Goal: Task Accomplishment & Management: Manage account settings

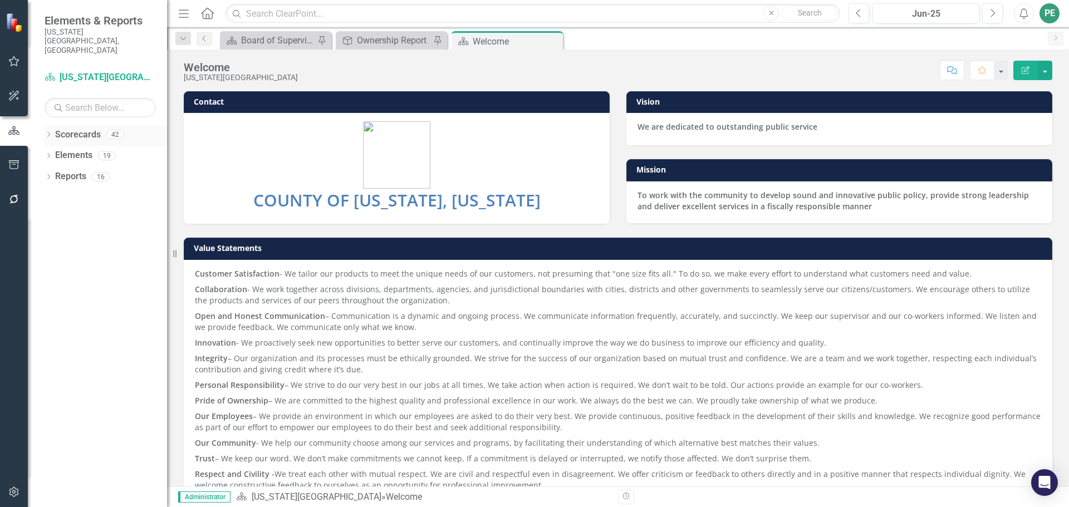
click at [67, 126] on div "Scorecards" at bounding box center [78, 135] width 46 height 18
click at [50, 133] on icon "Dropdown" at bounding box center [49, 136] width 8 height 6
click at [53, 152] on icon "Dropdown" at bounding box center [54, 155] width 8 height 7
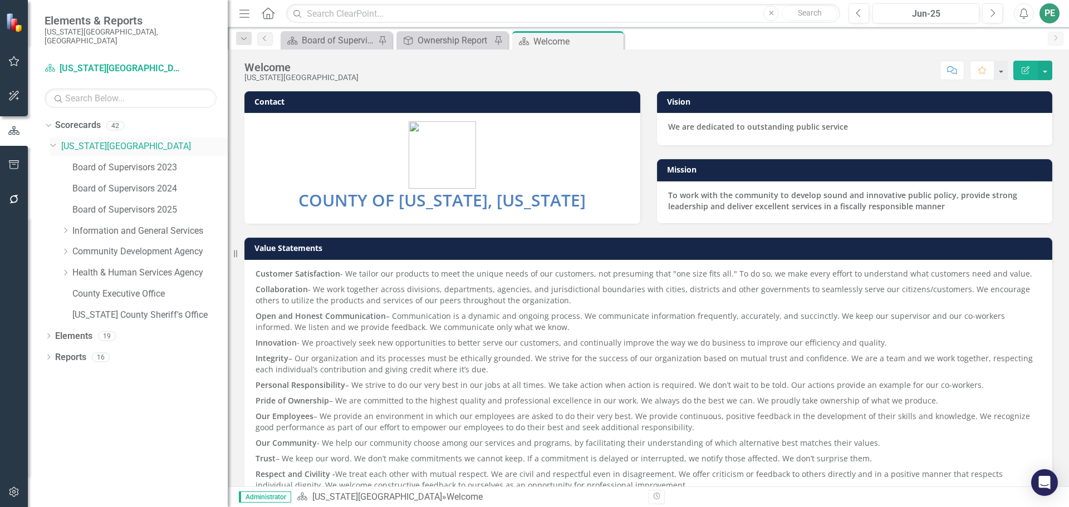
drag, startPoint x: 168, startPoint y: 131, endPoint x: 228, endPoint y: 146, distance: 62.0
click at [228, 146] on div "Resize" at bounding box center [232, 253] width 9 height 507
click at [115, 204] on link "Board of Supervisors 2025" at bounding box center [149, 210] width 155 height 13
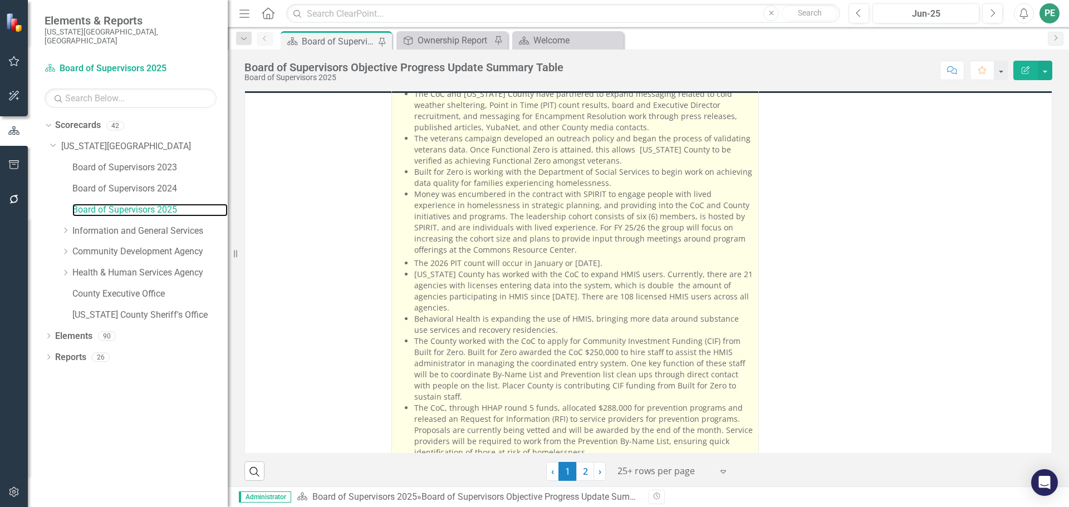
scroll to position [228, 0]
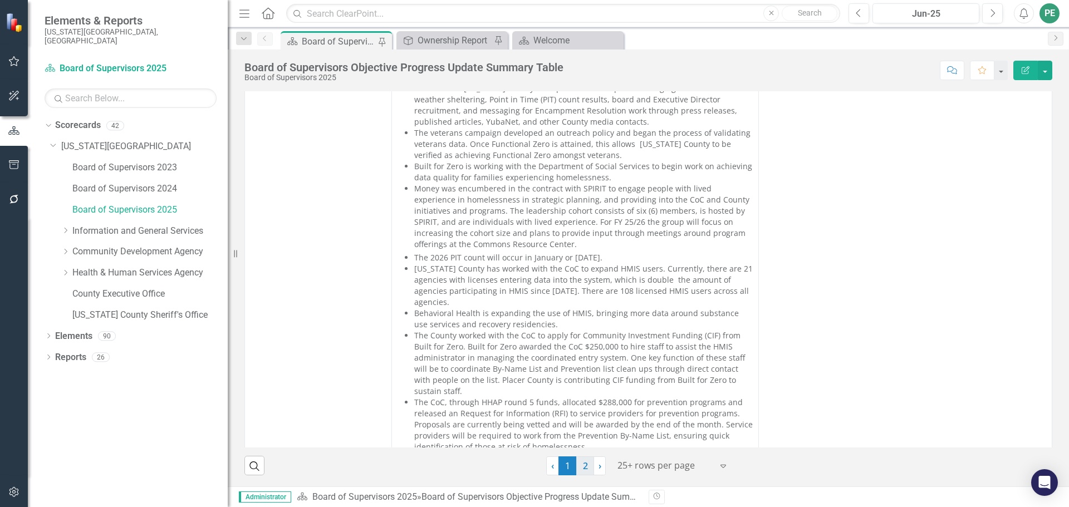
click at [581, 376] on link "2" at bounding box center [585, 466] width 18 height 19
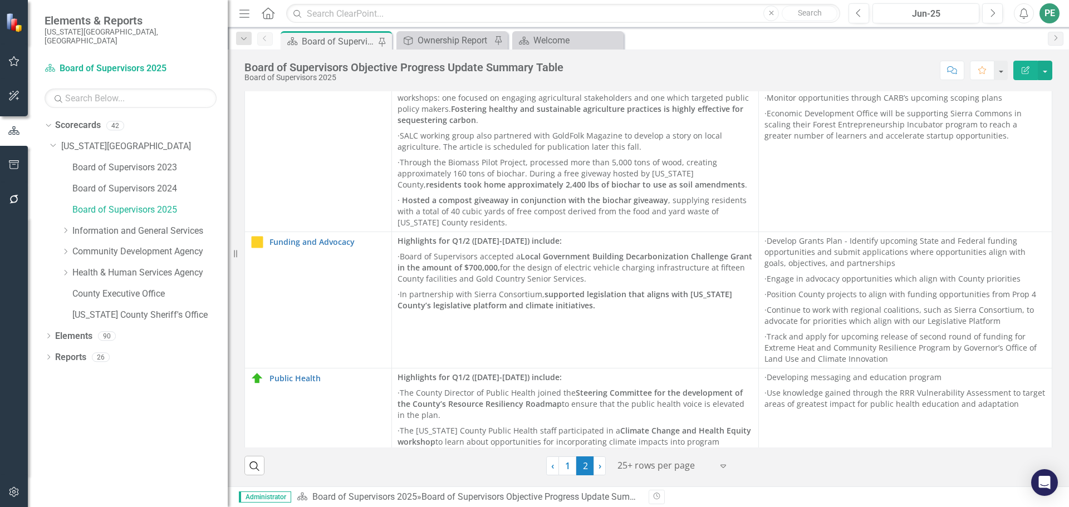
scroll to position [1978, 0]
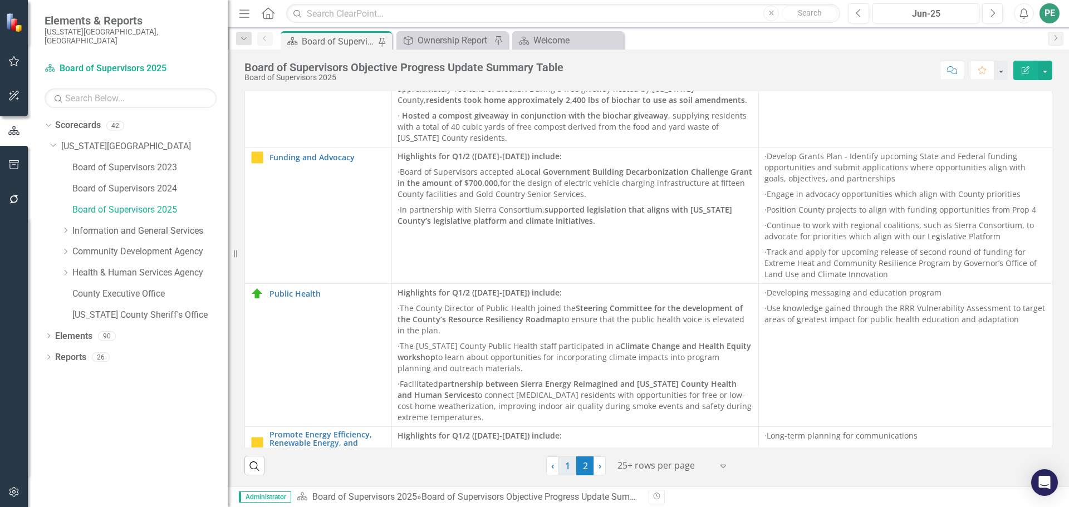
click at [564, 376] on link "1" at bounding box center [568, 466] width 18 height 19
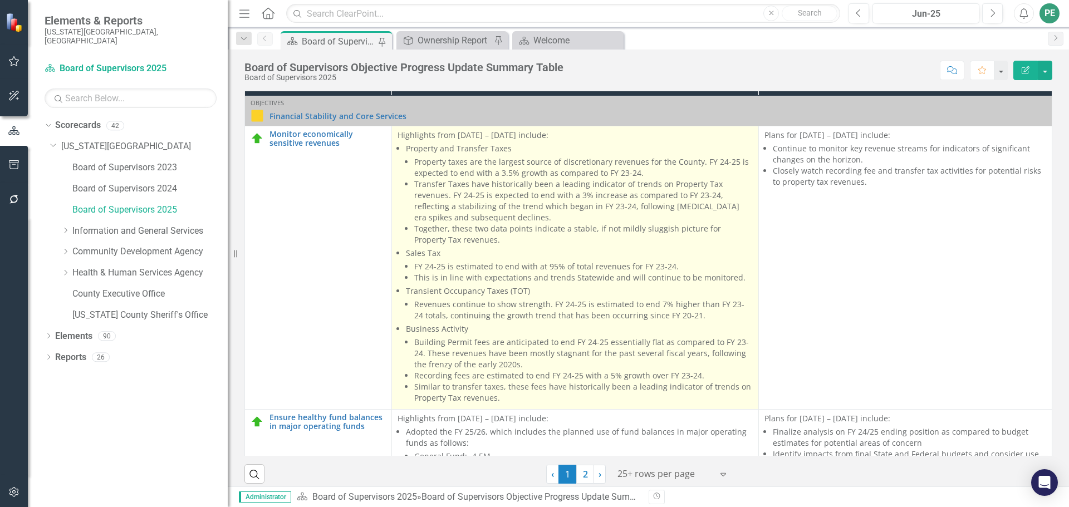
scroll to position [223, 0]
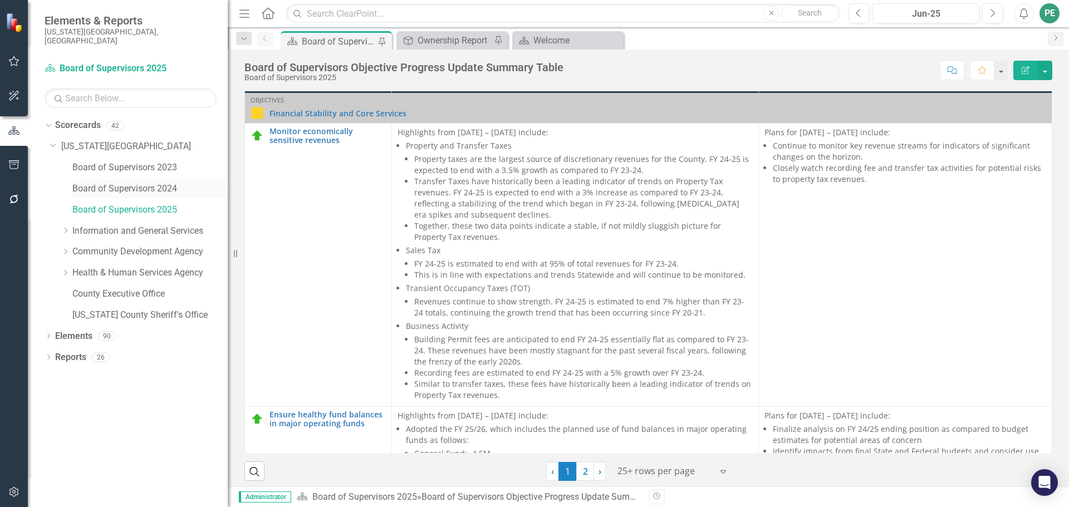
click at [146, 183] on link "Board of Supervisors 2024" at bounding box center [149, 189] width 155 height 13
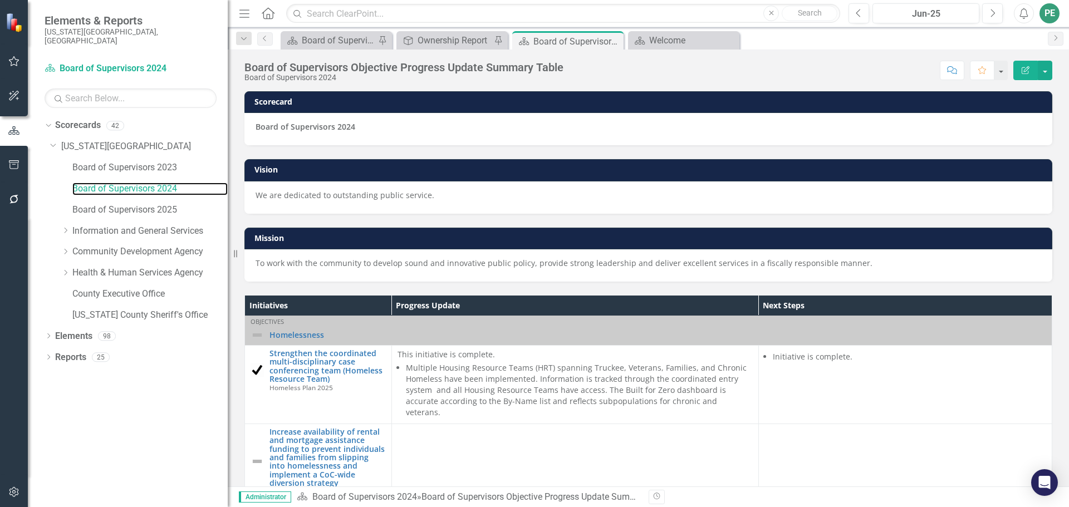
scroll to position [1269, 0]
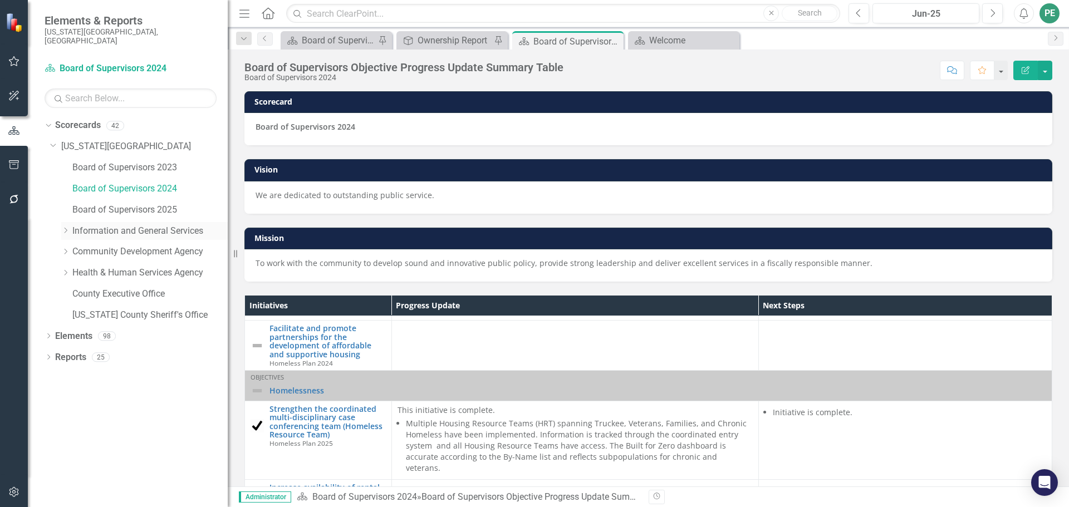
click at [68, 227] on icon "Dropdown" at bounding box center [65, 230] width 8 height 7
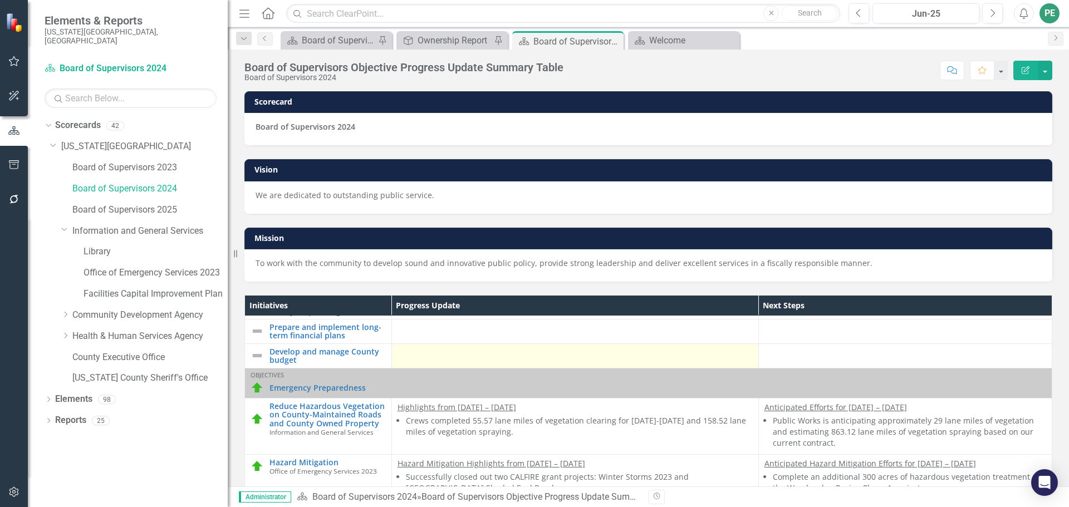
scroll to position [111, 0]
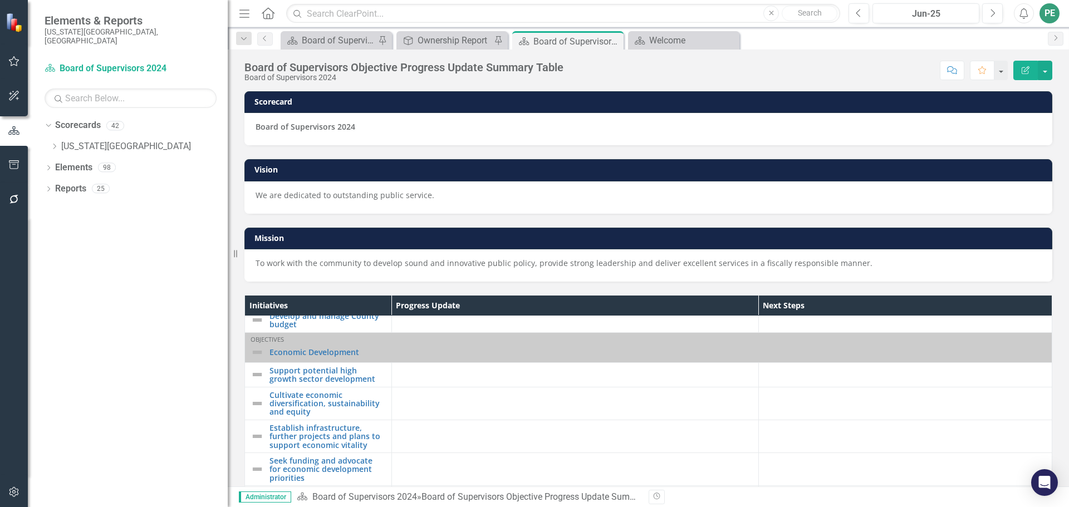
click at [273, 12] on icon "Home" at bounding box center [268, 13] width 14 height 12
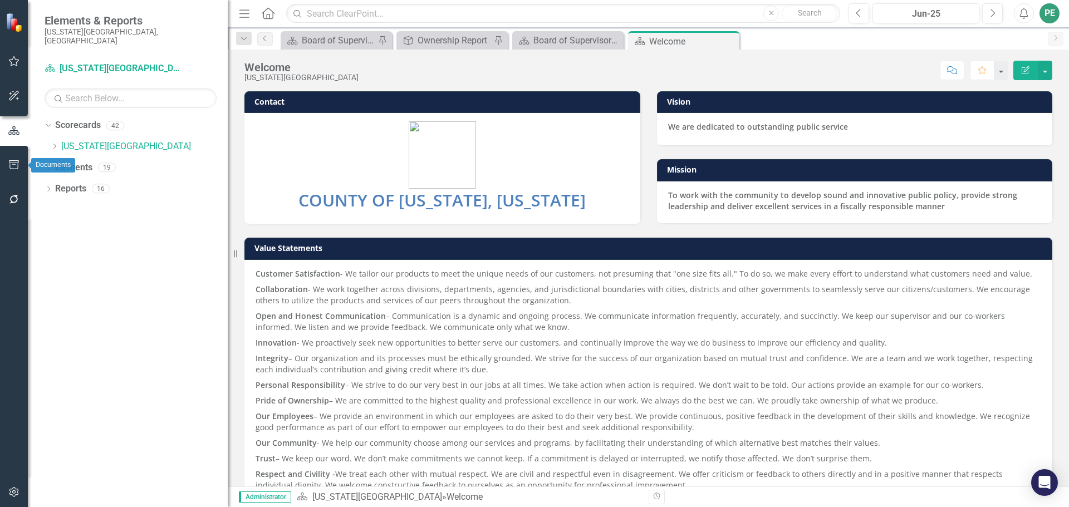
click at [12, 162] on icon "button" at bounding box center [14, 164] width 12 height 9
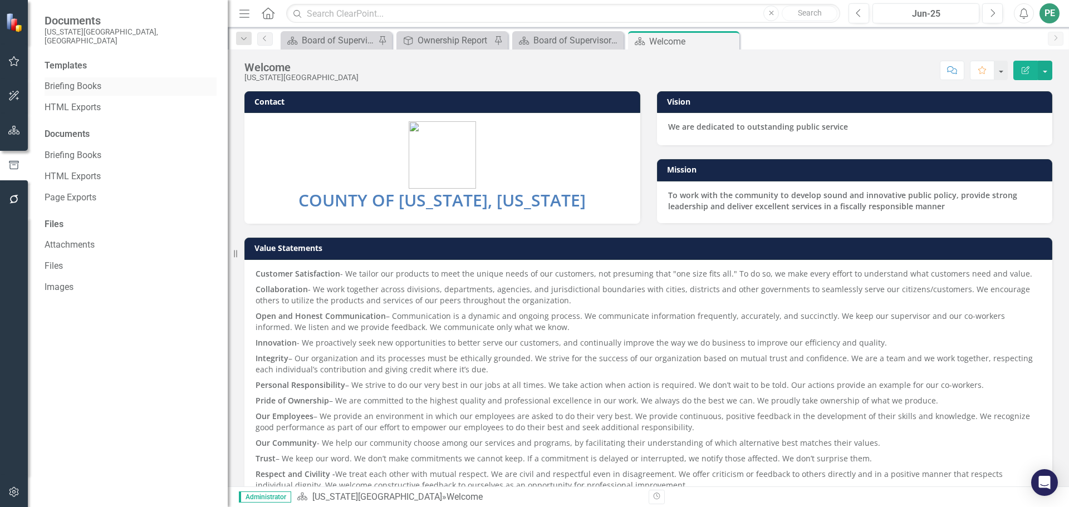
click at [51, 80] on link "Briefing Books" at bounding box center [131, 86] width 172 height 13
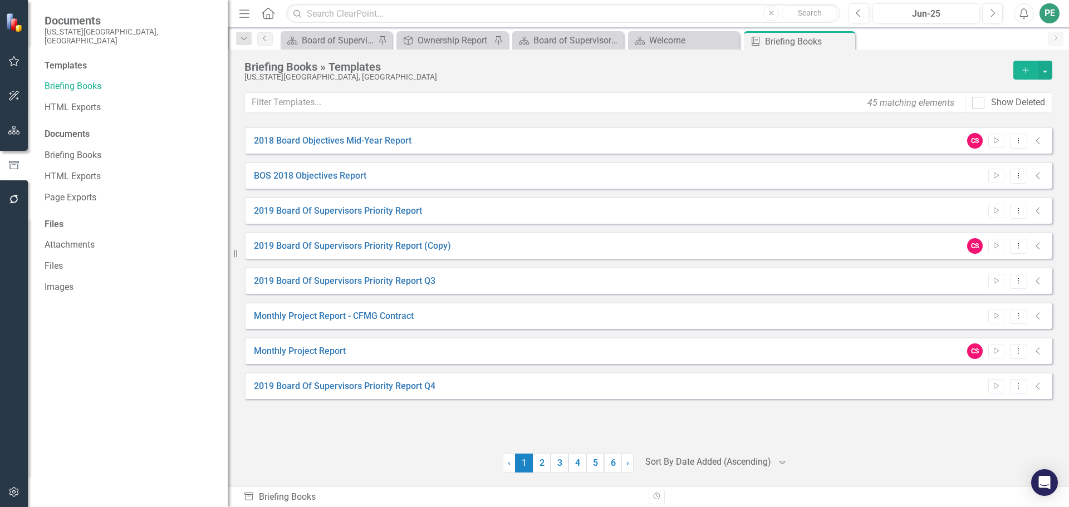
click at [784, 376] on div "‹ Previous 1 (current) 2 3 4 5 6 › Next Sort By Date Added (Ascending) Expand" at bounding box center [648, 463] width 808 height 19
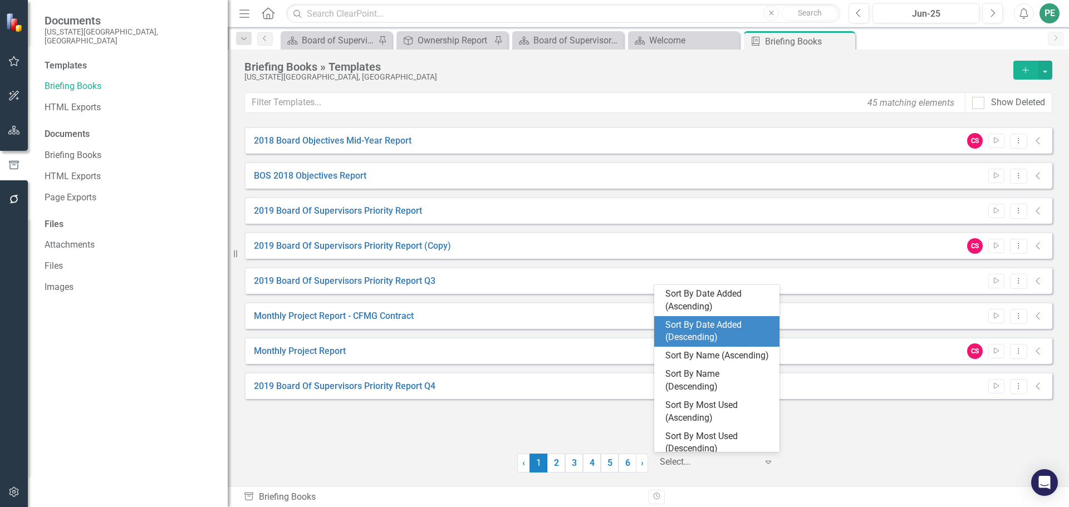
click at [718, 323] on div "Sort By Date Added (Descending)" at bounding box center [719, 332] width 107 height 26
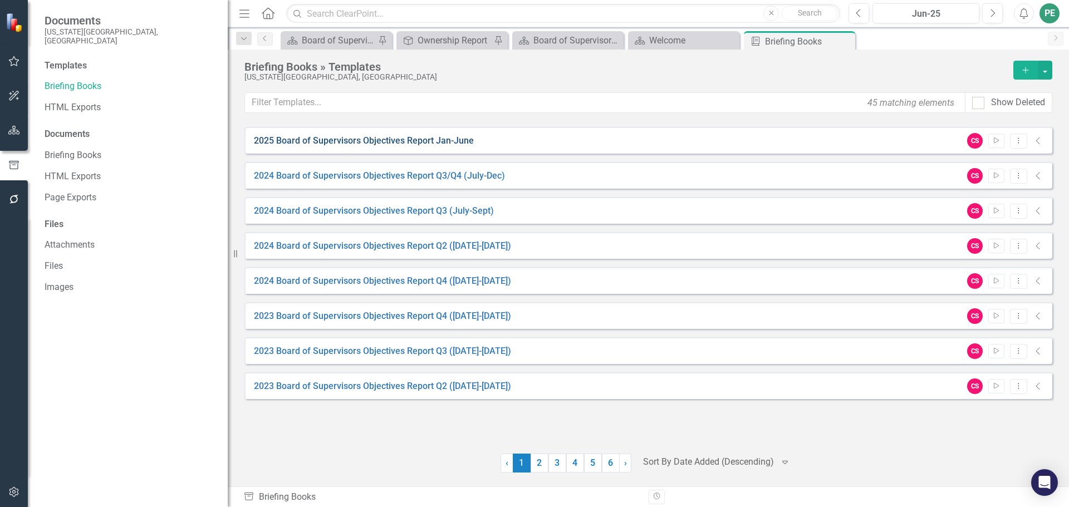
click at [404, 138] on link "2025 Board of Supervisors Objectives Report Jan-June" at bounding box center [364, 141] width 220 height 13
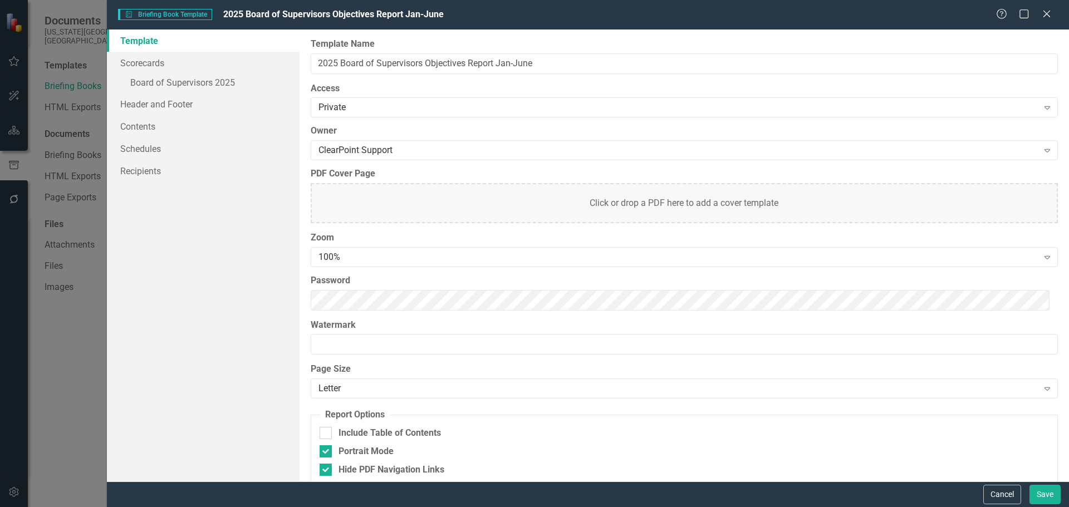
scroll to position [15, 0]
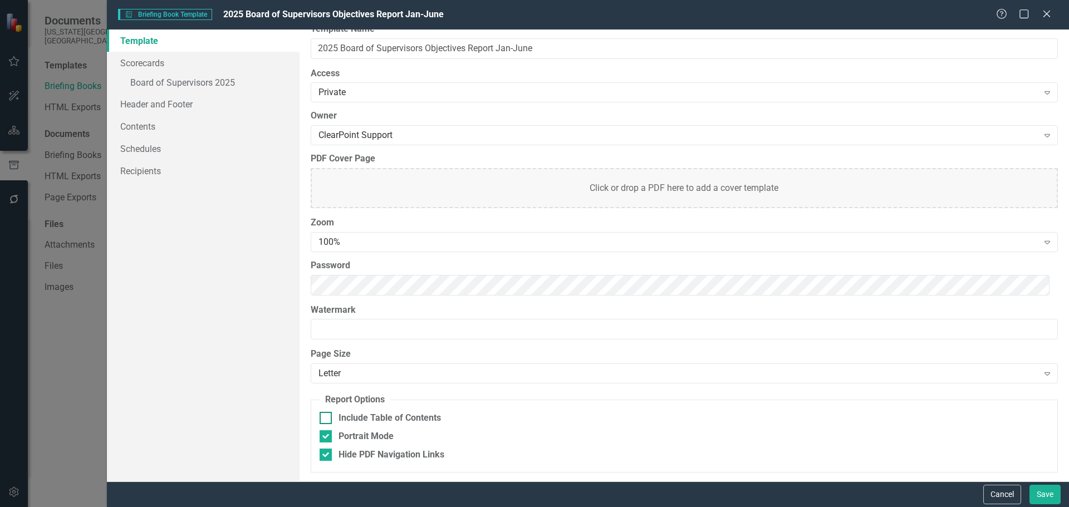
click at [398, 376] on div "Include Table of Contents" at bounding box center [390, 418] width 102 height 13
click at [327, 376] on input "Include Table of Contents" at bounding box center [323, 415] width 7 height 7
checkbox input "true"
click at [964, 376] on button "Save" at bounding box center [1045, 494] width 31 height 19
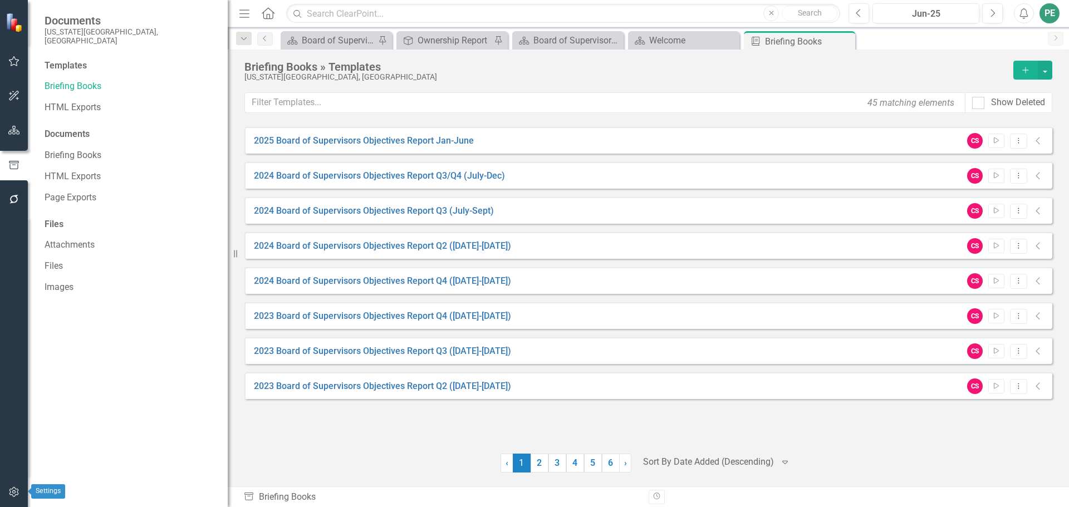
click at [8, 376] on button "button" at bounding box center [14, 492] width 25 height 23
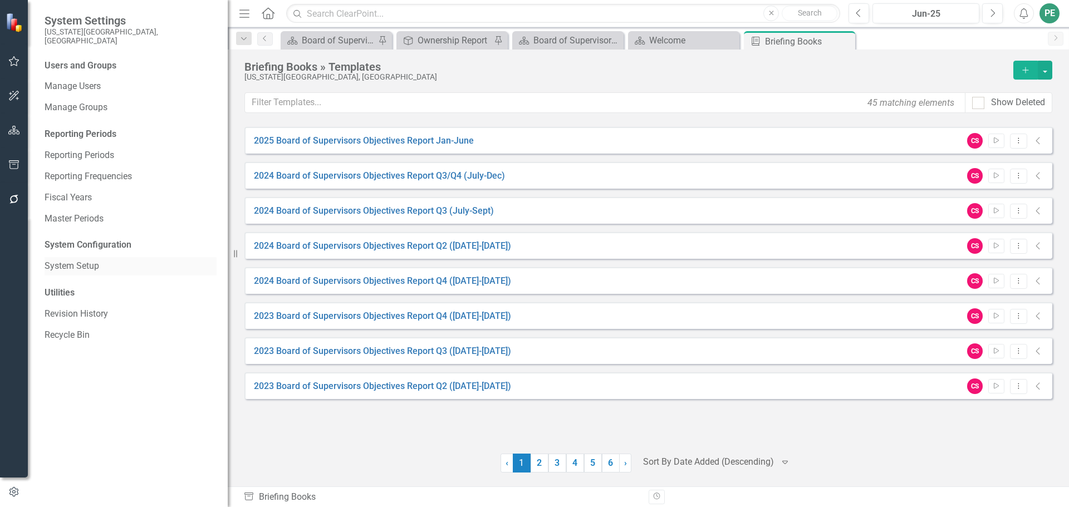
click at [81, 260] on link "System Setup" at bounding box center [131, 266] width 172 height 13
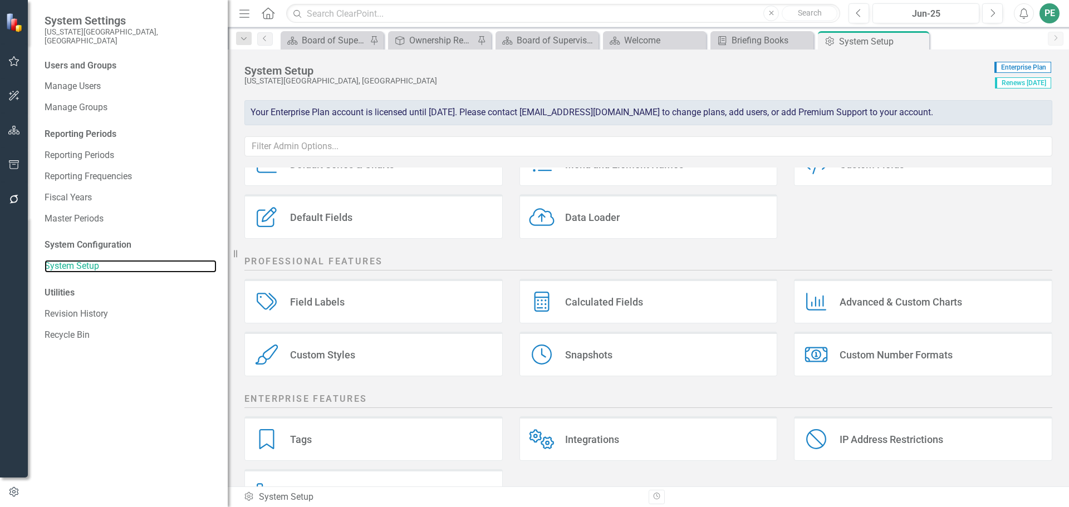
scroll to position [111, 0]
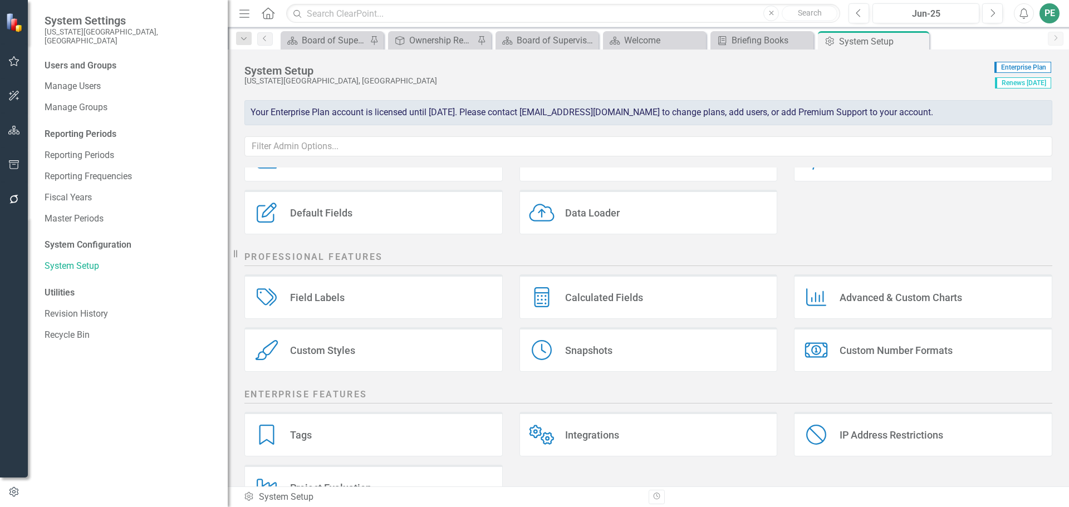
click at [345, 345] on div "Custom Styles" at bounding box center [322, 350] width 65 height 13
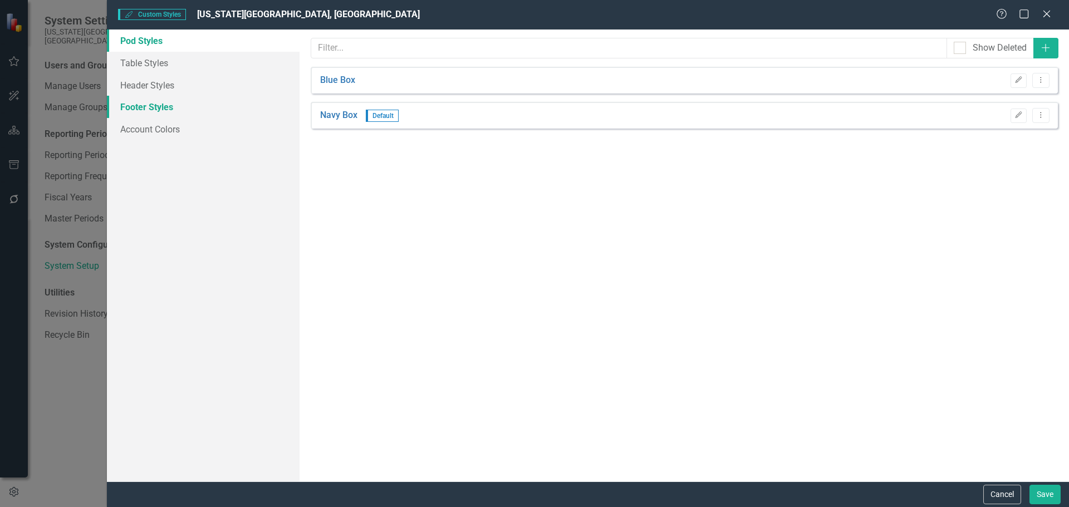
click at [152, 107] on link "Footer Styles" at bounding box center [203, 107] width 193 height 22
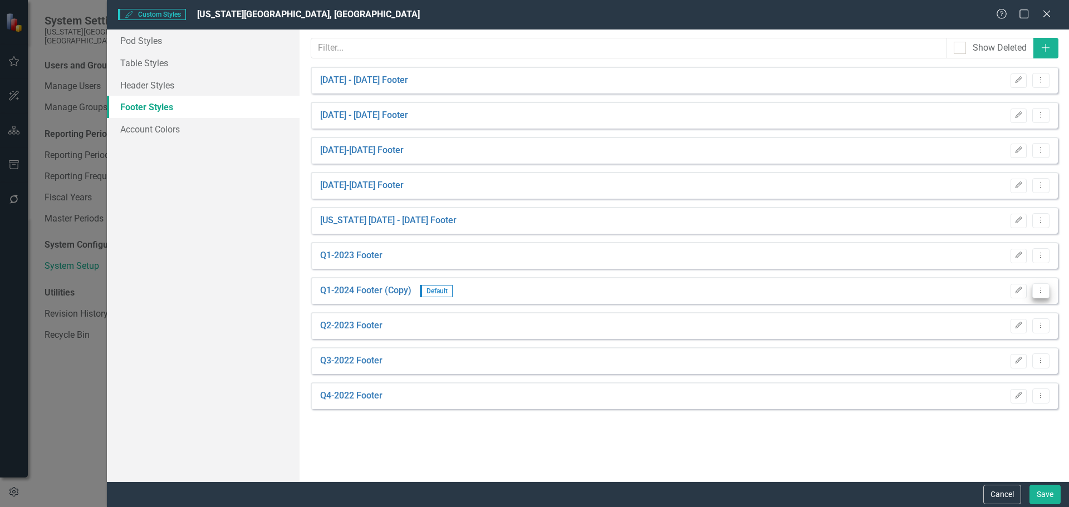
click at [964, 292] on icon "Dropdown Menu" at bounding box center [1040, 290] width 9 height 7
click at [964, 325] on link "Copy Duplicate Report Style" at bounding box center [993, 330] width 114 height 21
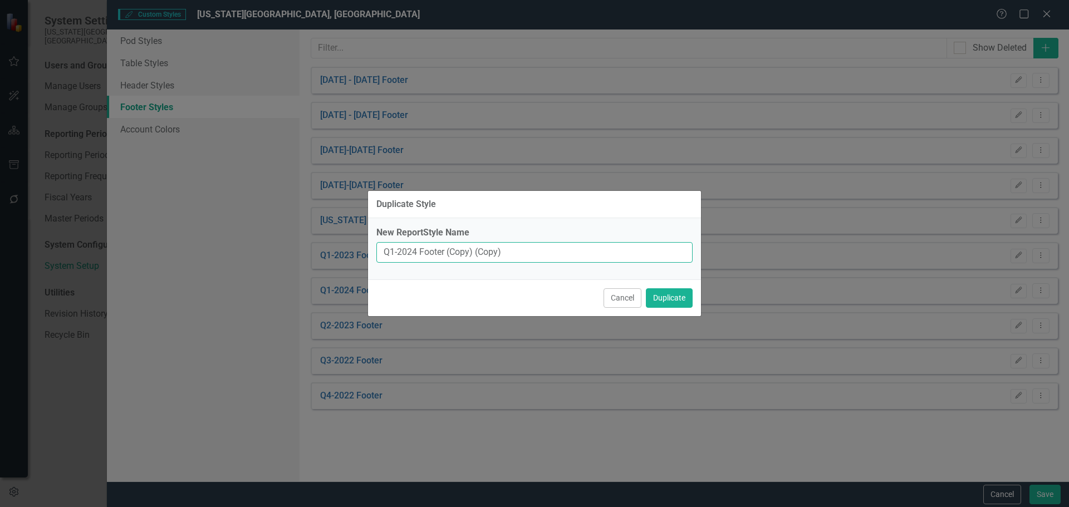
click at [395, 250] on input "Q1-2024 Footer (Copy) (Copy)" at bounding box center [534, 252] width 316 height 21
type input "Q1Q2 - 2025 Footer"
click at [662, 295] on button "Duplicate" at bounding box center [669, 297] width 47 height 19
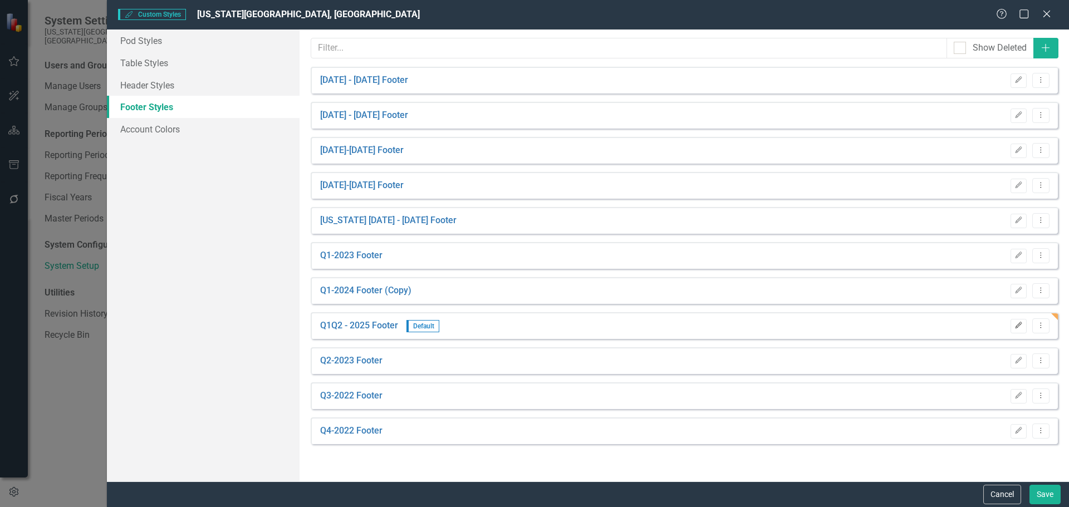
click at [964, 325] on icon "button" at bounding box center [1019, 325] width 7 height 7
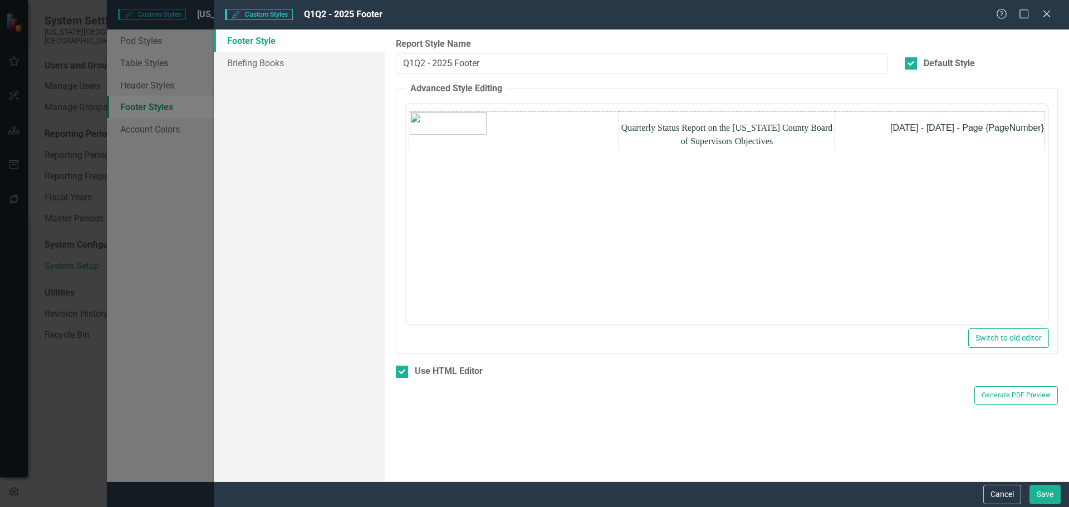
scroll to position [0, 0]
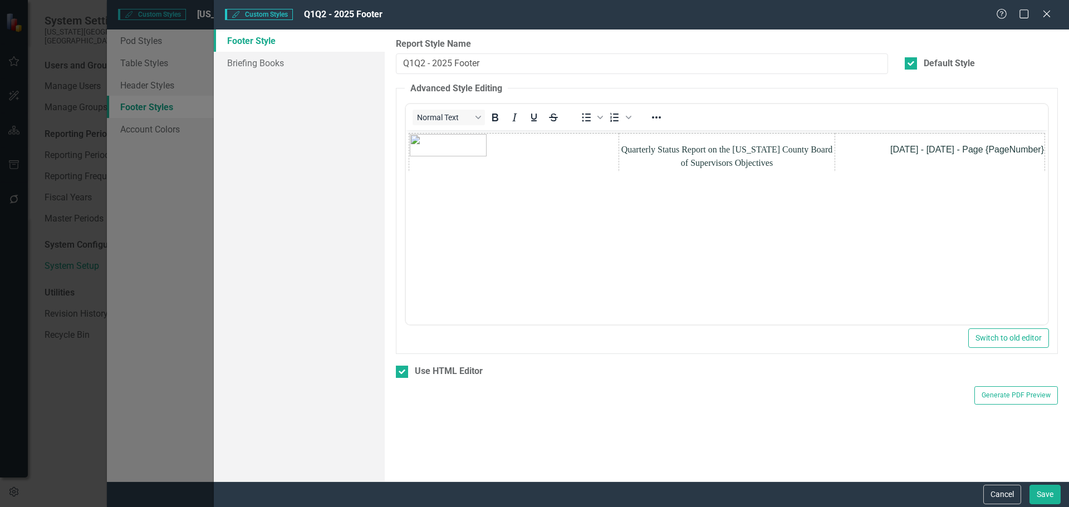
click at [952, 146] on p "April - June 2024 - Page {PageNumber}" at bounding box center [940, 149] width 208 height 13
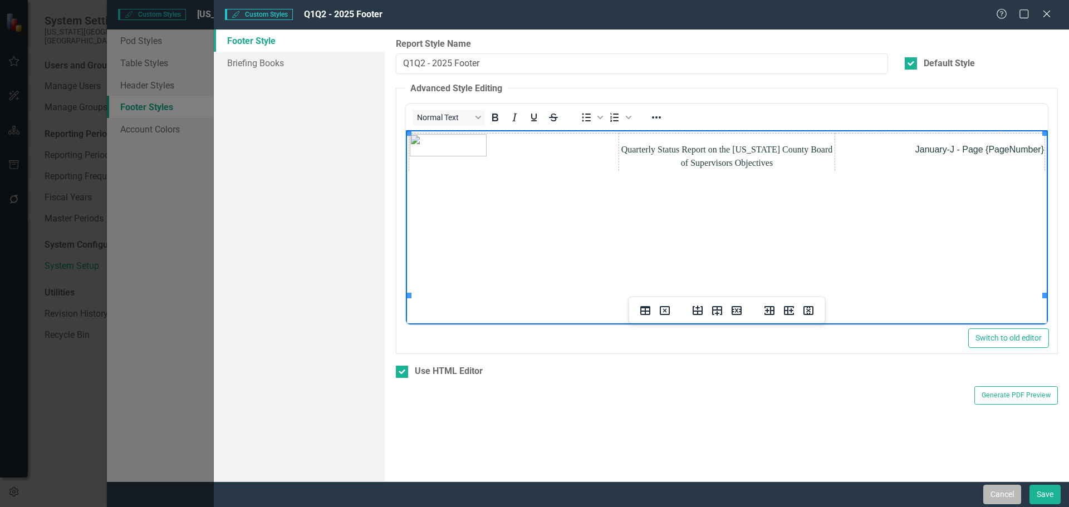
click at [964, 376] on button "Cancel" at bounding box center [1003, 494] width 38 height 19
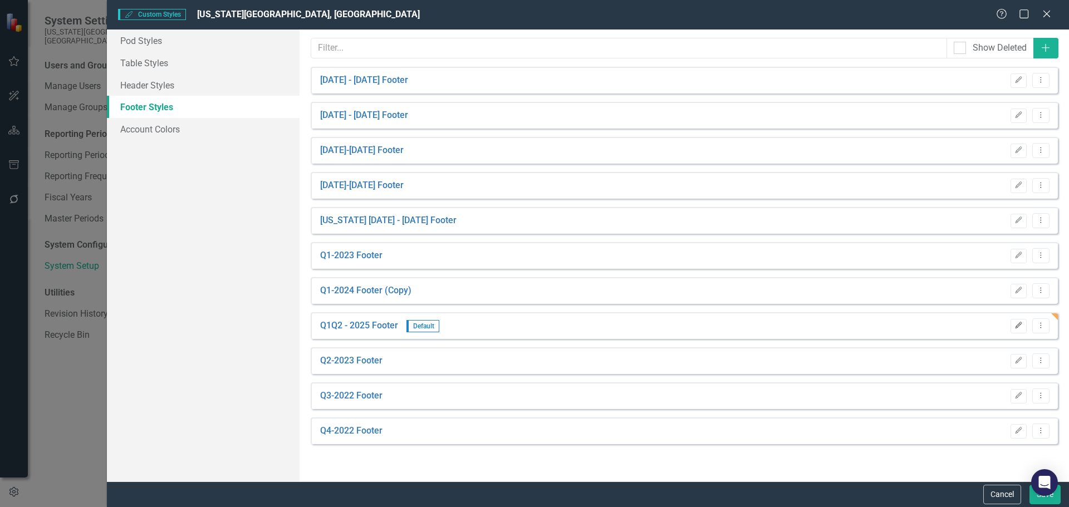
click at [964, 324] on icon "Edit" at bounding box center [1019, 325] width 8 height 7
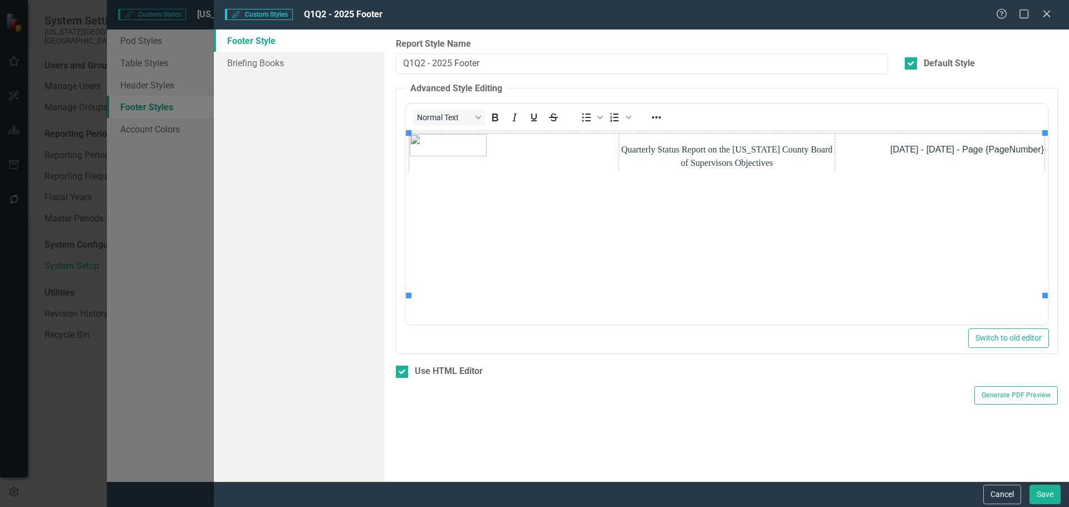
click at [904, 148] on p "April - June 2024 - Page {PageNumber}" at bounding box center [940, 149] width 208 height 13
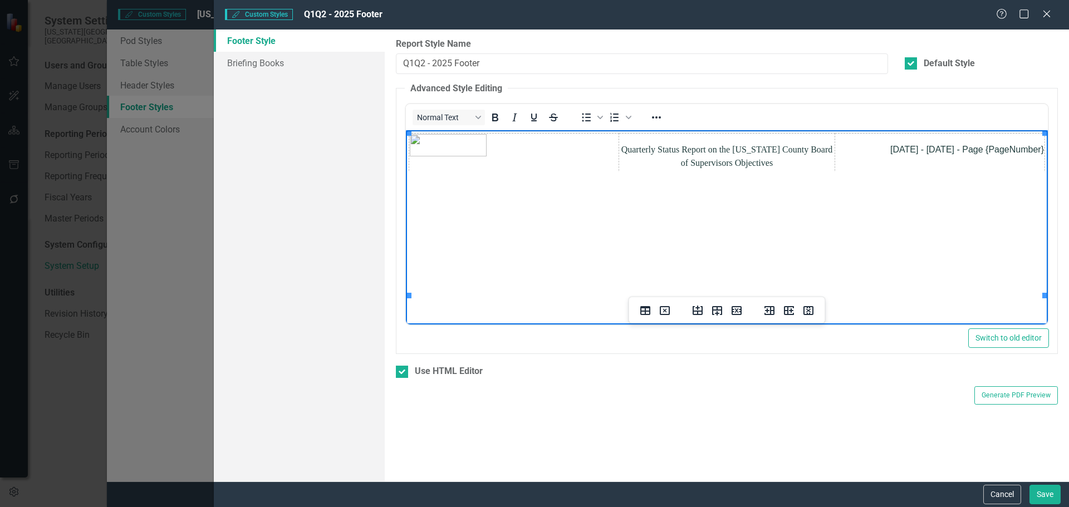
click at [666, 151] on span "Quarterly Status Report on the Nevada County Board of Supervisors Objectives" at bounding box center [728, 156] width 212 height 23
click at [964, 376] on button "Save" at bounding box center [1045, 494] width 31 height 19
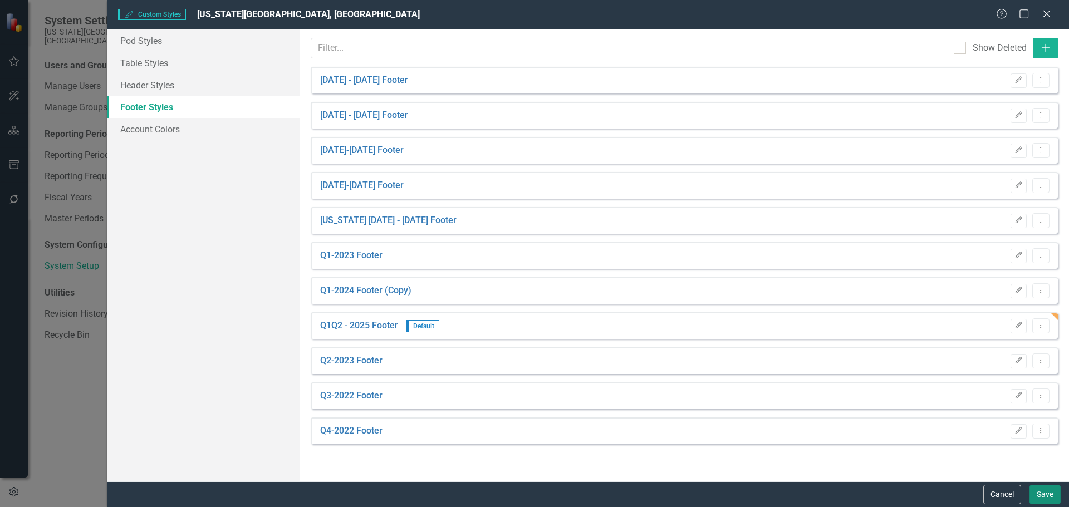
click at [964, 376] on button "Save" at bounding box center [1045, 494] width 31 height 19
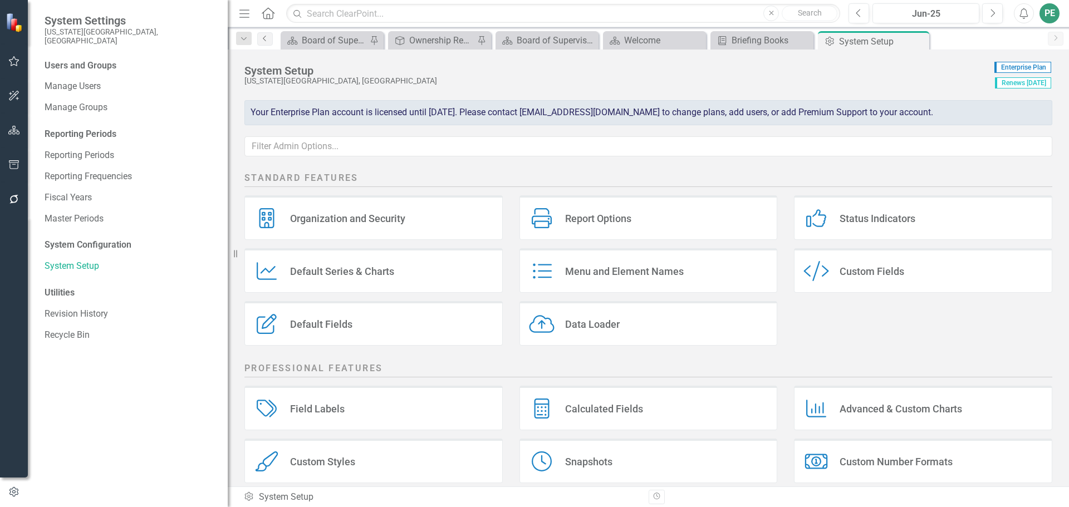
click at [265, 37] on icon at bounding box center [264, 39] width 3 height 6
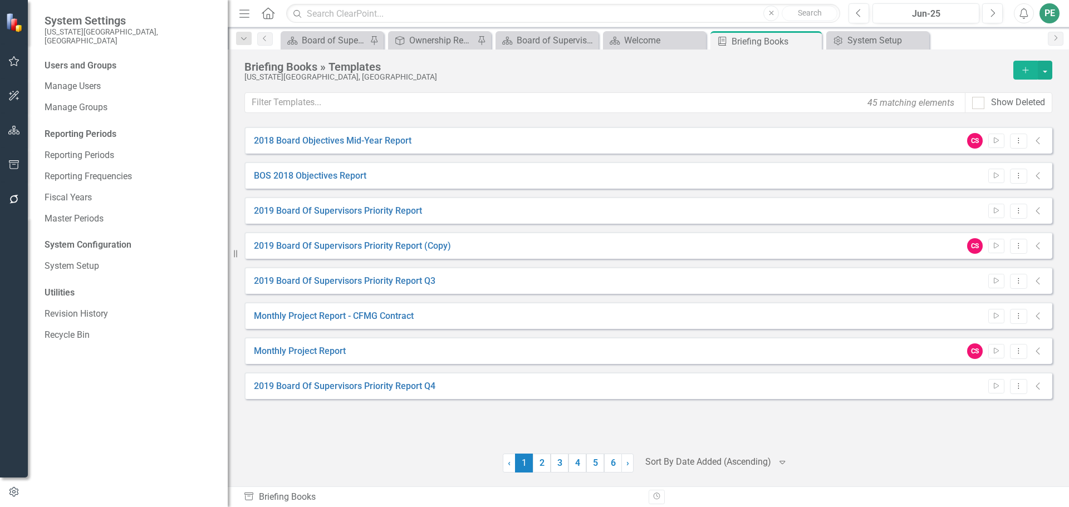
click at [701, 376] on div at bounding box center [709, 462] width 126 height 15
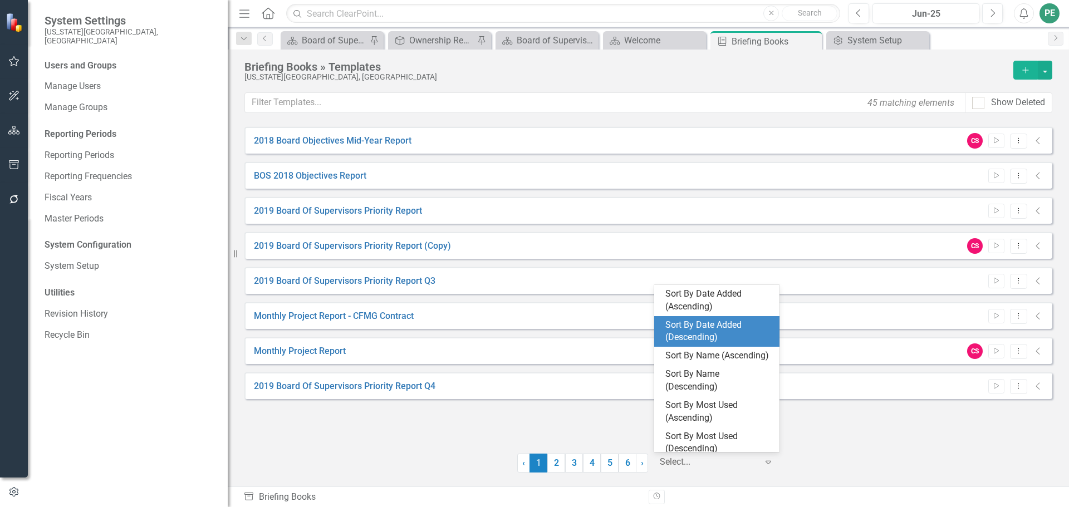
click at [717, 330] on div "Sort By Date Added (Descending)" at bounding box center [719, 332] width 107 height 26
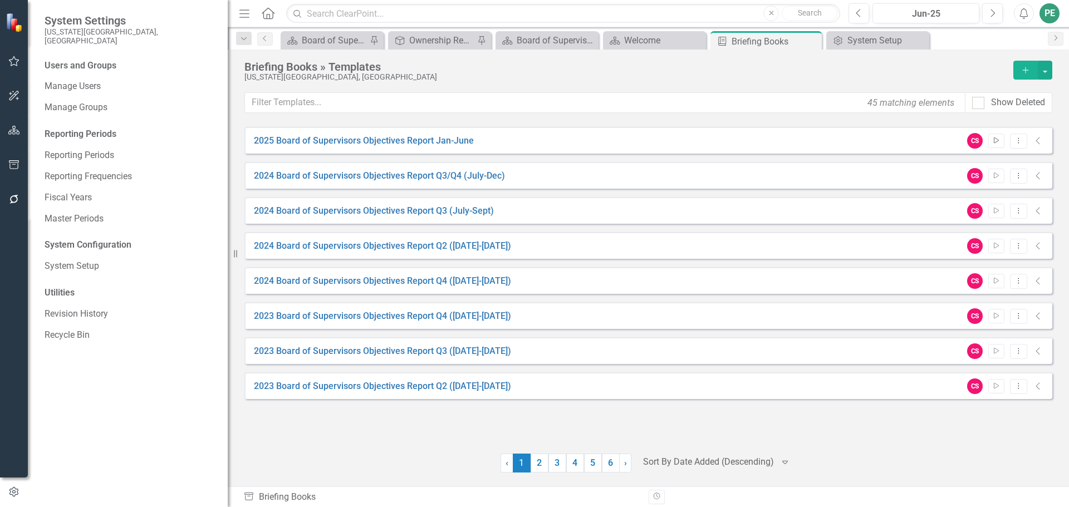
click at [964, 138] on icon "Start" at bounding box center [996, 141] width 8 height 7
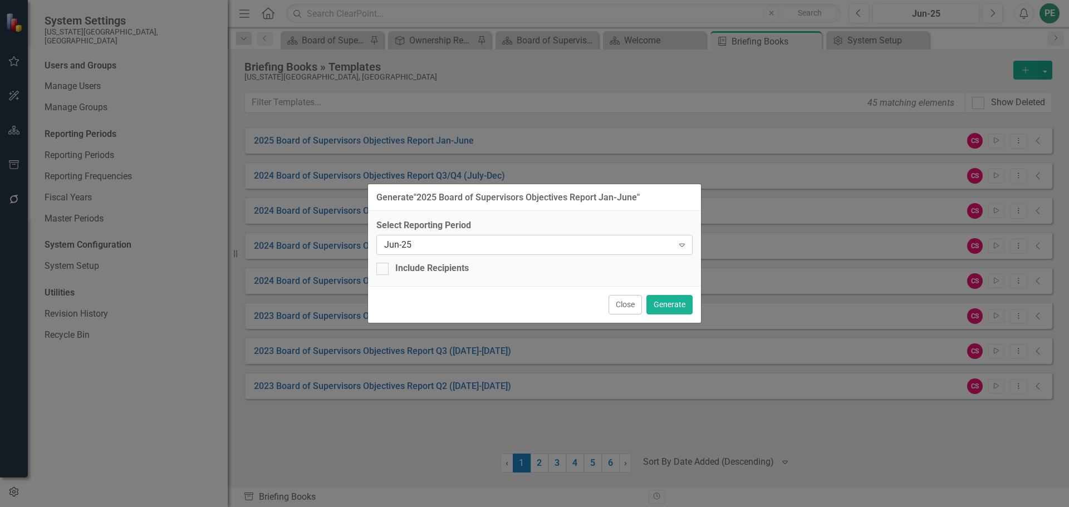
click at [385, 241] on div "Jun-25" at bounding box center [528, 245] width 289 height 13
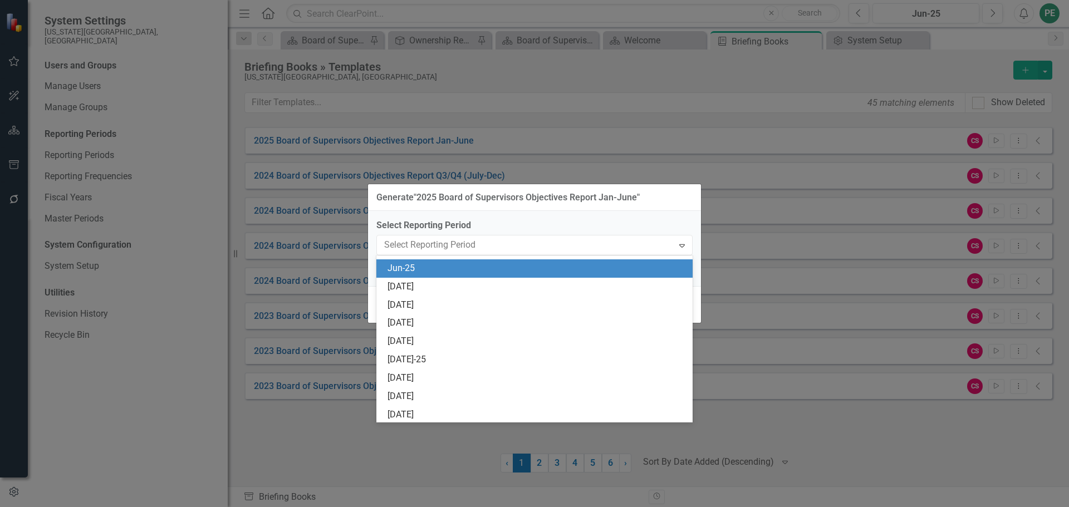
scroll to position [10317, 0]
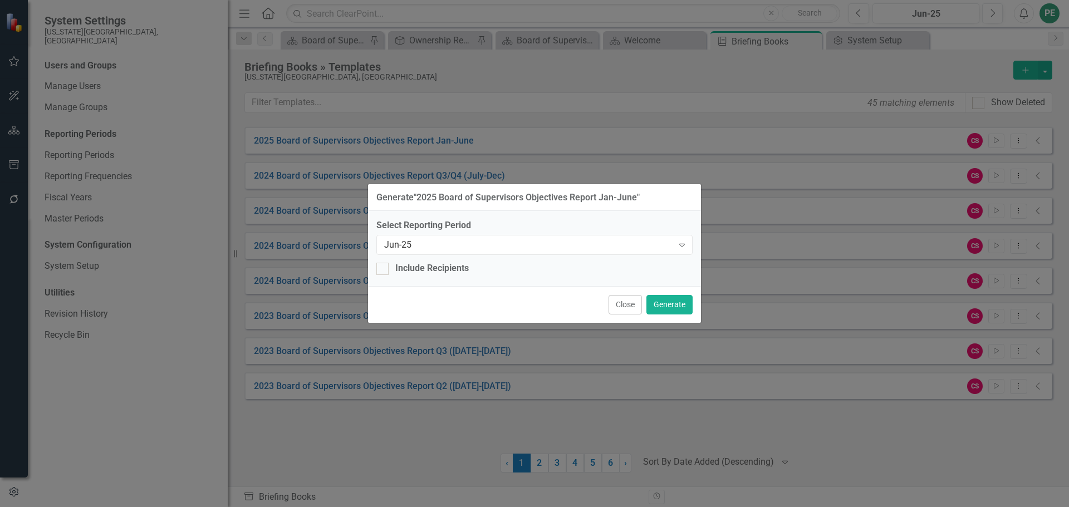
click at [744, 224] on div "Generate " 2025 Board of Supervisors Objectives Report Jan-June " Select Report…" at bounding box center [534, 253] width 1069 height 507
click at [687, 306] on button "Generate" at bounding box center [670, 304] width 46 height 19
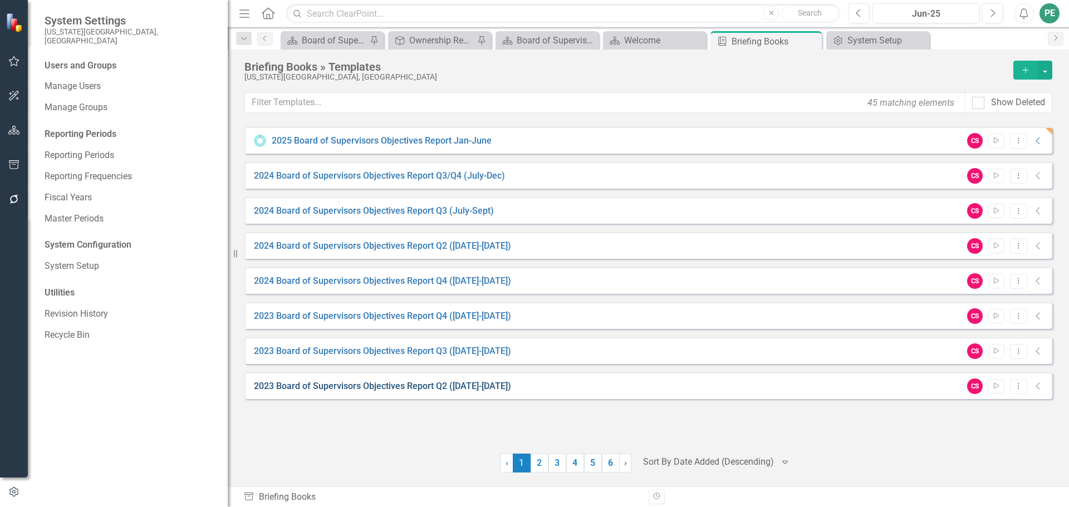
click at [371, 376] on link "2023 Board of Supervisors Objectives Report Q2 ([DATE]-[DATE])" at bounding box center [382, 386] width 257 height 13
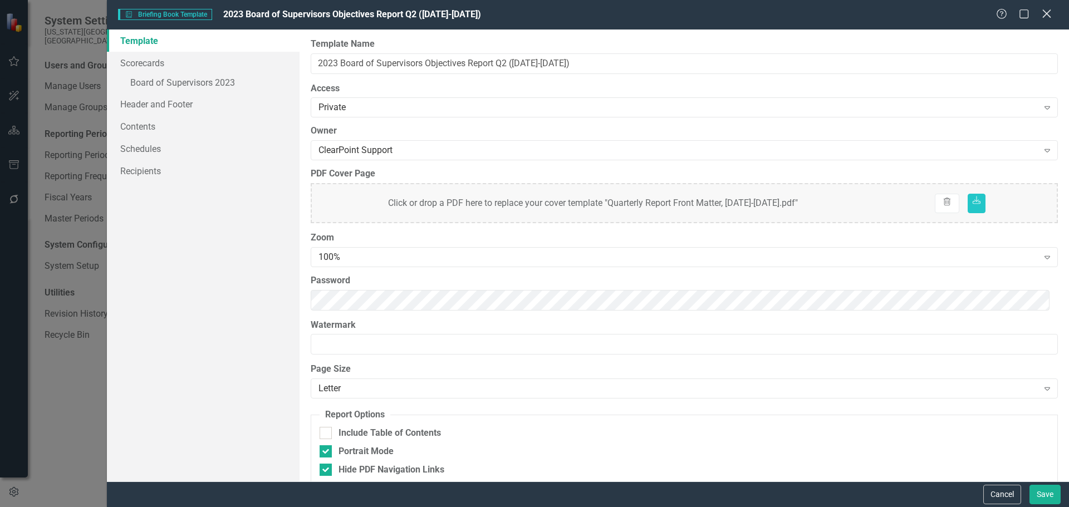
click at [964, 13] on icon at bounding box center [1047, 13] width 8 height 8
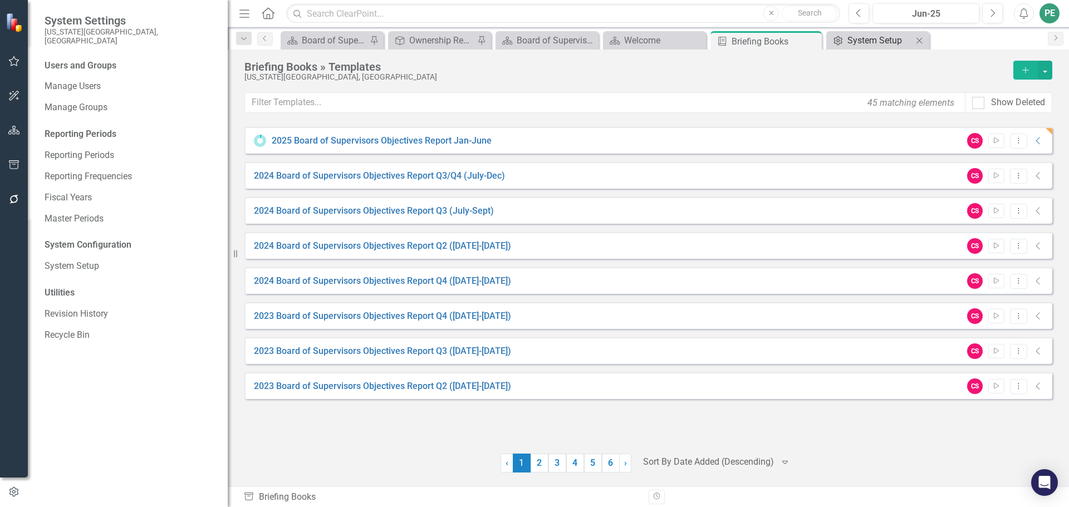
click at [893, 42] on div "System Setup" at bounding box center [880, 40] width 65 height 14
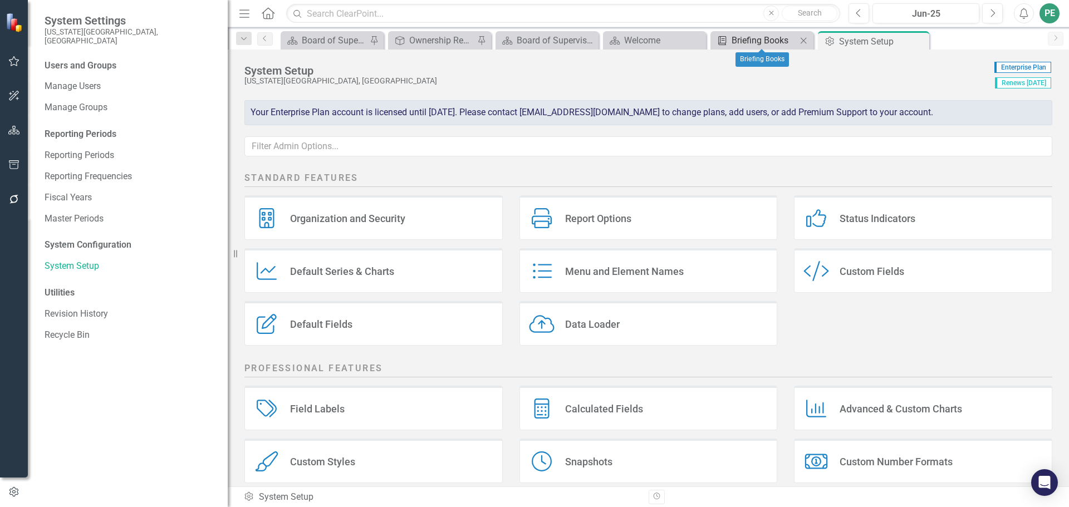
click at [777, 43] on div "Briefing Books" at bounding box center [764, 40] width 65 height 14
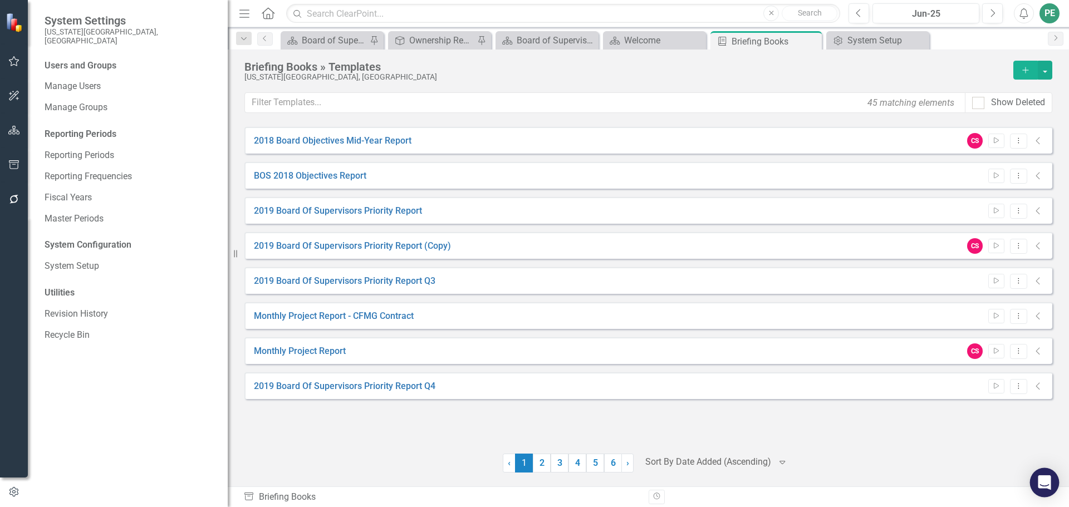
click at [964, 376] on icon "Open Intercom Messenger" at bounding box center [1044, 483] width 13 height 14
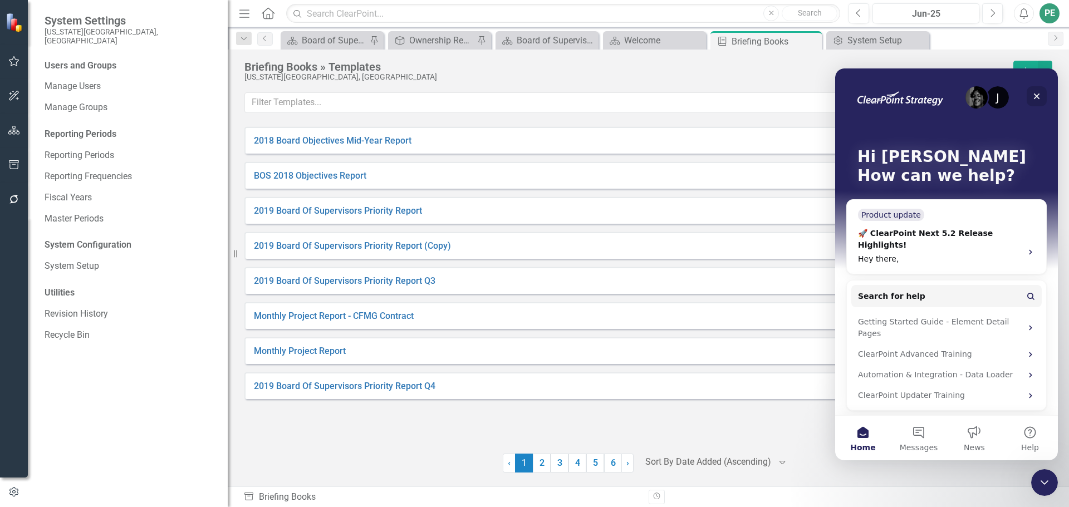
click at [964, 97] on icon "Close" at bounding box center [1037, 97] width 6 height 6
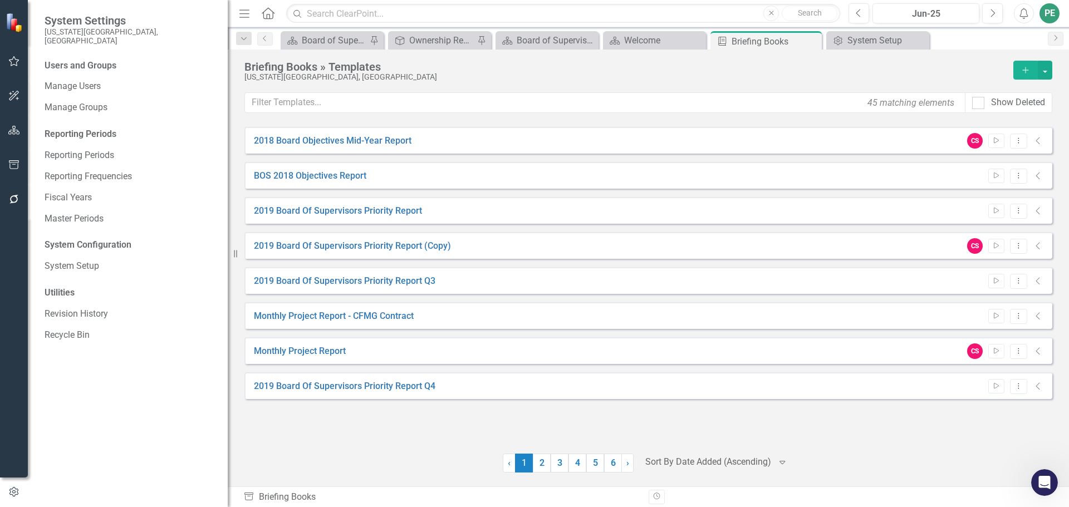
click at [276, 15] on div "Menu Home Search Close Search" at bounding box center [537, 13] width 602 height 21
click at [275, 16] on icon "Home" at bounding box center [268, 13] width 14 height 12
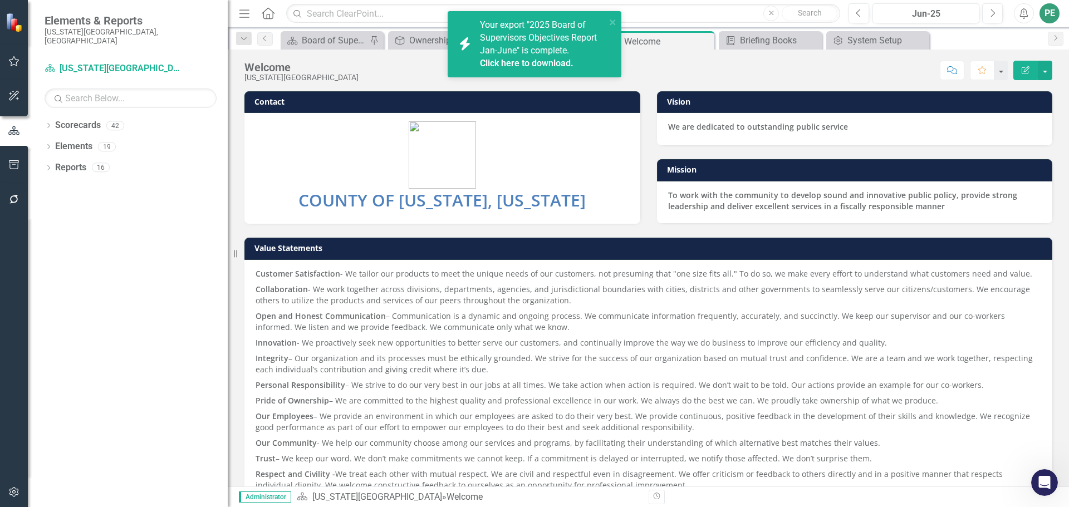
click at [518, 61] on link "Click here to download." at bounding box center [527, 63] width 94 height 11
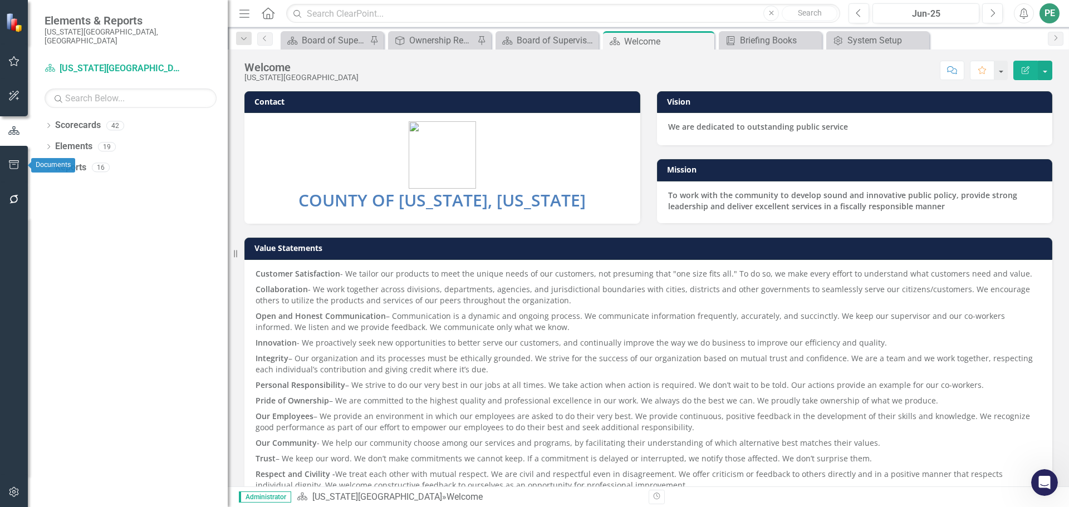
click at [13, 162] on icon "button" at bounding box center [14, 164] width 12 height 9
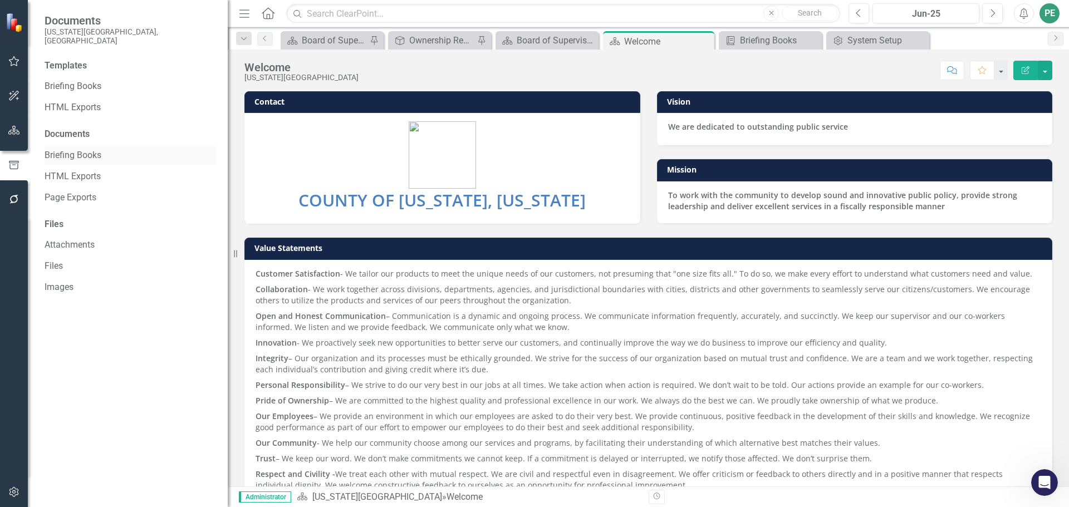
click at [76, 149] on link "Briefing Books" at bounding box center [131, 155] width 172 height 13
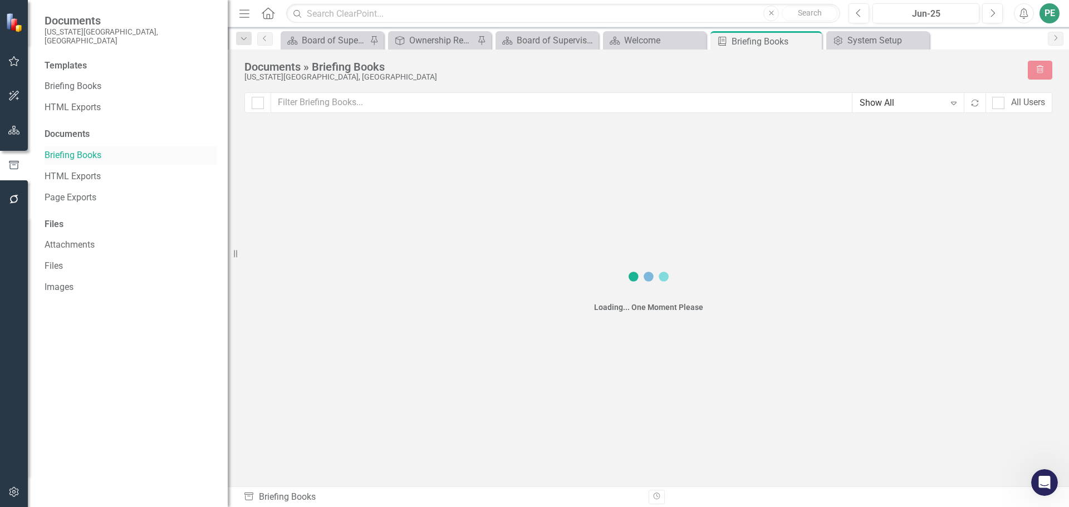
checkbox input "false"
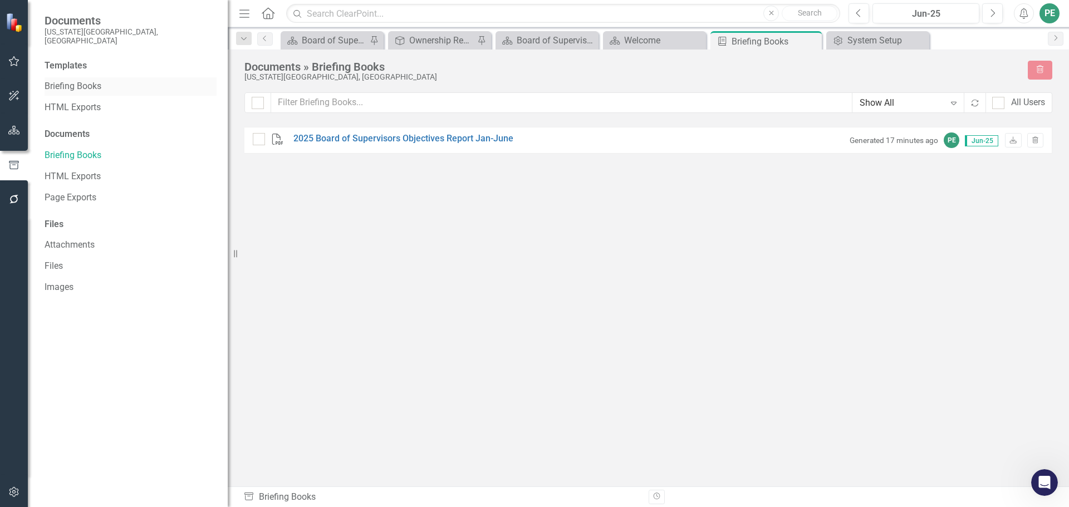
click at [75, 80] on link "Briefing Books" at bounding box center [131, 86] width 172 height 13
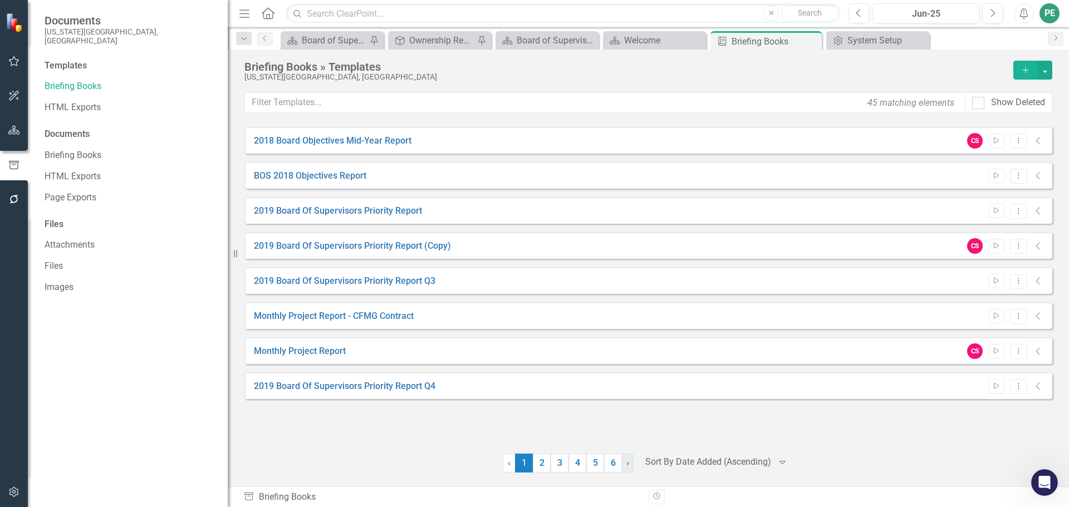
click at [627, 376] on span "›" at bounding box center [628, 463] width 3 height 11
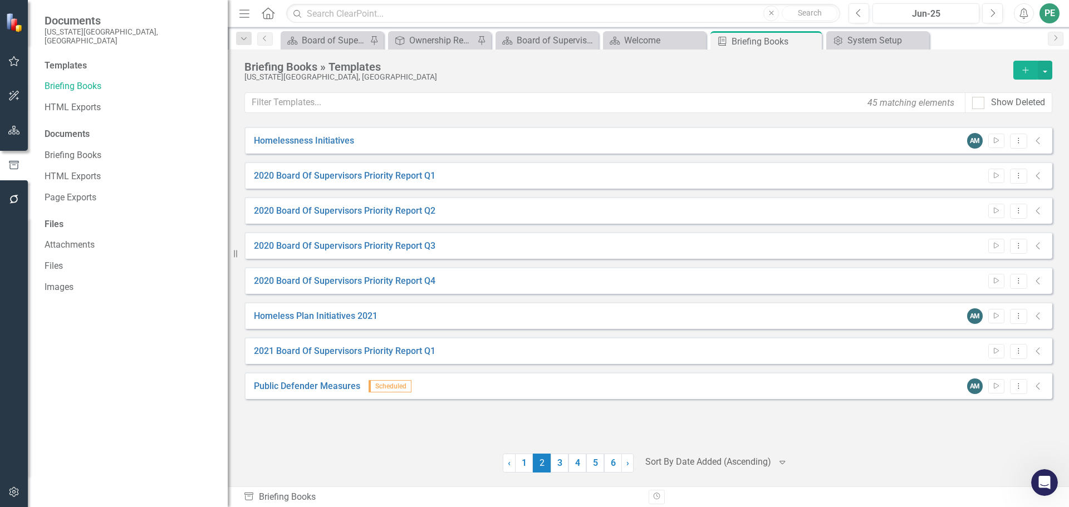
click at [693, 376] on div at bounding box center [709, 462] width 126 height 15
click at [537, 376] on ul "‹ Previous 1 2 (current) 3 4 5 6 › Next" at bounding box center [568, 463] width 131 height 19
click at [756, 376] on div at bounding box center [709, 462] width 126 height 15
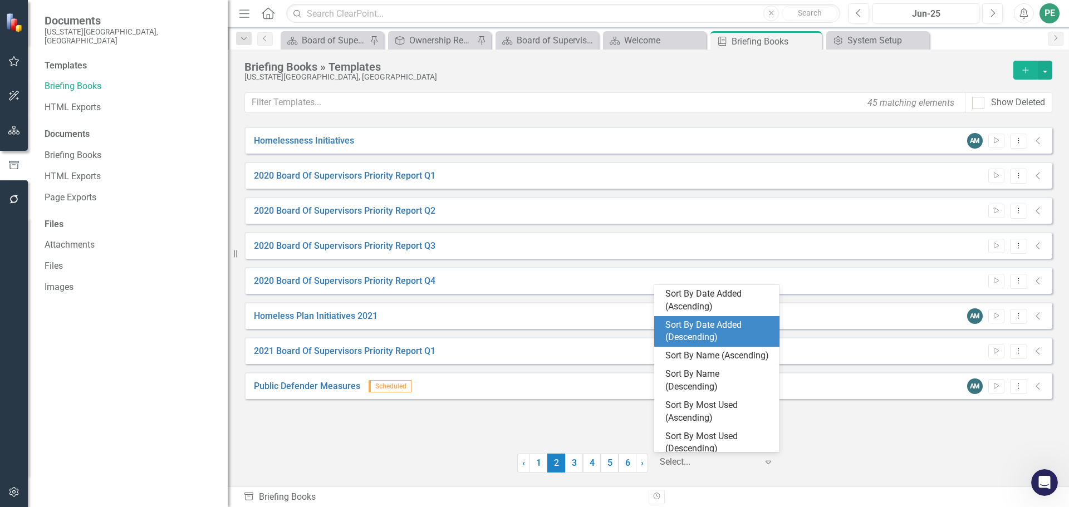
click at [711, 337] on div "Sort By Date Added (Descending)" at bounding box center [719, 332] width 107 height 26
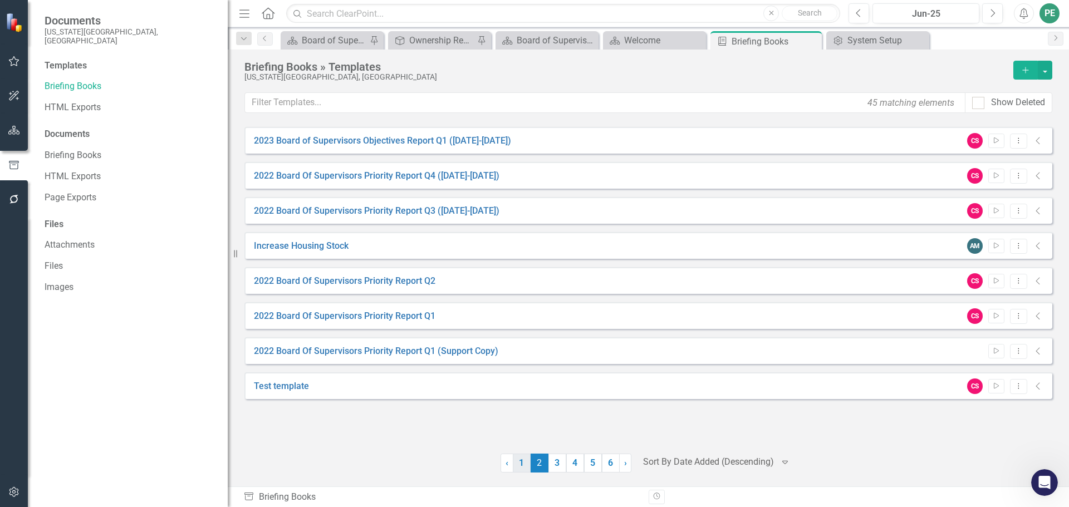
click at [524, 376] on link "1" at bounding box center [522, 463] width 18 height 19
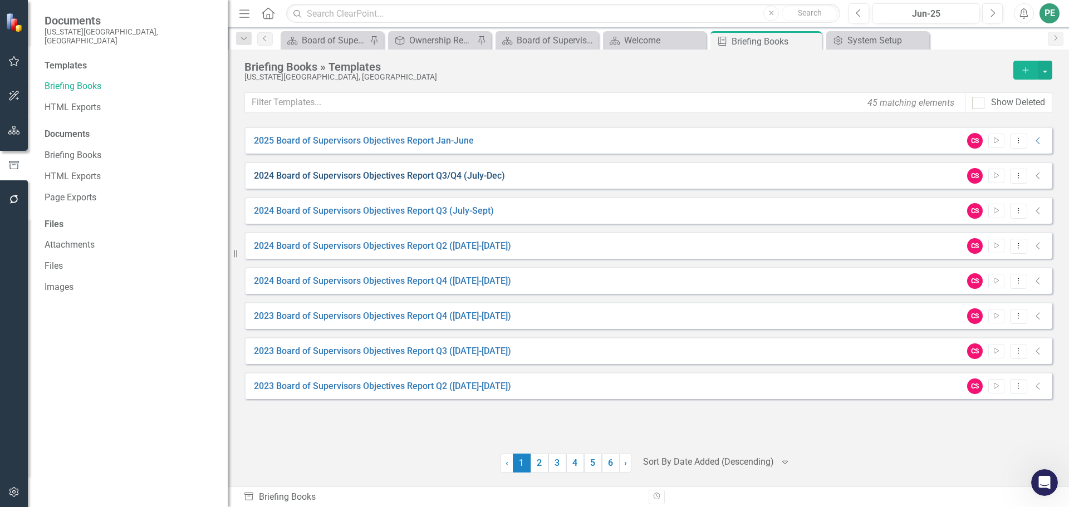
click at [470, 173] on link "2024 Board of Supervisors Objectives Report Q3/Q4 (July-Dec)" at bounding box center [379, 176] width 251 height 13
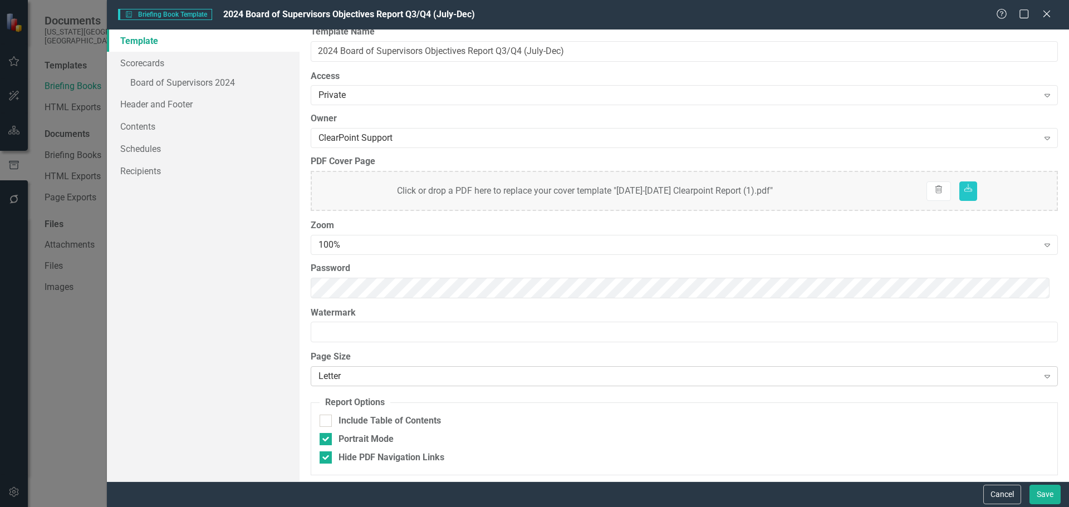
scroll to position [15, 0]
click at [964, 17] on icon "Close" at bounding box center [1047, 13] width 14 height 11
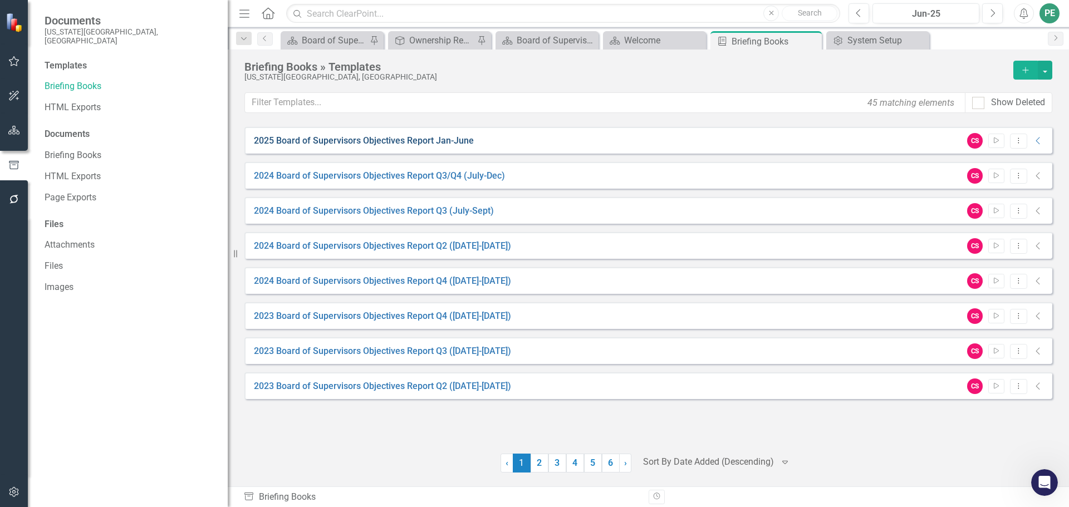
click at [357, 136] on link "2025 Board of Supervisors Objectives Report Jan-June" at bounding box center [364, 141] width 220 height 13
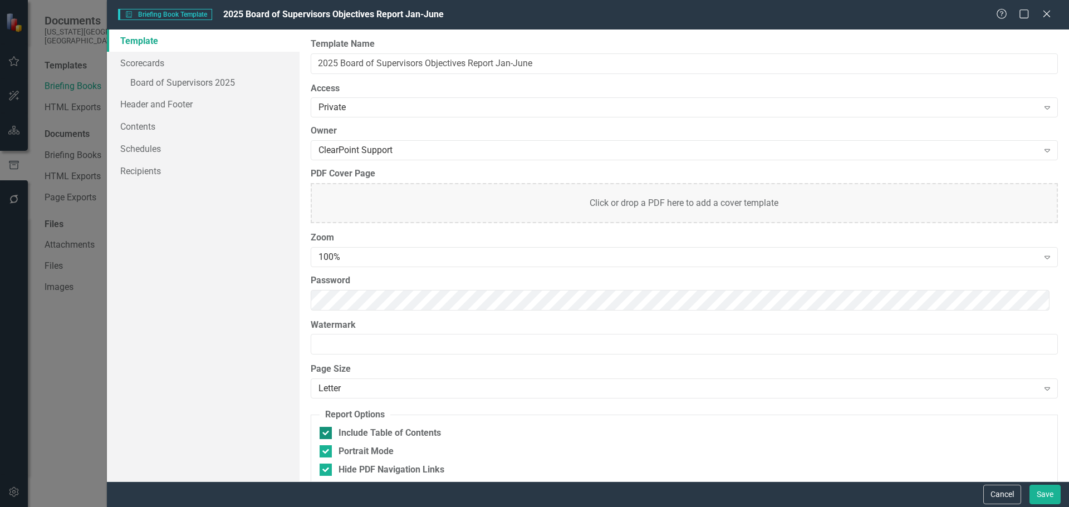
click at [325, 376] on input "Include Table of Contents" at bounding box center [323, 430] width 7 height 7
checkbox input "false"
click at [67, 376] on div "Briefing Book Template Briefing Book Template 2025 Board of Supervisors Objecti…" at bounding box center [534, 253] width 1069 height 507
click at [964, 9] on div "Help Maximize Close" at bounding box center [1027, 14] width 62 height 13
click at [964, 14] on icon "Close" at bounding box center [1047, 13] width 14 height 11
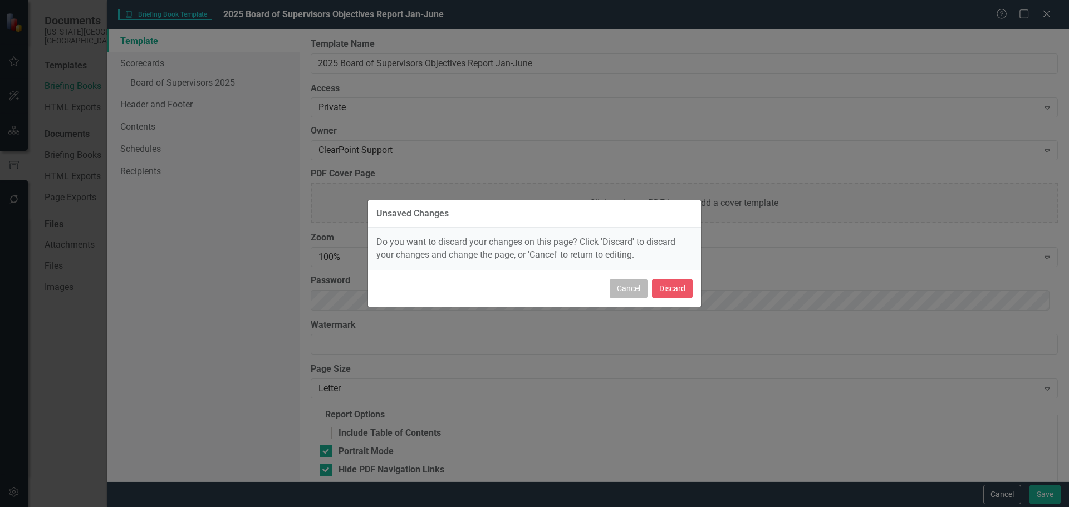
click at [628, 280] on button "Cancel" at bounding box center [629, 288] width 38 height 19
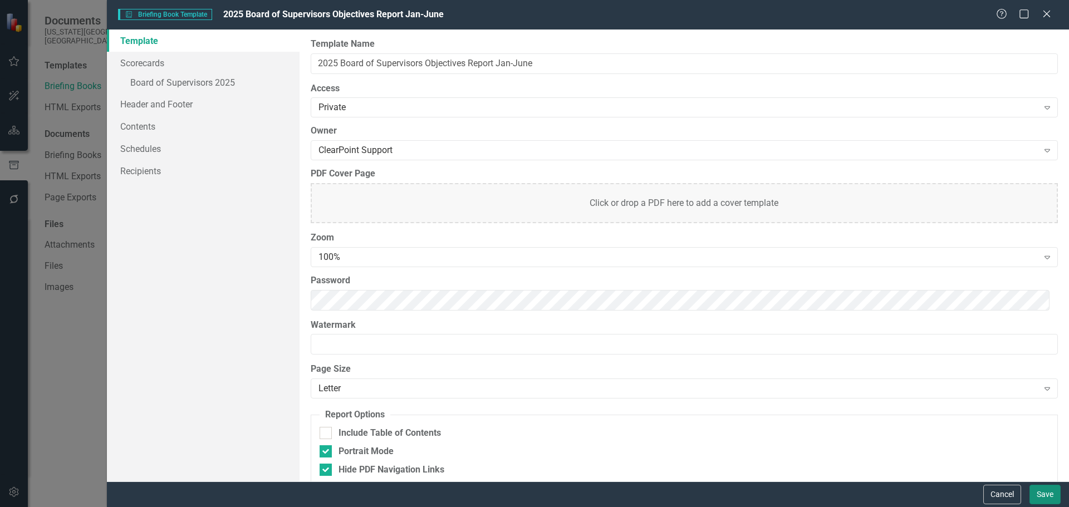
click at [964, 376] on button "Save" at bounding box center [1045, 494] width 31 height 19
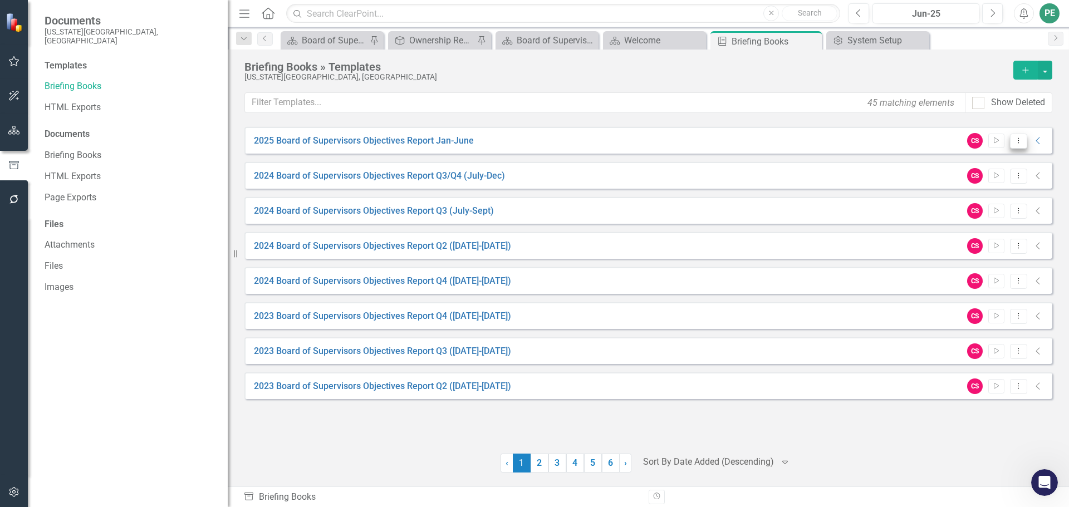
click at [964, 141] on icon "Dropdown Menu" at bounding box center [1018, 140] width 9 height 7
click at [964, 179] on link "Preview Preview Template" at bounding box center [975, 180] width 103 height 21
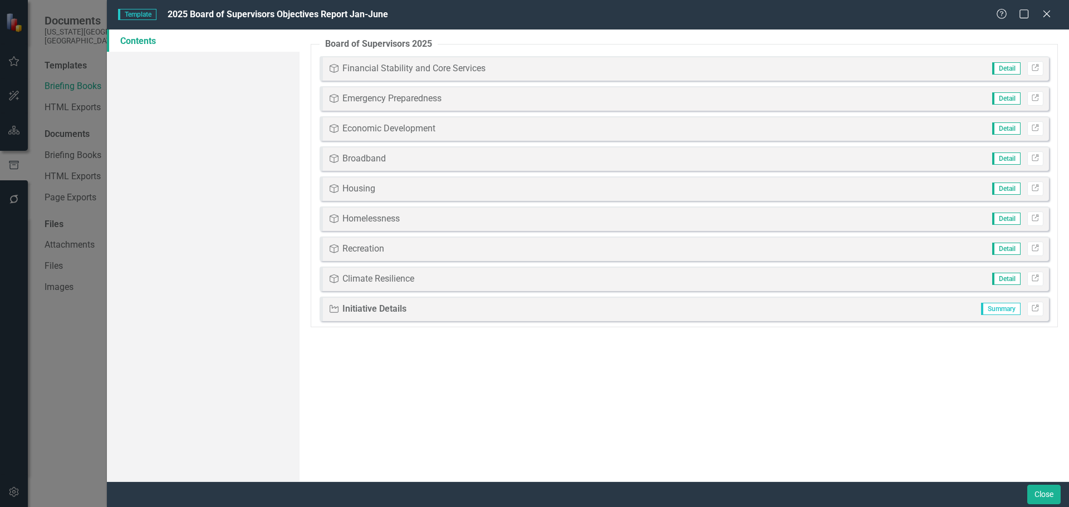
click at [383, 65] on div "Financial Stability and Core Services" at bounding box center [414, 68] width 143 height 13
click at [964, 16] on icon at bounding box center [1047, 13] width 8 height 8
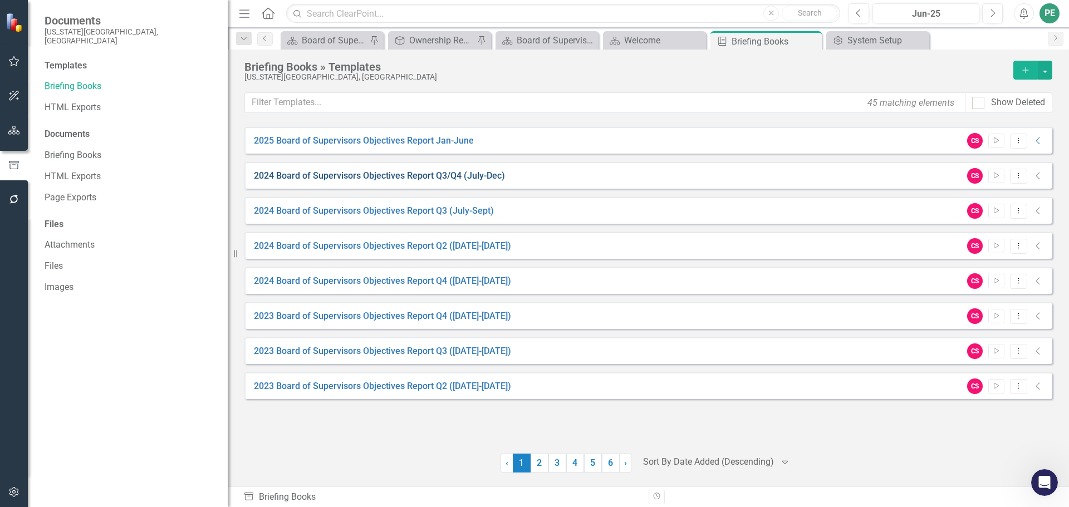
click at [429, 175] on link "2024 Board of Supervisors Objectives Report Q3/Q4 (July-Dec)" at bounding box center [379, 176] width 251 height 13
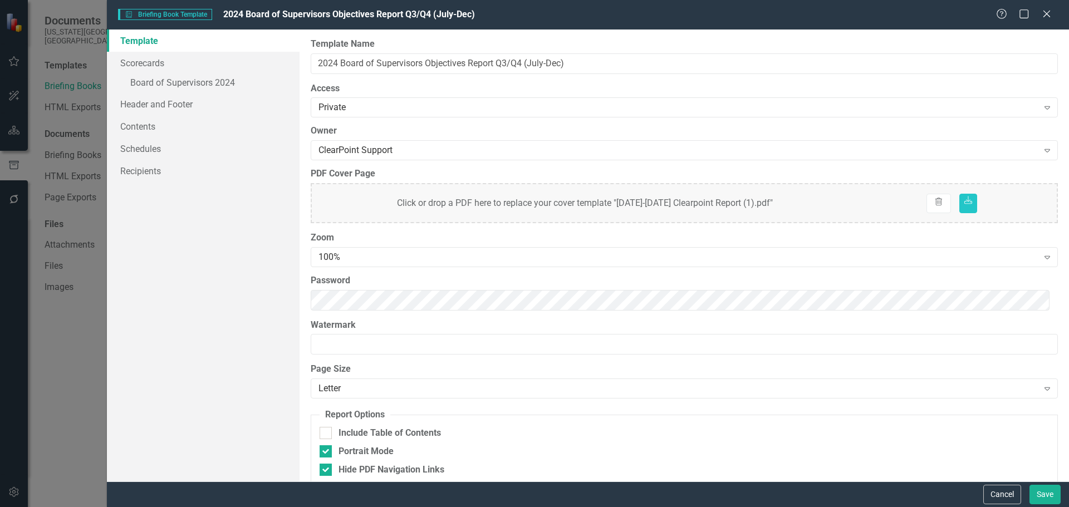
click at [68, 376] on div "Briefing Book Template Briefing Book Template 2024 Board of Supervisors Objecti…" at bounding box center [534, 253] width 1069 height 507
click at [964, 376] on button "Cancel" at bounding box center [1003, 494] width 38 height 19
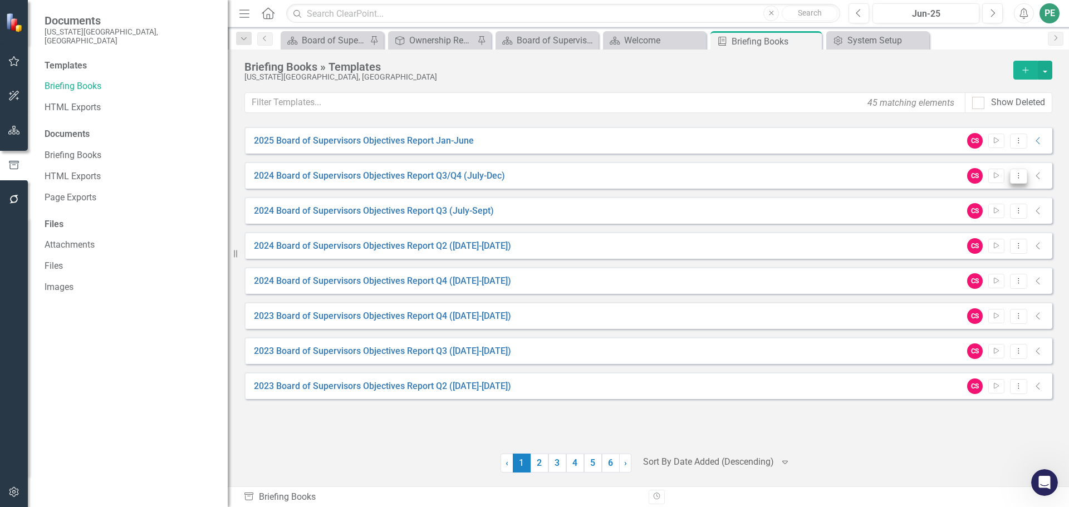
click at [964, 177] on icon "Dropdown Menu" at bounding box center [1018, 175] width 9 height 7
click at [964, 216] on link "Preview Preview Template" at bounding box center [975, 215] width 103 height 21
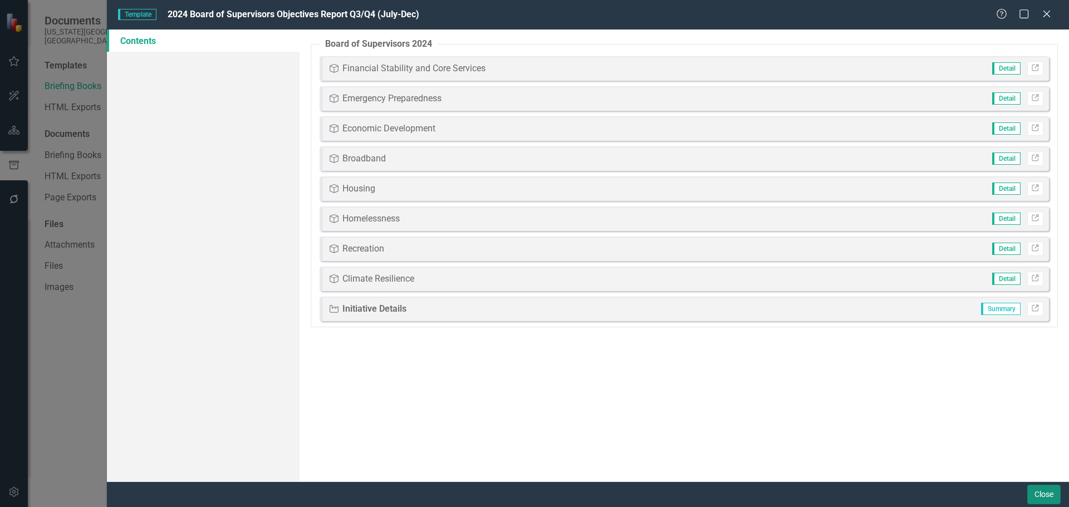
click at [964, 376] on button "Close" at bounding box center [1044, 494] width 33 height 19
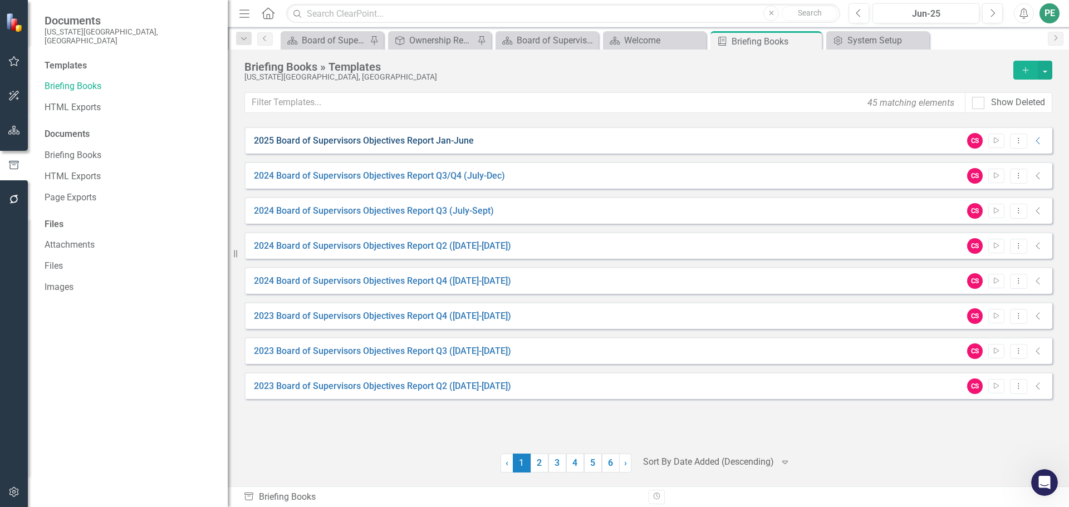
click at [438, 141] on link "2025 Board of Supervisors Objectives Report Jan-June" at bounding box center [364, 141] width 220 height 13
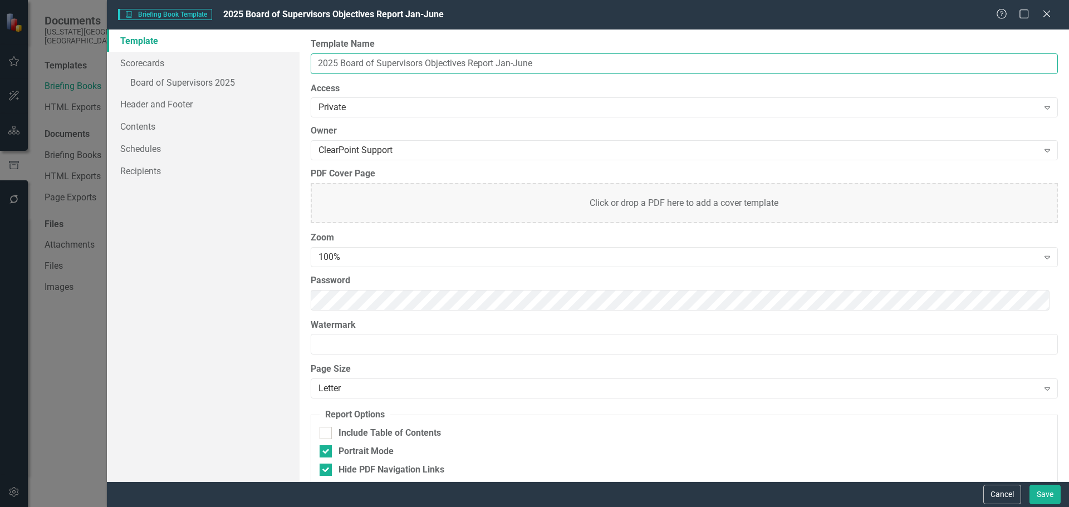
click at [569, 66] on input "2025 Board of Supervisors Objectives Report Jan-June" at bounding box center [684, 63] width 747 height 21
click at [497, 62] on input "2025 Board of Supervisors Objectives Report Jan-June" at bounding box center [684, 63] width 747 height 21
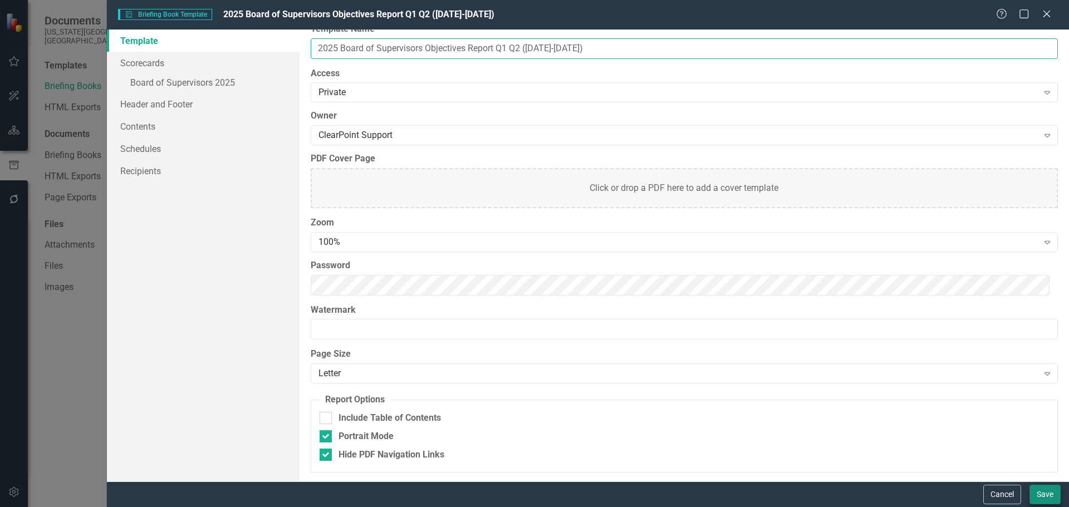
type input "2025 Board of Supervisors Objectives Report Q1 Q2 (Jan-June 2025)"
click at [964, 376] on button "Save" at bounding box center [1045, 494] width 31 height 19
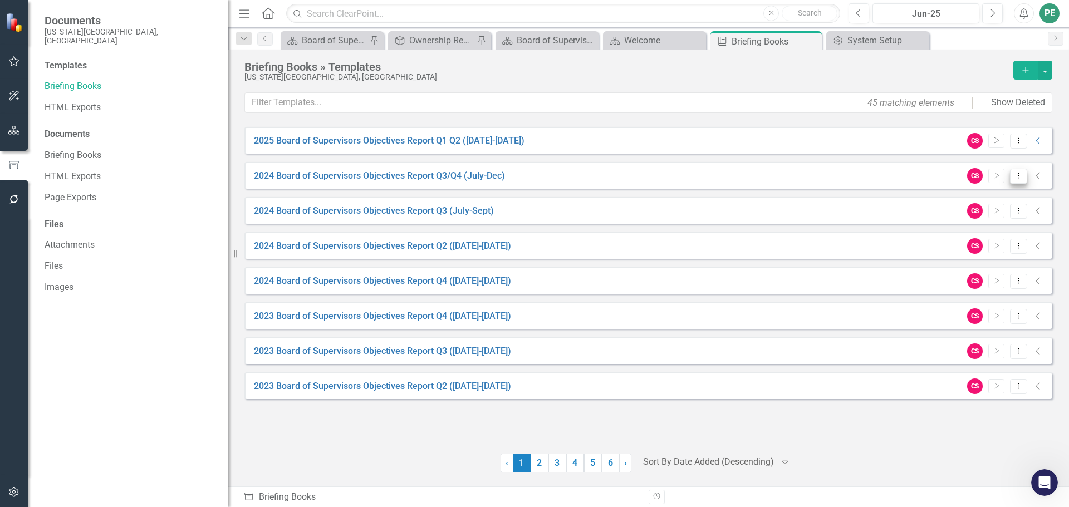
click at [964, 177] on icon "Dropdown Menu" at bounding box center [1018, 175] width 9 height 7
click at [75, 239] on link "Attachments" at bounding box center [131, 245] width 172 height 13
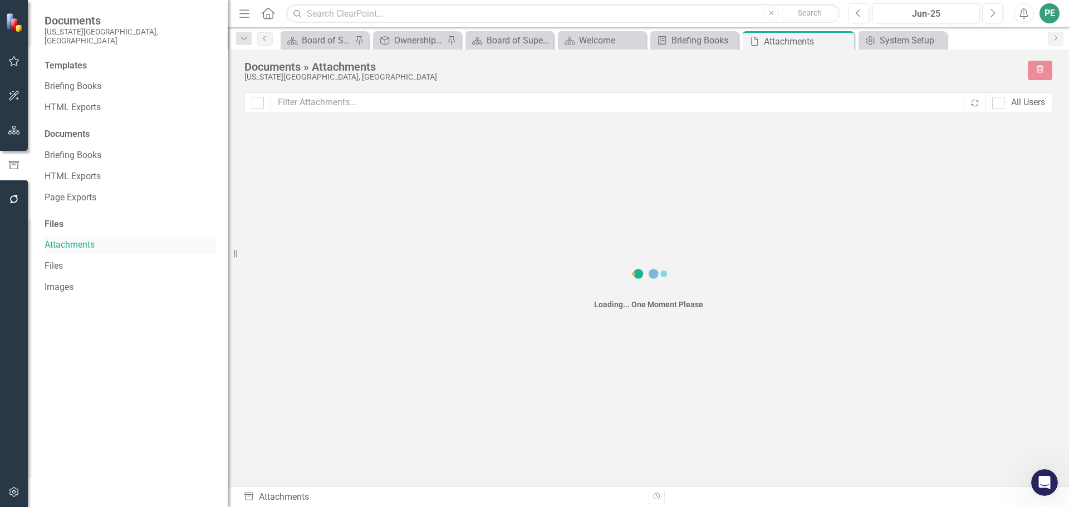
checkbox input "false"
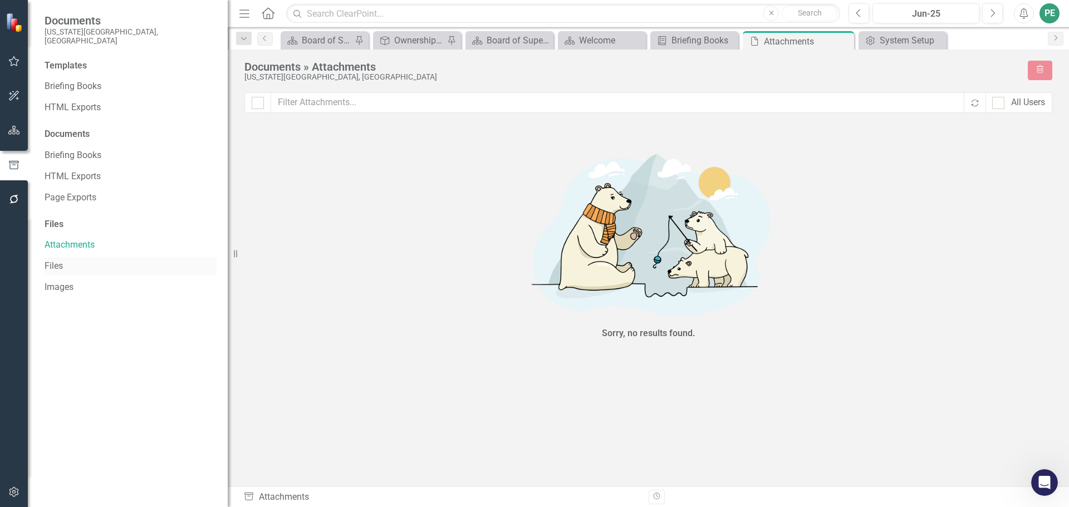
click at [62, 260] on link "Files" at bounding box center [131, 266] width 172 height 13
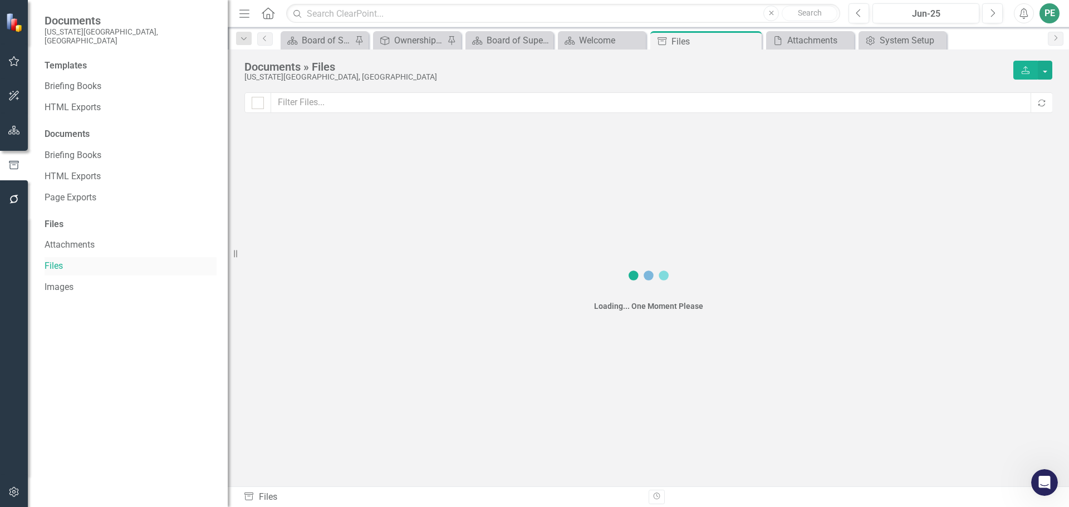
checkbox input "false"
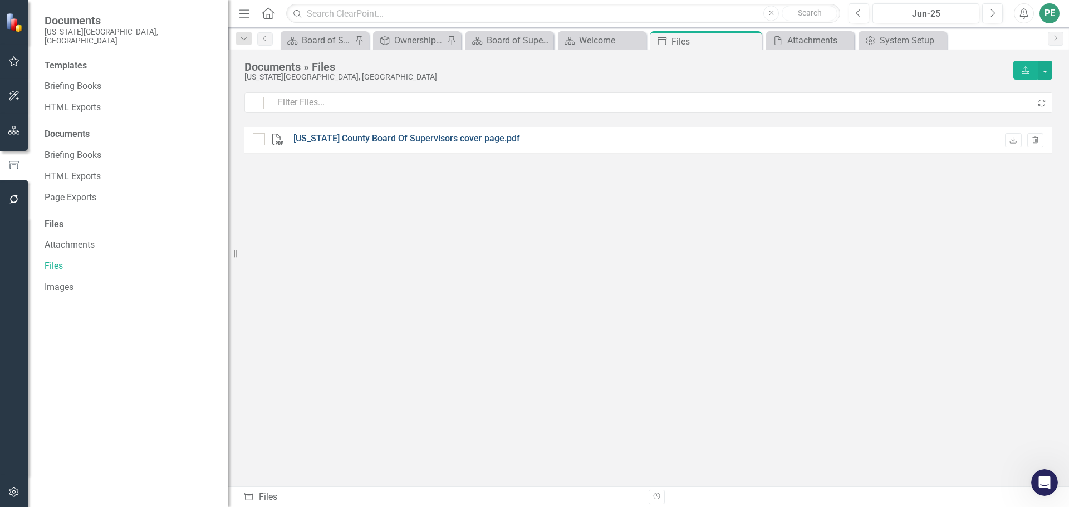
click at [375, 139] on link "Nevada County Board Of Supervisors cover page.pdf" at bounding box center [407, 139] width 227 height 13
click at [63, 281] on link "Images" at bounding box center [131, 287] width 172 height 13
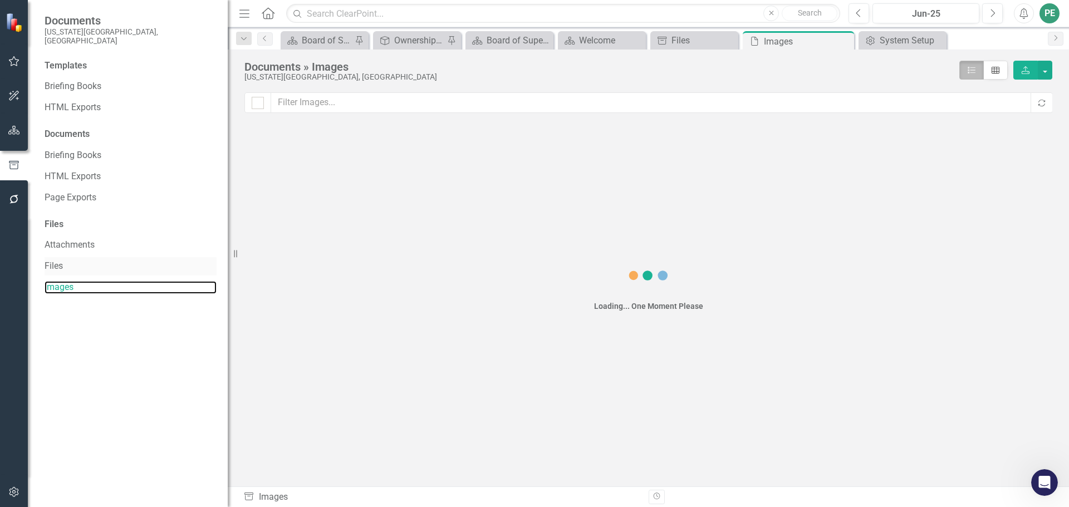
checkbox input "false"
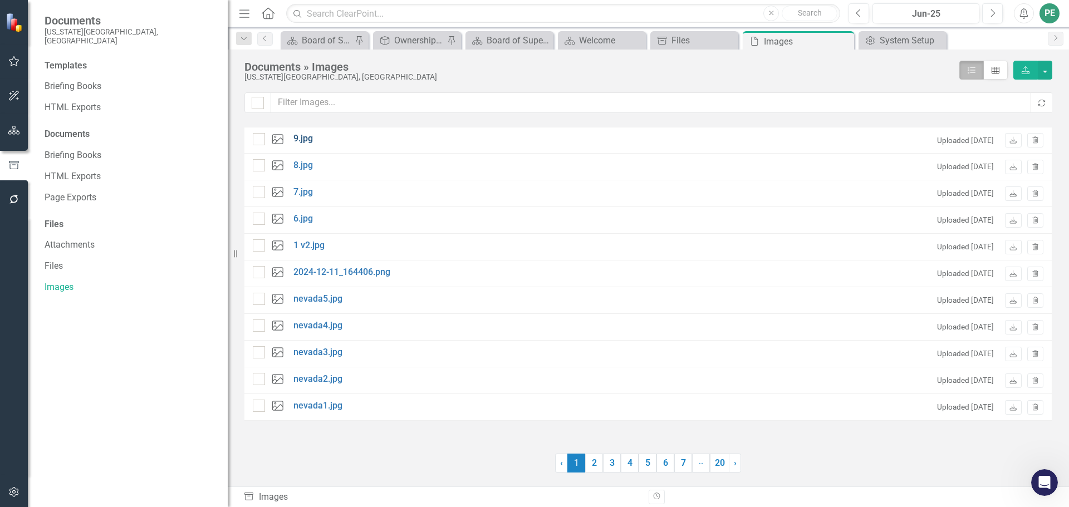
click at [307, 136] on link "9.jpg" at bounding box center [303, 139] width 19 height 13
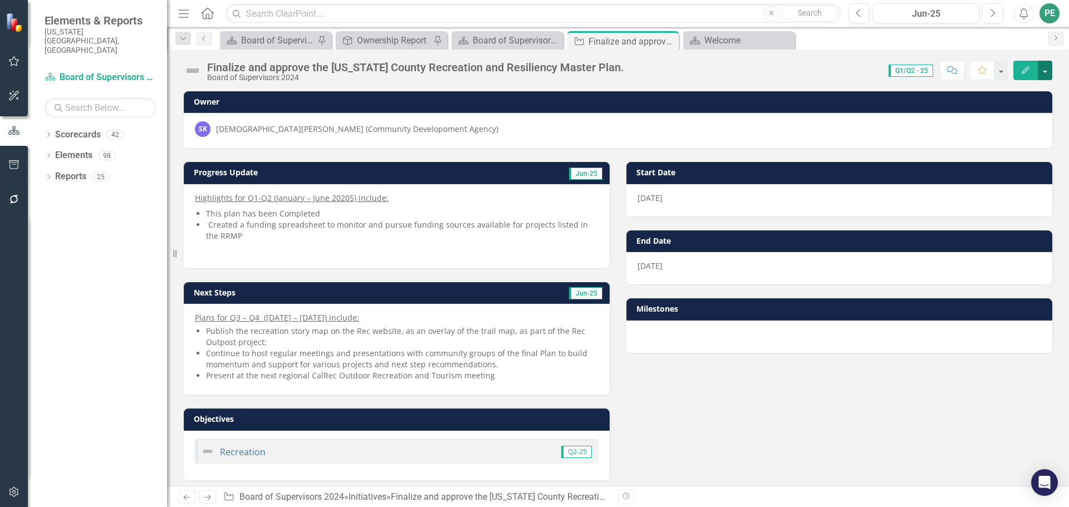
click at [1042, 67] on button "button" at bounding box center [1045, 70] width 14 height 19
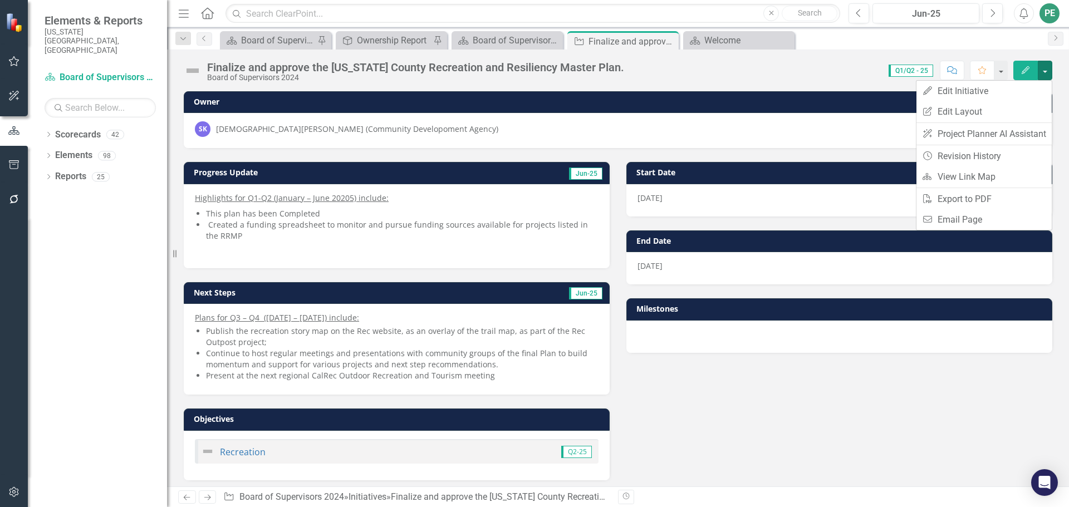
click at [1028, 397] on div "Progress Update Jun-25 Highlights for Q1-Q2 (January – June 20205) include: Thi…" at bounding box center [618, 314] width 886 height 332
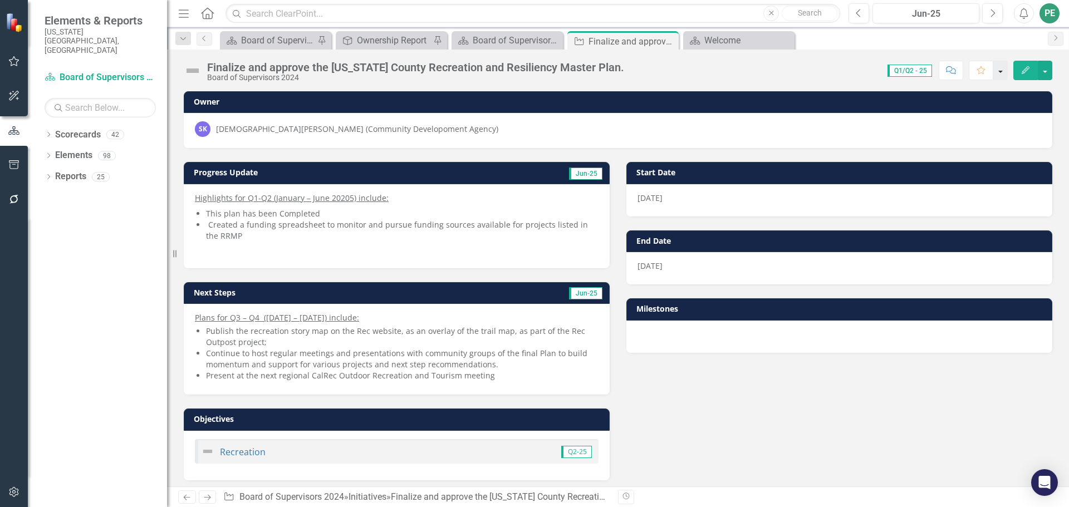
click at [1002, 70] on button "button" at bounding box center [1001, 70] width 14 height 19
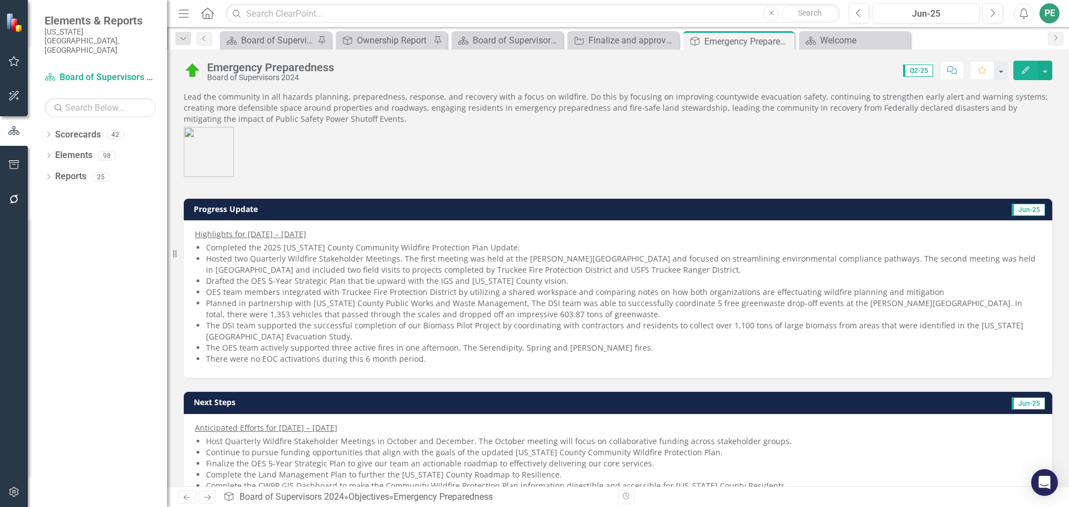
drag, startPoint x: 444, startPoint y: 363, endPoint x: 256, endPoint y: 332, distance: 190.7
click at [256, 332] on ul "Completed the 2025 Nevada County Community Wildfire Protection Plan Update. Hos…" at bounding box center [623, 303] width 835 height 123
click at [1027, 70] on icon "Edit" at bounding box center [1026, 70] width 10 height 8
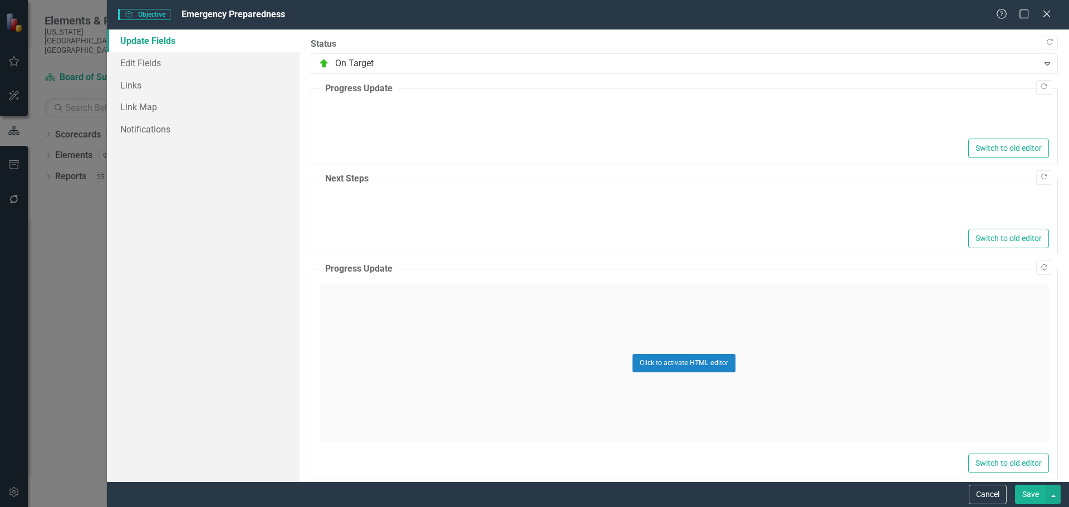
type textarea "<p><u>Highlights for January &ndash; June 2025</u></p> <ul type="disc"> <li>Com…"
type textarea "<p><u>Anticipated Efforts for July &ndash; December 2025</u></p> <ul type="disc…"
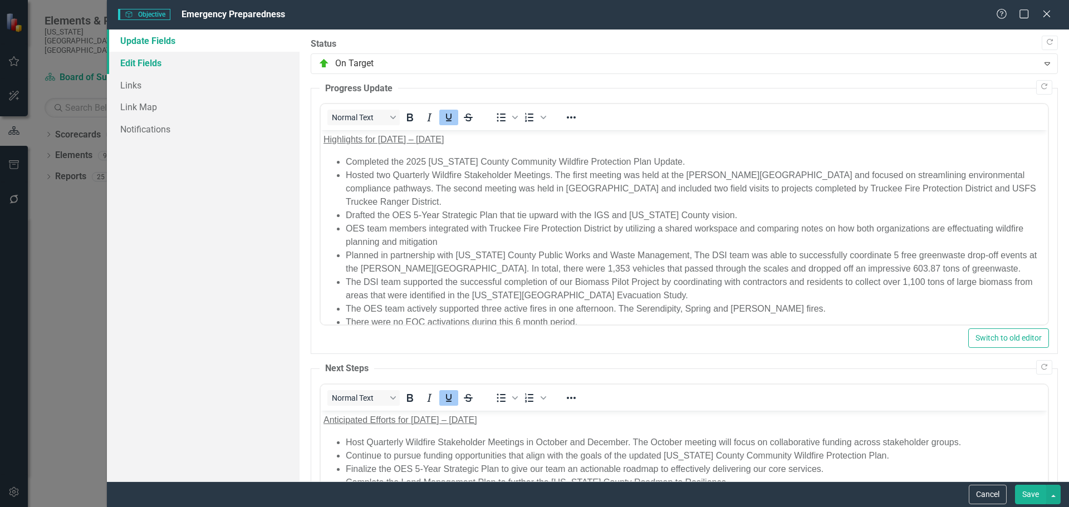
click at [152, 67] on link "Edit Fields" at bounding box center [203, 63] width 193 height 22
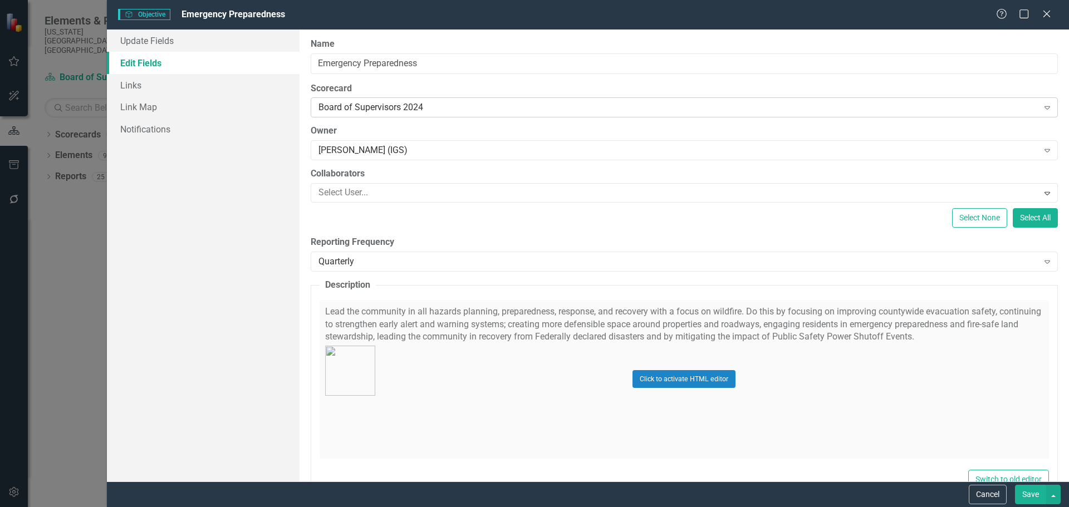
click at [435, 106] on div "Board of Supervisors 2024" at bounding box center [679, 107] width 720 height 13
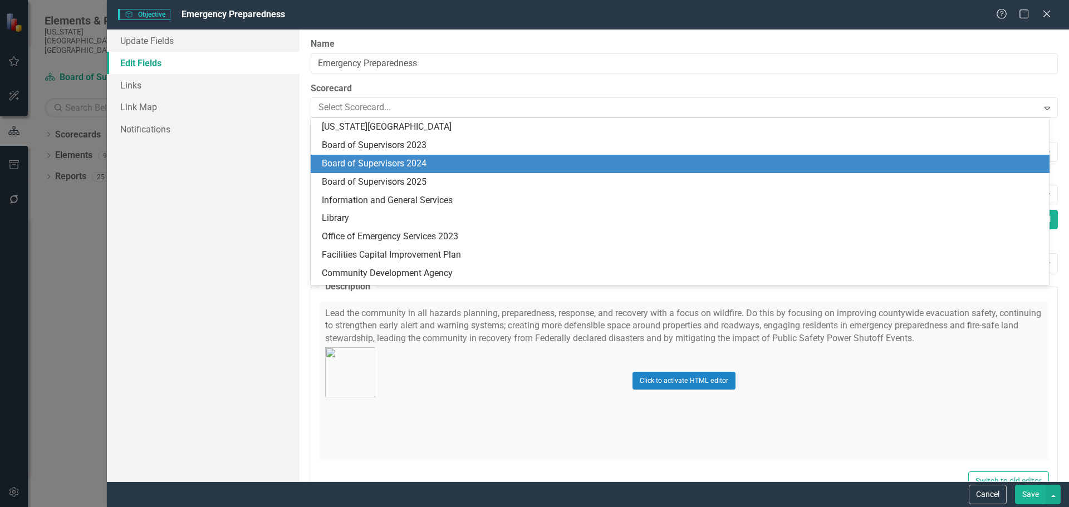
scroll to position [37, 0]
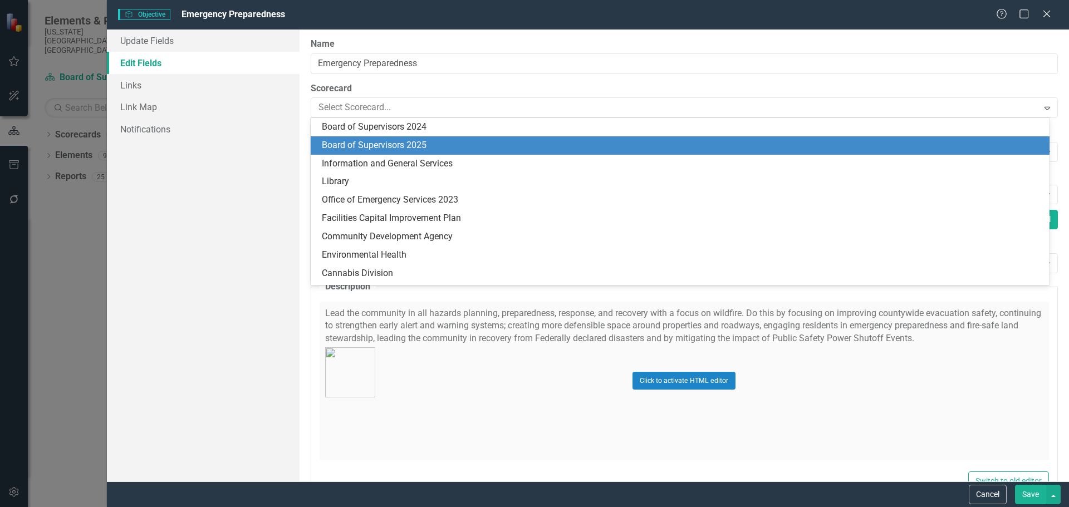
click at [413, 146] on div "Board of Supervisors 2025" at bounding box center [682, 145] width 721 height 13
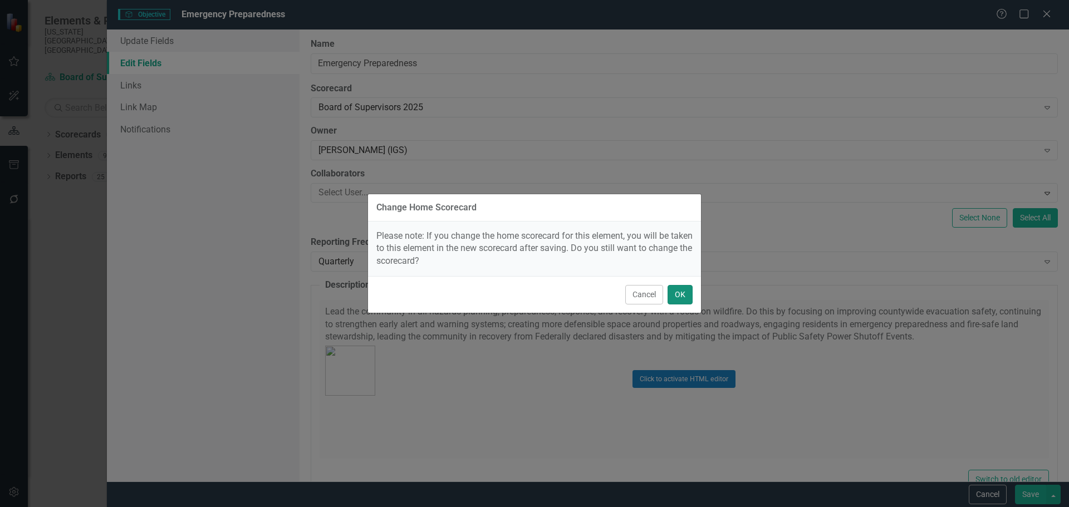
click at [686, 294] on button "OK" at bounding box center [680, 294] width 25 height 19
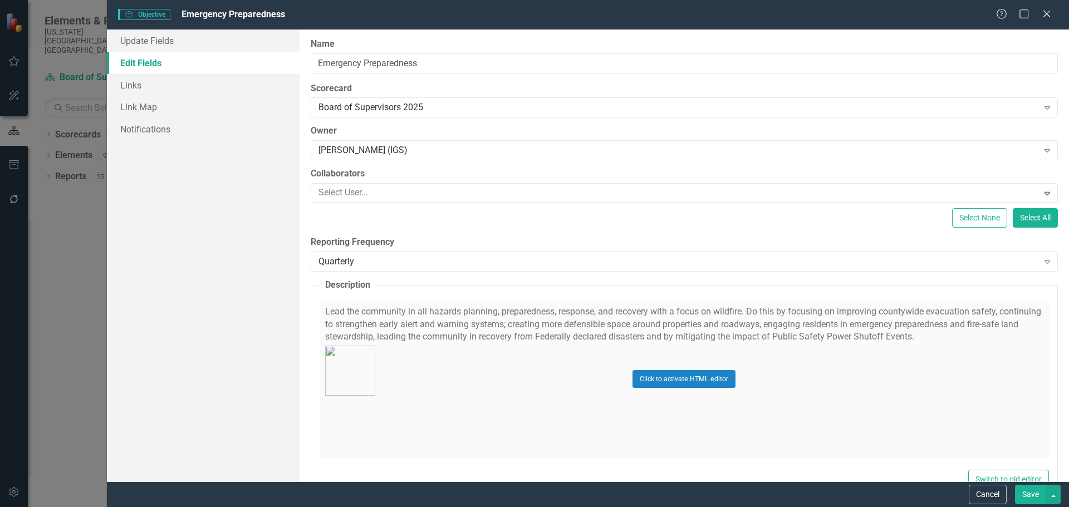
click at [1034, 490] on button "Save" at bounding box center [1030, 494] width 31 height 19
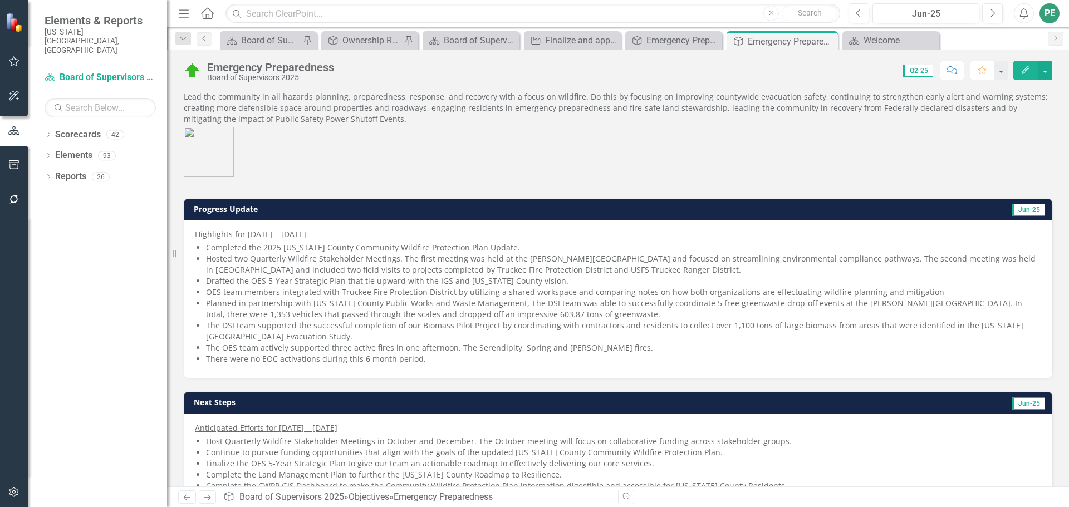
click at [440, 140] on figure at bounding box center [615, 152] width 863 height 50
click at [239, 42] on link "Scorecard Board of Supervisors Objective Progress Update Summary Table" at bounding box center [261, 40] width 77 height 14
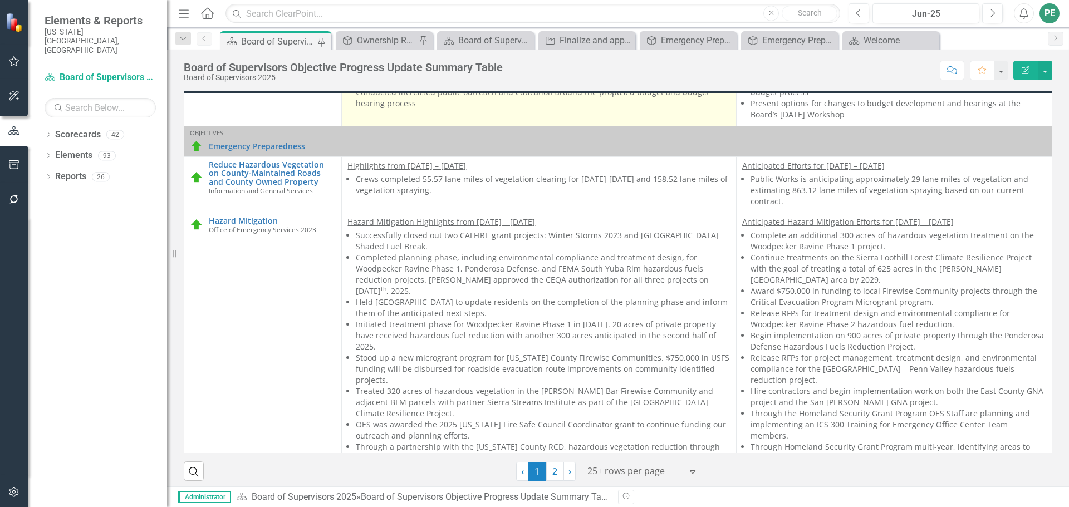
scroll to position [557, 0]
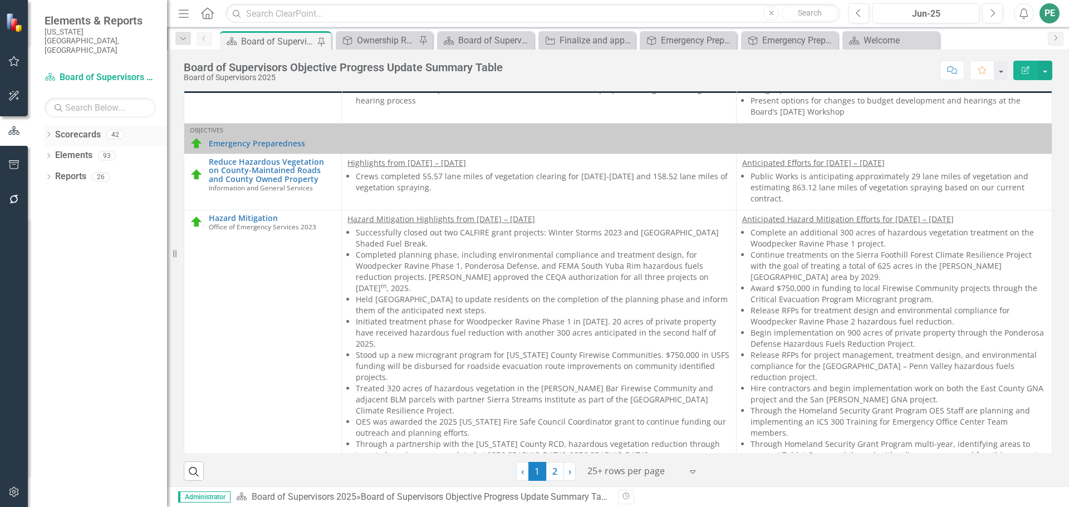
click at [47, 133] on icon "Dropdown" at bounding box center [49, 136] width 8 height 6
click at [53, 152] on icon "Dropdown" at bounding box center [54, 155] width 8 height 7
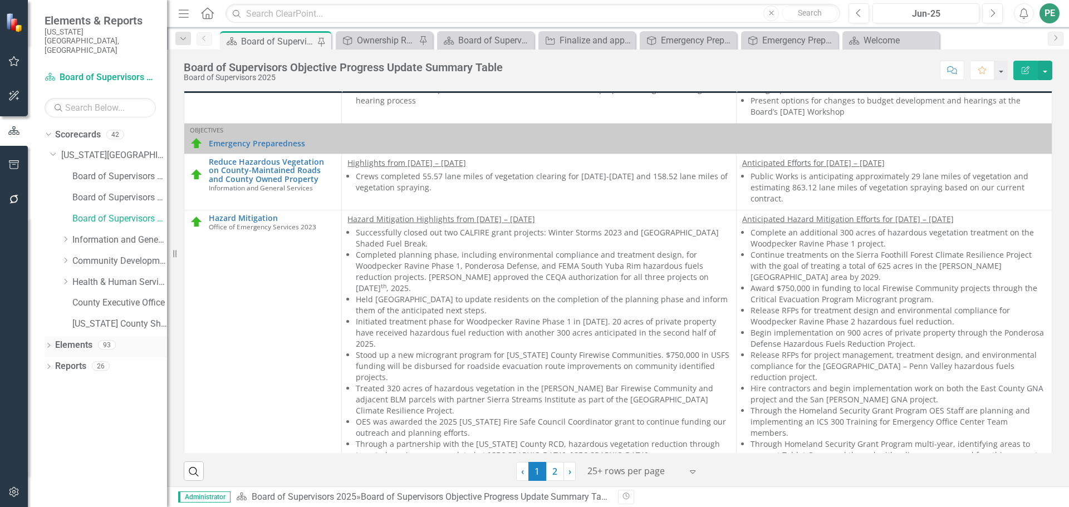
click at [51, 344] on icon "Dropdown" at bounding box center [49, 347] width 8 height 6
click at [84, 360] on link "Objective Objectives" at bounding box center [89, 366] width 57 height 13
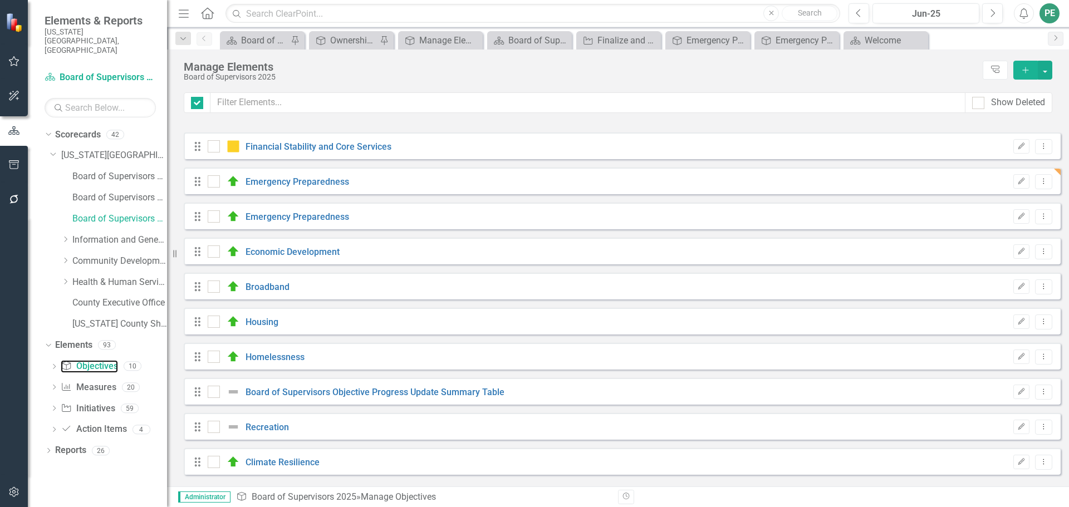
checkbox input "false"
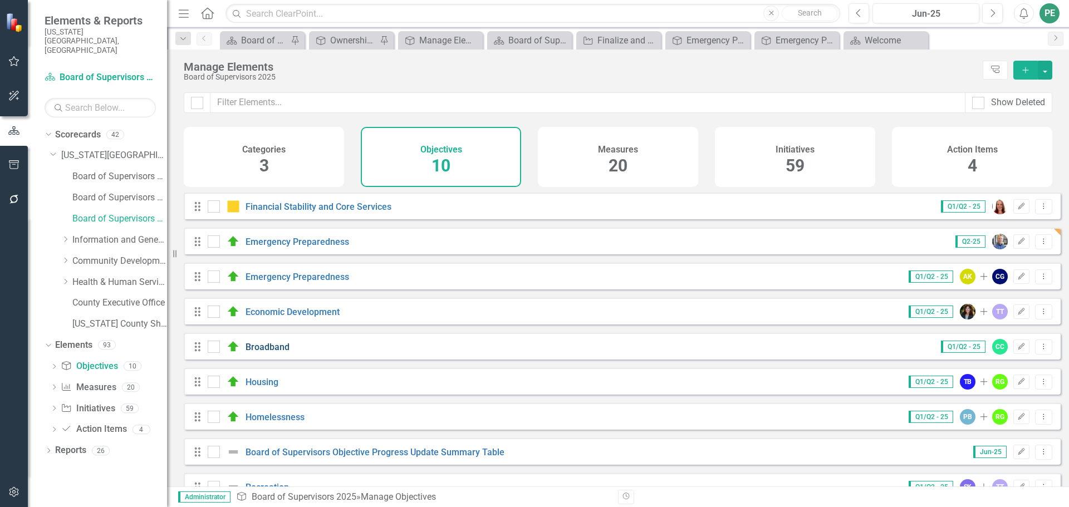
click at [280, 353] on link "Broadband" at bounding box center [268, 347] width 44 height 11
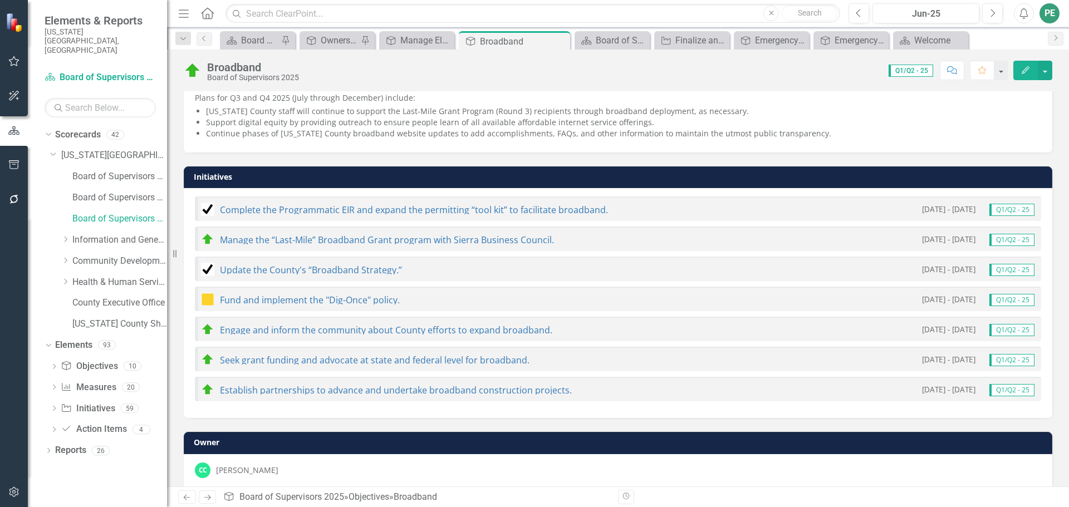
scroll to position [259, 0]
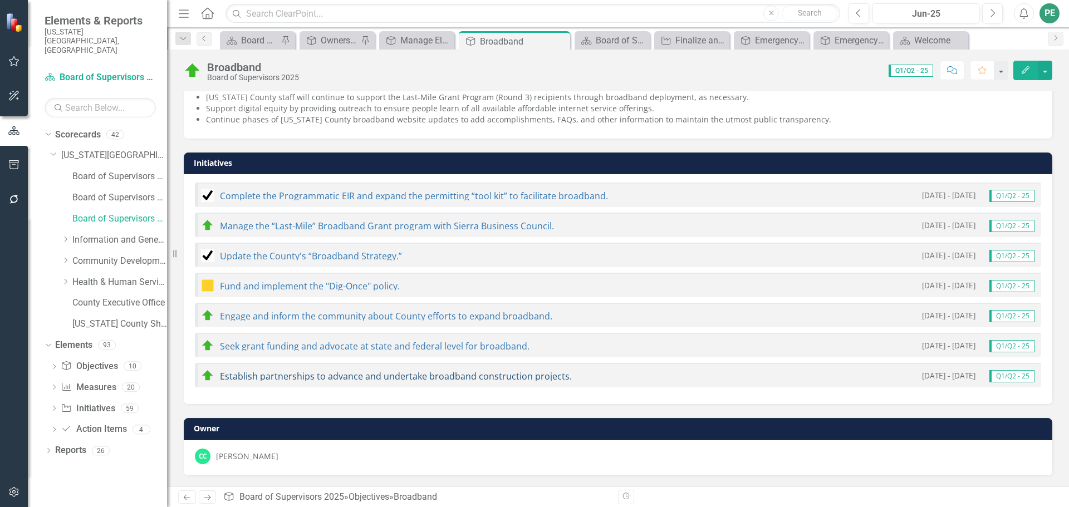
click at [284, 375] on link "Establish partnerships to advance and undertake broadband construction projects." at bounding box center [396, 376] width 352 height 12
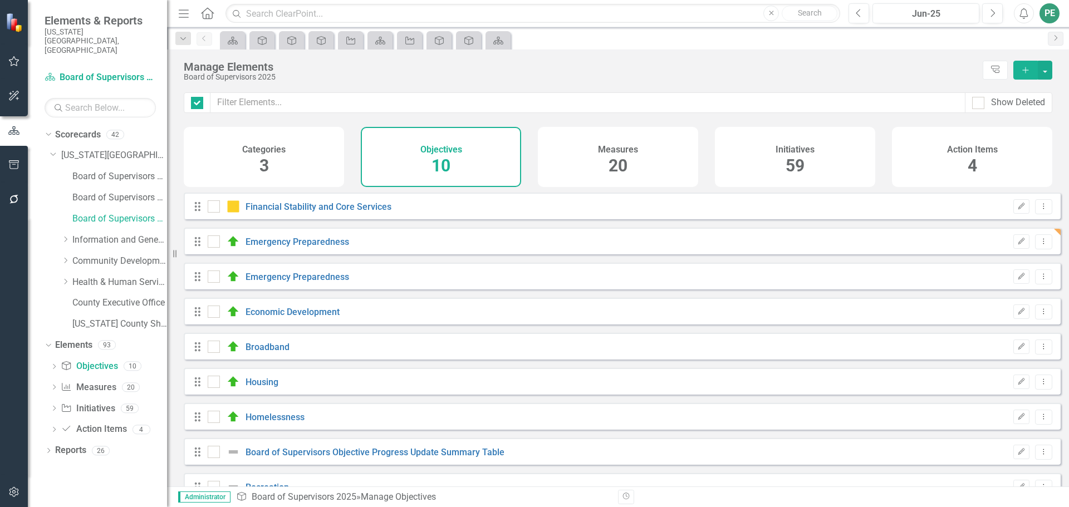
checkbox input "false"
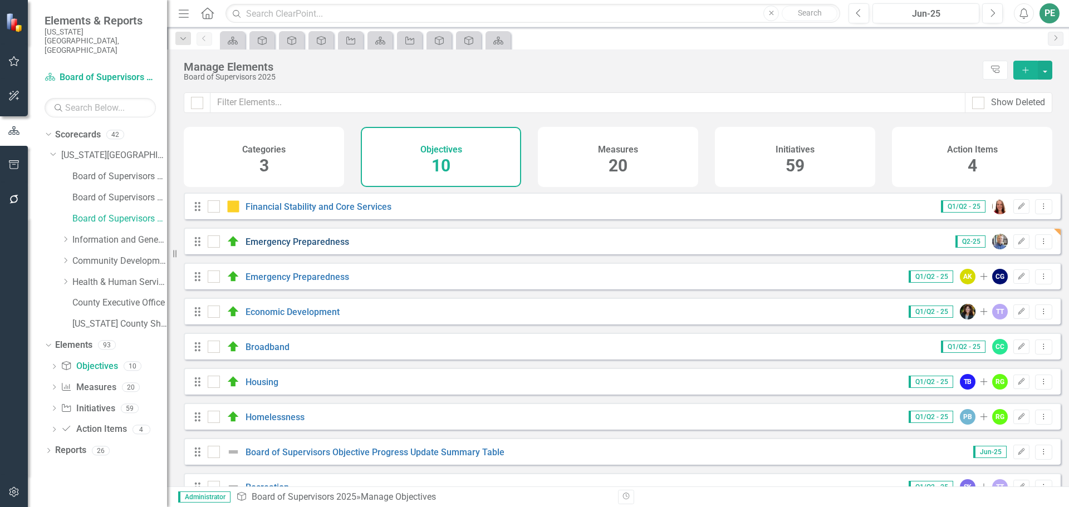
click at [323, 247] on link "Emergency Preparedness" at bounding box center [298, 242] width 104 height 11
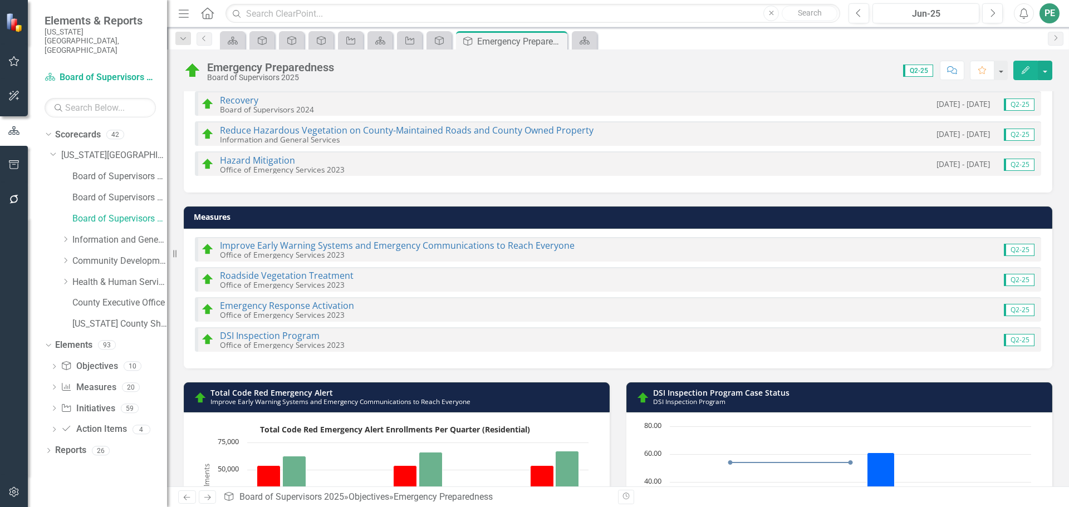
scroll to position [501, 0]
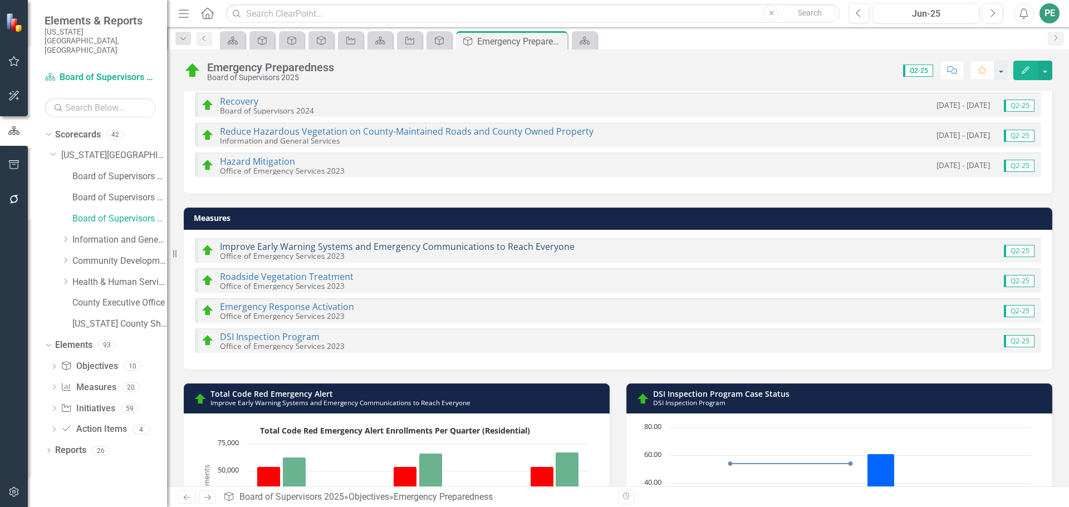
click at [305, 246] on link "Improve Early Warning Systems and Emergency Communications to Reach Everyone" at bounding box center [397, 247] width 355 height 12
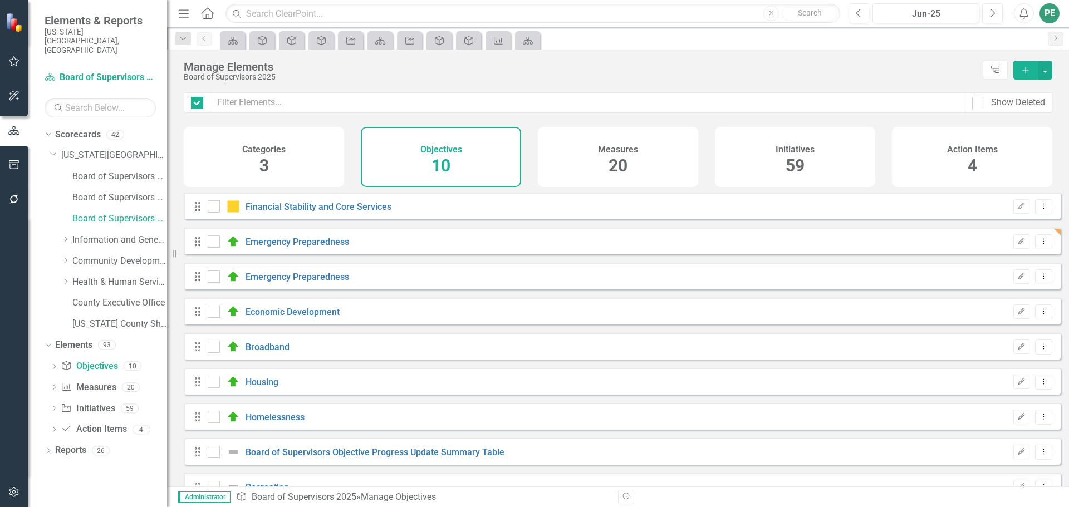
checkbox input "false"
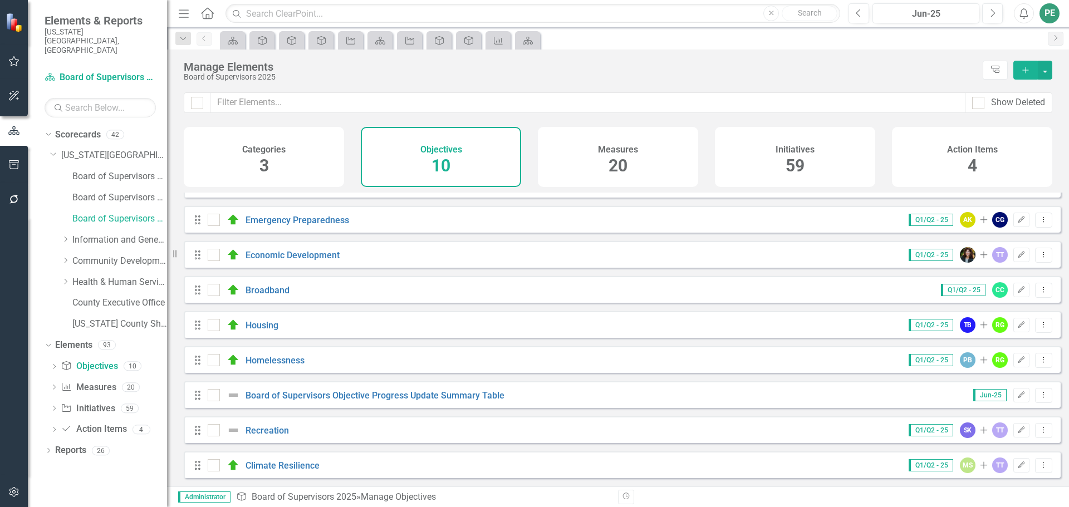
scroll to position [65, 0]
click at [374, 397] on link "Board of Supervisors Objective Progress Update Summary Table" at bounding box center [375, 395] width 259 height 11
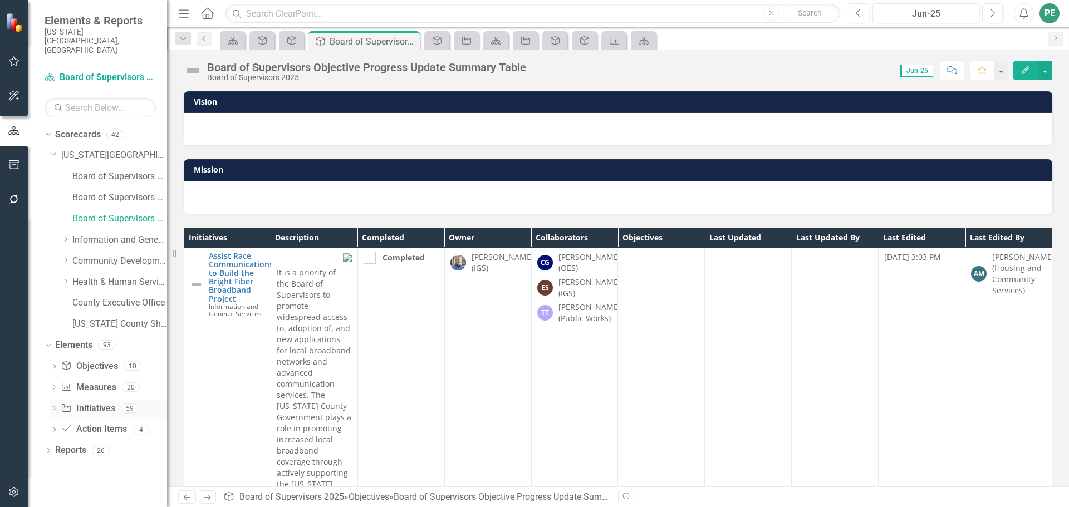
click at [94, 403] on link "Initiative Initiatives" at bounding box center [88, 409] width 54 height 13
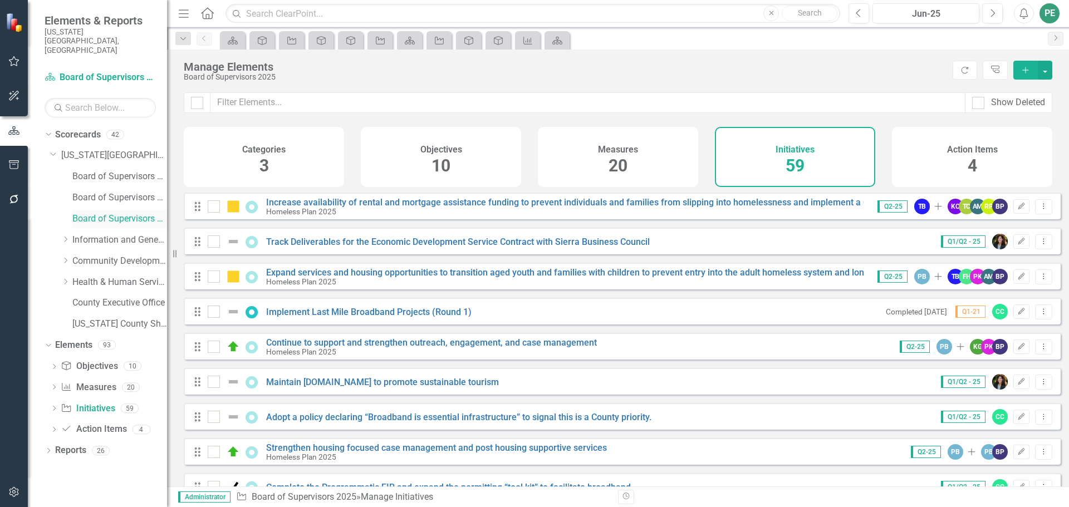
click at [111, 213] on link "Board of Supervisors 2025" at bounding box center [119, 219] width 95 height 13
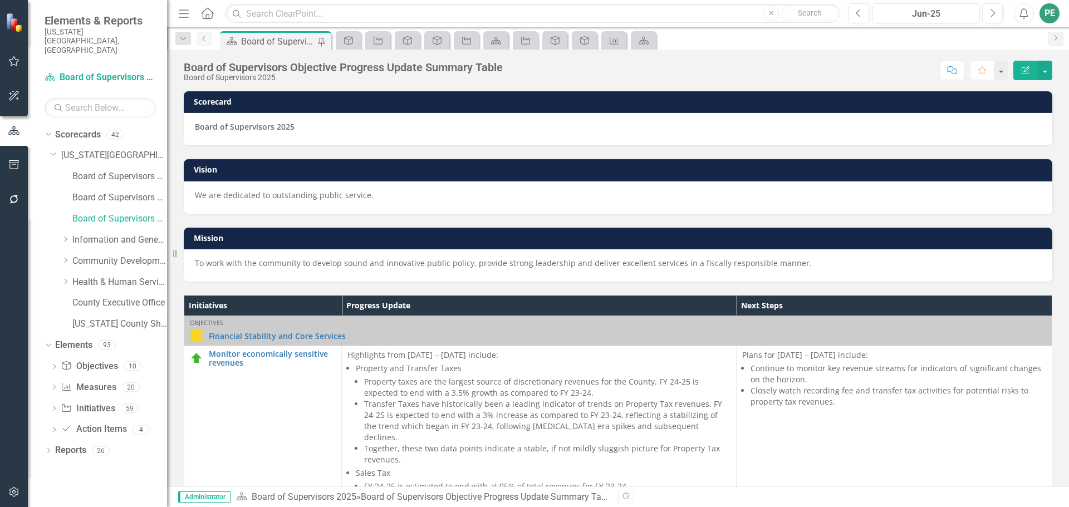
click at [208, 37] on icon "Previous" at bounding box center [204, 38] width 9 height 7
click at [178, 40] on div "Dropdown" at bounding box center [183, 38] width 16 height 13
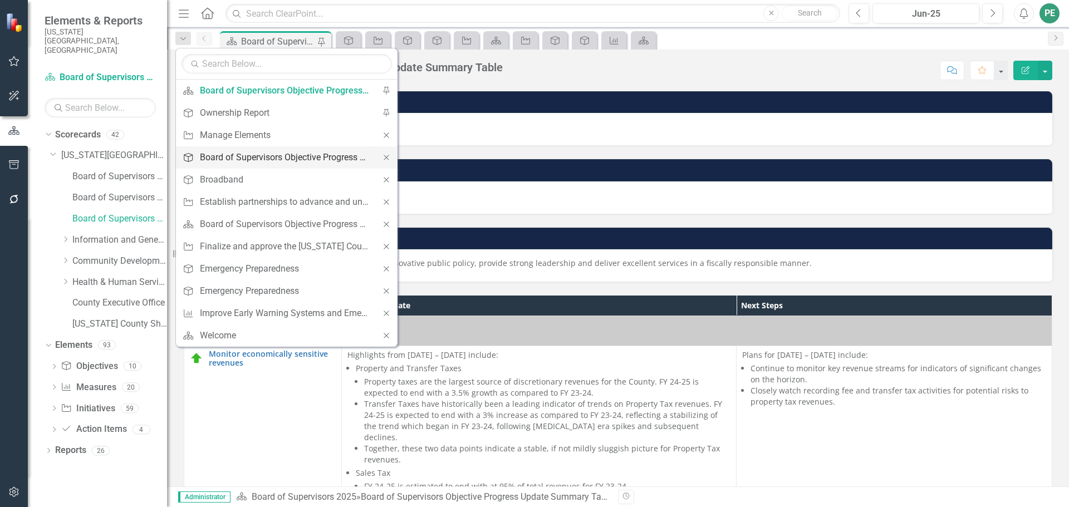
click at [217, 156] on div "Board of Supervisors Objective Progress Update Summary Table" at bounding box center [285, 157] width 170 height 14
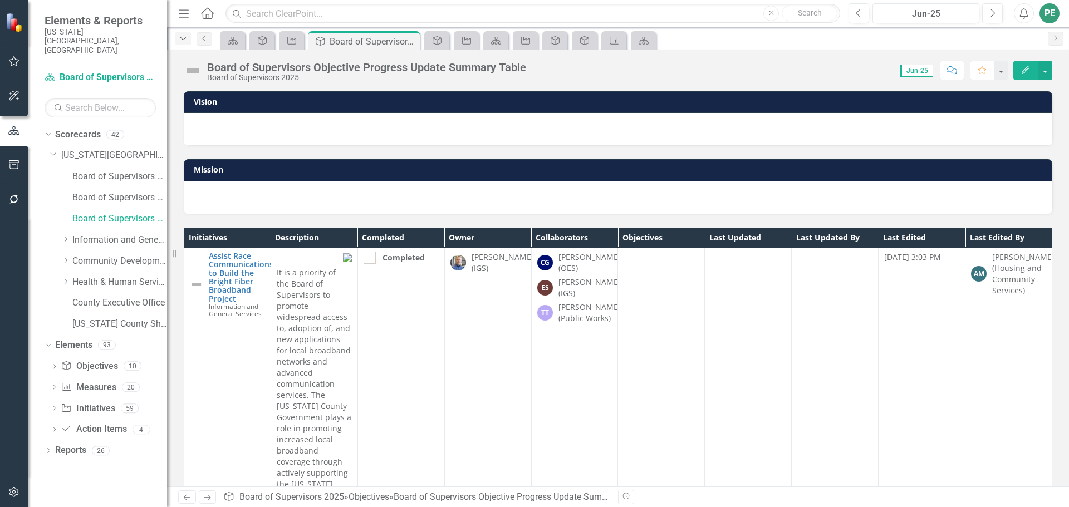
click at [188, 41] on div "Dropdown" at bounding box center [183, 38] width 16 height 13
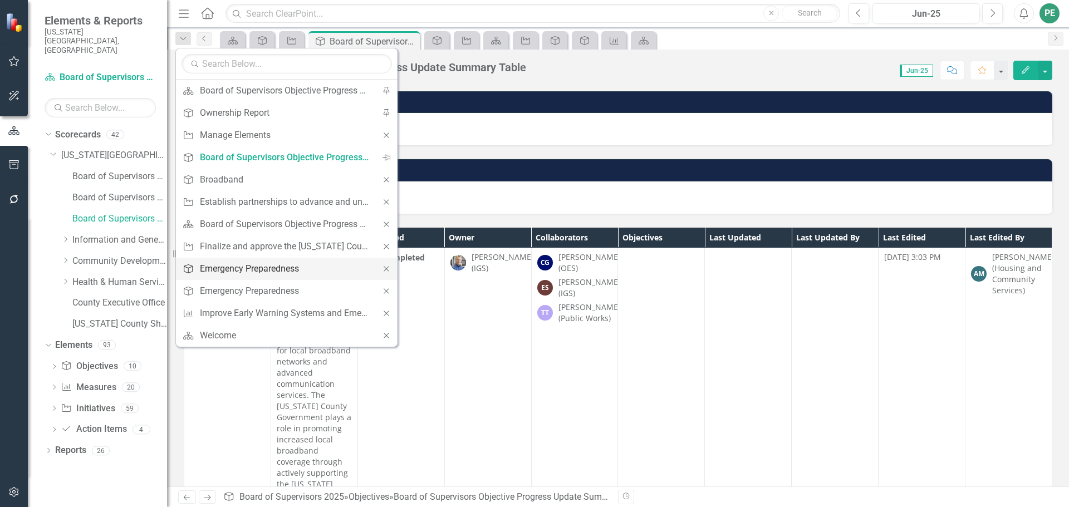
click at [231, 273] on div "Emergency Preparedness" at bounding box center [285, 269] width 170 height 14
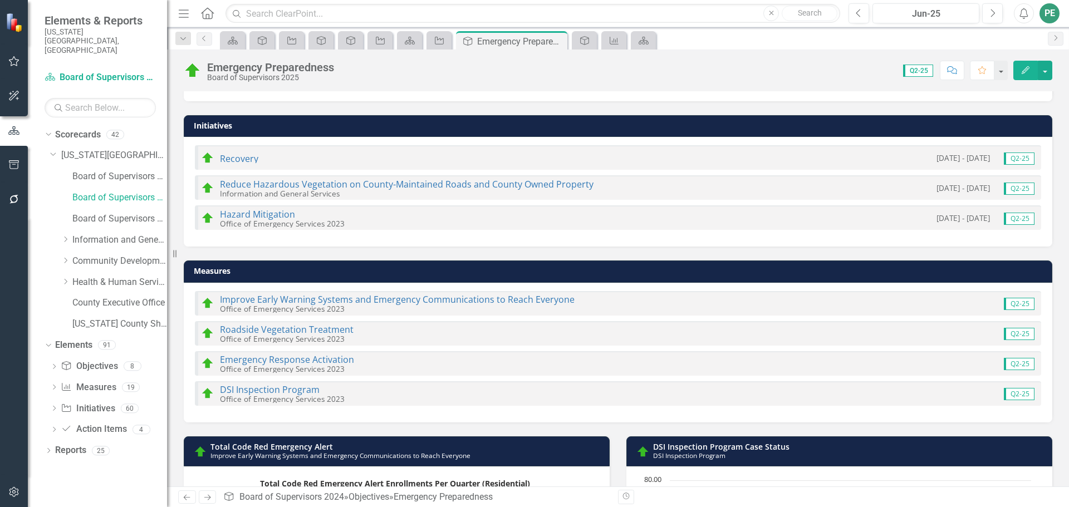
scroll to position [390, 0]
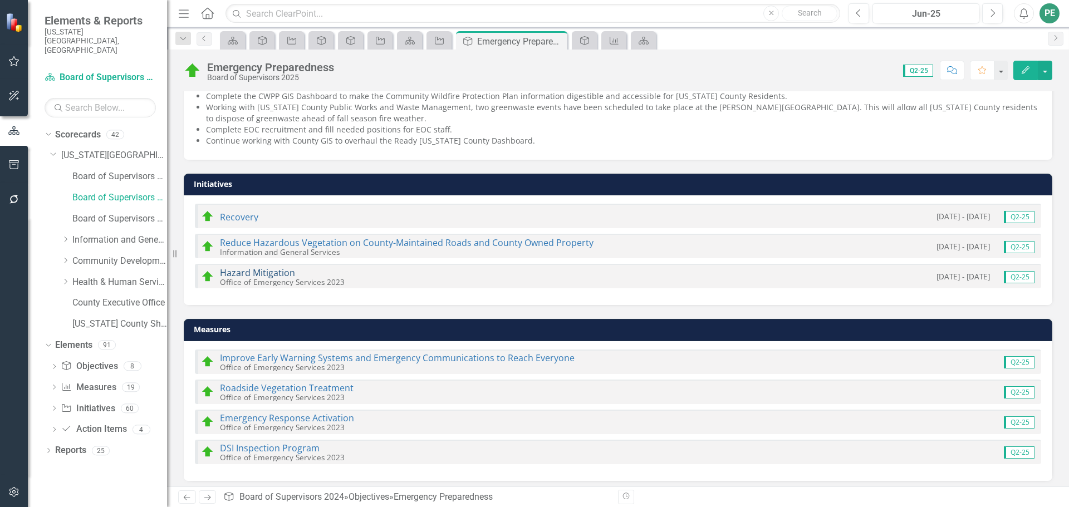
click at [252, 273] on link "Hazard Mitigation" at bounding box center [257, 273] width 75 height 12
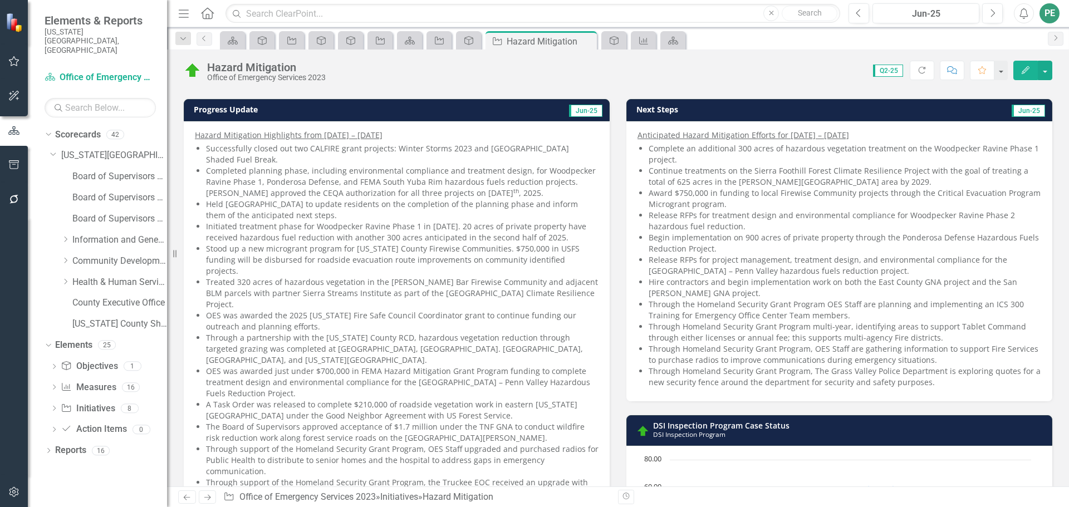
scroll to position [167, 0]
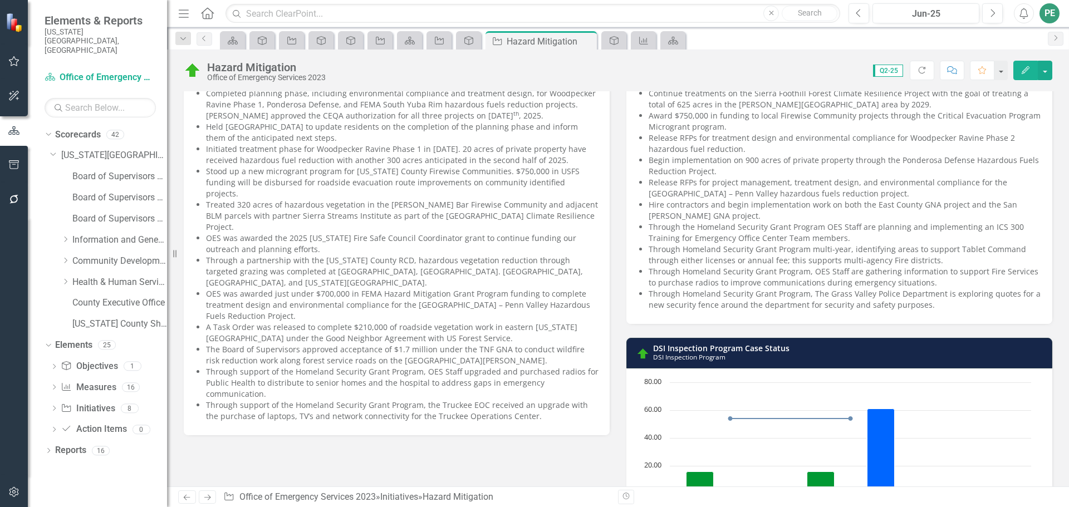
click at [5, 23] on div at bounding box center [14, 22] width 28 height 45
click at [12, 23] on img at bounding box center [15, 21] width 19 height 19
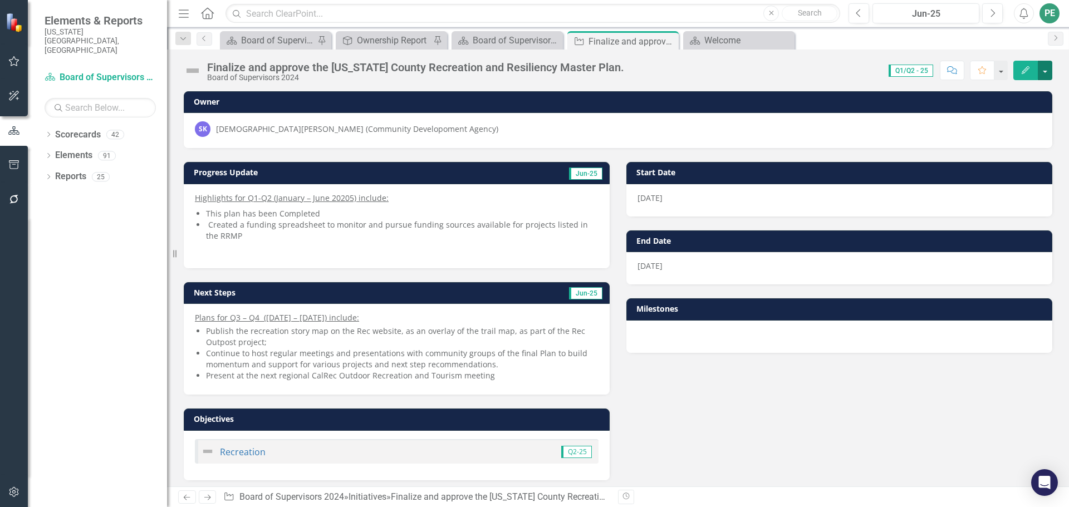
click at [1041, 70] on button "button" at bounding box center [1045, 70] width 14 height 19
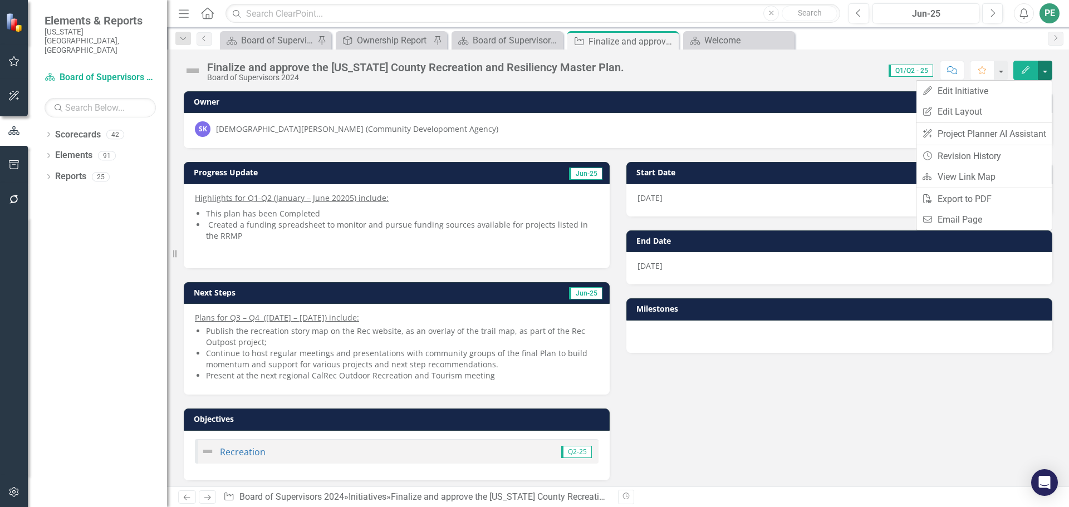
click at [1024, 66] on icon "Edit" at bounding box center [1026, 70] width 10 height 8
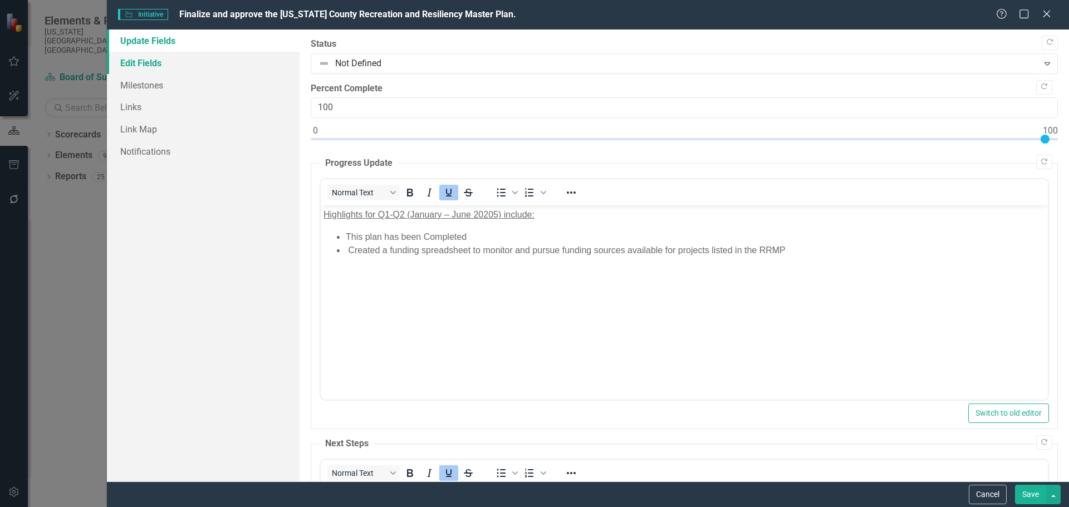
click at [159, 62] on link "Edit Fields" at bounding box center [203, 63] width 193 height 22
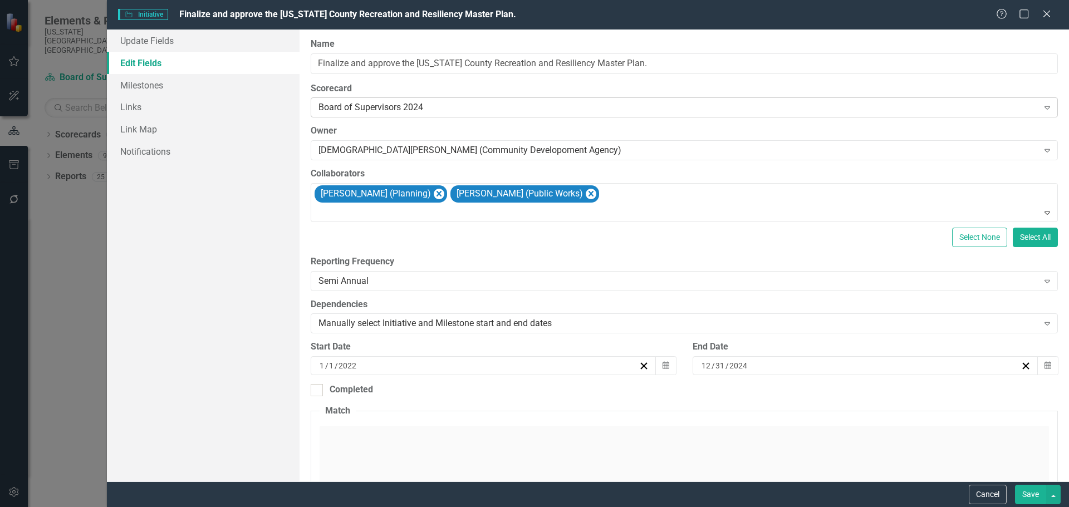
click at [497, 110] on div "Board of Supervisors 2024" at bounding box center [679, 107] width 720 height 13
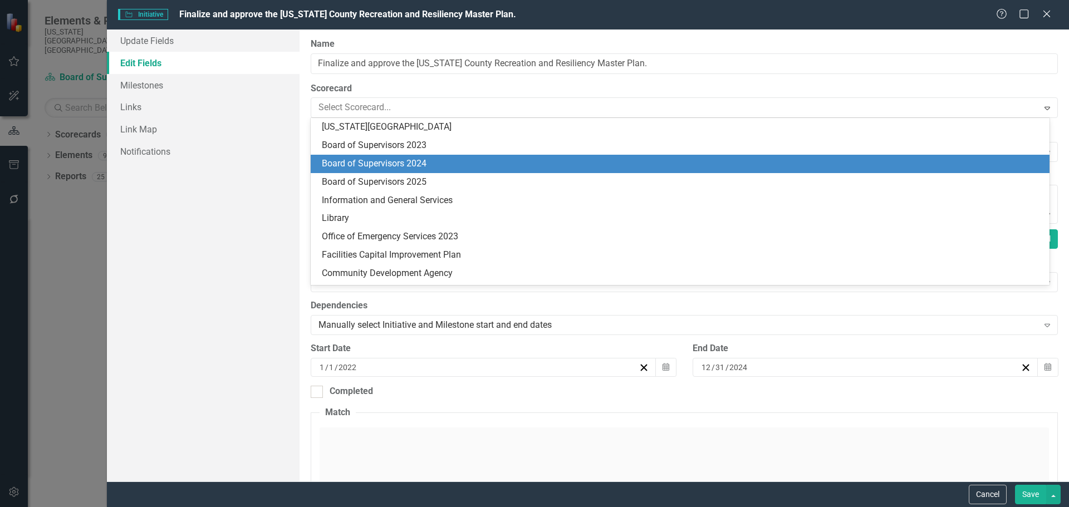
scroll to position [37, 0]
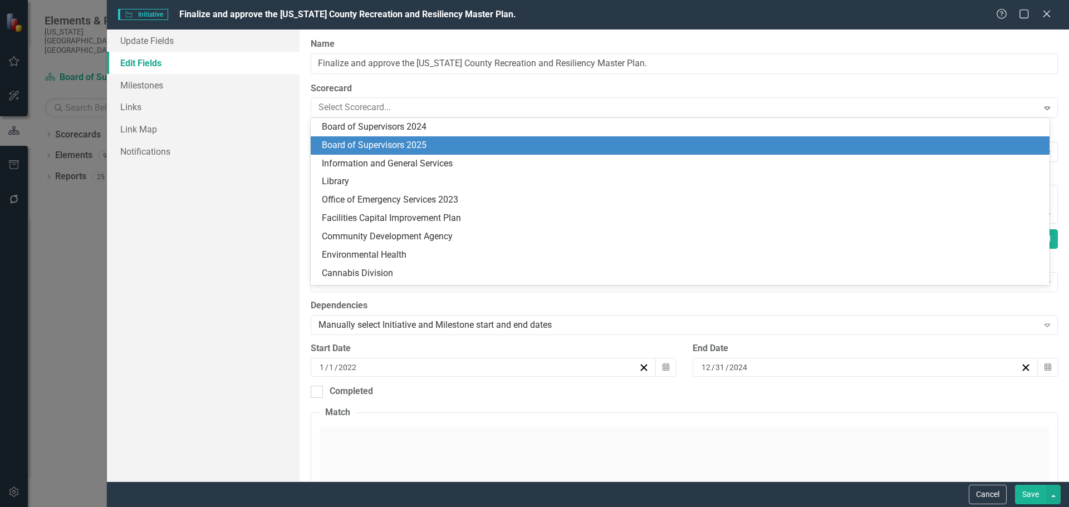
click at [432, 144] on div "Board of Supervisors 2025" at bounding box center [682, 145] width 721 height 13
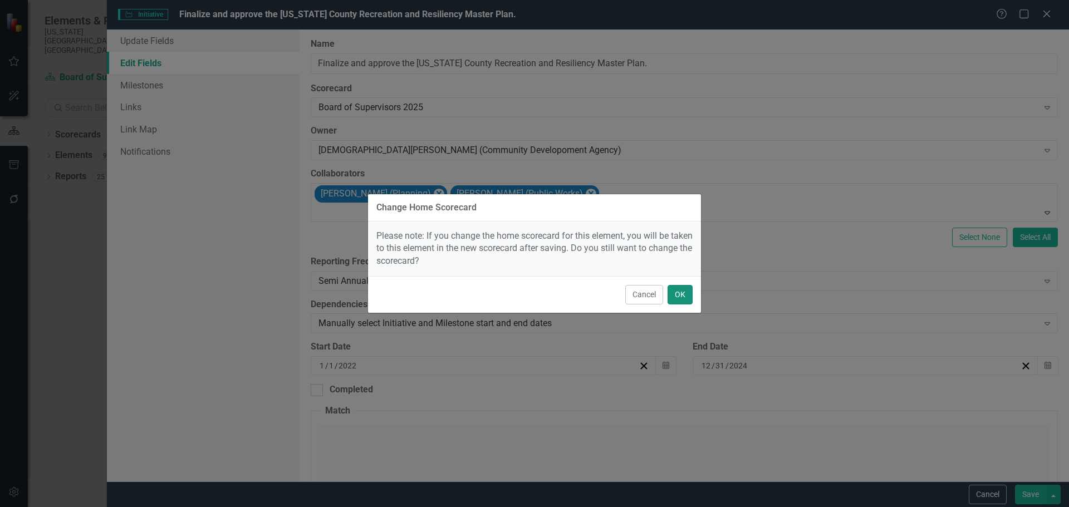
click at [683, 295] on button "OK" at bounding box center [680, 294] width 25 height 19
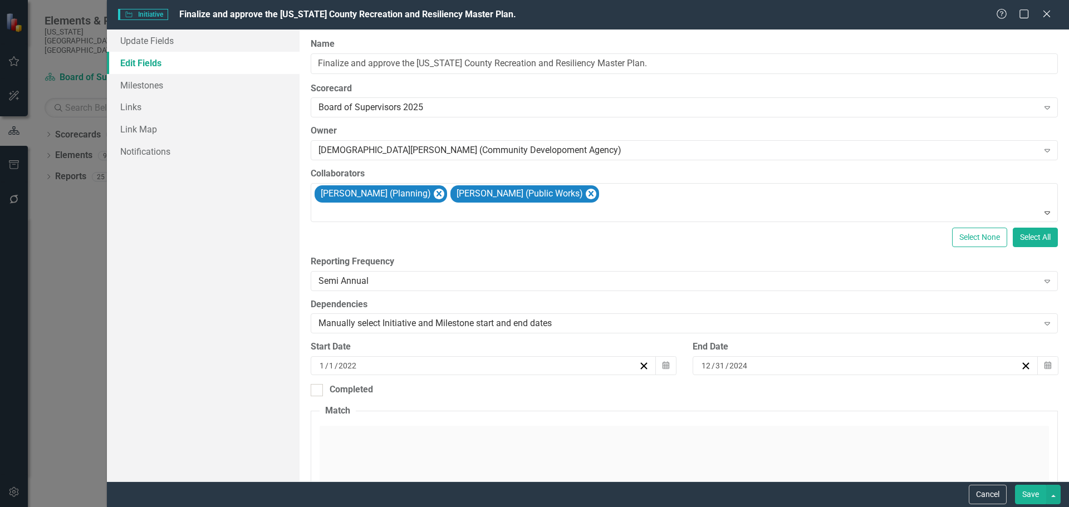
click at [1038, 491] on button "Save" at bounding box center [1030, 494] width 31 height 19
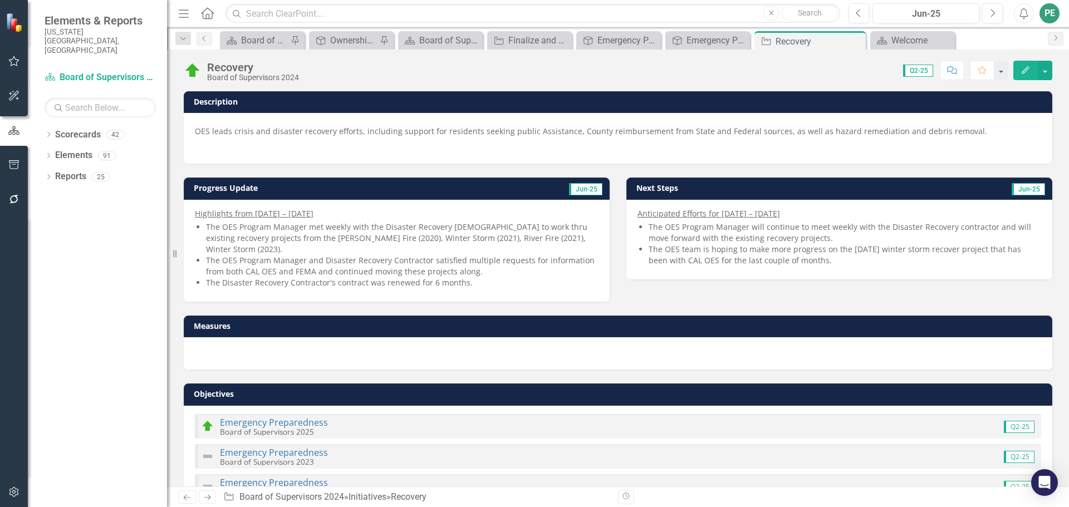
click at [1025, 68] on icon "Edit" at bounding box center [1026, 70] width 10 height 8
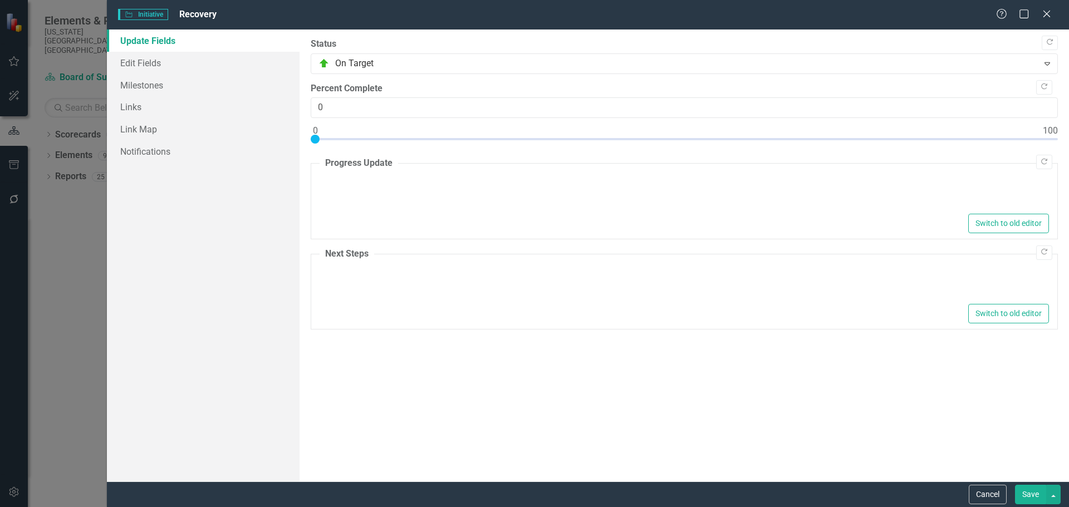
type textarea "<p><u>Highlights from January &ndash; [DATE]</u></p> <ul> <li>The OES Program M…"
type textarea "<p><u>Anticipated Efforts for July &ndash; [DATE]</u></p> <ul> <li>The OES Prog…"
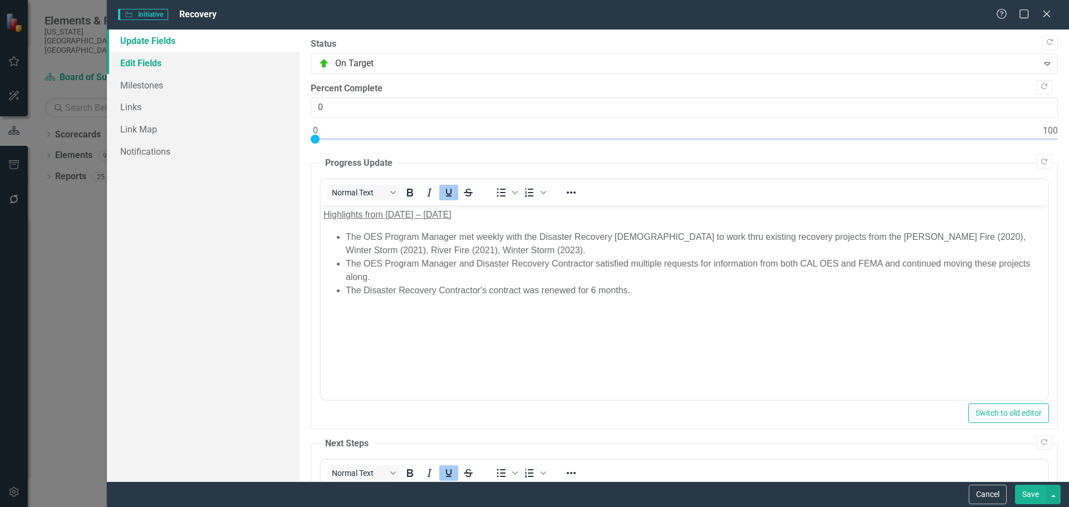
click at [155, 59] on link "Edit Fields" at bounding box center [203, 63] width 193 height 22
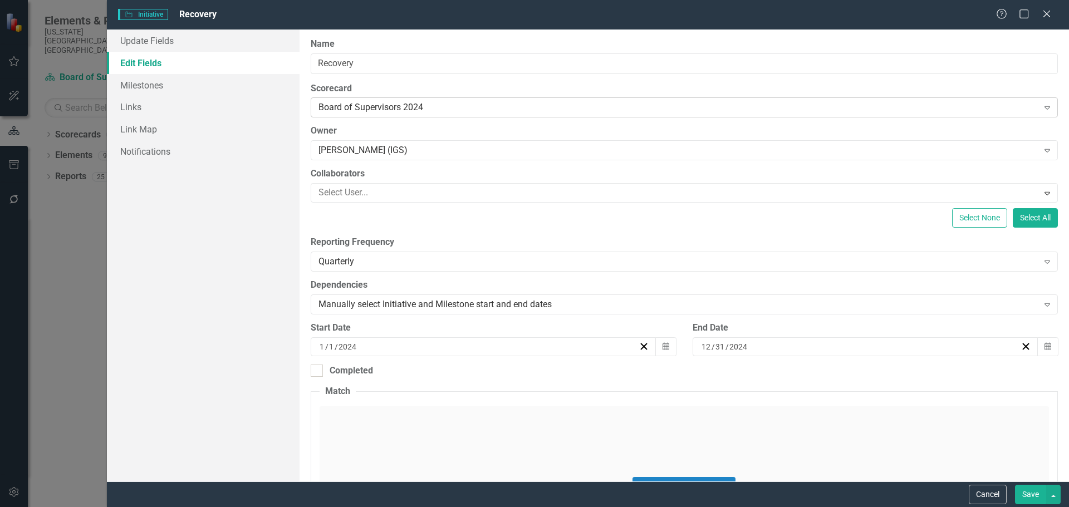
click at [438, 109] on div "Board of Supervisors 2024" at bounding box center [679, 107] width 720 height 13
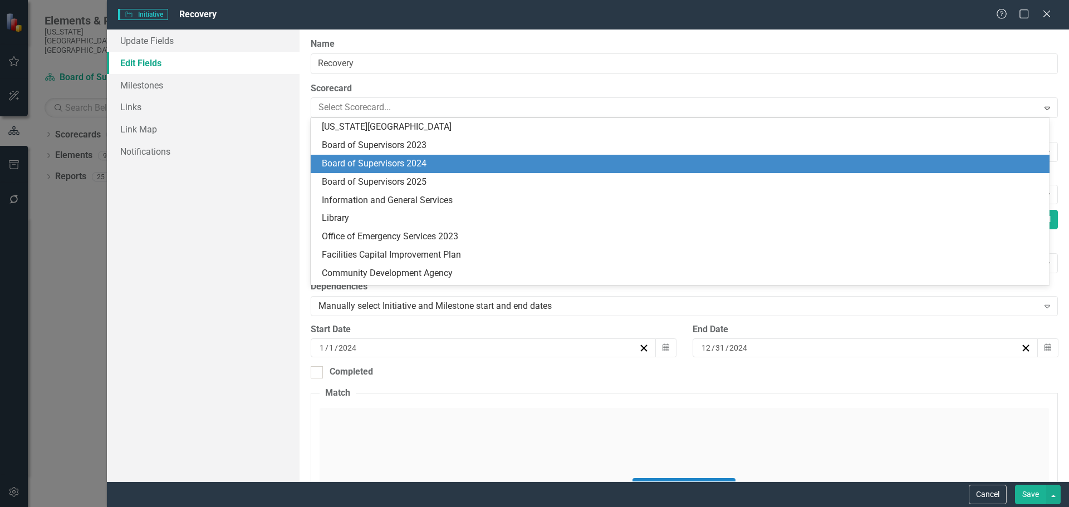
scroll to position [37, 0]
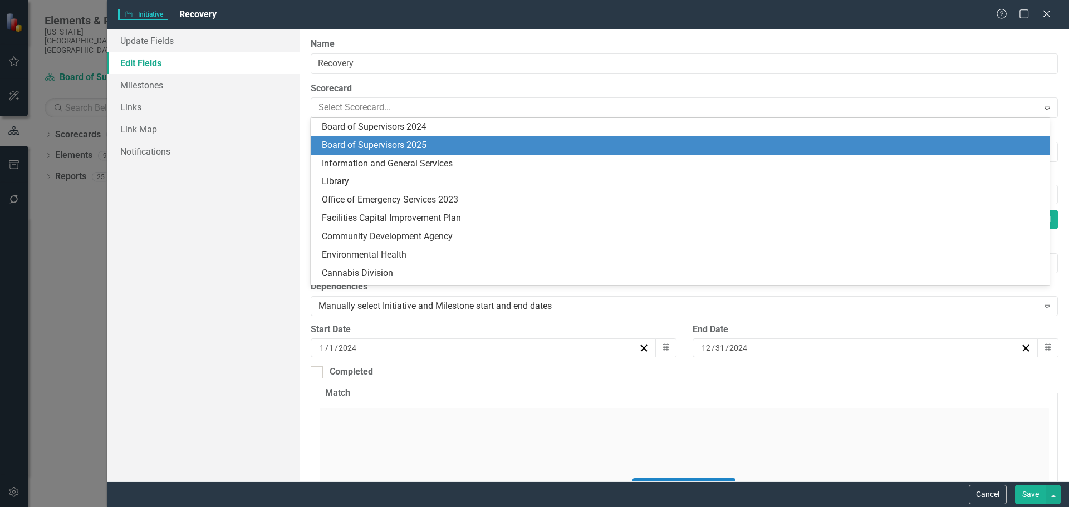
click at [414, 146] on div "Board of Supervisors 2025" at bounding box center [682, 145] width 721 height 13
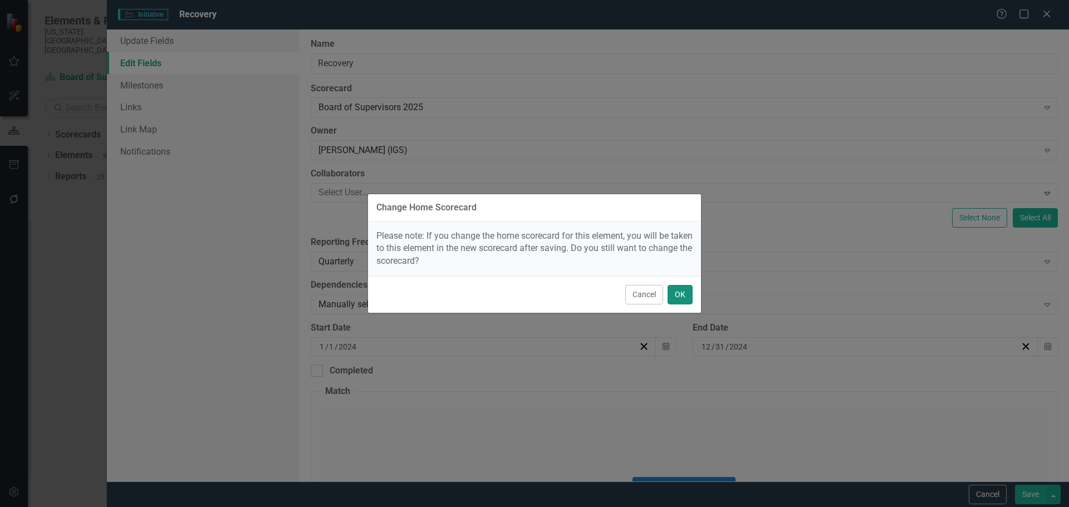
click at [688, 295] on button "OK" at bounding box center [680, 294] width 25 height 19
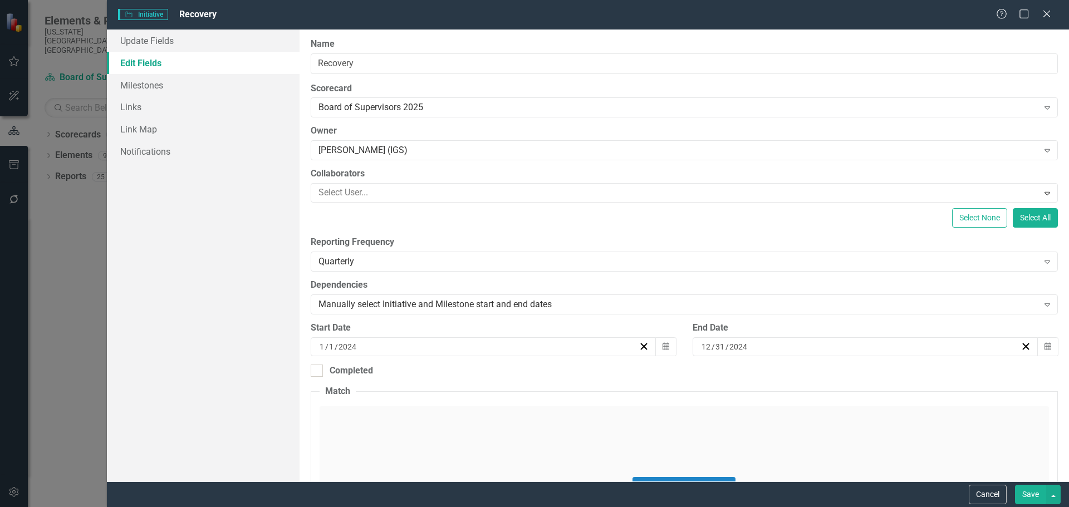
click at [1034, 491] on button "Save" at bounding box center [1030, 494] width 31 height 19
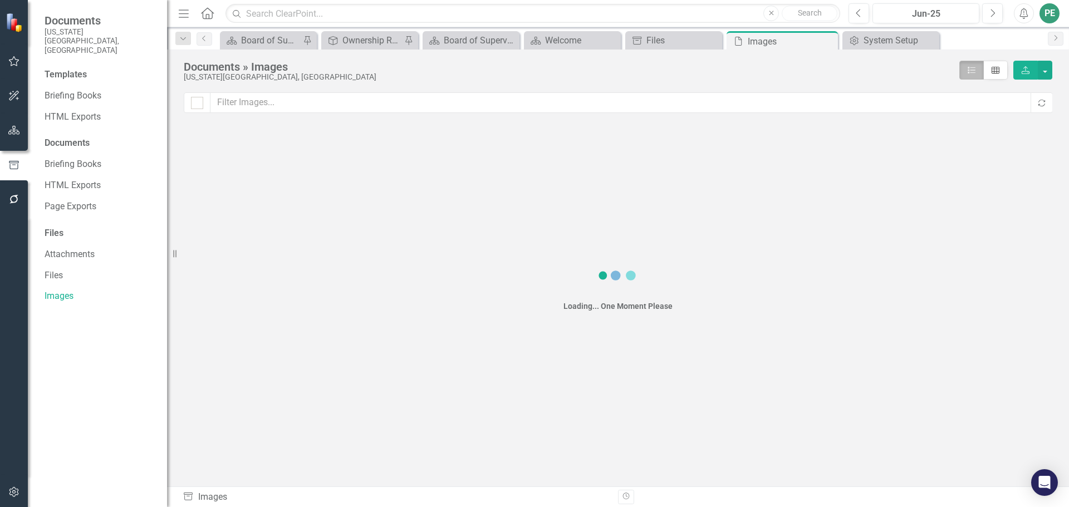
checkbox input "false"
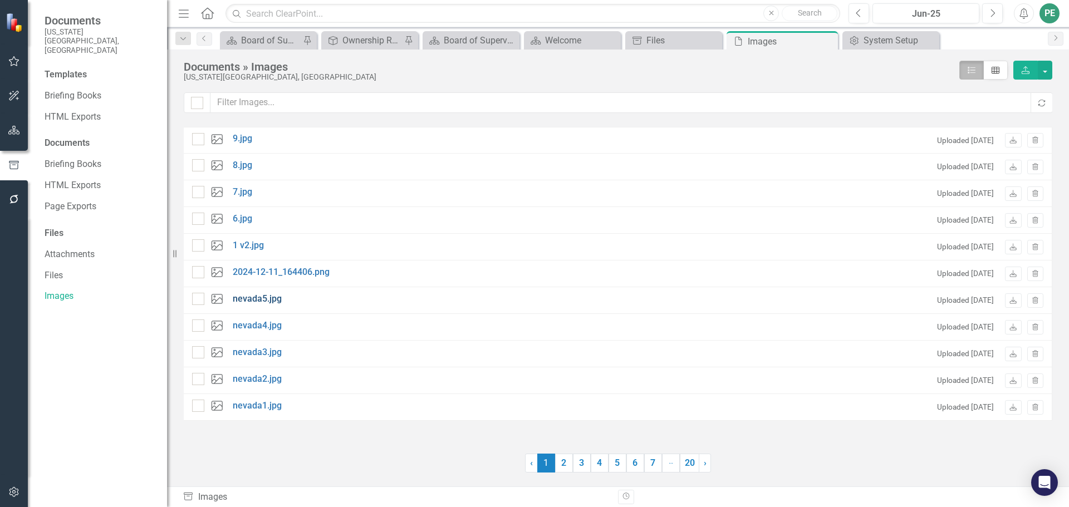
click at [275, 302] on link "nevada5.jpg" at bounding box center [257, 299] width 49 height 13
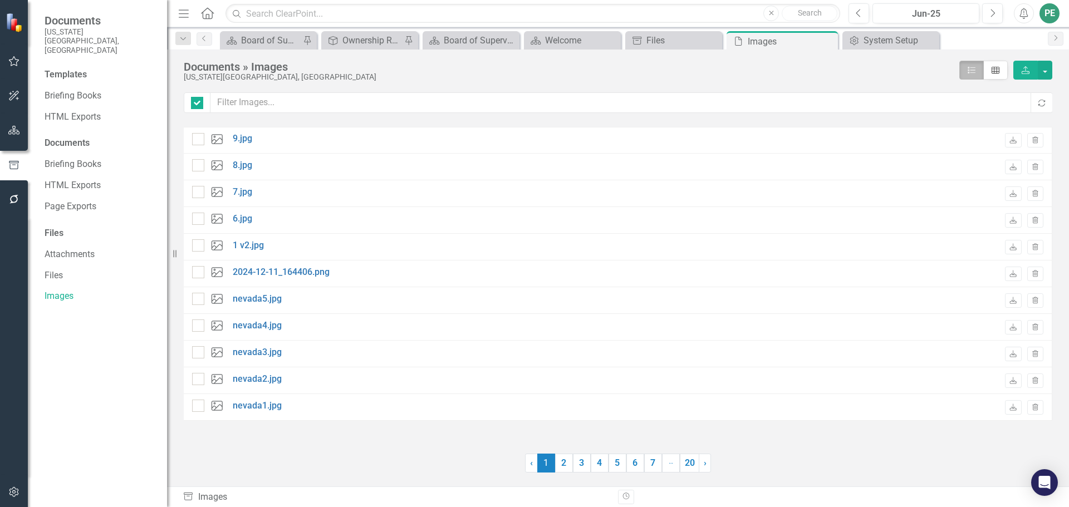
checkbox input "false"
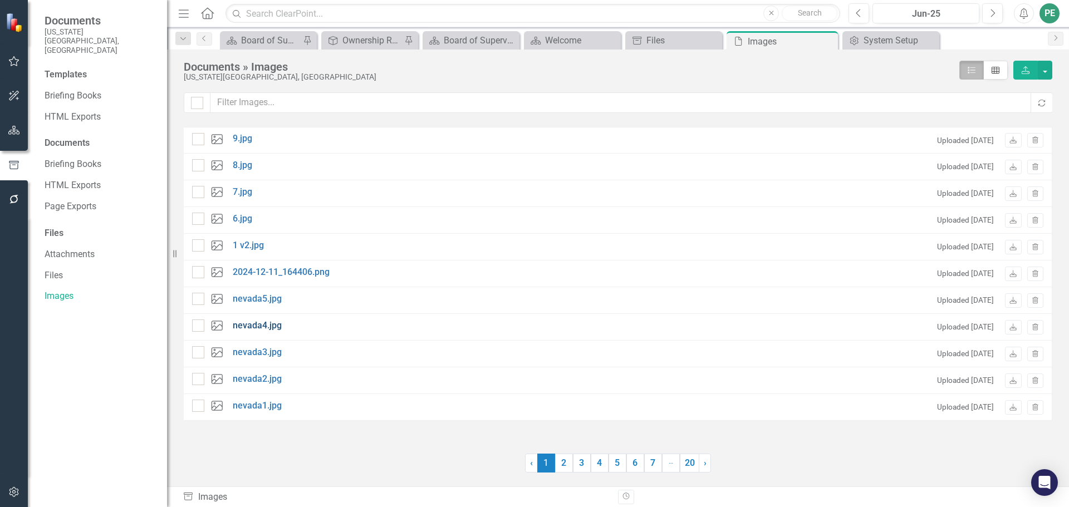
click at [267, 321] on link "nevada4.jpg" at bounding box center [257, 326] width 49 height 13
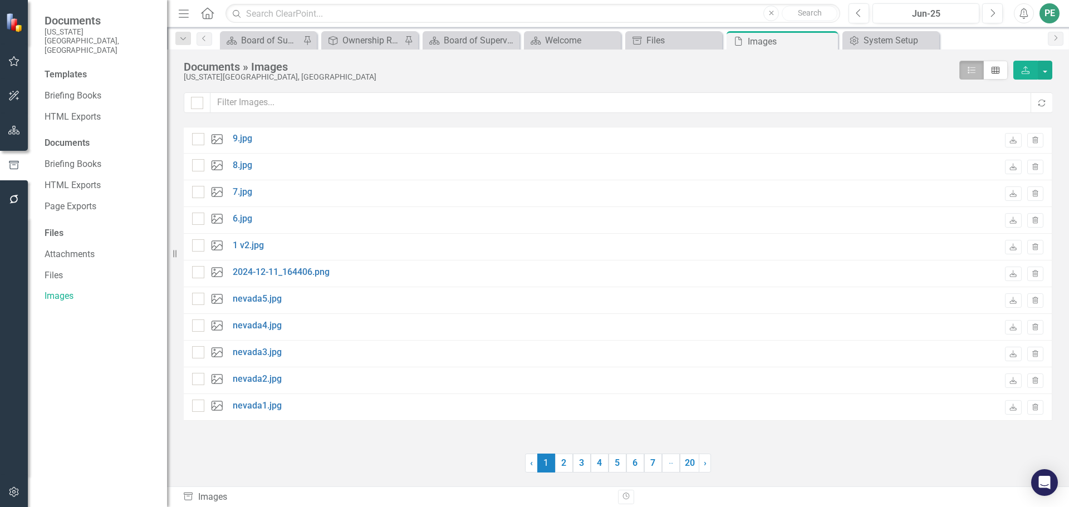
checkbox input "false"
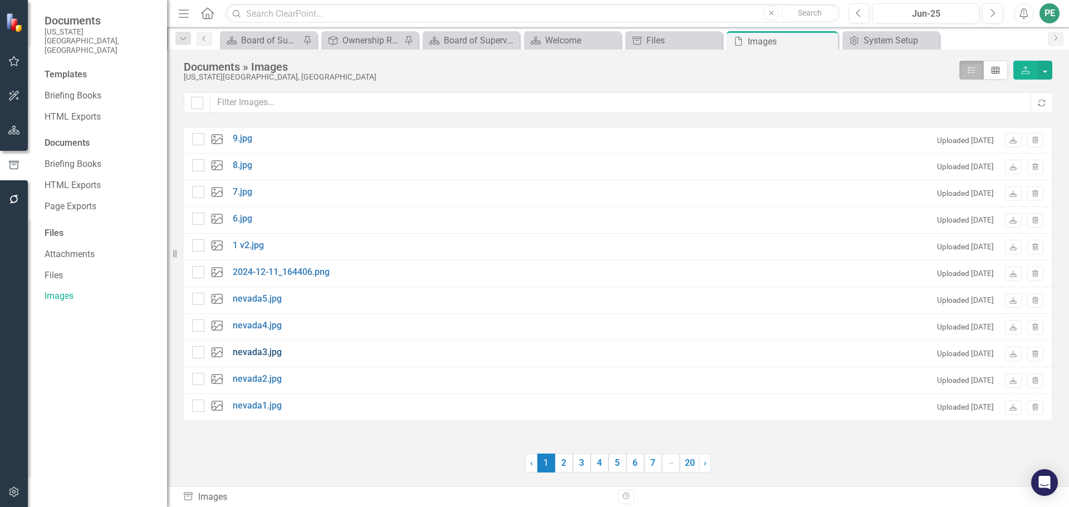
click at [247, 355] on link "nevada3.jpg" at bounding box center [257, 352] width 49 height 13
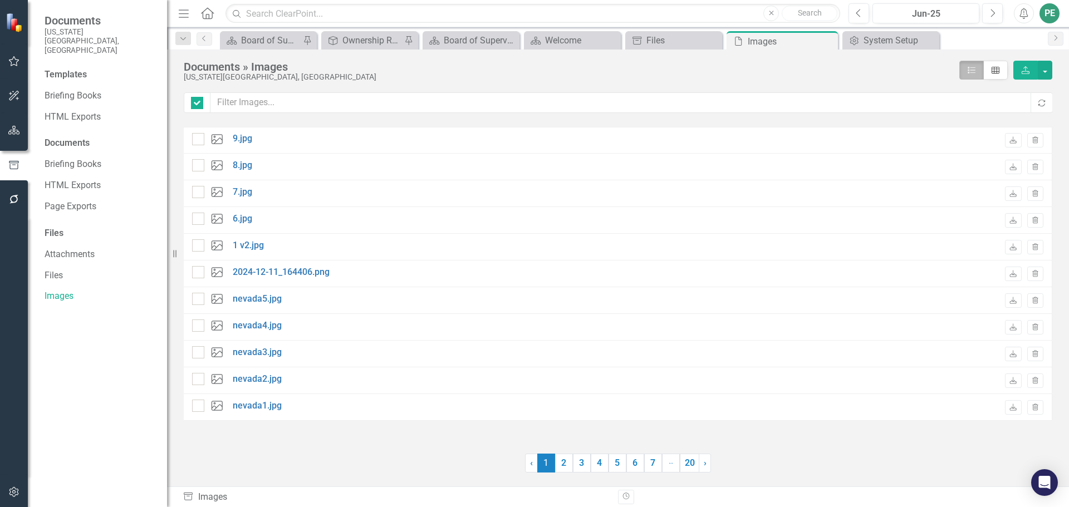
checkbox input "false"
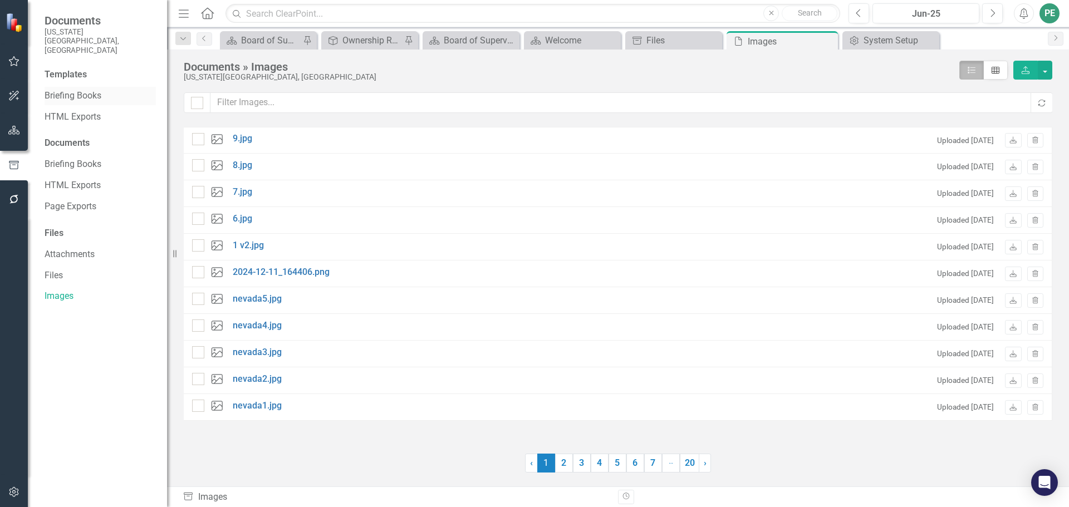
click at [91, 90] on link "Briefing Books" at bounding box center [100, 96] width 111 height 13
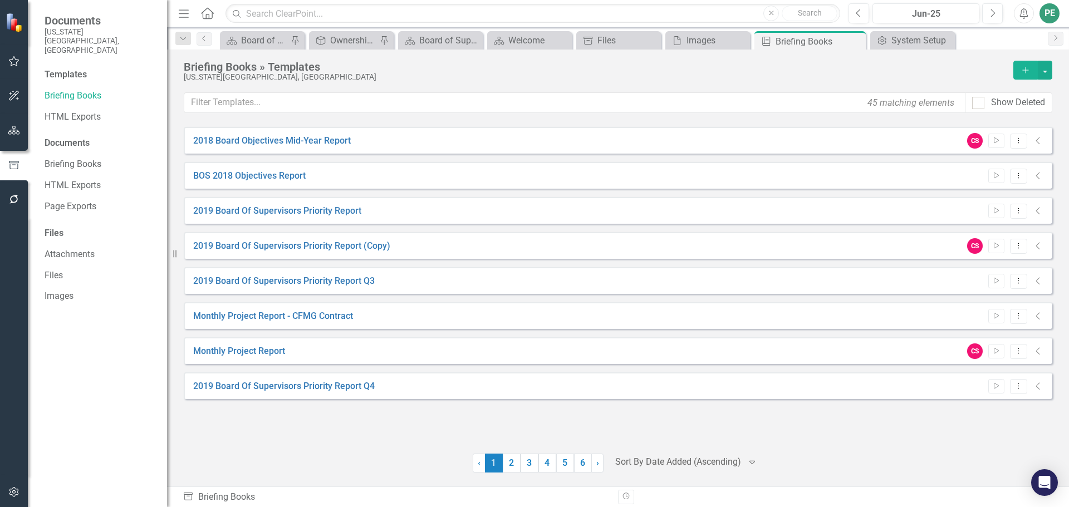
click at [646, 465] on div at bounding box center [678, 462] width 126 height 15
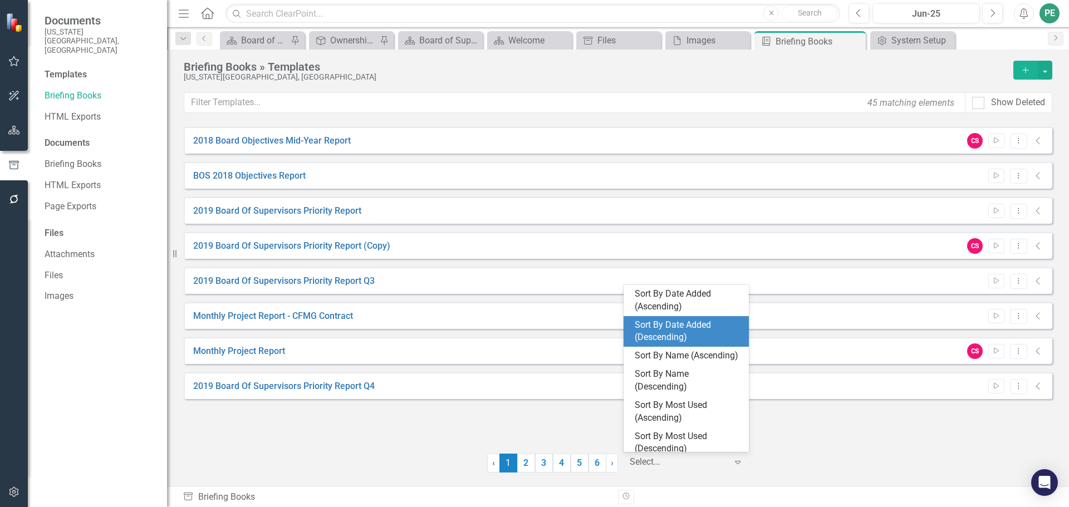
click at [661, 325] on div "Sort By Date Added (Descending)" at bounding box center [688, 332] width 107 height 26
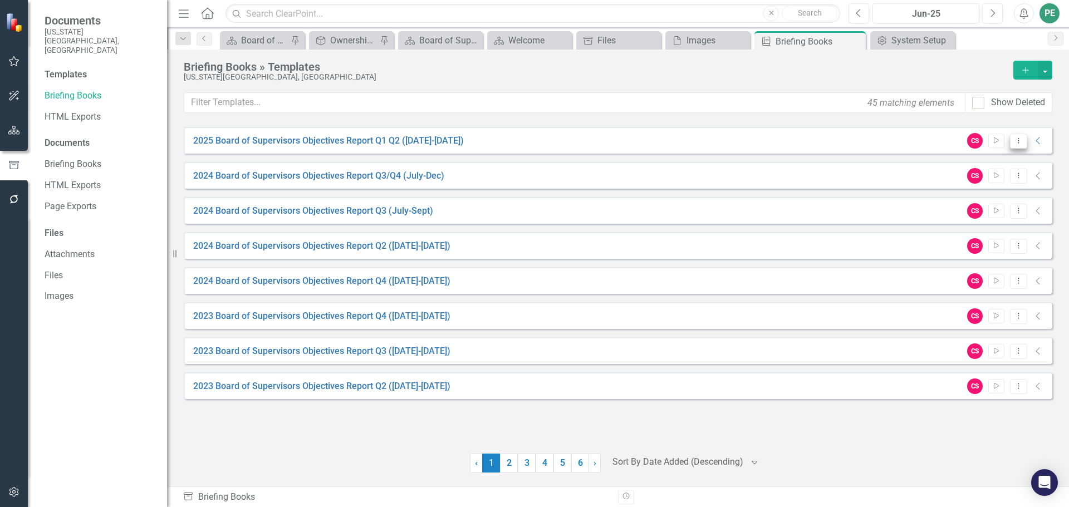
click at [1018, 141] on icon "Dropdown Menu" at bounding box center [1018, 140] width 9 height 7
click at [985, 201] on link "Edit Edit Template" at bounding box center [975, 200] width 103 height 21
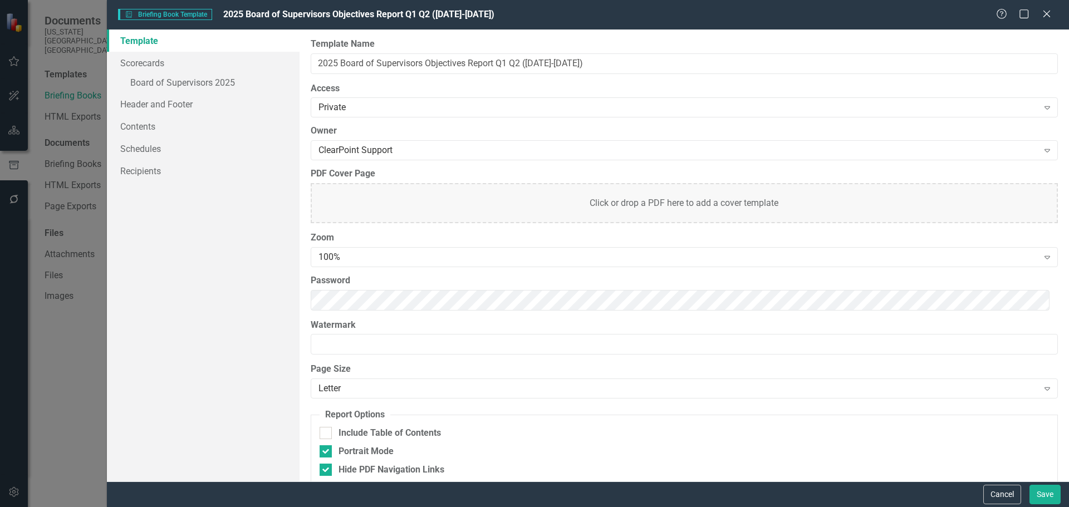
click at [608, 201] on div "Click or drop a PDF here to add a cover template" at bounding box center [684, 203] width 747 height 40
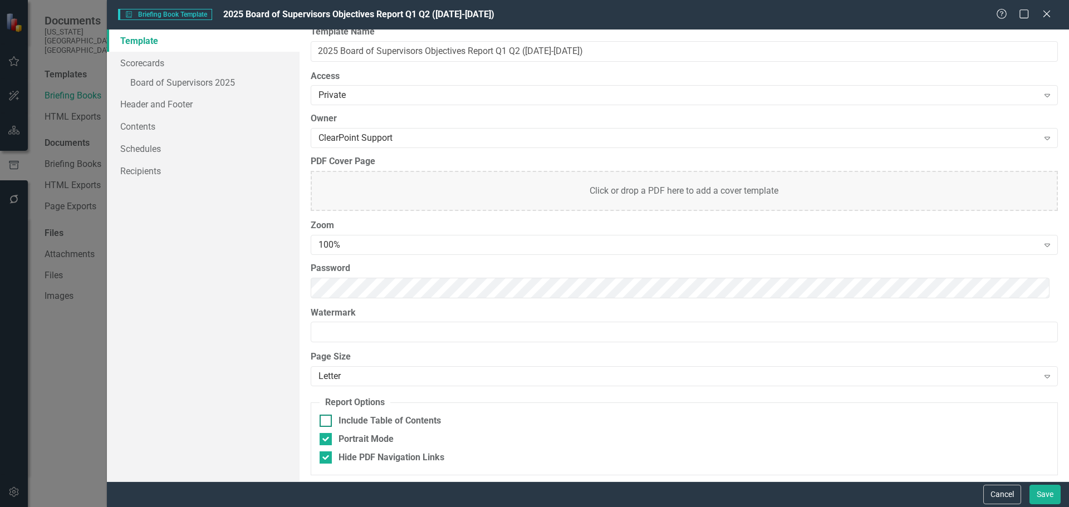
scroll to position [15, 0]
click at [997, 488] on button "Cancel" at bounding box center [1003, 494] width 38 height 19
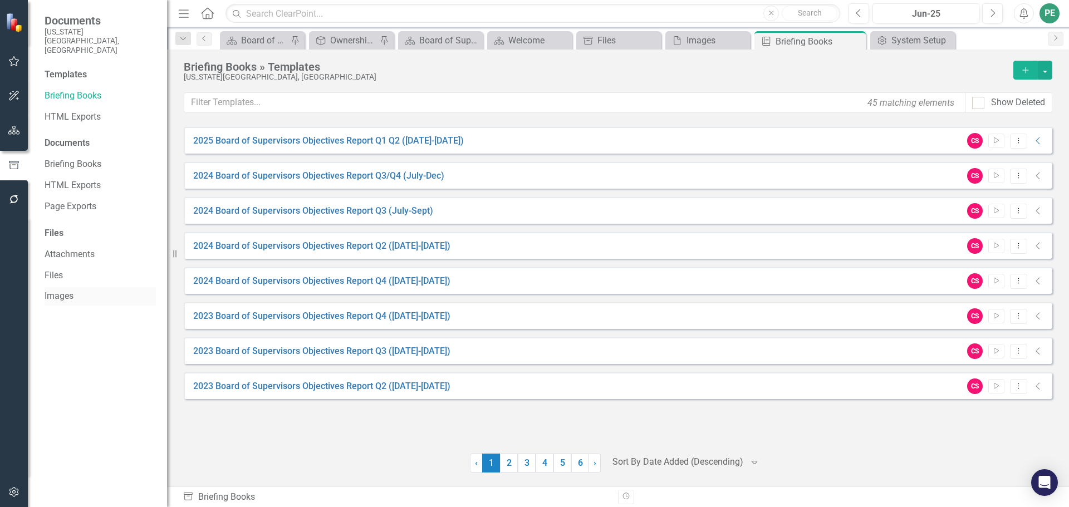
click at [49, 290] on link "Images" at bounding box center [100, 296] width 111 height 13
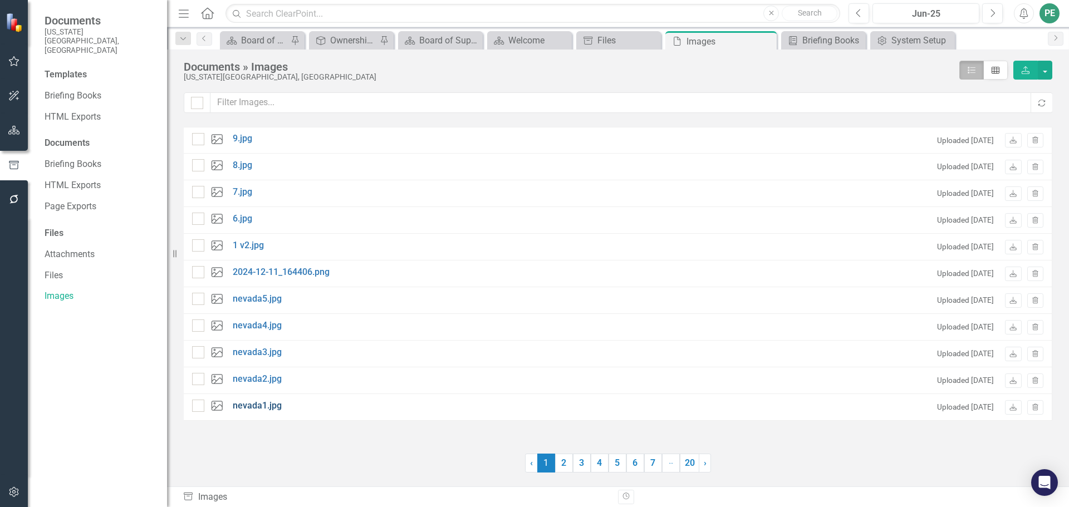
click at [265, 405] on link "nevada1.jpg" at bounding box center [257, 406] width 49 height 13
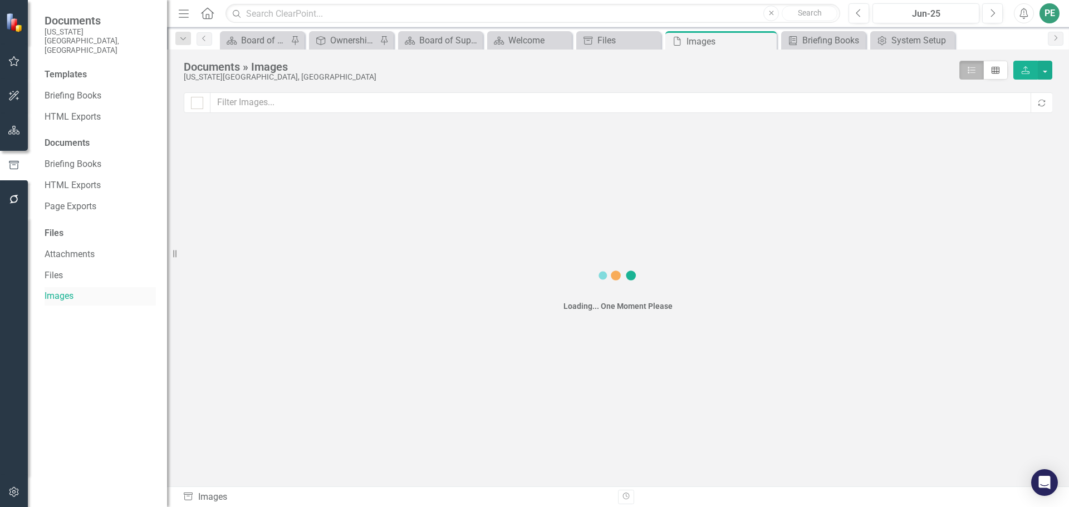
click at [66, 290] on link "Images" at bounding box center [100, 296] width 111 height 13
checkbox input "false"
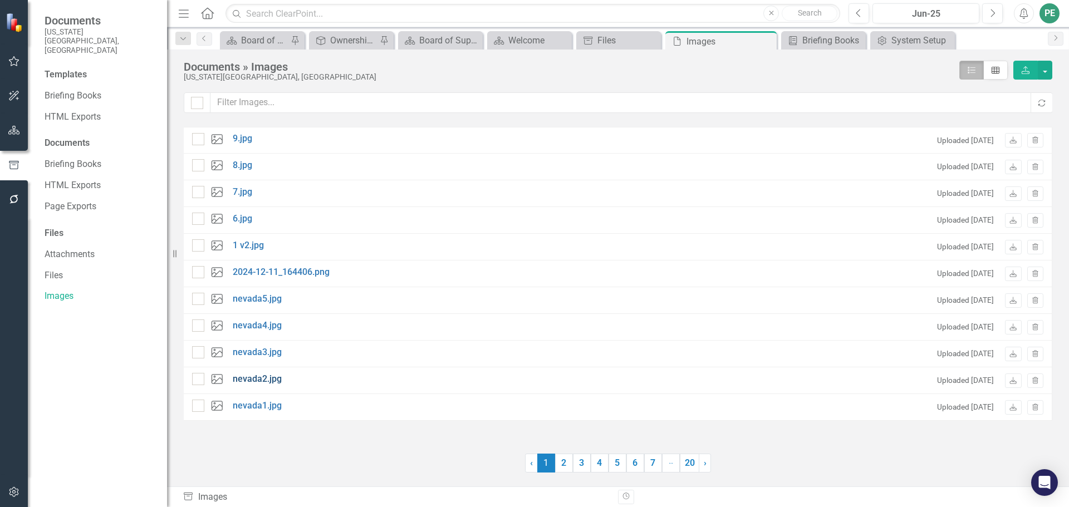
click at [249, 382] on link "nevada2.jpg" at bounding box center [257, 379] width 49 height 13
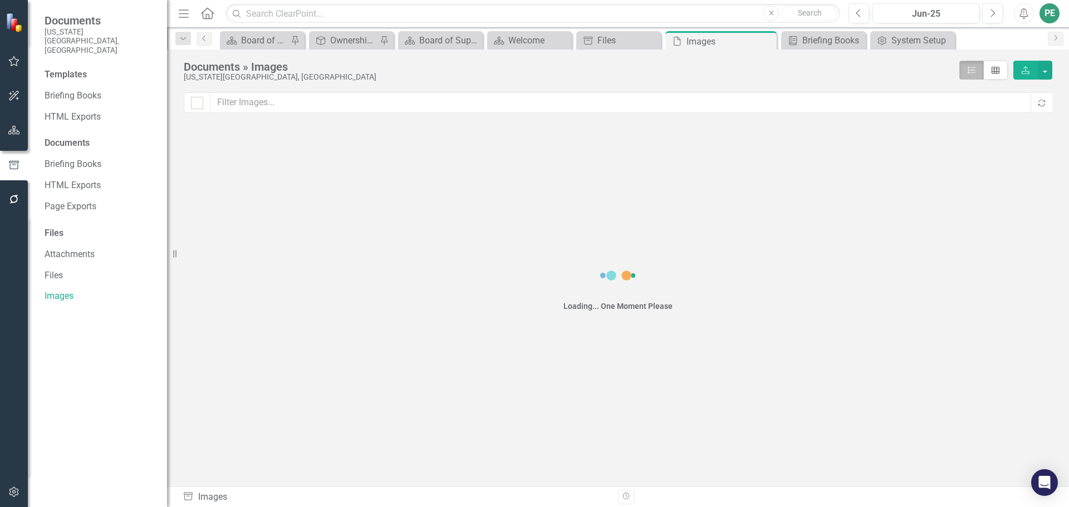
checkbox input "false"
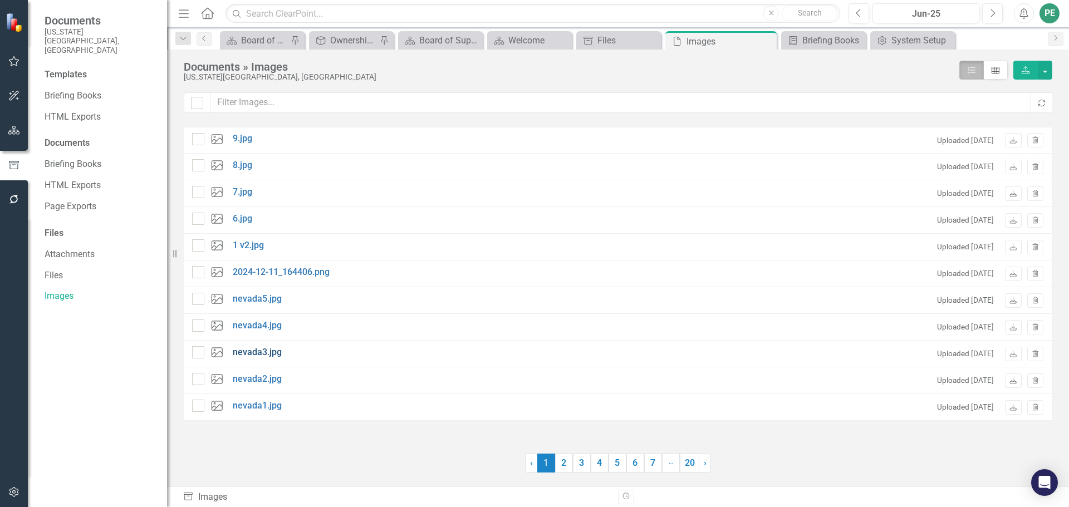
click at [258, 353] on link "nevada3.jpg" at bounding box center [257, 352] width 49 height 13
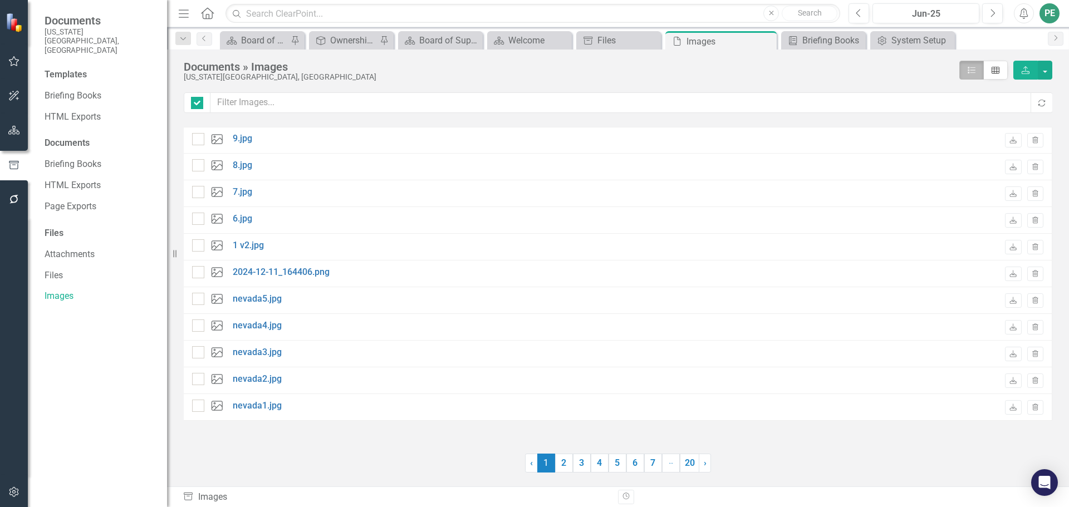
checkbox input "false"
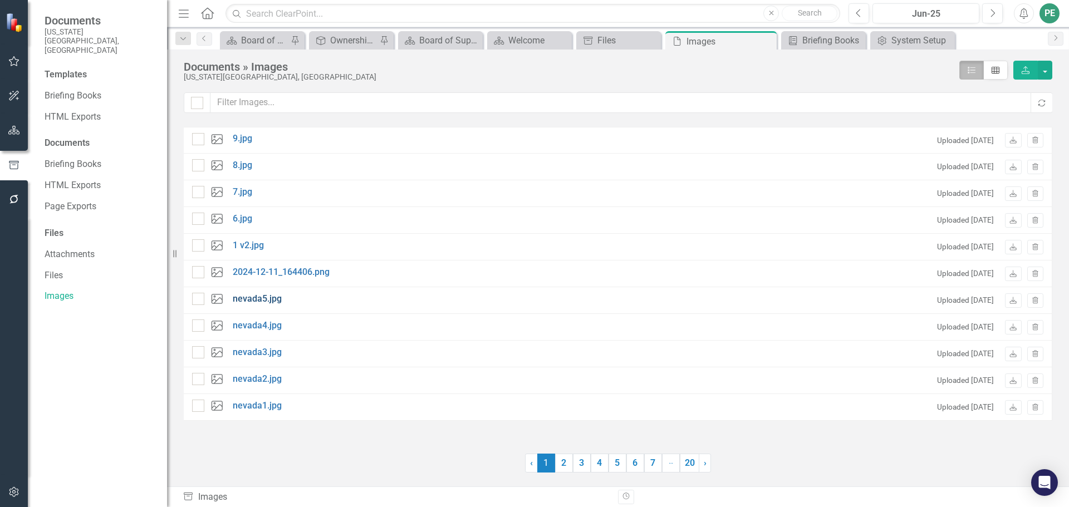
click at [260, 296] on link "nevada5.jpg" at bounding box center [257, 299] width 49 height 13
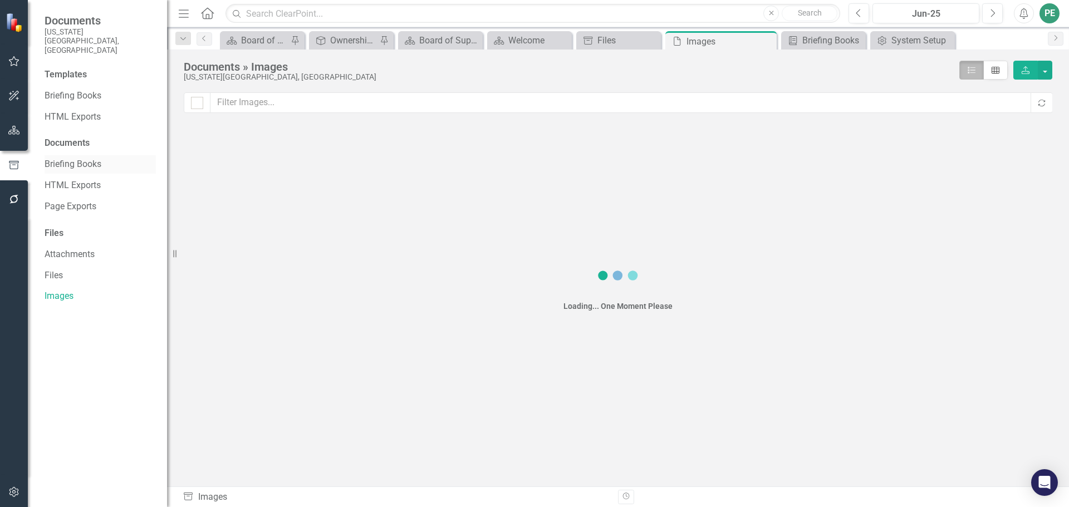
click at [82, 158] on link "Briefing Books" at bounding box center [100, 164] width 111 height 13
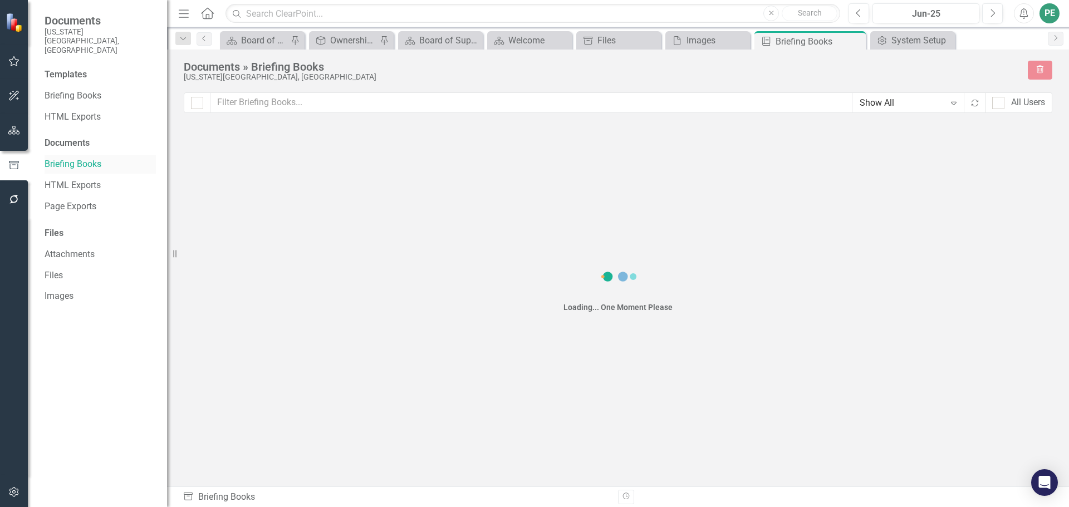
checkbox input "false"
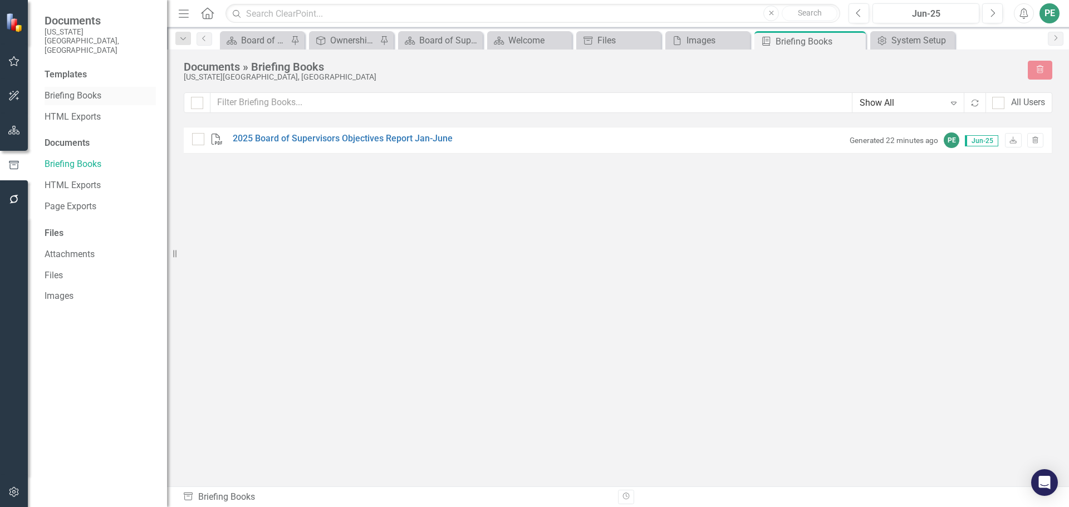
click at [61, 90] on link "Briefing Books" at bounding box center [100, 96] width 111 height 13
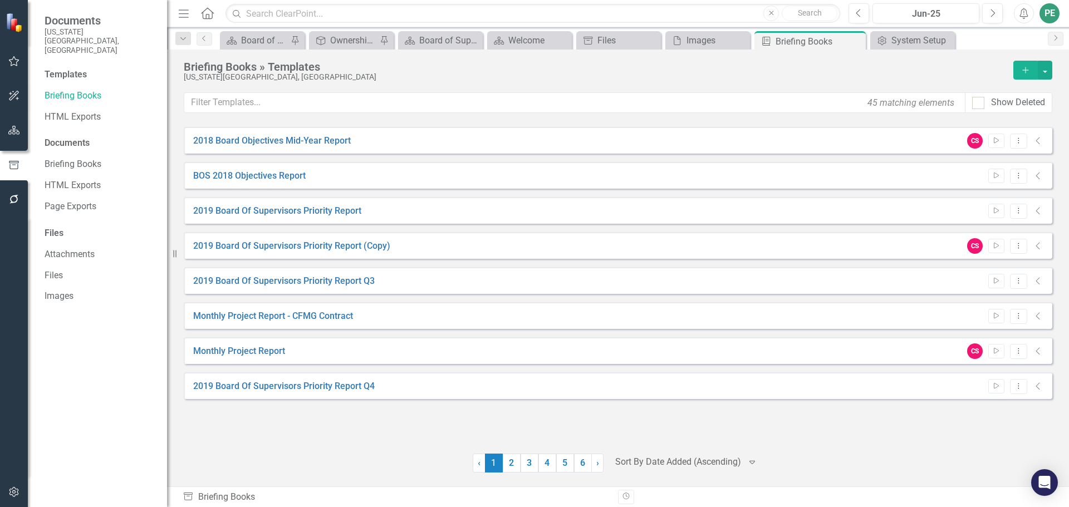
click at [661, 462] on div at bounding box center [678, 462] width 126 height 15
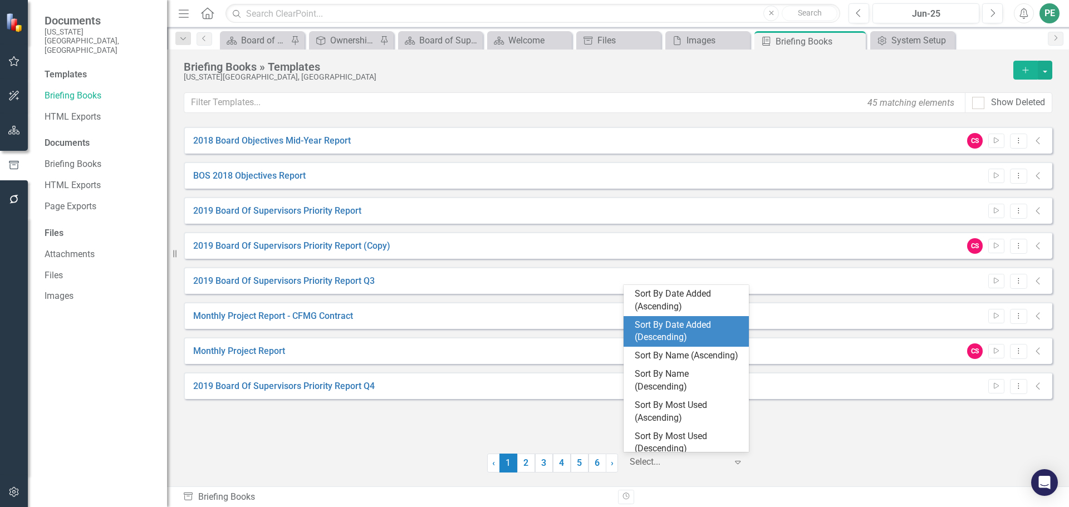
click at [688, 321] on div "Sort By Date Added (Descending)" at bounding box center [688, 332] width 107 height 26
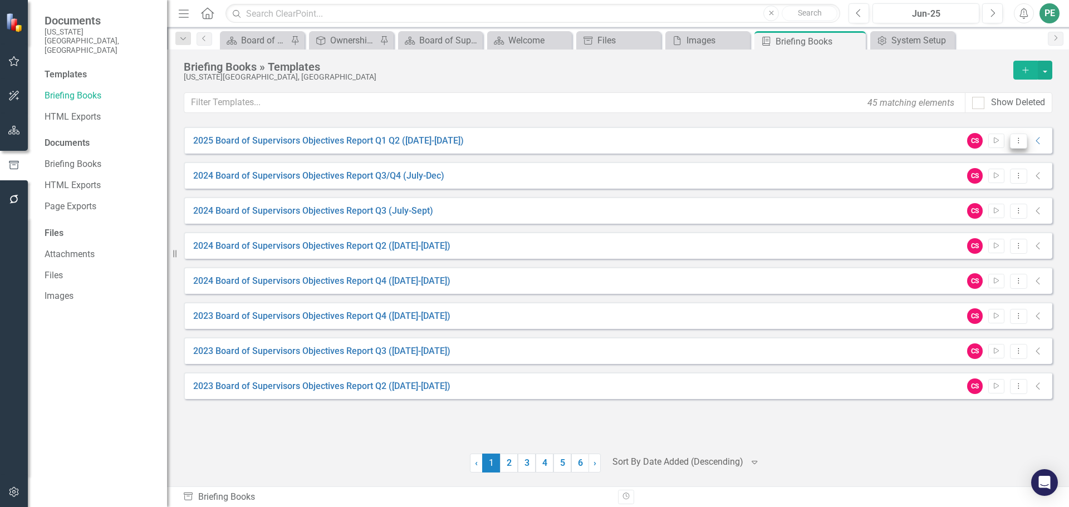
click at [1019, 145] on button "Dropdown Menu" at bounding box center [1018, 141] width 17 height 15
click at [991, 203] on link "Edit Edit Template" at bounding box center [975, 200] width 103 height 21
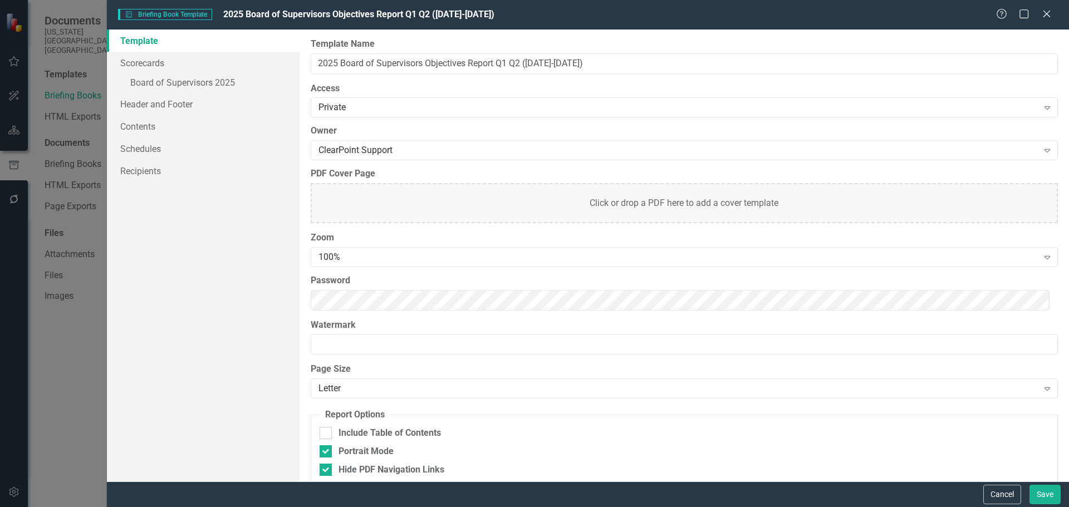
click at [716, 204] on div "Click or drop a PDF here to add a cover template" at bounding box center [684, 203] width 747 height 40
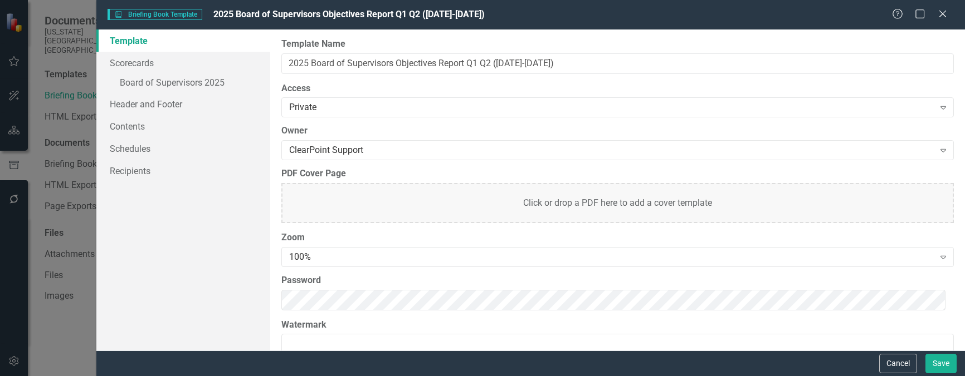
click at [522, 208] on div "Click or drop a PDF here to add a cover template" at bounding box center [617, 203] width 672 height 40
click at [943, 366] on button "Save" at bounding box center [940, 363] width 31 height 19
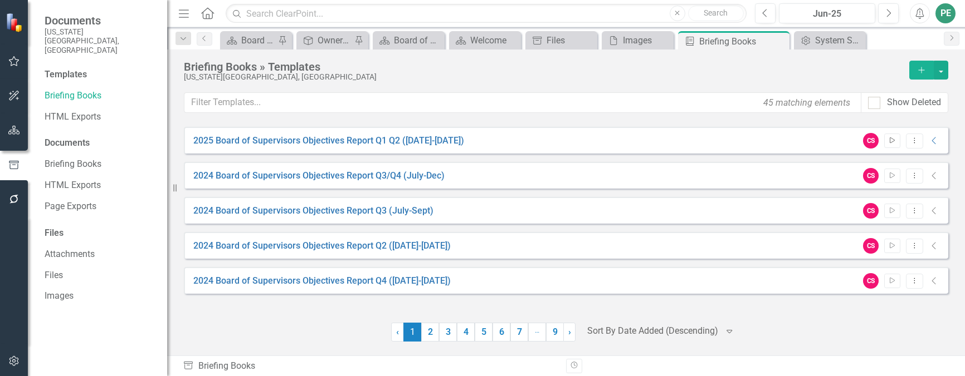
click at [892, 136] on button "Start" at bounding box center [892, 141] width 16 height 14
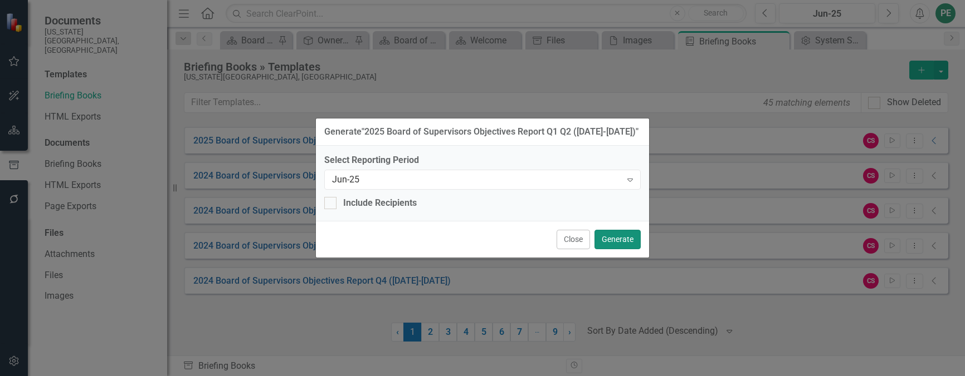
click at [627, 248] on button "Generate" at bounding box center [617, 239] width 46 height 19
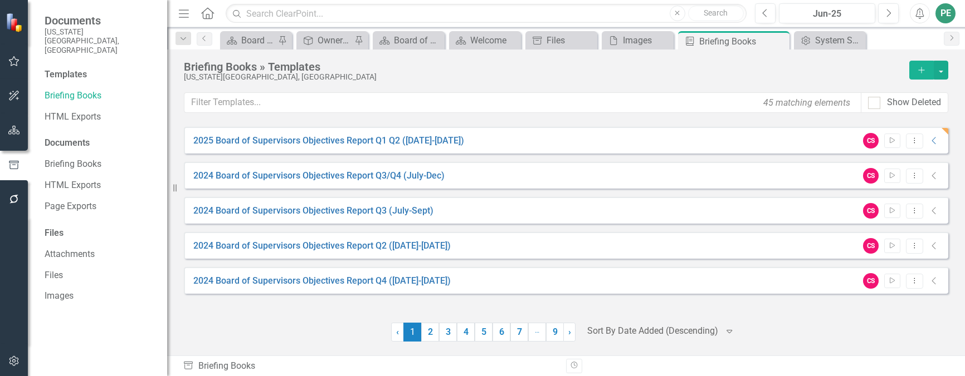
click at [923, 12] on icon "Alerts" at bounding box center [919, 13] width 12 height 11
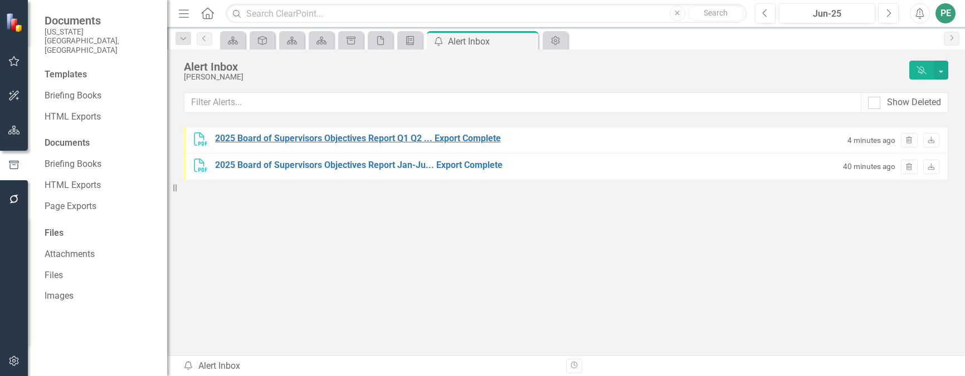
click at [394, 135] on div "2025 Board of Supervisors Objectives Report Q1 Q2 ... Export Complete" at bounding box center [358, 139] width 286 height 13
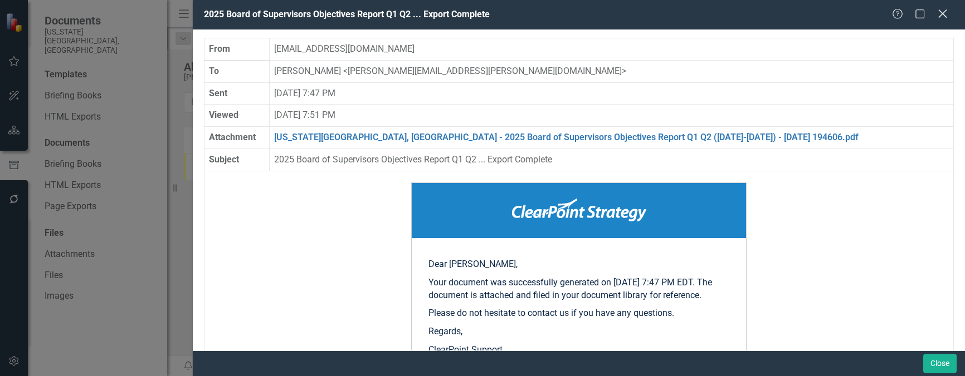
click at [941, 15] on icon at bounding box center [942, 13] width 8 height 8
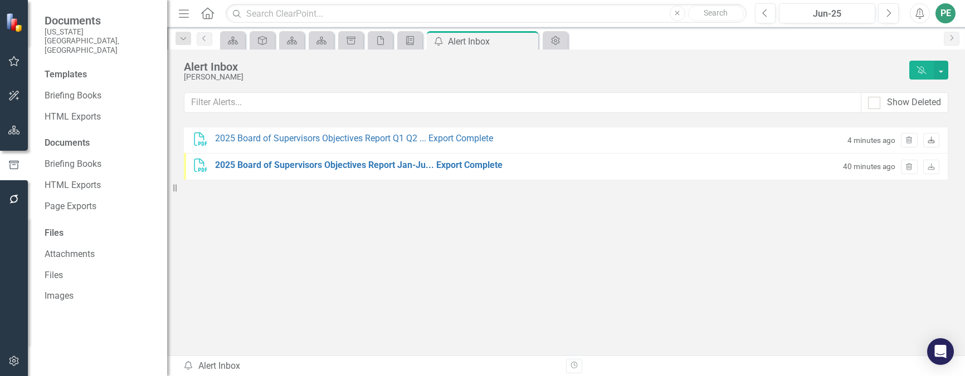
click at [927, 139] on icon "Download" at bounding box center [931, 141] width 8 height 7
click at [209, 12] on icon "Home" at bounding box center [207, 13] width 14 height 12
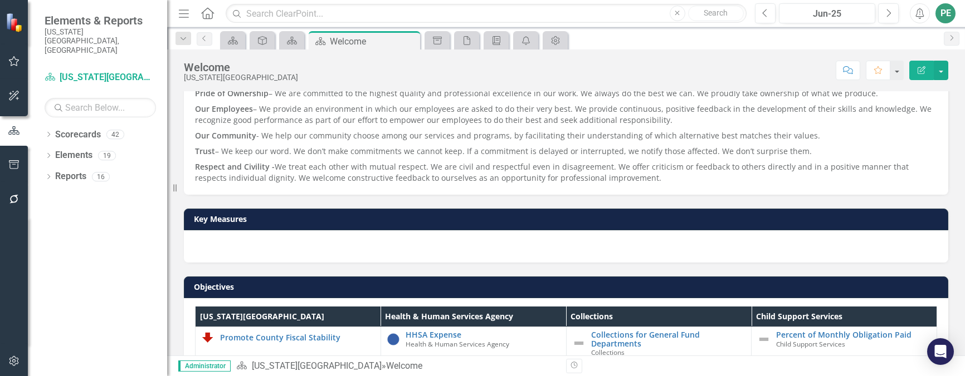
scroll to position [467, 0]
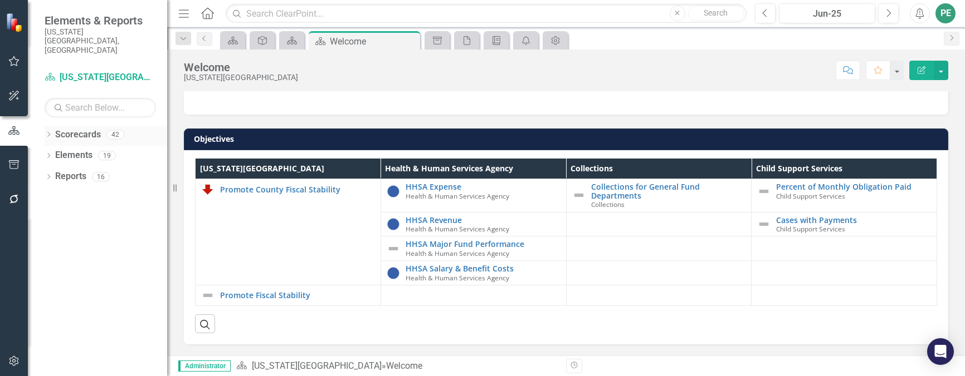
click at [88, 129] on link "Scorecards" at bounding box center [78, 135] width 46 height 13
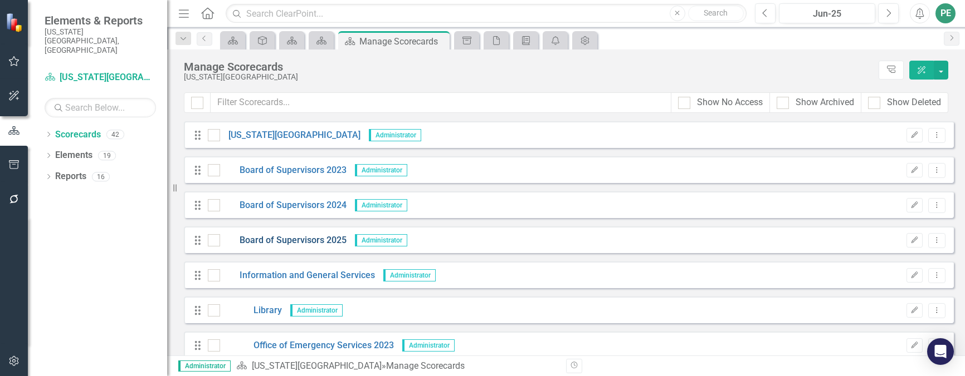
click at [307, 243] on link "Board of Supervisors 2025" at bounding box center [283, 240] width 126 height 13
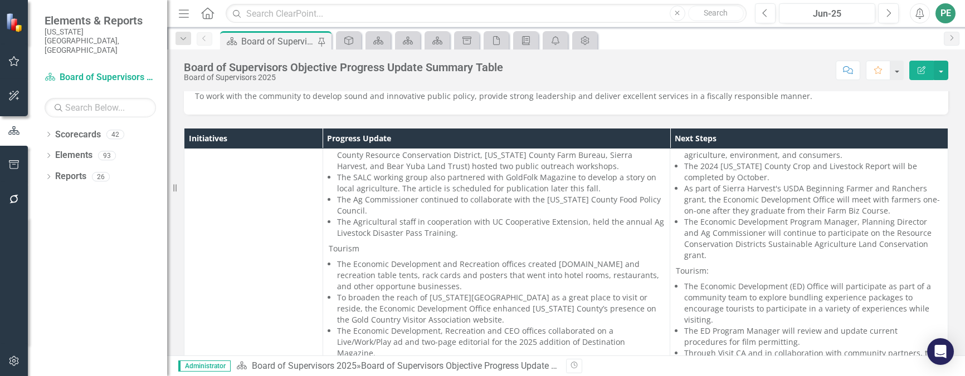
scroll to position [1727, 0]
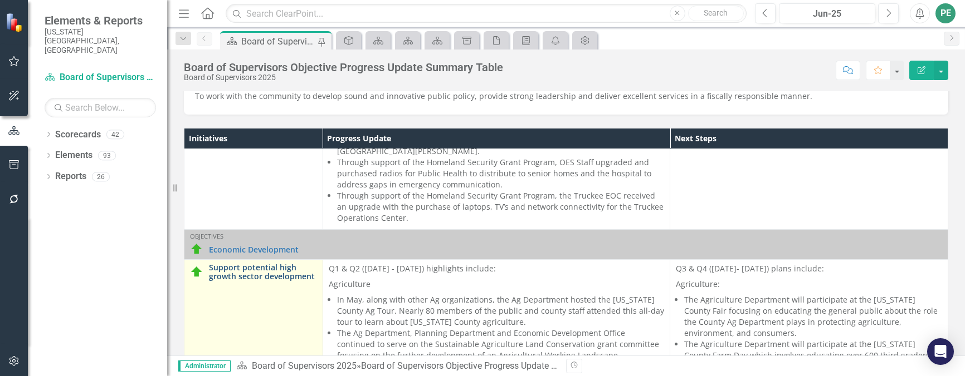
click at [246, 263] on link "Support potential high growth sector development" at bounding box center [263, 271] width 108 height 17
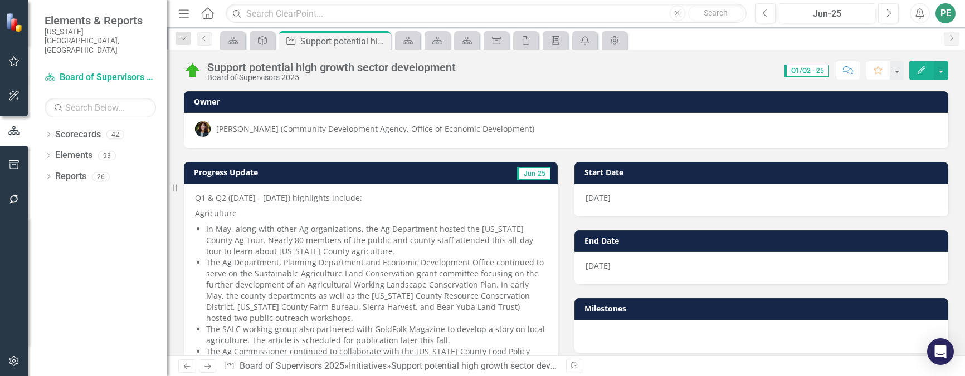
click at [922, 67] on icon "Edit" at bounding box center [921, 70] width 10 height 8
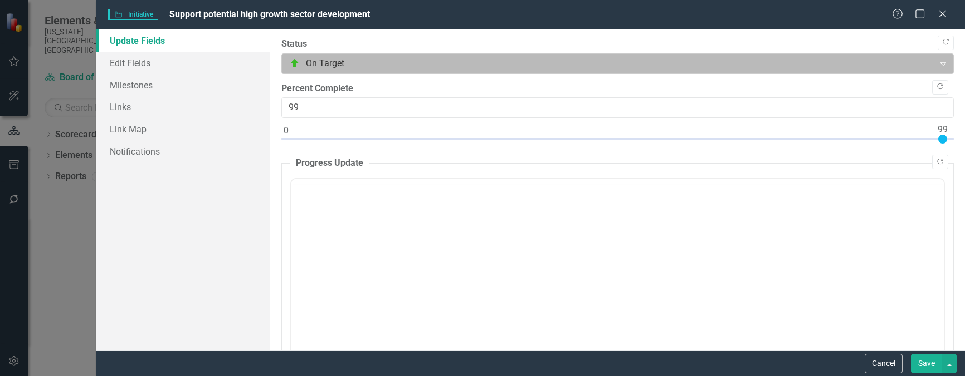
click at [735, 63] on div at bounding box center [608, 63] width 638 height 15
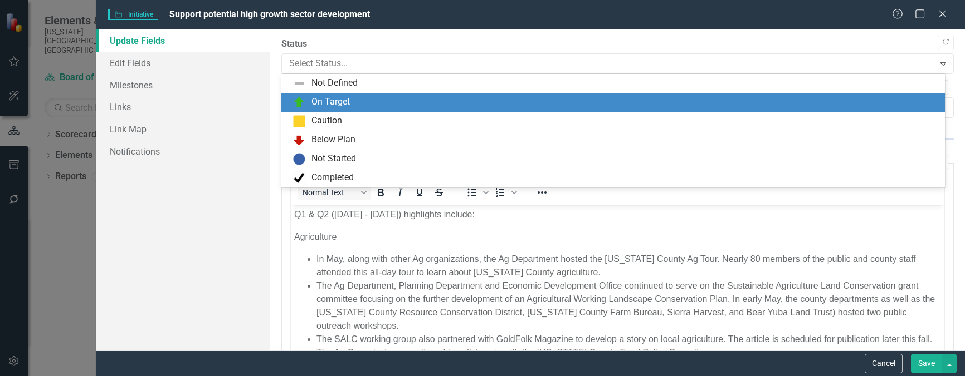
click at [730, 34] on div ""Update" fields in ClearPoint are the fields that change from reporting period …" at bounding box center [617, 190] width 695 height 321
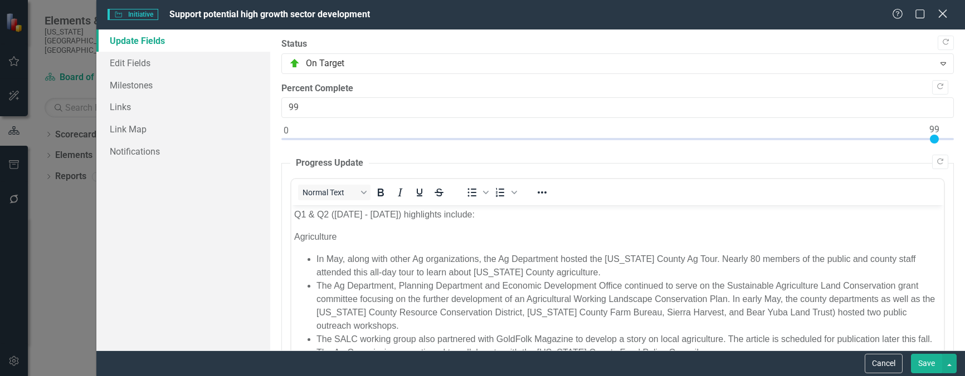
click at [945, 14] on icon "Close" at bounding box center [942, 13] width 14 height 11
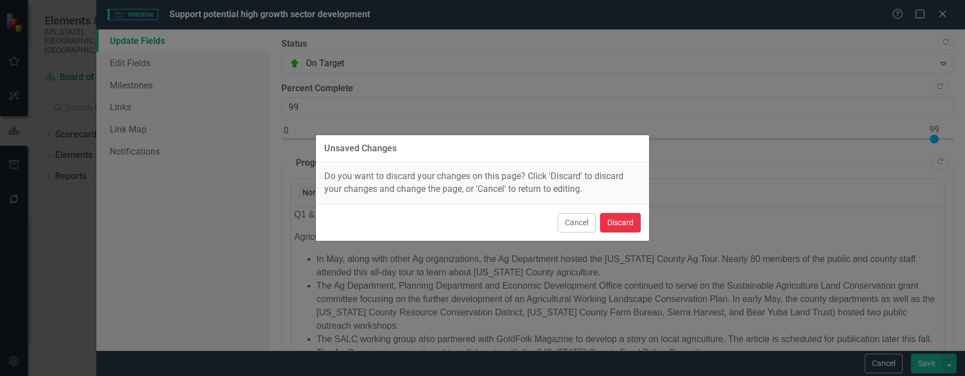
click at [633, 226] on button "Discard" at bounding box center [620, 222] width 41 height 19
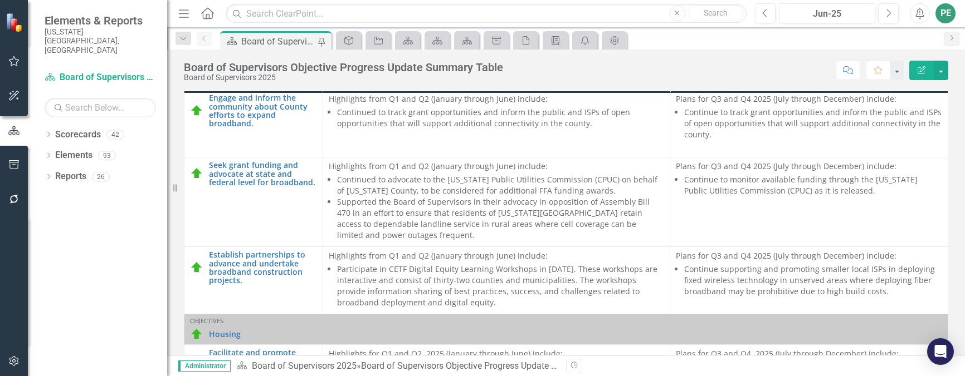
scroll to position [4121, 0]
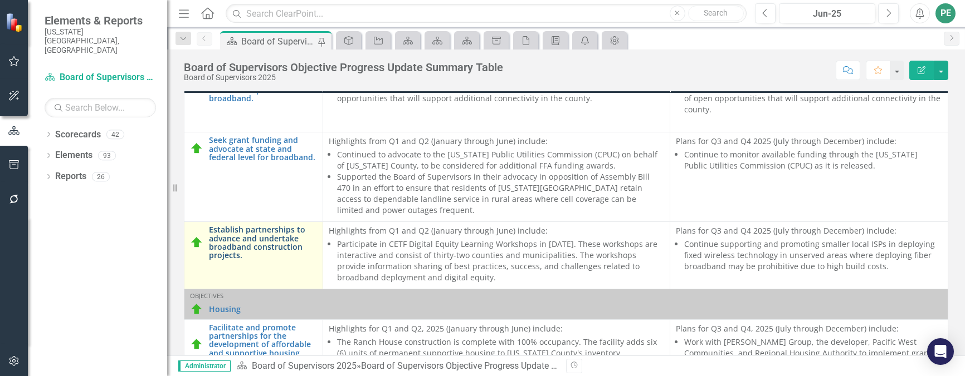
click at [307, 226] on link "Establish partnerships to advance and undertake broadband construction projects." at bounding box center [263, 243] width 108 height 35
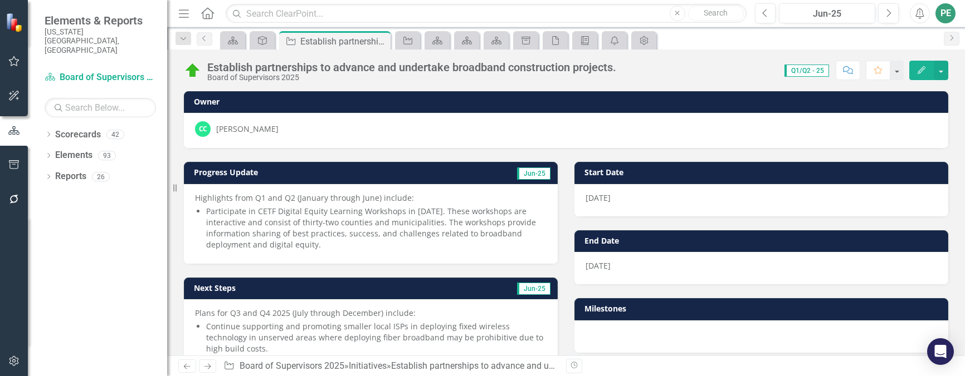
click at [919, 69] on icon "Edit" at bounding box center [921, 70] width 10 height 8
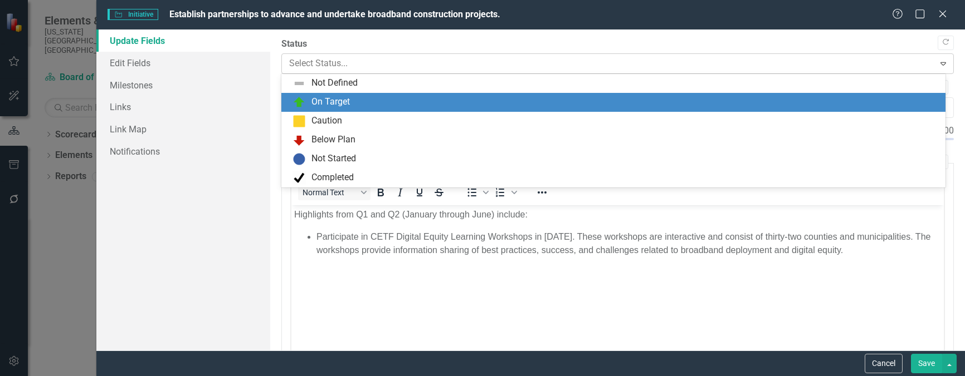
click at [379, 65] on div at bounding box center [608, 63] width 638 height 15
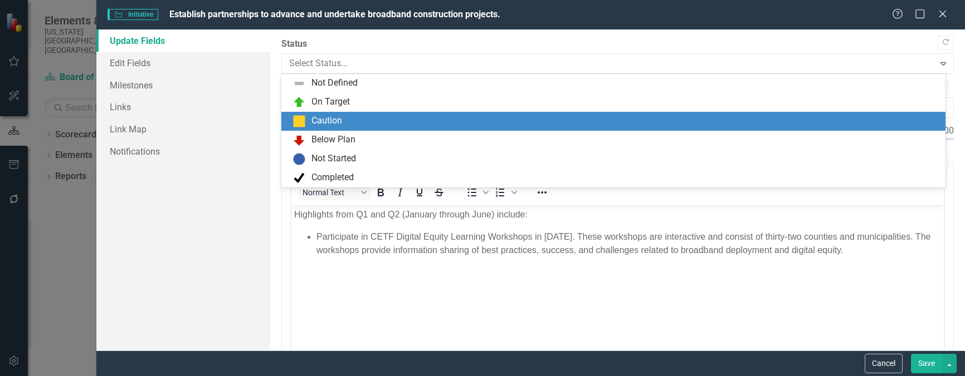
click at [352, 115] on div "Caution" at bounding box center [615, 121] width 646 height 13
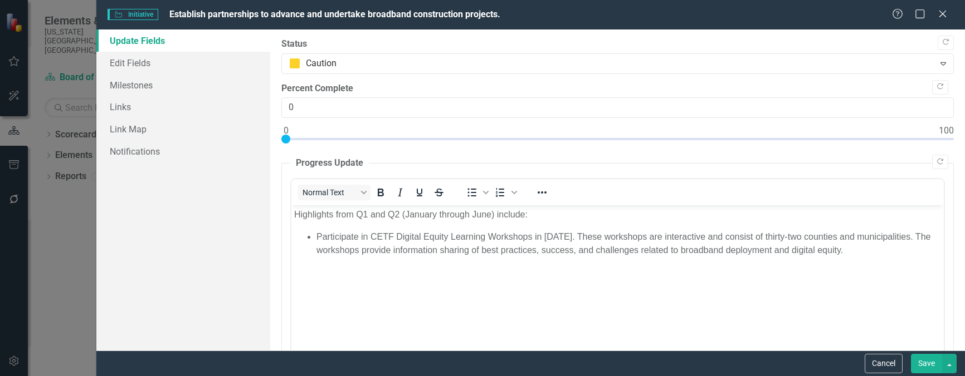
click at [931, 360] on button "Save" at bounding box center [926, 363] width 31 height 19
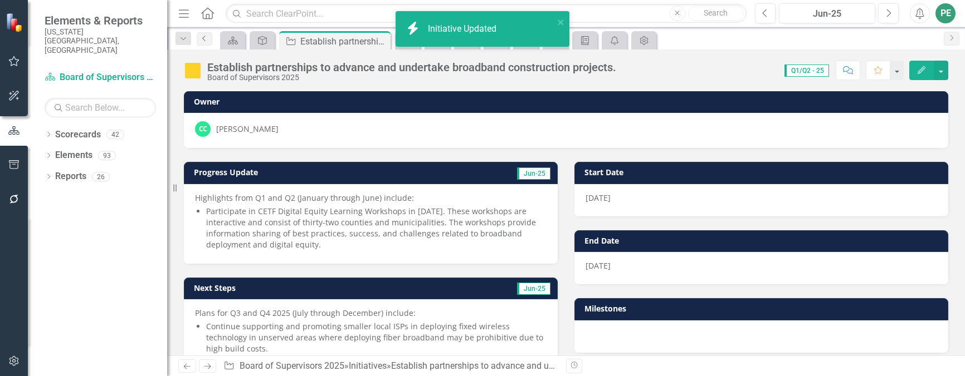
click at [204, 41] on icon "Previous" at bounding box center [204, 38] width 9 height 7
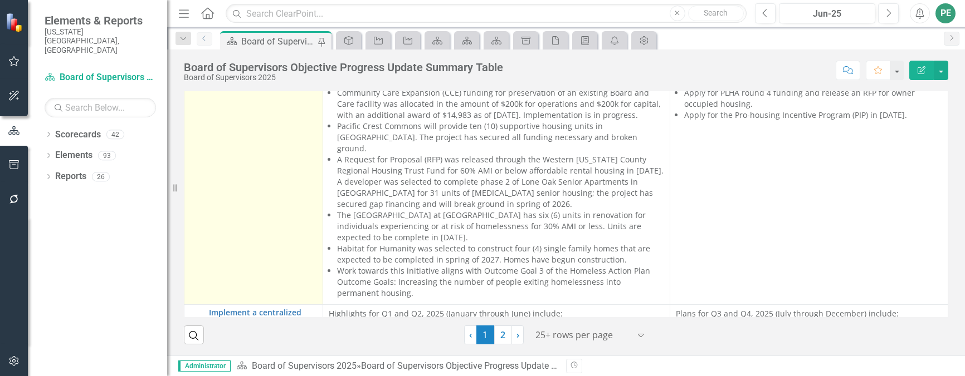
scroll to position [4432, 0]
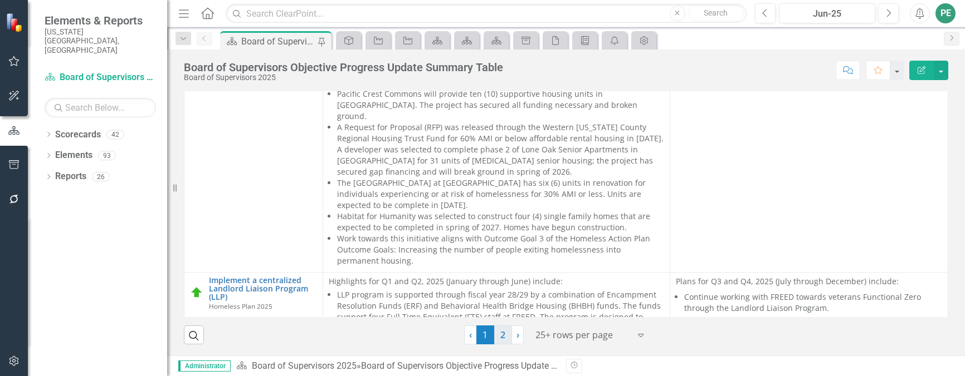
click at [504, 331] on link "2" at bounding box center [503, 335] width 18 height 19
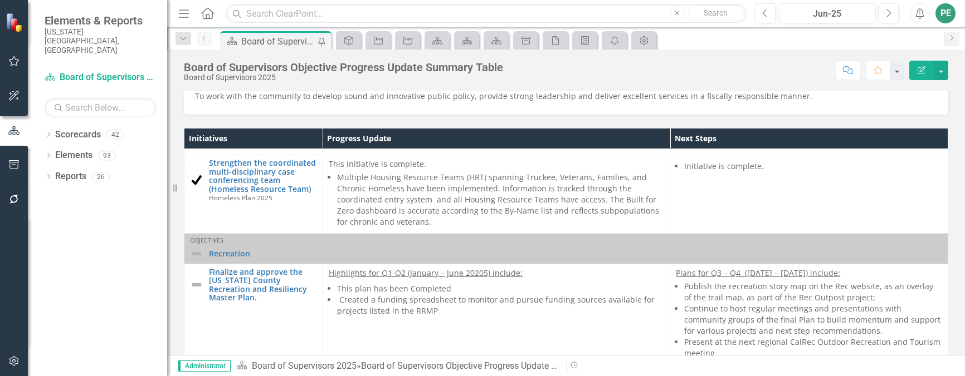
scroll to position [1894, 0]
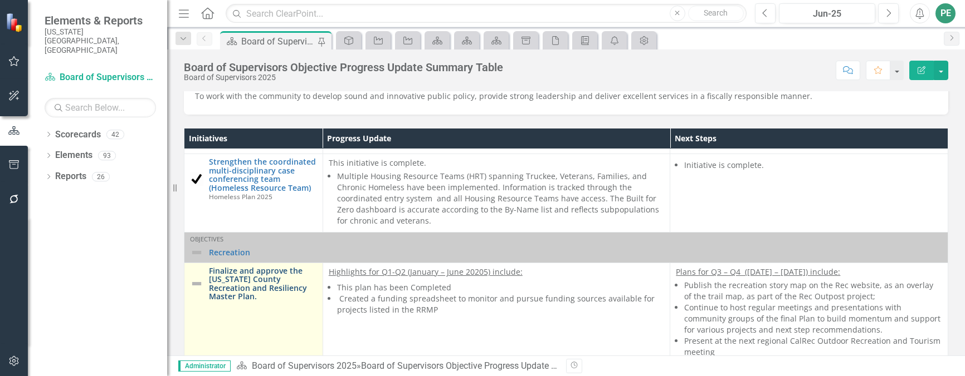
click at [264, 267] on link "Finalize and approve the [US_STATE] County Recreation and Resiliency Master Pla…" at bounding box center [263, 284] width 108 height 35
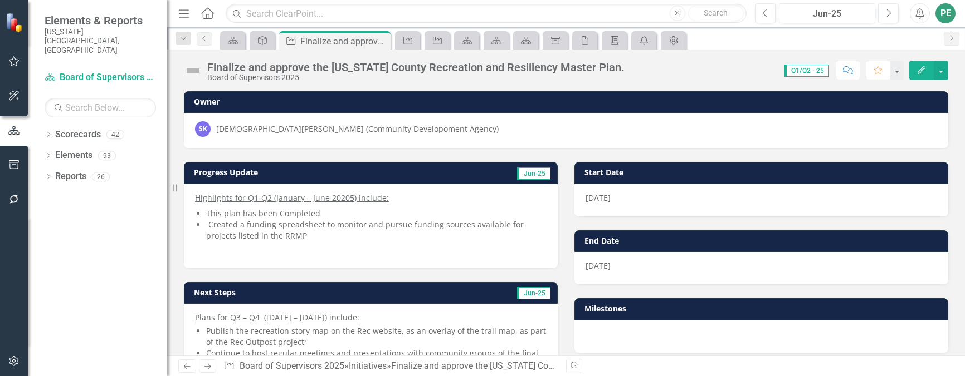
click at [917, 67] on icon "Edit" at bounding box center [921, 70] width 10 height 8
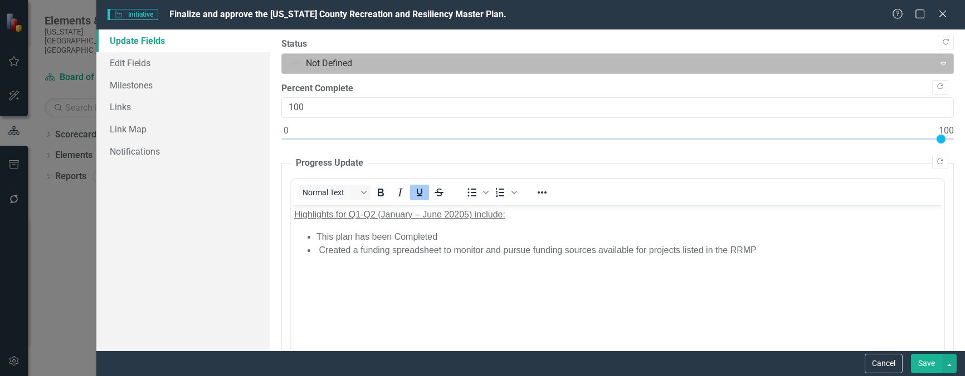
click at [370, 59] on div at bounding box center [608, 63] width 638 height 15
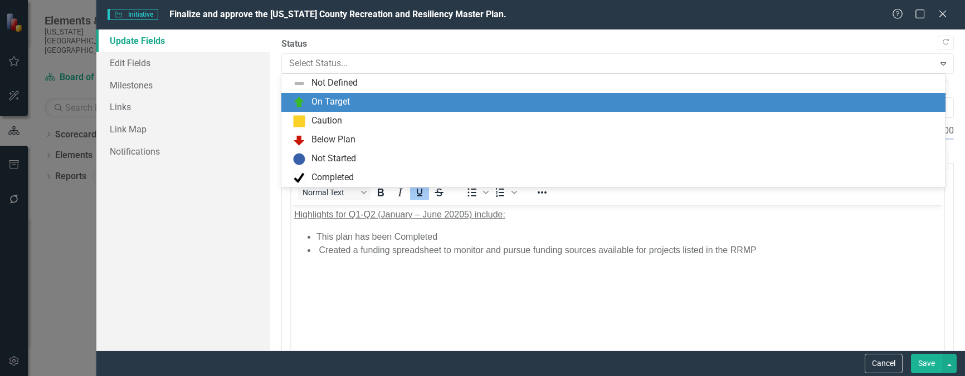
click at [345, 105] on div "On Target" at bounding box center [330, 102] width 38 height 13
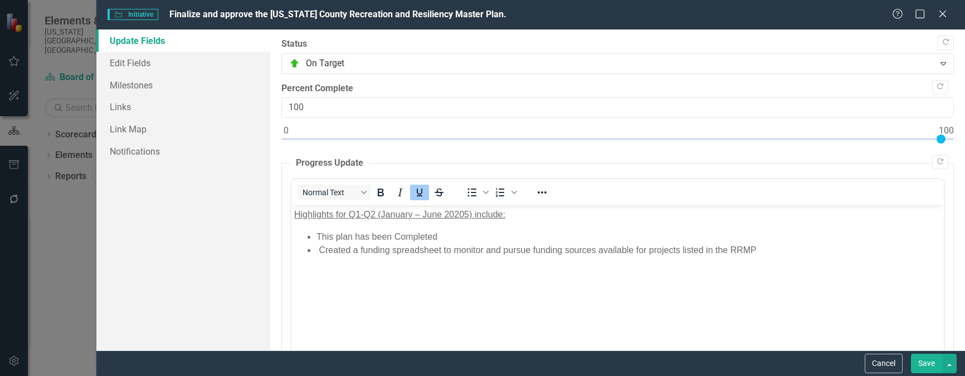
click at [927, 364] on button "Save" at bounding box center [926, 363] width 31 height 19
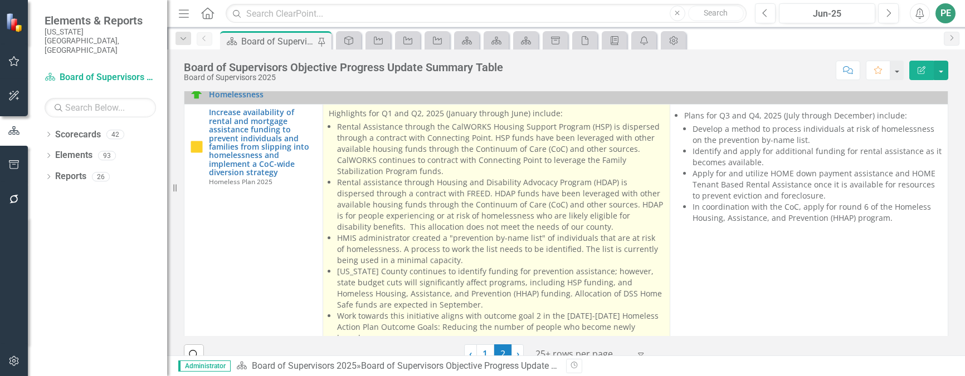
scroll to position [261, 0]
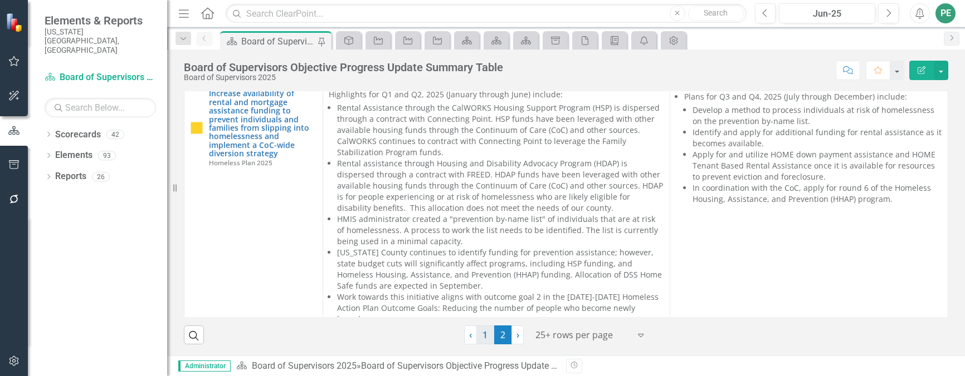
click at [485, 336] on link "1" at bounding box center [485, 335] width 18 height 19
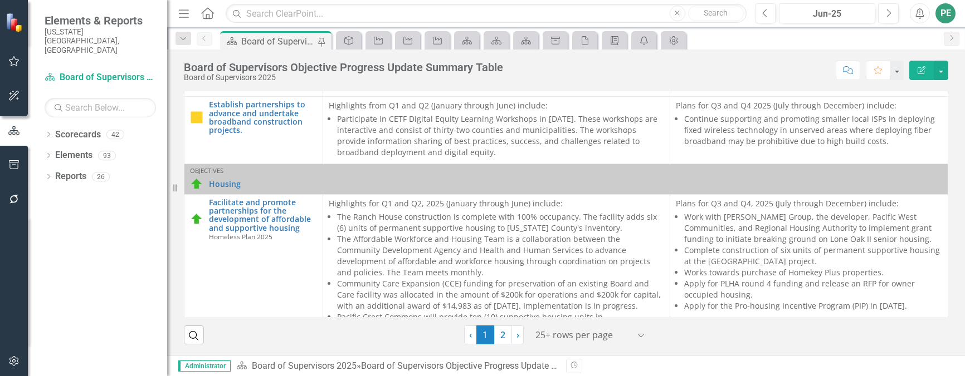
scroll to position [4432, 0]
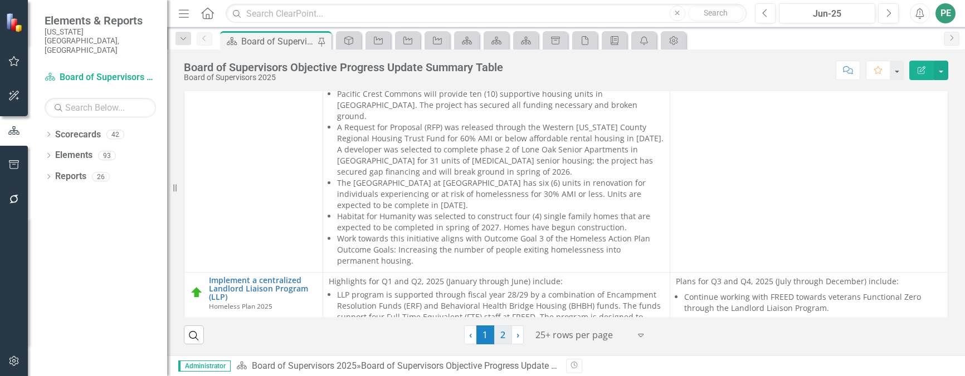
click at [500, 336] on link "2" at bounding box center [503, 335] width 18 height 19
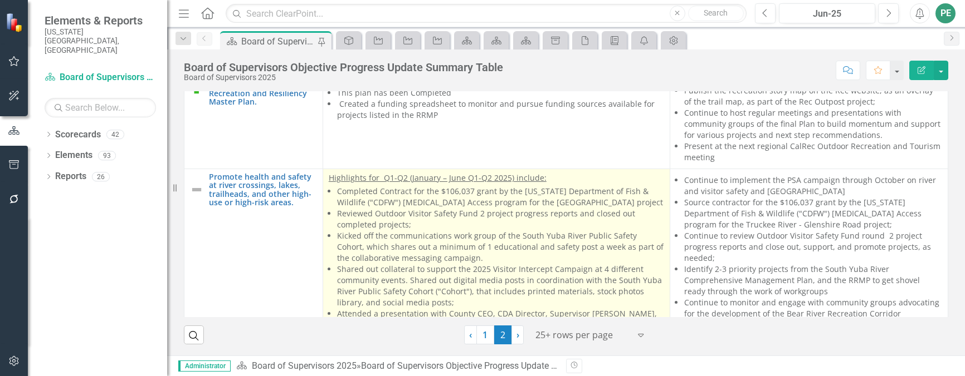
scroll to position [1949, 0]
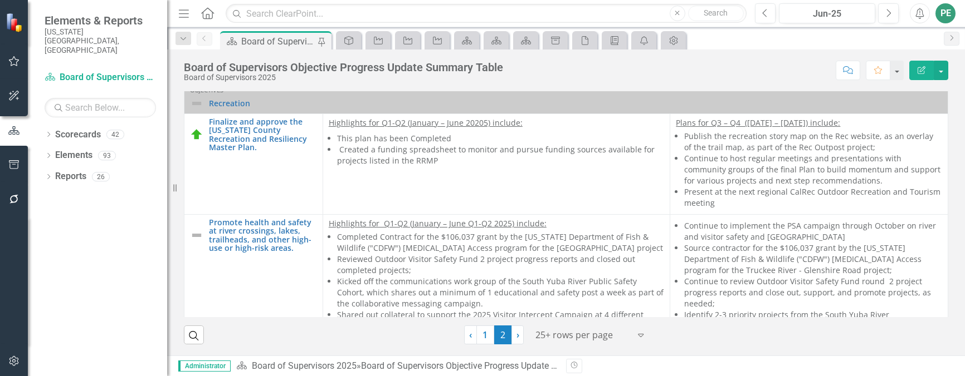
click at [926, 68] on icon "Edit Report" at bounding box center [921, 70] width 10 height 8
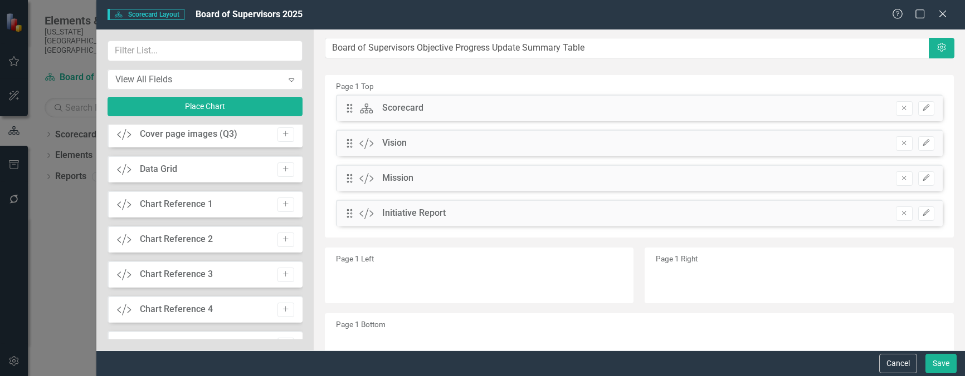
scroll to position [767, 0]
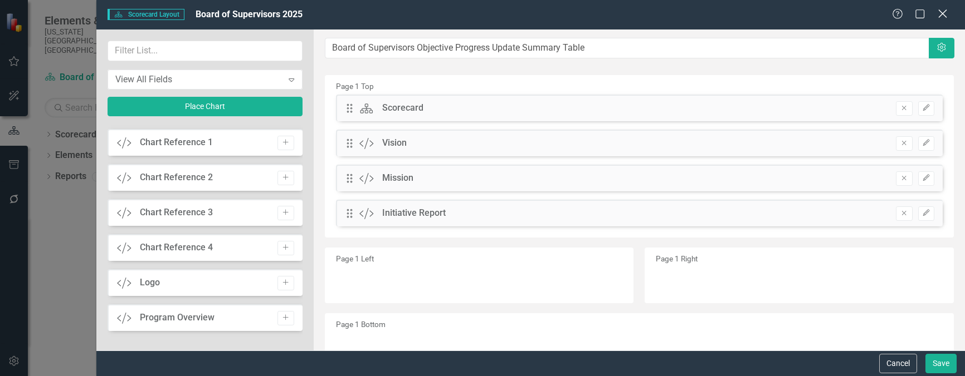
click at [942, 13] on icon at bounding box center [942, 13] width 8 height 8
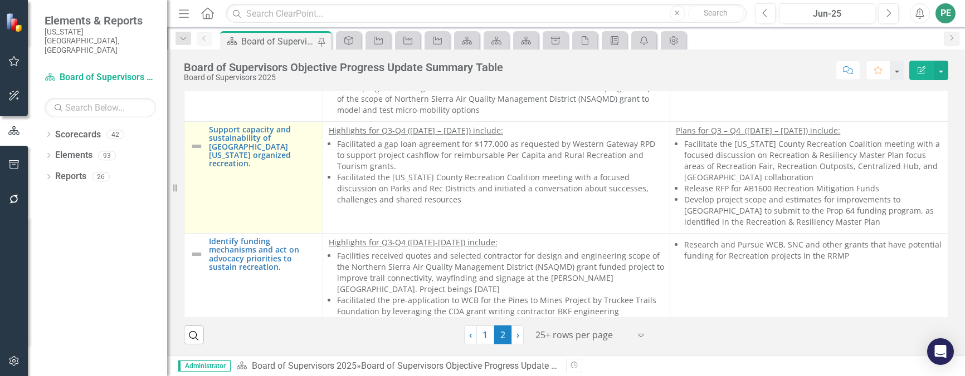
scroll to position [2395, 0]
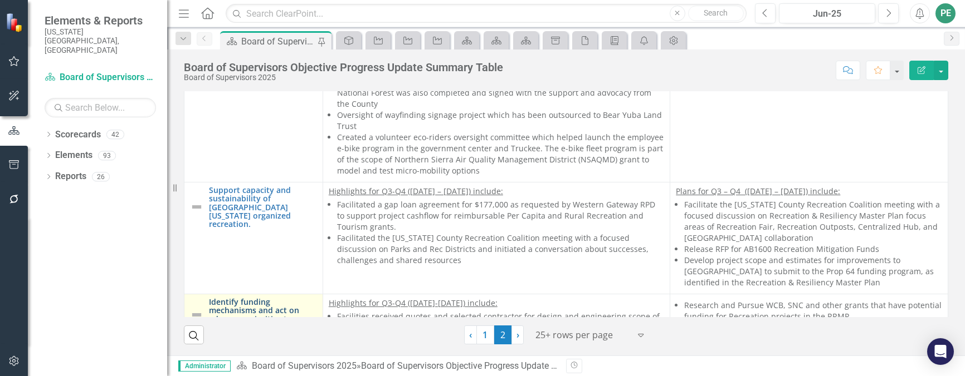
click at [250, 298] on link "Identify funding mechanisms and act on advocacy priorities to sustain recreatio…" at bounding box center [263, 315] width 108 height 35
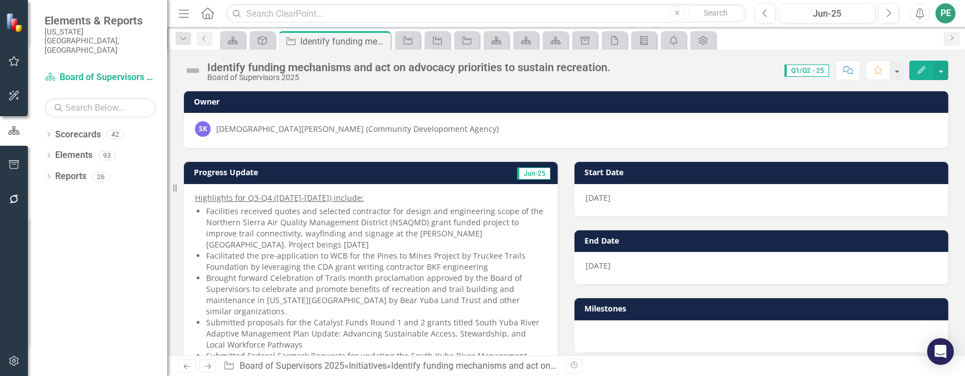
click at [919, 71] on icon "button" at bounding box center [921, 70] width 8 height 8
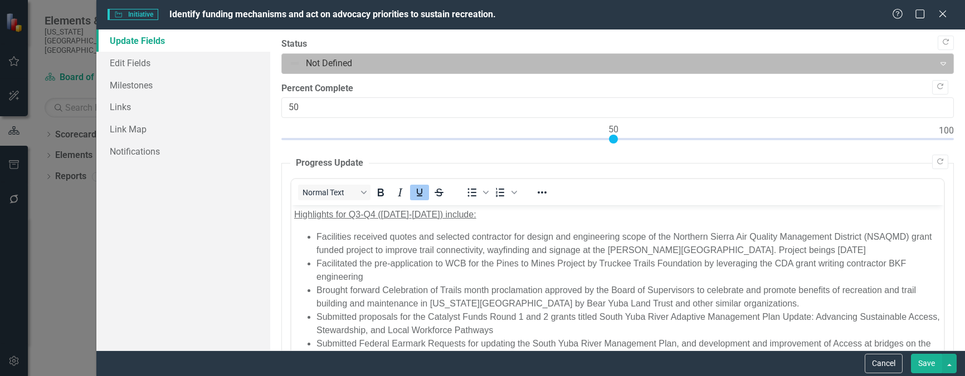
click at [410, 61] on div at bounding box center [608, 63] width 638 height 15
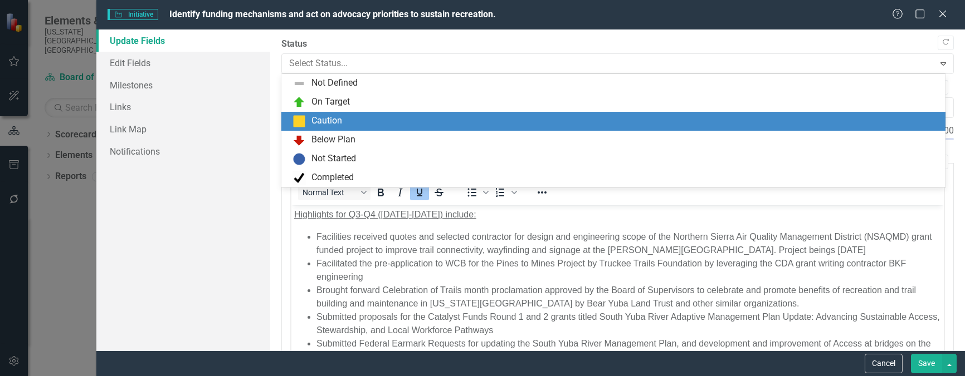
click at [378, 121] on div "Caution" at bounding box center [615, 121] width 646 height 13
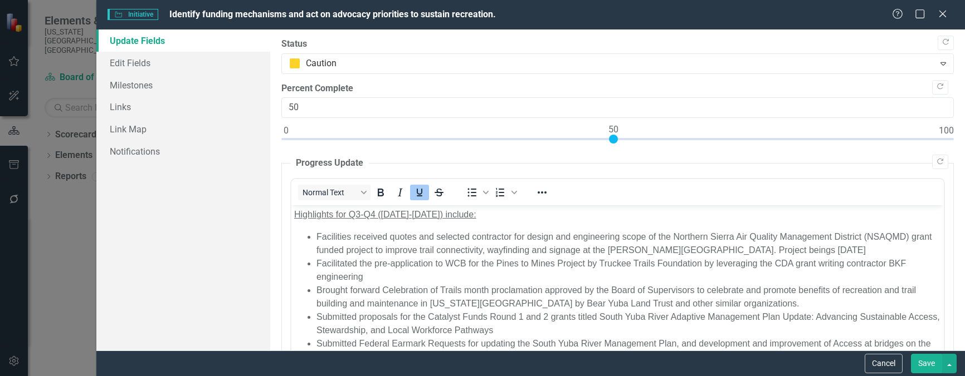
click at [927, 366] on button "Save" at bounding box center [926, 363] width 31 height 19
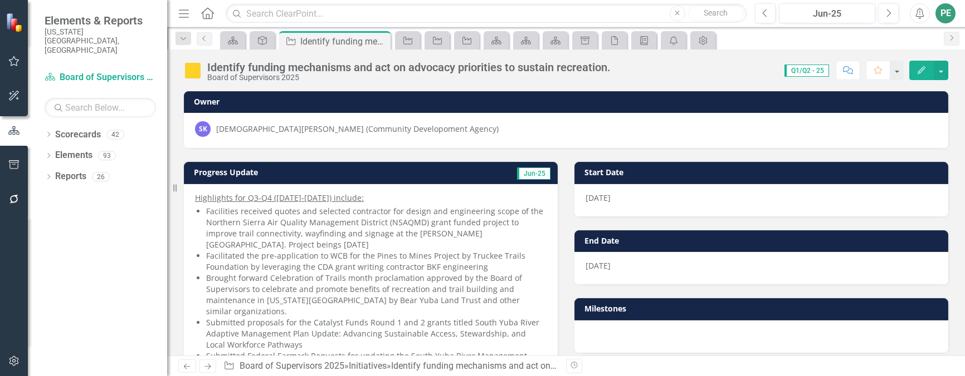
click at [185, 368] on icon "Previous" at bounding box center [186, 366] width 9 height 7
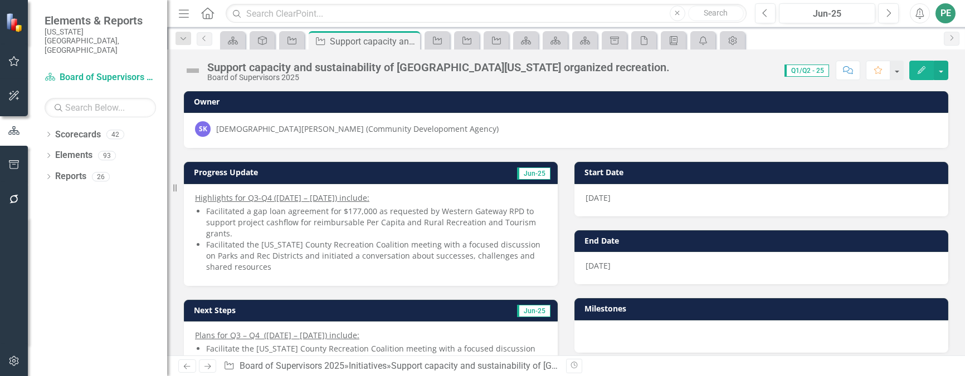
click at [183, 367] on icon "Previous" at bounding box center [186, 366] width 9 height 7
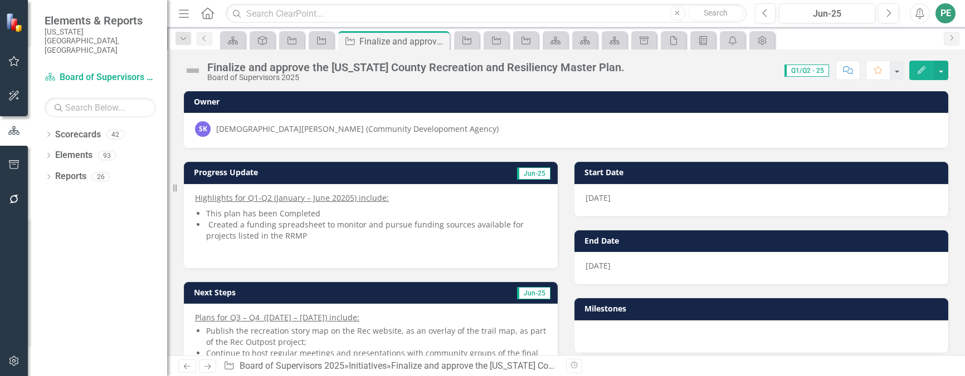
click at [186, 364] on icon "Previous" at bounding box center [186, 366] width 9 height 7
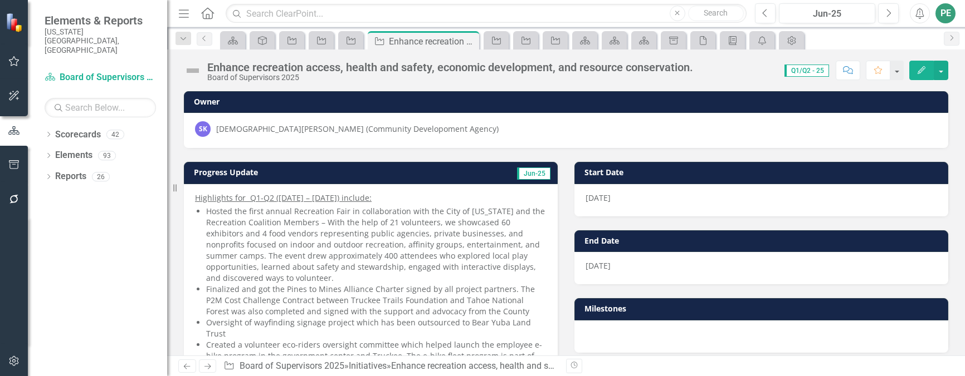
click at [186, 364] on icon "Previous" at bounding box center [186, 366] width 9 height 7
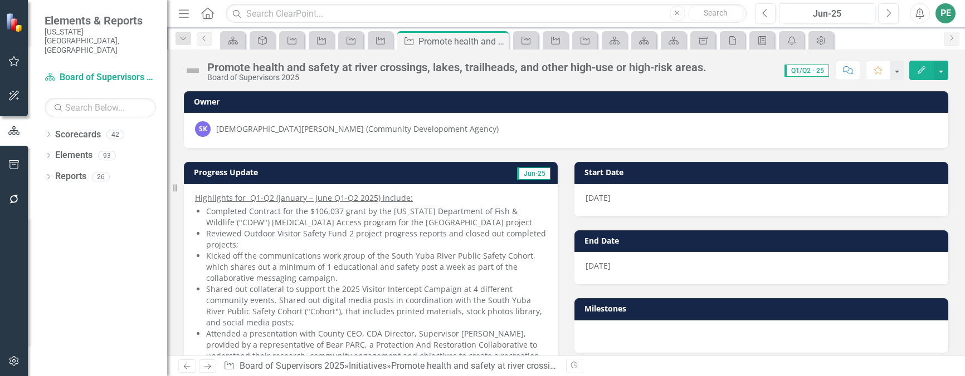
click at [180, 366] on link "Previous" at bounding box center [187, 366] width 18 height 13
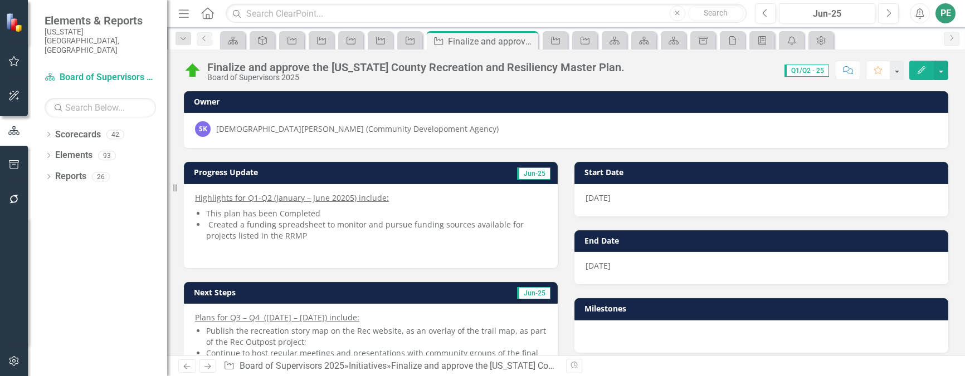
click at [208, 366] on icon "Next" at bounding box center [207, 366] width 9 height 7
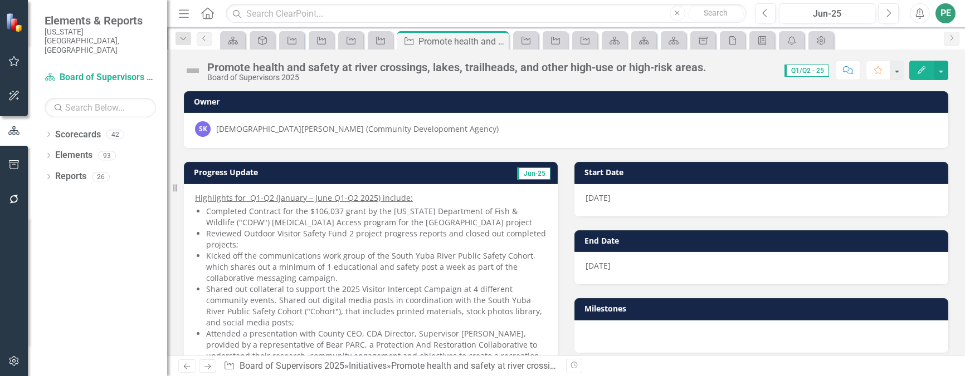
click at [922, 71] on icon "button" at bounding box center [921, 70] width 8 height 8
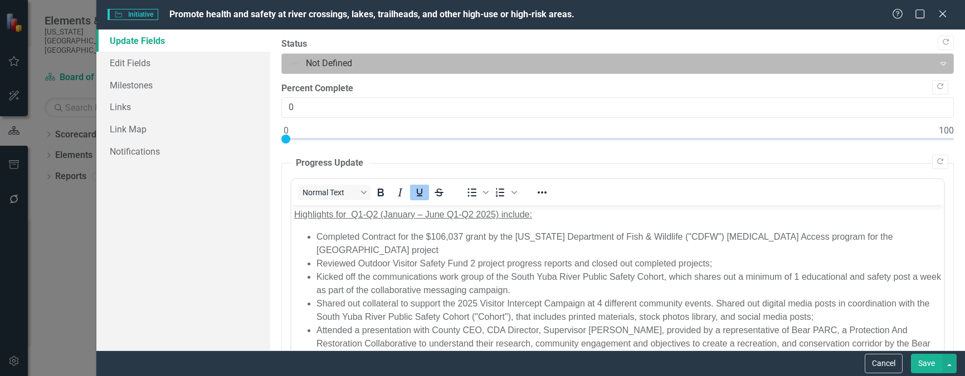
click at [423, 61] on div at bounding box center [608, 63] width 638 height 15
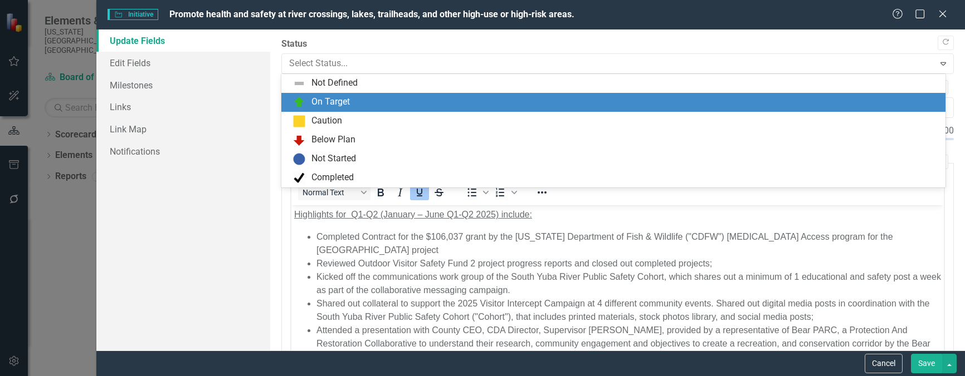
click at [392, 93] on div "On Target" at bounding box center [613, 102] width 664 height 19
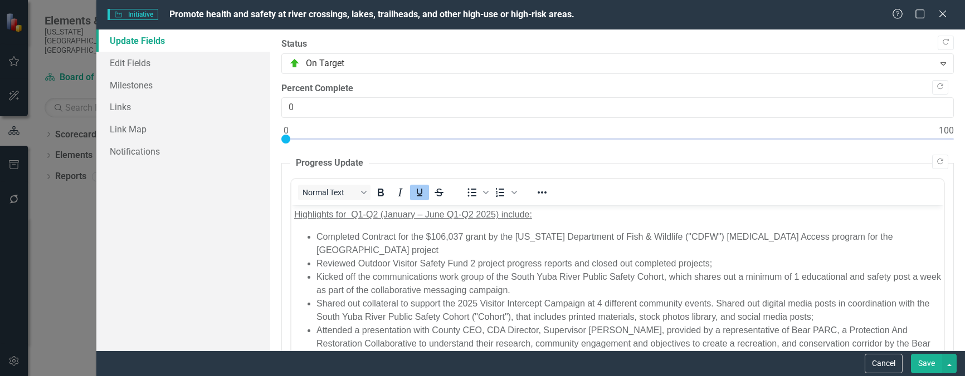
click at [926, 366] on button "Save" at bounding box center [926, 363] width 31 height 19
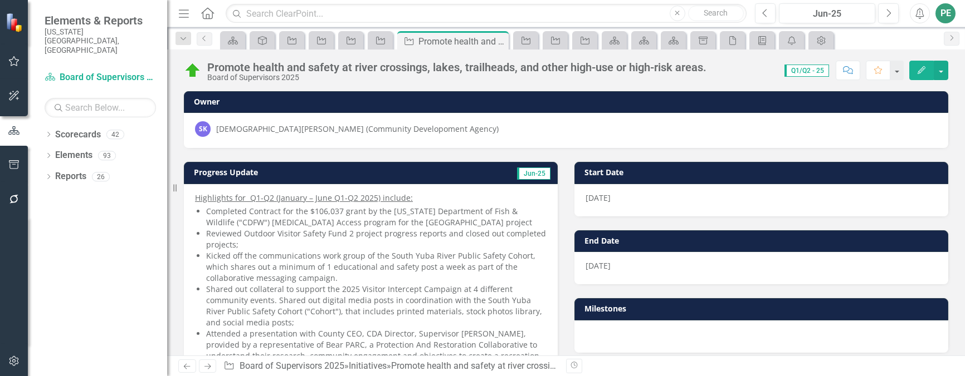
click at [213, 363] on link "Next" at bounding box center [208, 366] width 18 height 13
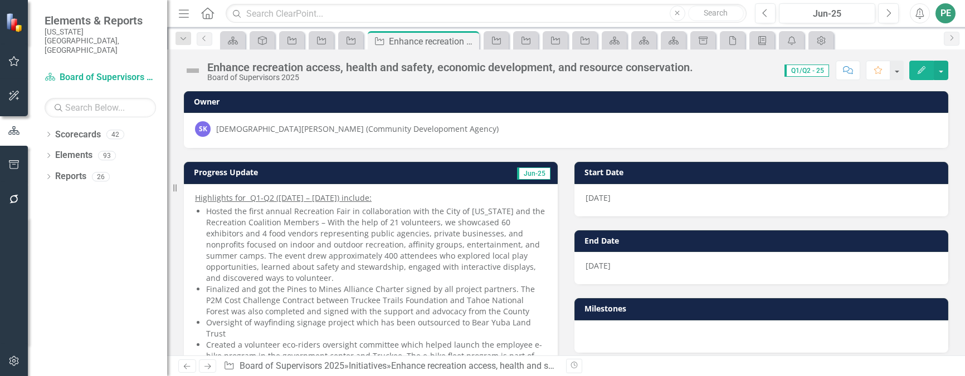
click at [926, 72] on button "Edit" at bounding box center [921, 70] width 25 height 19
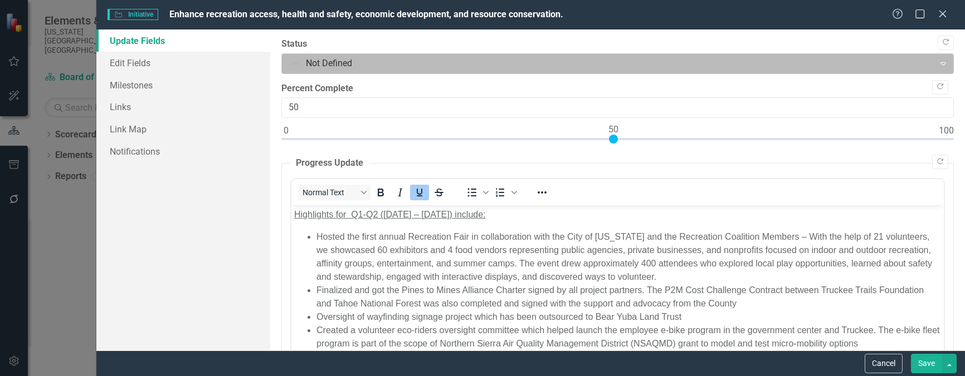
click at [336, 65] on div at bounding box center [608, 63] width 638 height 15
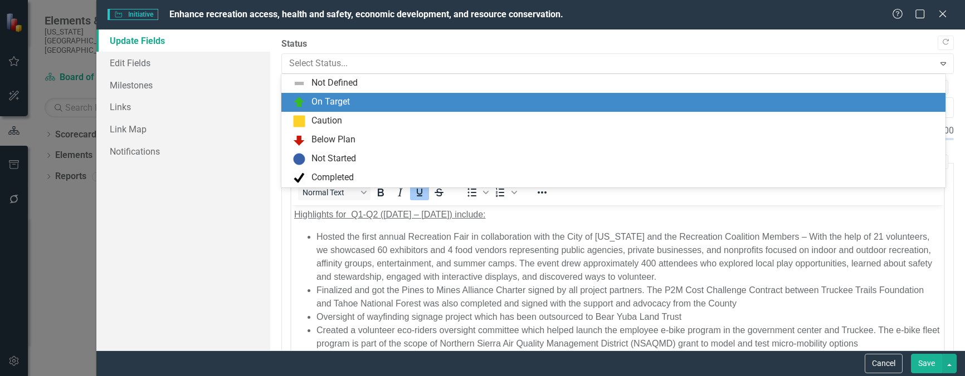
click at [329, 97] on div "On Target" at bounding box center [330, 102] width 38 height 13
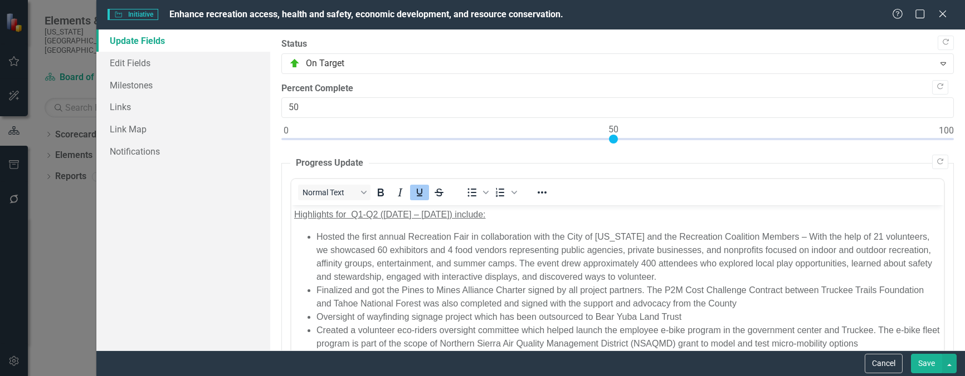
drag, startPoint x: 926, startPoint y: 363, endPoint x: 571, endPoint y: 74, distance: 458.1
click at [926, 363] on button "Save" at bounding box center [926, 363] width 31 height 19
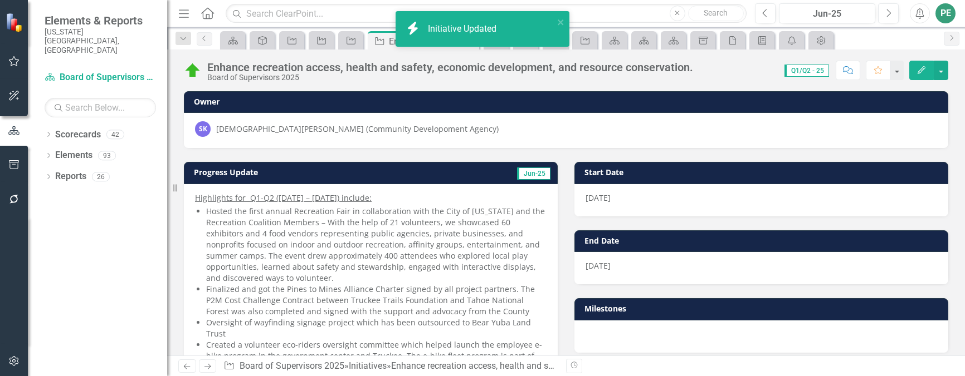
click at [207, 365] on icon "Next" at bounding box center [207, 366] width 9 height 7
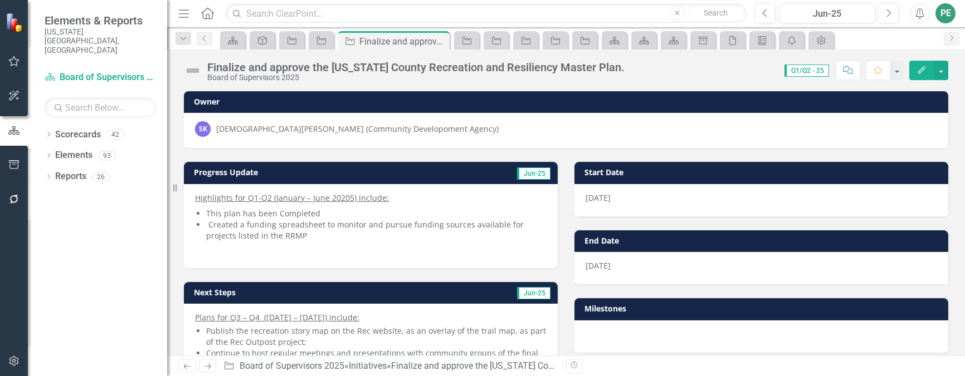
click at [927, 73] on button "Edit" at bounding box center [921, 70] width 25 height 19
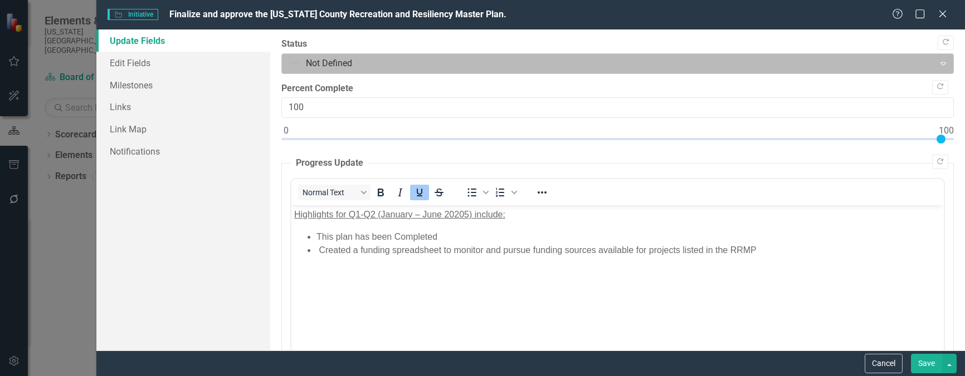
click at [376, 68] on div at bounding box center [608, 63] width 638 height 15
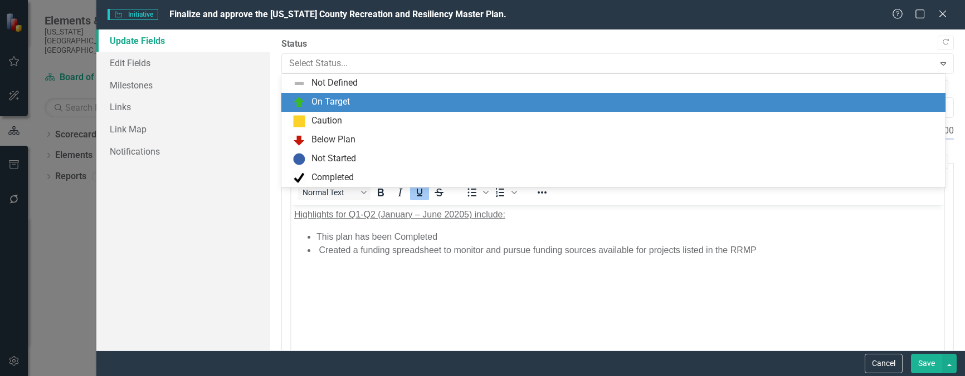
click at [355, 106] on div "On Target" at bounding box center [615, 102] width 646 height 13
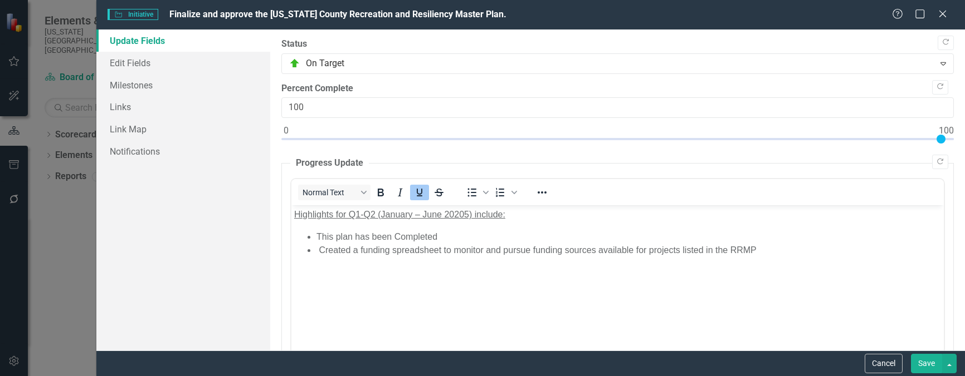
click at [918, 363] on button "Save" at bounding box center [926, 363] width 31 height 19
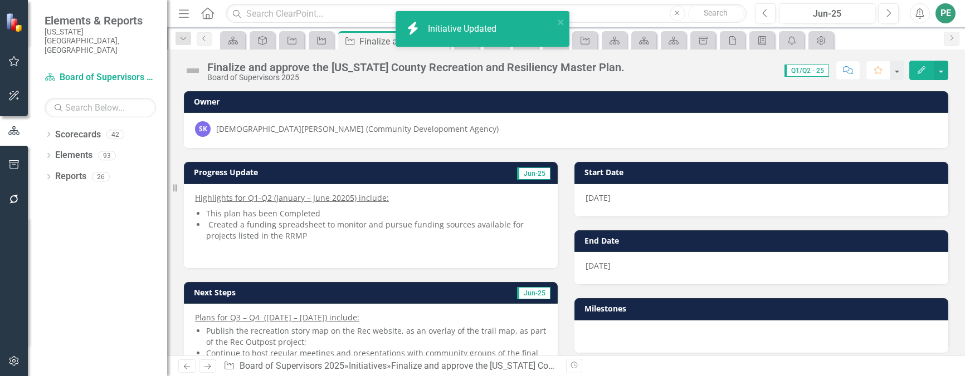
scroll to position [56, 0]
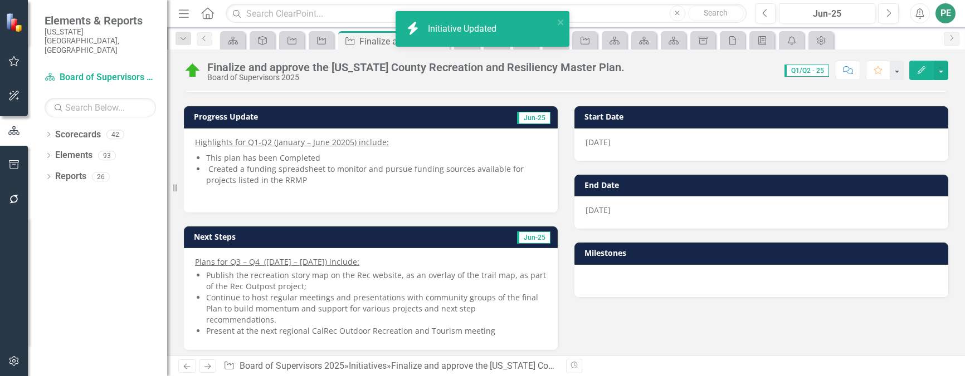
click at [214, 365] on link "Next" at bounding box center [208, 366] width 18 height 13
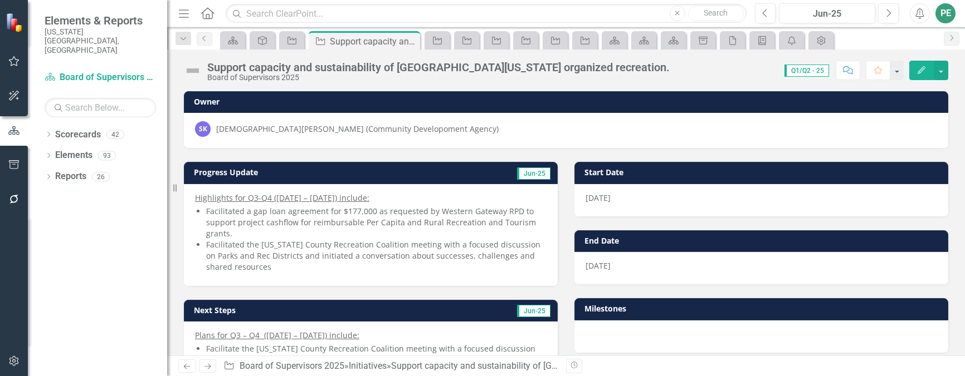
click at [926, 69] on button "Edit" at bounding box center [921, 70] width 25 height 19
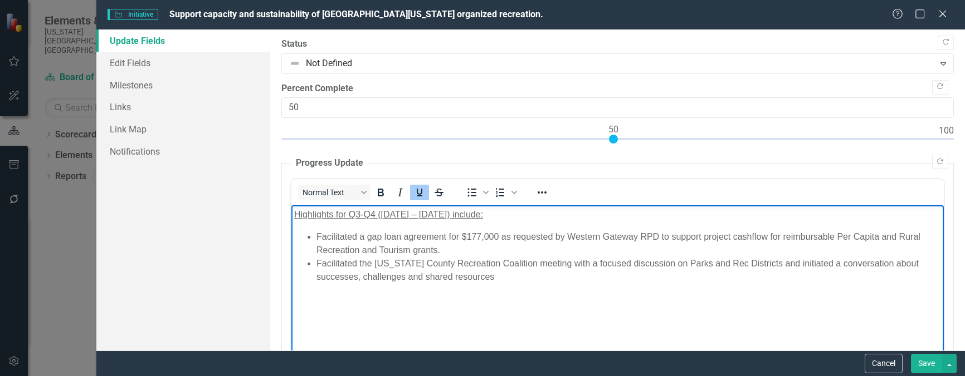
click at [416, 211] on u "Highlights for Q3-Q4 (July 2024 – December 2024) include:" at bounding box center [388, 214] width 189 height 9
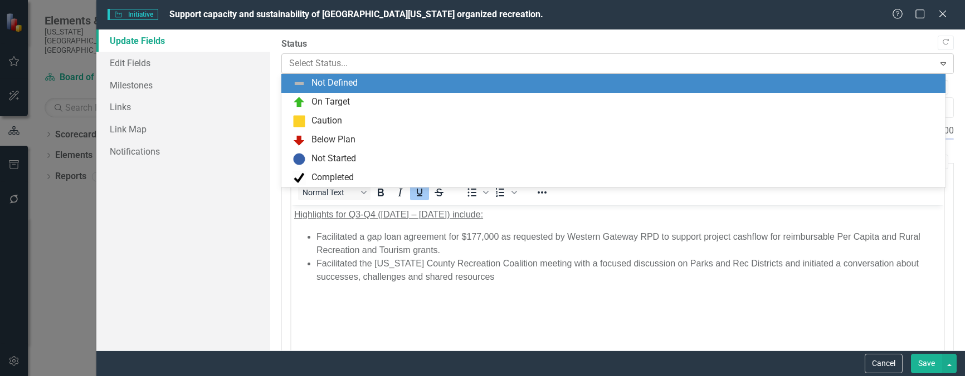
click at [390, 60] on div at bounding box center [608, 63] width 638 height 15
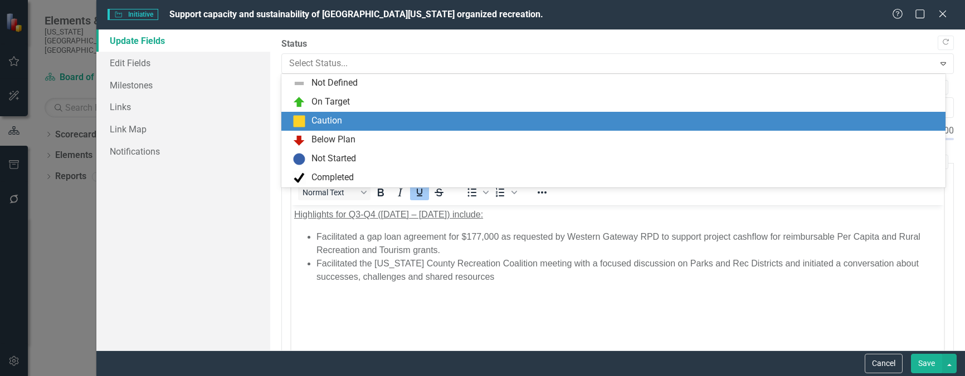
click at [356, 119] on div "Caution" at bounding box center [615, 121] width 646 height 13
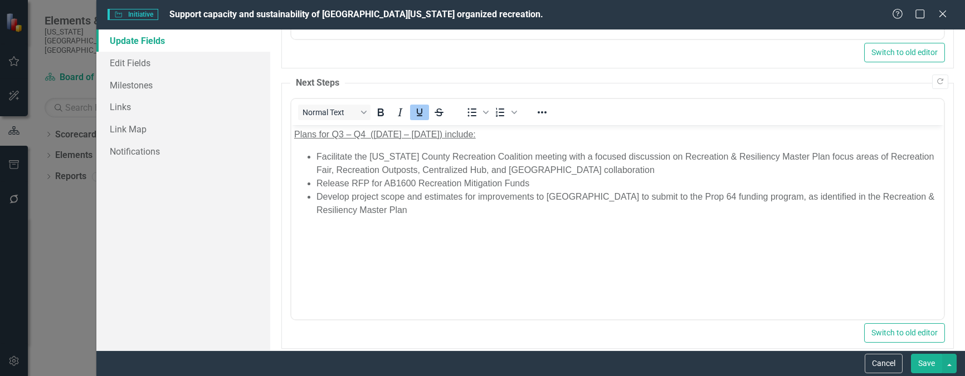
scroll to position [376, 0]
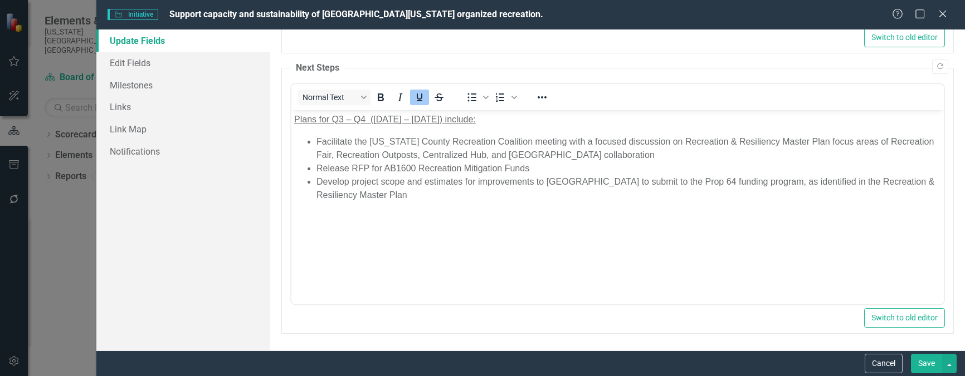
click at [923, 361] on button "Save" at bounding box center [926, 363] width 31 height 19
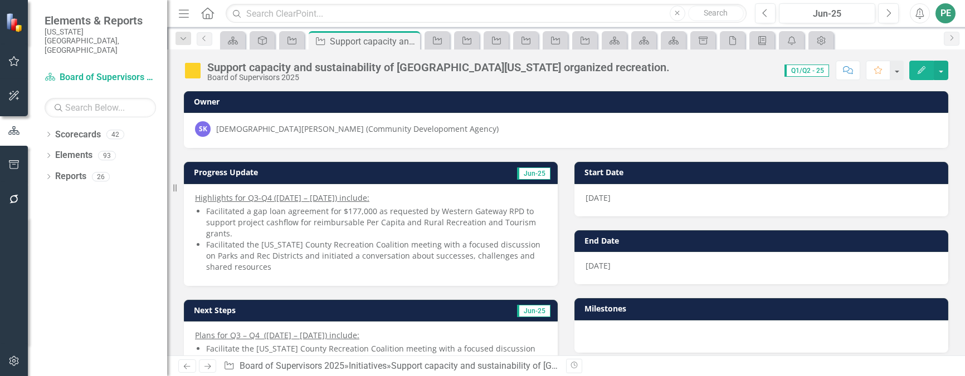
click at [184, 368] on icon "Previous" at bounding box center [186, 366] width 9 height 7
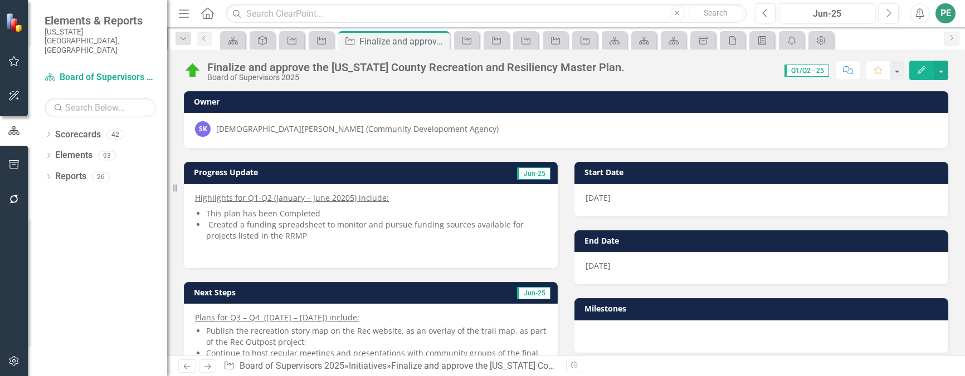
click at [923, 65] on button "Edit" at bounding box center [921, 70] width 25 height 19
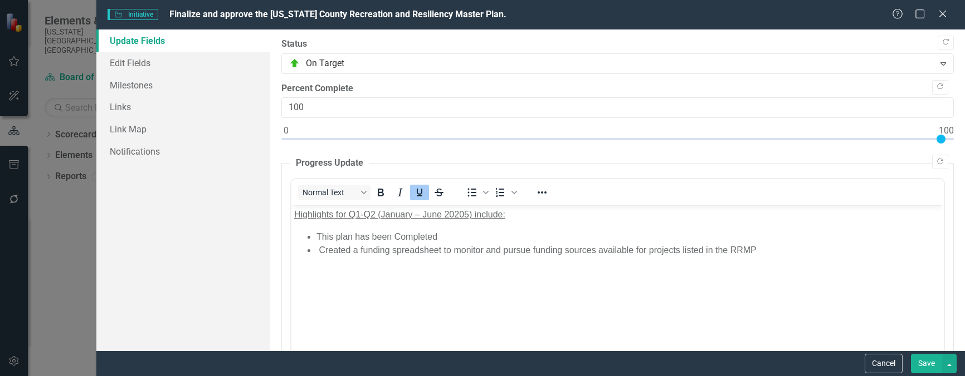
click at [452, 211] on u "Highlights for Q1-Q2 (January – June 20205) include:" at bounding box center [399, 214] width 211 height 9
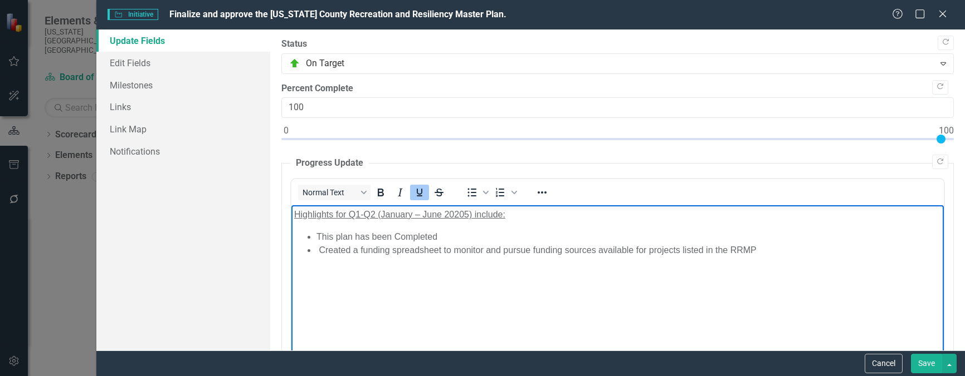
click at [462, 212] on u "Highlights for Q1-Q2 (January – June 20205) include:" at bounding box center [399, 214] width 211 height 9
click at [928, 363] on button "Save" at bounding box center [926, 363] width 31 height 19
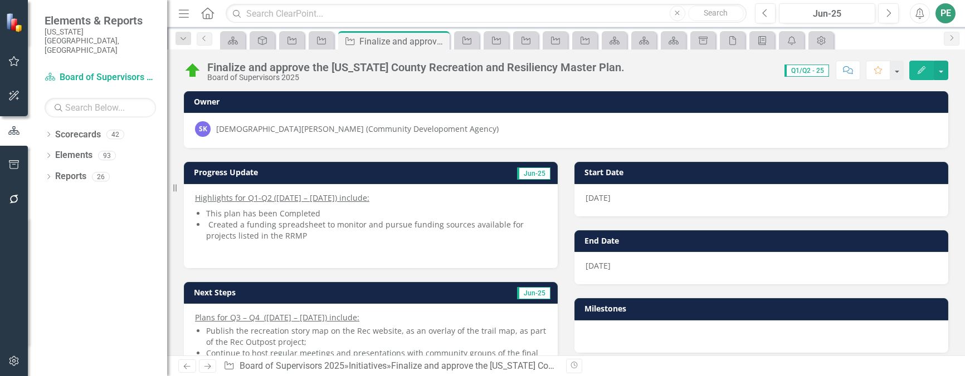
click at [208, 365] on icon "Next" at bounding box center [207, 366] width 9 height 7
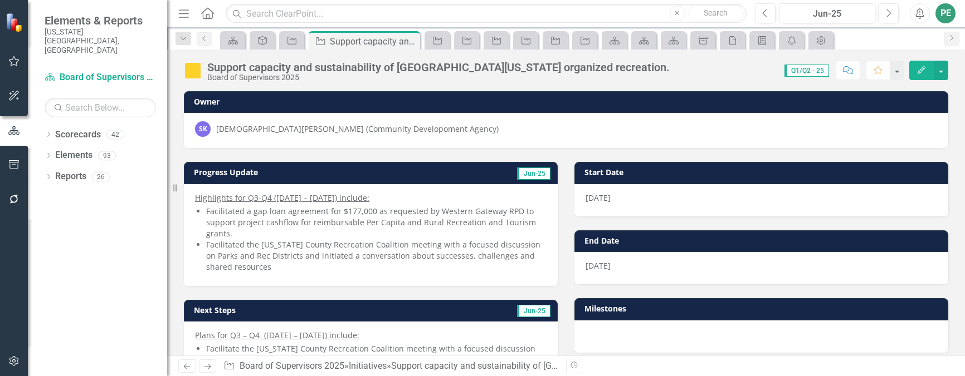
click at [208, 365] on icon "Next" at bounding box center [207, 366] width 9 height 7
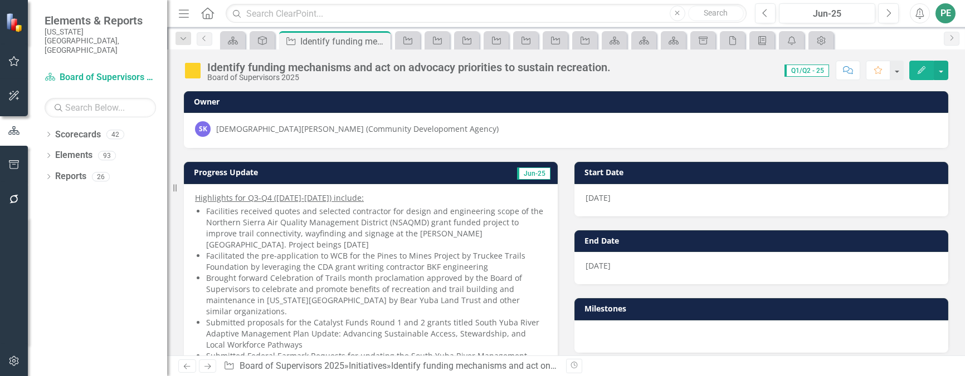
click at [923, 65] on button "Edit" at bounding box center [921, 70] width 25 height 19
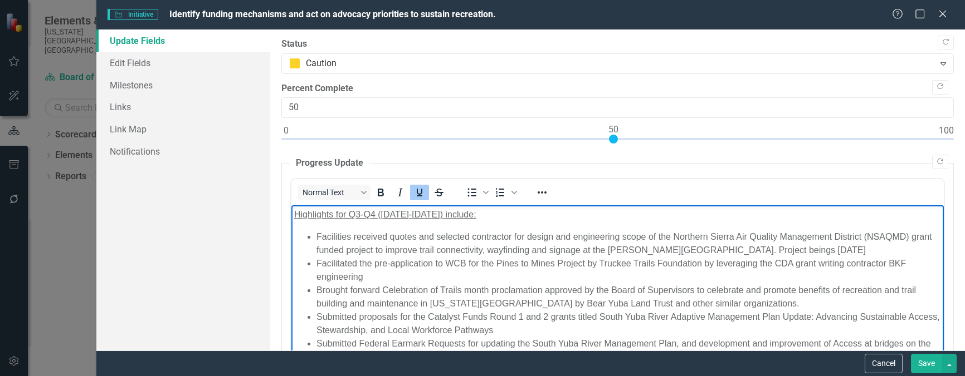
click at [358, 212] on u "Highlights for Q3-Q4 (July-Dec 2024) include:" at bounding box center [385, 214] width 182 height 9
click at [922, 361] on button "Save" at bounding box center [926, 363] width 31 height 19
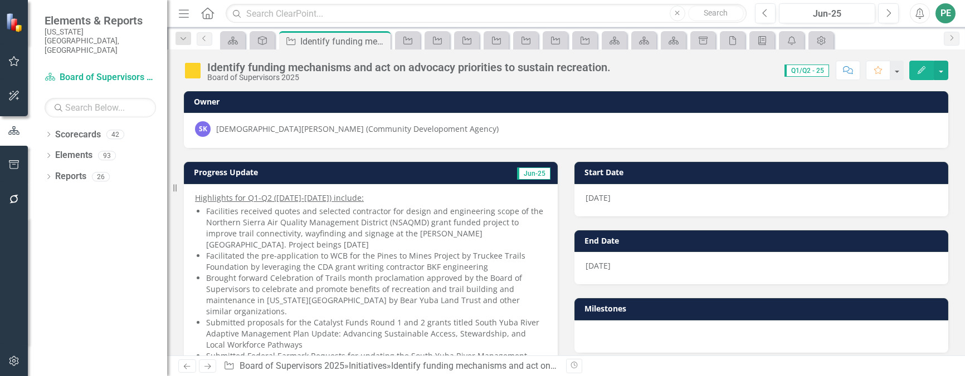
click at [203, 367] on icon "Next" at bounding box center [207, 366] width 9 height 7
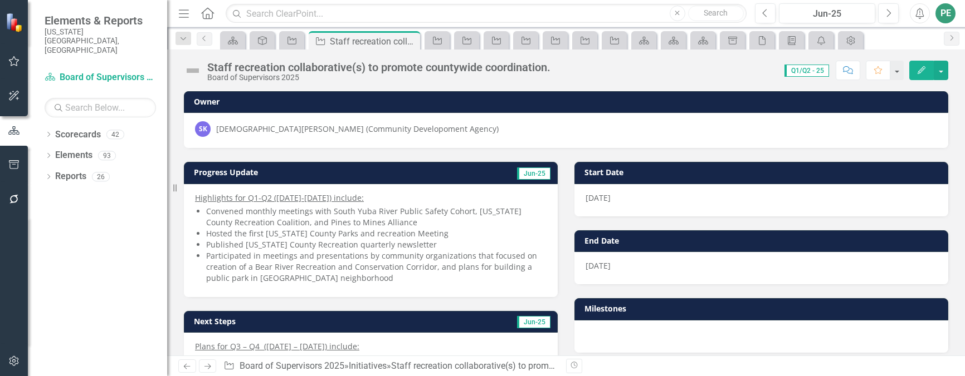
click at [921, 69] on icon "button" at bounding box center [921, 70] width 8 height 8
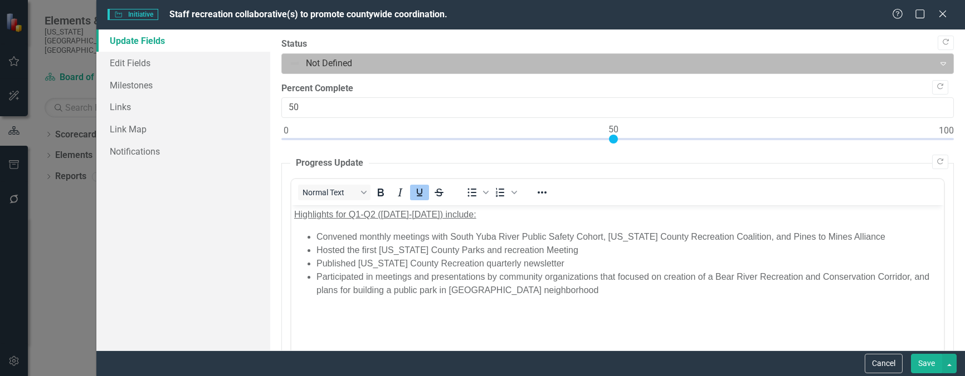
click at [356, 60] on div at bounding box center [608, 63] width 638 height 15
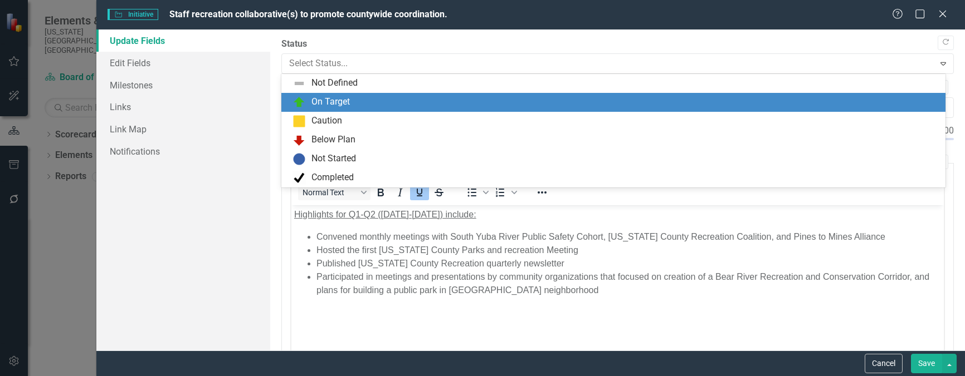
click at [342, 99] on div "On Target" at bounding box center [330, 102] width 38 height 13
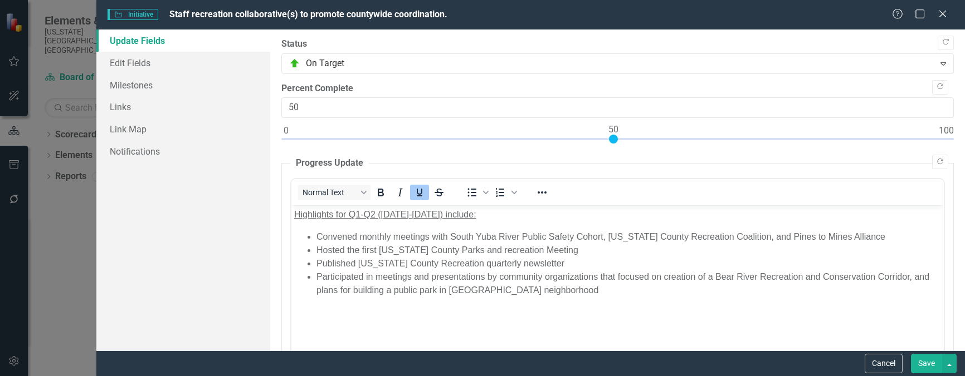
click at [924, 361] on button "Save" at bounding box center [926, 363] width 31 height 19
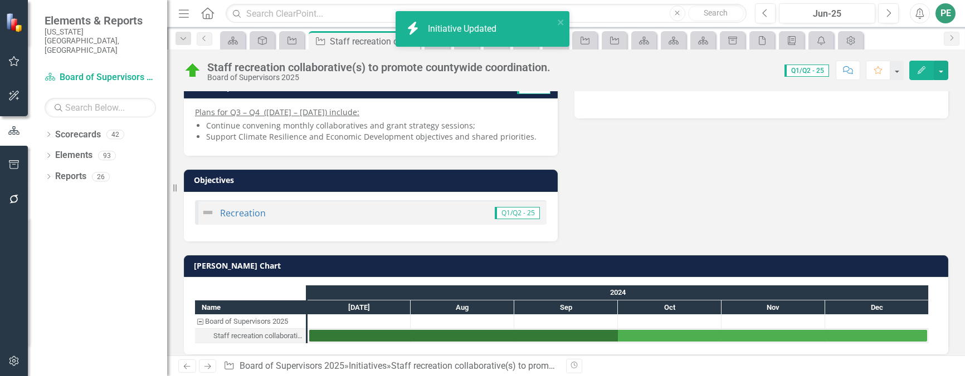
scroll to position [244, 0]
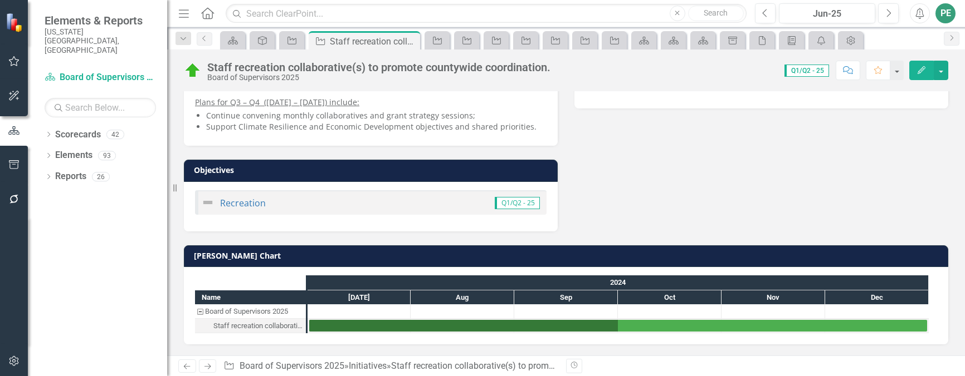
click at [214, 368] on link "Next" at bounding box center [208, 366] width 18 height 13
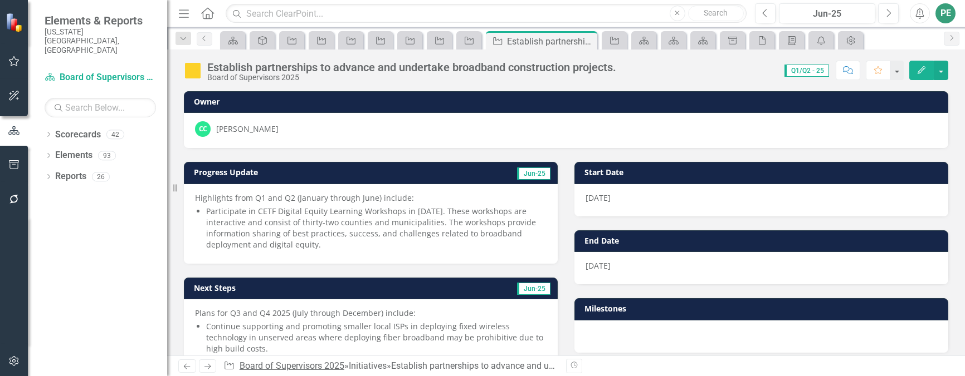
click at [326, 364] on link "Board of Supervisors 2025" at bounding box center [291, 366] width 105 height 11
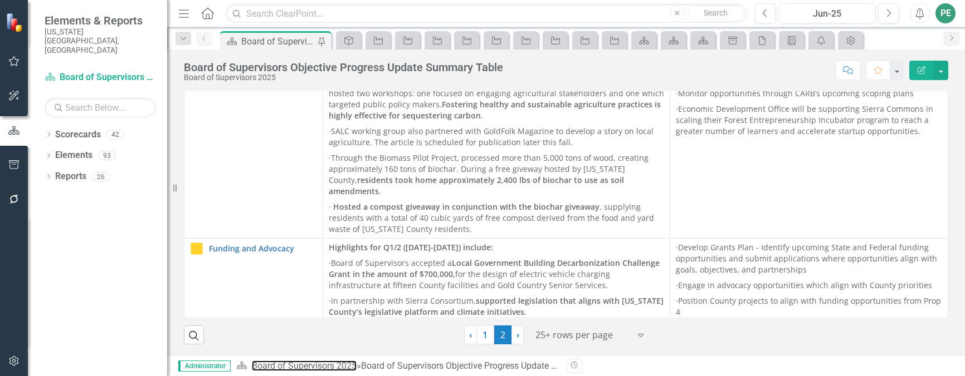
scroll to position [4116, 0]
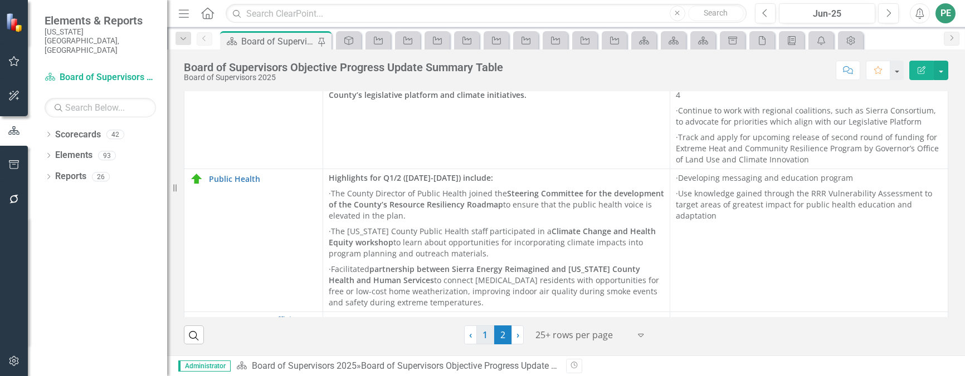
click at [481, 331] on link "1" at bounding box center [485, 335] width 18 height 19
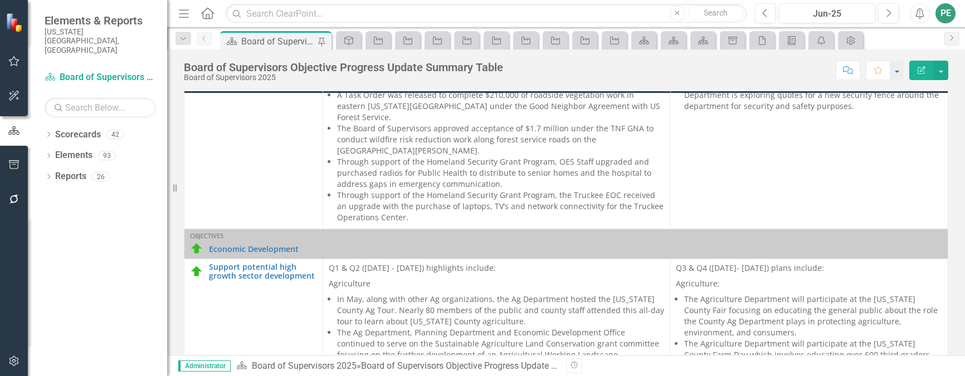
scroll to position [1671, 0]
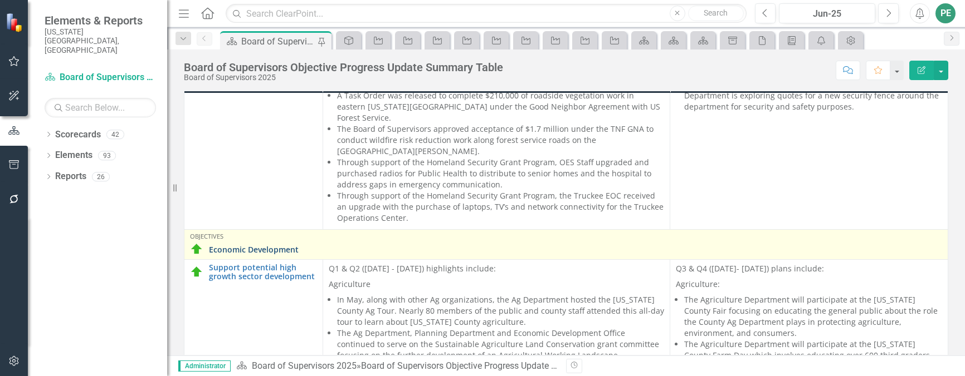
click at [260, 246] on link "Economic Development" at bounding box center [575, 250] width 733 height 8
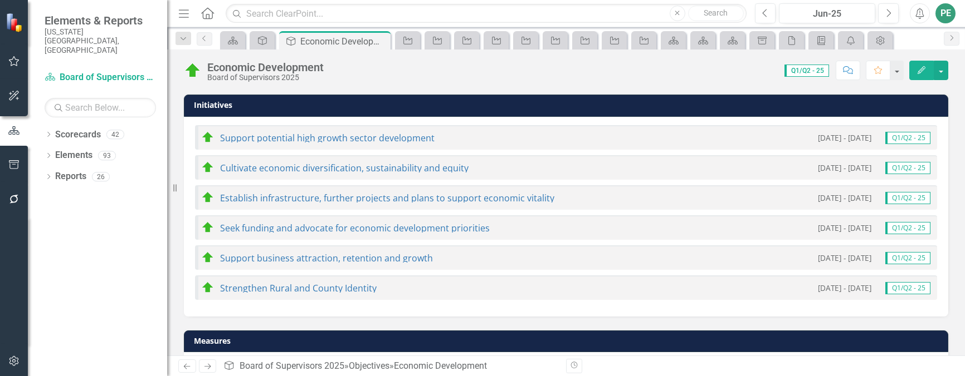
scroll to position [503, 0]
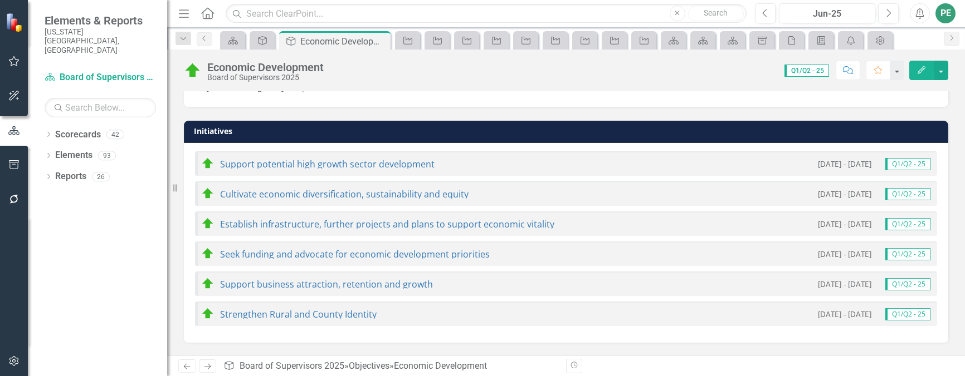
click at [833, 312] on small "1/1/22 - 12/31/24" at bounding box center [844, 314] width 53 height 11
click at [364, 314] on link "Strengthen Rural and County Identity" at bounding box center [298, 315] width 157 height 12
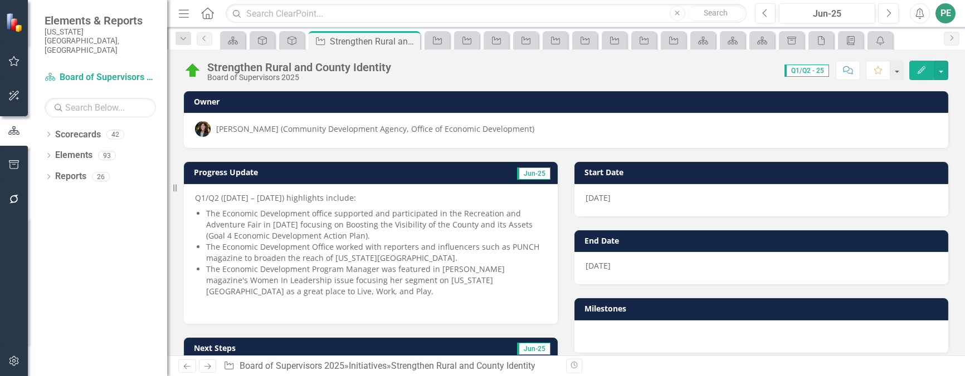
click at [918, 74] on button "Edit" at bounding box center [921, 70] width 25 height 19
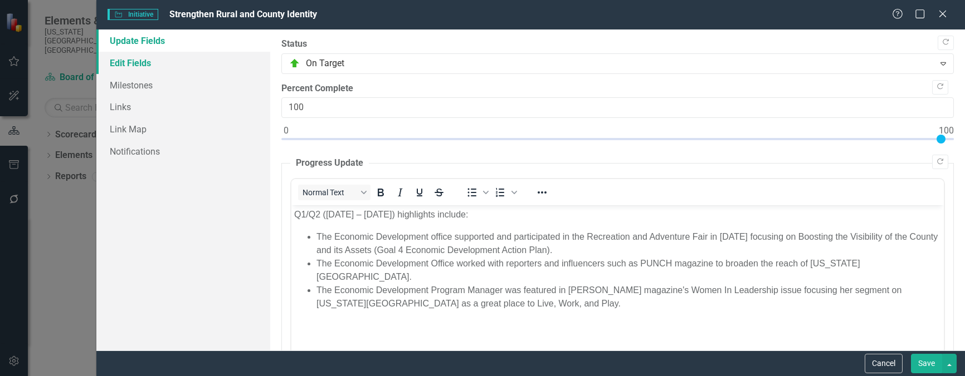
click at [125, 62] on link "Edit Fields" at bounding box center [183, 63] width 174 height 22
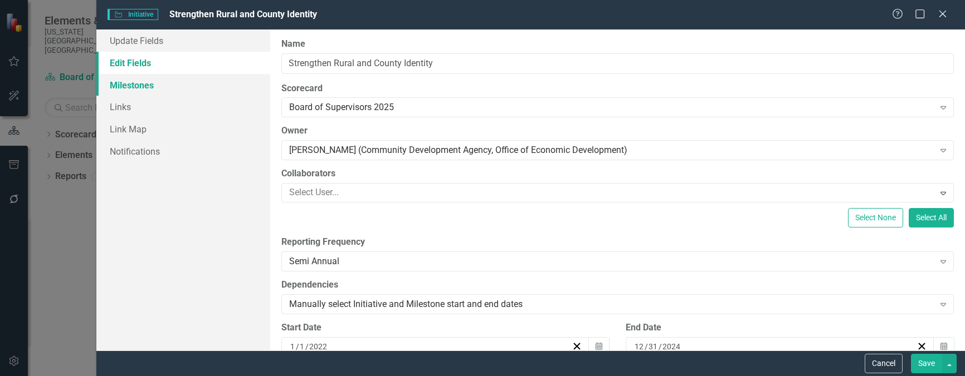
click at [145, 88] on link "Milestones" at bounding box center [183, 85] width 174 height 22
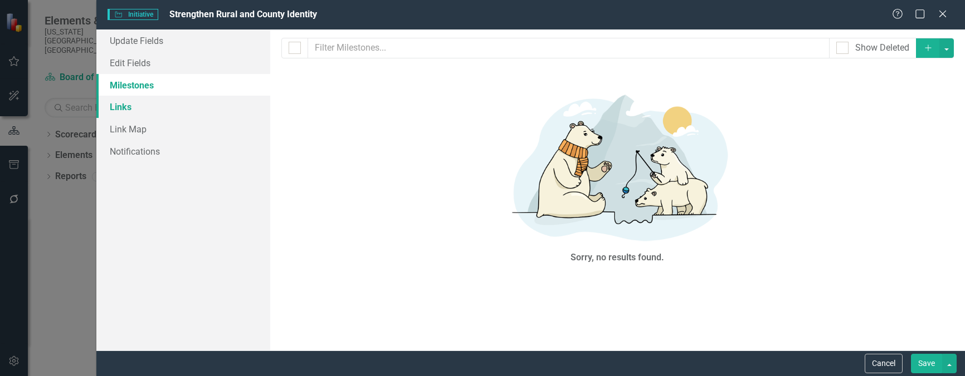
click at [111, 108] on link "Links" at bounding box center [183, 107] width 174 height 22
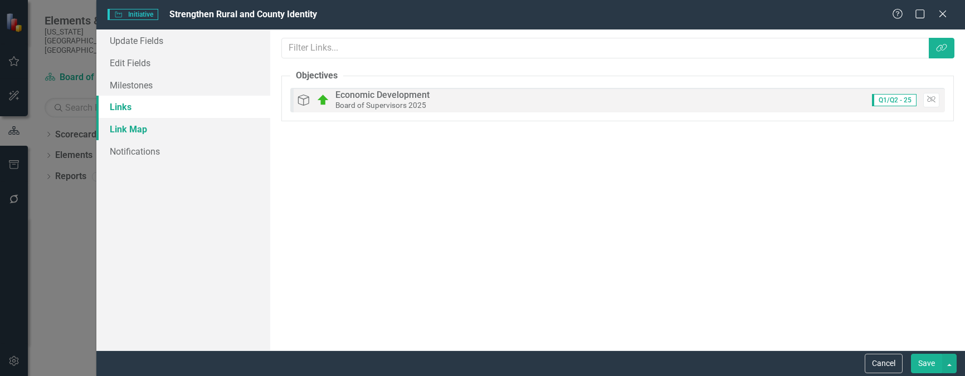
click at [115, 130] on link "Link Map" at bounding box center [183, 129] width 174 height 22
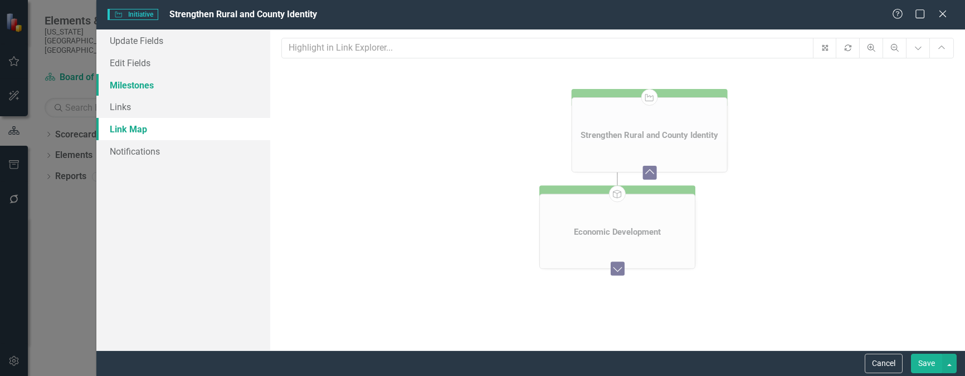
click at [138, 83] on link "Milestones" at bounding box center [183, 85] width 174 height 22
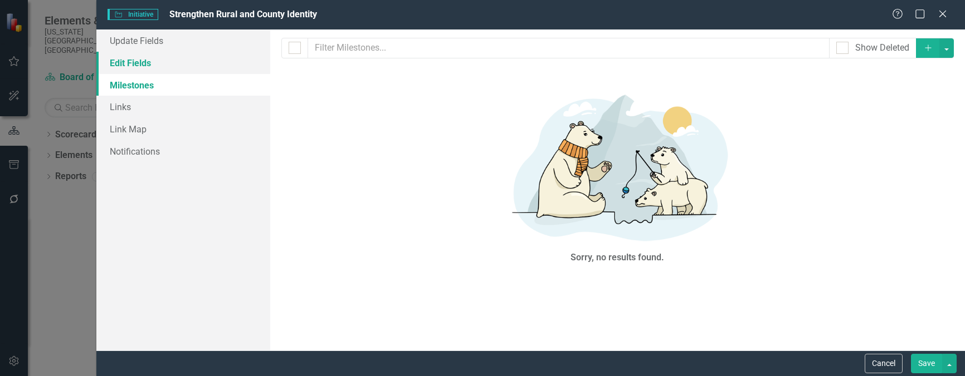
click at [142, 58] on link "Edit Fields" at bounding box center [183, 63] width 174 height 22
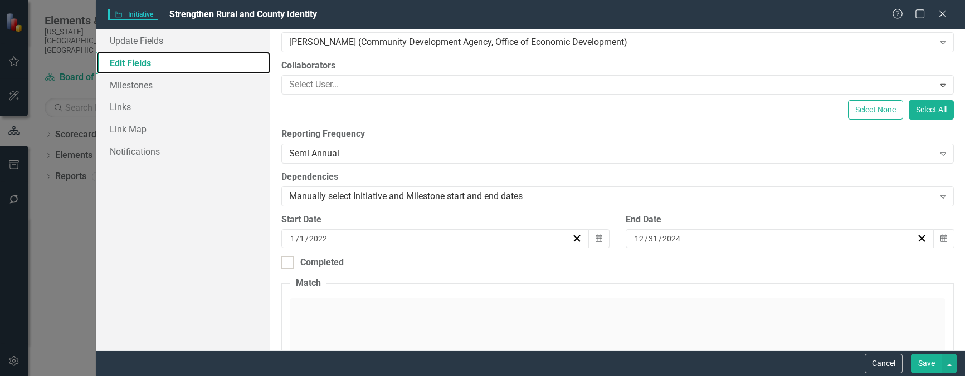
scroll to position [111, 0]
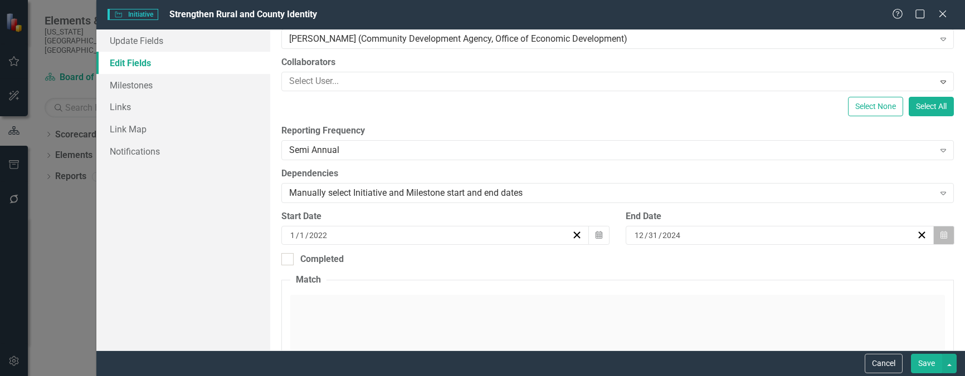
click at [940, 237] on icon "button" at bounding box center [943, 235] width 7 height 8
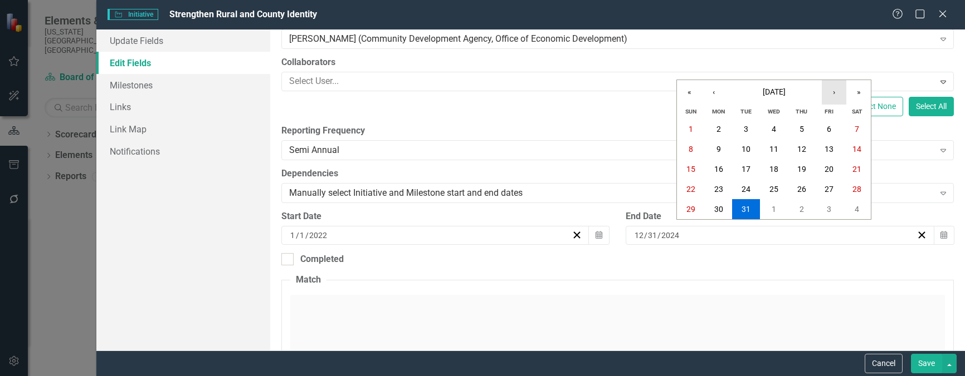
click at [835, 95] on button "›" at bounding box center [833, 92] width 25 height 25
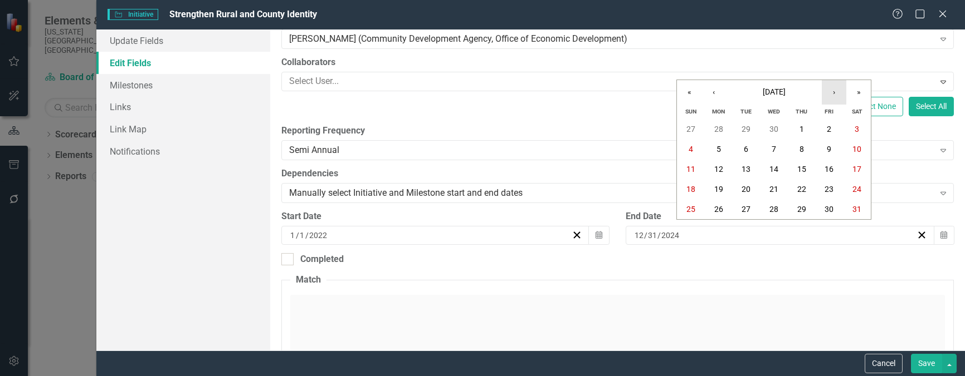
click at [835, 95] on button "›" at bounding box center [833, 92] width 25 height 25
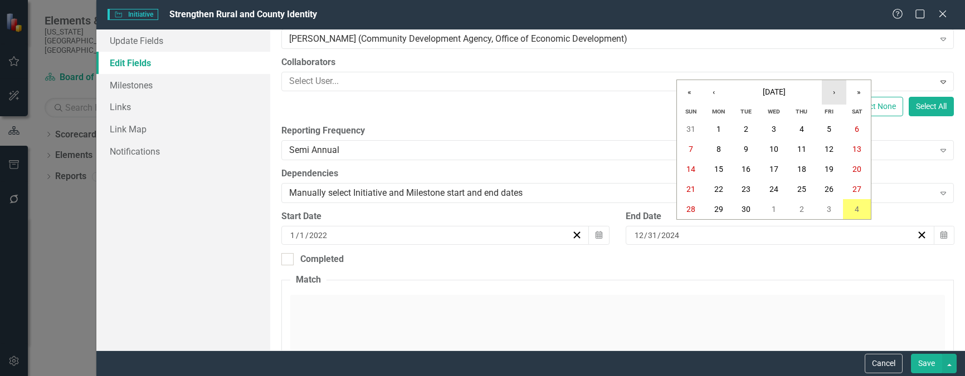
click at [835, 95] on button "›" at bounding box center [833, 92] width 25 height 25
click at [769, 205] on button "31" at bounding box center [774, 209] width 28 height 20
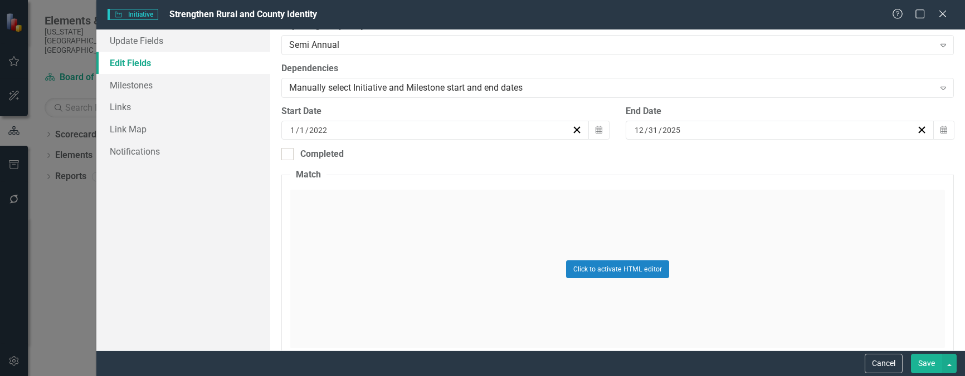
scroll to position [223, 0]
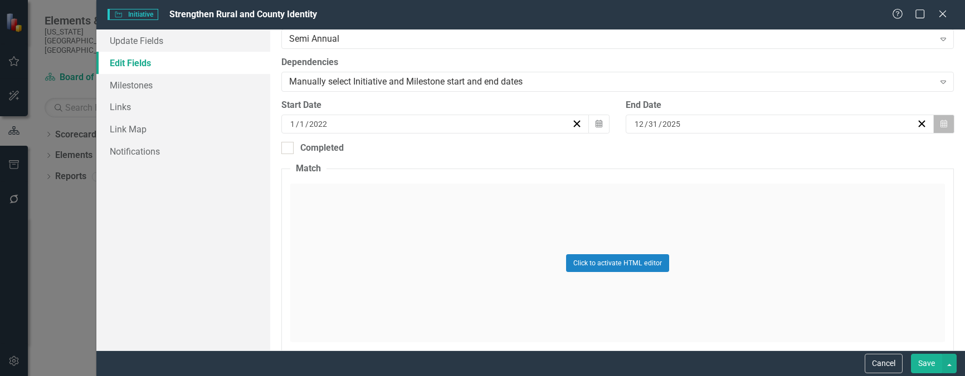
click at [940, 123] on icon "Calendar" at bounding box center [943, 124] width 7 height 8
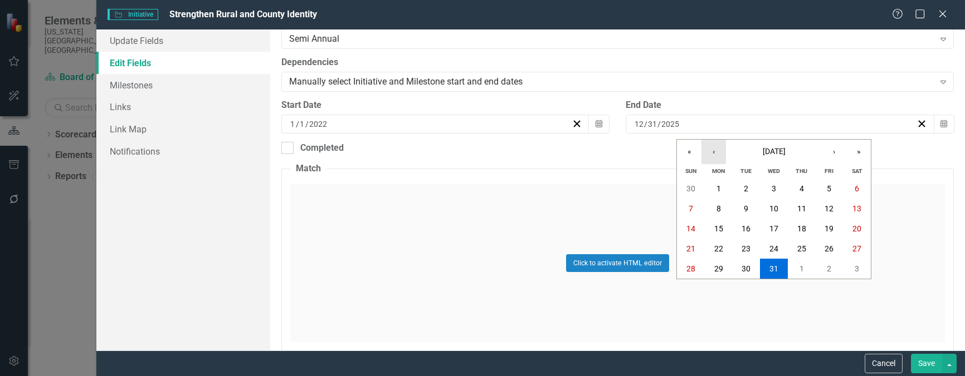
click at [710, 151] on button "‹" at bounding box center [713, 152] width 25 height 25
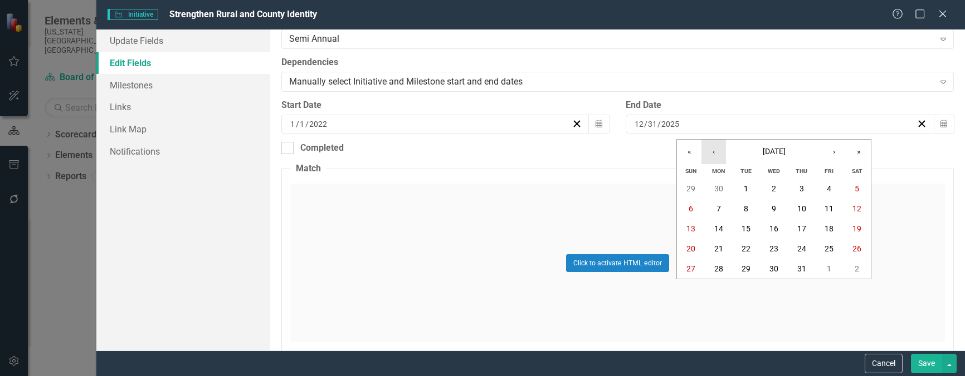
click at [710, 151] on button "‹" at bounding box center [713, 152] width 25 height 25
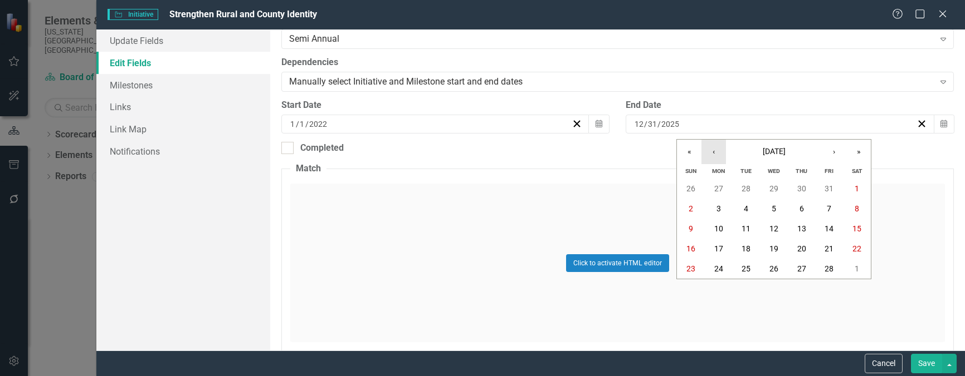
click at [710, 151] on button "‹" at bounding box center [713, 152] width 25 height 25
click at [748, 266] on abbr "31" at bounding box center [745, 269] width 9 height 9
click at [921, 361] on button "Save" at bounding box center [926, 363] width 31 height 19
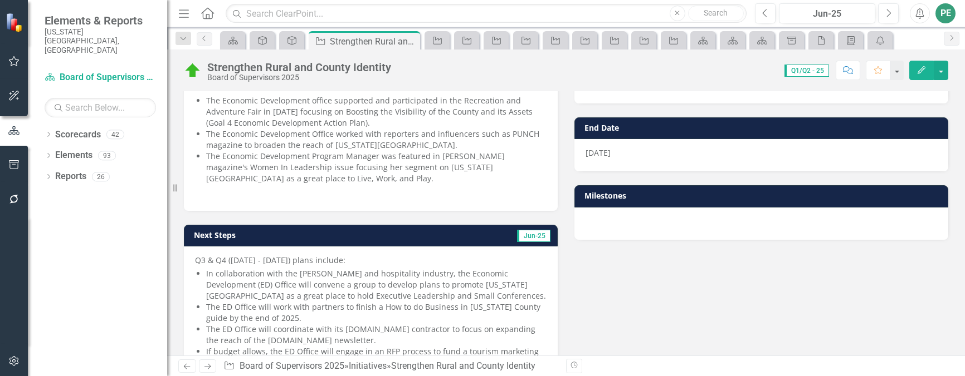
scroll to position [0, 0]
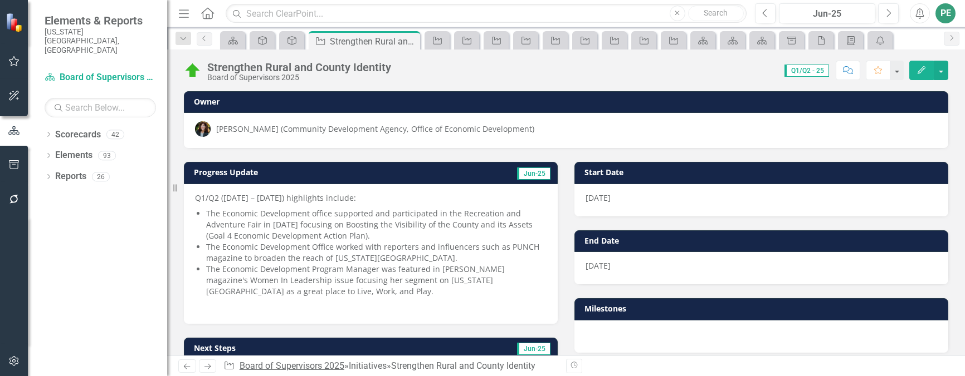
click at [332, 364] on link "Board of Supervisors 2025" at bounding box center [291, 366] width 105 height 11
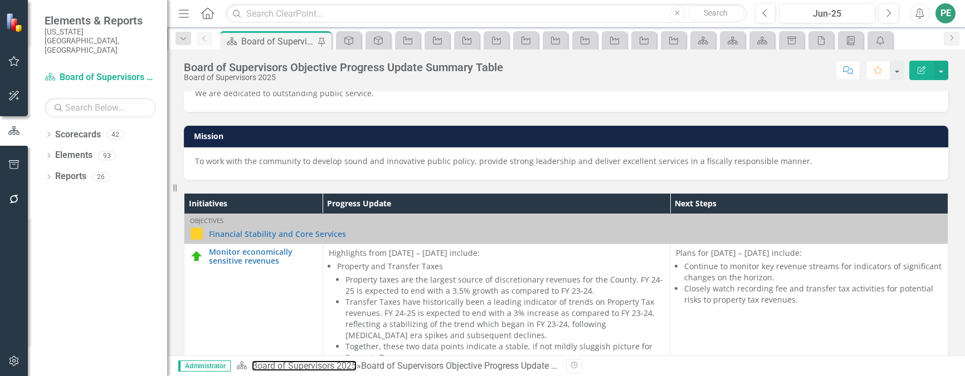
scroll to position [111, 0]
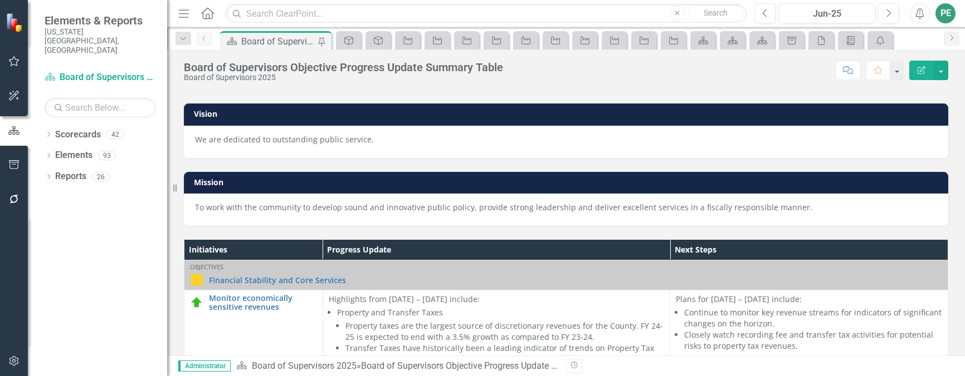
click at [926, 67] on icon "Edit Report" at bounding box center [921, 70] width 10 height 8
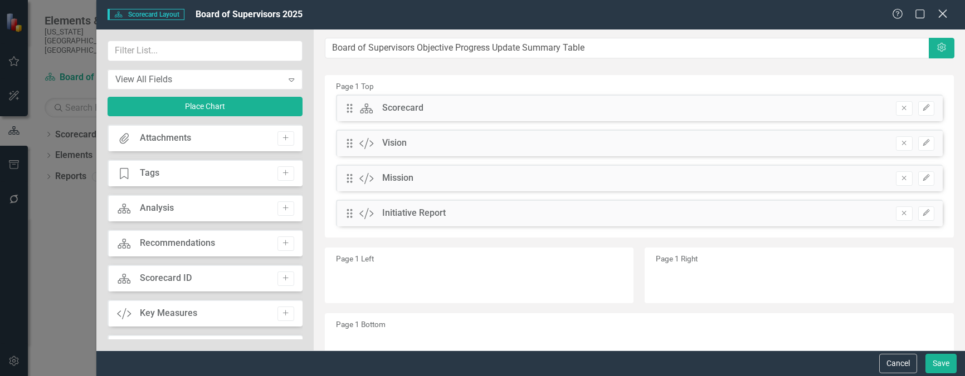
click at [945, 11] on icon "Close" at bounding box center [942, 13] width 14 height 11
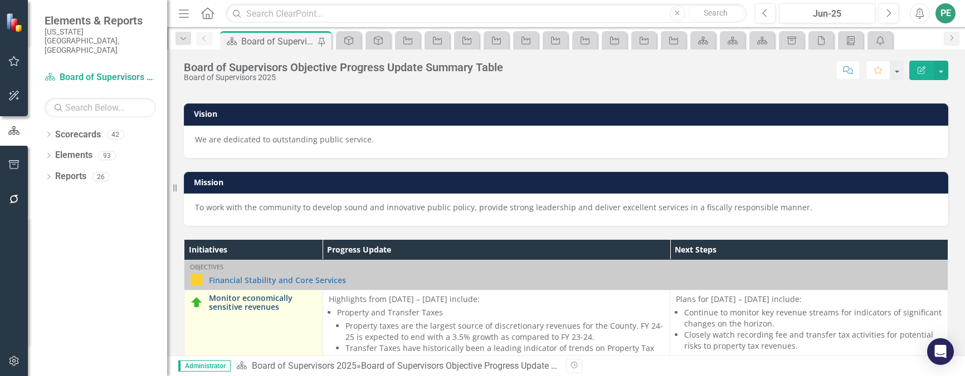
click at [262, 304] on link "Monitor economically sensitive revenues" at bounding box center [263, 302] width 108 height 17
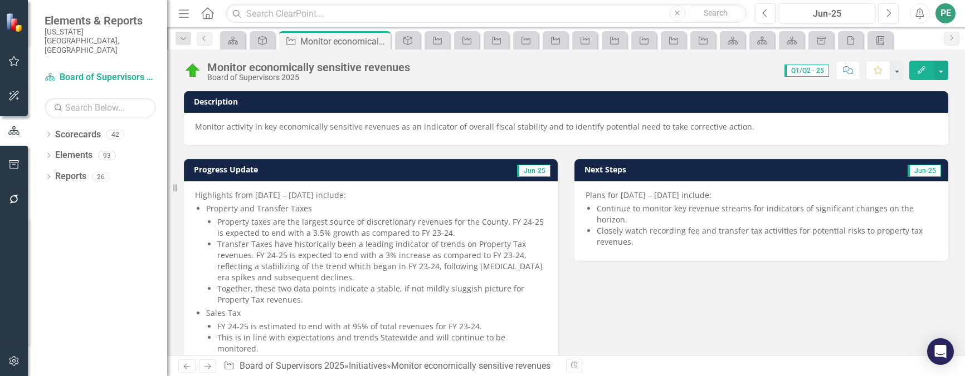
click at [923, 71] on icon "Edit" at bounding box center [921, 70] width 10 height 8
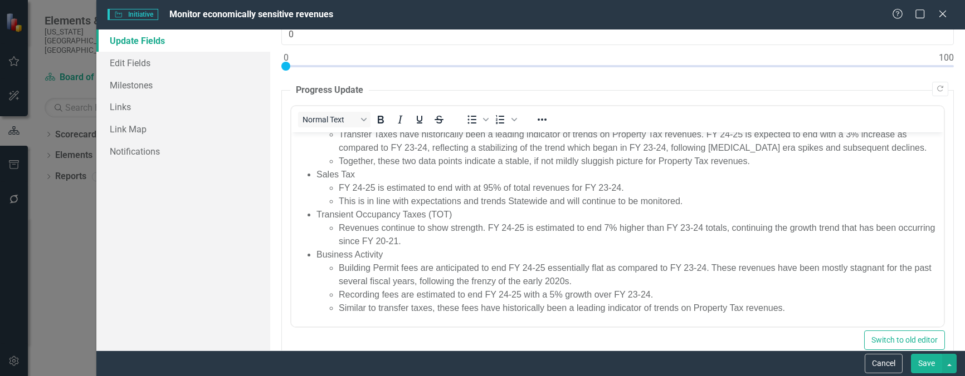
scroll to position [167, 0]
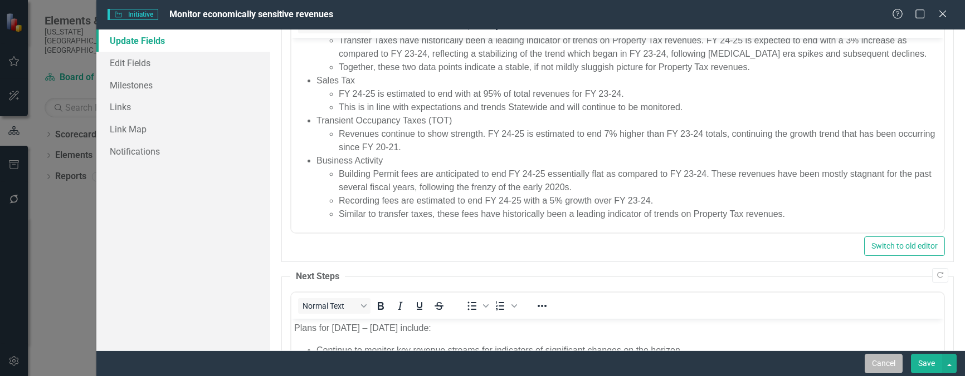
click at [881, 369] on button "Cancel" at bounding box center [883, 363] width 38 height 19
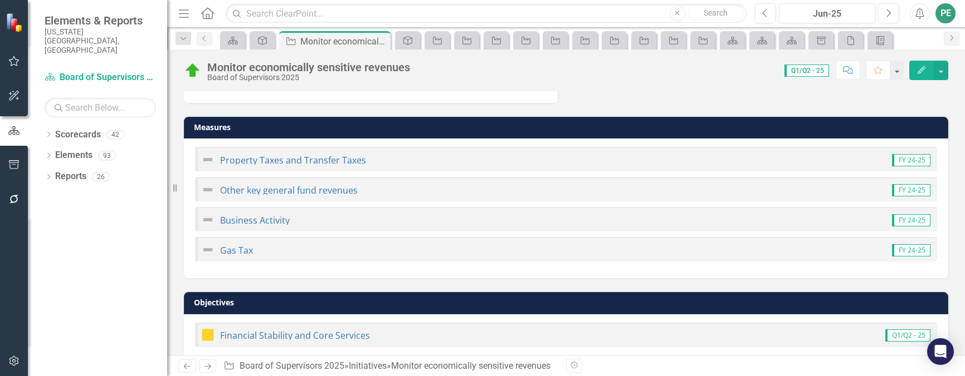
scroll to position [297, 0]
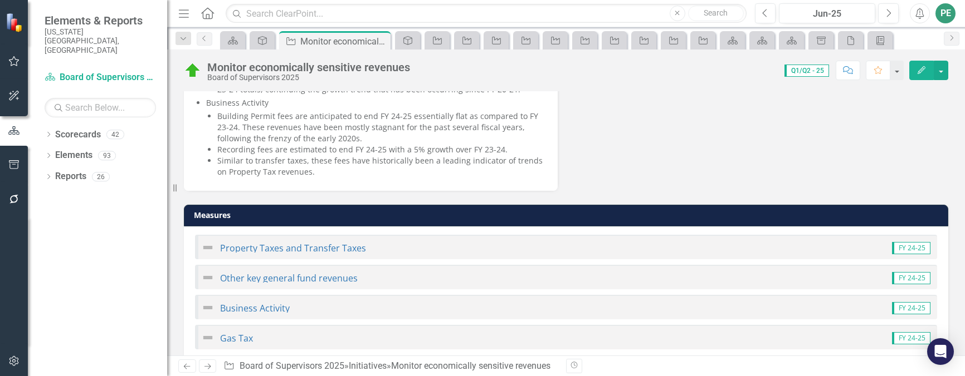
click at [187, 367] on icon at bounding box center [187, 367] width 7 height 6
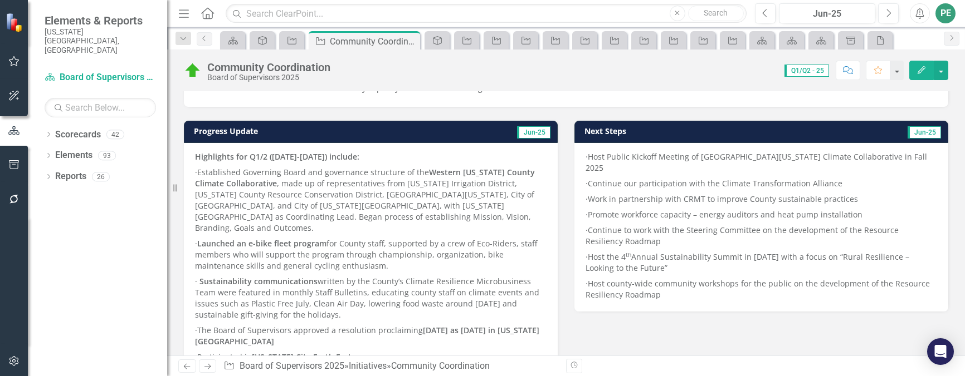
scroll to position [56, 0]
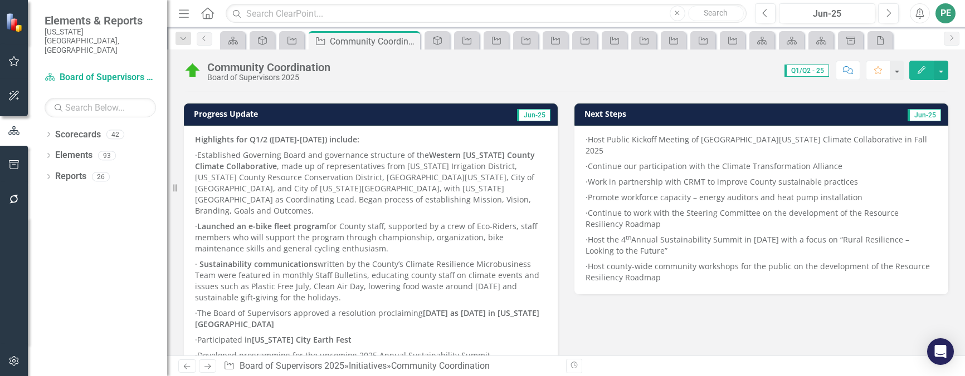
click at [216, 368] on link "Next" at bounding box center [208, 366] width 18 height 13
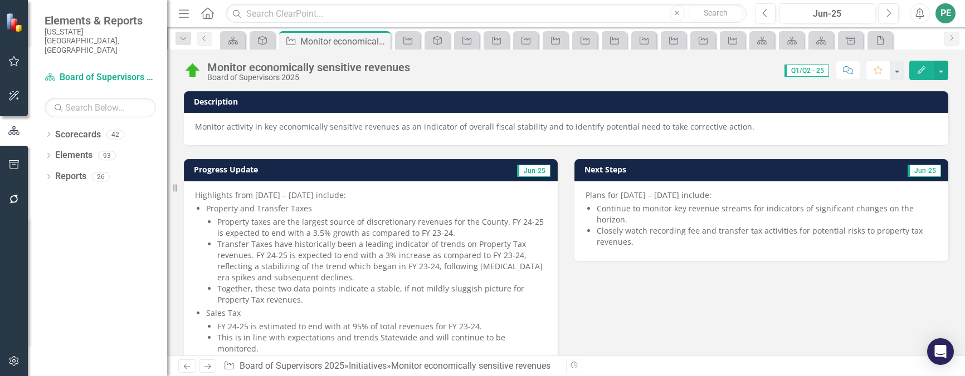
click at [210, 368] on icon at bounding box center [207, 367] width 7 height 6
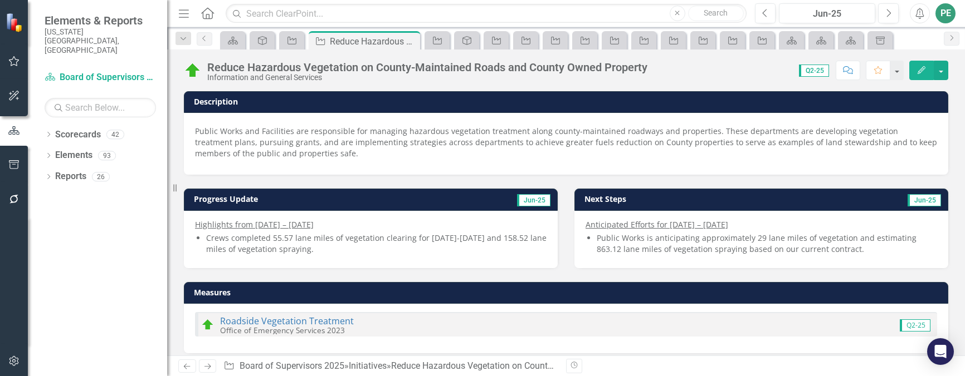
click at [190, 370] on icon "Previous" at bounding box center [186, 366] width 9 height 7
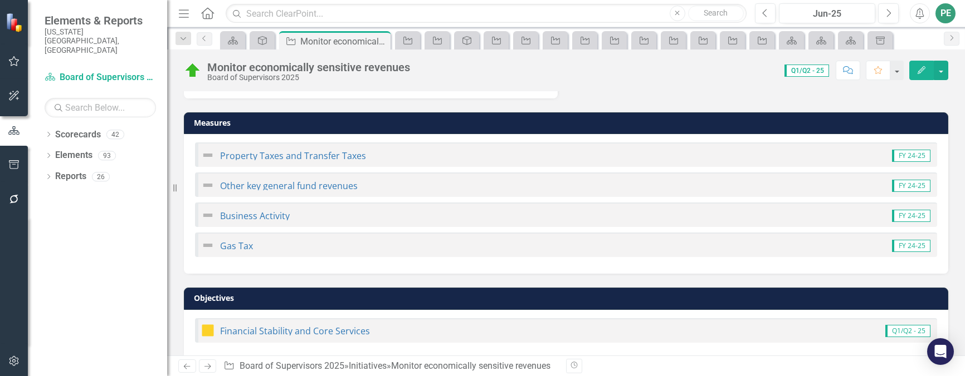
scroll to position [464, 0]
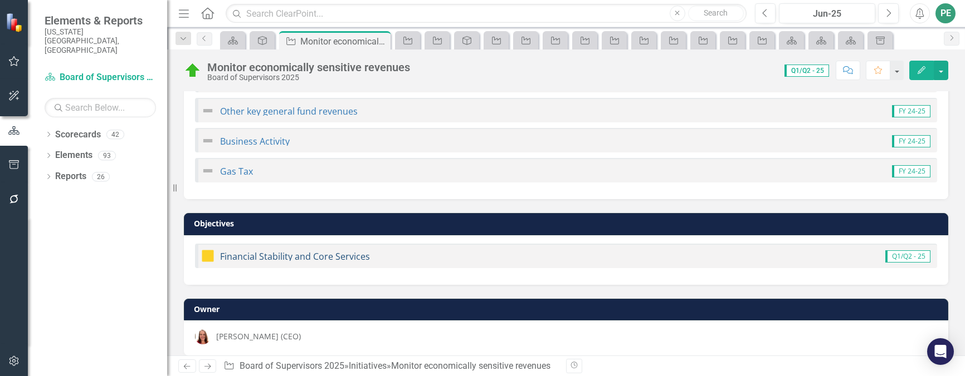
click at [281, 251] on link "Financial Stability and Core Services" at bounding box center [295, 257] width 150 height 12
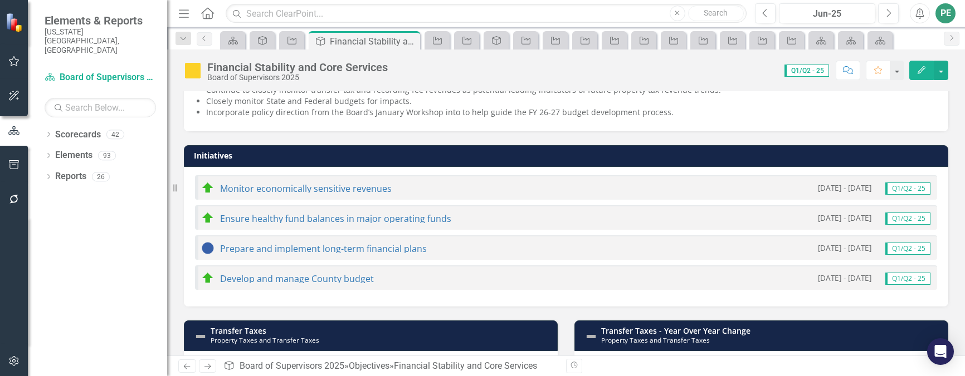
scroll to position [399, 0]
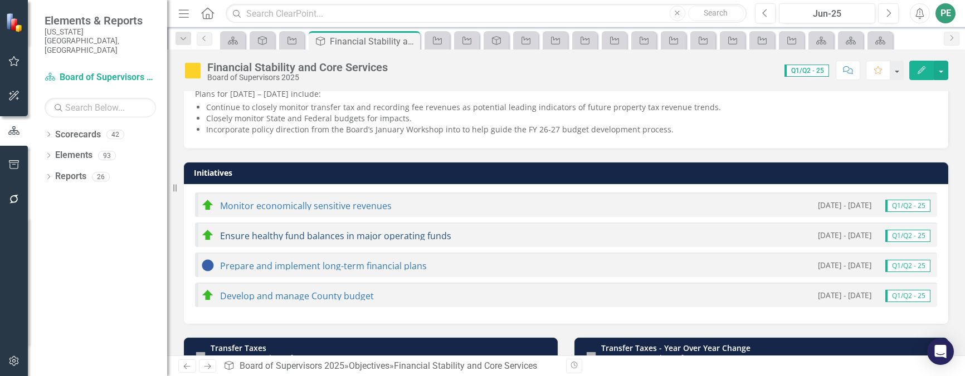
click at [364, 234] on link "Ensure healthy fund balances in major operating funds" at bounding box center [335, 236] width 231 height 12
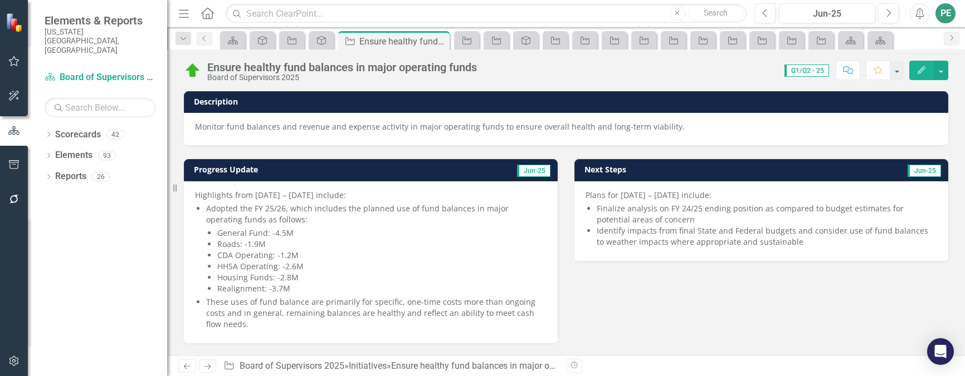
click at [920, 70] on icon "Edit" at bounding box center [921, 70] width 10 height 8
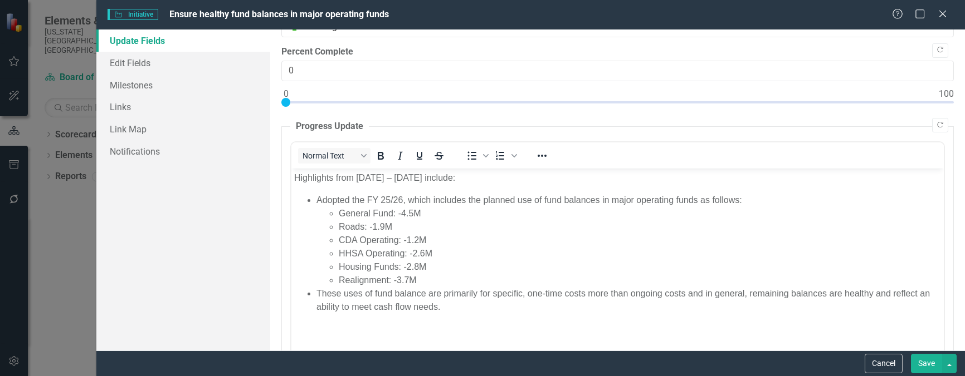
scroll to position [56, 0]
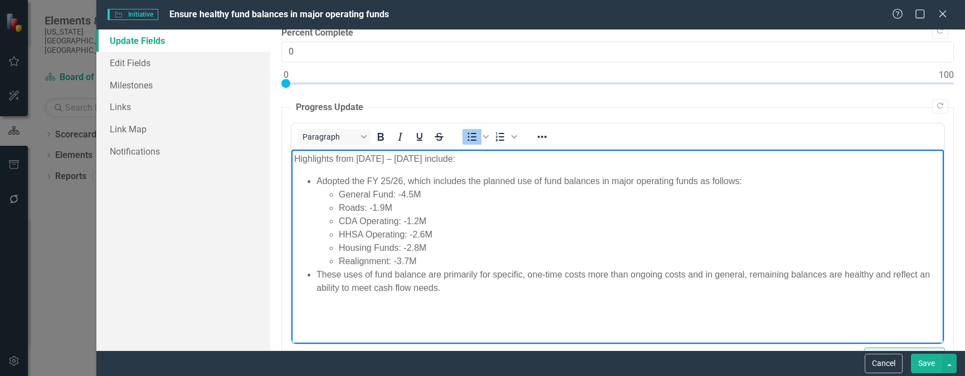
click at [402, 179] on li "Adopted the FY 25/26, which includes the planned use of fund balances in major …" at bounding box center [628, 181] width 624 height 13
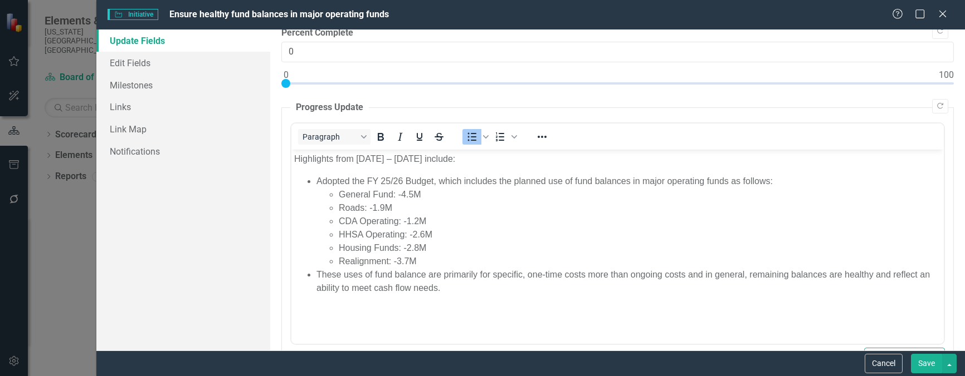
click at [926, 364] on button "Save" at bounding box center [926, 363] width 31 height 19
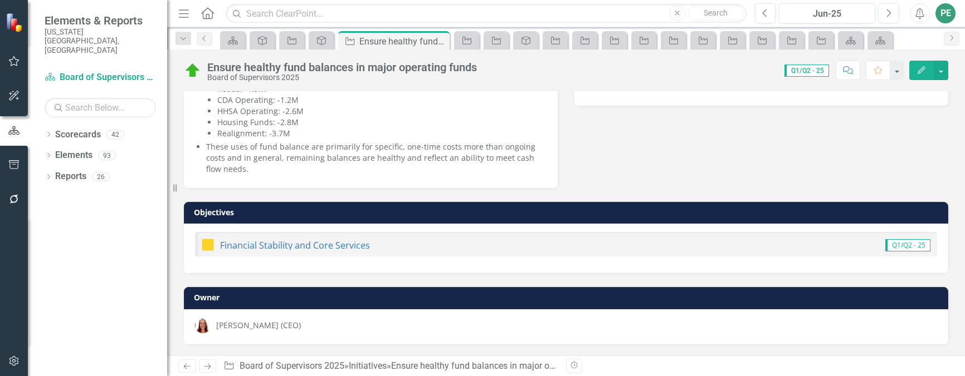
scroll to position [0, 0]
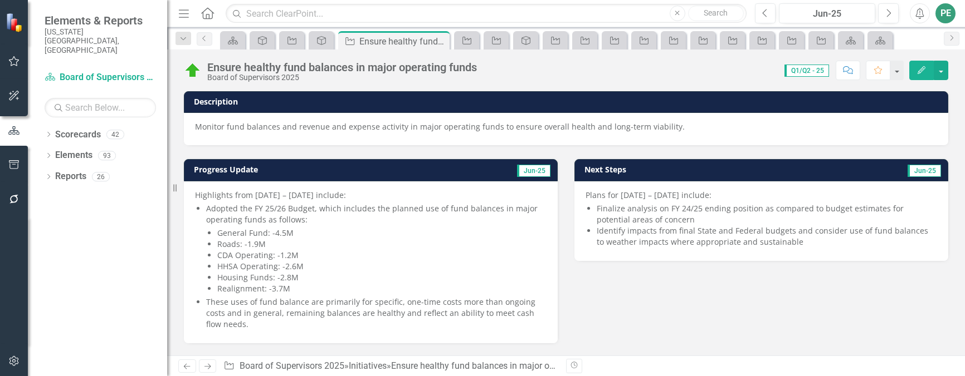
click at [204, 370] on icon "Next" at bounding box center [207, 366] width 9 height 7
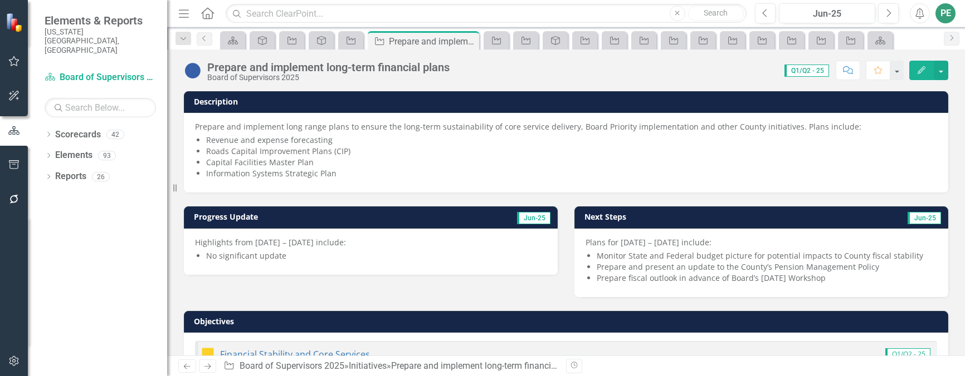
click at [209, 366] on icon "Next" at bounding box center [207, 366] width 9 height 7
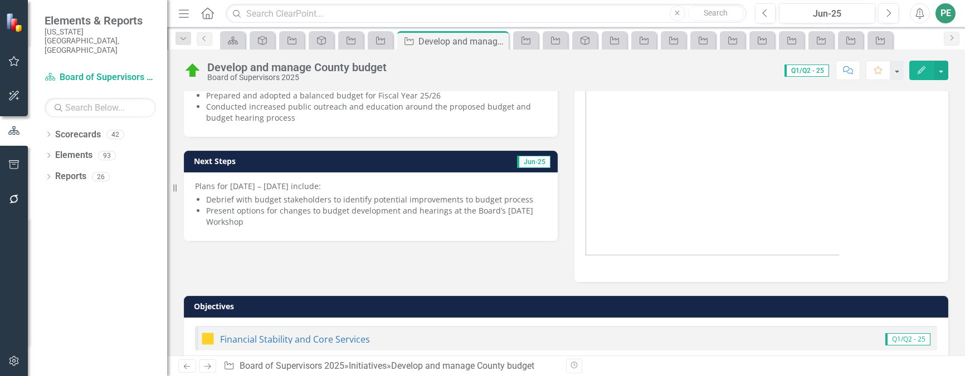
scroll to position [207, 0]
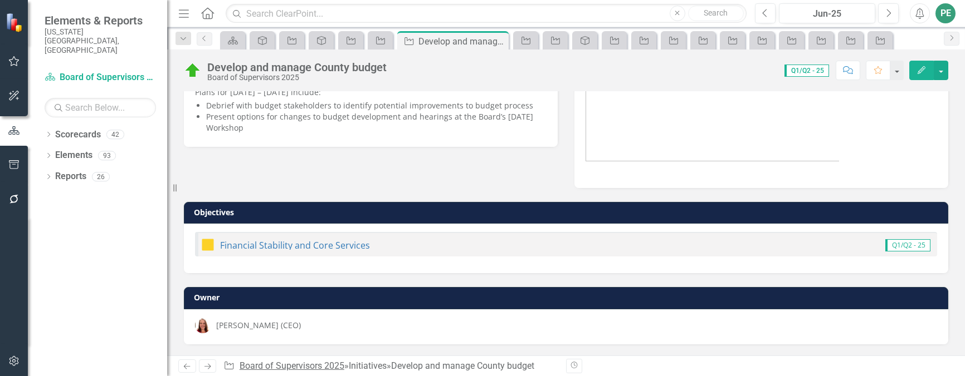
click at [319, 365] on link "Board of Supervisors 2025" at bounding box center [291, 366] width 105 height 11
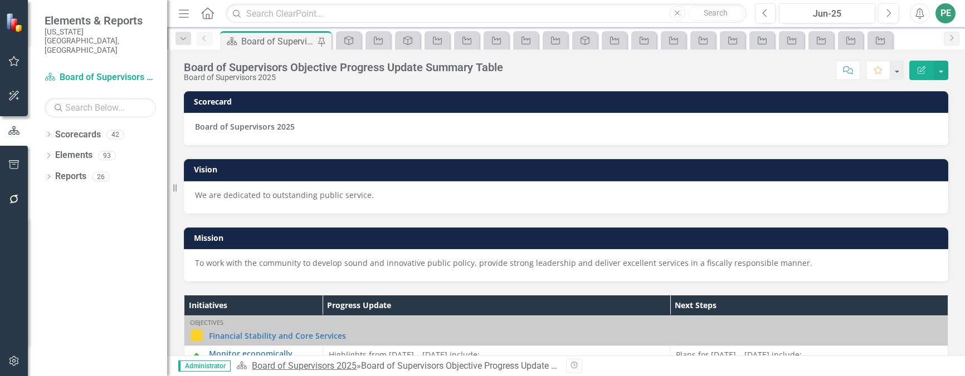
click at [320, 368] on link "Board of Supervisors 2025" at bounding box center [304, 366] width 105 height 11
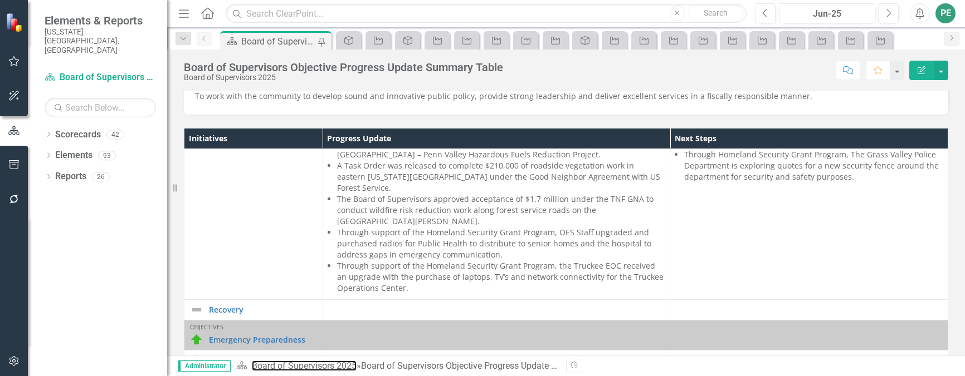
scroll to position [1058, 0]
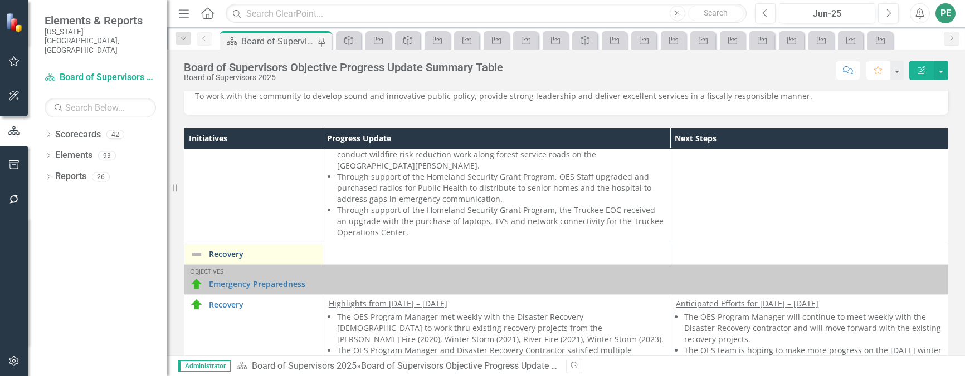
click at [232, 250] on link "Recovery" at bounding box center [263, 254] width 108 height 8
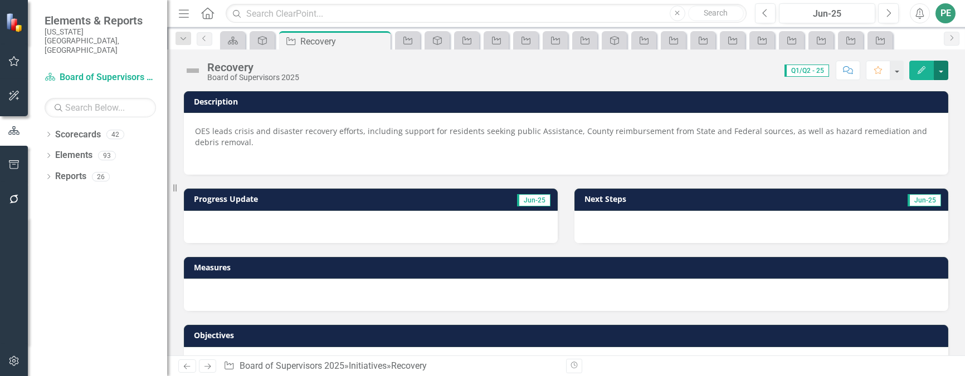
click at [939, 71] on button "button" at bounding box center [940, 70] width 14 height 19
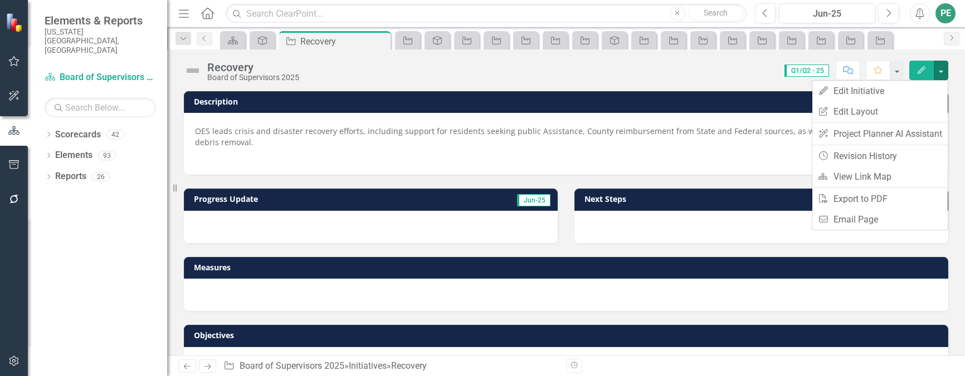
click at [923, 70] on icon "button" at bounding box center [921, 70] width 8 height 8
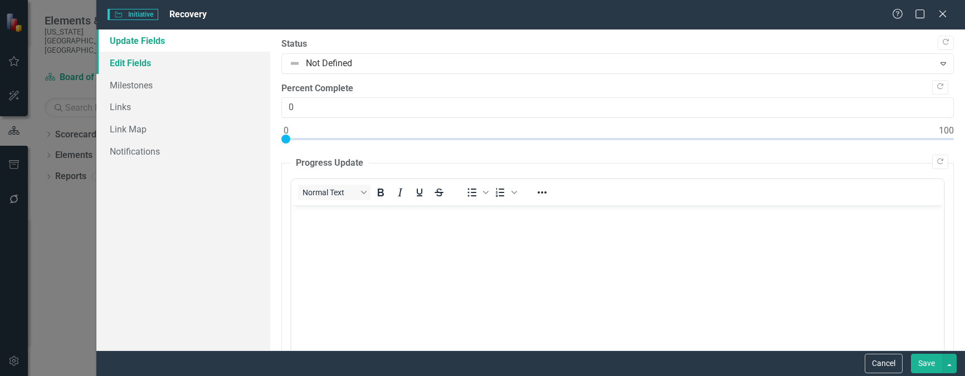
click at [140, 62] on link "Edit Fields" at bounding box center [183, 63] width 174 height 22
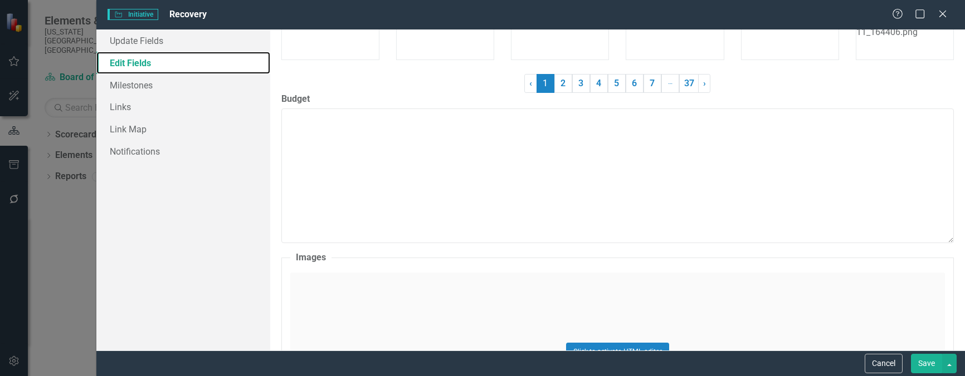
scroll to position [668, 0]
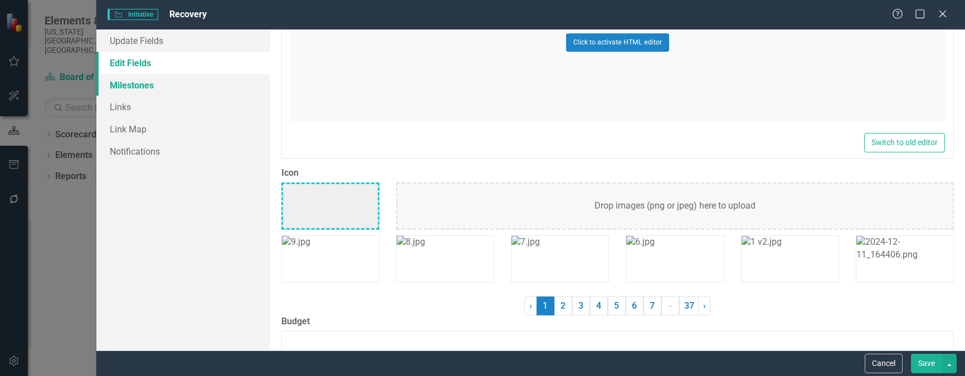
click at [138, 85] on link "Milestones" at bounding box center [183, 85] width 174 height 22
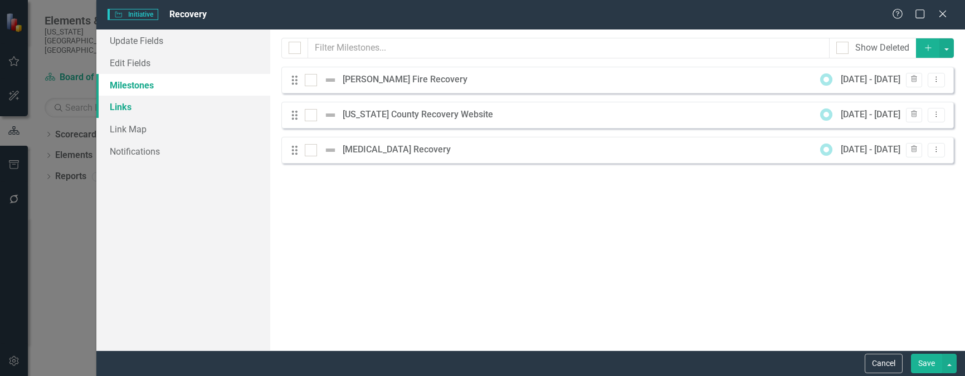
click at [120, 105] on link "Links" at bounding box center [183, 107] width 174 height 22
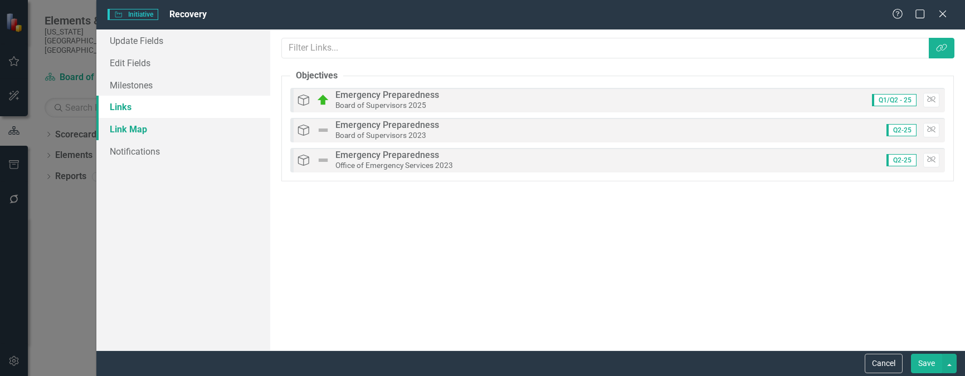
click at [118, 129] on link "Link Map" at bounding box center [183, 129] width 174 height 22
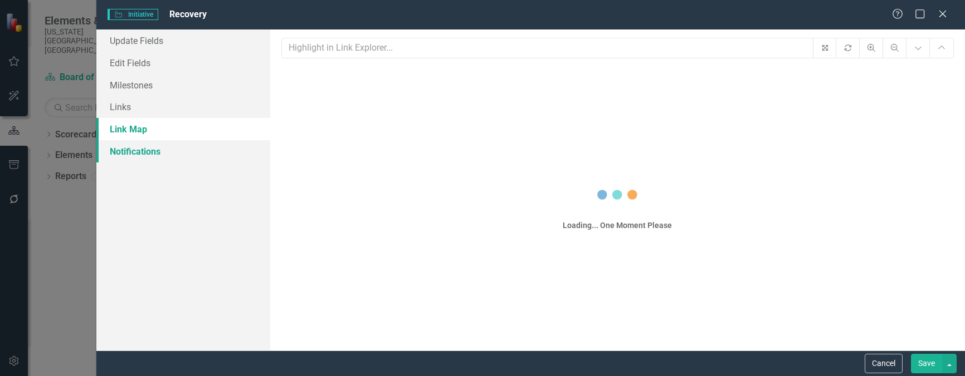
click at [129, 151] on link "Notifications" at bounding box center [183, 151] width 174 height 22
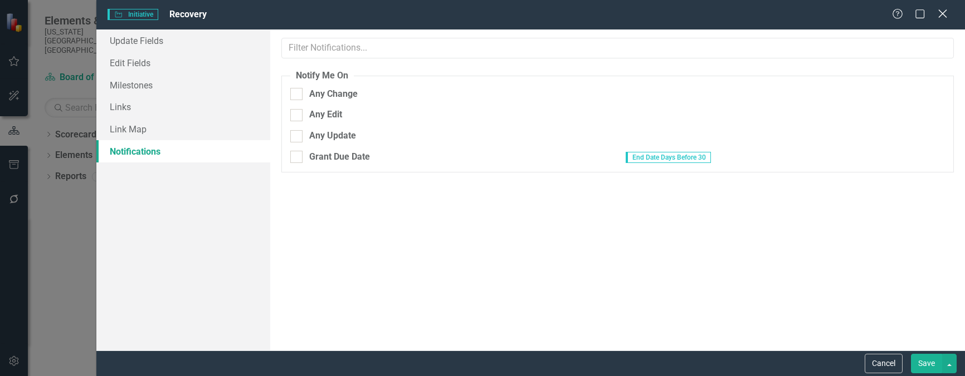
click at [940, 14] on icon "Close" at bounding box center [942, 13] width 14 height 11
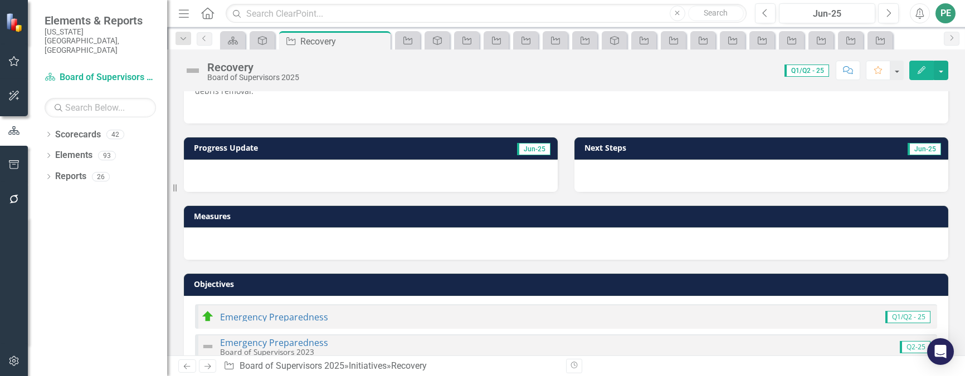
scroll to position [113, 0]
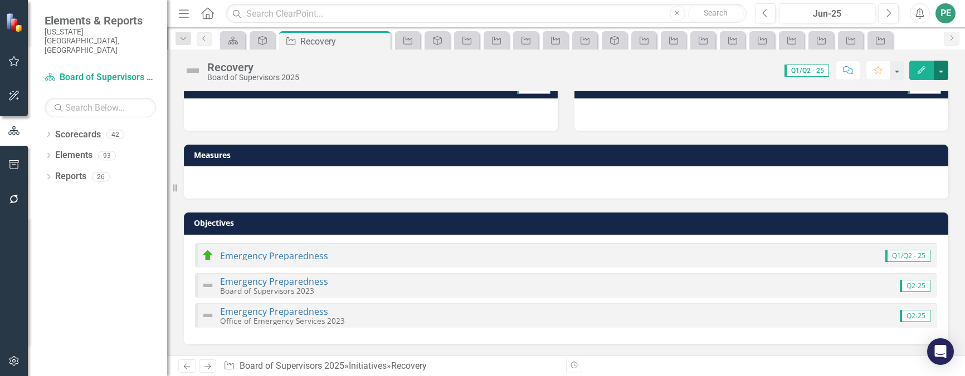
click at [944, 71] on button "button" at bounding box center [940, 70] width 14 height 19
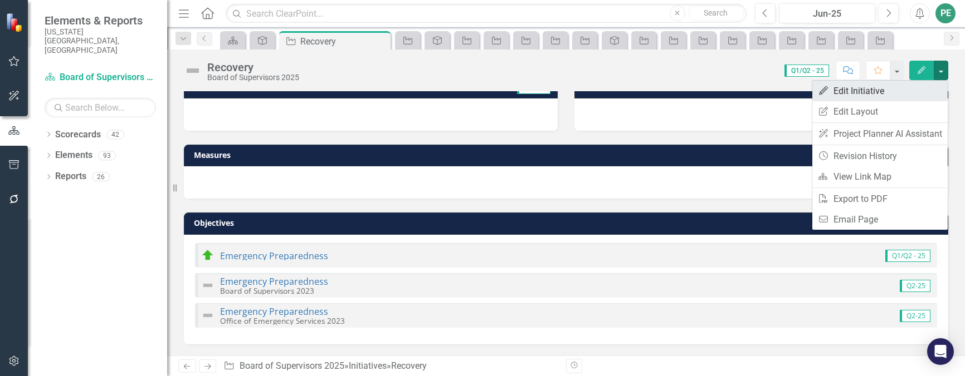
click at [871, 85] on link "Edit Edit Initiative" at bounding box center [879, 91] width 135 height 21
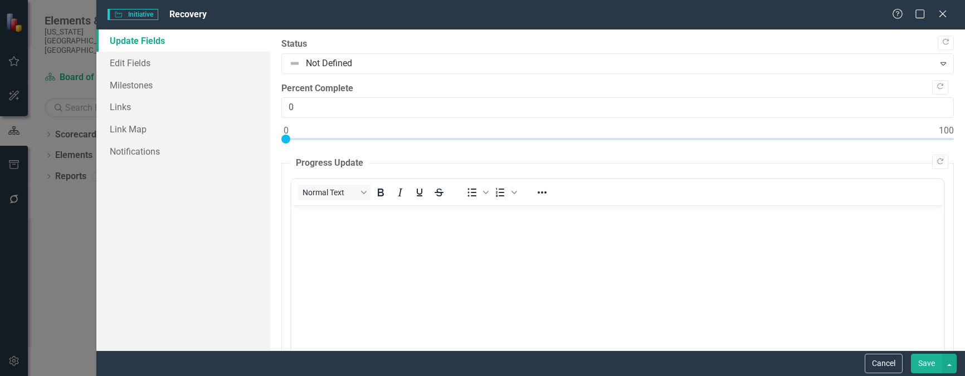
scroll to position [0, 0]
click at [130, 63] on link "Edit Fields" at bounding box center [183, 63] width 174 height 22
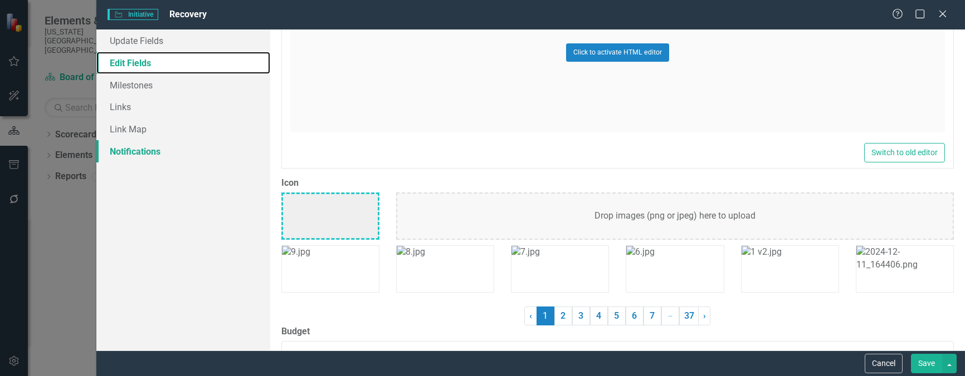
scroll to position [582, 0]
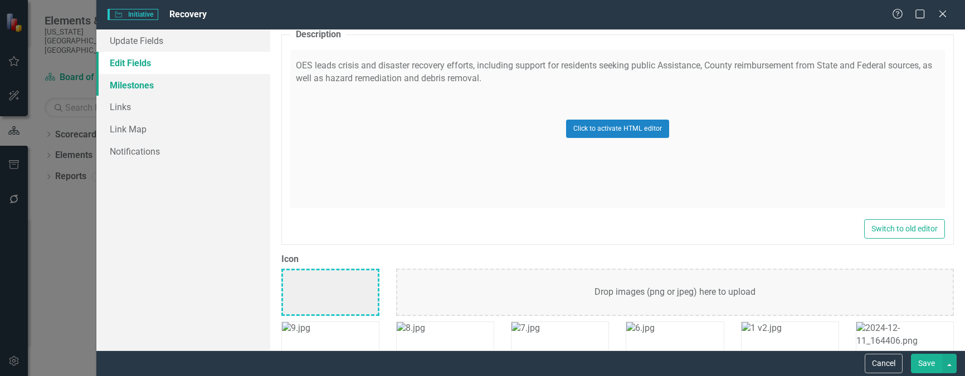
click at [133, 87] on link "Milestones" at bounding box center [183, 85] width 174 height 22
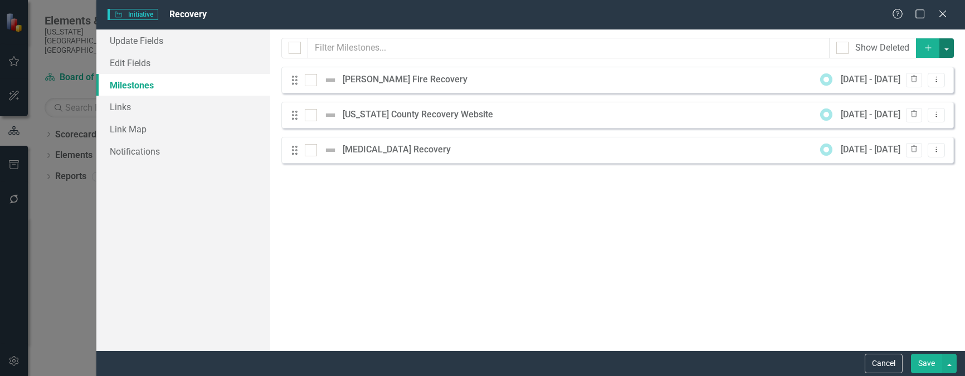
click at [947, 47] on button "button" at bounding box center [946, 47] width 14 height 19
click at [133, 41] on link "Update Fields" at bounding box center [183, 41] width 174 height 22
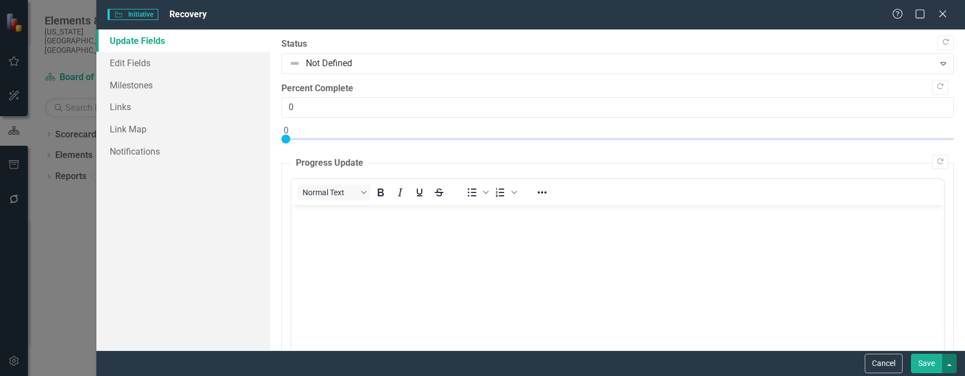
click at [948, 361] on button "button" at bounding box center [949, 363] width 14 height 19
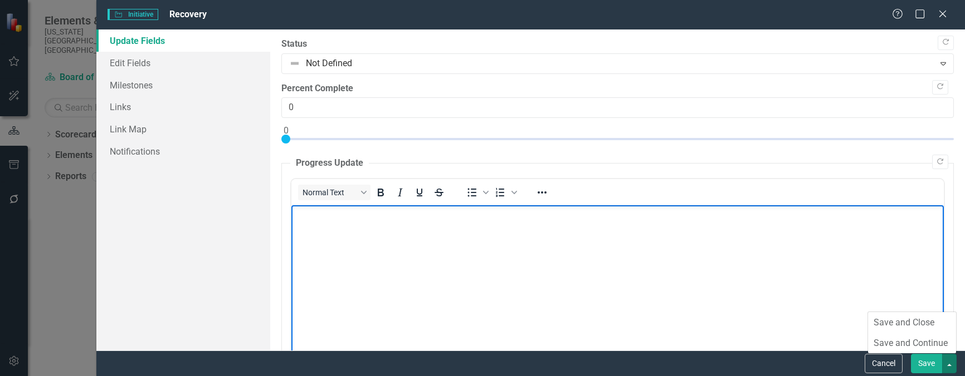
click at [618, 256] on body "Rich Text Area. Press ALT-0 for help." at bounding box center [617, 289] width 652 height 167
click at [144, 60] on link "Edit Fields" at bounding box center [183, 63] width 174 height 22
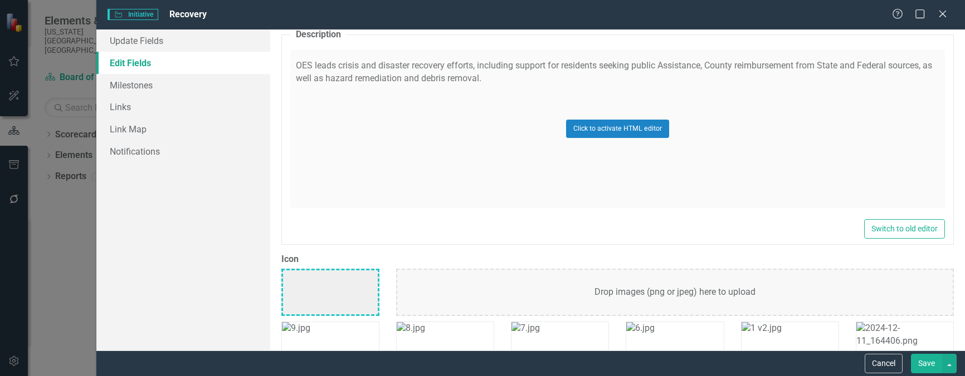
click at [135, 16] on span "Initiative Initiative" at bounding box center [132, 14] width 50 height 11
click at [942, 13] on icon at bounding box center [942, 13] width 8 height 8
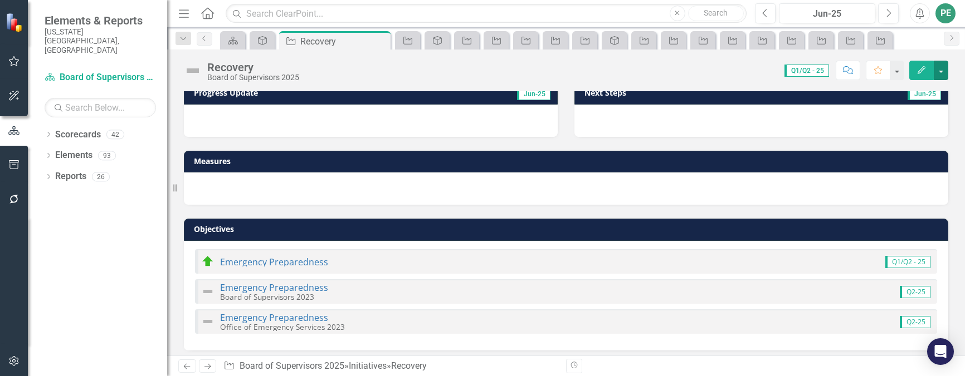
scroll to position [113, 0]
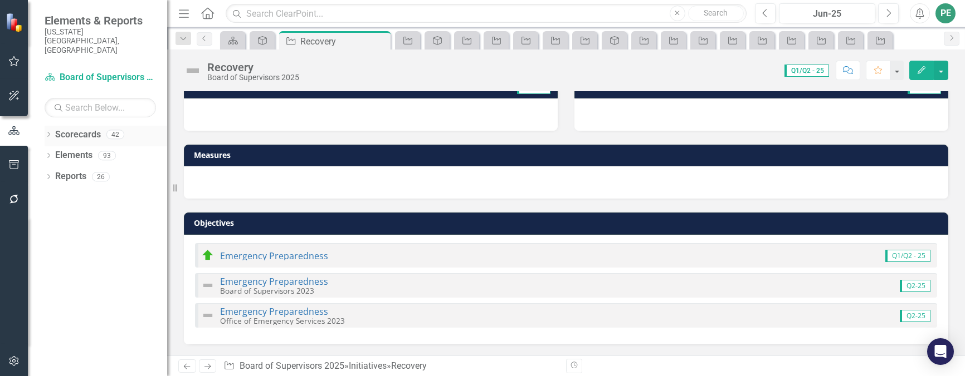
click at [46, 133] on icon "Dropdown" at bounding box center [49, 136] width 8 height 6
click at [70, 149] on link "[US_STATE][GEOGRAPHIC_DATA]" at bounding box center [114, 155] width 106 height 13
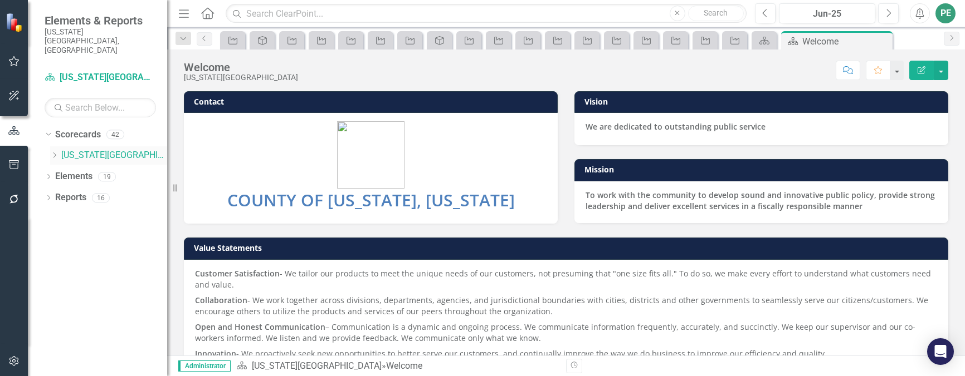
click at [56, 152] on icon "Dropdown" at bounding box center [54, 155] width 8 height 7
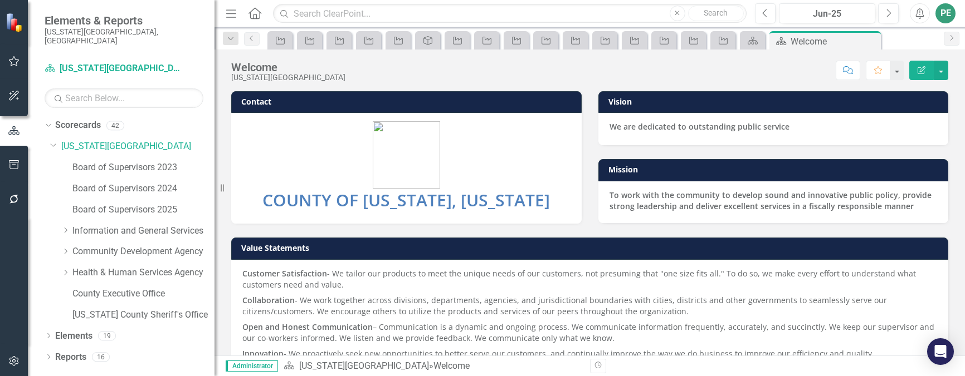
drag, startPoint x: 170, startPoint y: 161, endPoint x: 214, endPoint y: 163, distance: 44.0
click at [214, 163] on div "Resize" at bounding box center [218, 188] width 9 height 376
click at [142, 201] on div "Board of Supervisors 2025" at bounding box center [143, 210] width 142 height 18
click at [135, 204] on link "Board of Supervisors 2025" at bounding box center [143, 210] width 142 height 13
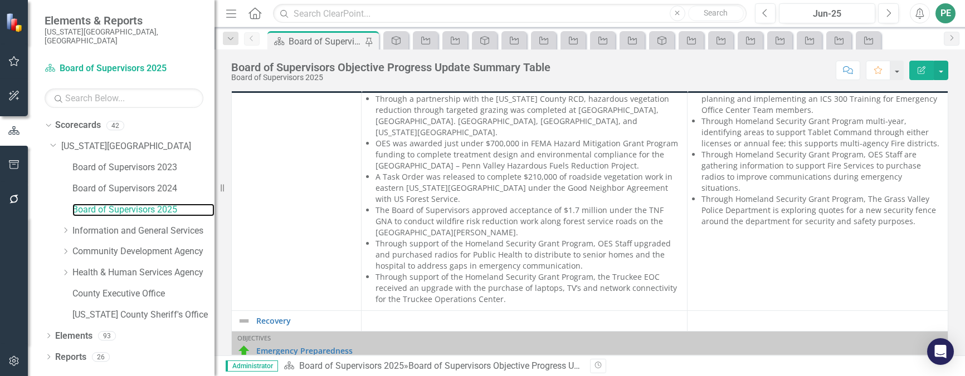
scroll to position [1170, 0]
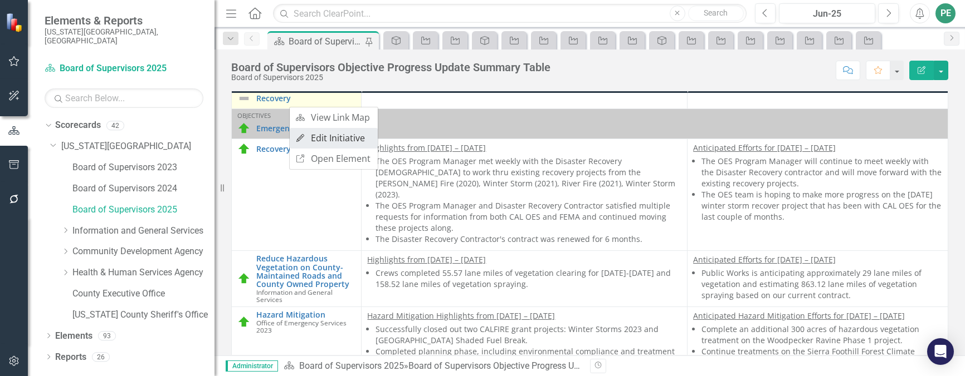
click at [320, 139] on link "Edit Edit Initiative" at bounding box center [334, 138] width 88 height 21
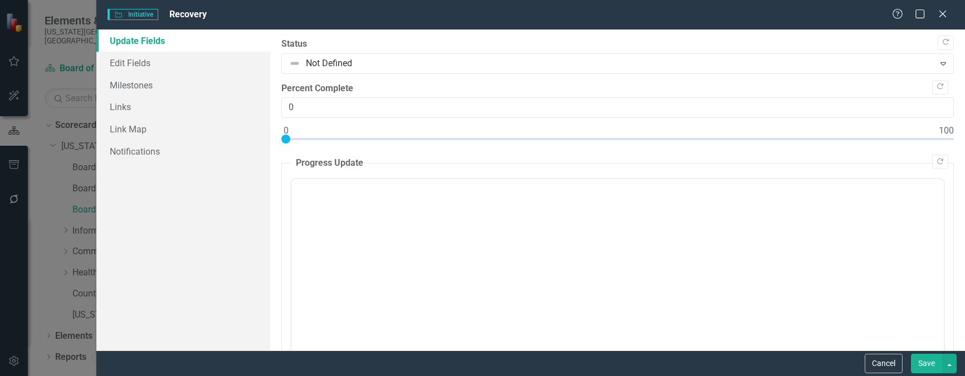
scroll to position [0, 0]
click at [146, 42] on link "Update Fields" at bounding box center [183, 41] width 174 height 22
click at [141, 58] on link "Edit Fields" at bounding box center [183, 63] width 174 height 22
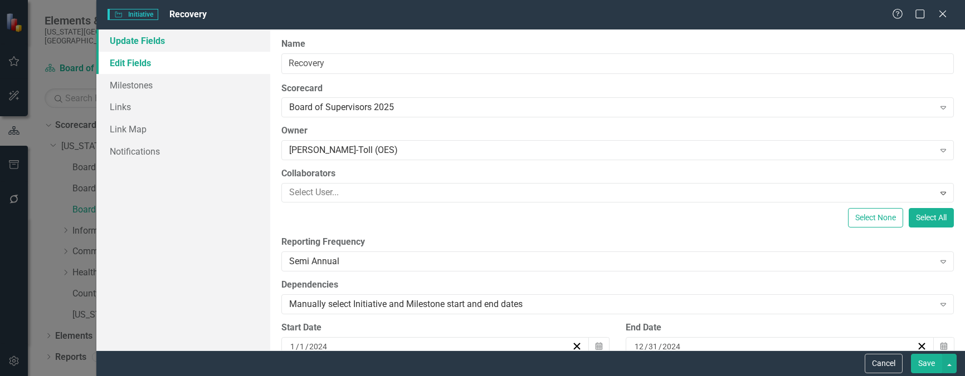
click at [150, 38] on link "Update Fields" at bounding box center [183, 41] width 174 height 22
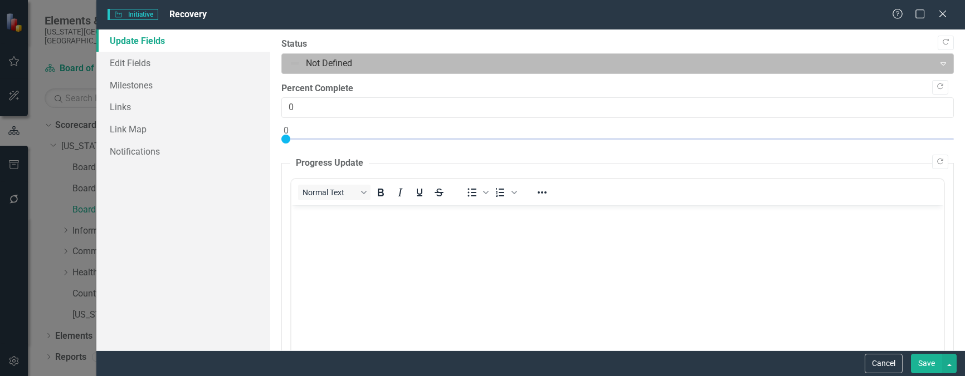
click at [938, 58] on div "Expand" at bounding box center [943, 64] width 20 height 18
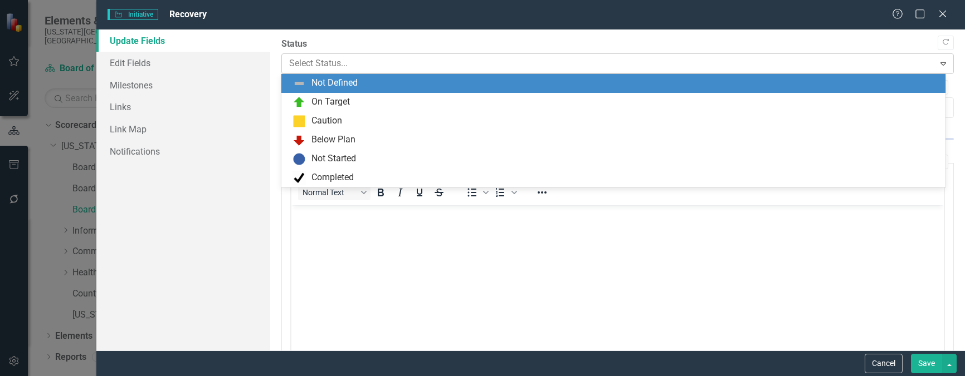
click at [938, 58] on div "Expand" at bounding box center [943, 64] width 20 height 18
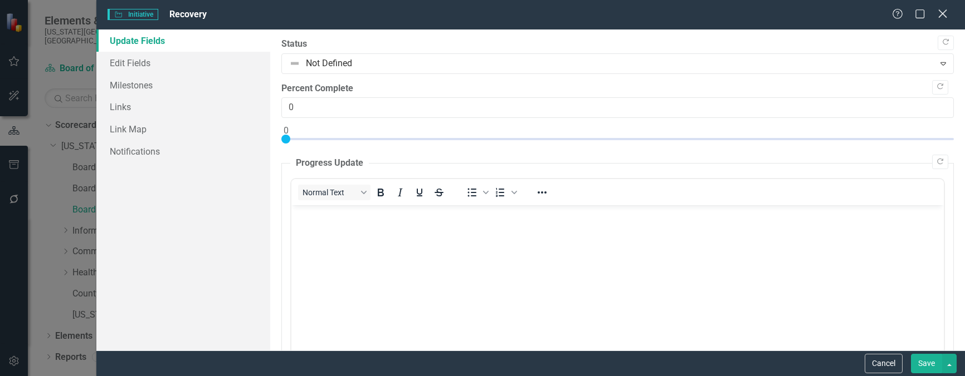
click at [943, 13] on icon at bounding box center [942, 13] width 8 height 8
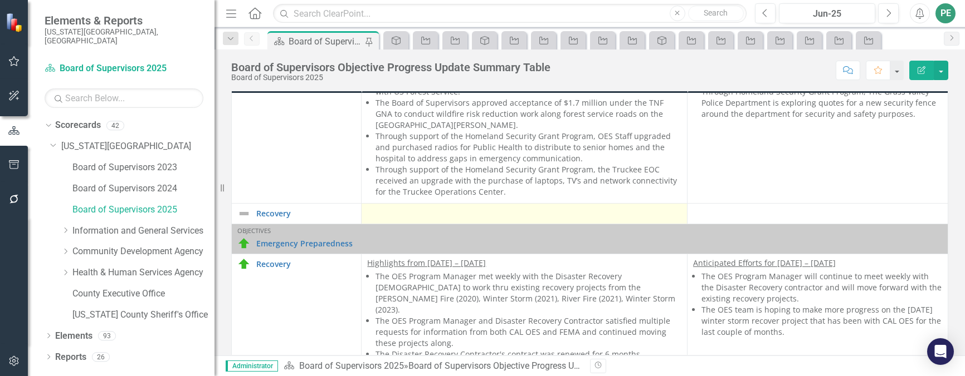
scroll to position [1058, 0]
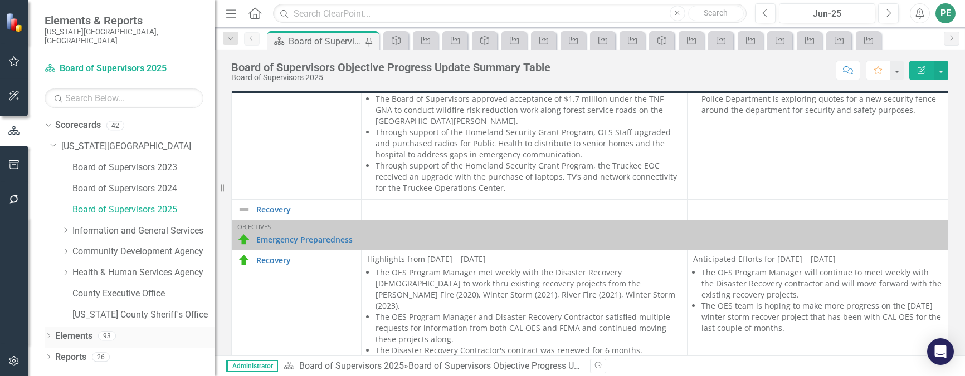
click at [46, 334] on icon "Dropdown" at bounding box center [49, 337] width 8 height 6
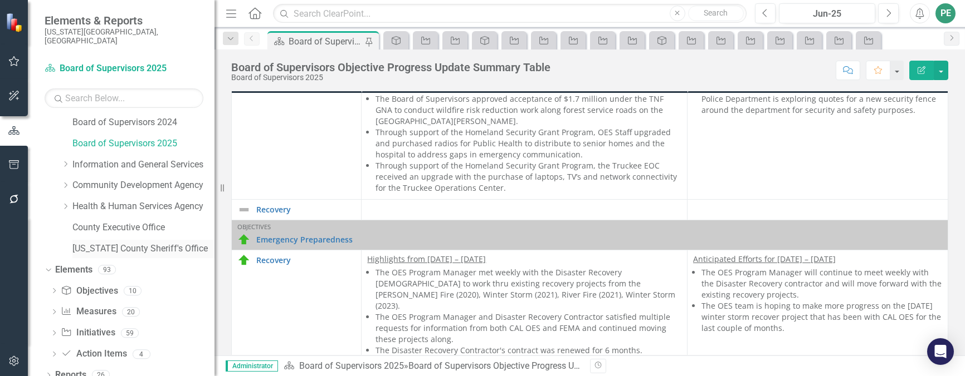
scroll to position [69, 0]
click at [99, 283] on link "Objective Objectives" at bounding box center [89, 289] width 57 height 13
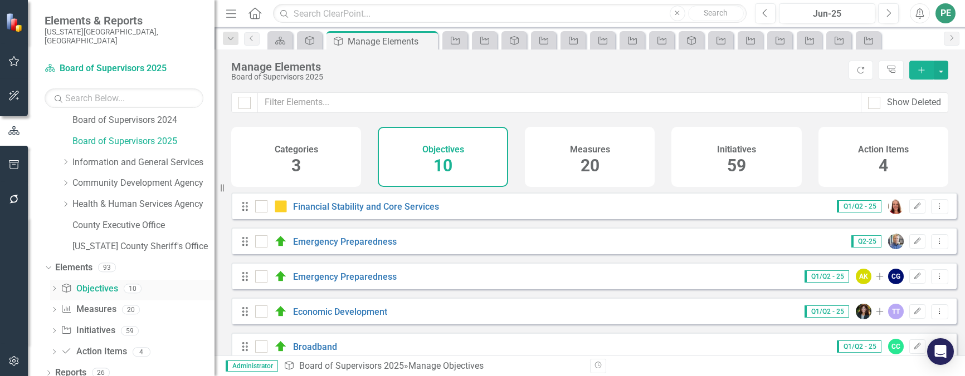
click at [56, 287] on icon "Dropdown" at bounding box center [54, 290] width 8 height 6
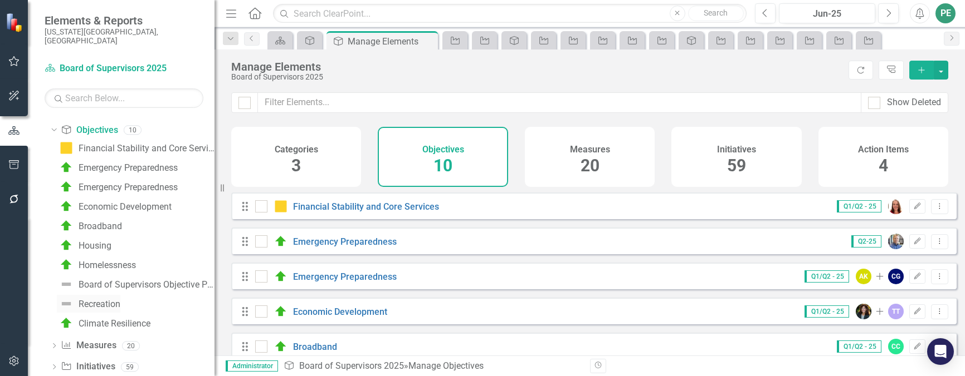
scroll to position [208, 0]
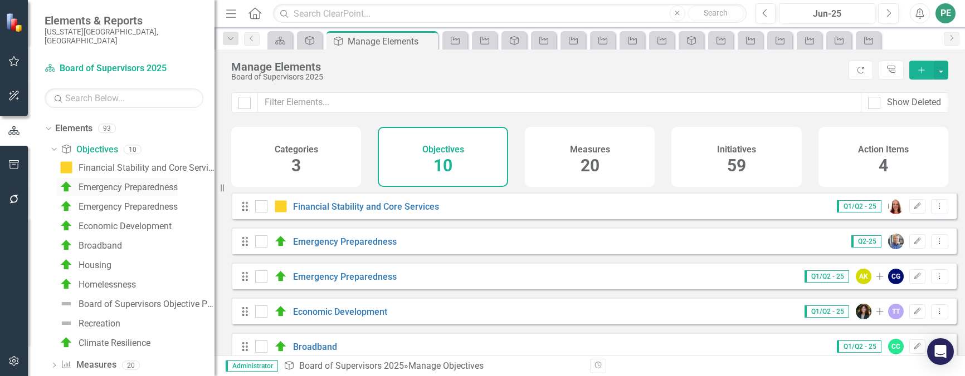
click at [109, 183] on div "Emergency Preparedness" at bounding box center [128, 188] width 99 height 10
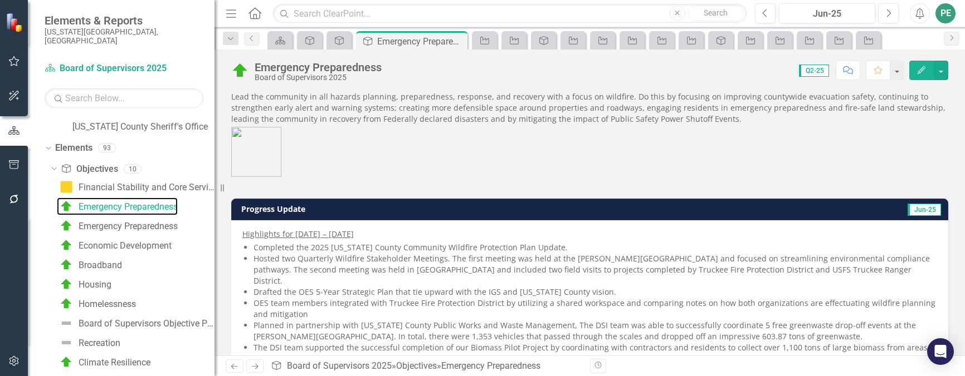
scroll to position [223, 0]
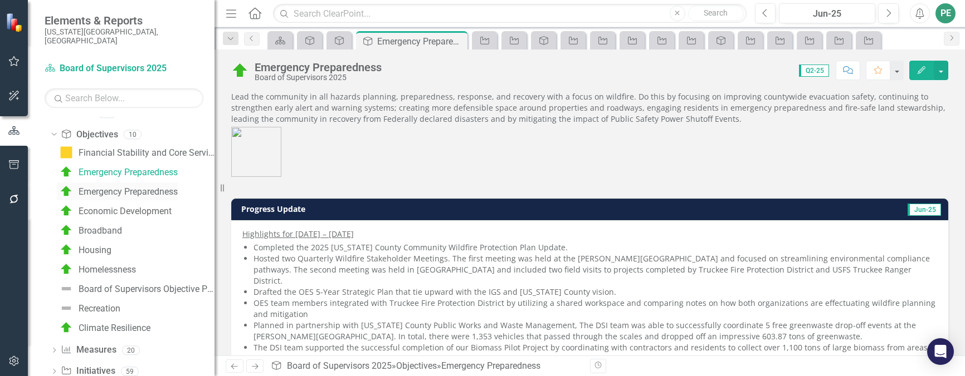
click at [95, 187] on div "Emergency Preparedness" at bounding box center [128, 192] width 99 height 10
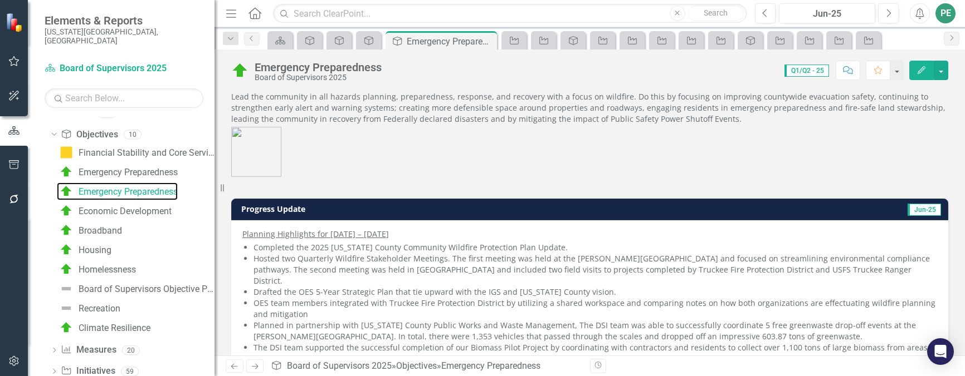
scroll to position [263, 0]
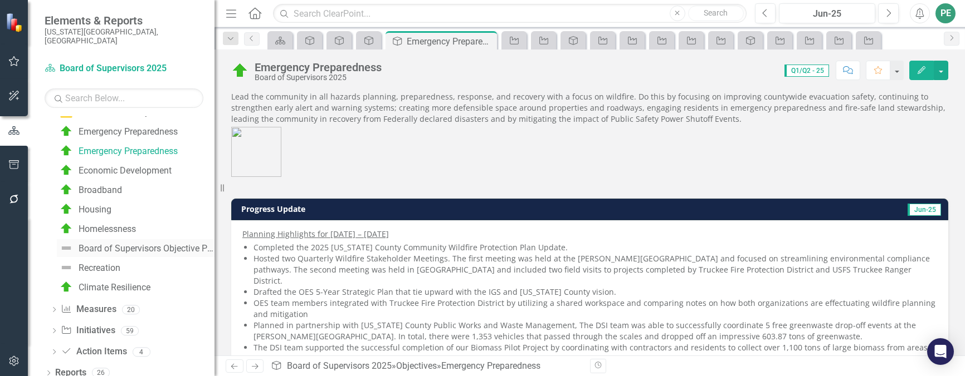
click at [106, 244] on div "Board of Supervisors Objective Progress Update Summary Table" at bounding box center [147, 249] width 136 height 10
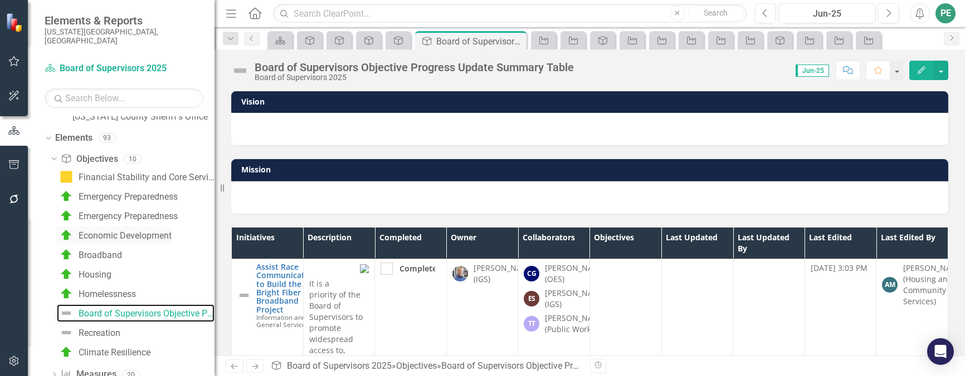
scroll to position [263, 0]
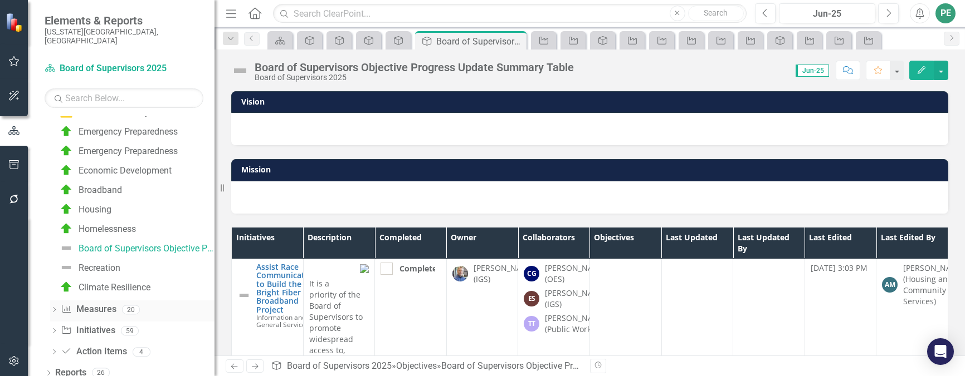
click at [76, 304] on link "Measure Measures" at bounding box center [88, 310] width 55 height 13
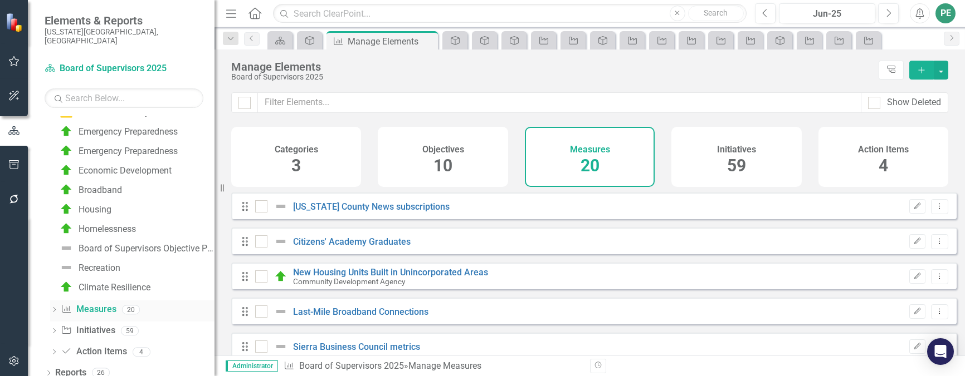
checkbox input "false"
click at [53, 308] on icon "Dropdown" at bounding box center [54, 311] width 8 height 6
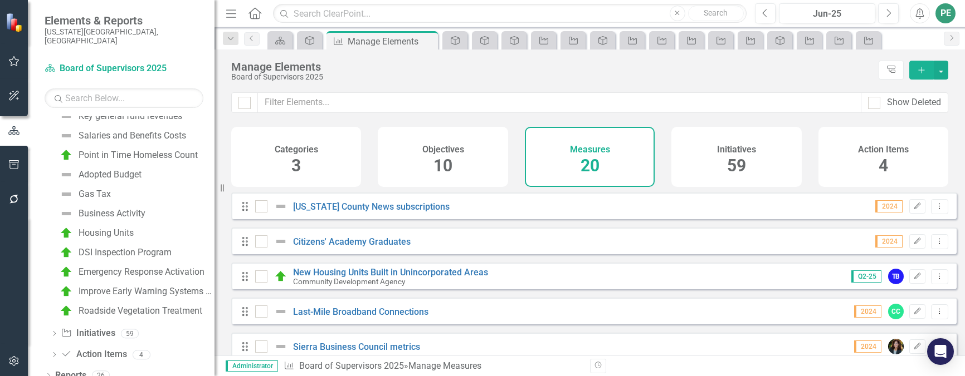
scroll to position [458, 0]
click at [51, 328] on div "Dropdown" at bounding box center [54, 332] width 8 height 9
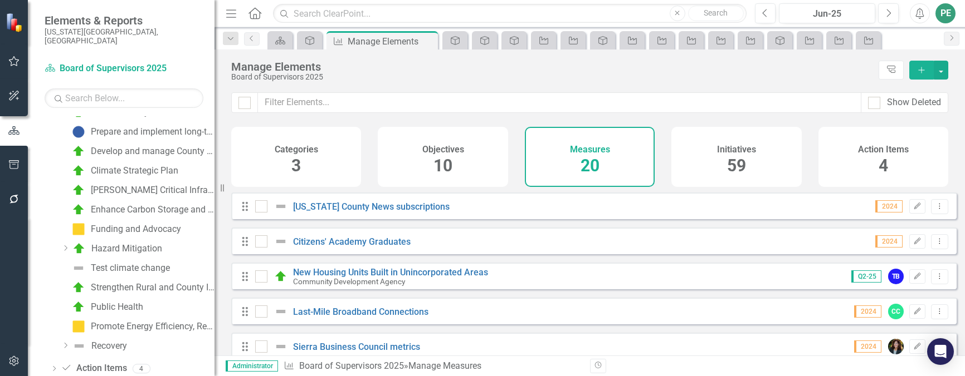
scroll to position [1219, 0]
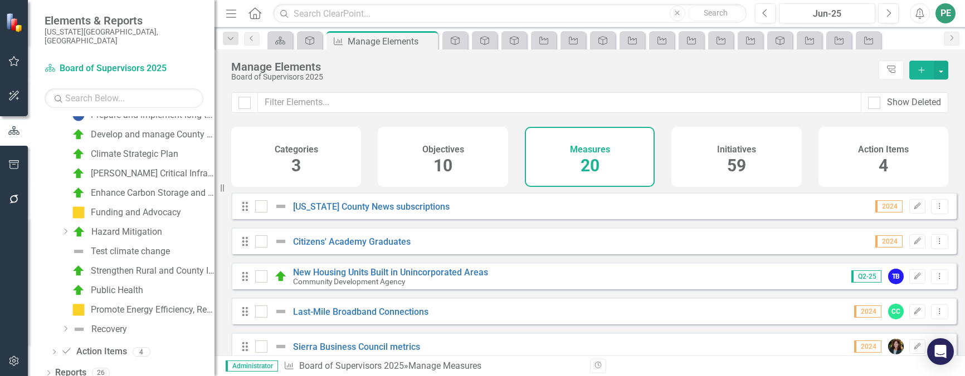
click at [66, 326] on icon "Dropdown" at bounding box center [65, 329] width 8 height 7
click at [106, 325] on div "Recovery" at bounding box center [109, 330] width 36 height 10
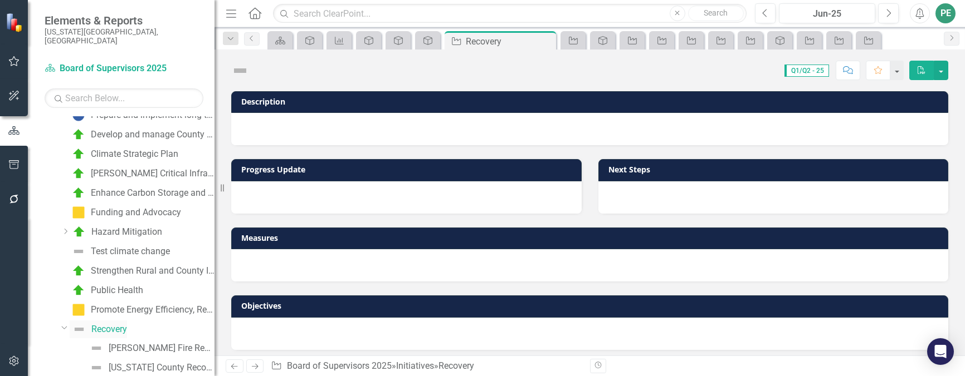
scroll to position [1172, 0]
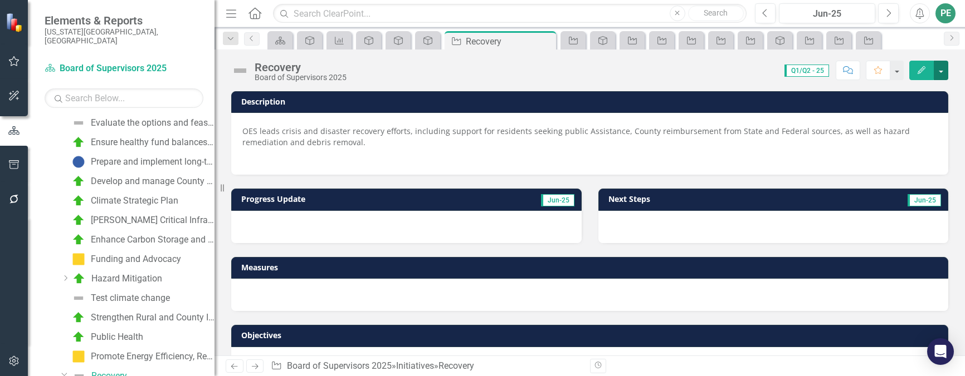
click at [938, 71] on button "button" at bounding box center [940, 70] width 14 height 19
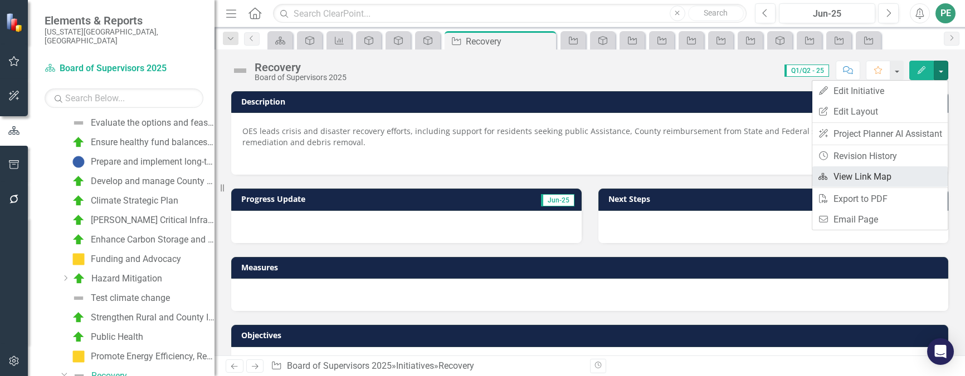
click at [846, 179] on link "Link Map View Link Map" at bounding box center [879, 177] width 135 height 21
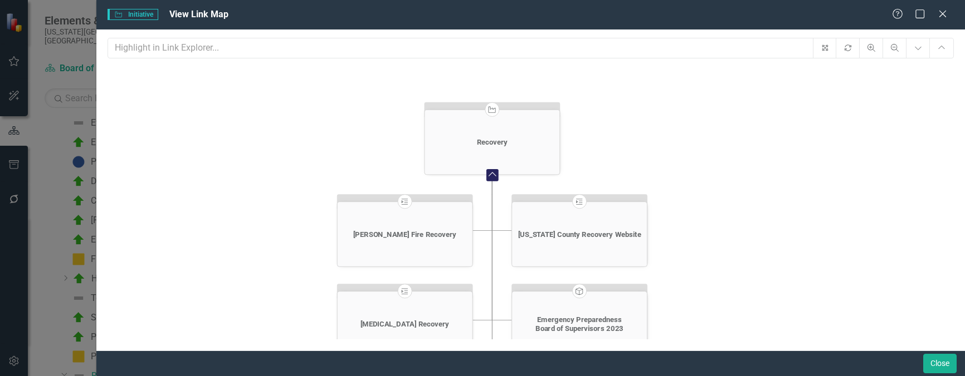
drag, startPoint x: 742, startPoint y: 244, endPoint x: 676, endPoint y: 239, distance: 66.5
click at [676, 239] on icon "Initiative Recovery Collapse Chart Milestone Jones Fire Recovery Expand Chart M…" at bounding box center [529, 227] width 845 height 321
click at [938, 13] on icon "Close" at bounding box center [942, 13] width 14 height 11
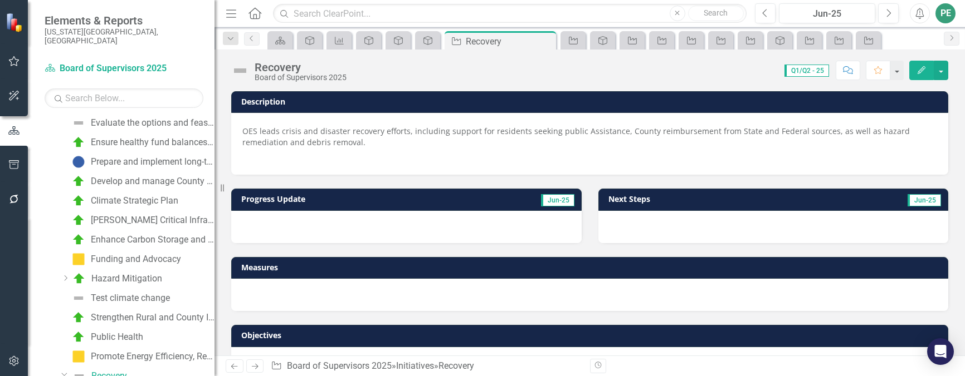
click at [250, 11] on icon "Home" at bounding box center [254, 13] width 14 height 12
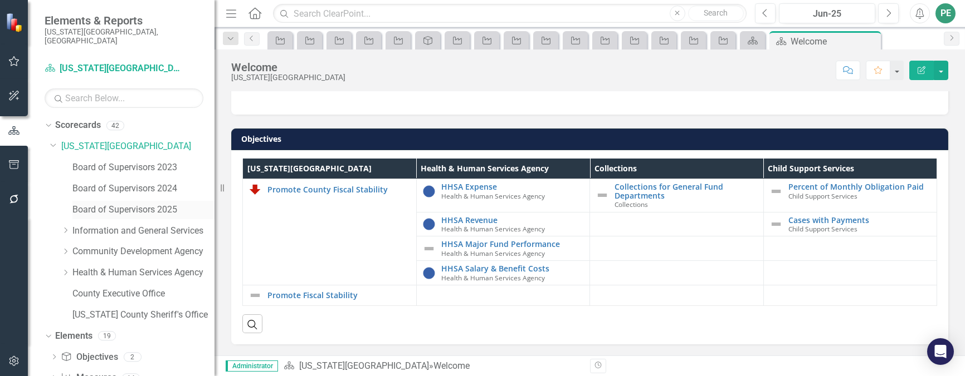
click at [160, 204] on link "Board of Supervisors 2025" at bounding box center [143, 210] width 142 height 13
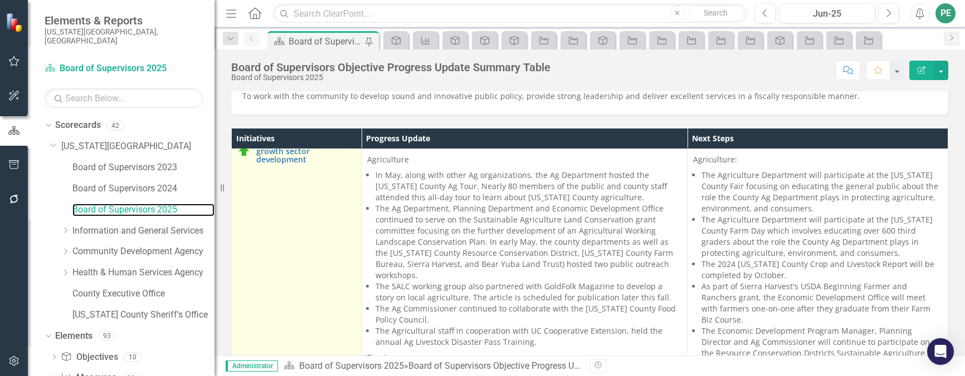
scroll to position [1782, 0]
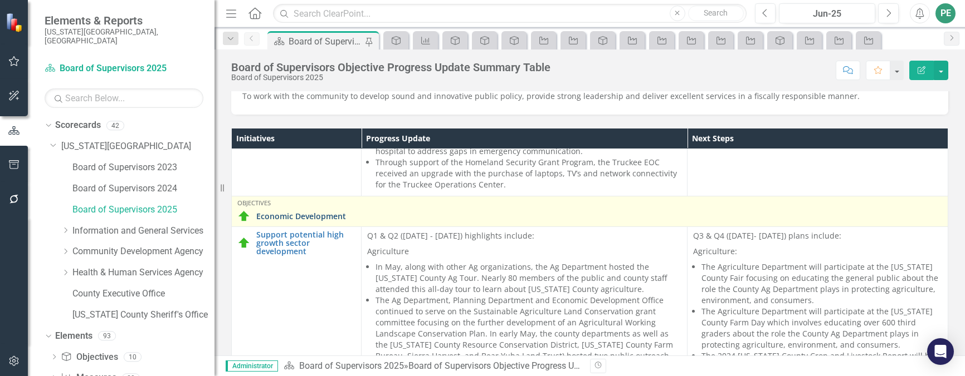
click at [324, 212] on link "Economic Development" at bounding box center [599, 216] width 686 height 8
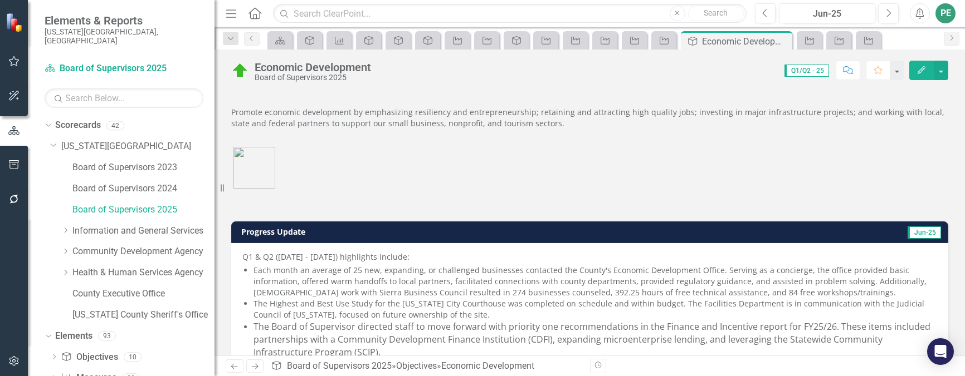
click at [928, 72] on button "Edit" at bounding box center [921, 70] width 25 height 19
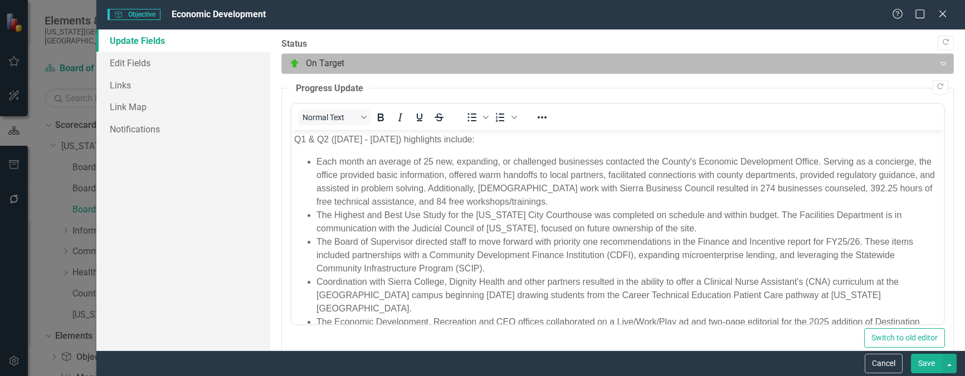
click at [399, 65] on div at bounding box center [608, 63] width 638 height 15
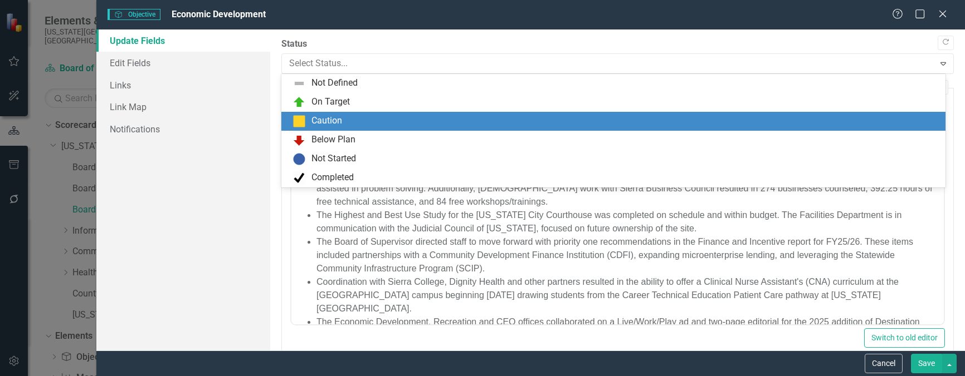
click at [357, 120] on div "Caution" at bounding box center [615, 121] width 646 height 13
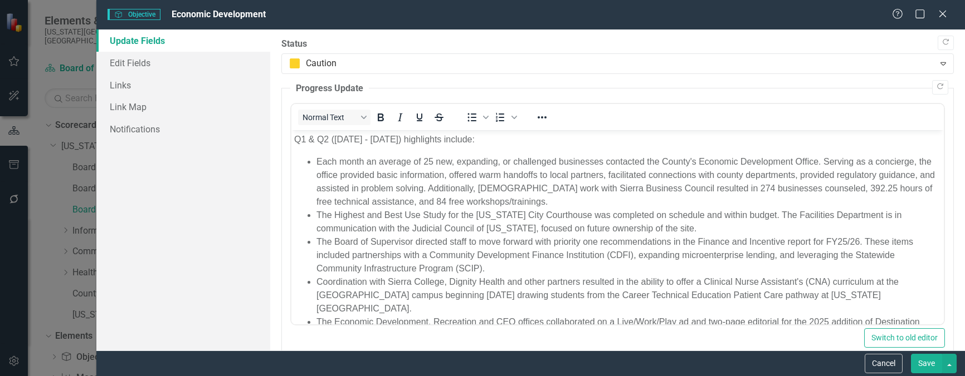
click at [937, 365] on button "Save" at bounding box center [926, 363] width 31 height 19
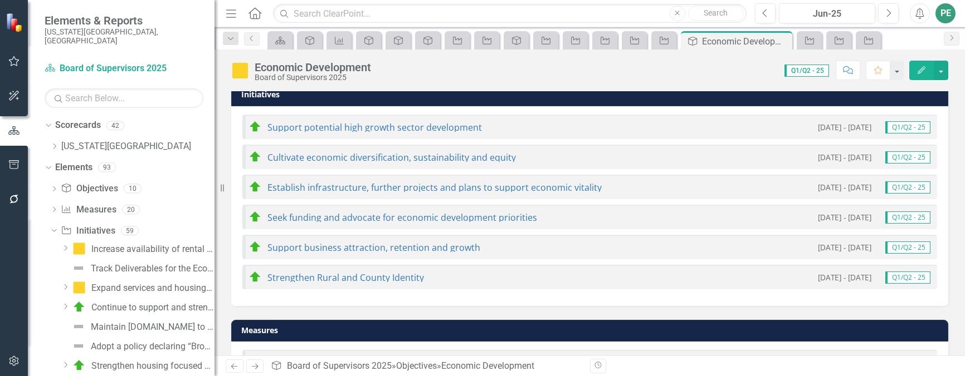
scroll to position [557, 0]
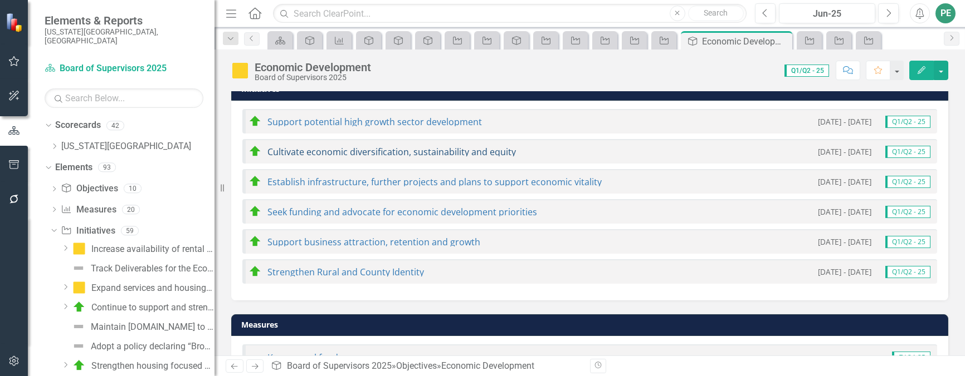
click at [415, 153] on link "Cultivate economic diversification, sustainability and equity" at bounding box center [391, 152] width 248 height 12
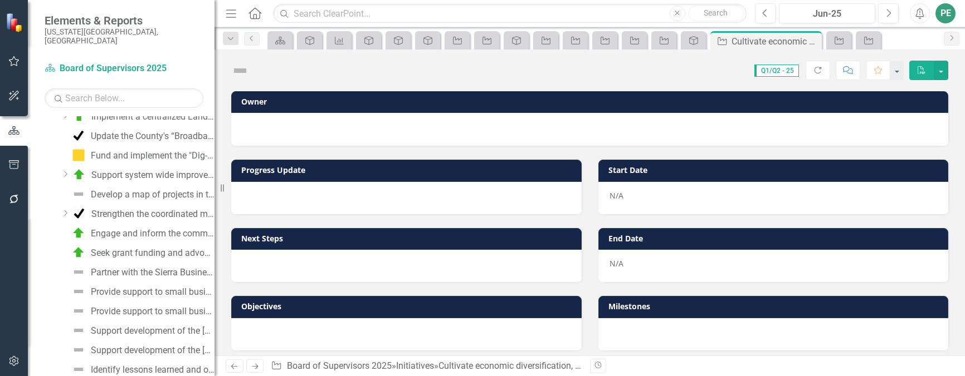
scroll to position [438, 0]
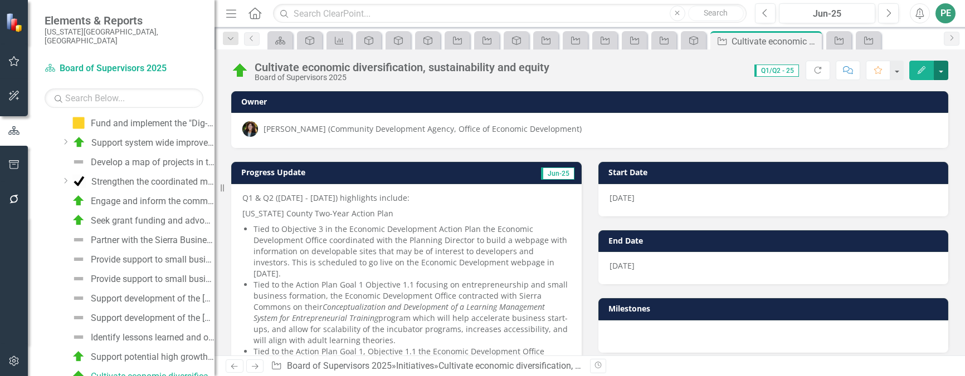
click at [938, 66] on button "button" at bounding box center [940, 70] width 14 height 19
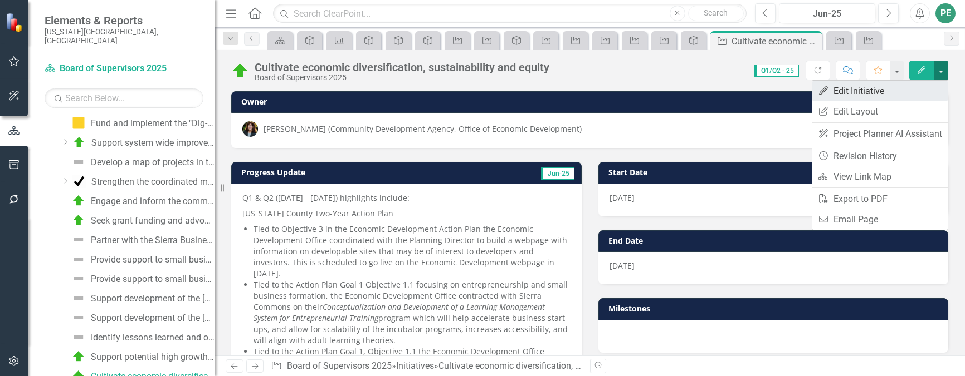
click at [855, 95] on link "Edit Edit Initiative" at bounding box center [879, 91] width 135 height 21
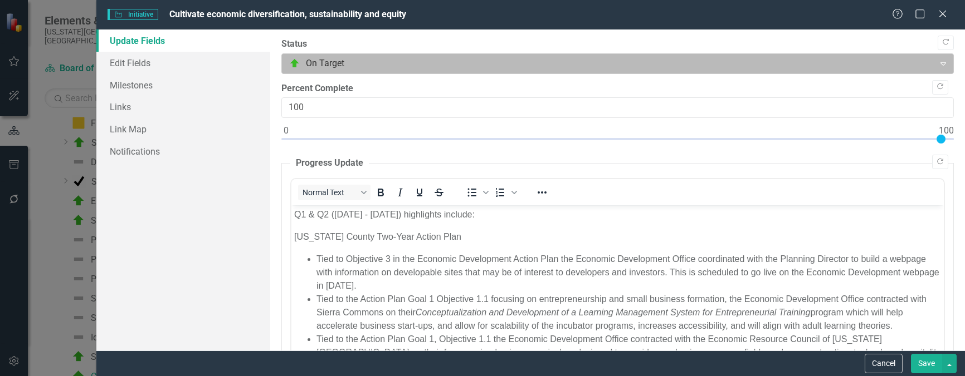
scroll to position [0, 0]
click at [375, 59] on div at bounding box center [608, 63] width 638 height 15
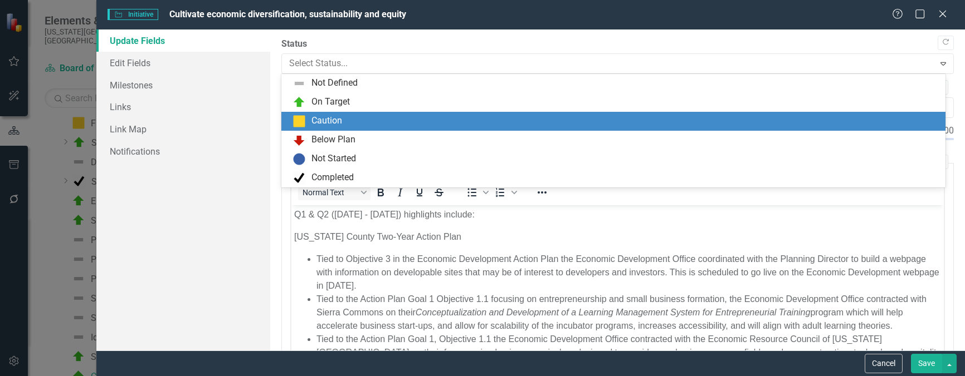
click at [355, 117] on div "Caution" at bounding box center [615, 121] width 646 height 13
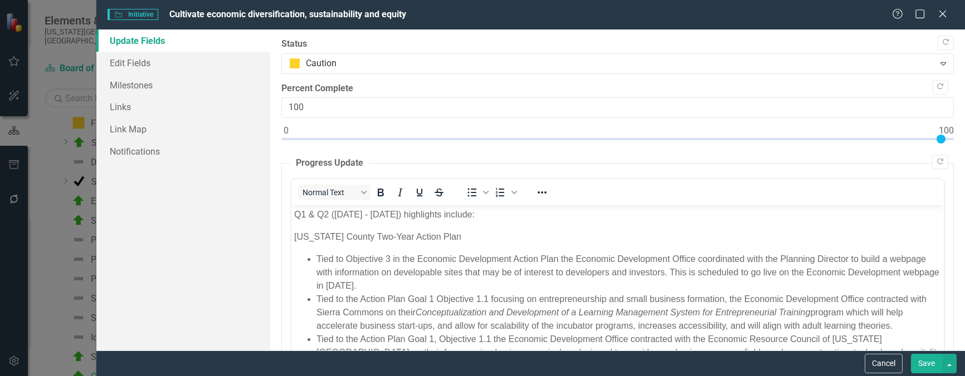
click at [920, 360] on button "Save" at bounding box center [926, 363] width 31 height 19
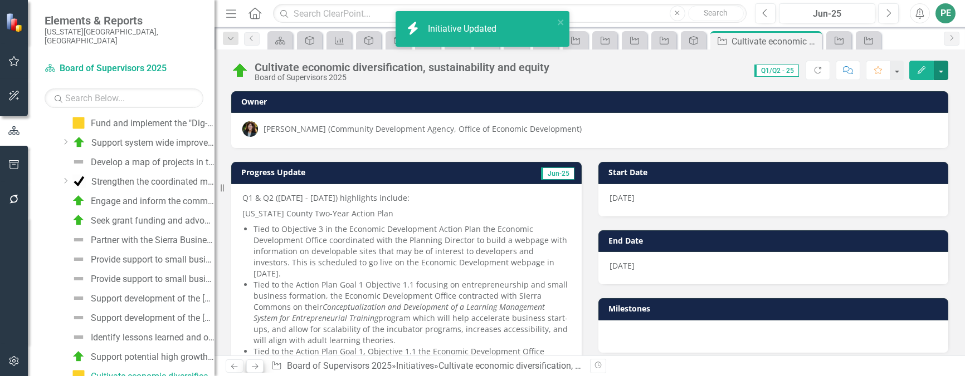
scroll to position [56, 0]
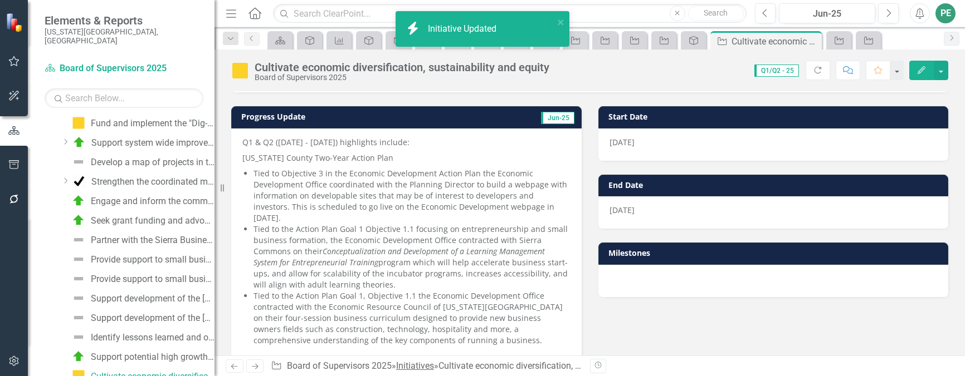
click at [423, 366] on link "Initiatives" at bounding box center [415, 366] width 38 height 11
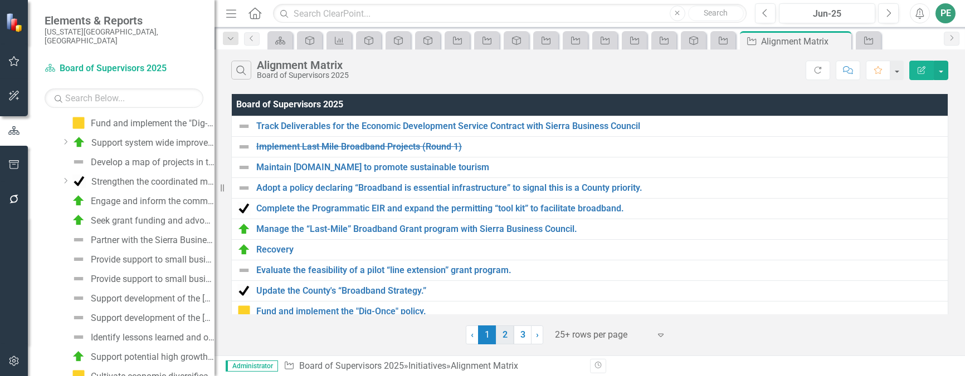
click at [502, 332] on link "2" at bounding box center [505, 335] width 18 height 19
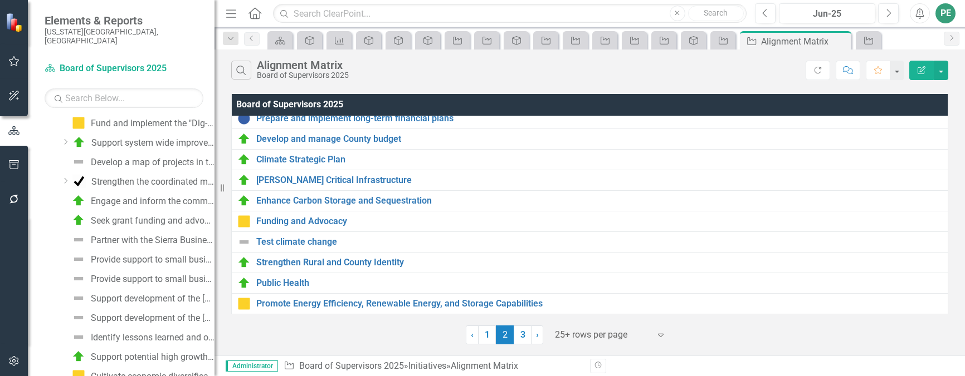
scroll to position [325, 0]
click at [526, 341] on link "3" at bounding box center [523, 335] width 18 height 19
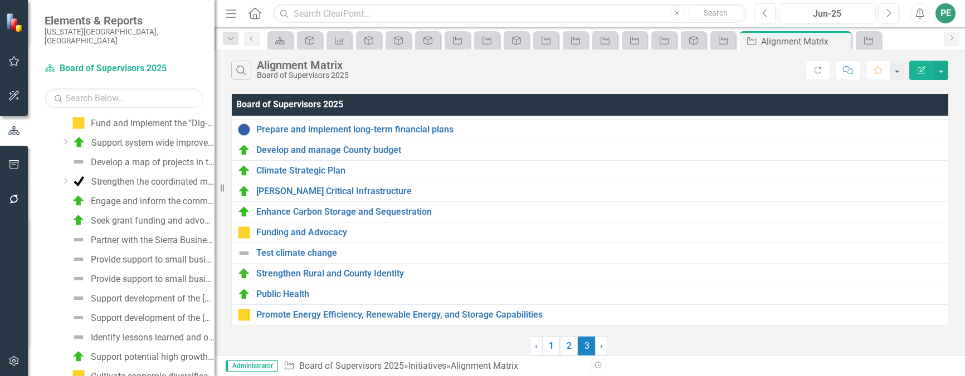
scroll to position [0, 0]
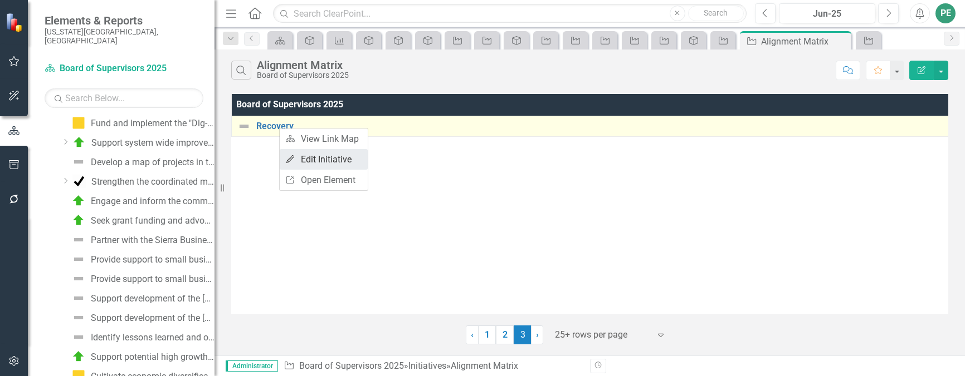
click at [335, 162] on link "Edit Edit Initiative" at bounding box center [324, 159] width 88 height 21
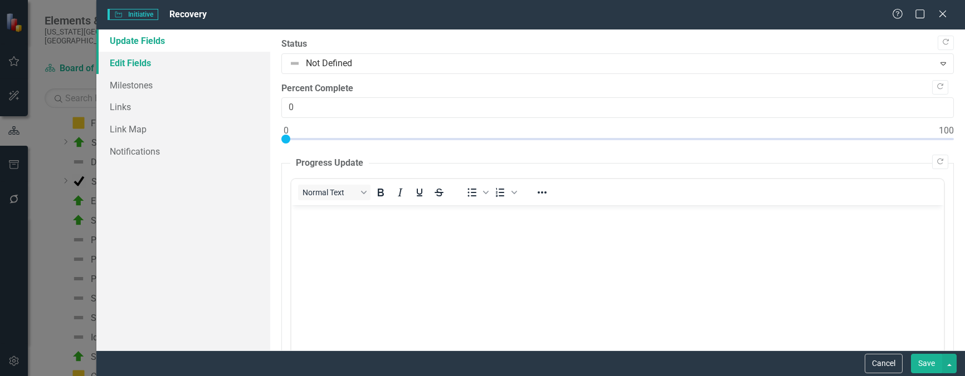
click at [148, 62] on link "Edit Fields" at bounding box center [183, 63] width 174 height 22
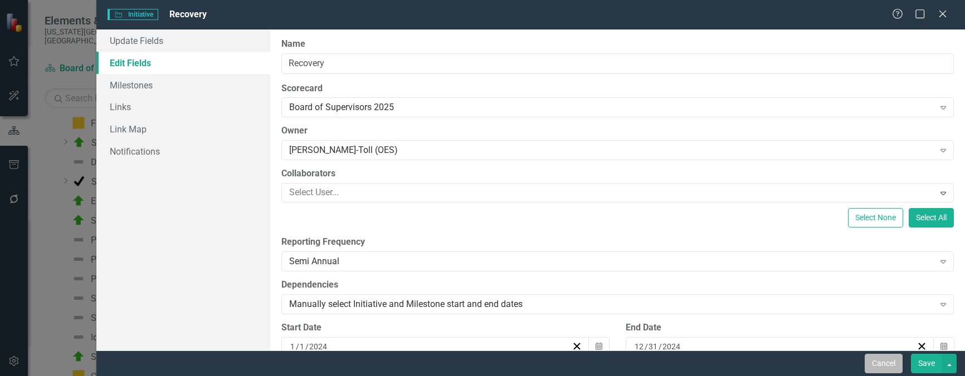
click at [885, 364] on button "Cancel" at bounding box center [883, 363] width 38 height 19
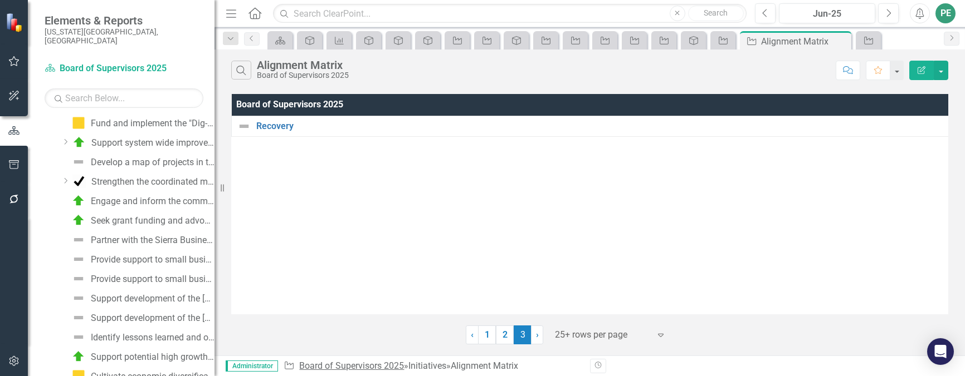
click at [355, 365] on link "Board of Supervisors 2025" at bounding box center [351, 366] width 105 height 11
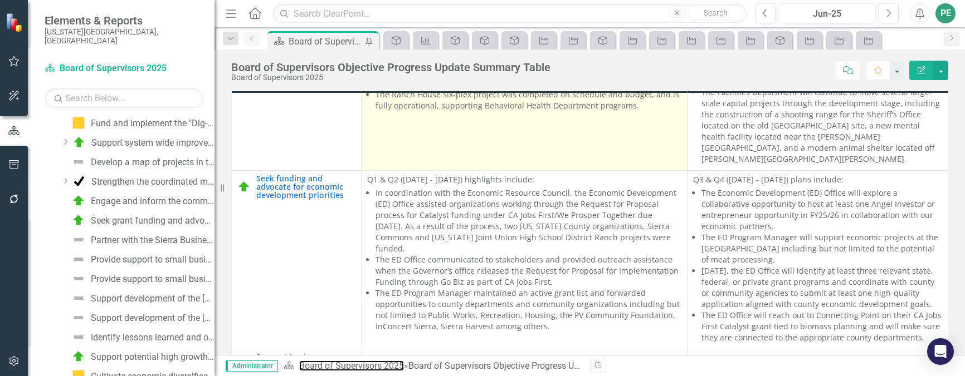
scroll to position [3119, 0]
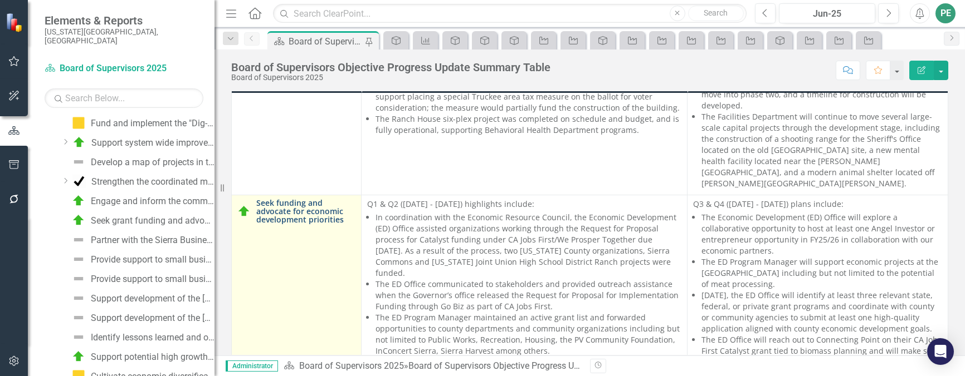
click at [290, 199] on link "Seek funding and advocate for economic development priorities" at bounding box center [305, 212] width 99 height 26
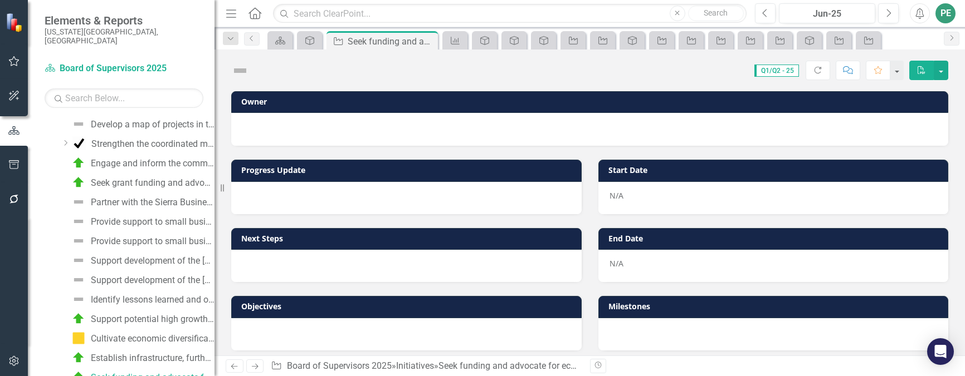
scroll to position [477, 0]
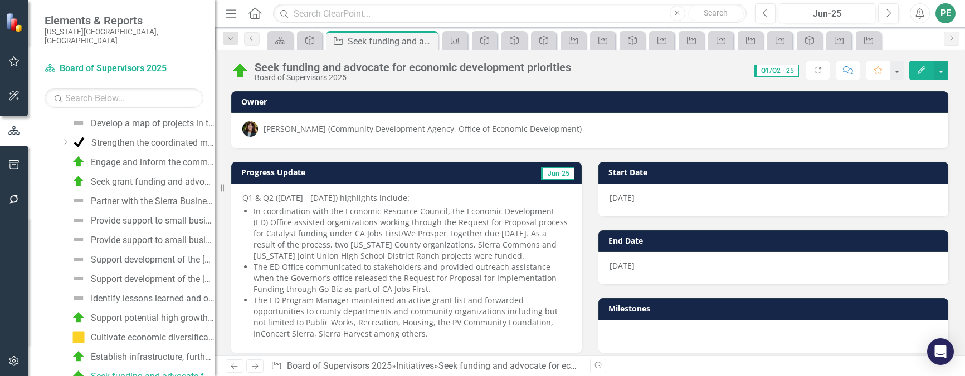
click at [918, 70] on icon "Edit" at bounding box center [921, 70] width 10 height 8
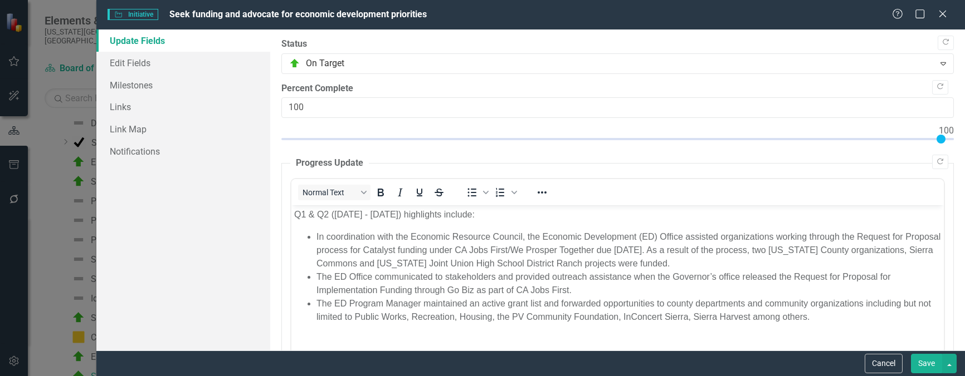
scroll to position [0, 0]
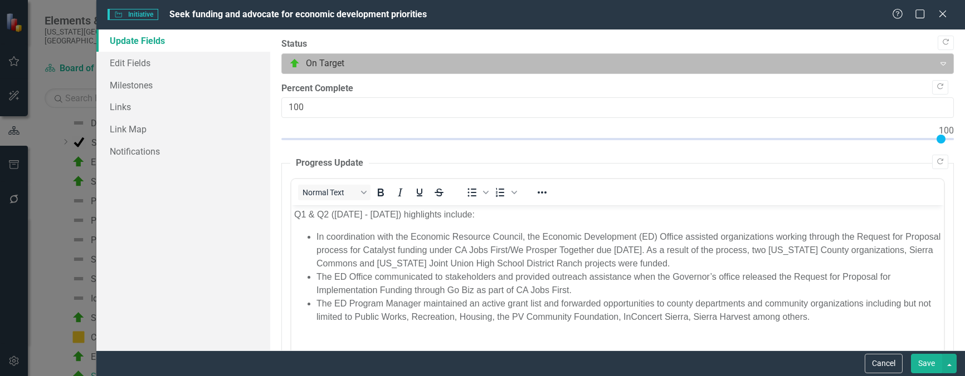
click at [401, 65] on div at bounding box center [608, 63] width 638 height 15
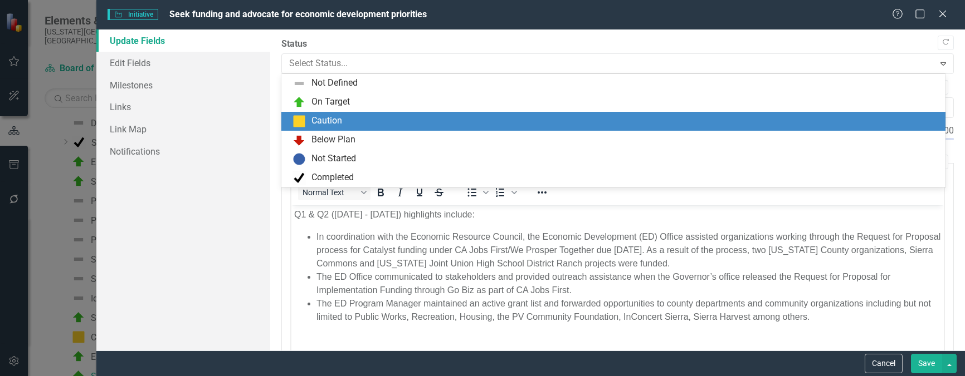
click at [387, 123] on div "Caution" at bounding box center [615, 121] width 646 height 13
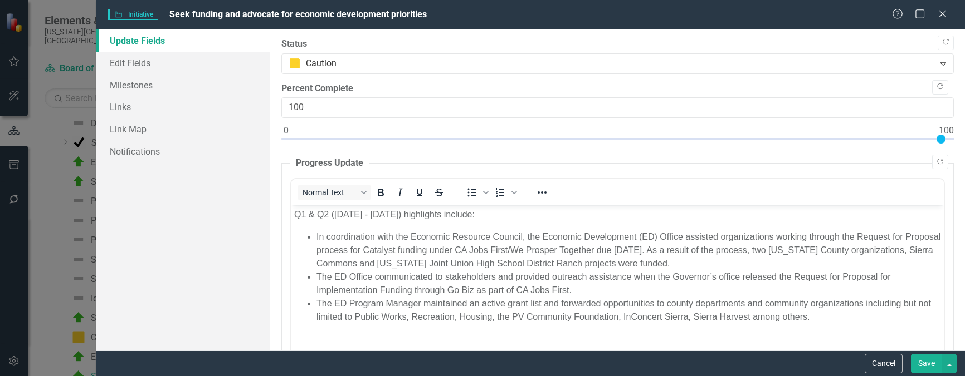
click at [933, 364] on button "Save" at bounding box center [926, 363] width 31 height 19
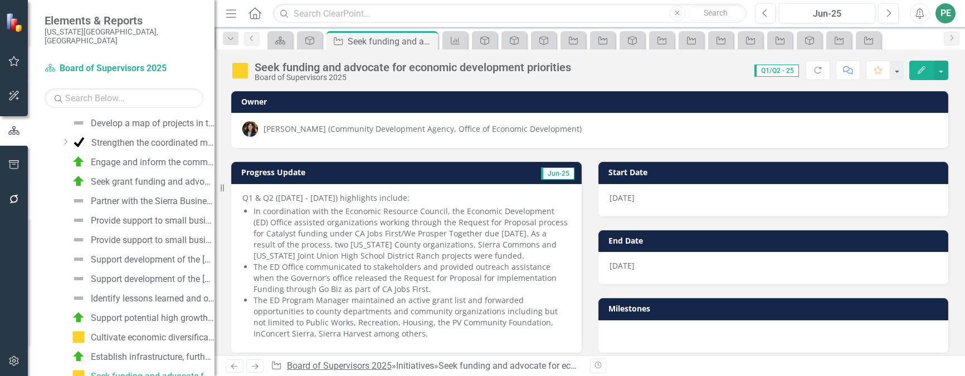
click at [365, 366] on link "Board of Supervisors 2025" at bounding box center [339, 366] width 105 height 11
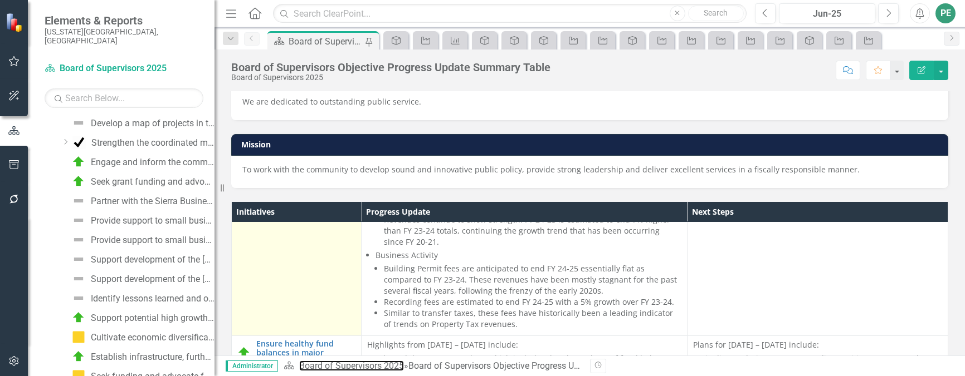
scroll to position [223, 0]
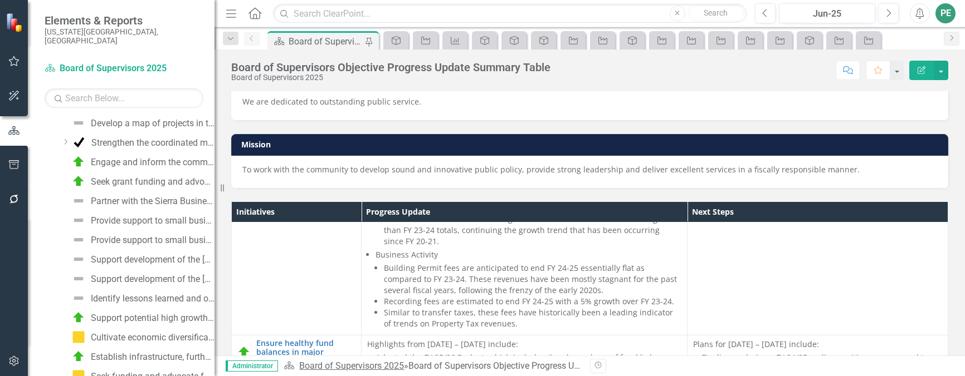
click at [346, 366] on link "Board of Supervisors 2025" at bounding box center [351, 366] width 105 height 11
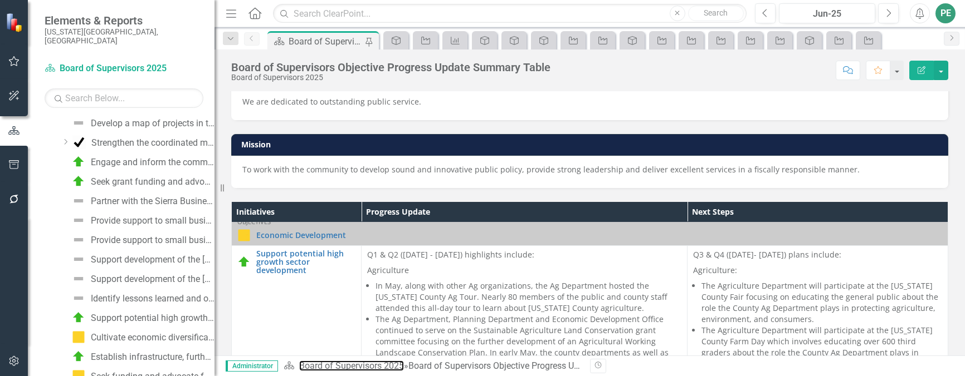
scroll to position [1838, 0]
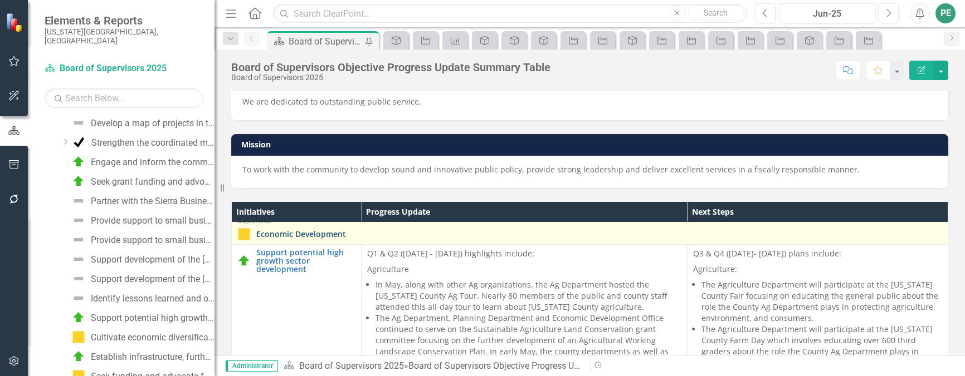
click at [309, 234] on link "Economic Development" at bounding box center [599, 234] width 686 height 8
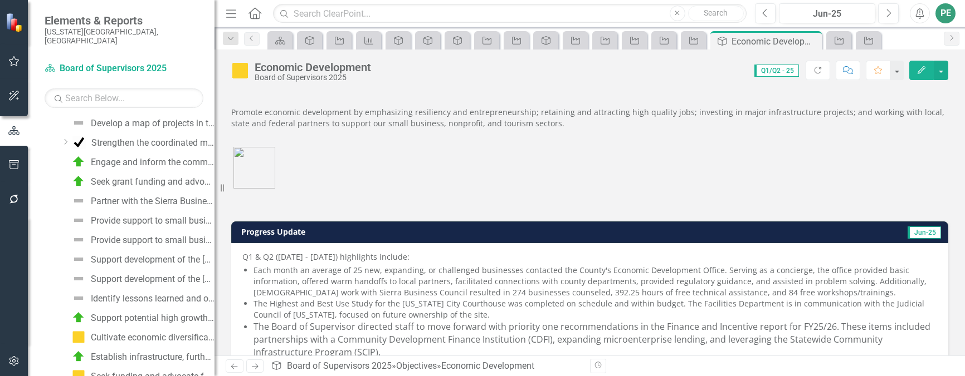
click at [919, 71] on icon "button" at bounding box center [921, 70] width 8 height 8
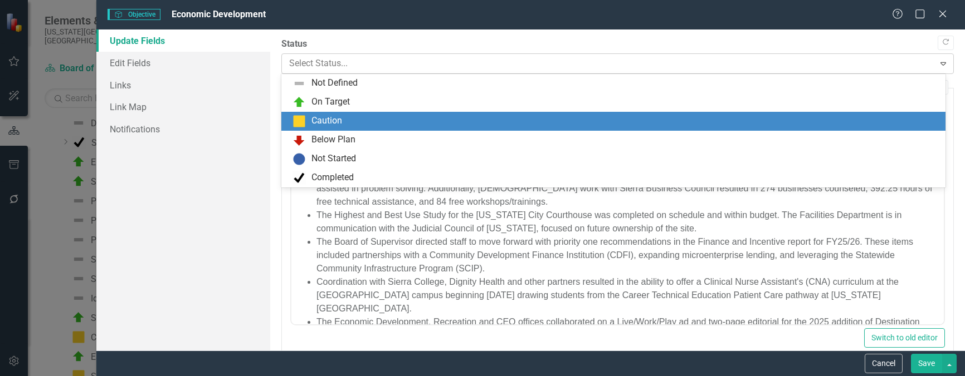
click at [352, 58] on div at bounding box center [608, 63] width 638 height 15
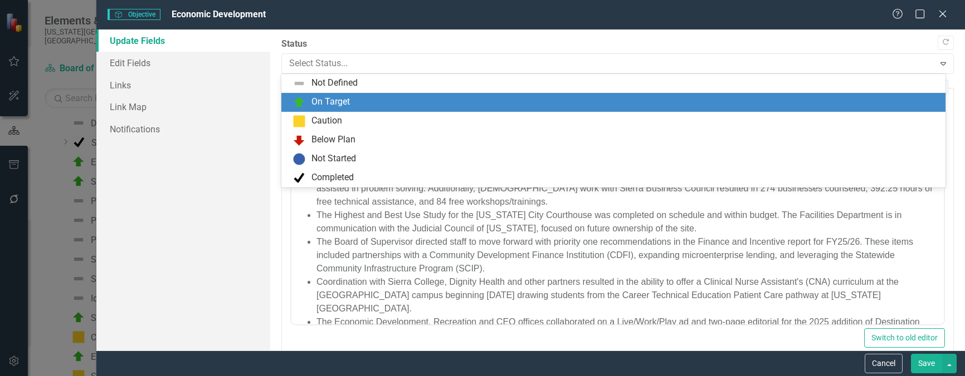
click at [340, 95] on div "On Target" at bounding box center [613, 102] width 664 height 19
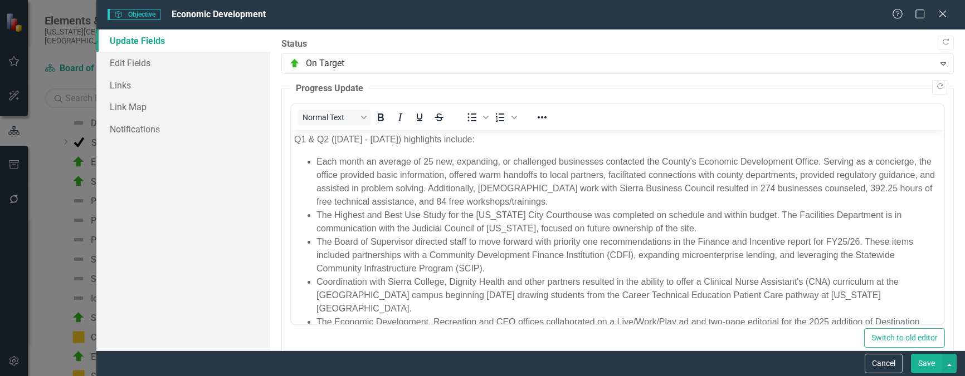
click at [927, 354] on div "Cancel Save" at bounding box center [530, 364] width 868 height 26
click at [927, 359] on button "Save" at bounding box center [926, 363] width 31 height 19
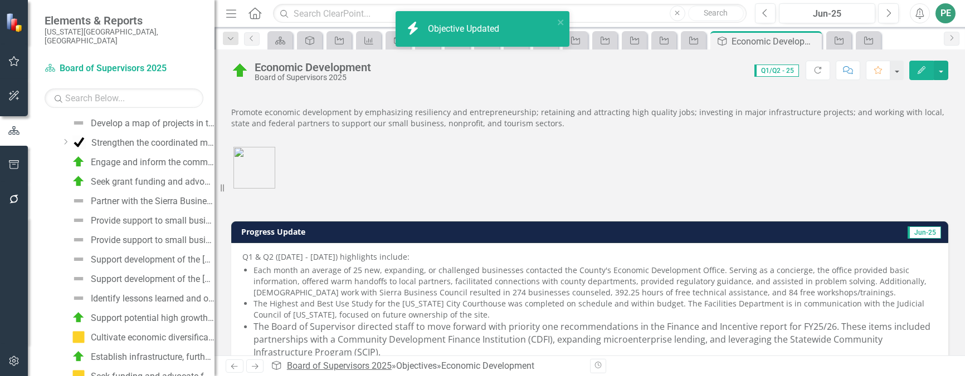
click at [332, 365] on link "Board of Supervisors 2025" at bounding box center [339, 366] width 105 height 11
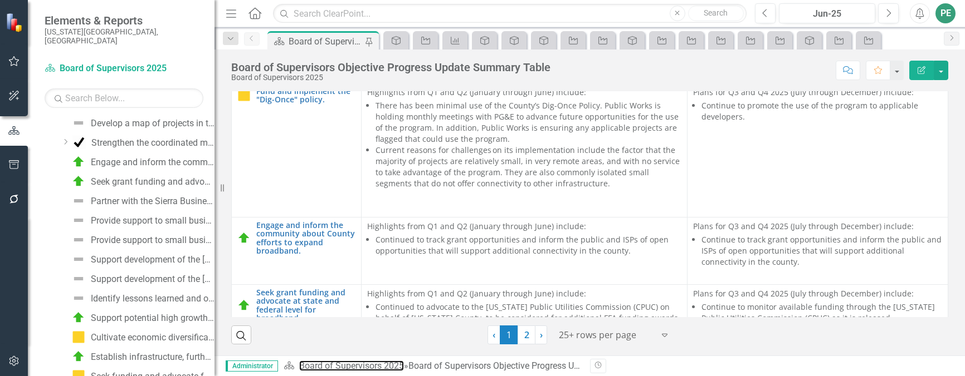
scroll to position [4121, 0]
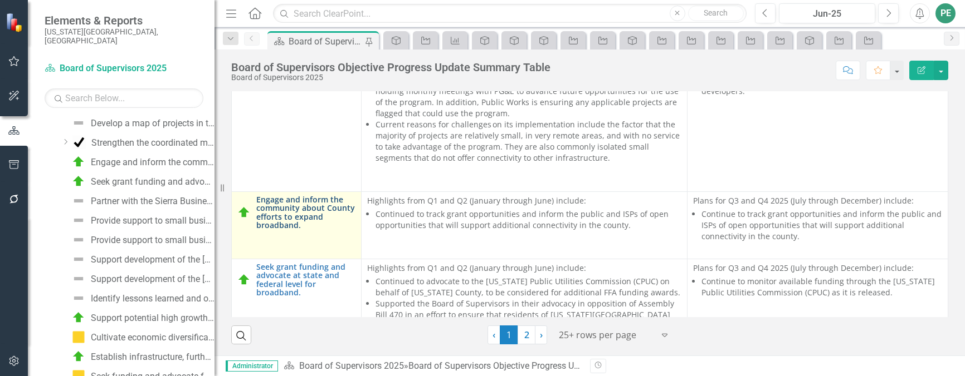
click at [318, 195] on link "Engage and inform the community about County efforts to expand broadband." at bounding box center [305, 212] width 99 height 35
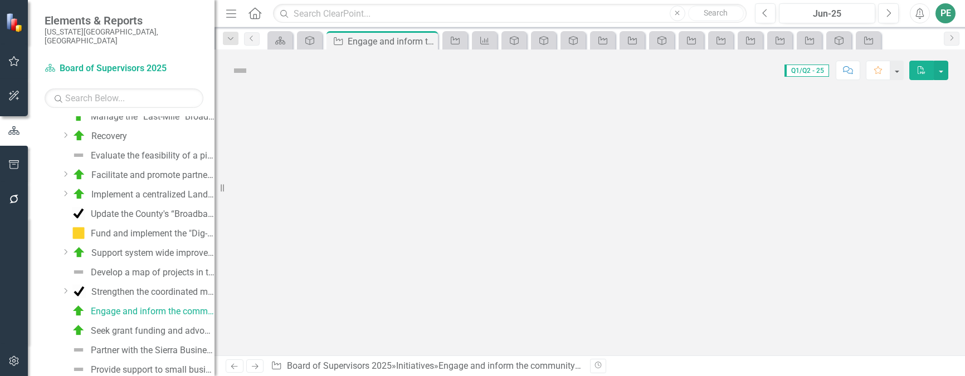
scroll to position [262, 0]
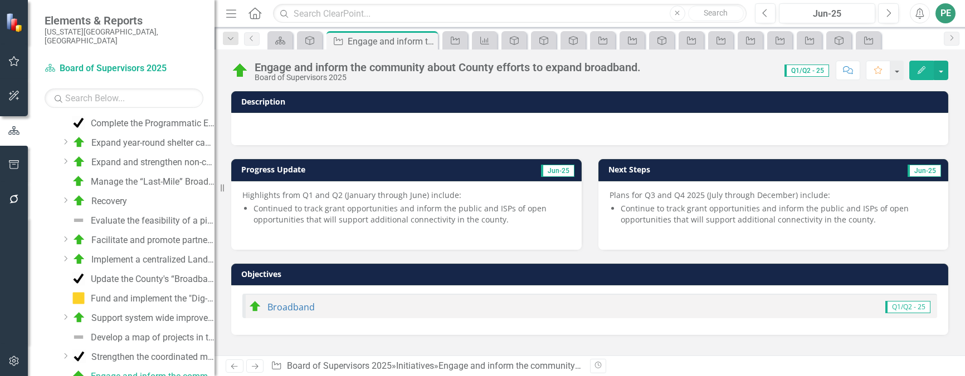
click at [922, 72] on icon "Edit" at bounding box center [921, 70] width 10 height 8
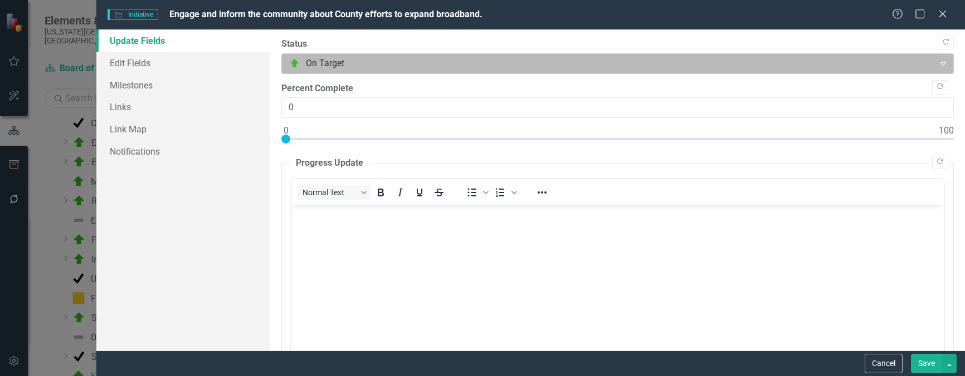
click at [343, 64] on div at bounding box center [608, 63] width 638 height 15
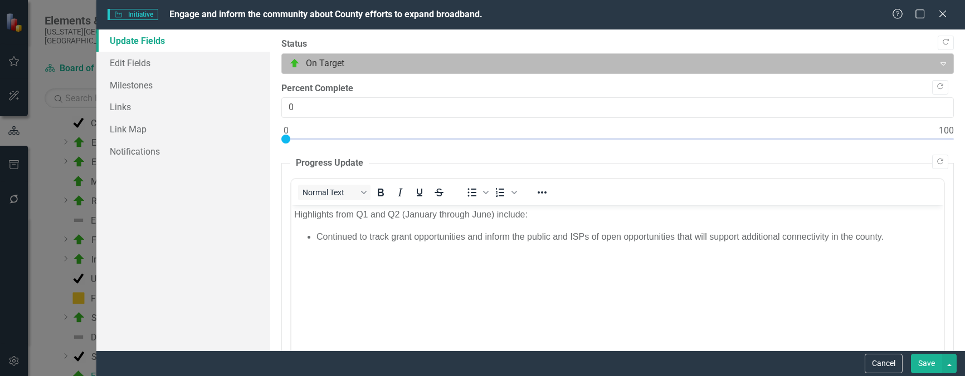
scroll to position [0, 0]
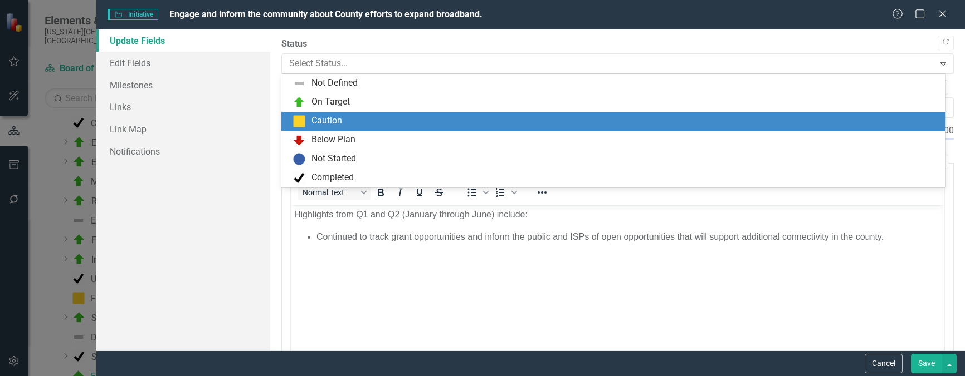
click at [335, 115] on div "Caution" at bounding box center [326, 121] width 31 height 13
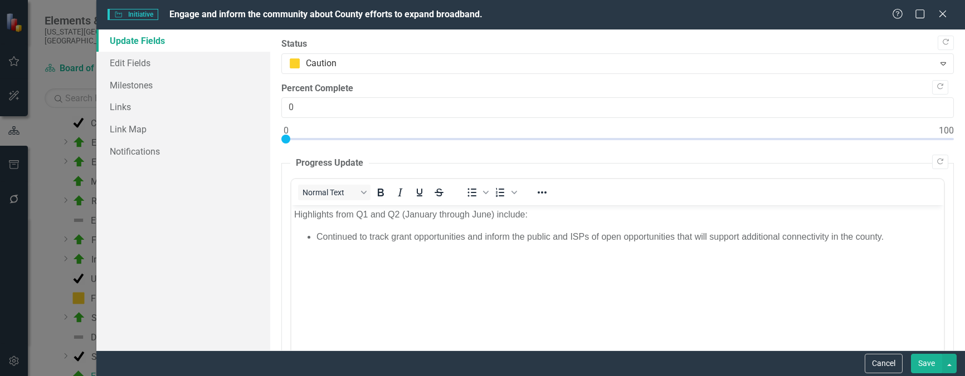
click at [927, 369] on button "Save" at bounding box center [926, 363] width 31 height 19
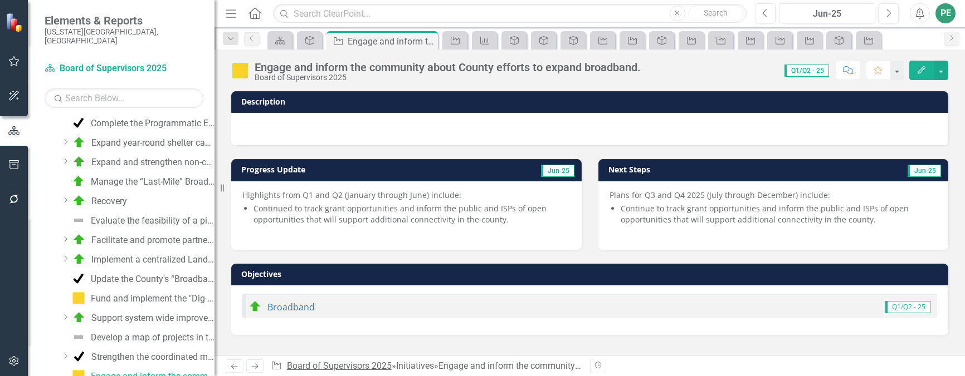
click at [359, 364] on link "Board of Supervisors 2025" at bounding box center [339, 366] width 105 height 11
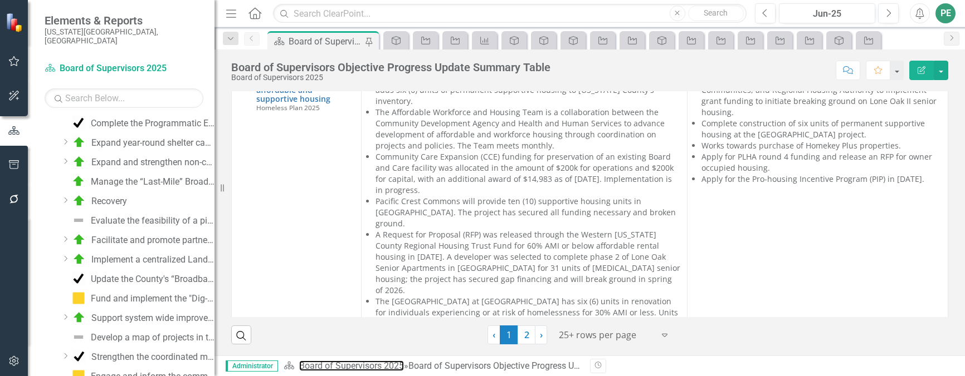
scroll to position [4630, 0]
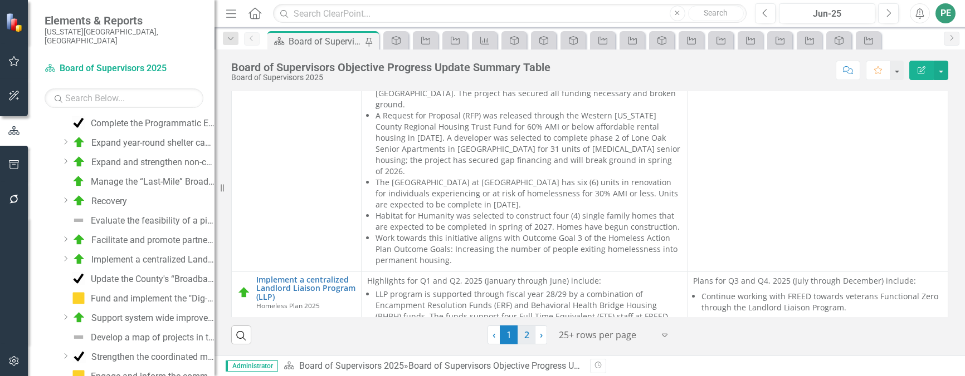
click at [521, 335] on link "2" at bounding box center [526, 335] width 18 height 19
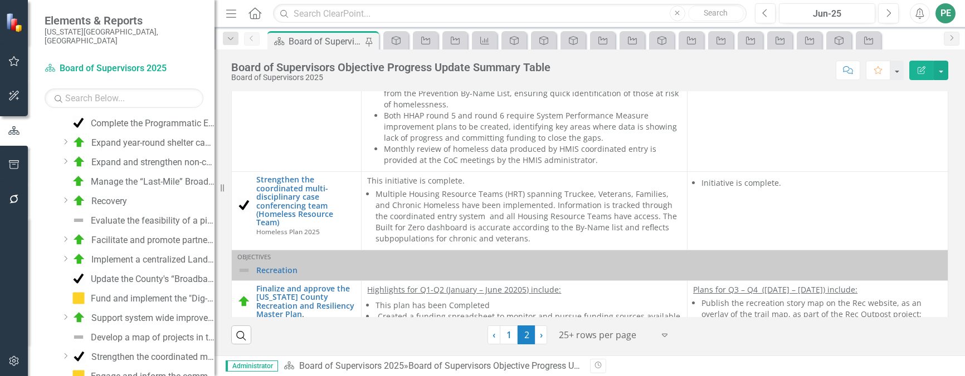
scroll to position [1949, 0]
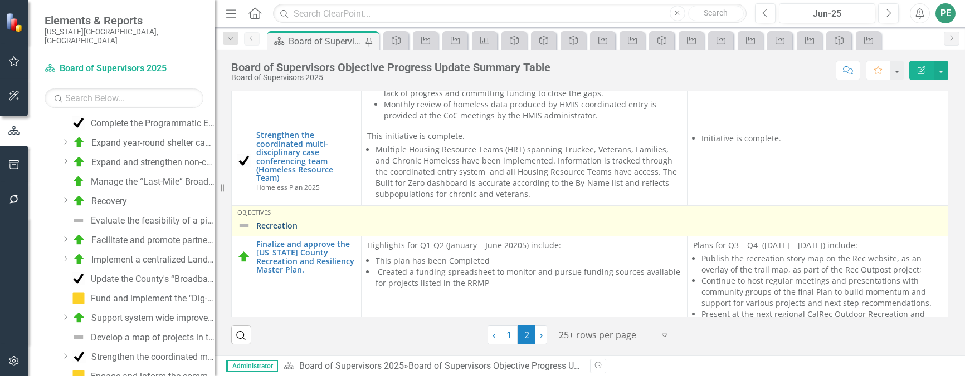
click at [267, 222] on link "Recreation" at bounding box center [599, 226] width 686 height 8
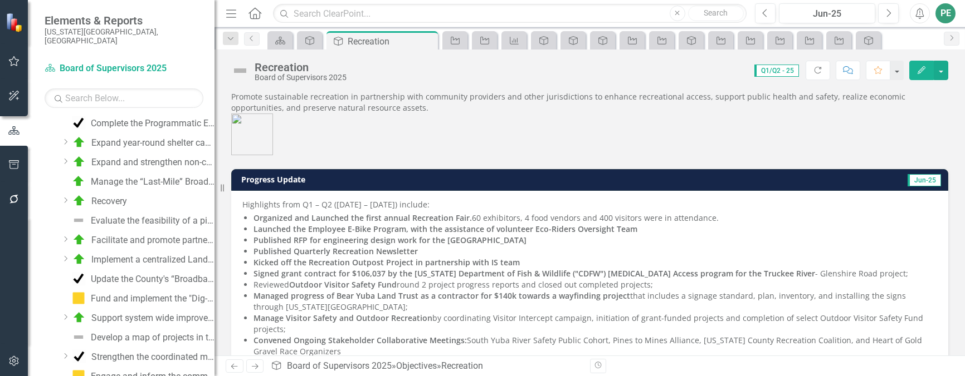
click at [921, 74] on button "Edit" at bounding box center [921, 70] width 25 height 19
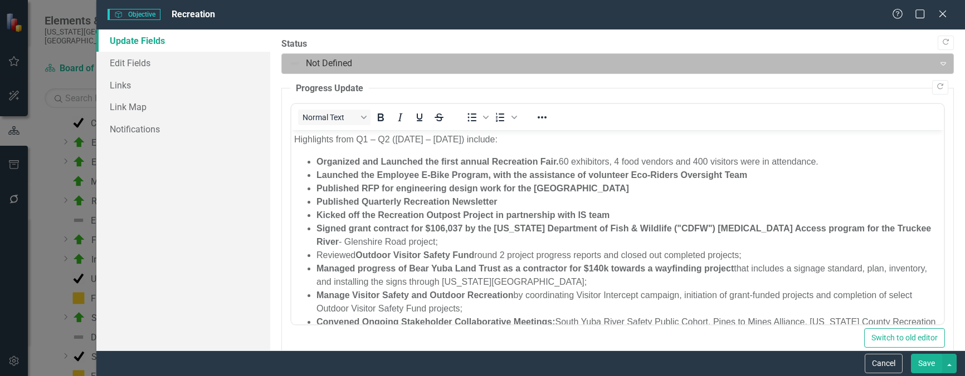
click at [485, 62] on div at bounding box center [608, 63] width 638 height 15
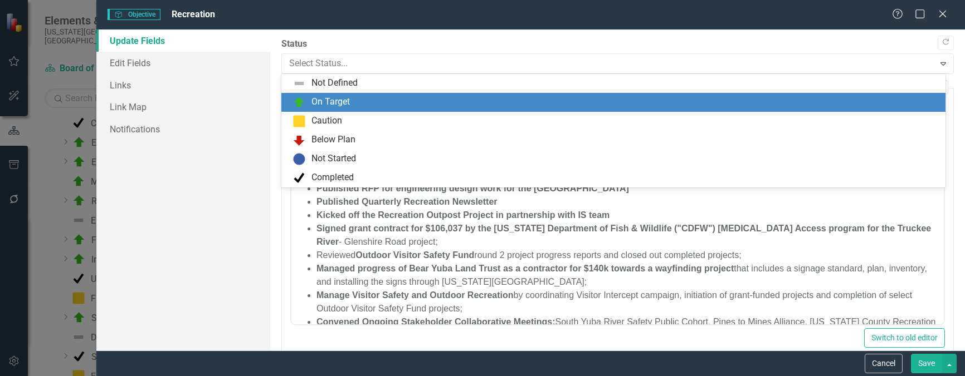
click at [417, 100] on div "On Target" at bounding box center [615, 102] width 646 height 13
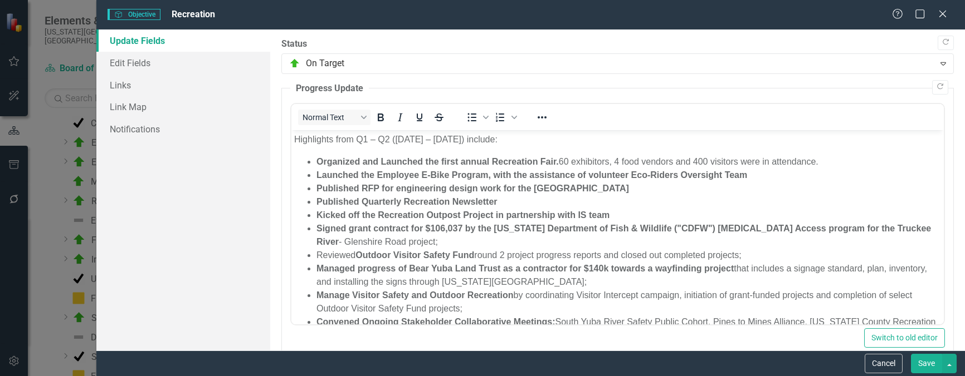
click at [928, 360] on button "Save" at bounding box center [926, 363] width 31 height 19
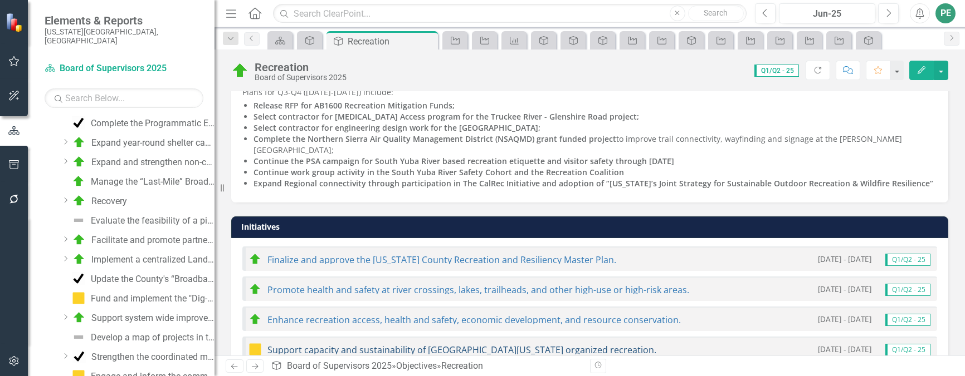
scroll to position [422, 0]
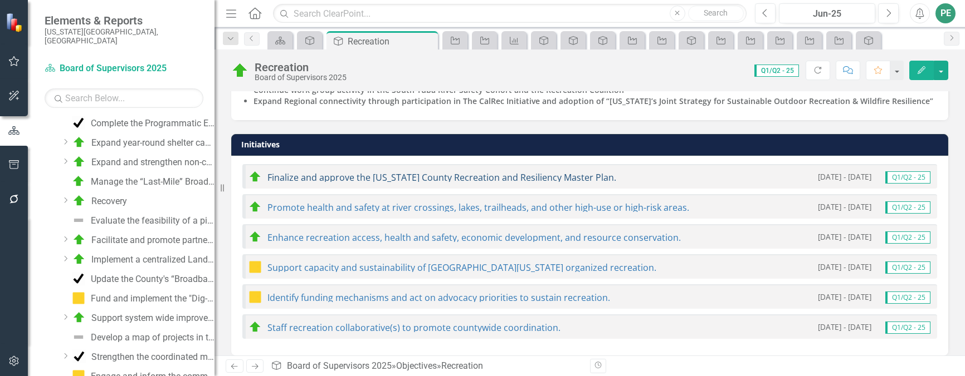
click at [398, 172] on link "Finalize and approve the [US_STATE] County Recreation and Resiliency Master Pla…" at bounding box center [441, 178] width 349 height 12
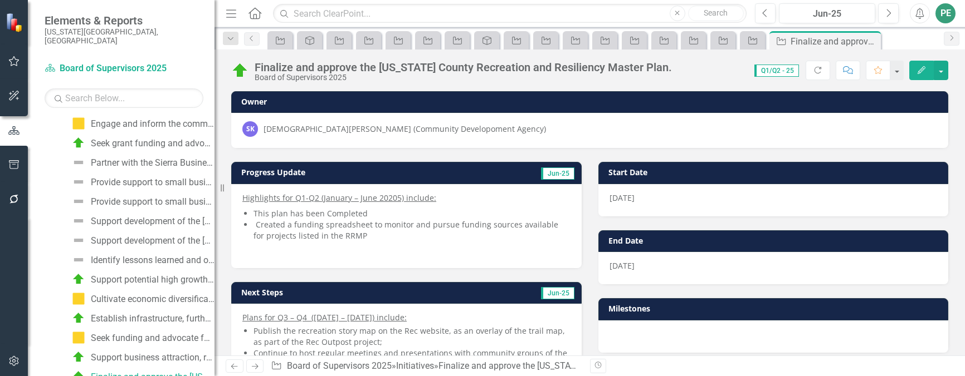
scroll to position [516, 0]
click at [922, 68] on icon "button" at bounding box center [921, 70] width 8 height 8
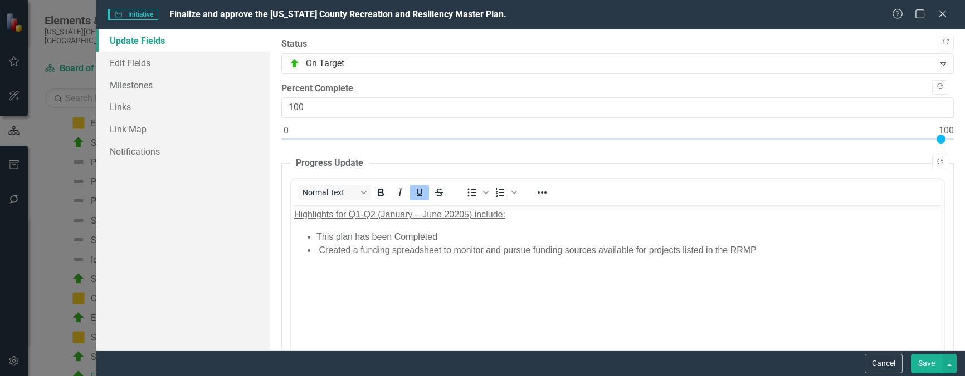
scroll to position [0, 0]
click at [463, 213] on u "Highlights for Q1-Q2 (January – June 20205) include:" at bounding box center [399, 214] width 211 height 9
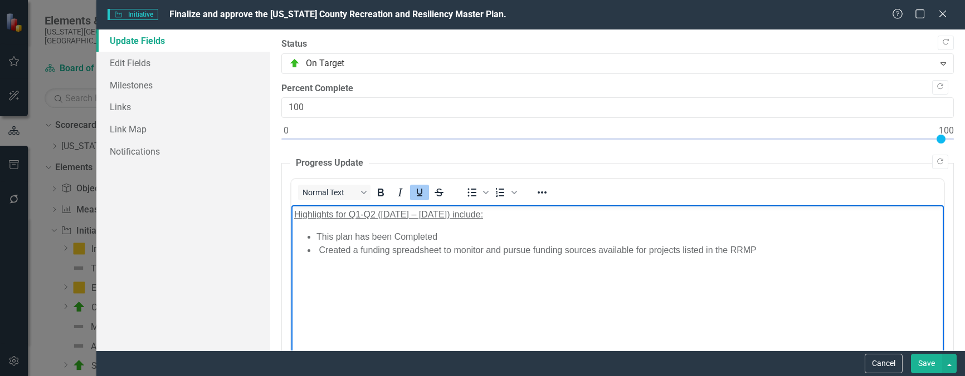
scroll to position [516, 0]
click at [916, 363] on button "Save" at bounding box center [926, 363] width 31 height 19
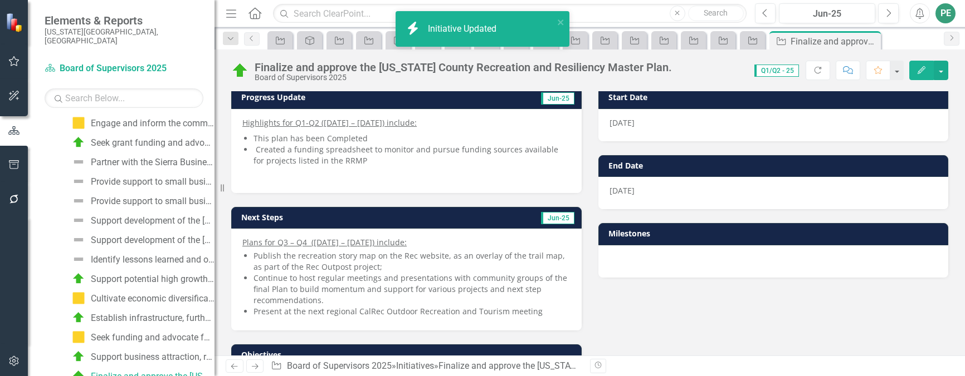
scroll to position [0, 0]
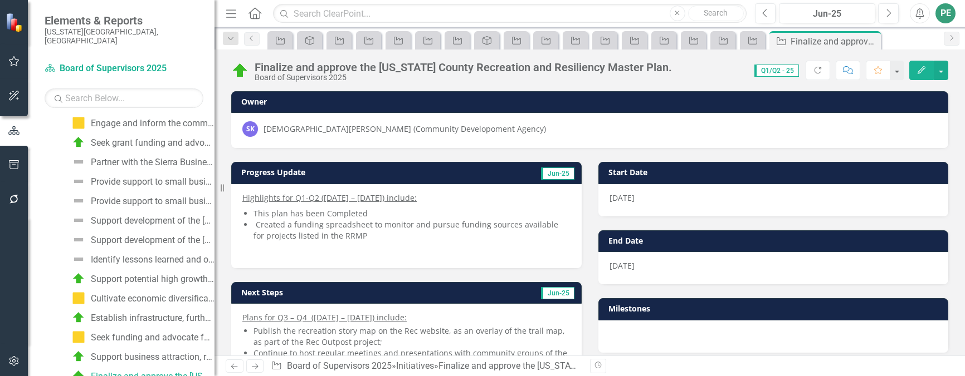
click at [918, 71] on icon "Edit" at bounding box center [921, 70] width 10 height 8
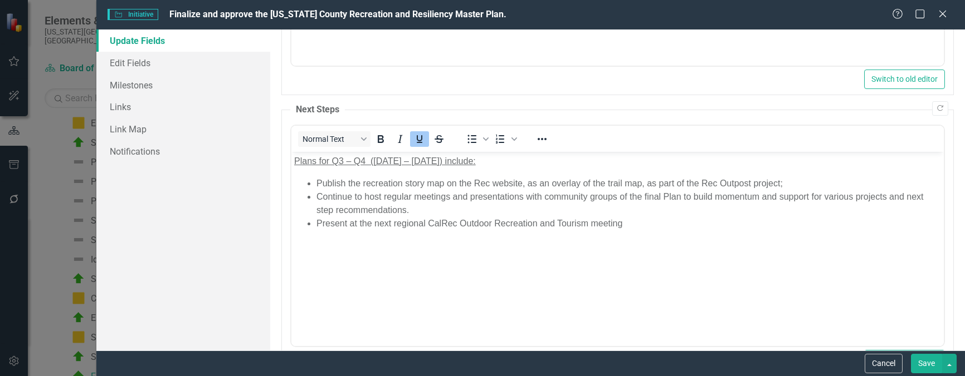
scroll to position [376, 0]
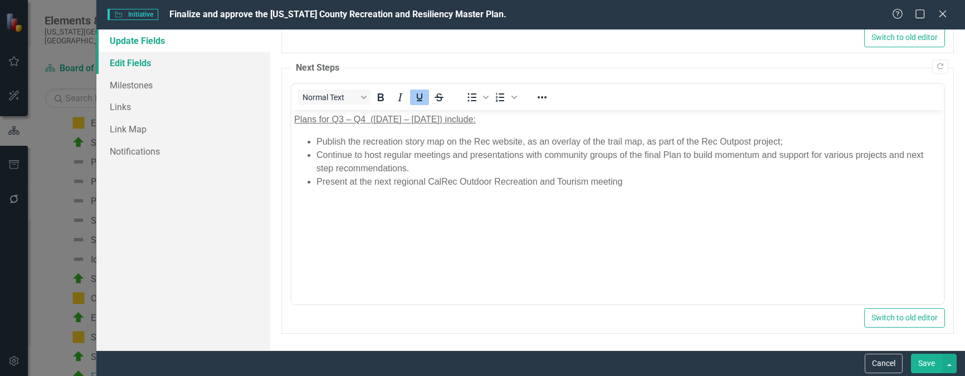
click at [145, 59] on link "Edit Fields" at bounding box center [183, 63] width 174 height 22
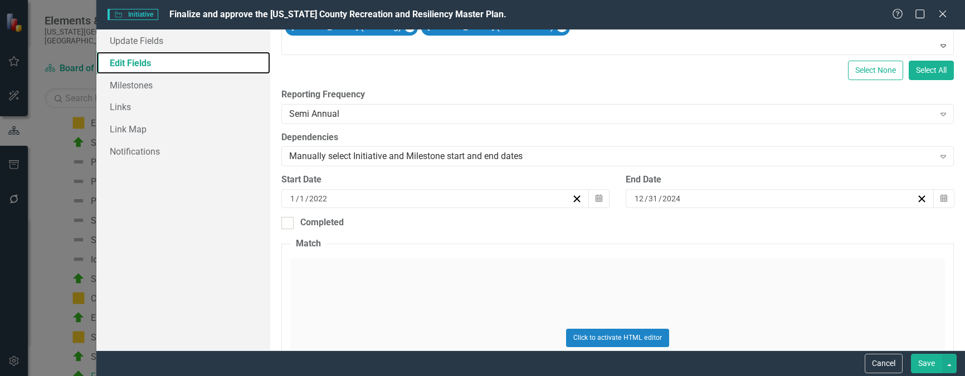
scroll to position [223, 0]
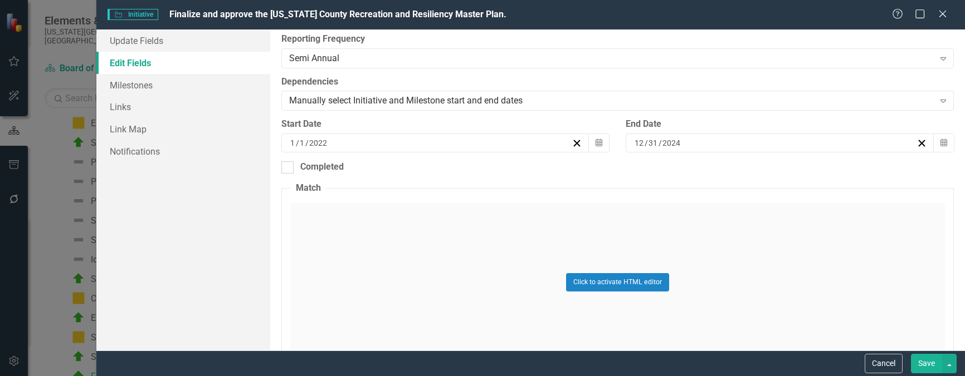
click at [849, 143] on div "12 / 31 / 2024" at bounding box center [774, 143] width 283 height 11
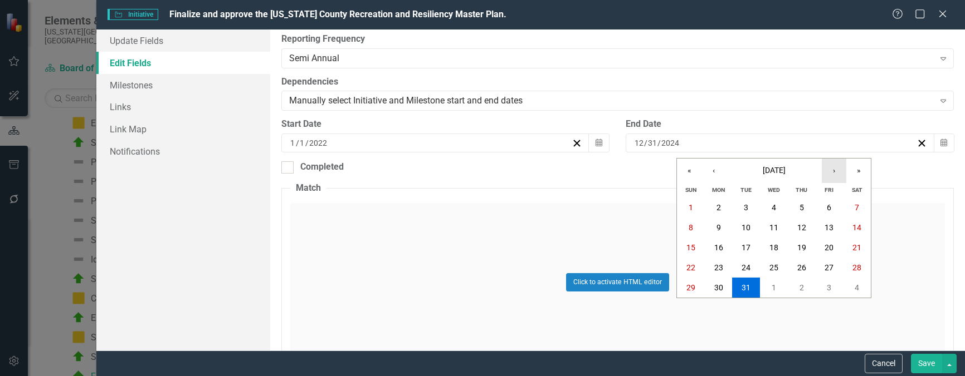
click at [839, 169] on button "›" at bounding box center [833, 171] width 25 height 25
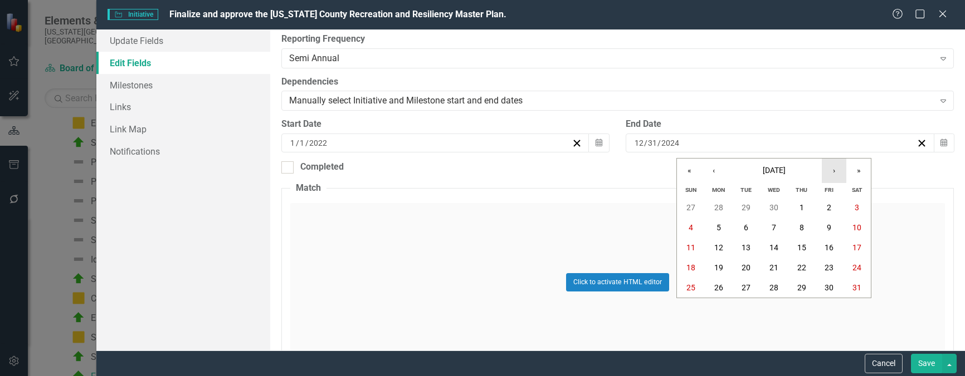
click at [839, 169] on button "›" at bounding box center [833, 171] width 25 height 25
click at [716, 287] on abbr "30" at bounding box center [718, 287] width 9 height 9
click at [927, 366] on button "Save" at bounding box center [926, 363] width 31 height 19
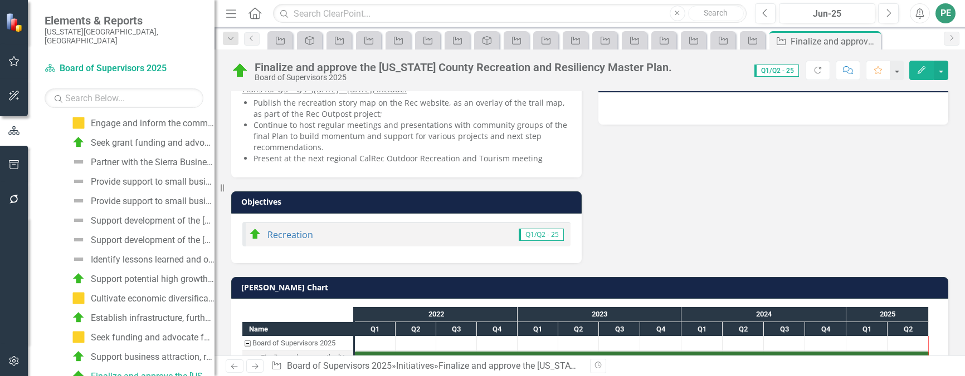
scroll to position [260, 0]
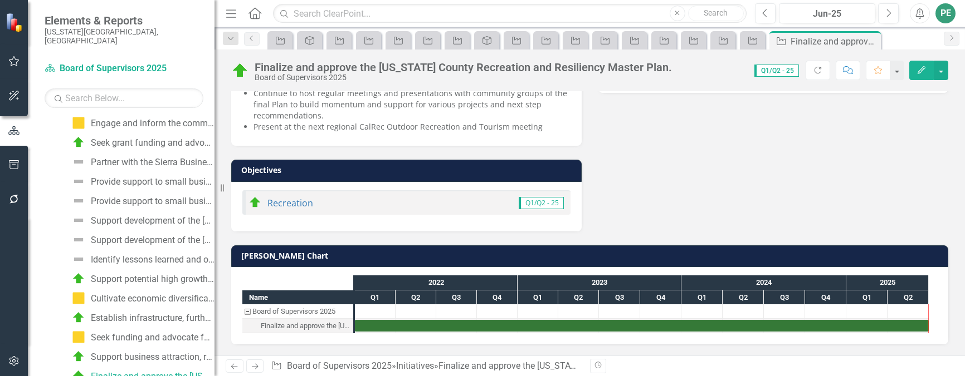
click at [257, 365] on icon "Next" at bounding box center [254, 366] width 9 height 7
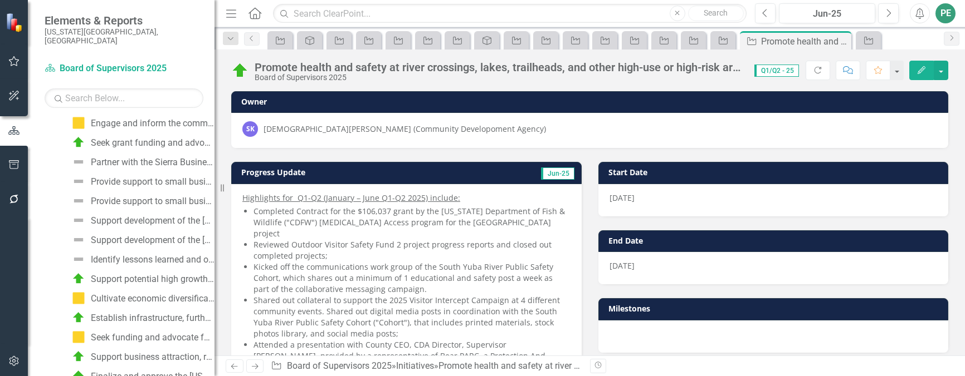
scroll to position [535, 0]
click at [931, 74] on button "Edit" at bounding box center [921, 70] width 25 height 19
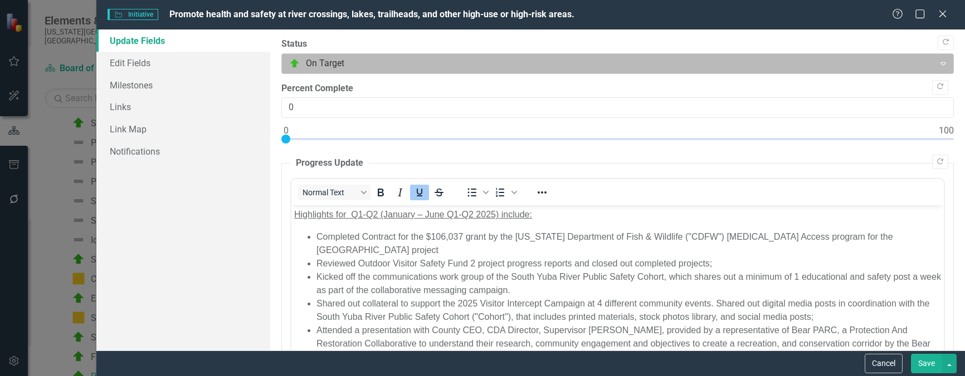
scroll to position [0, 0]
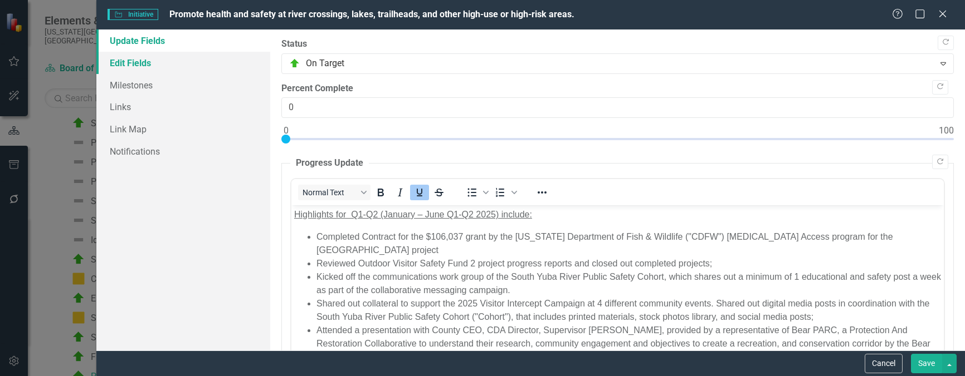
click at [149, 67] on link "Edit Fields" at bounding box center [183, 63] width 174 height 22
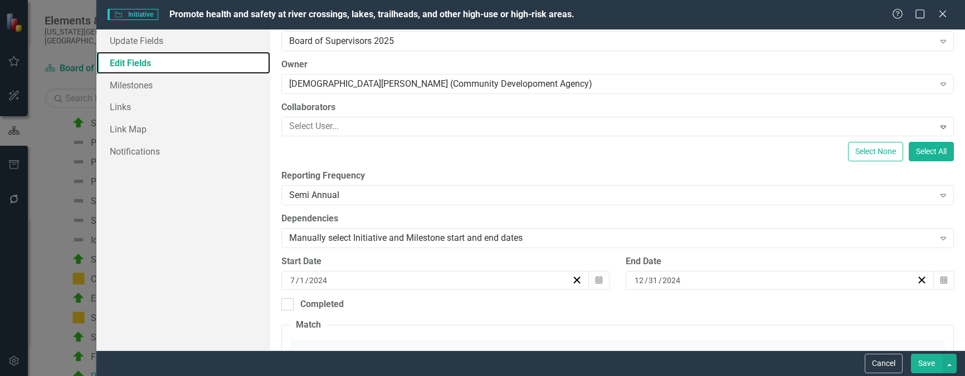
scroll to position [167, 0]
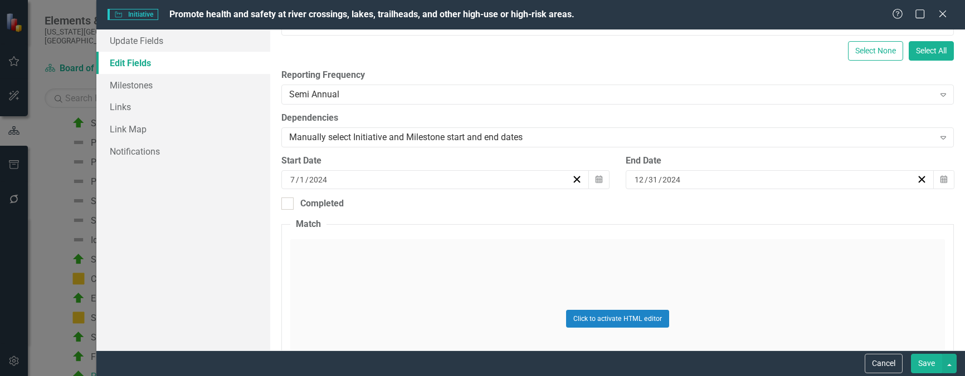
click at [865, 180] on div "12 / 31 / 2024" at bounding box center [774, 179] width 283 height 11
click at [833, 206] on button "›" at bounding box center [833, 207] width 25 height 25
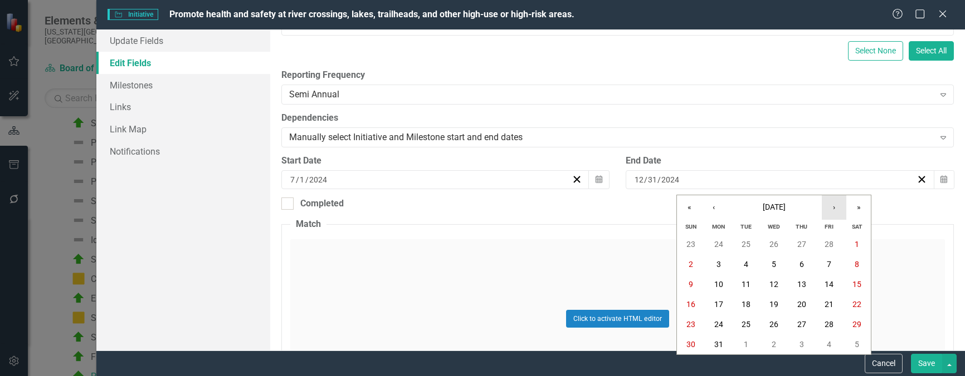
click at [833, 206] on button "›" at bounding box center [833, 207] width 25 height 25
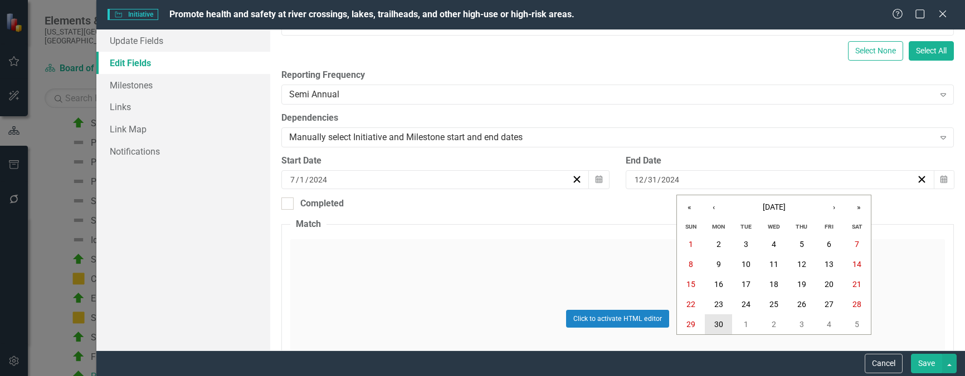
click at [721, 325] on abbr "30" at bounding box center [718, 324] width 9 height 9
click at [919, 364] on button "Save" at bounding box center [926, 363] width 31 height 19
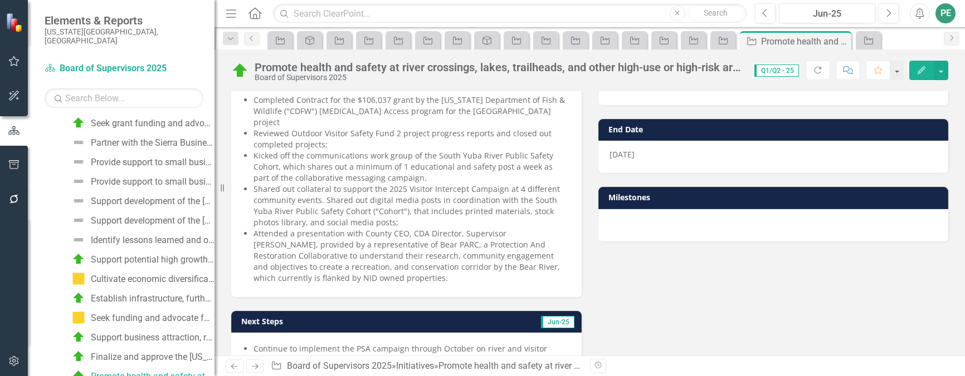
scroll to position [56, 0]
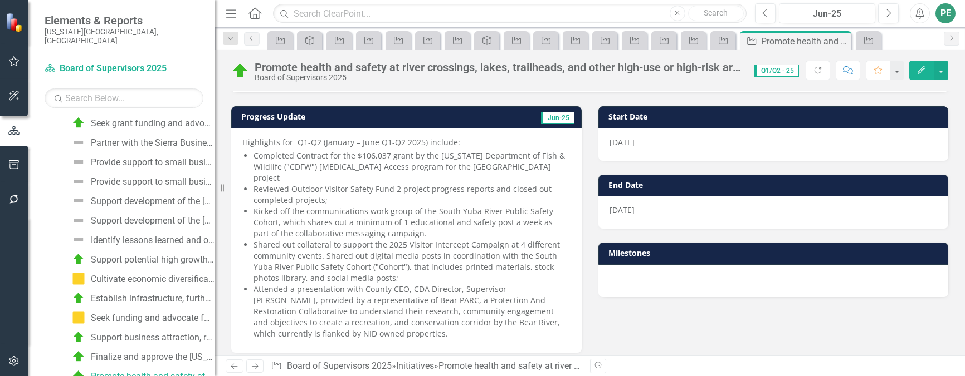
click at [252, 366] on icon "Next" at bounding box center [254, 366] width 9 height 7
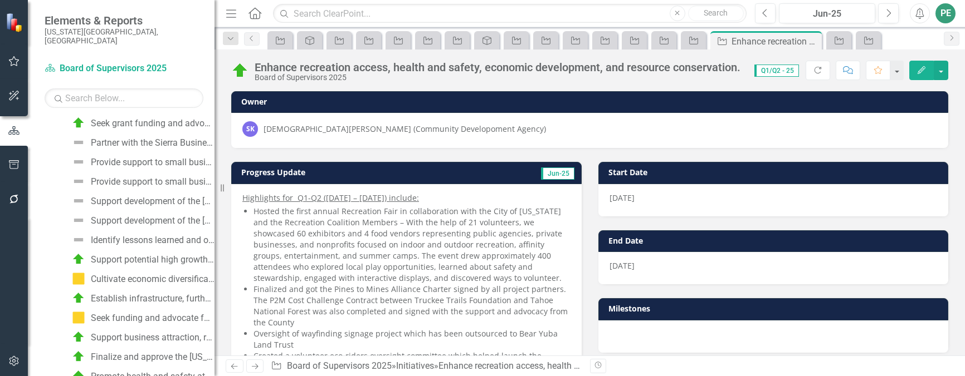
scroll to position [555, 0]
click at [924, 68] on icon "Edit" at bounding box center [921, 70] width 10 height 8
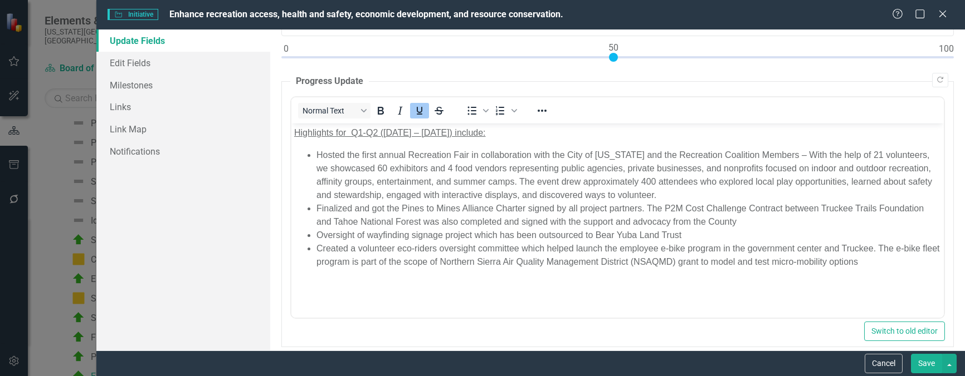
scroll to position [167, 0]
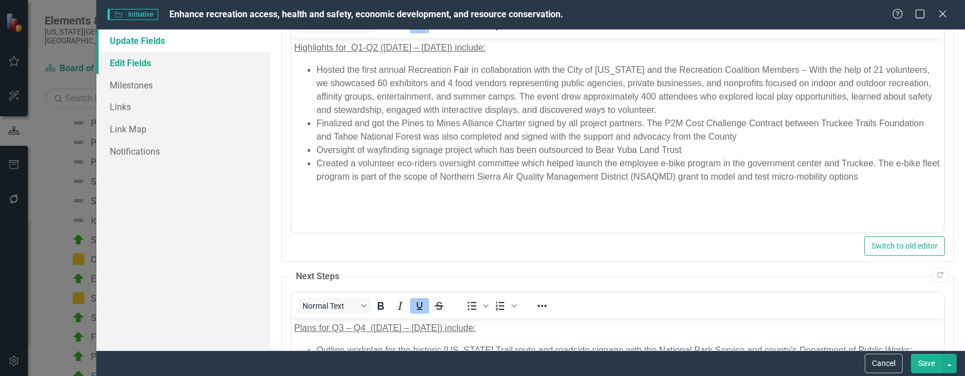
click at [156, 66] on link "Edit Fields" at bounding box center [183, 63] width 174 height 22
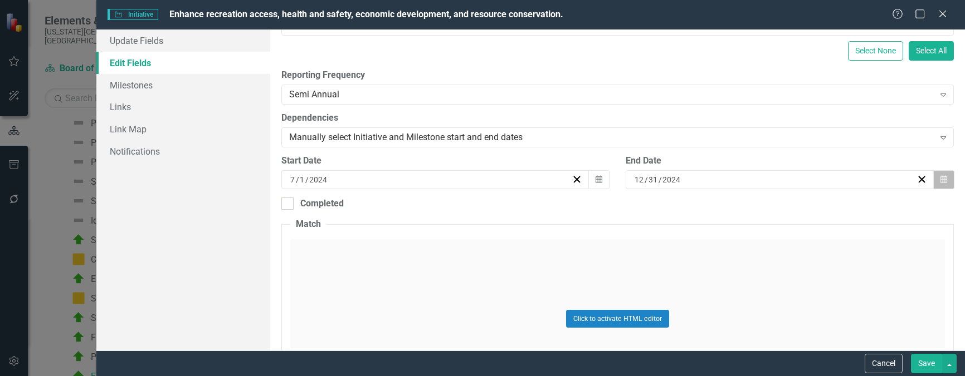
click at [933, 177] on button "Calendar" at bounding box center [943, 179] width 21 height 19
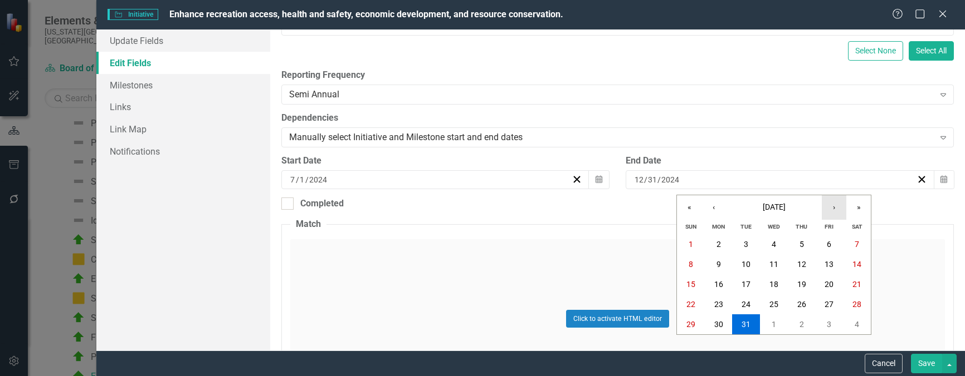
click at [833, 205] on button "›" at bounding box center [833, 207] width 25 height 25
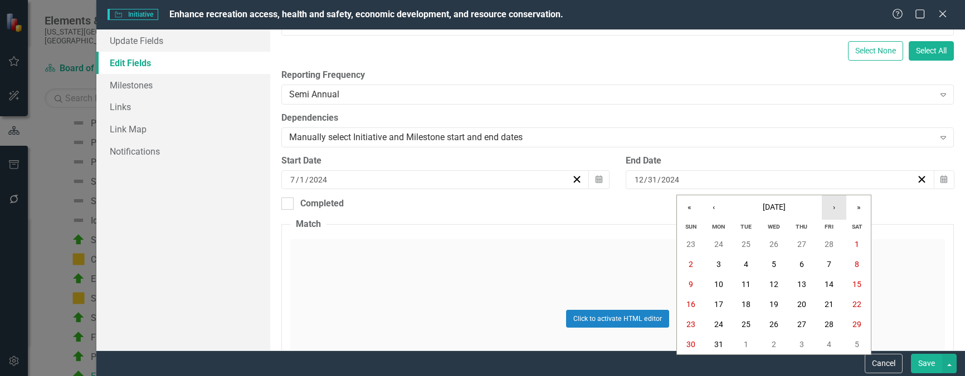
click at [833, 205] on button "›" at bounding box center [833, 207] width 25 height 25
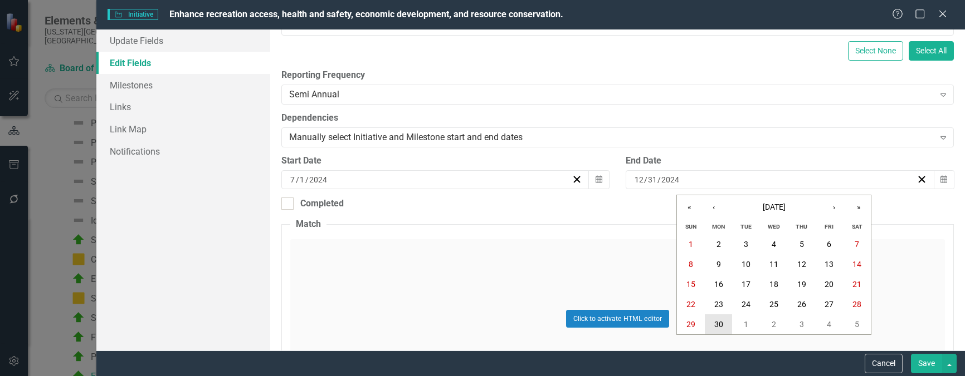
click at [715, 321] on abbr "30" at bounding box center [718, 324] width 9 height 9
click at [922, 358] on button "Save" at bounding box center [926, 363] width 31 height 19
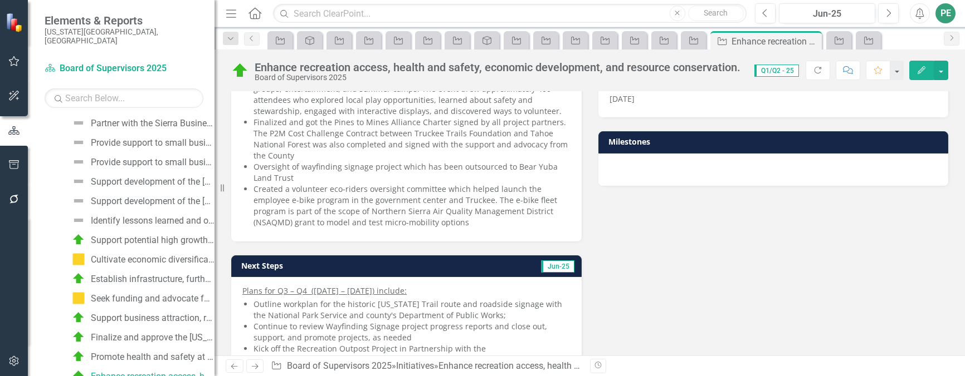
click at [249, 368] on link "Next" at bounding box center [255, 366] width 18 height 13
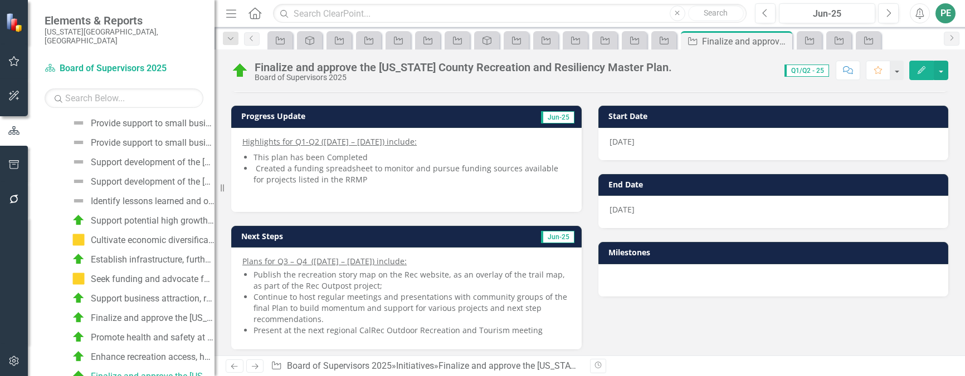
scroll to position [56, 0]
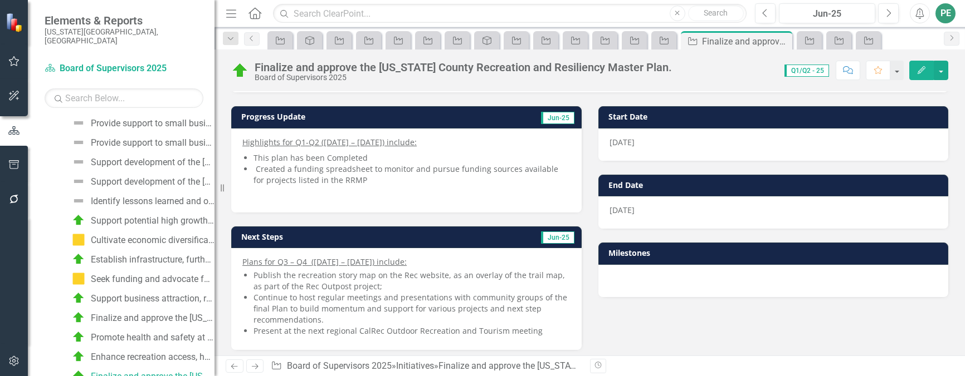
click at [918, 70] on icon "Edit" at bounding box center [921, 70] width 10 height 8
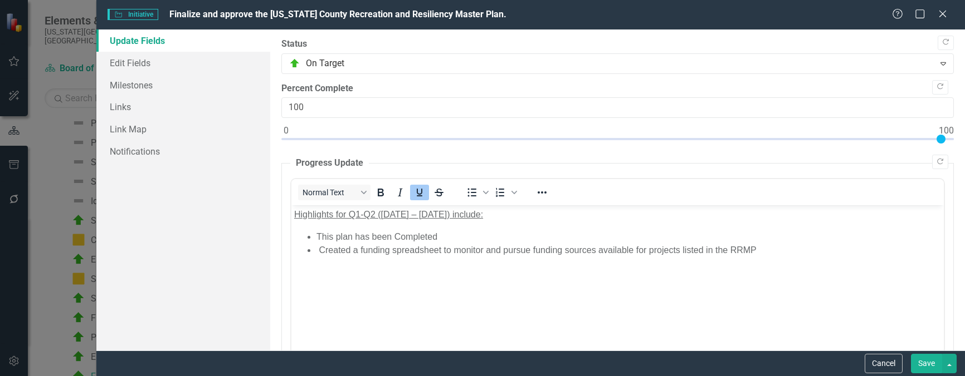
scroll to position [0, 0]
click at [162, 65] on link "Edit Fields" at bounding box center [183, 63] width 174 height 22
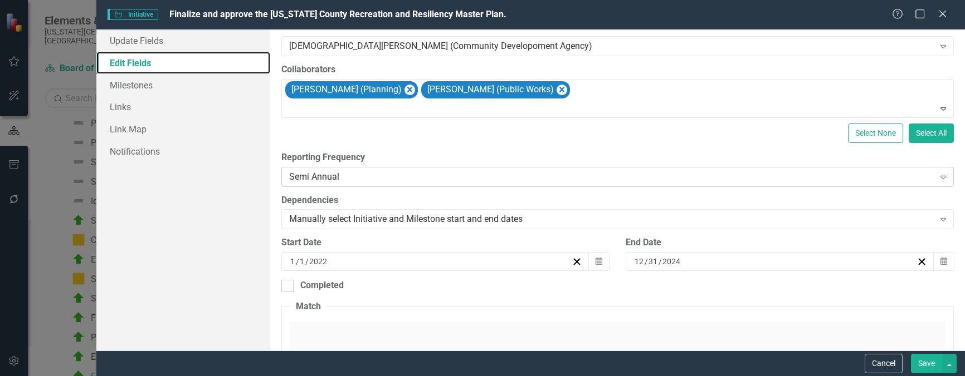
scroll to position [111, 0]
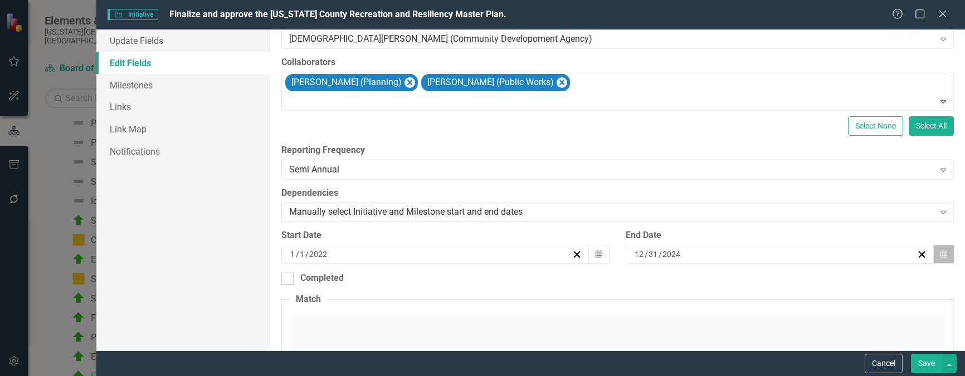
click at [940, 255] on icon "button" at bounding box center [943, 254] width 7 height 8
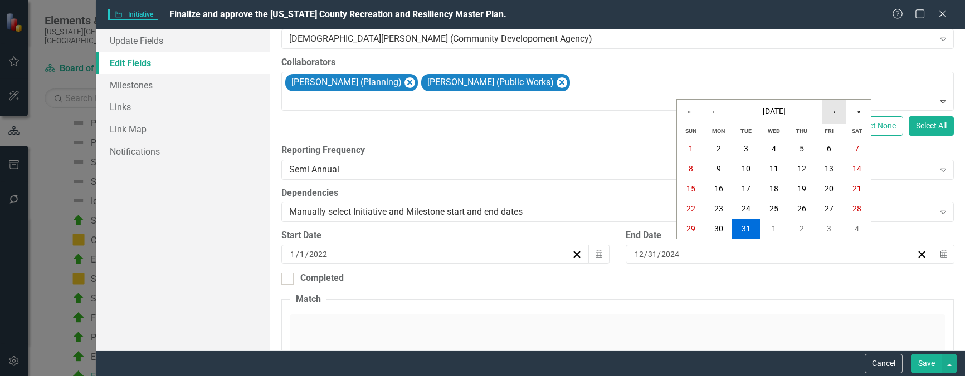
click at [832, 116] on button "›" at bounding box center [833, 112] width 25 height 25
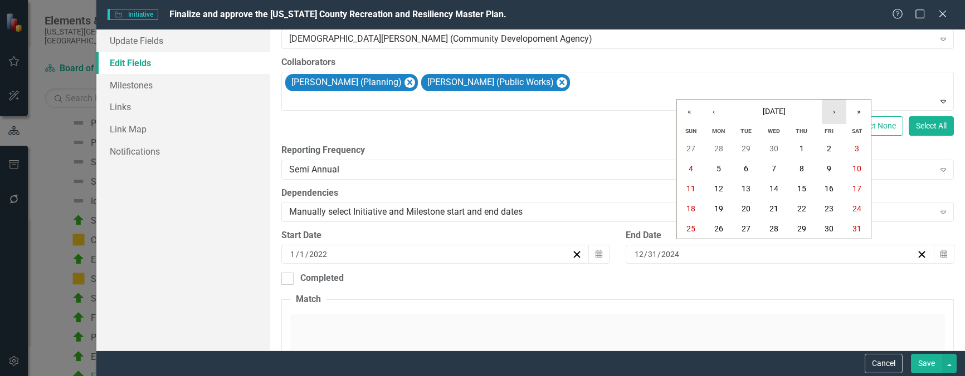
click at [832, 116] on button "›" at bounding box center [833, 112] width 25 height 25
click at [713, 115] on button "‹" at bounding box center [713, 112] width 25 height 25
click at [725, 227] on button "30" at bounding box center [719, 229] width 28 height 20
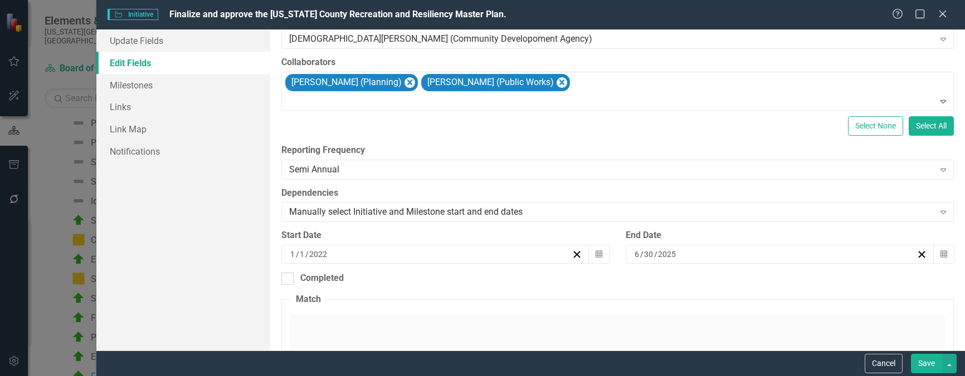
click at [920, 364] on button "Save" at bounding box center [926, 363] width 31 height 19
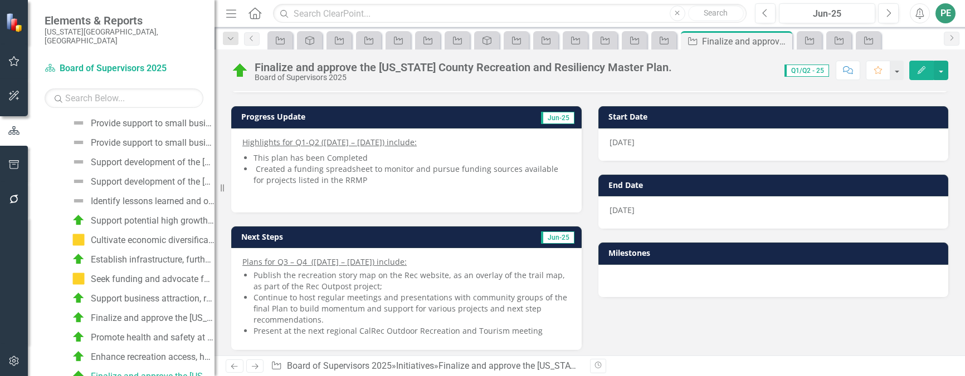
click at [256, 363] on icon "Next" at bounding box center [254, 366] width 9 height 7
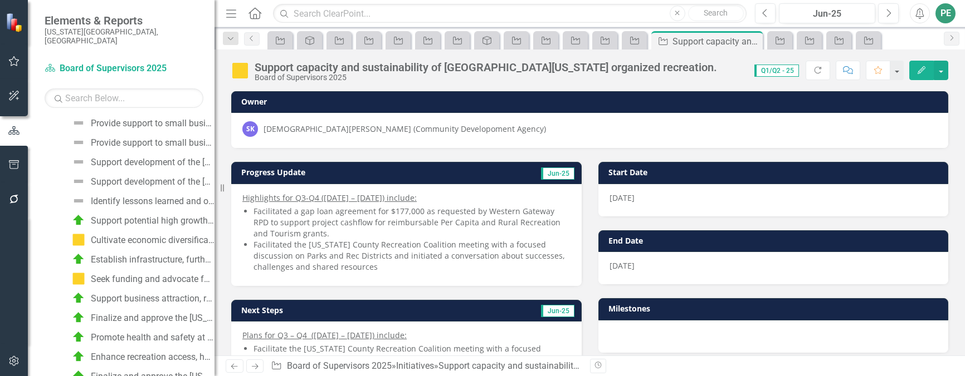
scroll to position [594, 0]
click at [930, 69] on button "Edit" at bounding box center [921, 70] width 25 height 19
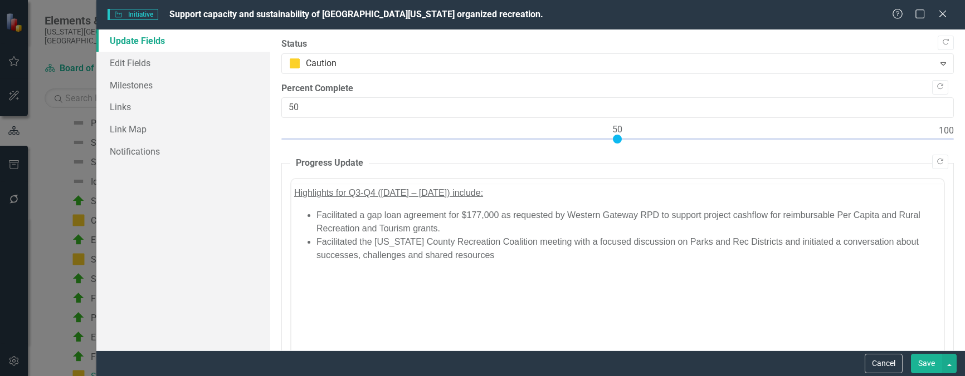
scroll to position [0, 0]
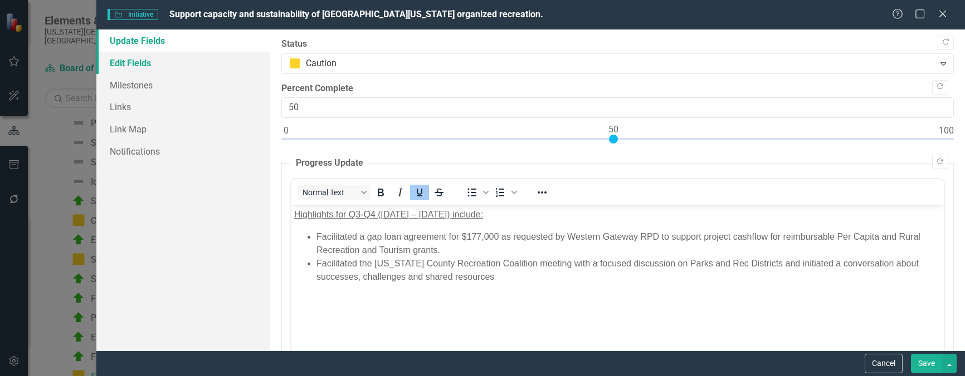
click at [138, 62] on link "Edit Fields" at bounding box center [183, 63] width 174 height 22
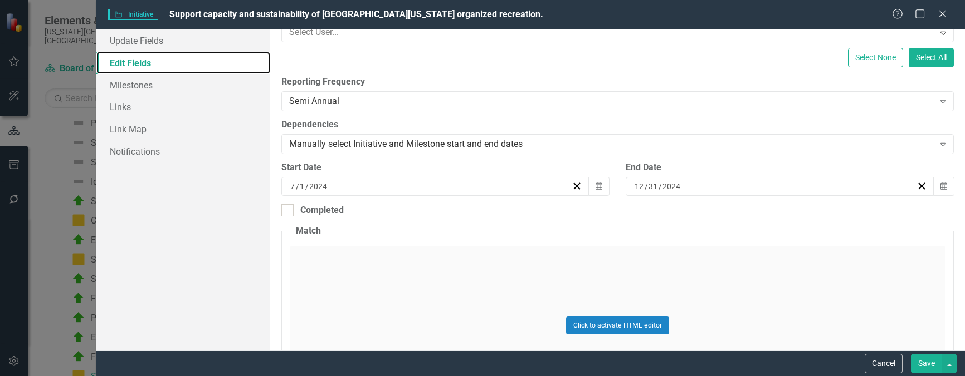
scroll to position [167, 0]
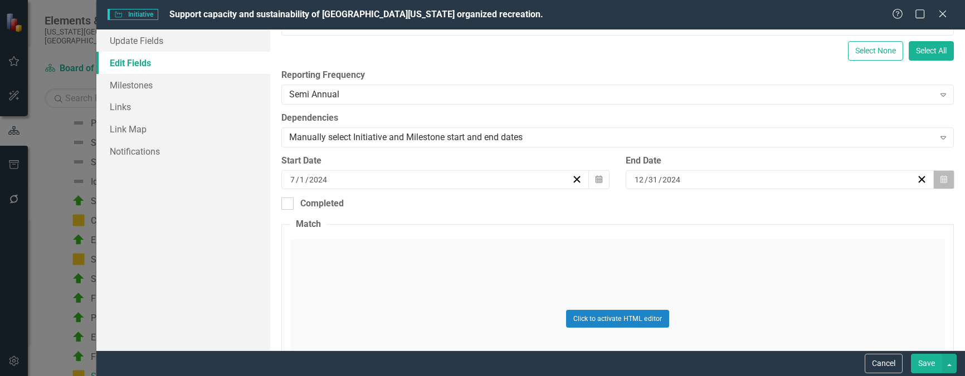
click at [940, 177] on icon "Calendar" at bounding box center [943, 180] width 7 height 8
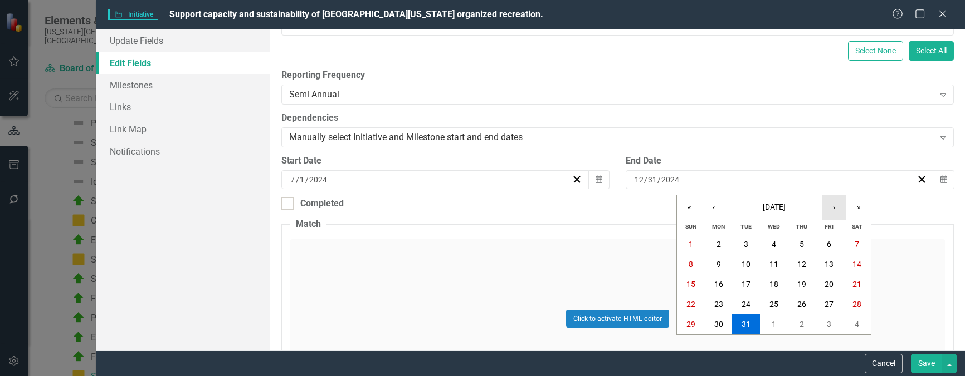
click at [832, 205] on button "›" at bounding box center [833, 207] width 25 height 25
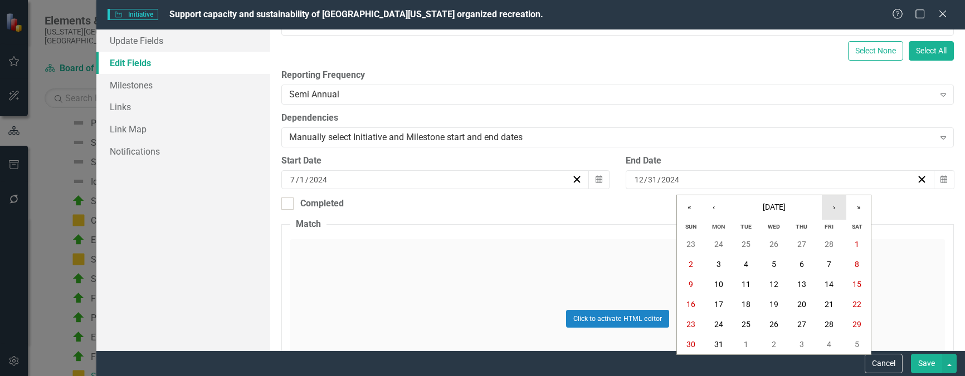
click at [832, 205] on button "›" at bounding box center [833, 207] width 25 height 25
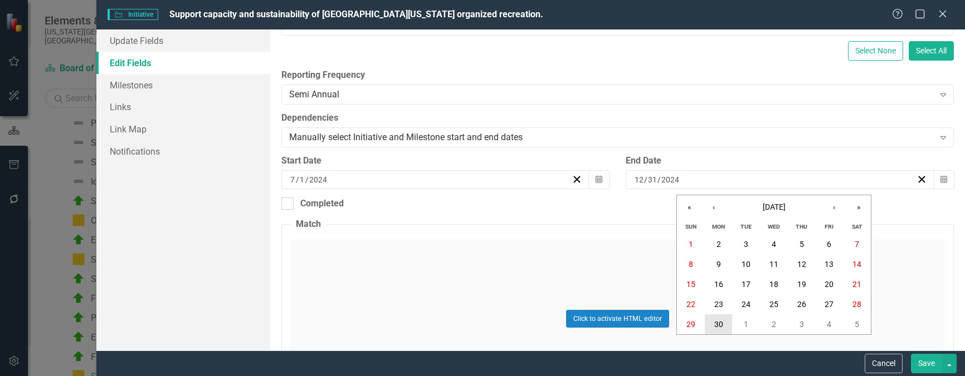
click at [712, 323] on button "30" at bounding box center [719, 325] width 28 height 20
click at [918, 361] on button "Save" at bounding box center [926, 363] width 31 height 19
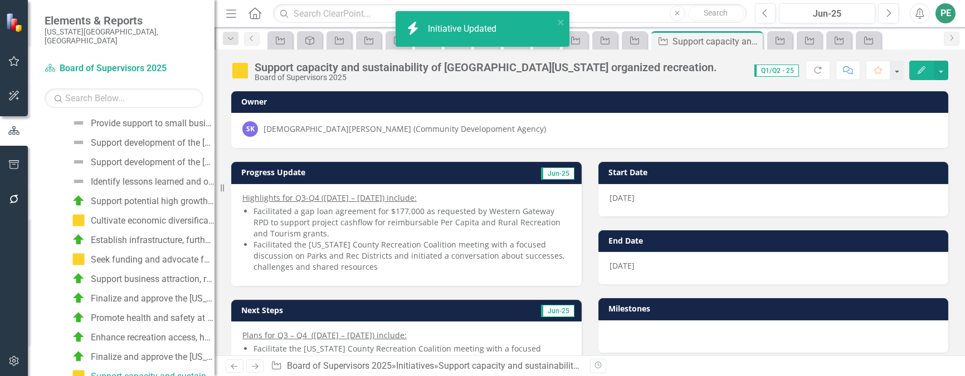
click at [254, 364] on icon "Next" at bounding box center [254, 366] width 9 height 7
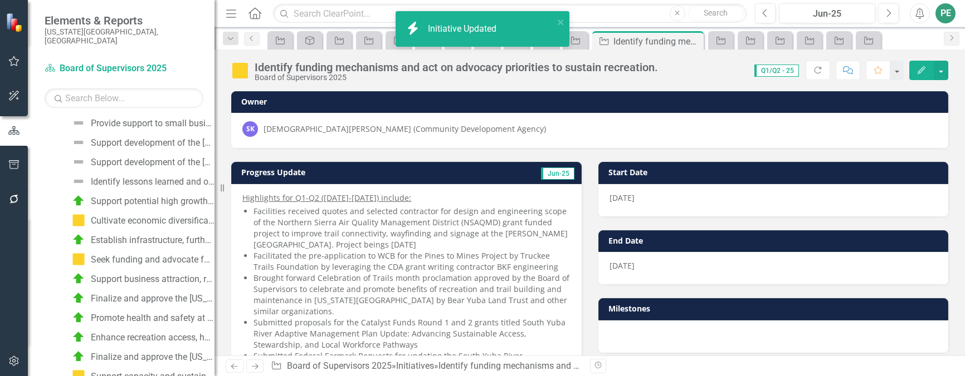
scroll to position [613, 0]
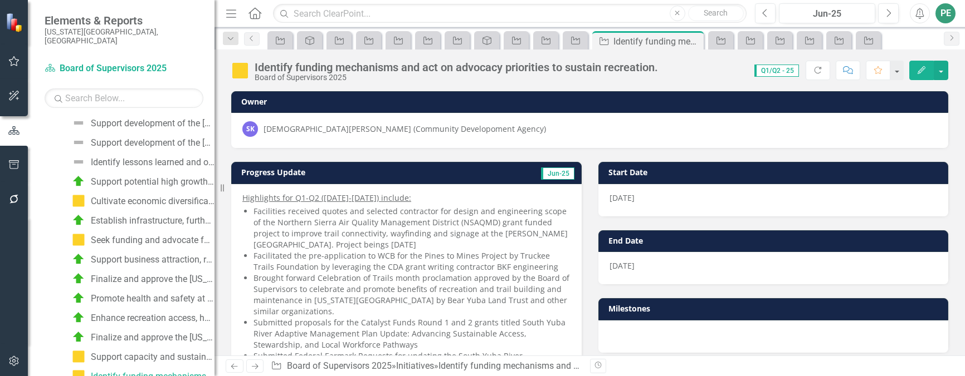
click at [924, 72] on icon "Edit" at bounding box center [921, 70] width 10 height 8
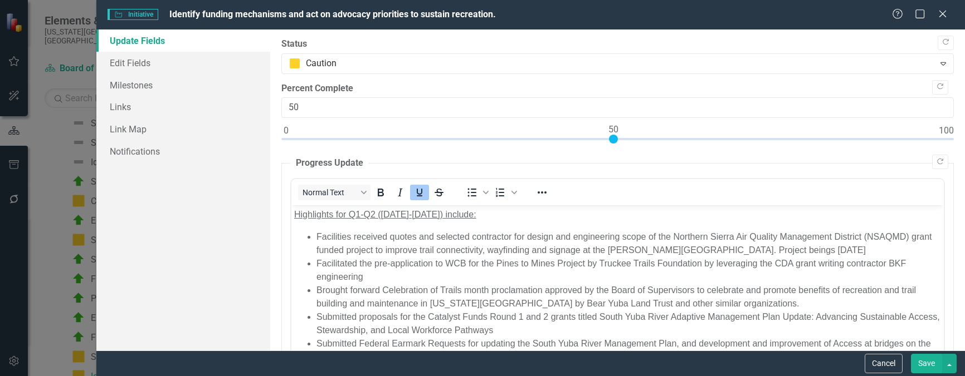
scroll to position [0, 0]
click at [154, 59] on link "Edit Fields" at bounding box center [183, 63] width 174 height 22
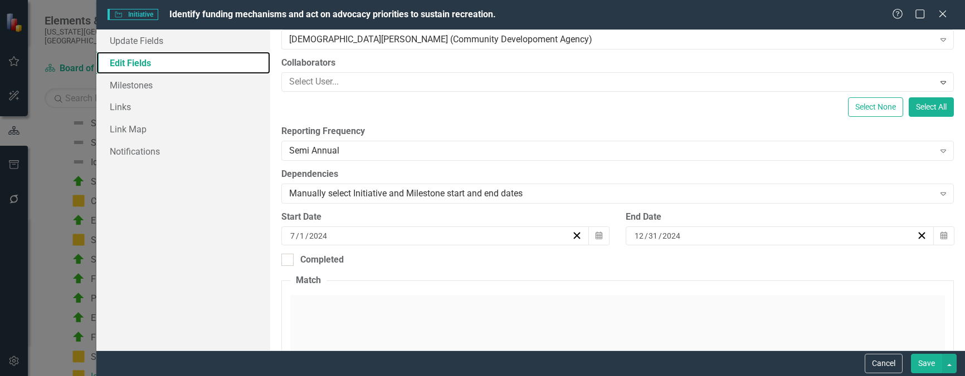
scroll to position [111, 0]
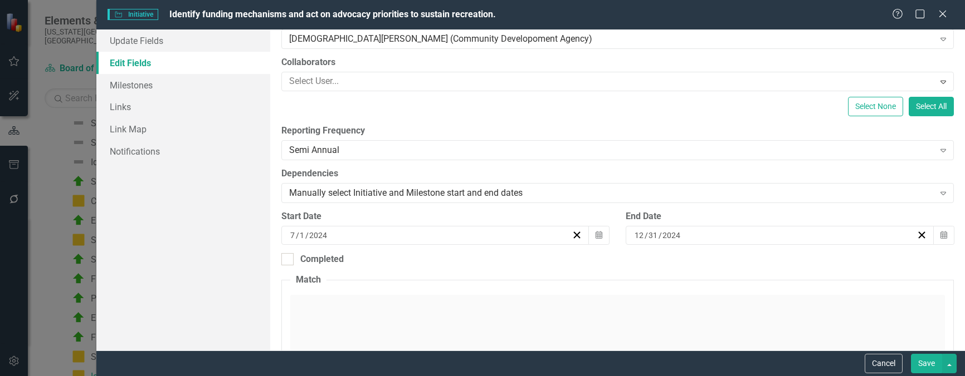
click at [721, 233] on div "12 / 31 / 2024" at bounding box center [774, 235] width 283 height 11
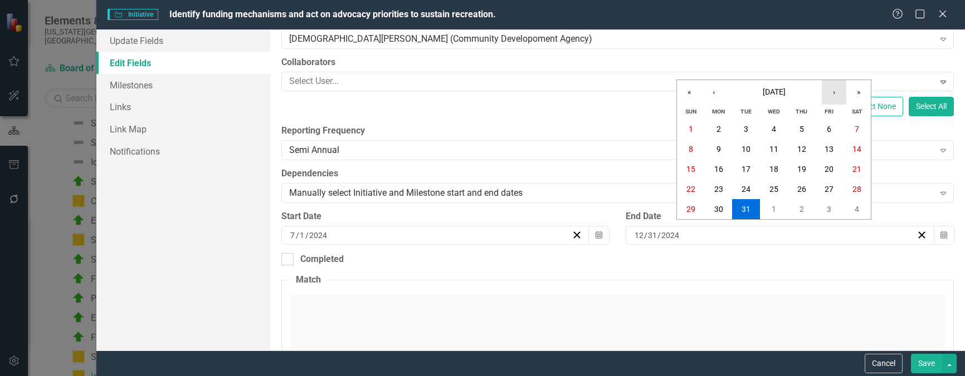
click at [834, 91] on button "›" at bounding box center [833, 92] width 25 height 25
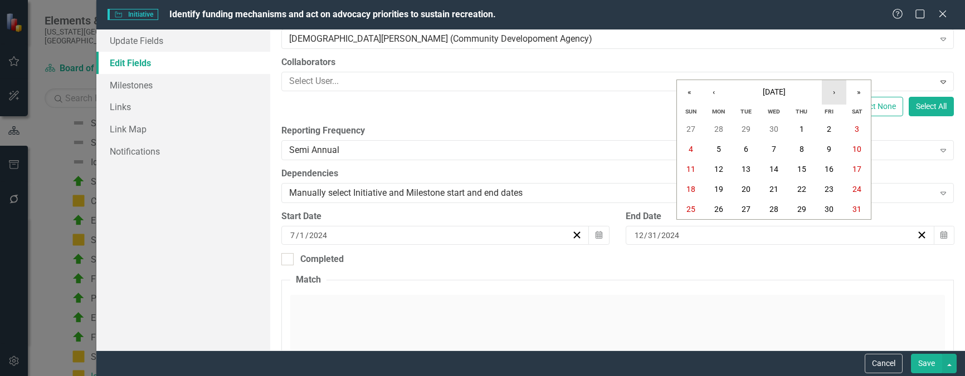
click at [834, 91] on button "›" at bounding box center [833, 92] width 25 height 25
click at [720, 209] on abbr "30" at bounding box center [718, 209] width 9 height 9
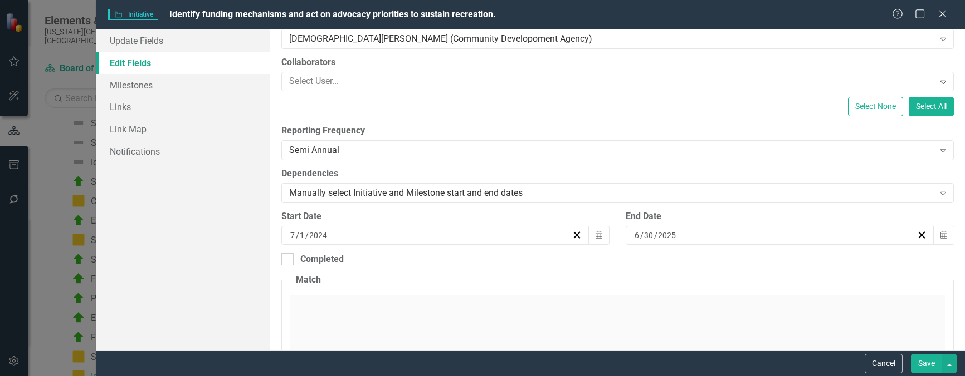
click at [925, 361] on button "Save" at bounding box center [926, 363] width 31 height 19
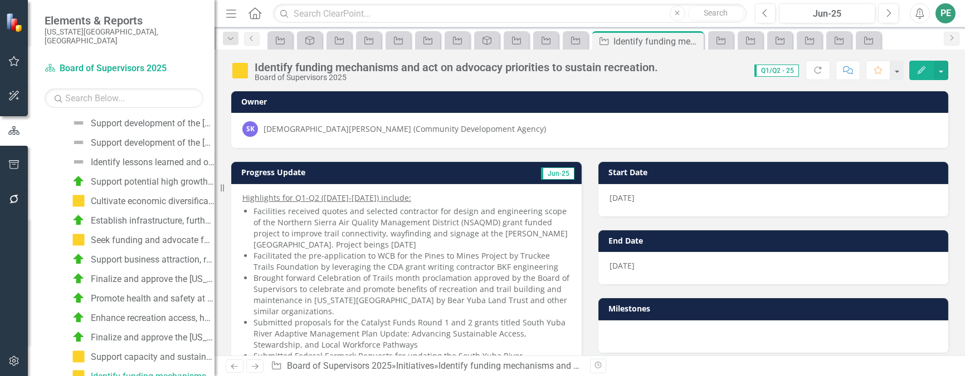
click at [256, 364] on icon "Next" at bounding box center [254, 366] width 9 height 7
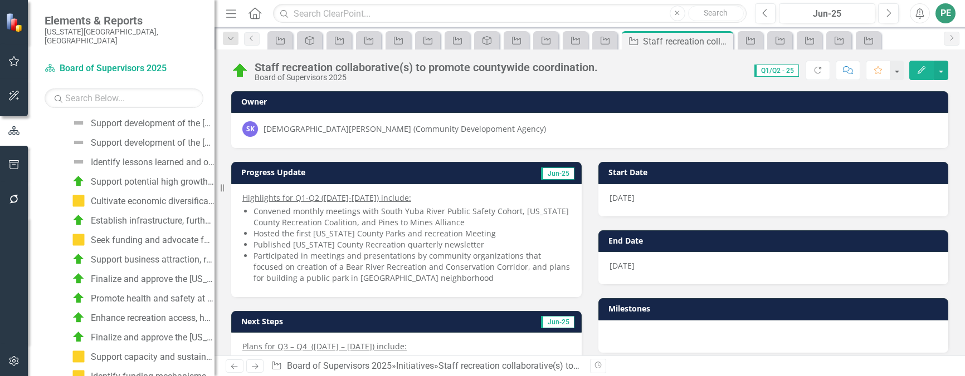
scroll to position [633, 0]
click at [920, 73] on icon "button" at bounding box center [921, 70] width 8 height 8
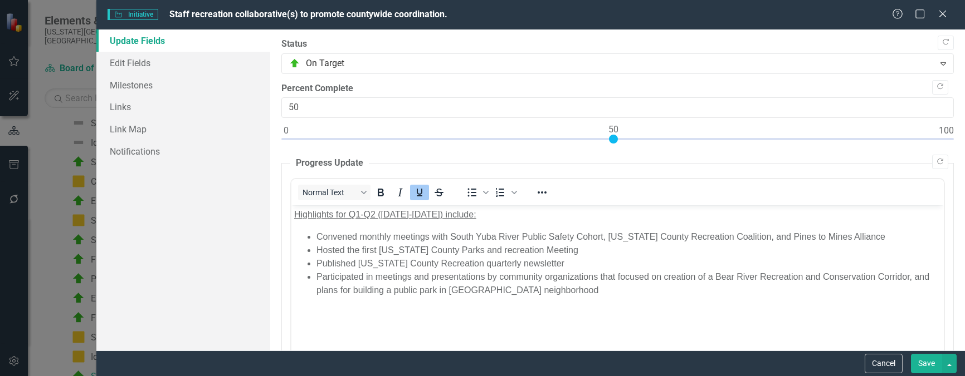
scroll to position [0, 0]
click at [139, 65] on link "Edit Fields" at bounding box center [183, 63] width 174 height 22
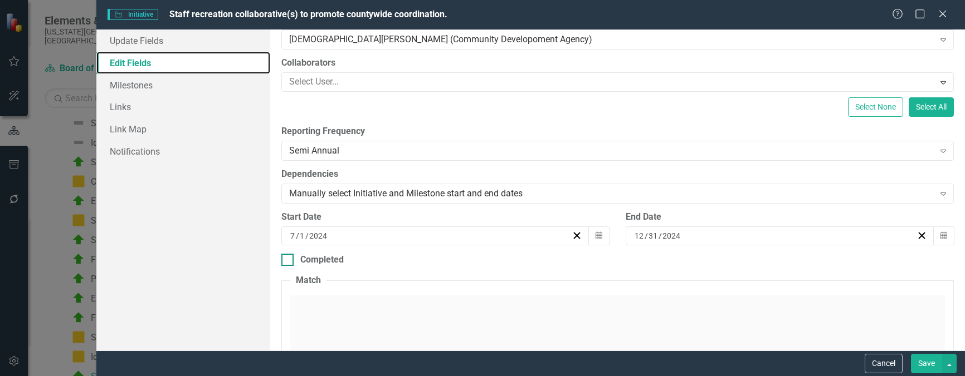
scroll to position [111, 0]
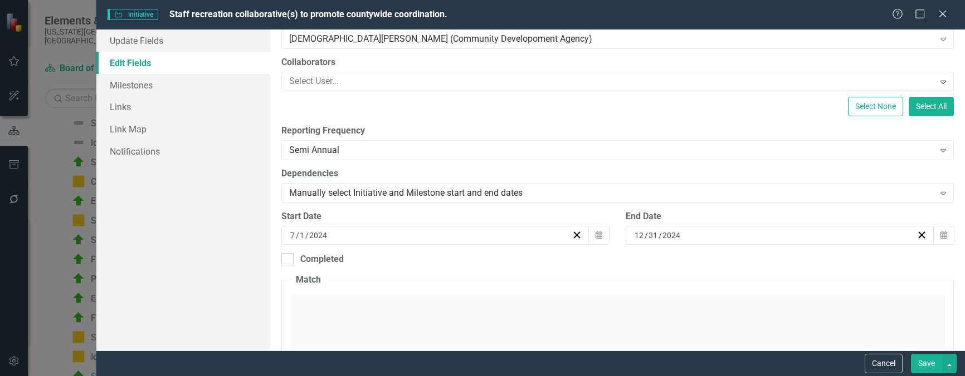
click at [742, 236] on div "12 / 31 / 2024" at bounding box center [774, 235] width 283 height 11
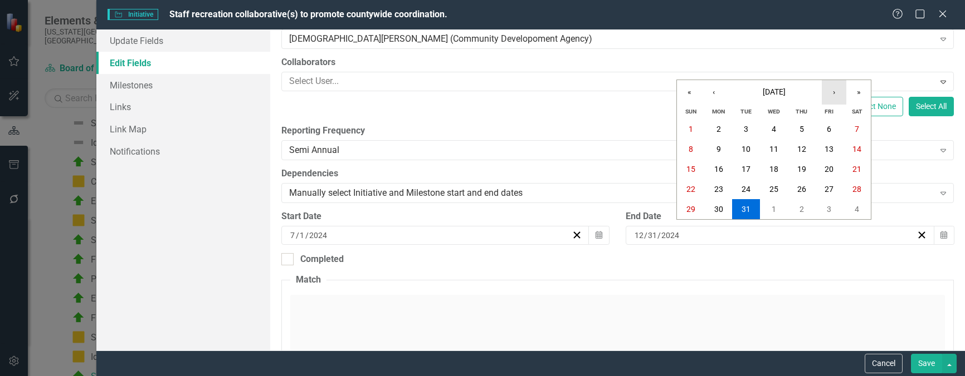
click at [835, 86] on button "›" at bounding box center [833, 92] width 25 height 25
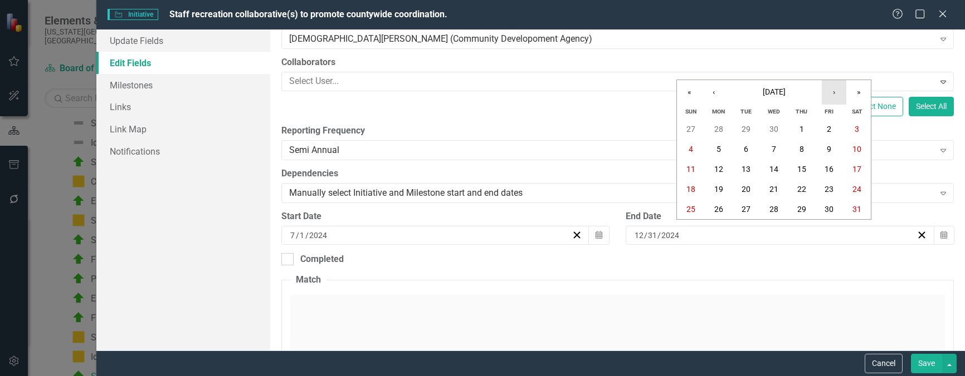
click at [835, 86] on button "›" at bounding box center [833, 92] width 25 height 25
click at [710, 96] on button "‹" at bounding box center [713, 92] width 25 height 25
click at [726, 207] on button "30" at bounding box center [719, 209] width 28 height 20
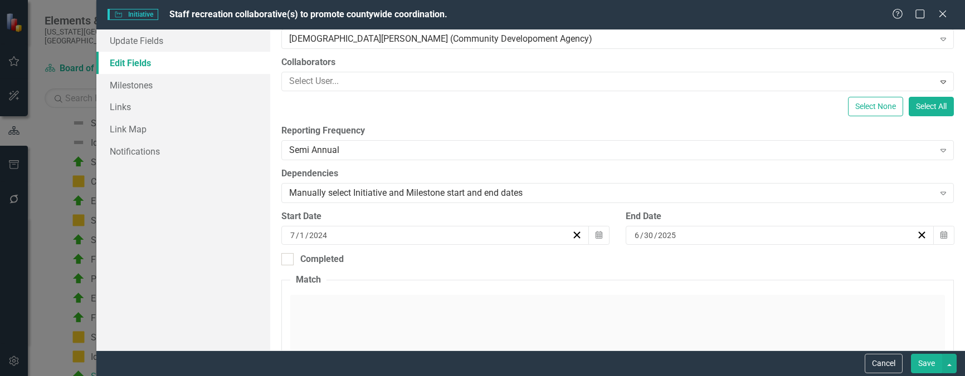
click at [927, 363] on button "Save" at bounding box center [926, 363] width 31 height 19
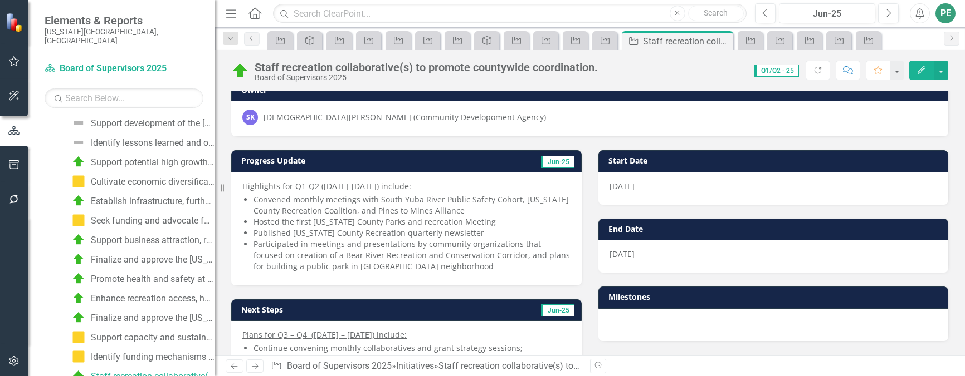
scroll to position [0, 0]
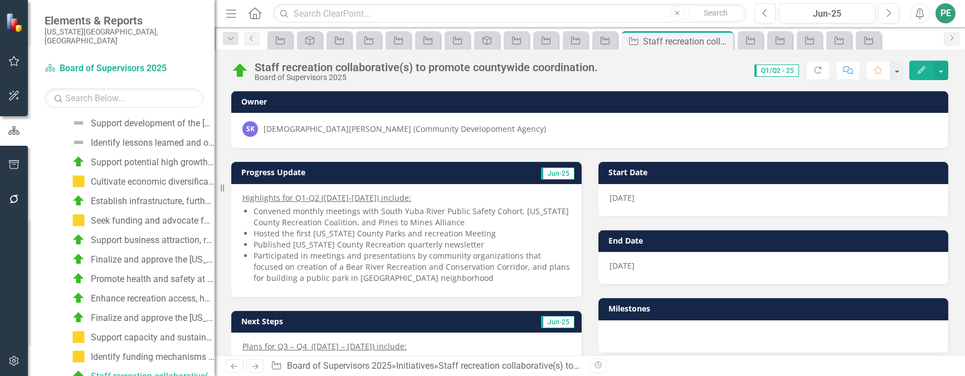
click at [257, 372] on link "Next" at bounding box center [255, 366] width 18 height 13
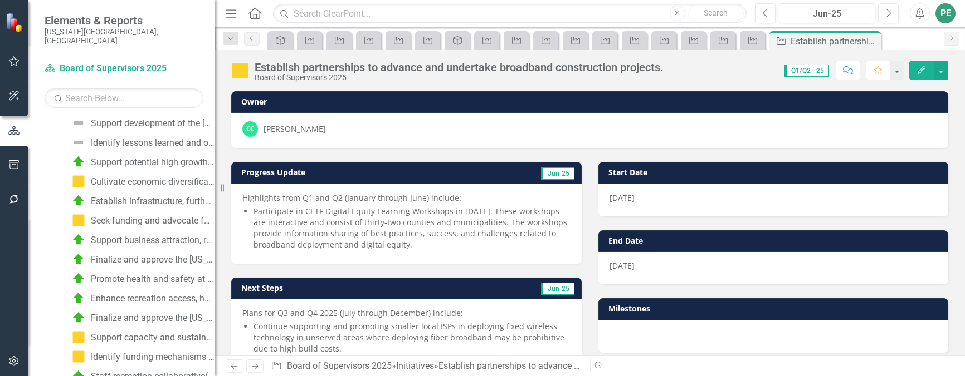
scroll to position [652, 0]
click at [925, 63] on button "Edit" at bounding box center [921, 70] width 25 height 19
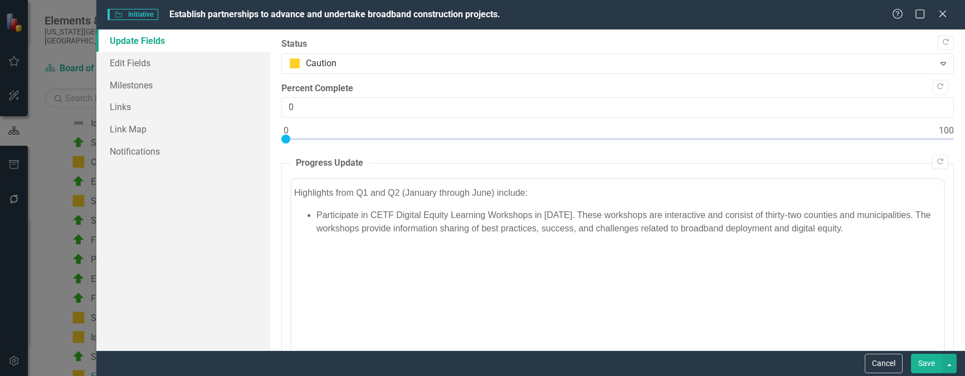
scroll to position [0, 0]
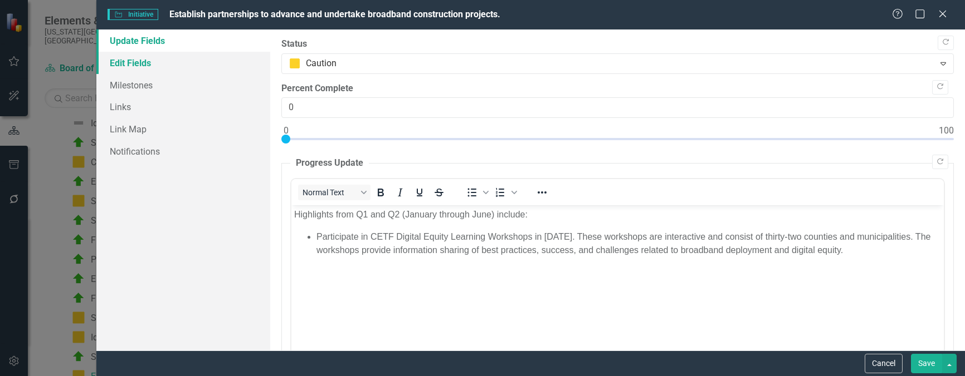
click at [124, 58] on link "Edit Fields" at bounding box center [183, 63] width 174 height 22
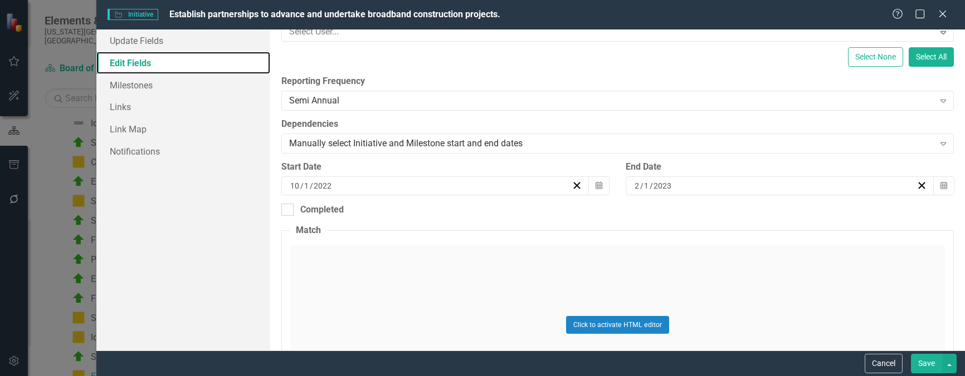
scroll to position [167, 0]
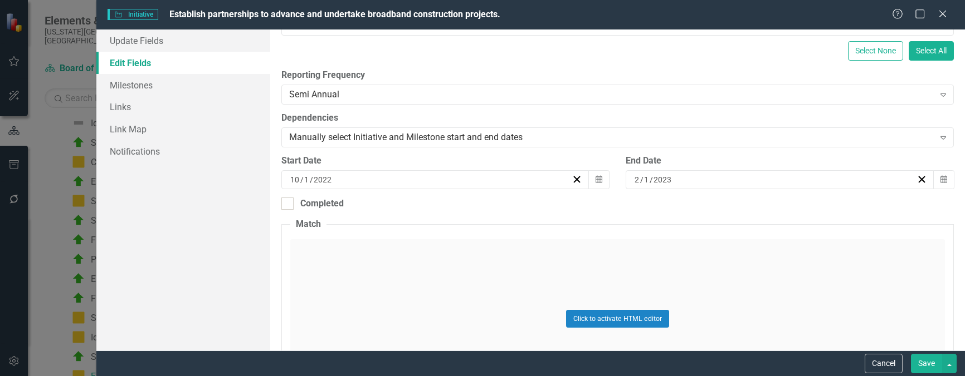
click at [778, 183] on div "2 / 1 / 2023" at bounding box center [774, 179] width 283 height 11
click at [840, 211] on button "›" at bounding box center [833, 207] width 25 height 25
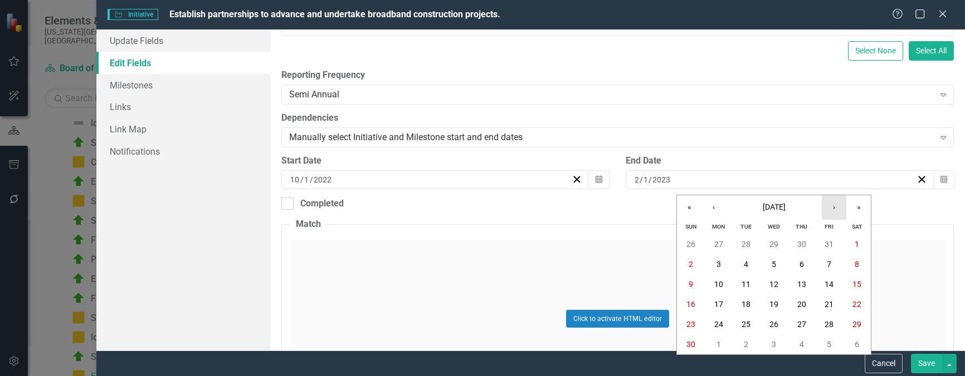
click at [840, 211] on button "›" at bounding box center [833, 207] width 25 height 25
click at [717, 204] on button "‹" at bounding box center [713, 207] width 25 height 25
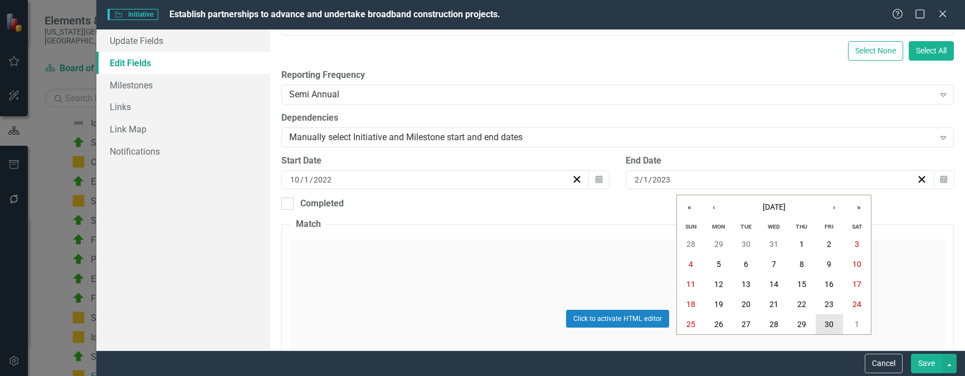
click at [825, 319] on button "30" at bounding box center [829, 325] width 28 height 20
click at [923, 370] on button "Save" at bounding box center [926, 363] width 31 height 19
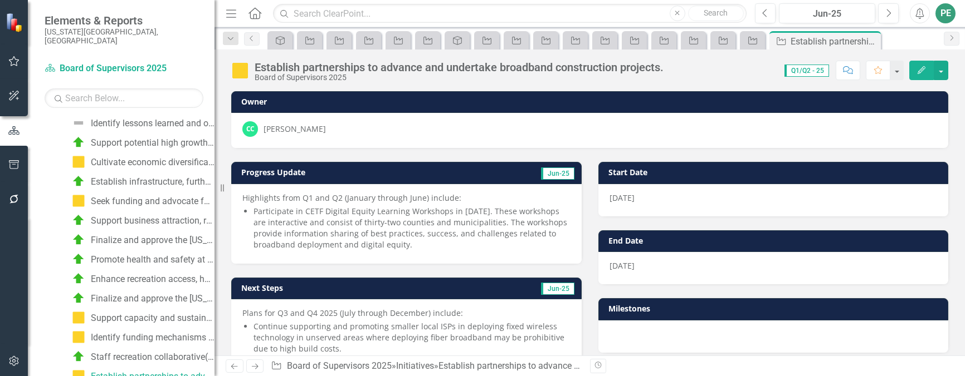
click at [657, 249] on td "End Date" at bounding box center [775, 242] width 334 height 17
click at [656, 253] on div "6/30/23" at bounding box center [773, 268] width 350 height 32
click at [918, 68] on icon "Edit" at bounding box center [921, 70] width 10 height 8
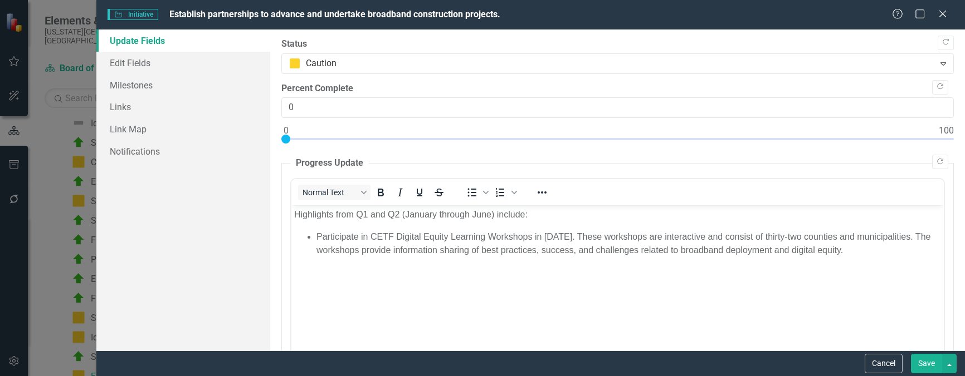
scroll to position [0, 0]
click at [129, 60] on link "Edit Fields" at bounding box center [183, 63] width 174 height 22
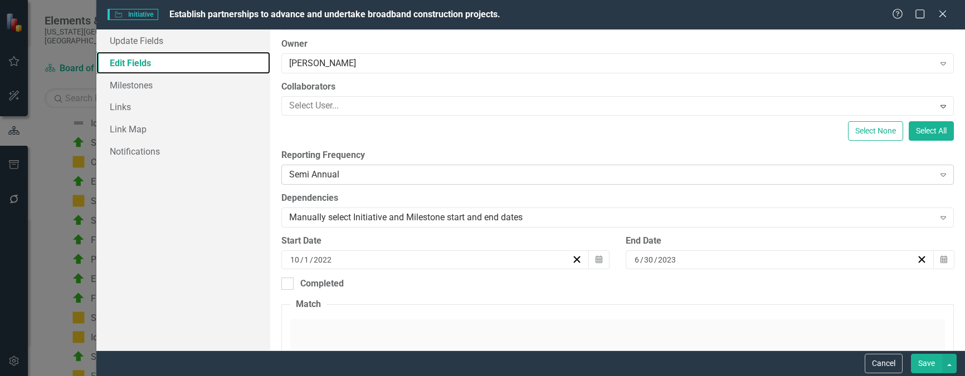
scroll to position [111, 0]
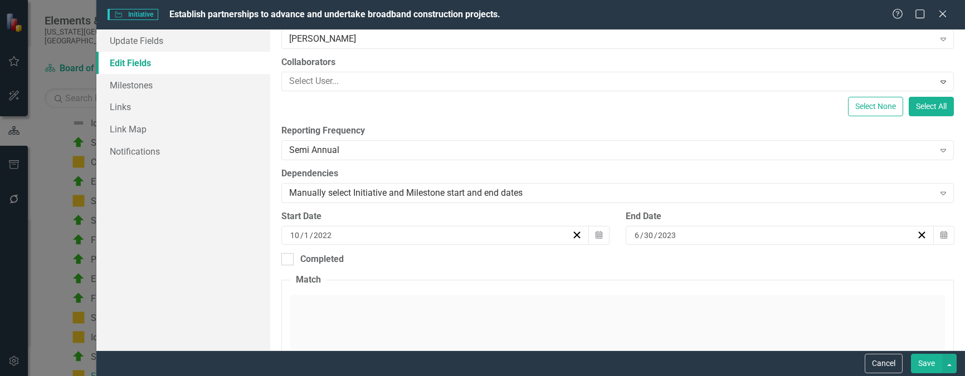
click at [696, 237] on div "6 / 30 / 2023" at bounding box center [774, 235] width 283 height 11
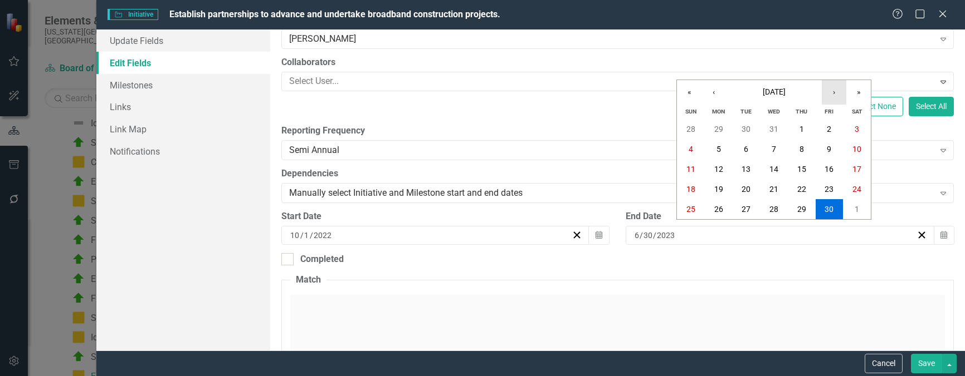
click at [833, 92] on button "›" at bounding box center [833, 92] width 25 height 25
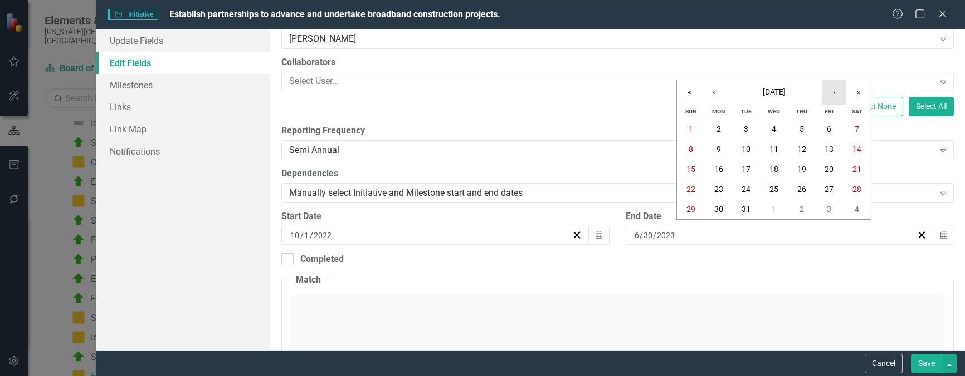
click at [833, 92] on button "›" at bounding box center [833, 92] width 25 height 25
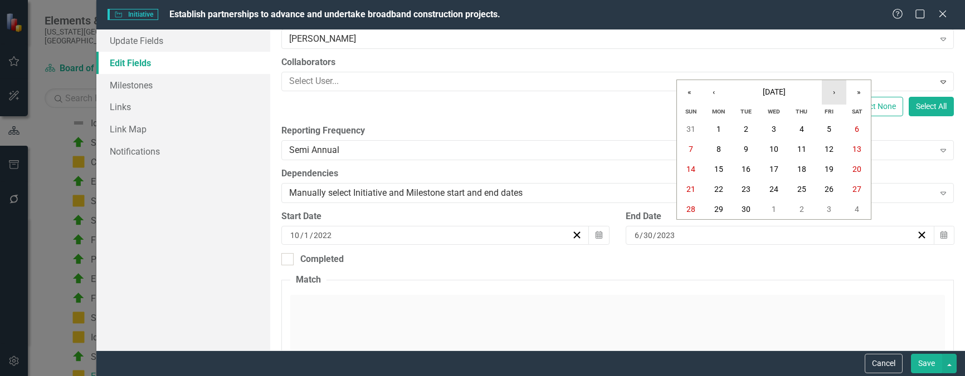
click at [833, 92] on button "›" at bounding box center [833, 92] width 25 height 25
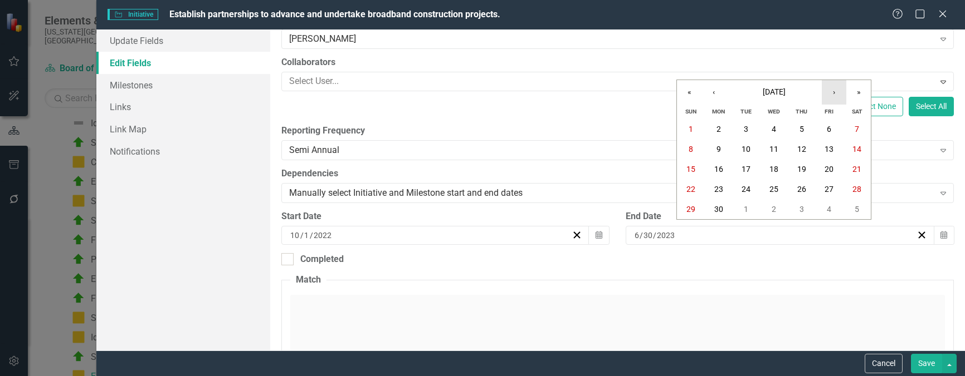
click at [833, 92] on button "›" at bounding box center [833, 92] width 25 height 25
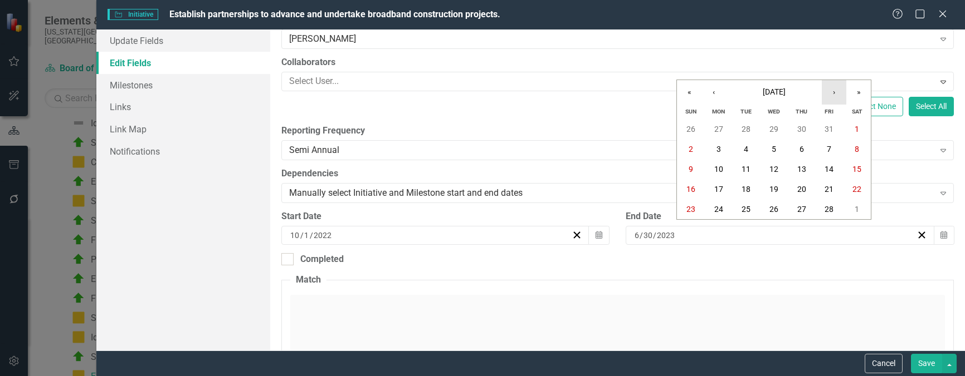
click at [833, 92] on button "›" at bounding box center [833, 92] width 25 height 25
click at [718, 207] on abbr "30" at bounding box center [718, 209] width 9 height 9
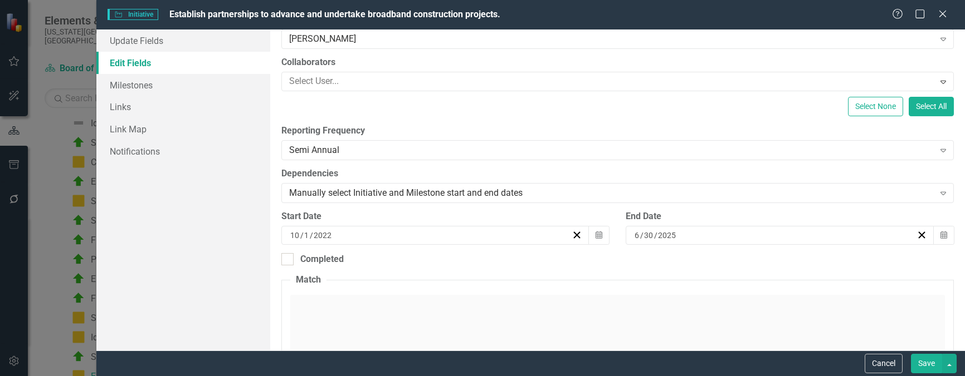
click at [922, 360] on button "Save" at bounding box center [926, 363] width 31 height 19
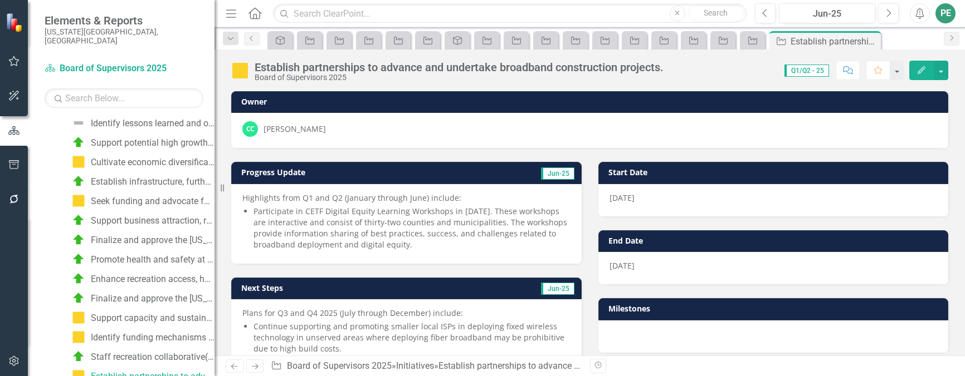
click at [250, 366] on icon "Next" at bounding box center [254, 366] width 9 height 7
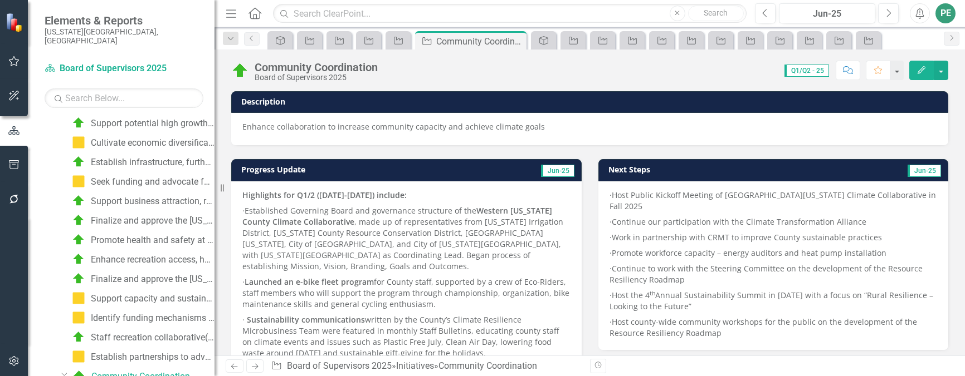
click at [926, 65] on button "Edit" at bounding box center [921, 70] width 25 height 19
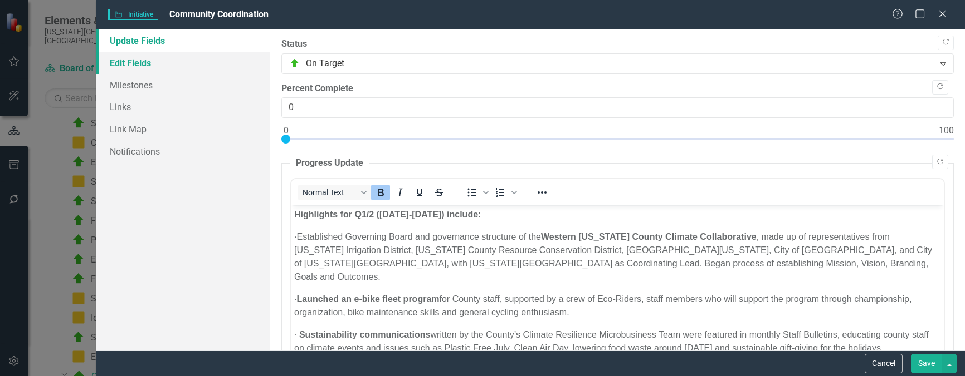
click at [159, 62] on link "Edit Fields" at bounding box center [183, 63] width 174 height 22
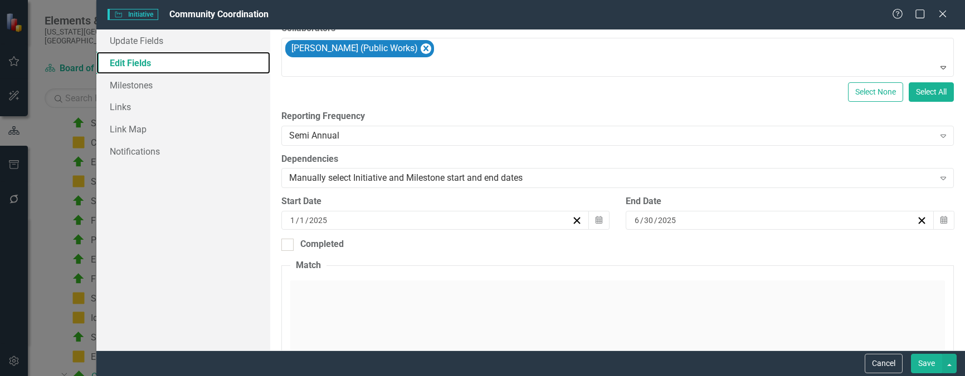
scroll to position [167, 0]
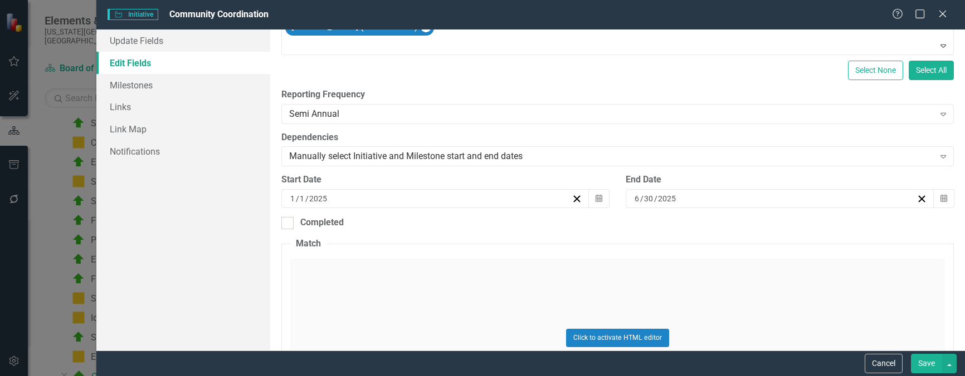
click at [927, 365] on button "Save" at bounding box center [926, 363] width 31 height 19
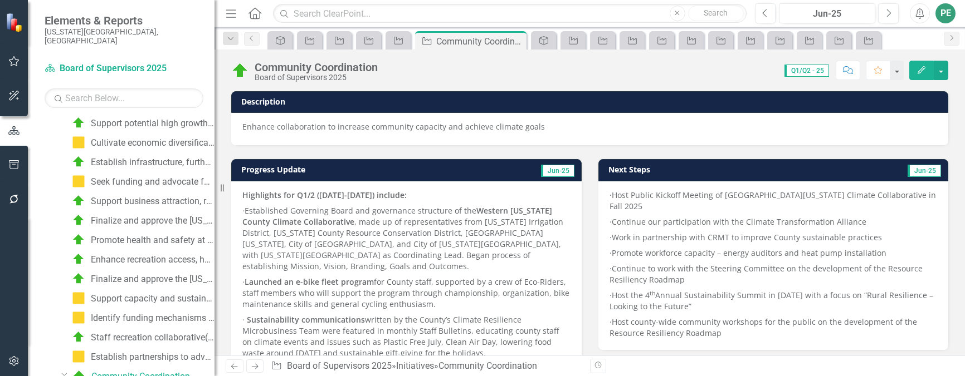
click at [256, 364] on icon "Next" at bounding box center [254, 366] width 9 height 7
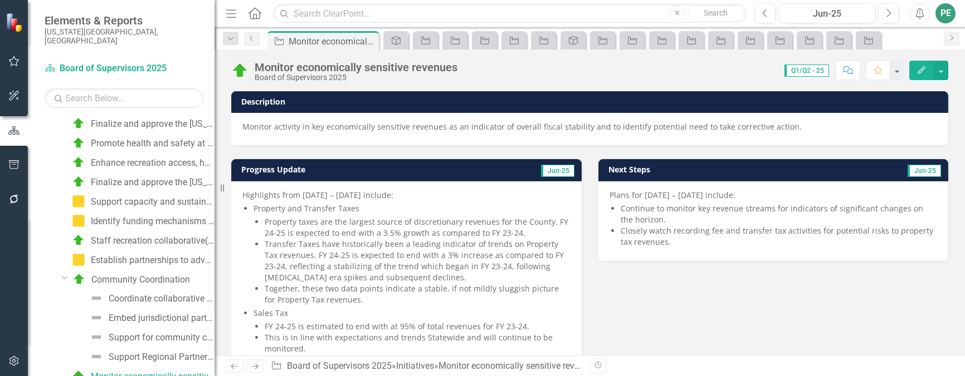
click at [920, 72] on icon "Edit" at bounding box center [921, 70] width 10 height 8
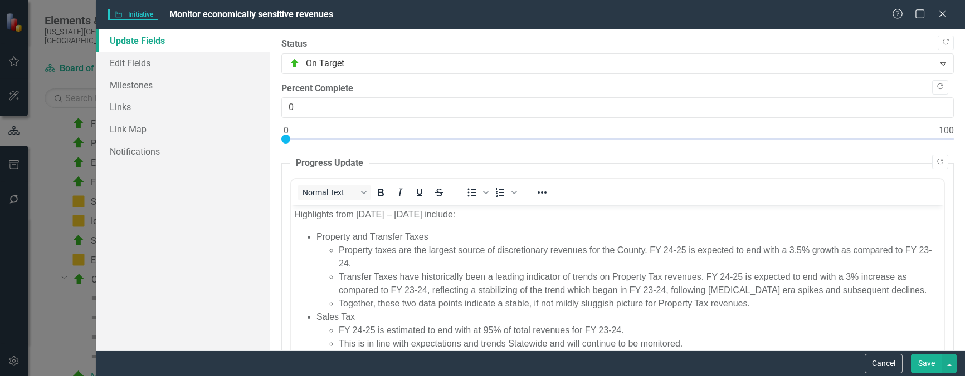
scroll to position [70, 0]
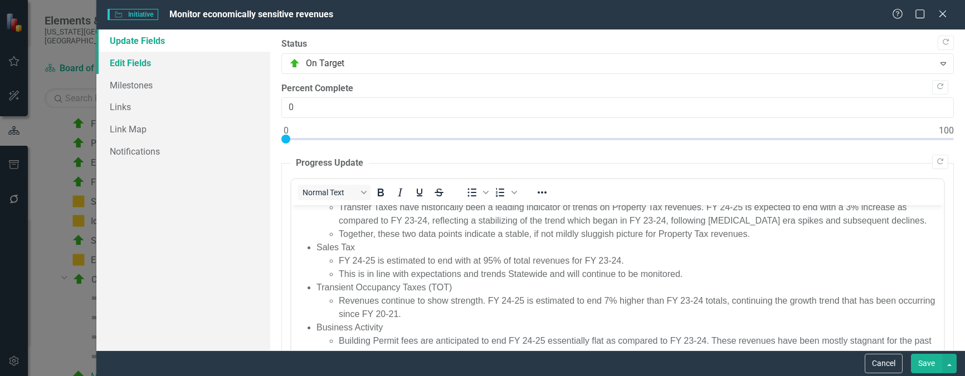
click at [136, 57] on link "Edit Fields" at bounding box center [183, 63] width 174 height 22
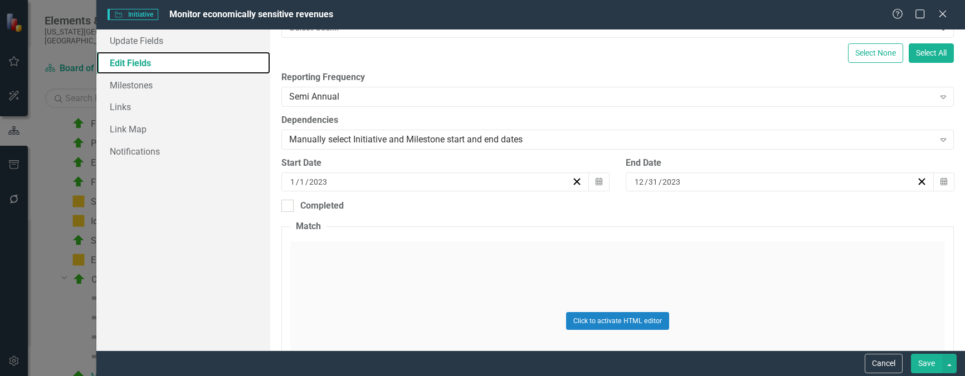
scroll to position [167, 0]
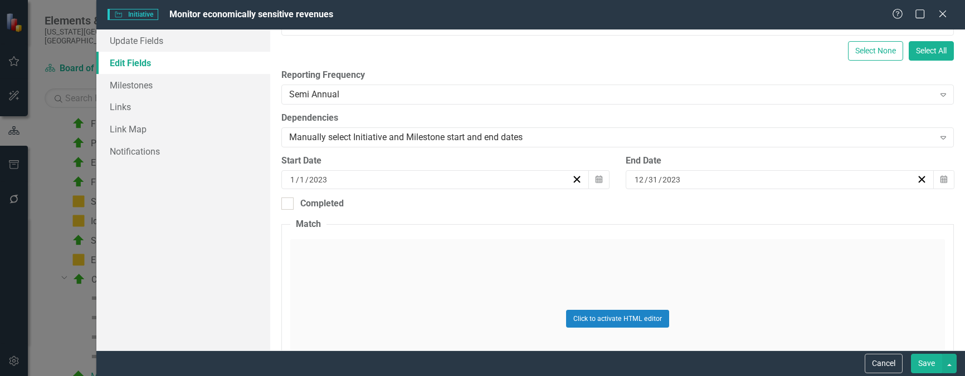
click at [881, 182] on div "12 / 31 / 2023" at bounding box center [774, 179] width 283 height 11
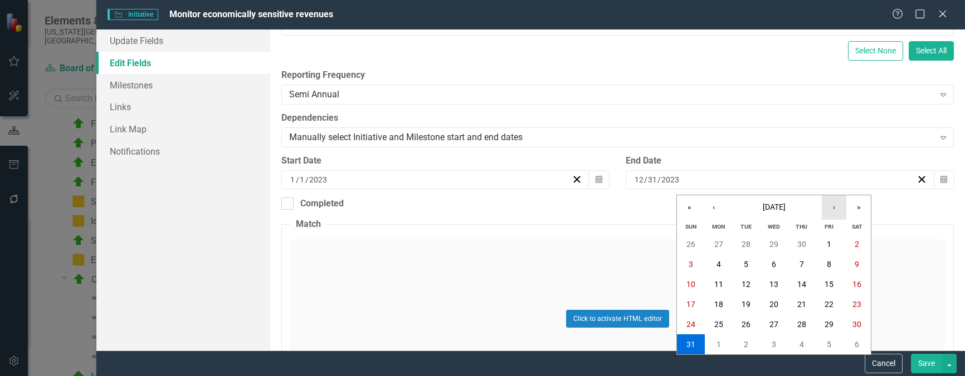
click at [840, 207] on button "›" at bounding box center [833, 207] width 25 height 25
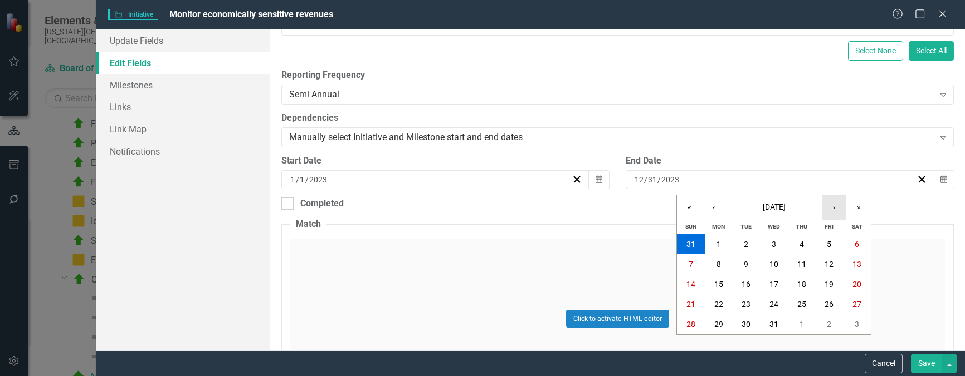
click at [840, 207] on button "›" at bounding box center [833, 207] width 25 height 25
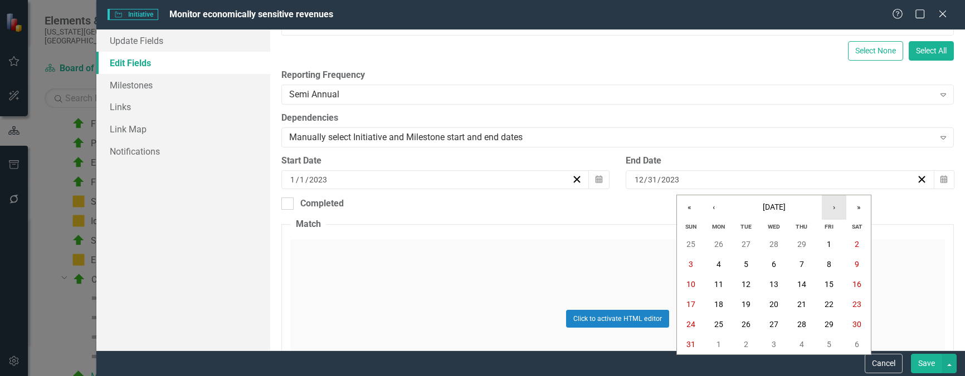
click at [840, 207] on button "›" at bounding box center [833, 207] width 25 height 25
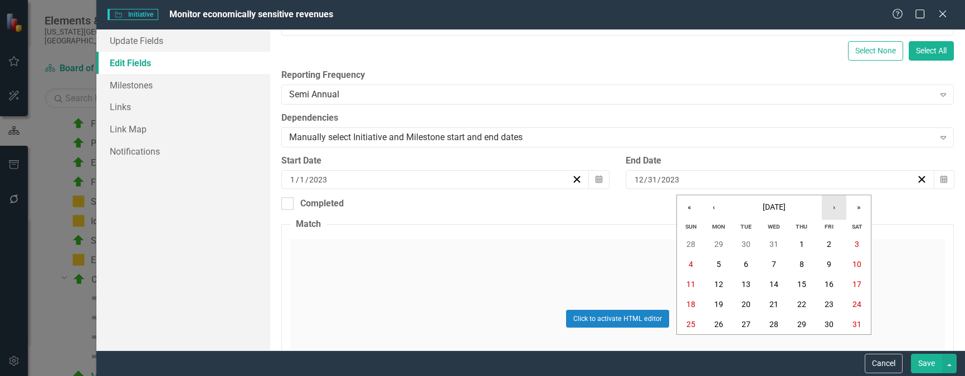
click at [840, 207] on button "›" at bounding box center [833, 207] width 25 height 25
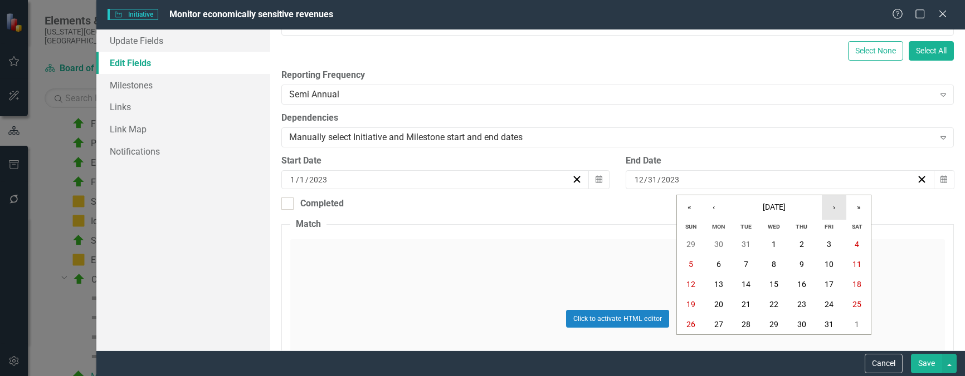
click at [840, 207] on button "›" at bounding box center [833, 207] width 25 height 25
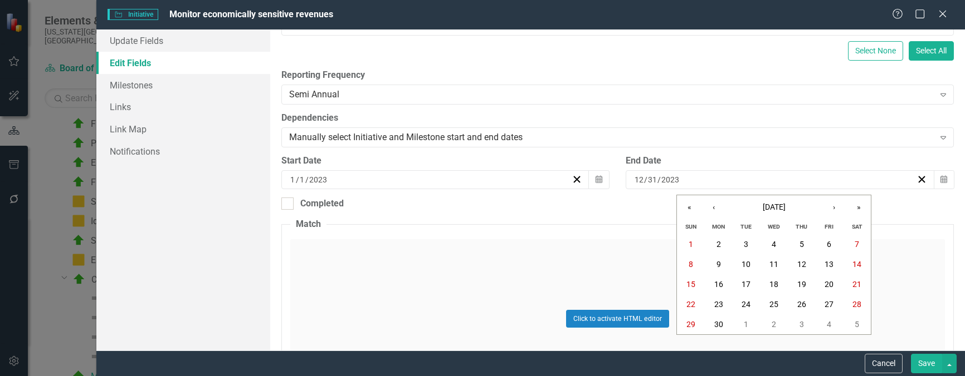
click at [931, 363] on button "Save" at bounding box center [926, 363] width 31 height 19
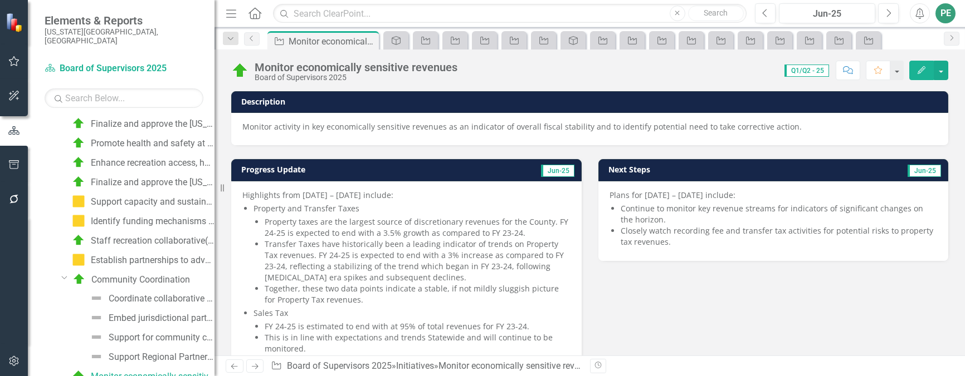
click at [250, 361] on link "Next" at bounding box center [255, 366] width 18 height 13
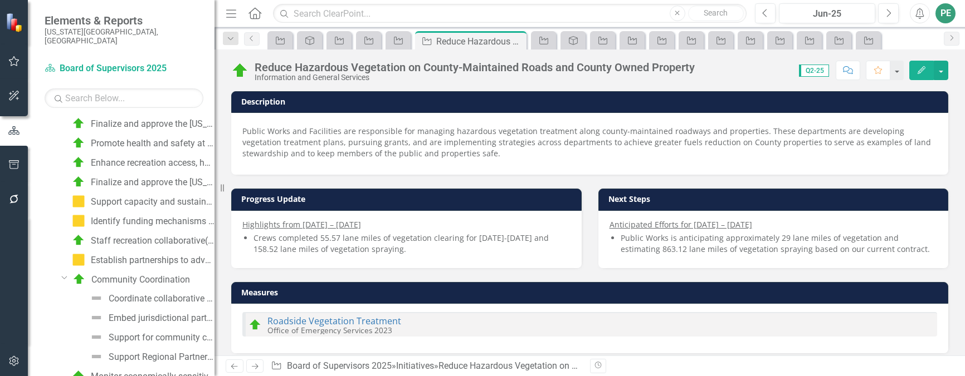
scroll to position [788, 0]
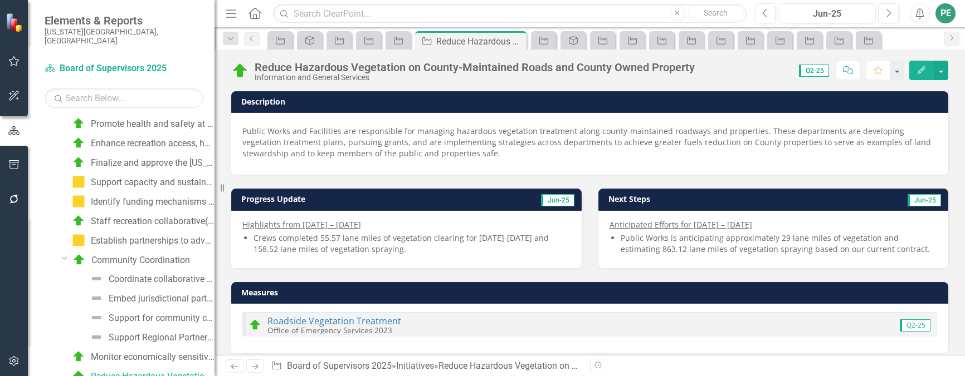
click at [918, 70] on icon "Edit" at bounding box center [921, 70] width 10 height 8
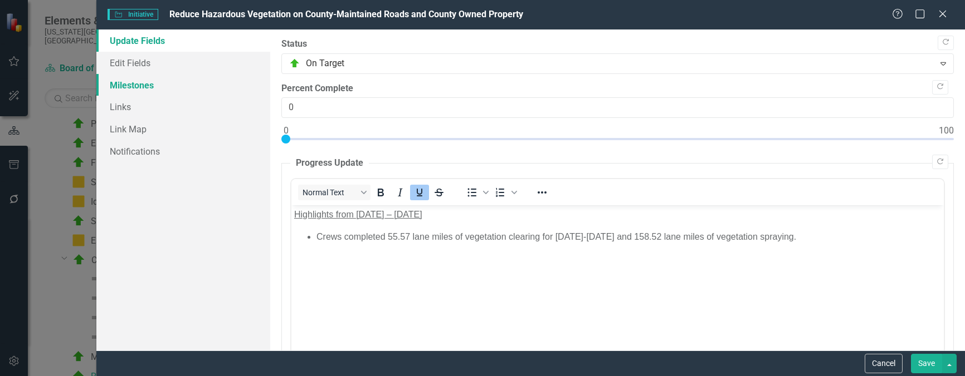
scroll to position [0, 0]
click at [130, 65] on link "Edit Fields" at bounding box center [183, 63] width 174 height 22
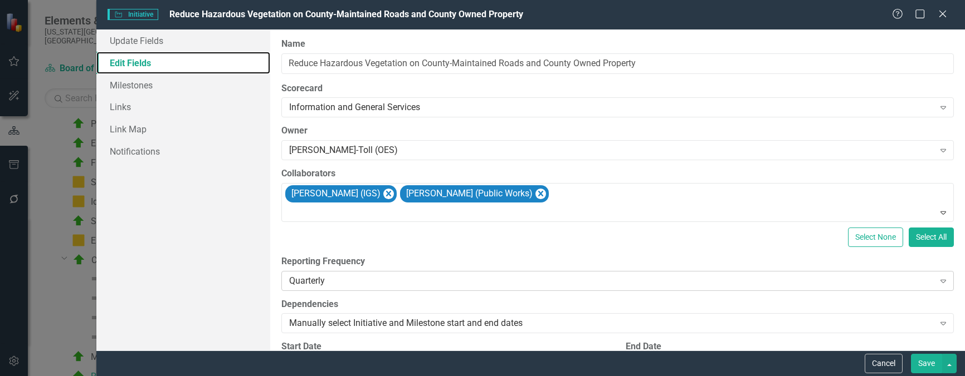
scroll to position [167, 0]
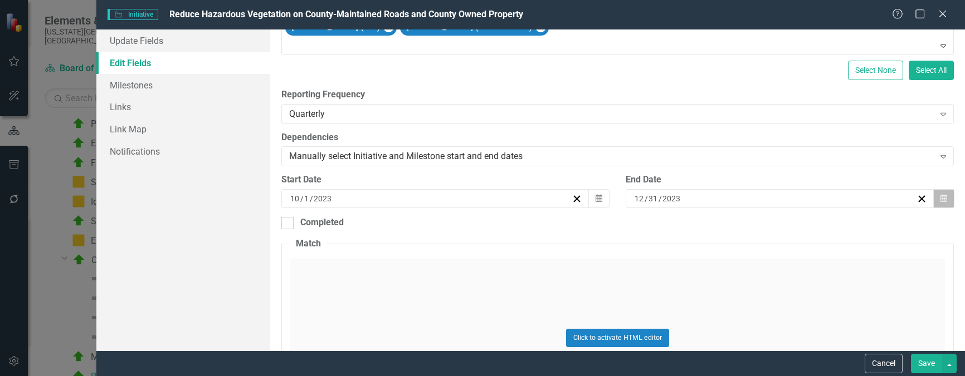
click at [940, 197] on icon "button" at bounding box center [943, 198] width 7 height 8
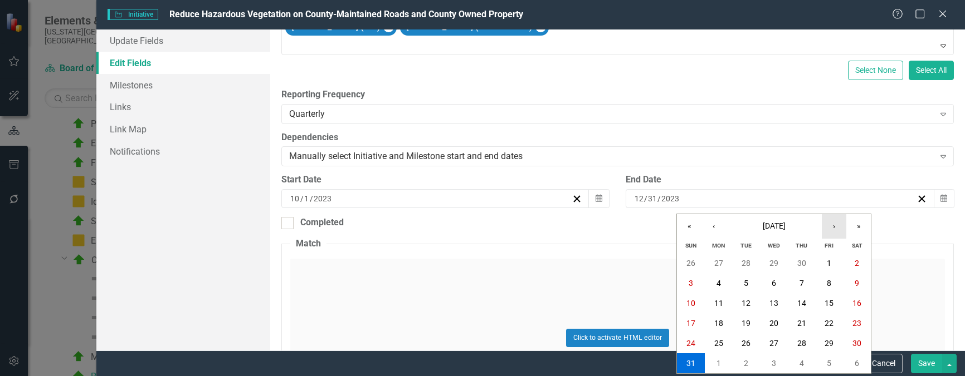
click at [831, 228] on button "›" at bounding box center [833, 226] width 25 height 25
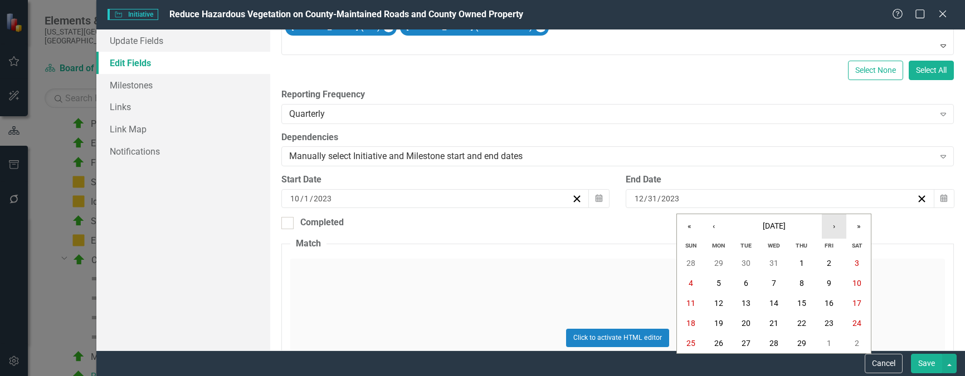
click at [831, 228] on button "›" at bounding box center [833, 226] width 25 height 25
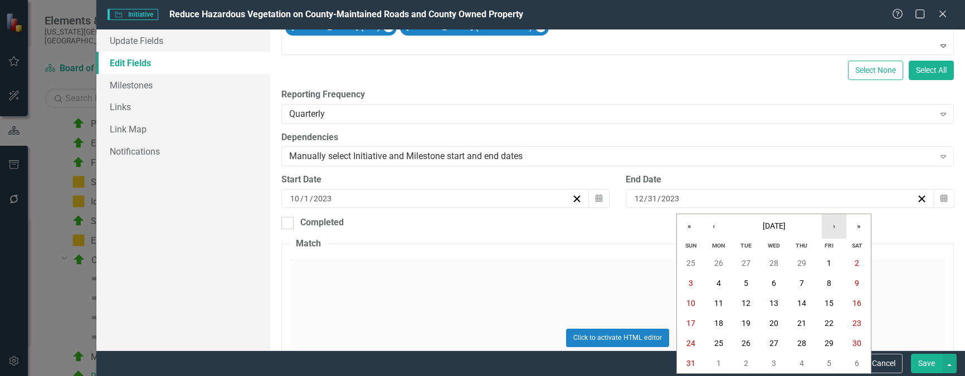
click at [831, 228] on button "›" at bounding box center [833, 226] width 25 height 25
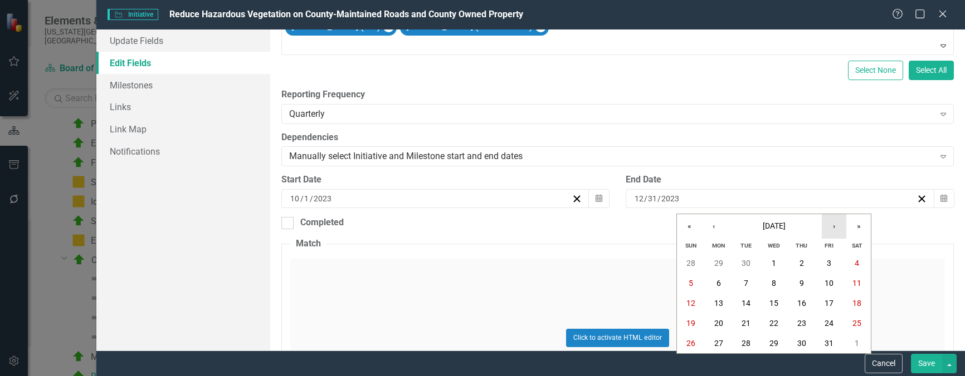
click at [831, 228] on button "›" at bounding box center [833, 226] width 25 height 25
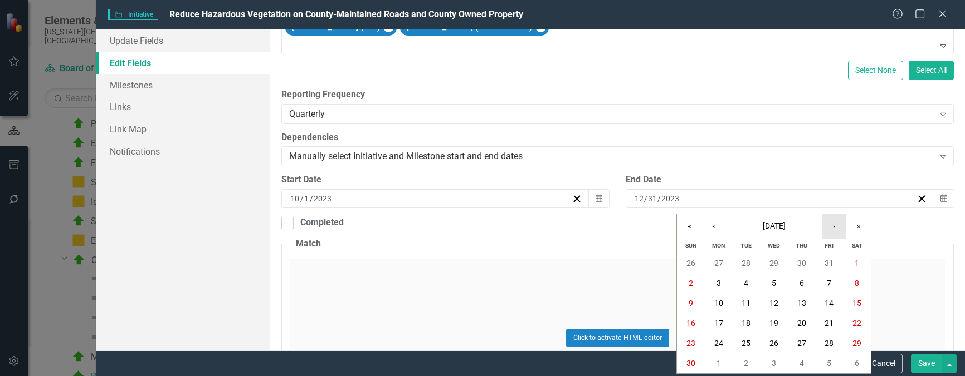
click at [831, 228] on button "›" at bounding box center [833, 226] width 25 height 25
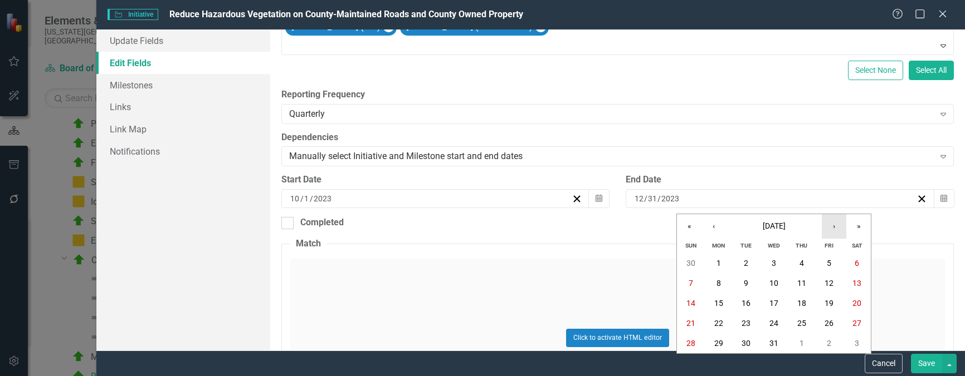
click at [831, 228] on button "›" at bounding box center [833, 226] width 25 height 25
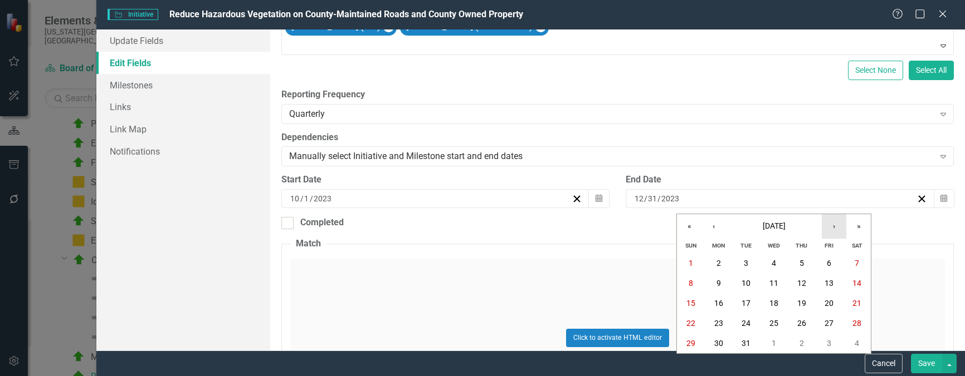
click at [831, 228] on button "›" at bounding box center [833, 226] width 25 height 25
click at [711, 226] on button "‹" at bounding box center [713, 226] width 25 height 25
click at [832, 225] on button "›" at bounding box center [833, 226] width 25 height 25
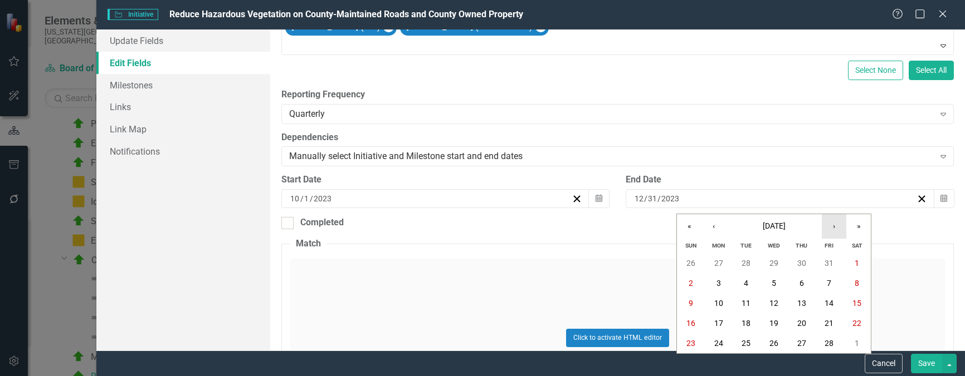
click at [832, 225] on button "›" at bounding box center [833, 226] width 25 height 25
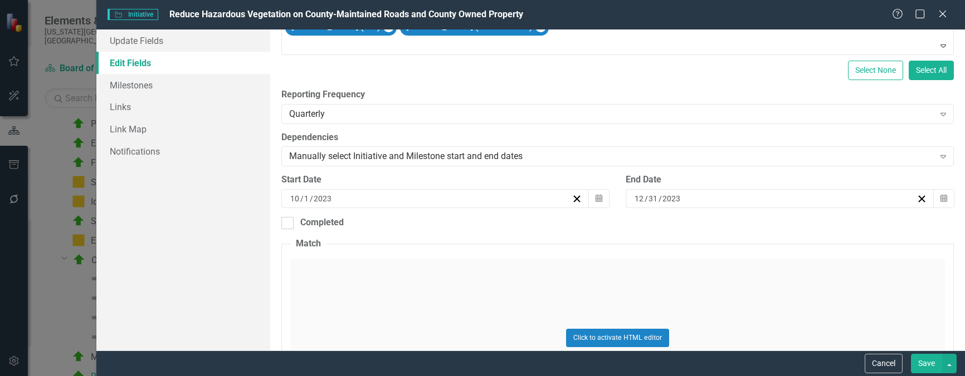
click at [915, 361] on button "Save" at bounding box center [926, 363] width 31 height 19
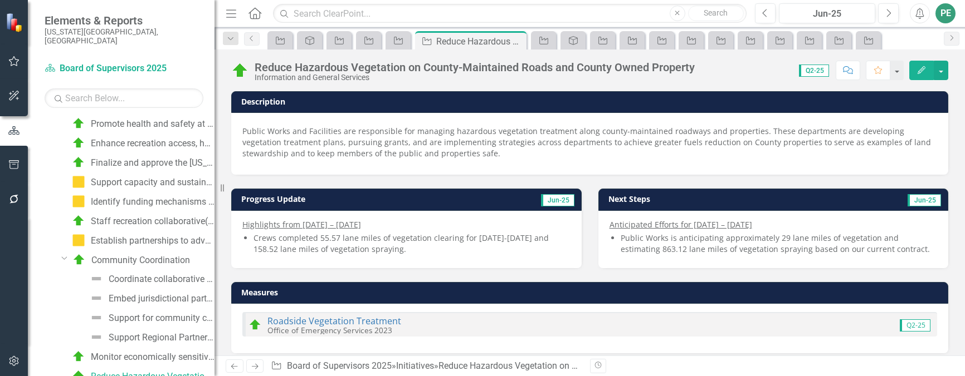
click at [253, 364] on icon "Next" at bounding box center [254, 366] width 9 height 7
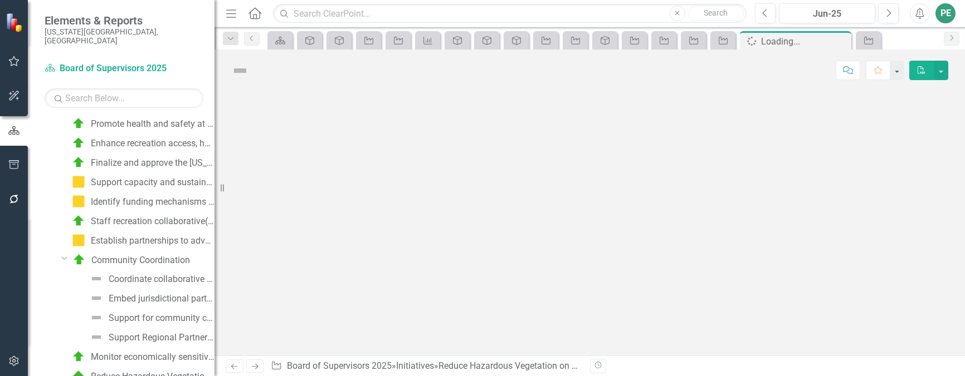
scroll to position [808, 0]
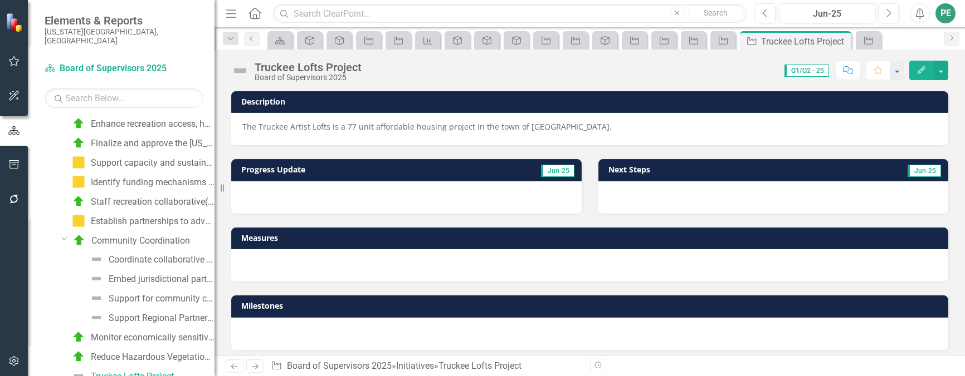
click at [253, 364] on icon "Next" at bounding box center [254, 366] width 9 height 7
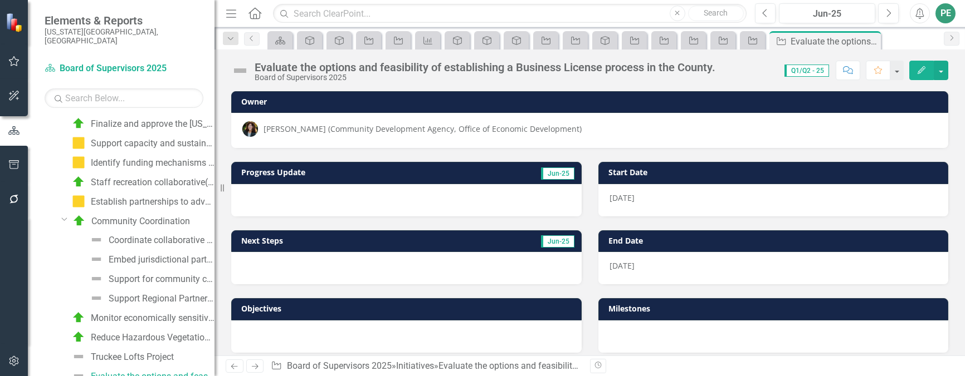
click at [249, 371] on link "Next" at bounding box center [255, 366] width 18 height 13
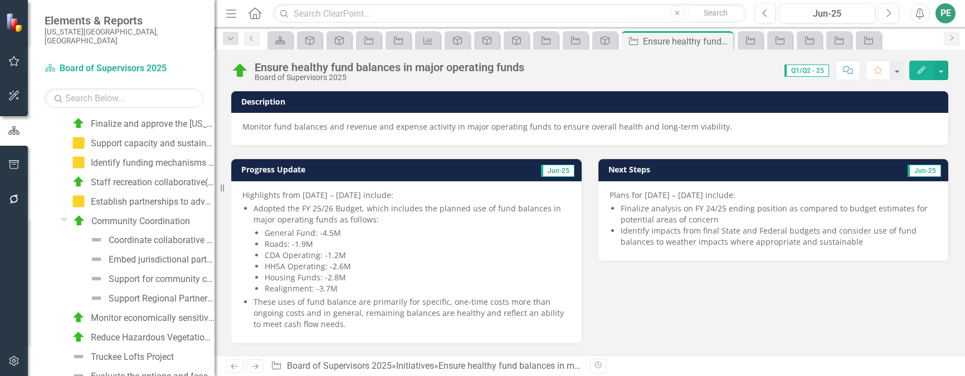
scroll to position [847, 0]
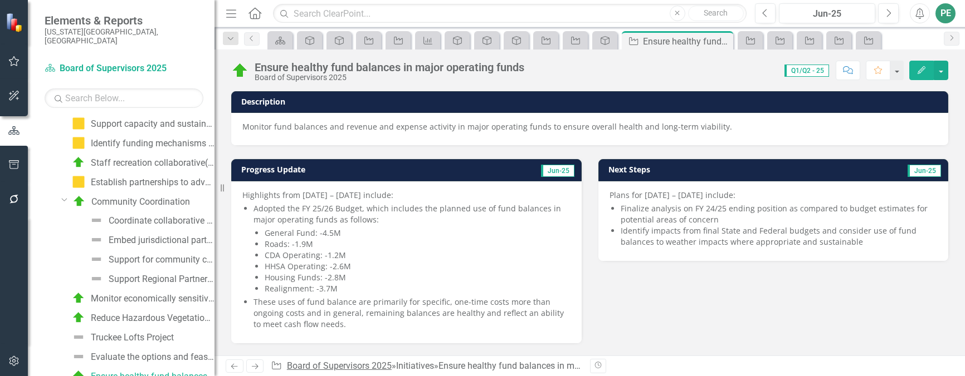
click at [366, 369] on link "Board of Supervisors 2025" at bounding box center [339, 366] width 105 height 11
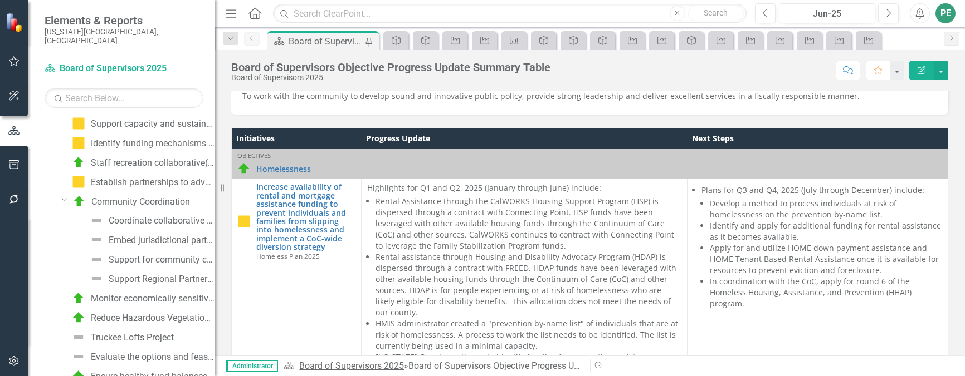
click at [366, 365] on link "Board of Supervisors 2025" at bounding box center [351, 366] width 105 height 11
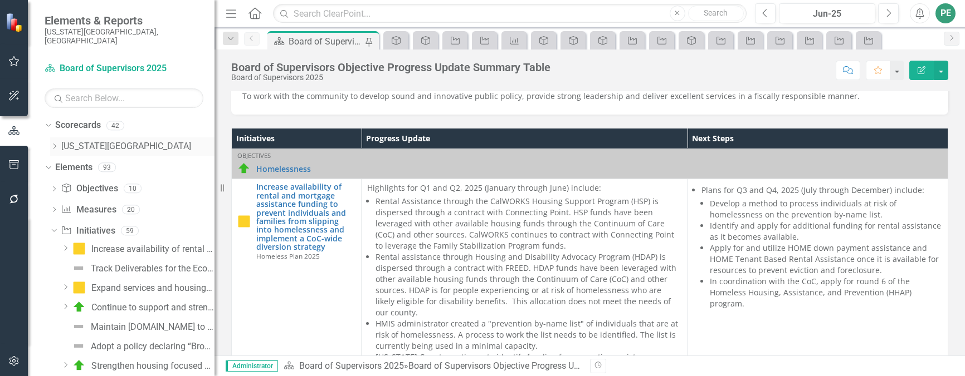
click at [89, 140] on link "Nevada County" at bounding box center [137, 146] width 153 height 13
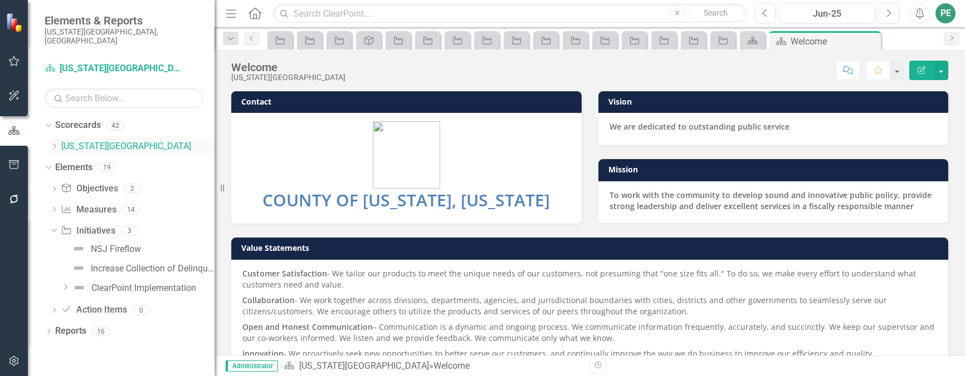
click at [53, 143] on icon "Dropdown" at bounding box center [54, 146] width 8 height 7
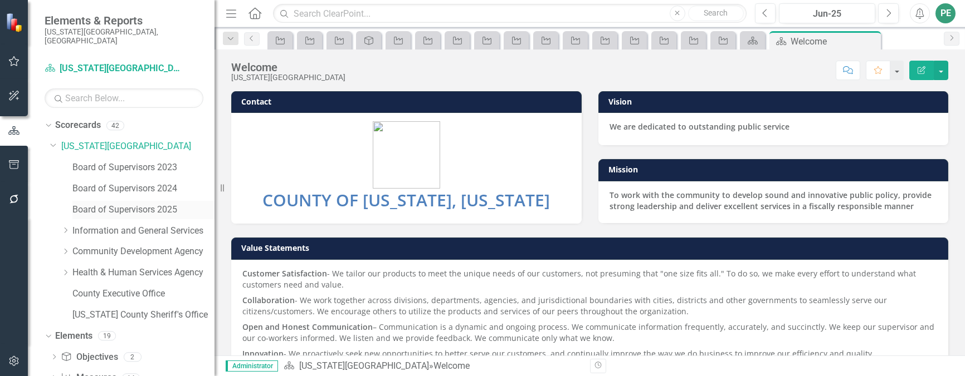
click at [129, 206] on link "Board of Supervisors 2025" at bounding box center [143, 210] width 142 height 13
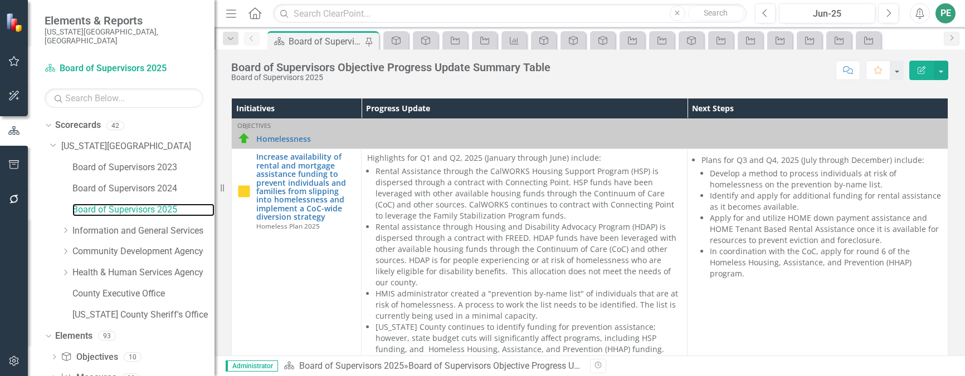
scroll to position [223, 0]
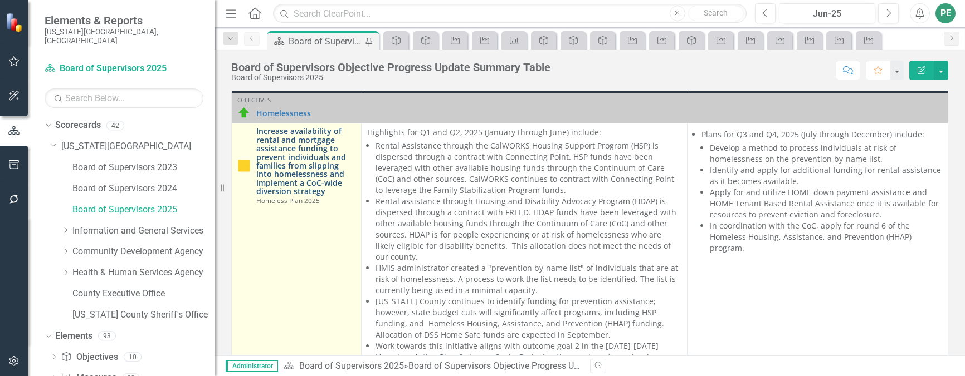
click at [321, 162] on link "Increase availability of rental and mortgage assistance funding to prevent indi…" at bounding box center [305, 161] width 99 height 69
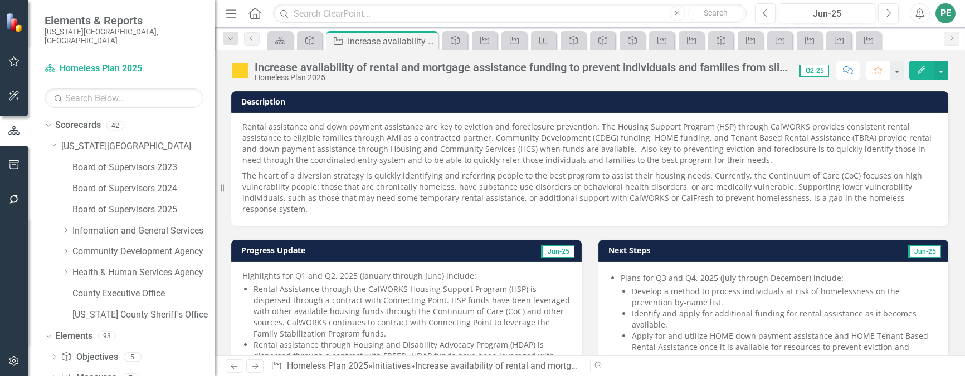
click at [915, 72] on button "Edit" at bounding box center [921, 70] width 25 height 19
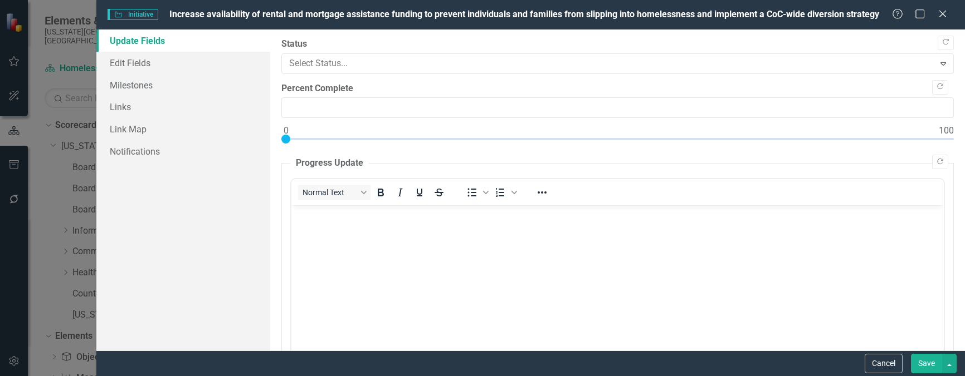
type input "0"
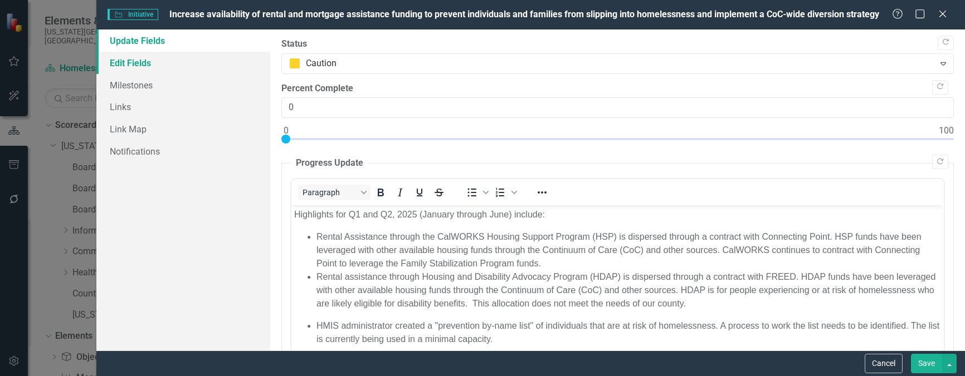
click at [140, 63] on link "Edit Fields" at bounding box center [183, 63] width 174 height 22
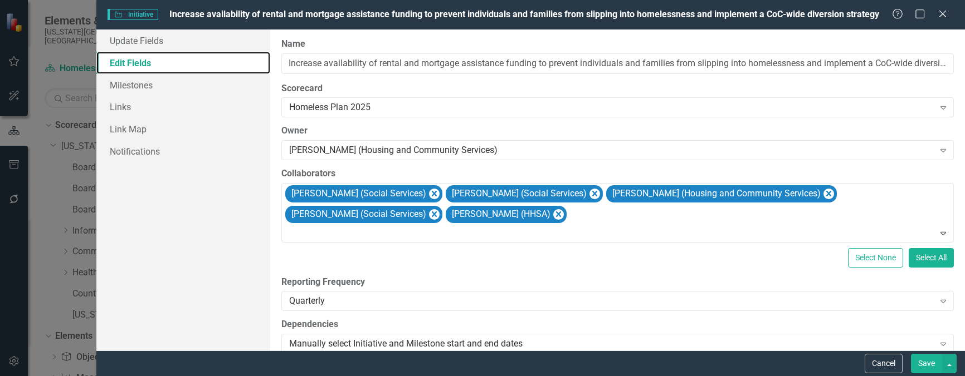
scroll to position [223, 0]
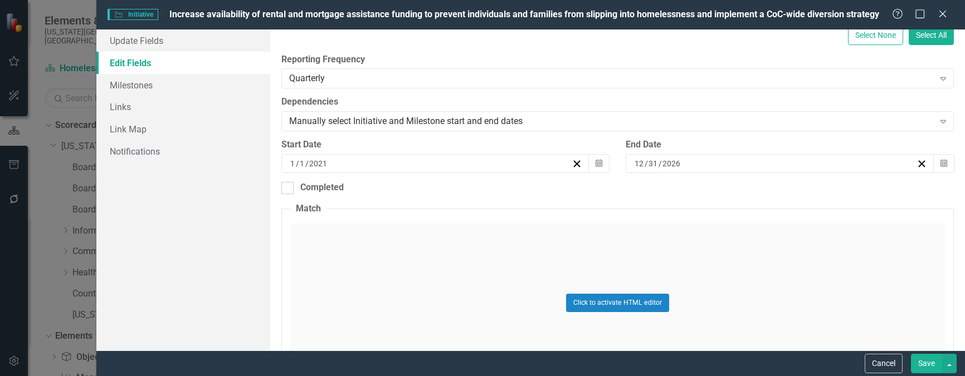
click at [925, 358] on button "Save" at bounding box center [926, 363] width 31 height 19
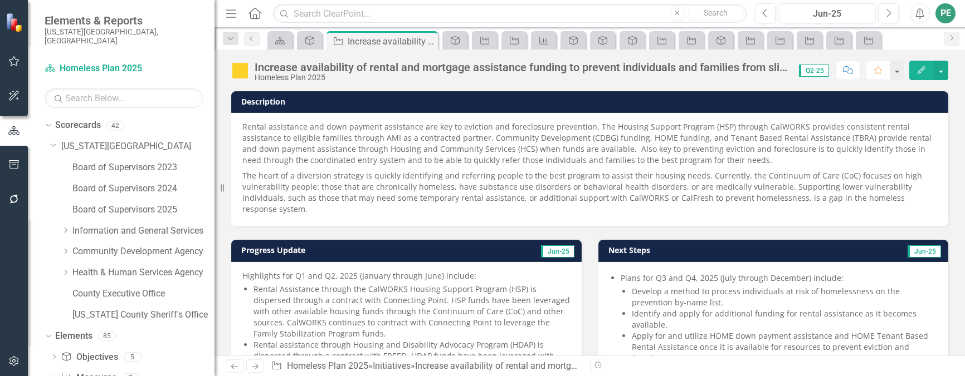
click at [252, 364] on icon "Next" at bounding box center [254, 366] width 9 height 7
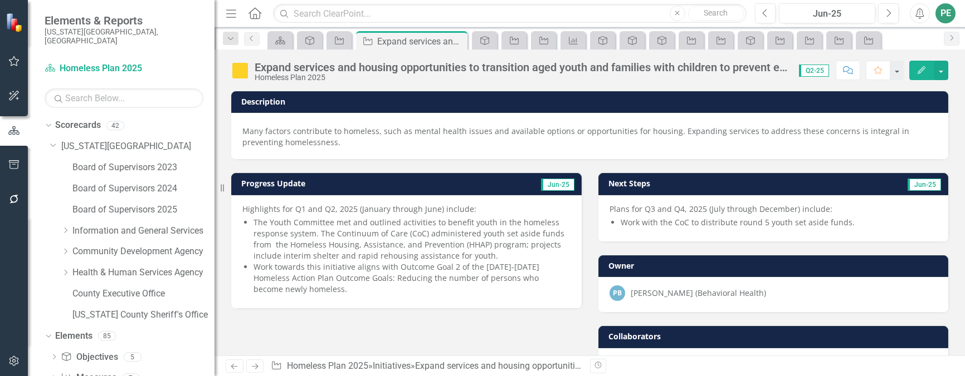
click at [916, 69] on icon "Edit" at bounding box center [921, 70] width 10 height 8
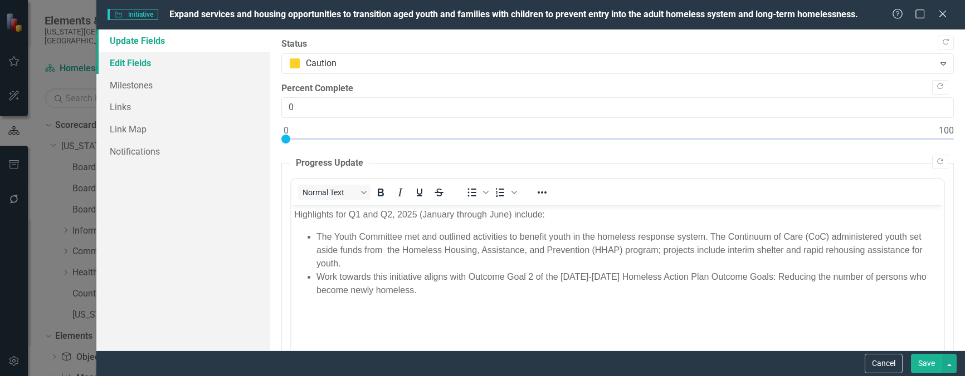
click at [149, 61] on link "Edit Fields" at bounding box center [183, 63] width 174 height 22
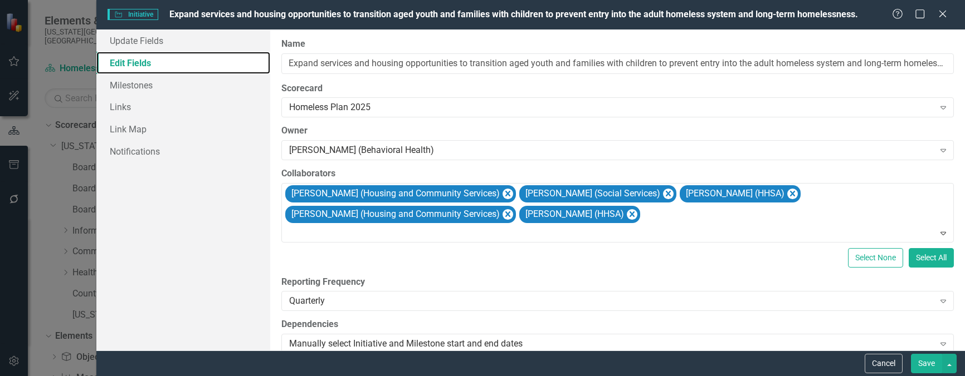
scroll to position [223, 0]
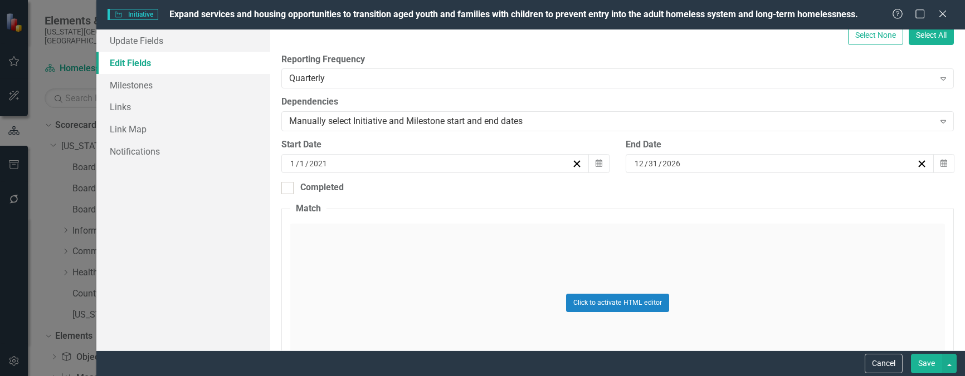
click at [928, 360] on button "Save" at bounding box center [926, 363] width 31 height 19
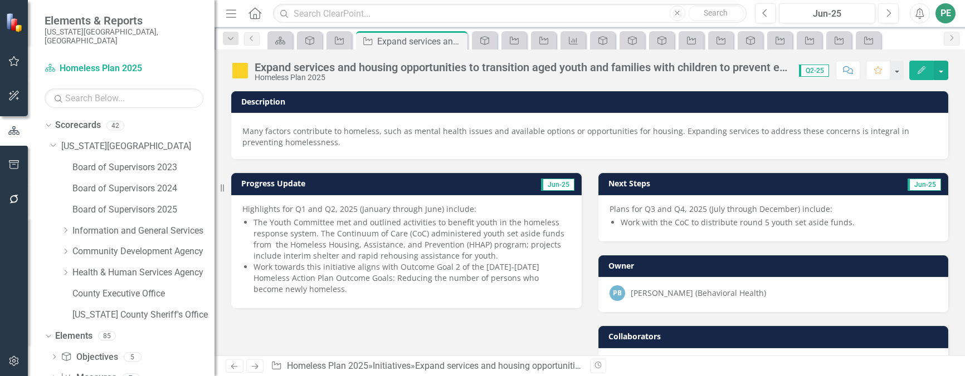
click at [253, 367] on icon at bounding box center [255, 367] width 7 height 6
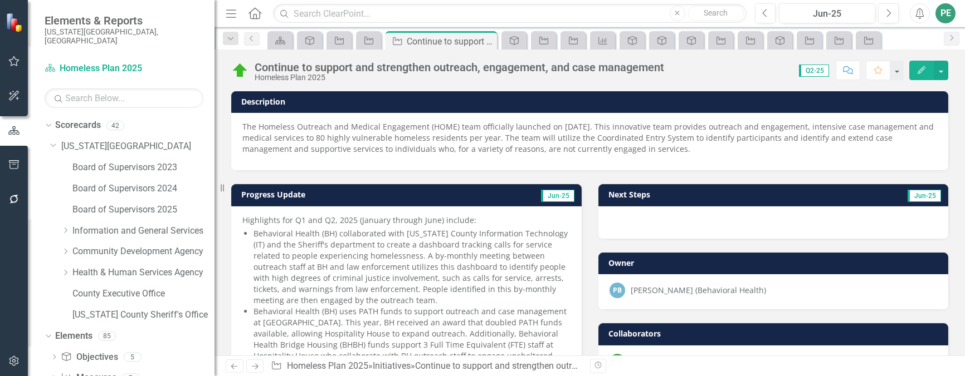
click at [927, 65] on button "Edit" at bounding box center [921, 70] width 25 height 19
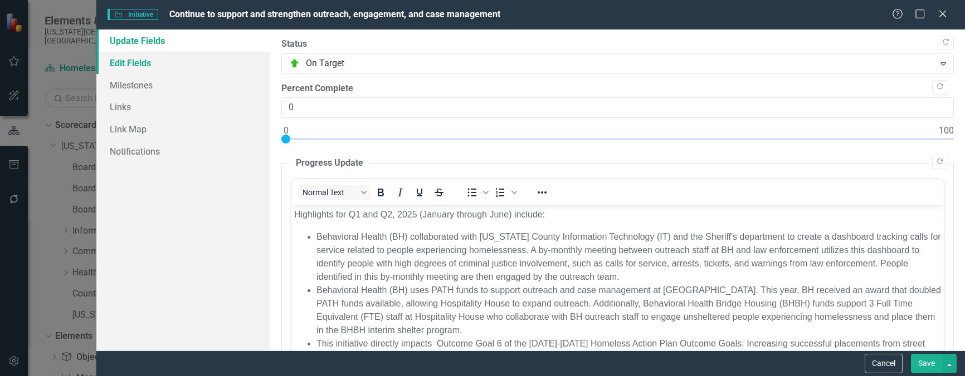
click at [149, 69] on link "Edit Fields" at bounding box center [183, 63] width 174 height 22
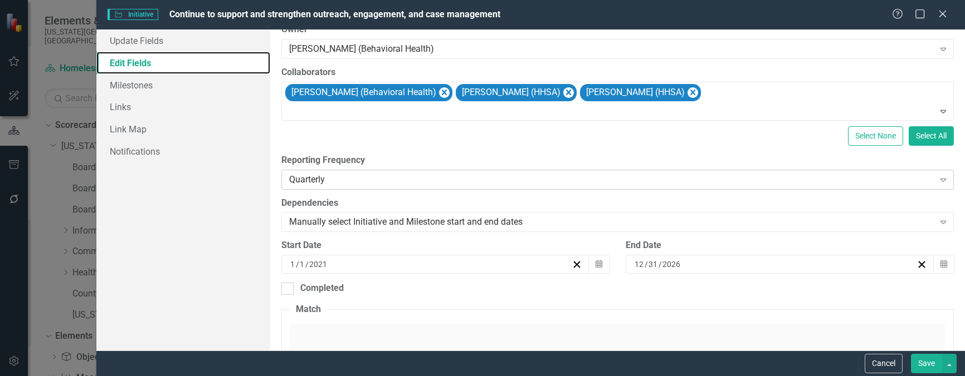
scroll to position [223, 0]
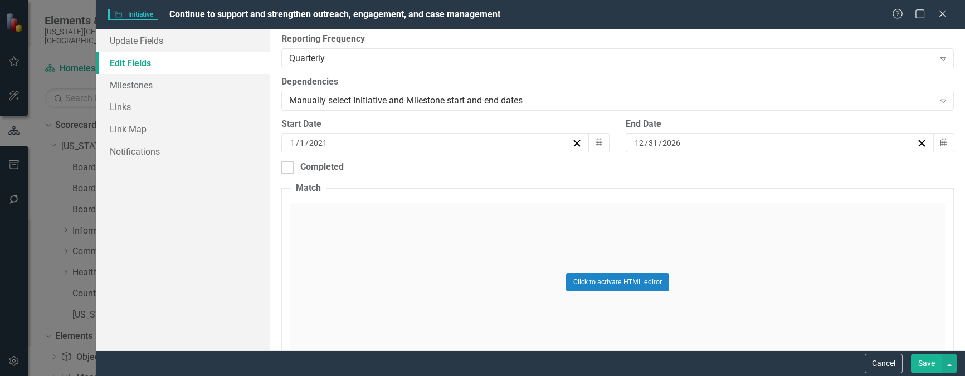
click at [923, 364] on button "Save" at bounding box center [926, 363] width 31 height 19
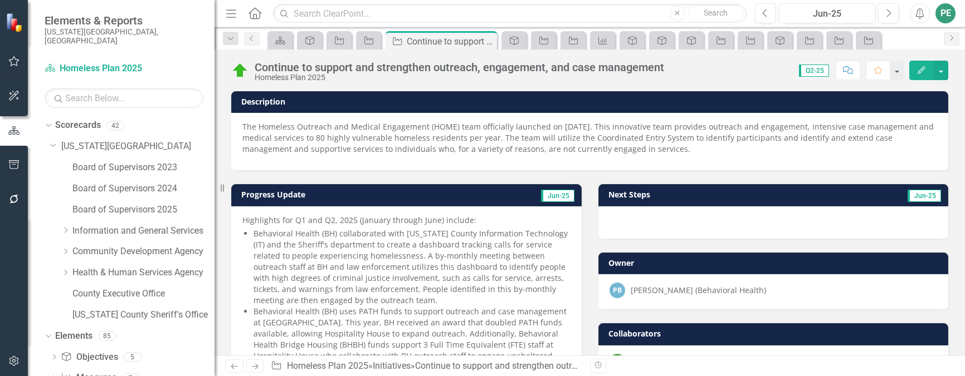
click at [258, 360] on link "Next" at bounding box center [255, 366] width 18 height 13
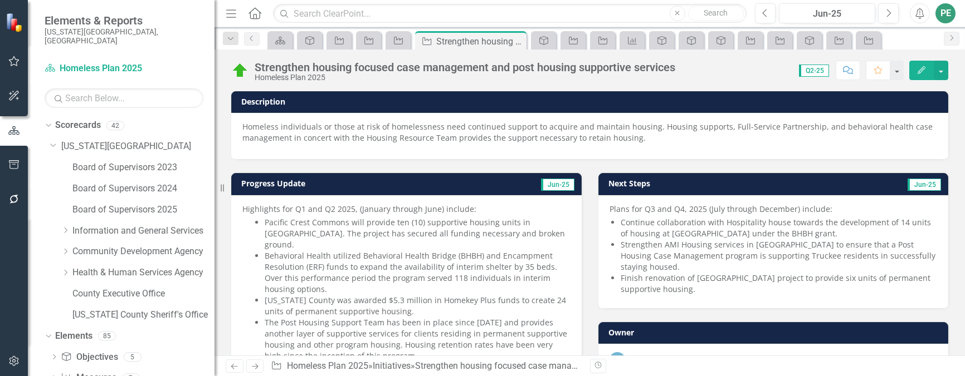
click at [925, 71] on icon "Edit" at bounding box center [921, 70] width 10 height 8
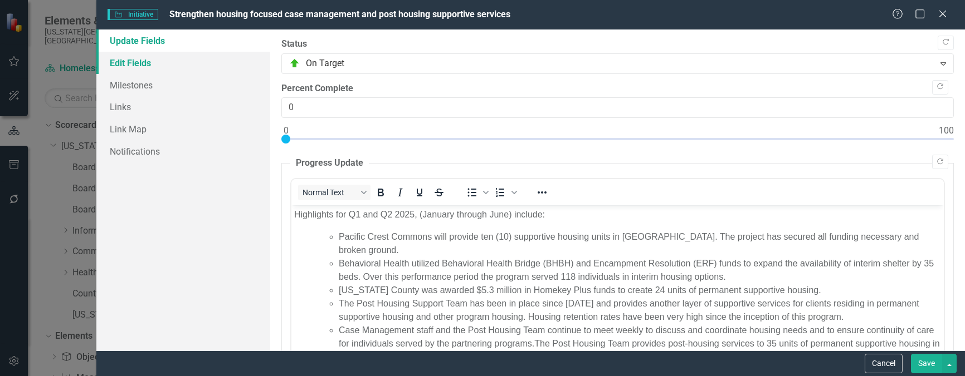
click at [154, 69] on link "Edit Fields" at bounding box center [183, 63] width 174 height 22
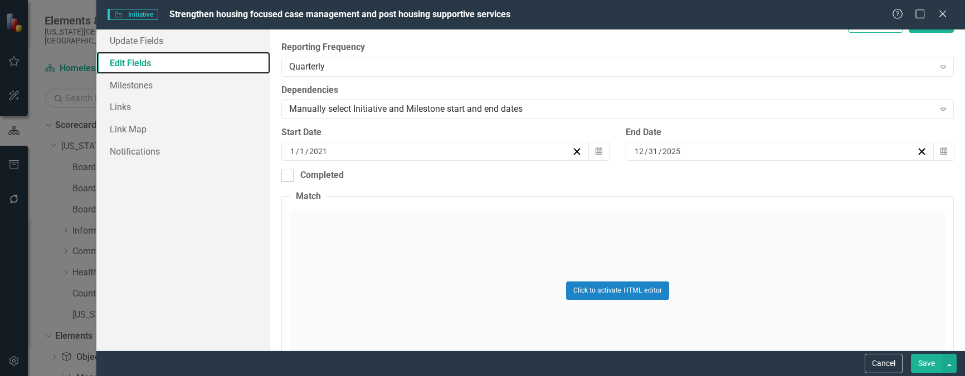
scroll to position [223, 0]
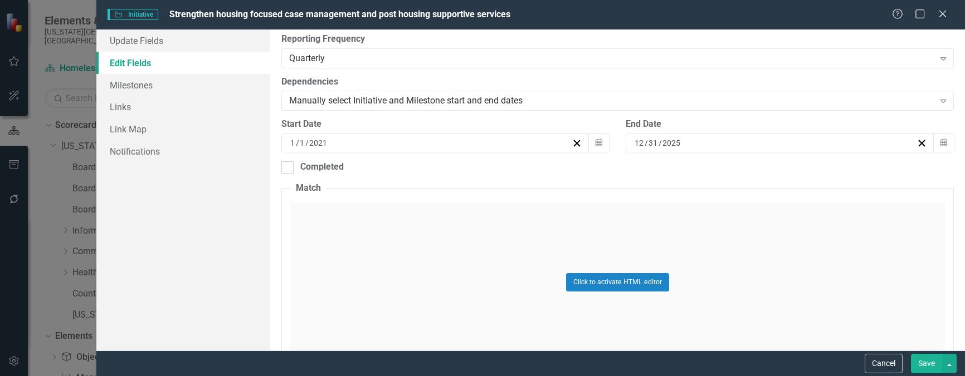
click at [926, 365] on button "Save" at bounding box center [926, 363] width 31 height 19
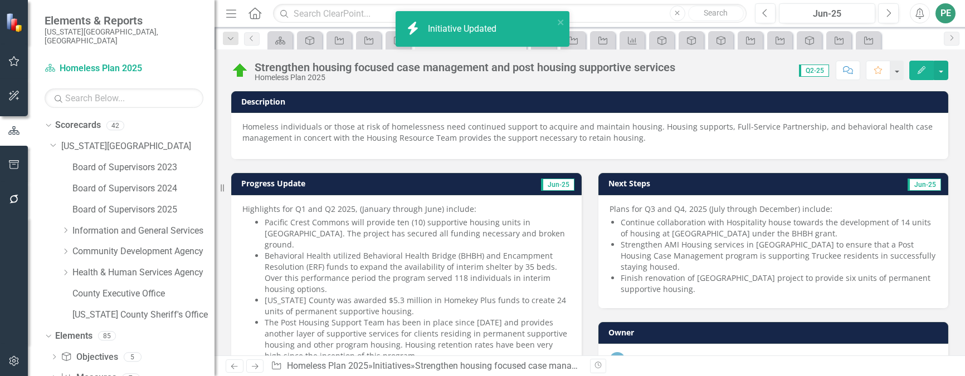
click at [261, 368] on link "Next" at bounding box center [255, 366] width 18 height 13
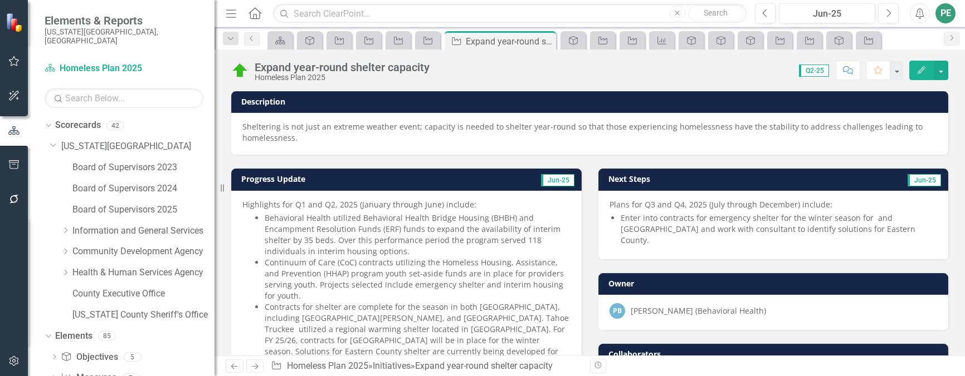
click at [921, 66] on icon "Edit" at bounding box center [921, 70] width 10 height 8
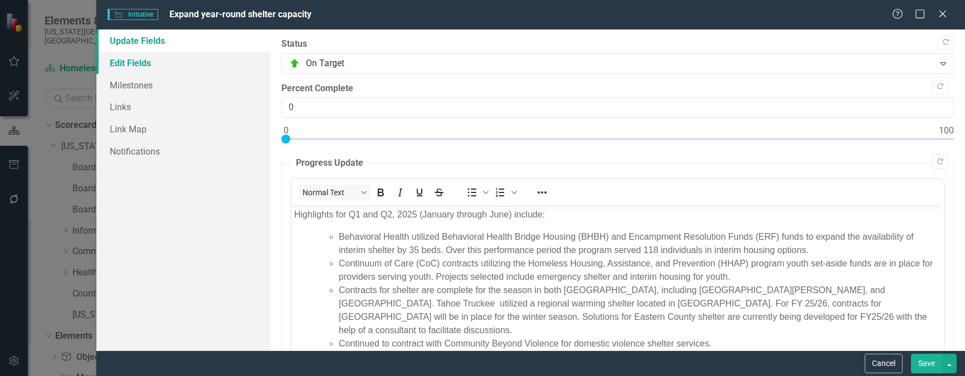
click at [124, 63] on link "Edit Fields" at bounding box center [183, 63] width 174 height 22
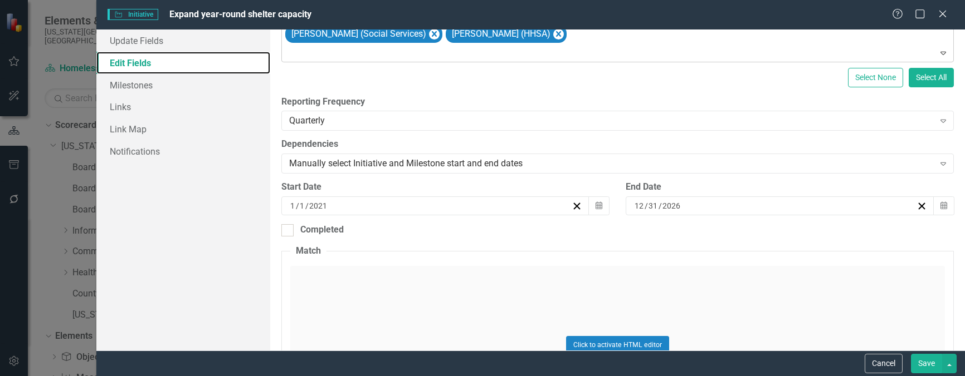
scroll to position [223, 0]
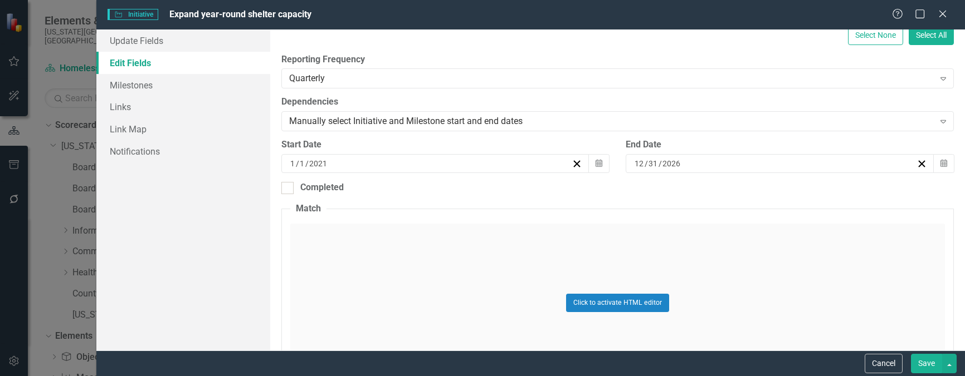
click at [935, 365] on button "Save" at bounding box center [926, 363] width 31 height 19
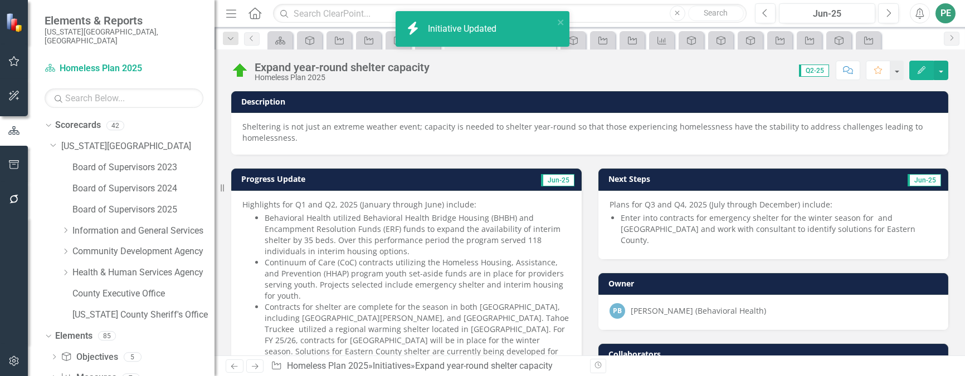
click at [260, 370] on link "Next" at bounding box center [255, 366] width 18 height 13
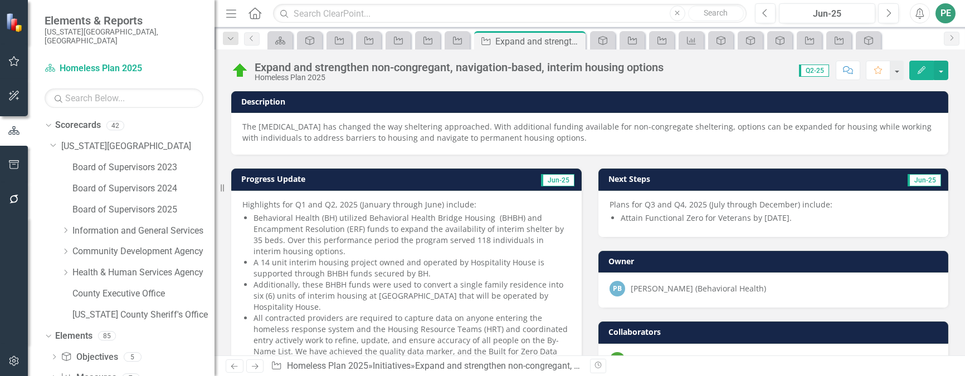
click at [916, 67] on icon "Edit" at bounding box center [921, 70] width 10 height 8
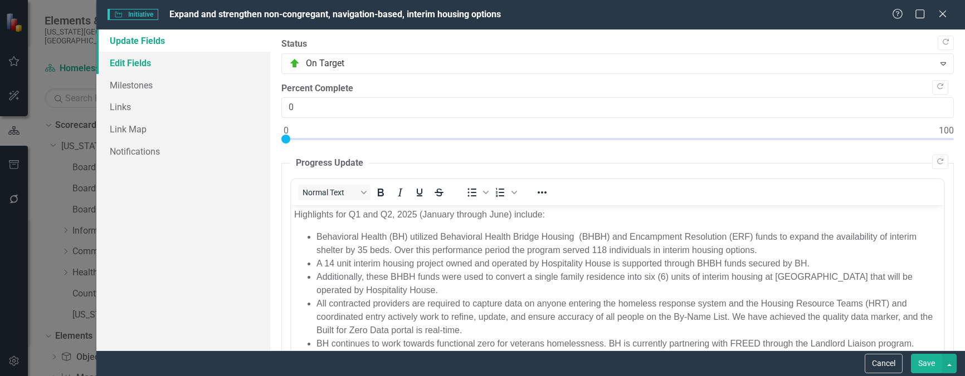
click at [137, 65] on link "Edit Fields" at bounding box center [183, 63] width 174 height 22
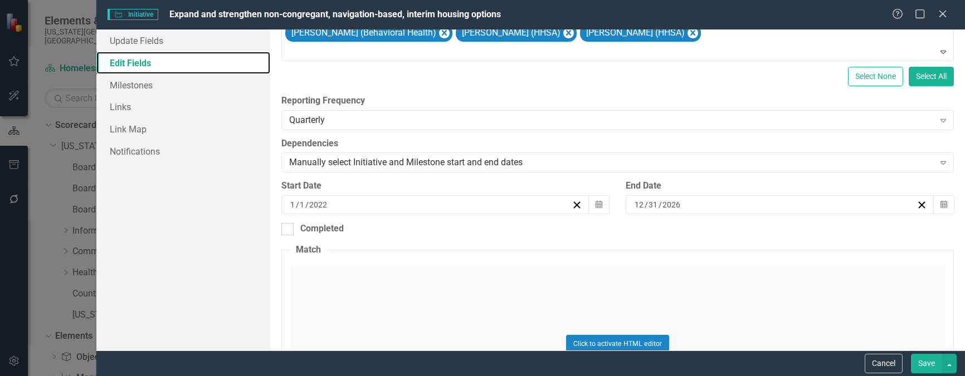
scroll to position [167, 0]
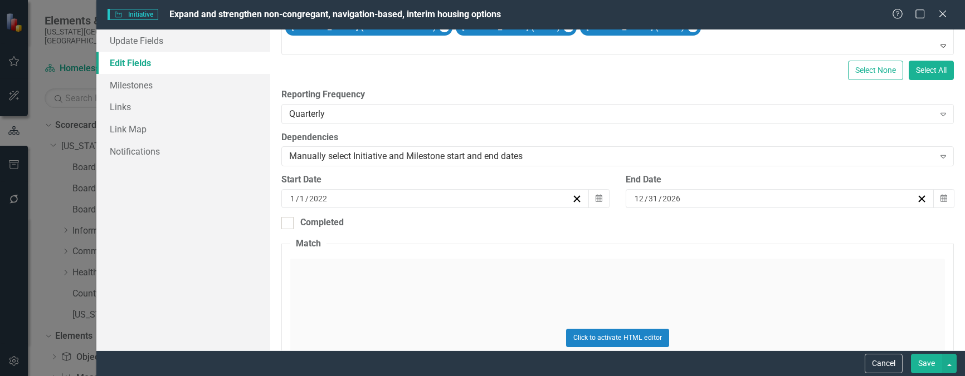
click at [923, 363] on button "Save" at bounding box center [926, 363] width 31 height 19
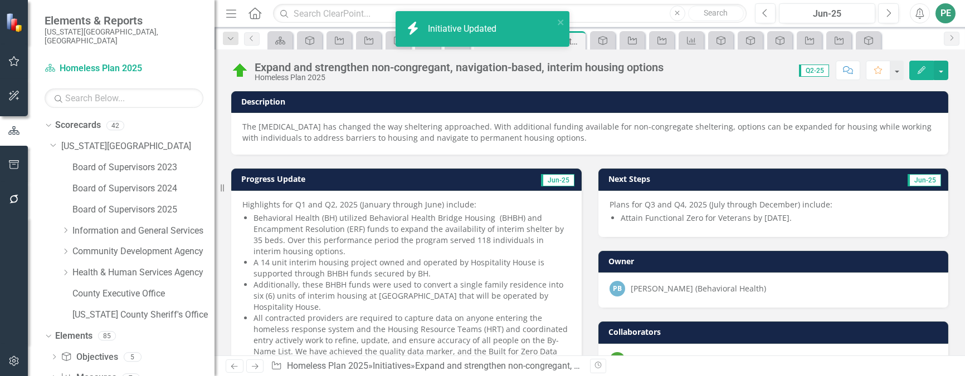
click at [256, 365] on icon at bounding box center [255, 367] width 7 height 6
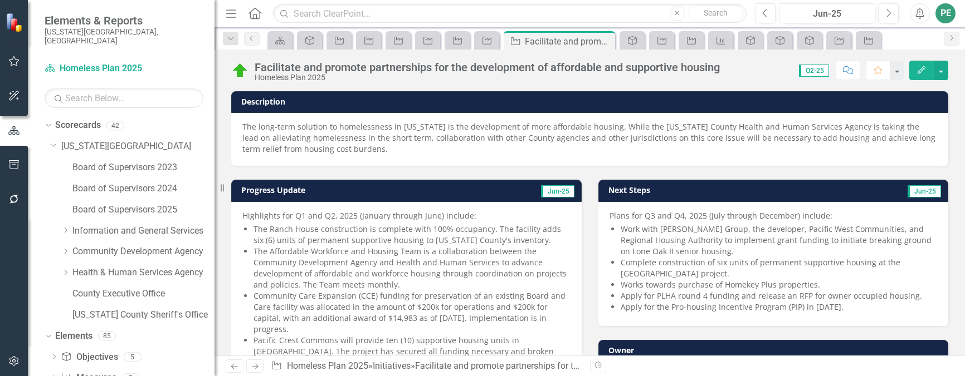
click at [922, 69] on icon "Edit" at bounding box center [921, 70] width 10 height 8
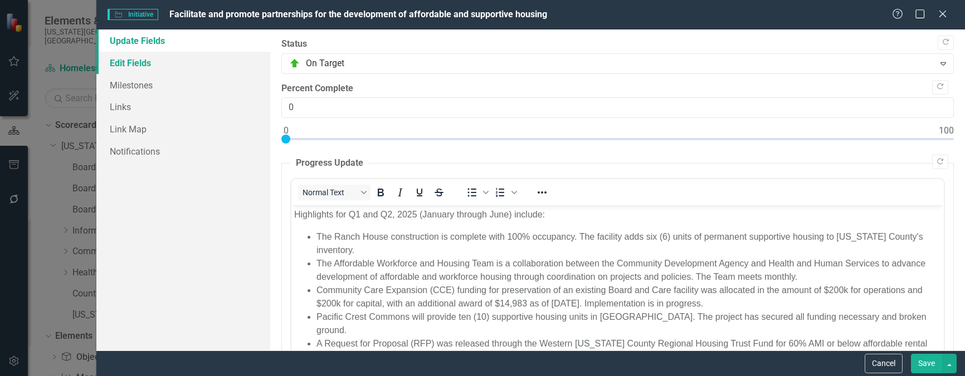
click at [126, 71] on link "Edit Fields" at bounding box center [183, 63] width 174 height 22
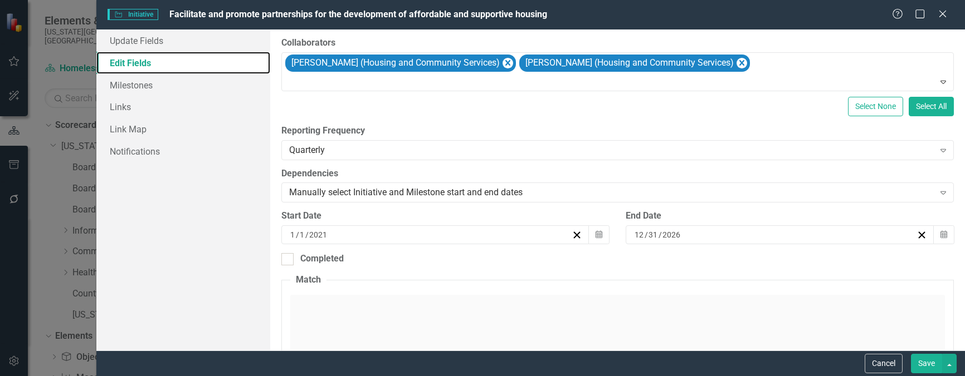
scroll to position [223, 0]
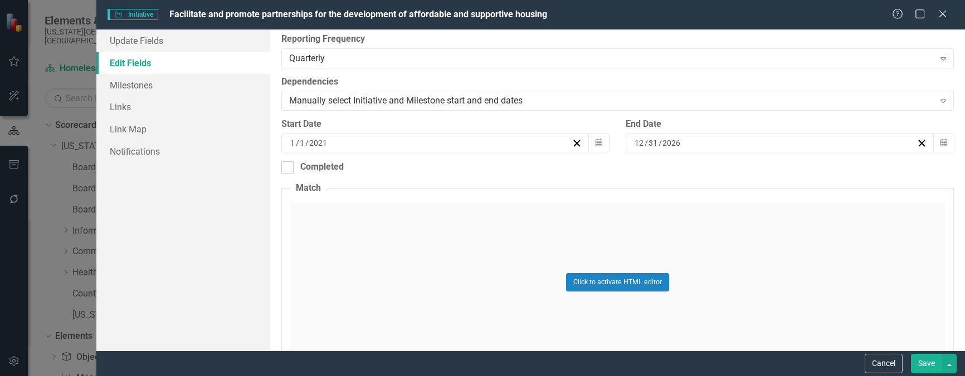
click at [931, 367] on button "Save" at bounding box center [926, 363] width 31 height 19
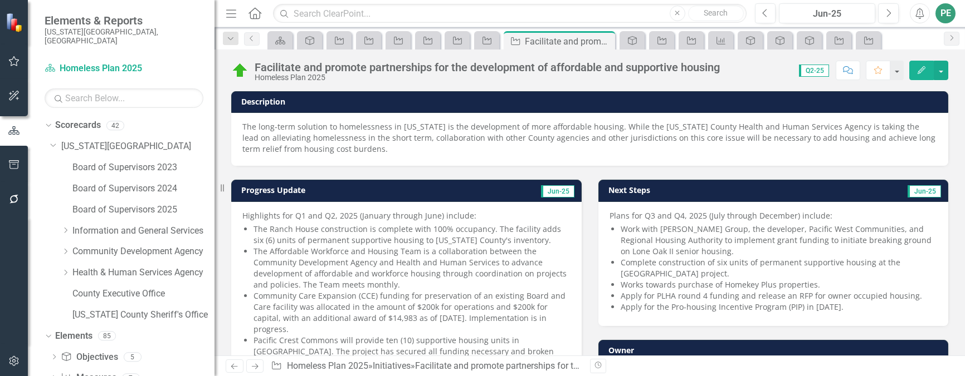
click at [252, 366] on icon "Next" at bounding box center [254, 366] width 9 height 7
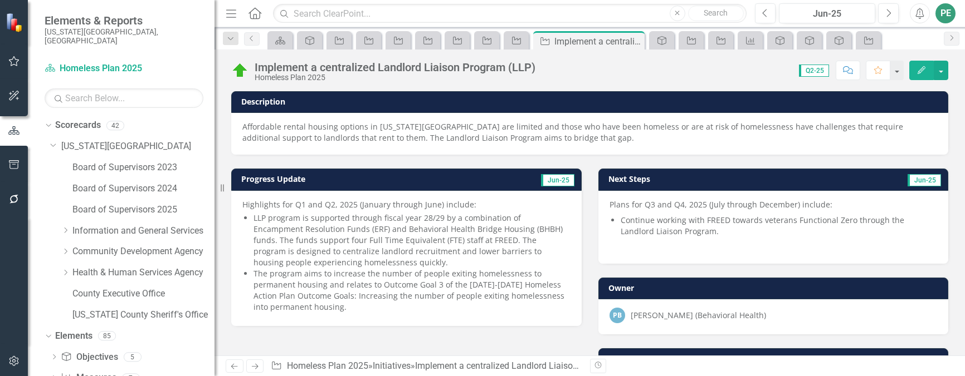
click at [249, 366] on link "Next" at bounding box center [255, 366] width 18 height 13
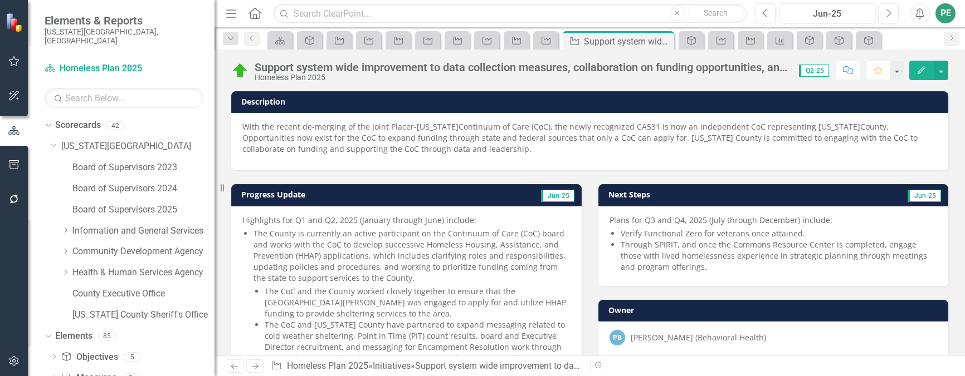
click at [245, 369] on div "Previous Next Initiative Homeless Plan 2025 » Initiatives » Support system wide…" at bounding box center [404, 366] width 356 height 13
click at [256, 368] on icon "Next" at bounding box center [254, 366] width 9 height 7
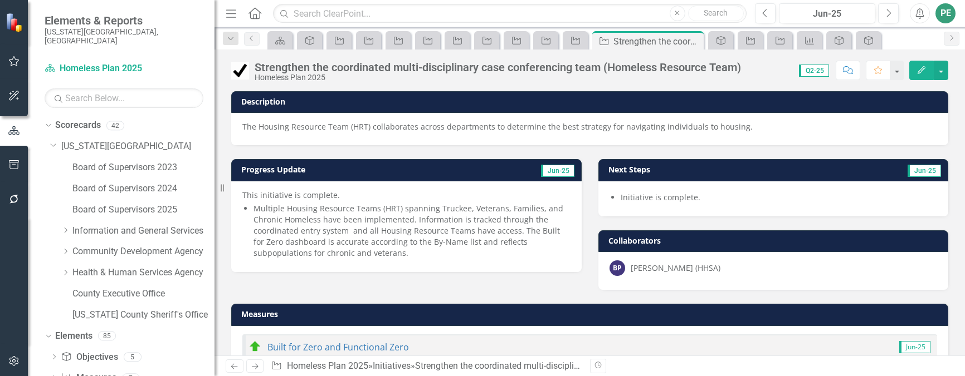
click at [256, 368] on icon "Next" at bounding box center [254, 366] width 9 height 7
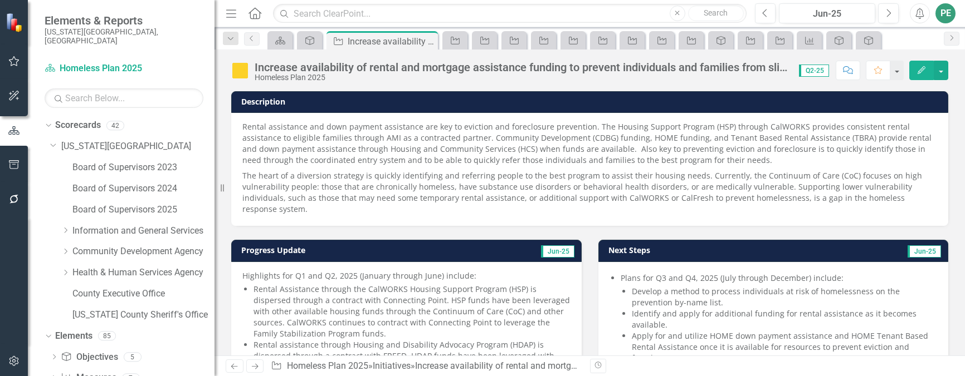
click at [256, 368] on icon "Next" at bounding box center [254, 366] width 9 height 7
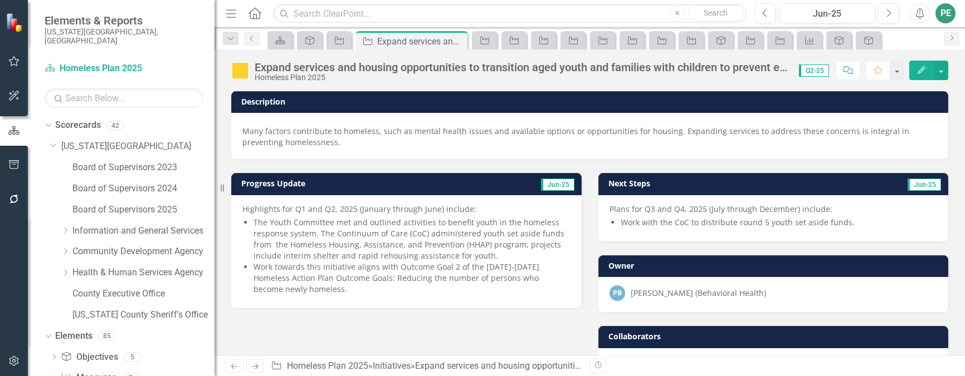
click at [256, 368] on icon "Next" at bounding box center [254, 366] width 9 height 7
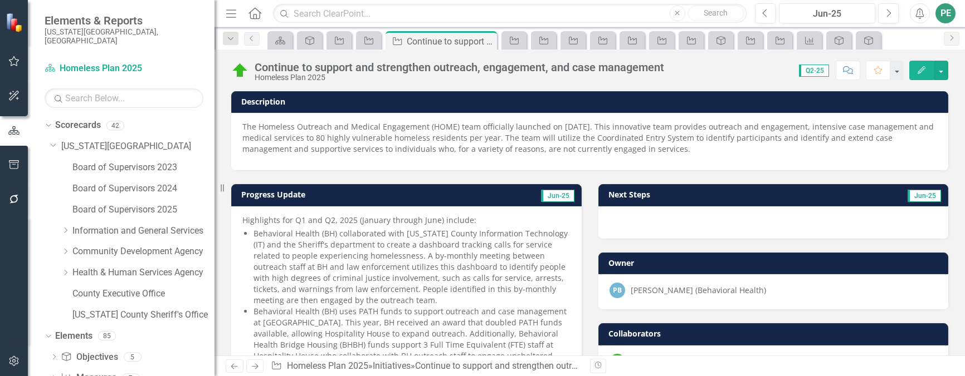
click at [256, 368] on icon "Next" at bounding box center [254, 366] width 9 height 7
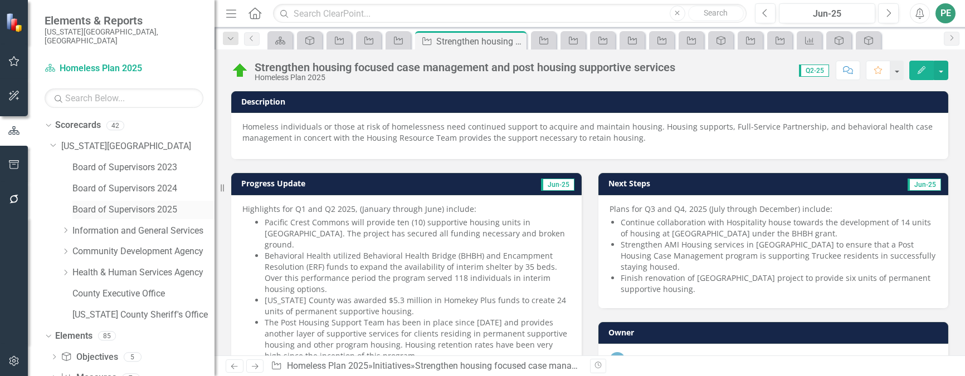
click at [120, 204] on link "Board of Supervisors 2025" at bounding box center [143, 210] width 142 height 13
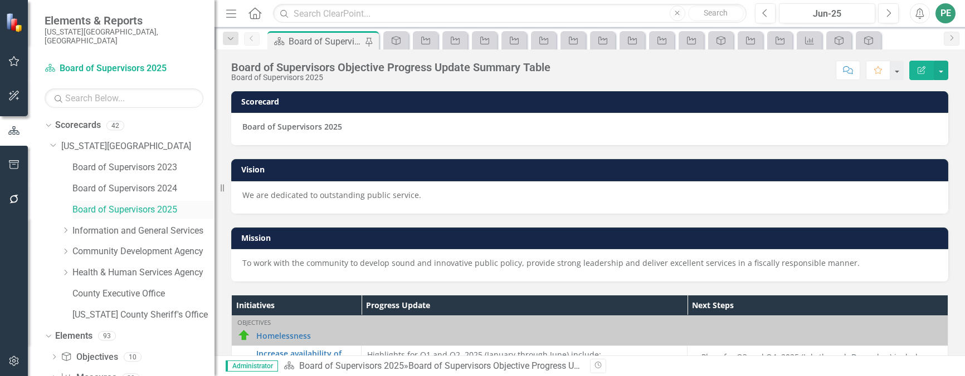
click at [121, 204] on link "Board of Supervisors 2025" at bounding box center [143, 210] width 142 height 13
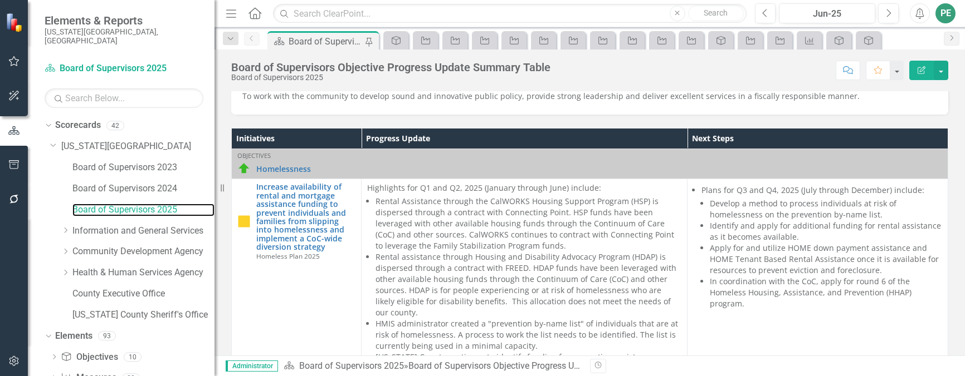
scroll to position [261, 0]
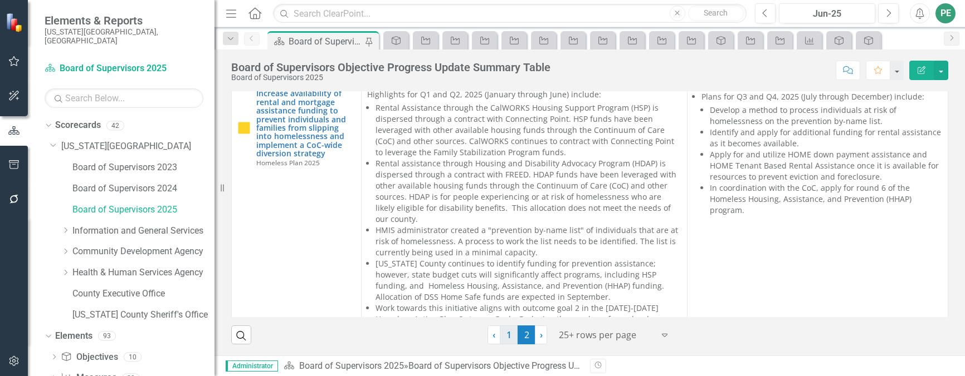
click at [503, 335] on link "1" at bounding box center [509, 335] width 18 height 19
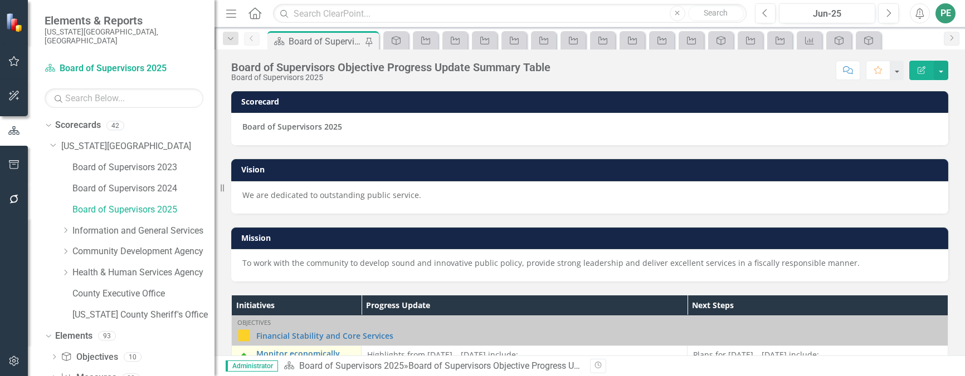
scroll to position [167, 0]
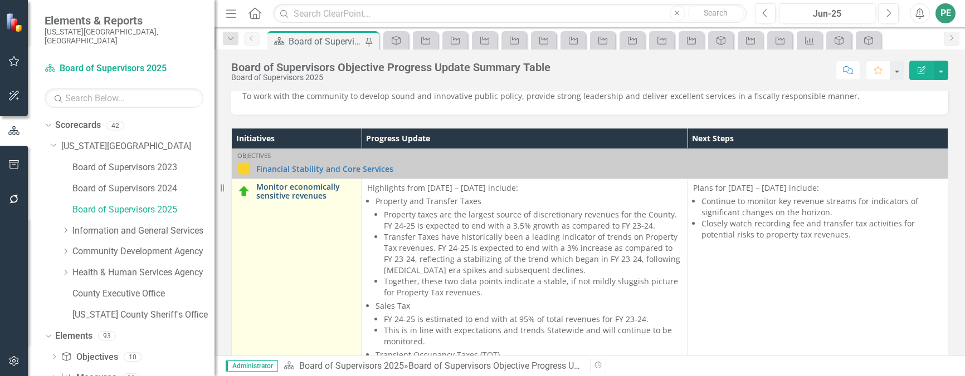
click at [302, 185] on link "Monitor economically sensitive revenues" at bounding box center [305, 191] width 99 height 17
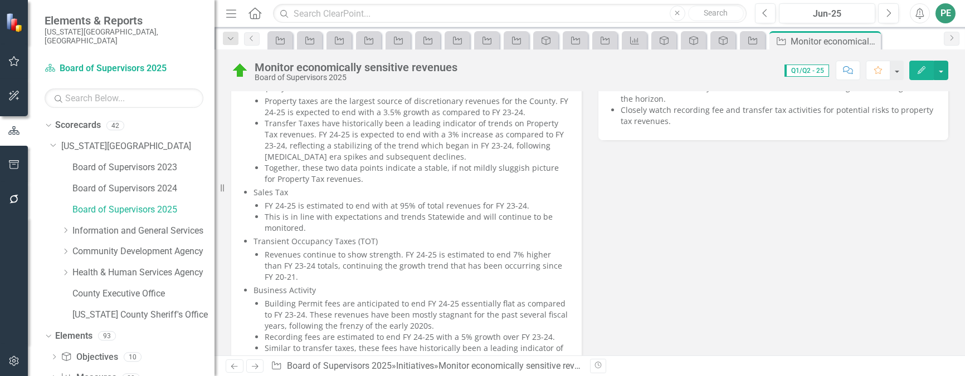
scroll to position [56, 0]
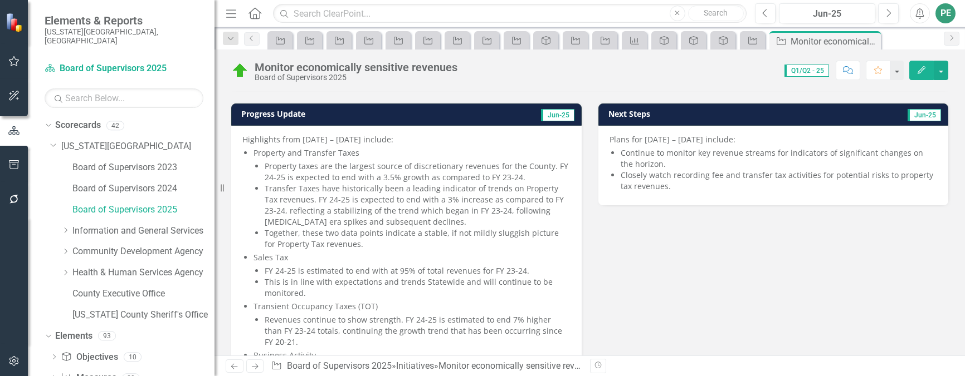
click at [920, 70] on icon "Edit" at bounding box center [921, 70] width 10 height 8
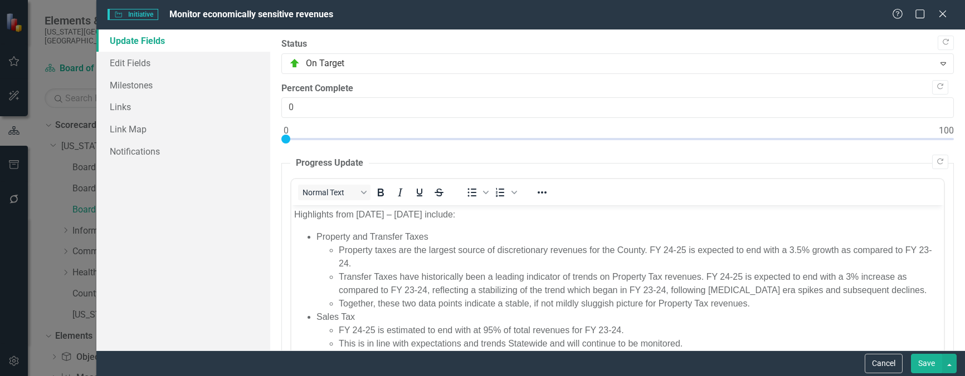
scroll to position [0, 0]
click at [155, 67] on link "Edit Fields" at bounding box center [183, 63] width 174 height 22
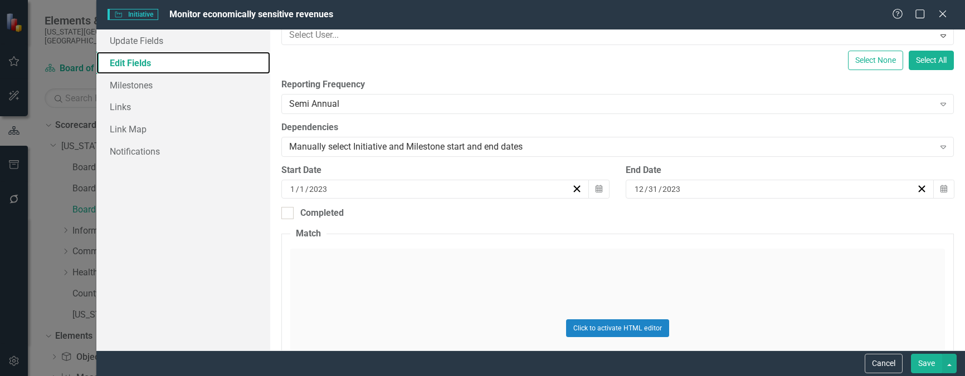
scroll to position [167, 0]
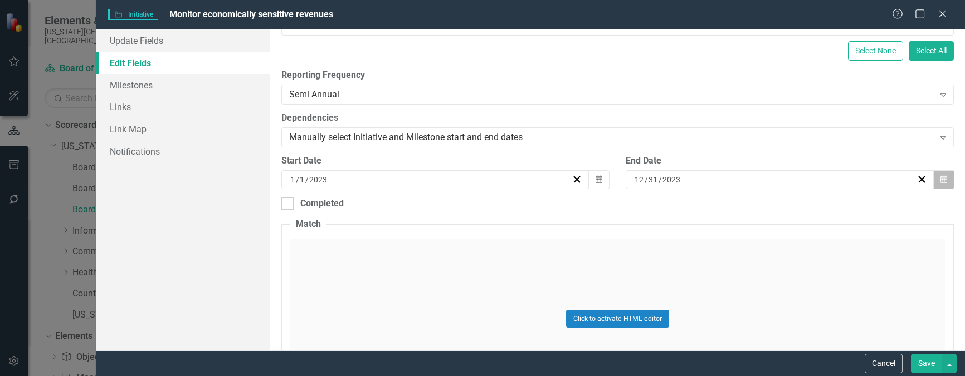
click at [940, 182] on icon "Calendar" at bounding box center [943, 180] width 7 height 8
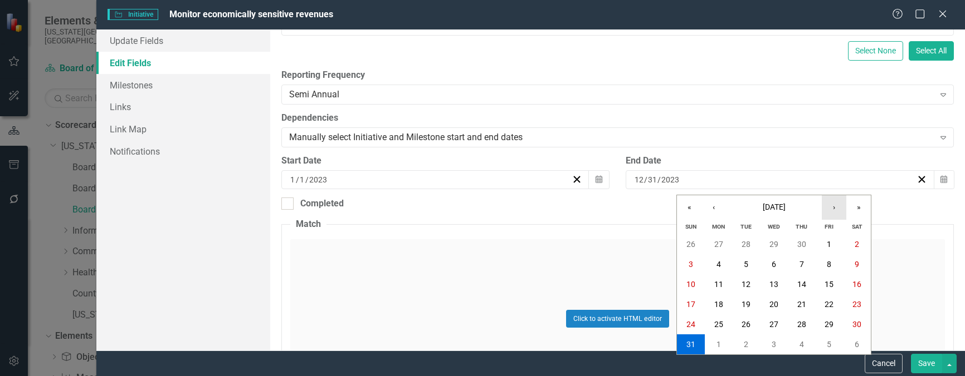
click at [831, 203] on button "›" at bounding box center [833, 207] width 25 height 25
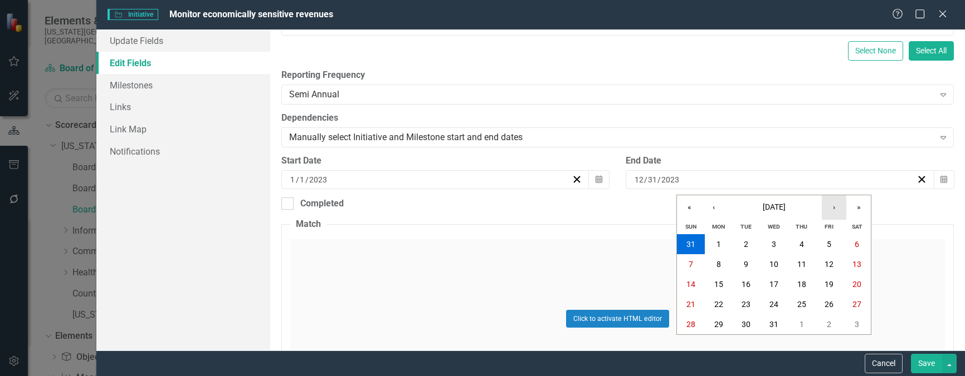
click at [831, 203] on button "›" at bounding box center [833, 207] width 25 height 25
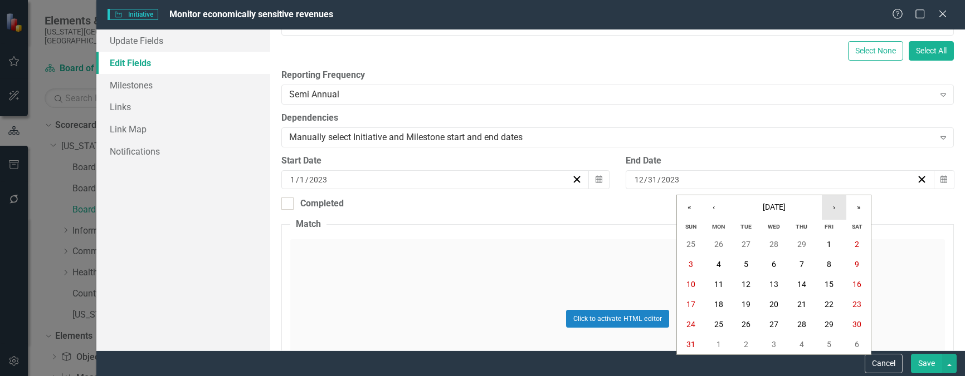
click at [831, 203] on button "›" at bounding box center [833, 207] width 25 height 25
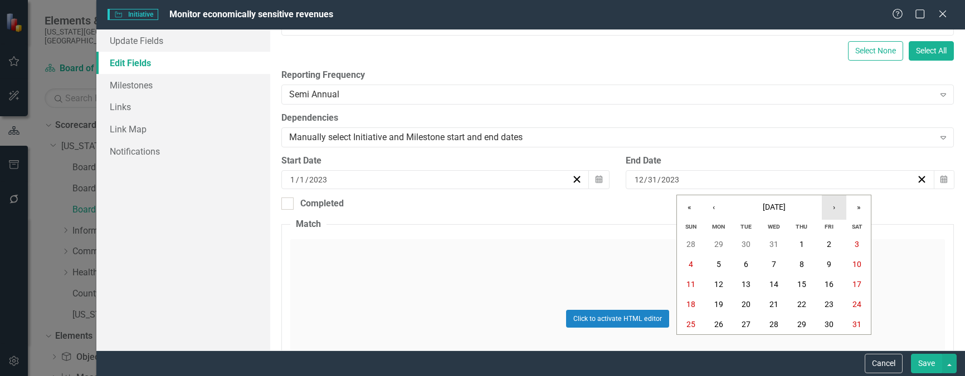
click at [831, 203] on button "›" at bounding box center [833, 207] width 25 height 25
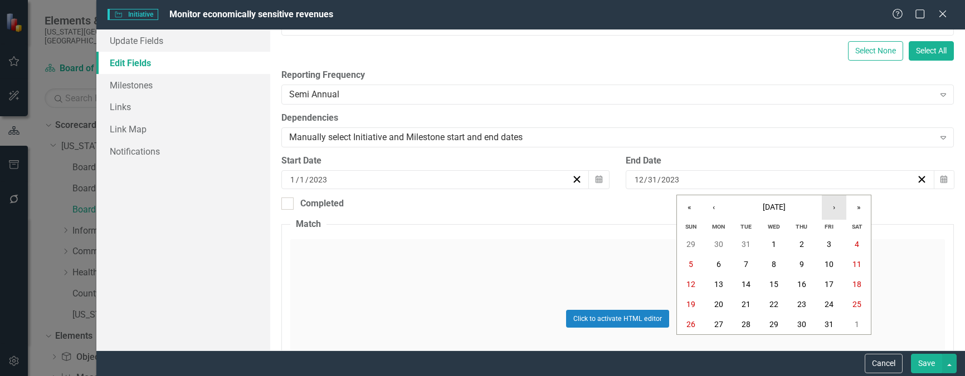
click at [831, 203] on button "›" at bounding box center [833, 207] width 25 height 25
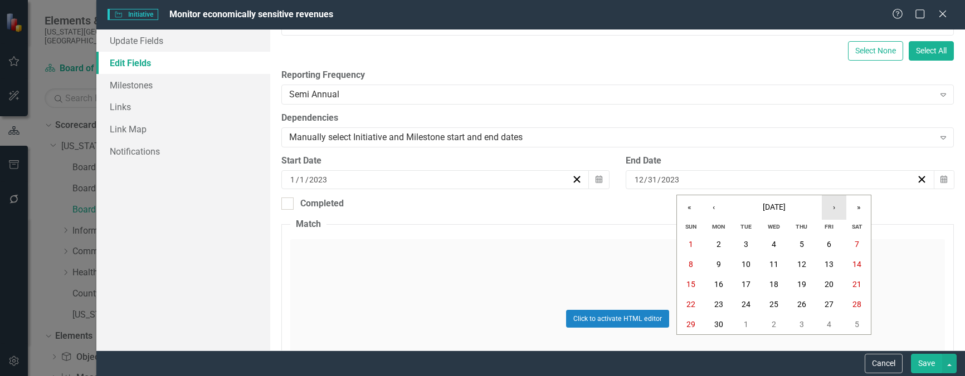
click at [831, 203] on button "›" at bounding box center [833, 207] width 25 height 25
click at [715, 207] on button "‹" at bounding box center [713, 207] width 25 height 25
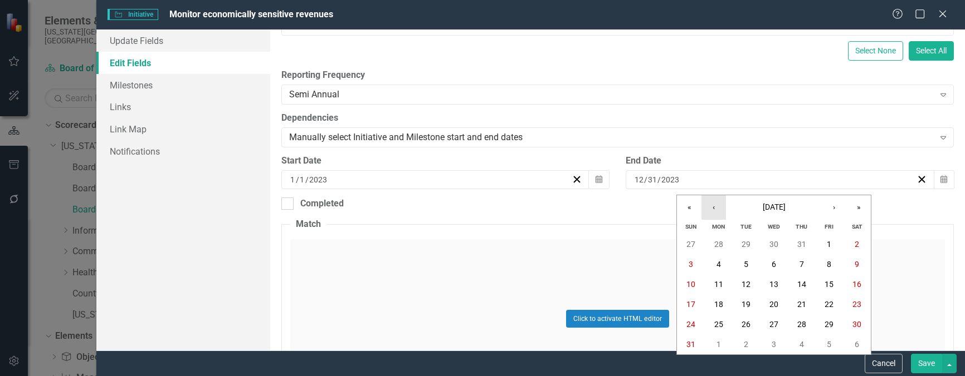
click at [715, 207] on button "‹" at bounding box center [713, 207] width 25 height 25
click at [715, 206] on button "‹" at bounding box center [713, 207] width 25 height 25
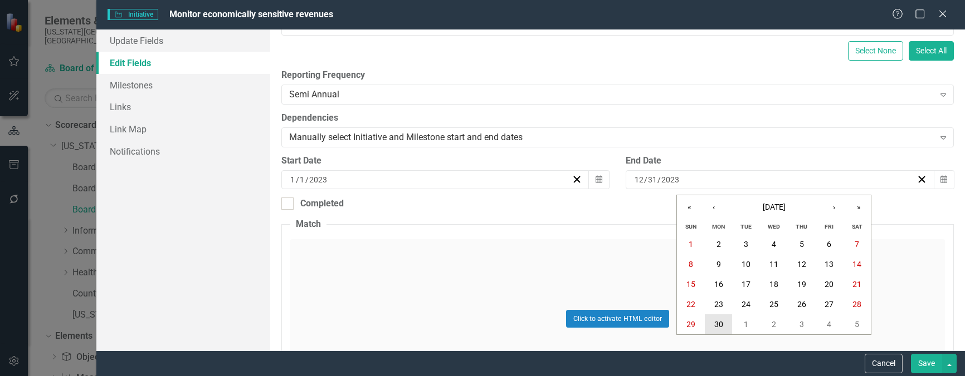
click at [709, 329] on button "30" at bounding box center [719, 325] width 28 height 20
click at [920, 363] on button "Save" at bounding box center [926, 363] width 31 height 19
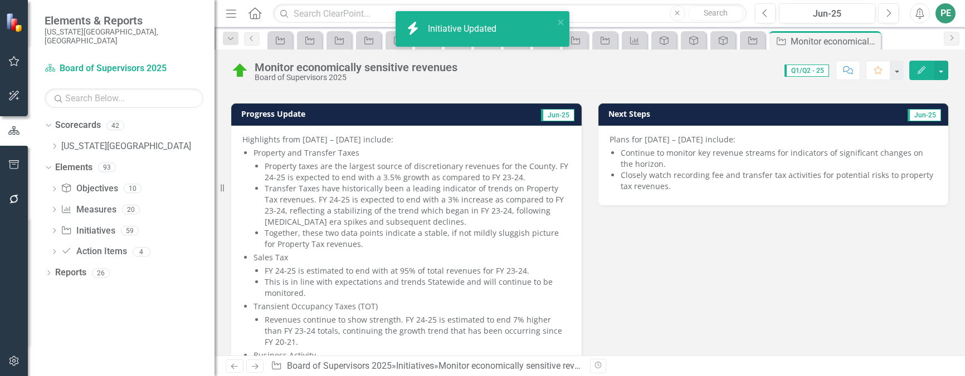
click at [253, 367] on icon at bounding box center [255, 367] width 7 height 6
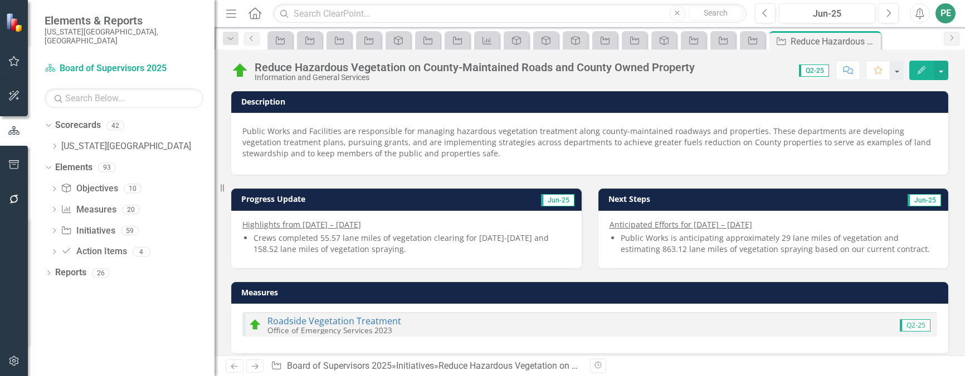
click at [232, 368] on icon "Previous" at bounding box center [233, 366] width 9 height 7
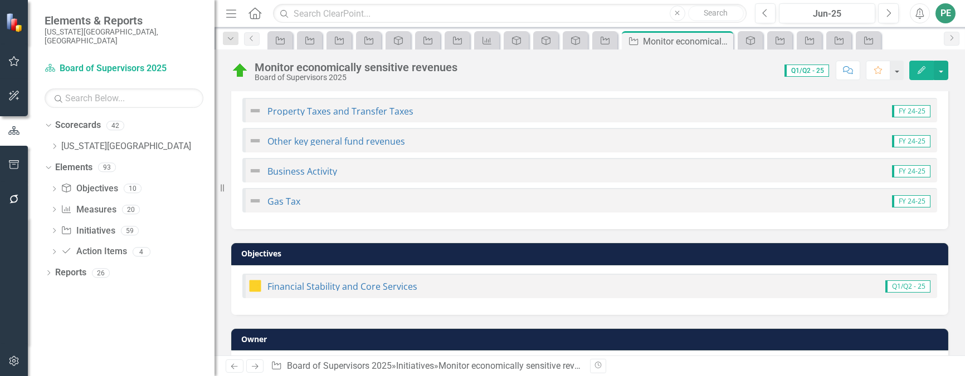
scroll to position [487, 0]
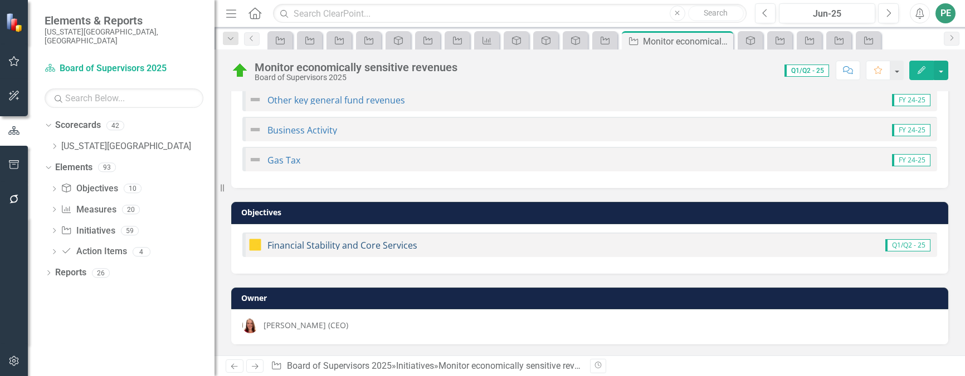
click at [392, 250] on link "Financial Stability and Core Services" at bounding box center [342, 245] width 150 height 12
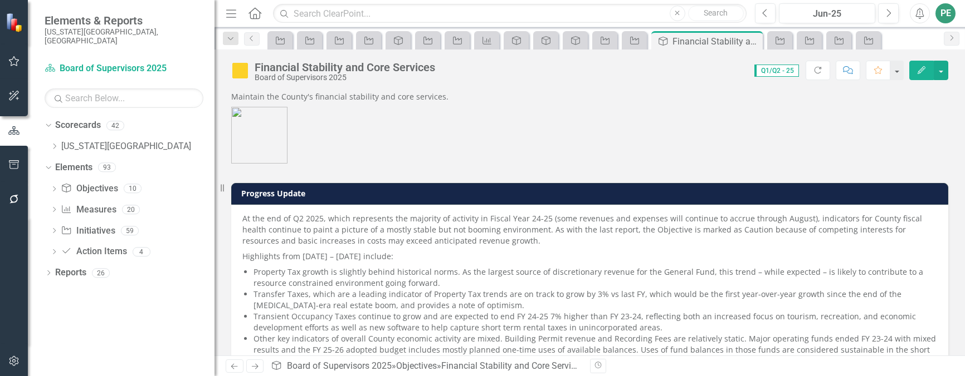
click at [913, 71] on button "Edit" at bounding box center [921, 70] width 25 height 19
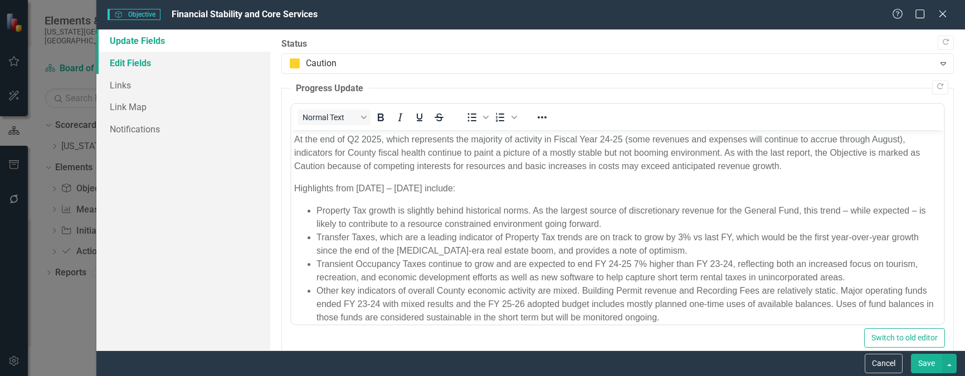
click at [124, 66] on link "Edit Fields" at bounding box center [183, 63] width 174 height 22
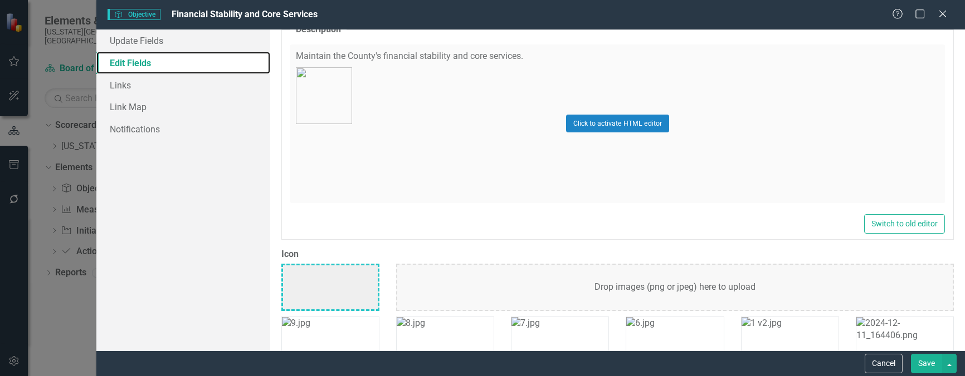
scroll to position [446, 0]
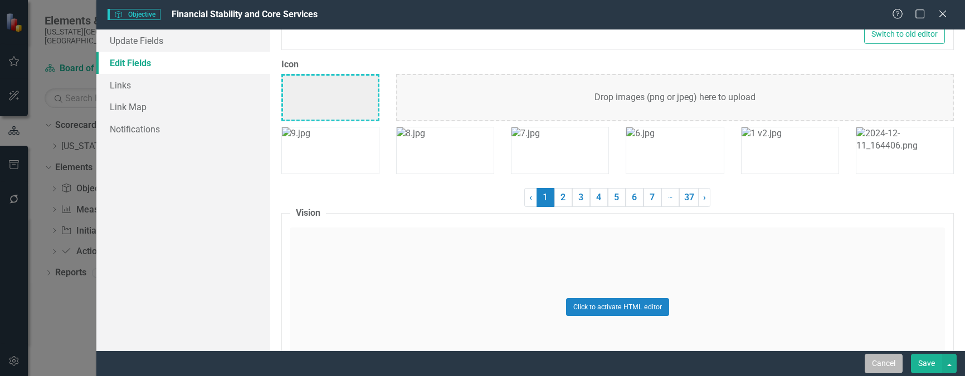
click at [886, 365] on button "Cancel" at bounding box center [883, 363] width 38 height 19
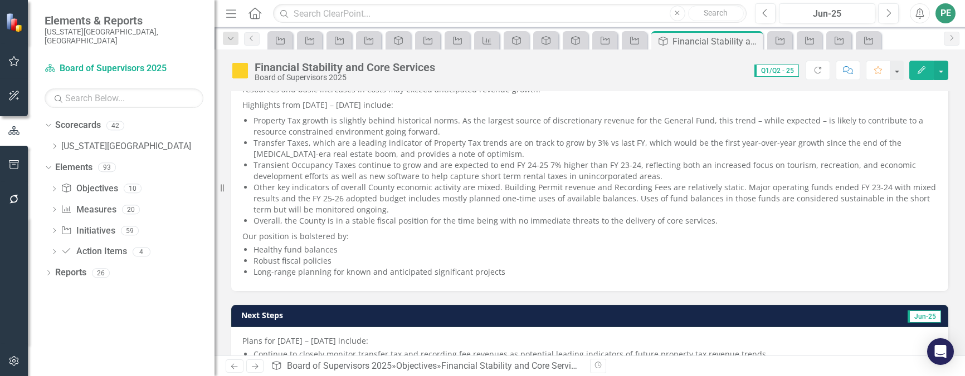
scroll to position [223, 0]
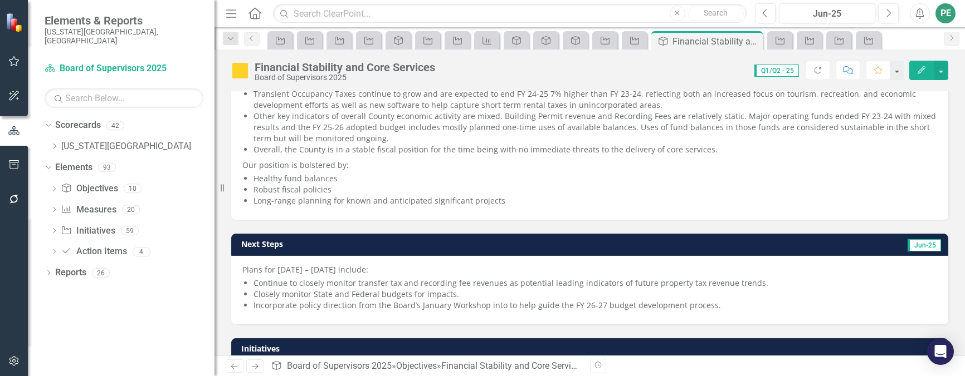
click at [256, 369] on icon "Next" at bounding box center [254, 366] width 9 height 7
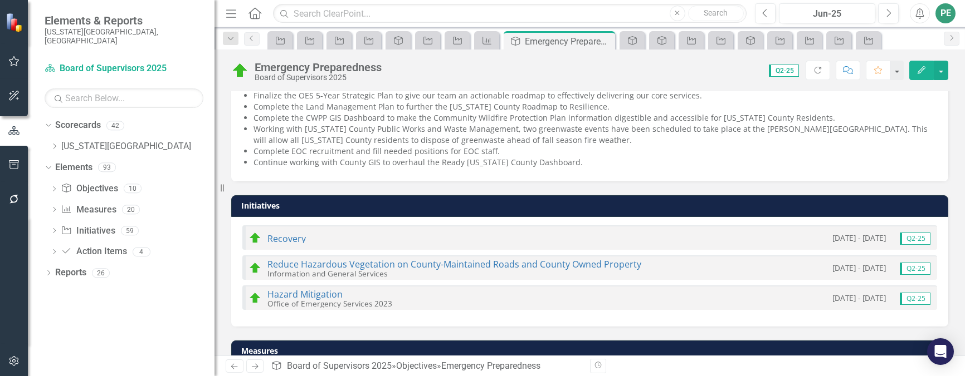
scroll to position [387, 0]
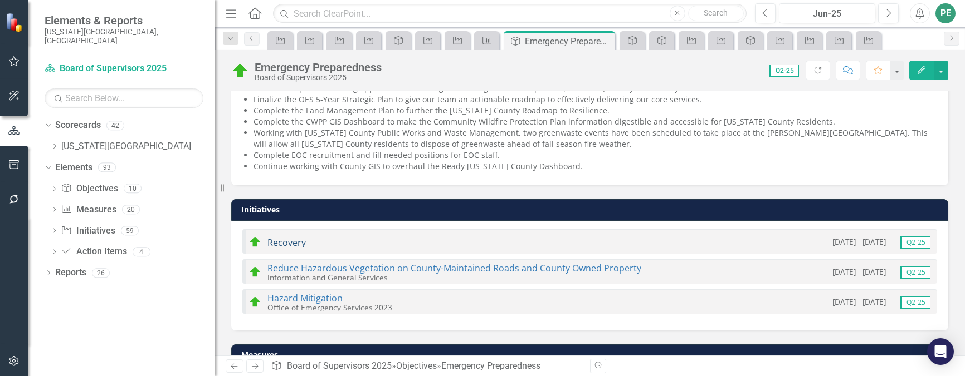
click at [291, 237] on link "Recovery" at bounding box center [286, 243] width 38 height 12
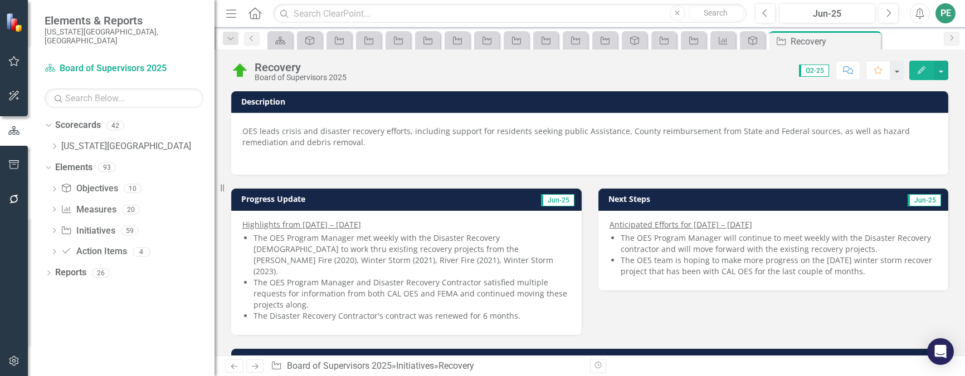
click at [922, 70] on icon "button" at bounding box center [921, 70] width 8 height 8
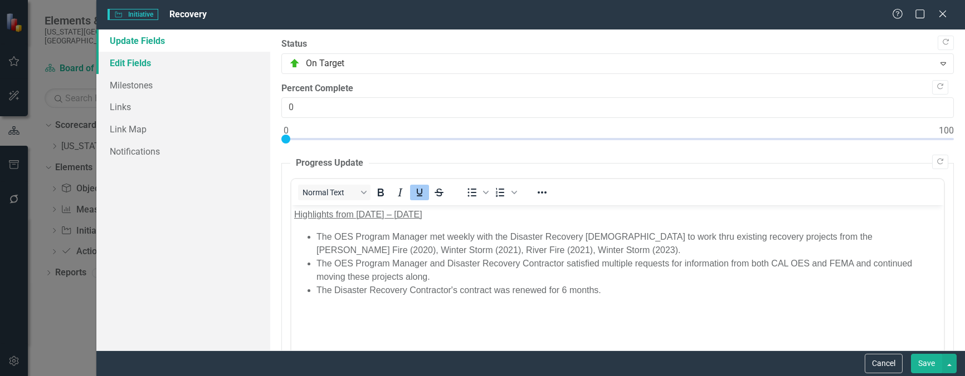
click at [140, 57] on link "Edit Fields" at bounding box center [183, 63] width 174 height 22
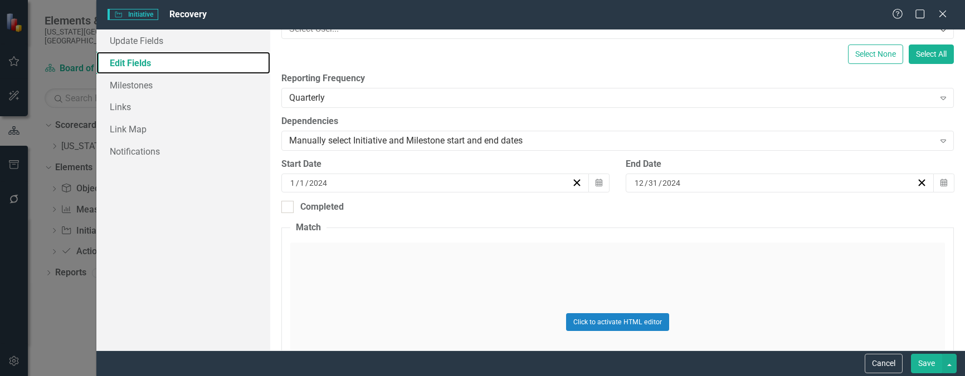
scroll to position [167, 0]
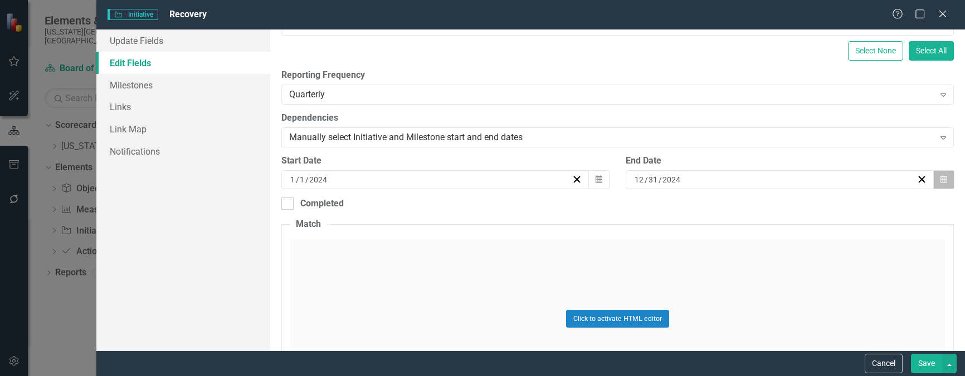
click at [940, 179] on icon "Calendar" at bounding box center [943, 180] width 7 height 8
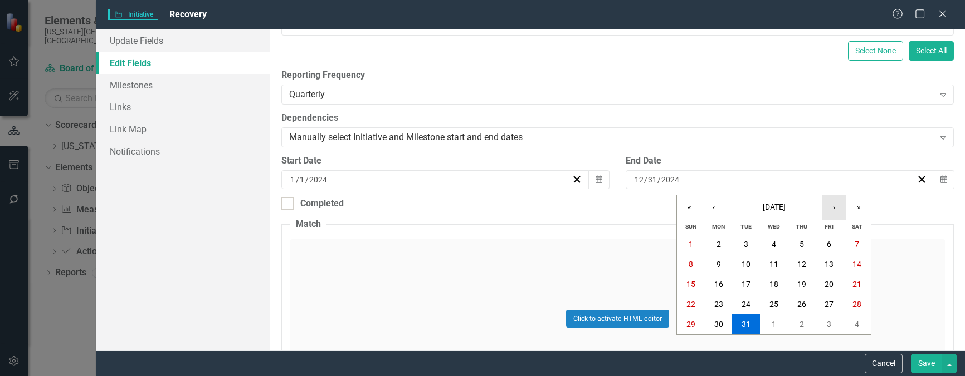
click at [839, 208] on button "›" at bounding box center [833, 207] width 25 height 25
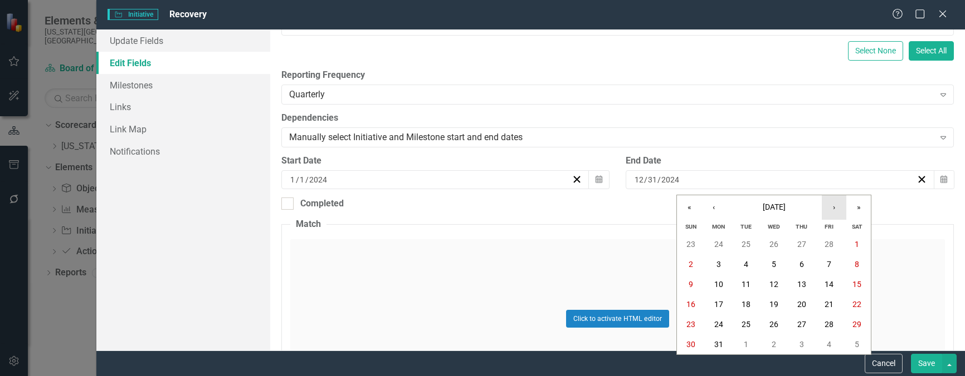
click at [839, 208] on button "›" at bounding box center [833, 207] width 25 height 25
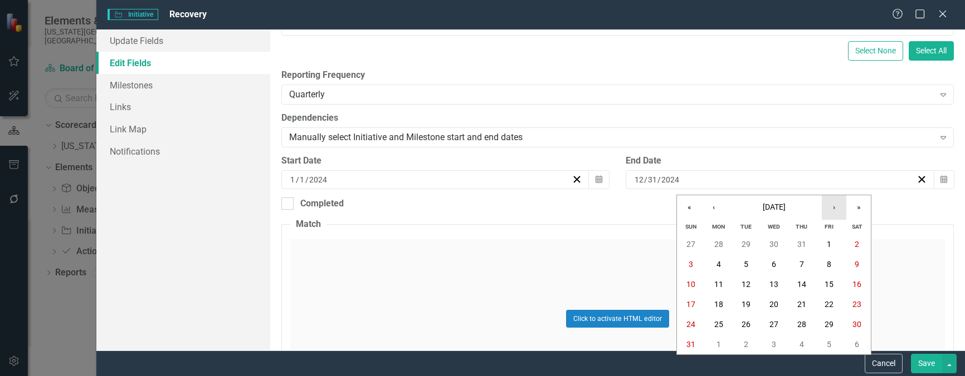
click at [839, 208] on button "›" at bounding box center [833, 207] width 25 height 25
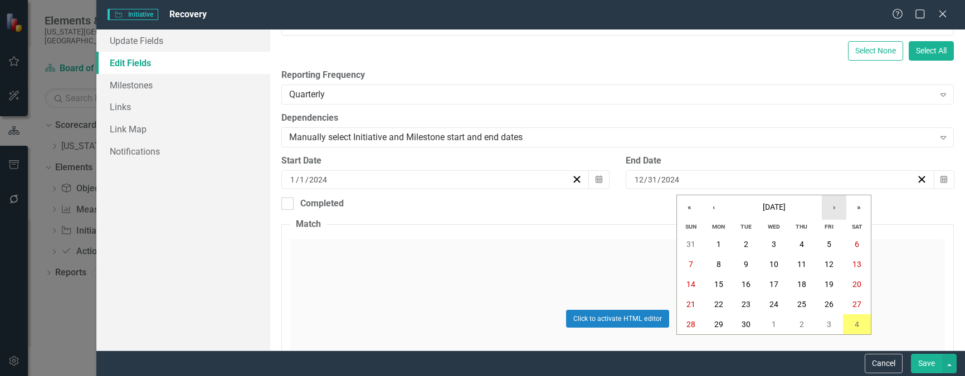
click at [839, 208] on button "›" at bounding box center [833, 207] width 25 height 25
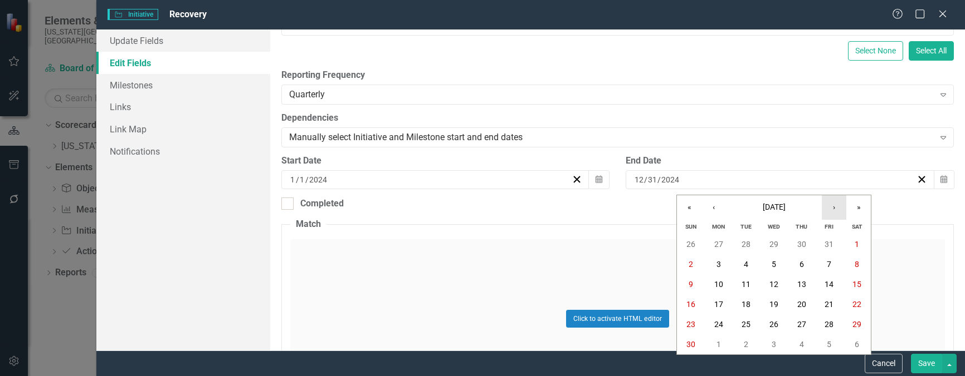
click at [839, 208] on button "›" at bounding box center [833, 207] width 25 height 25
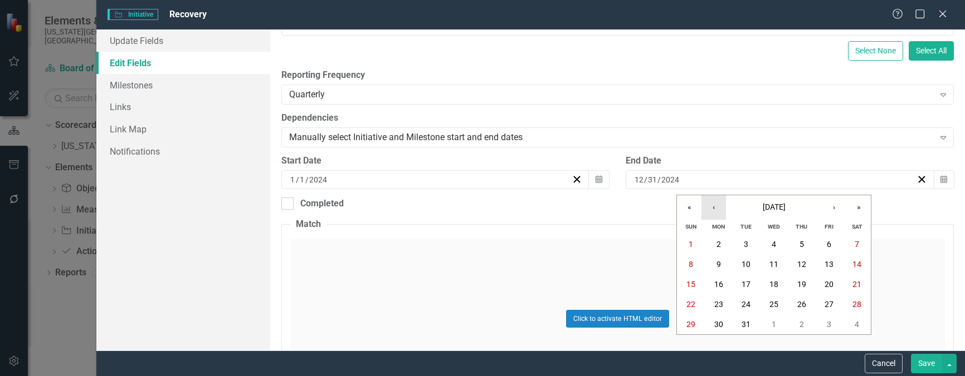
click at [717, 208] on button "‹" at bounding box center [713, 207] width 25 height 25
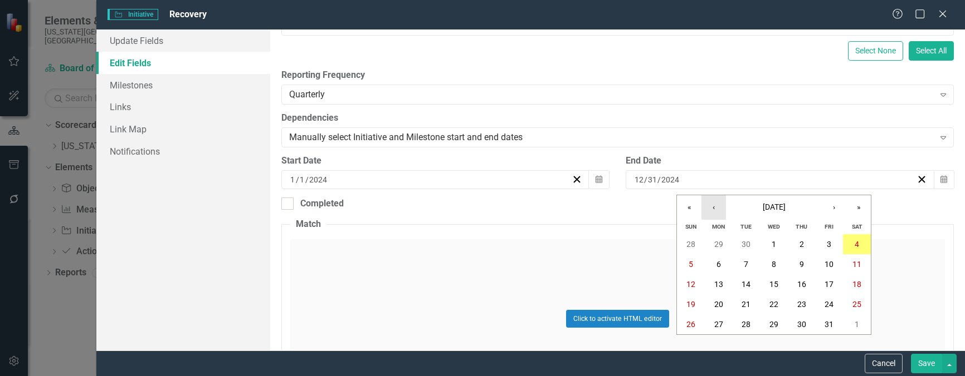
click at [717, 208] on button "‹" at bounding box center [713, 207] width 25 height 25
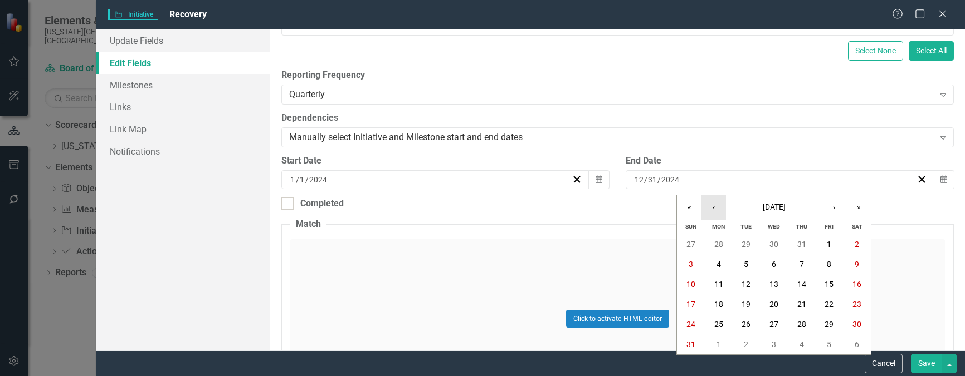
click at [717, 208] on button "‹" at bounding box center [713, 207] width 25 height 25
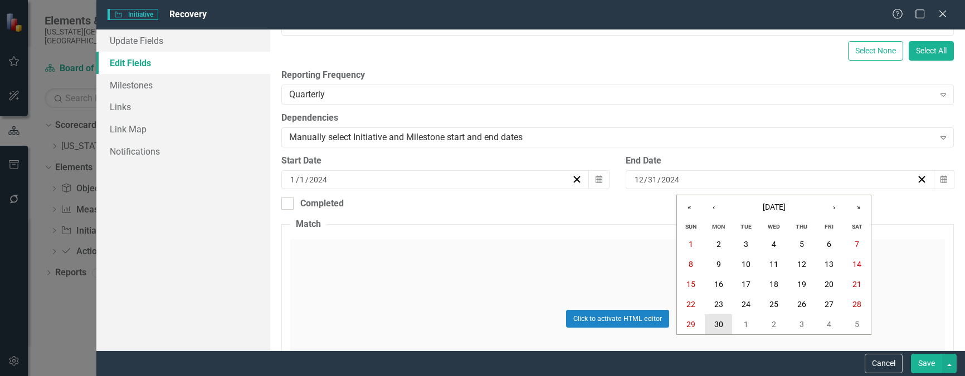
click at [720, 326] on abbr "30" at bounding box center [718, 324] width 9 height 9
click at [930, 359] on button "Save" at bounding box center [926, 363] width 31 height 19
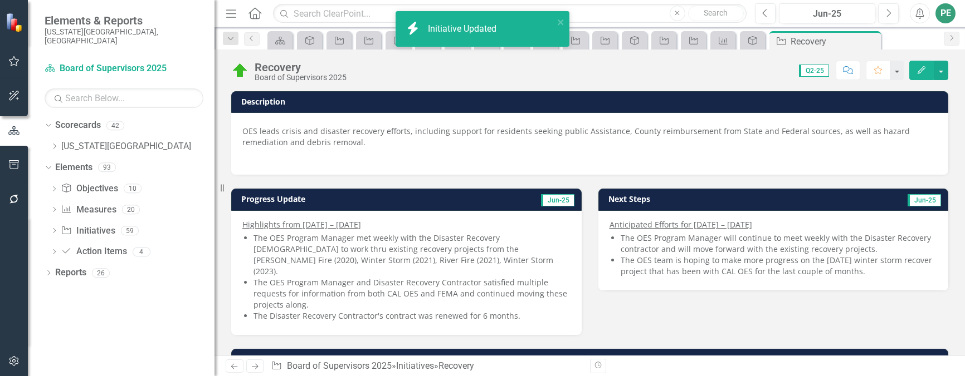
click at [261, 368] on link "Next" at bounding box center [255, 366] width 18 height 13
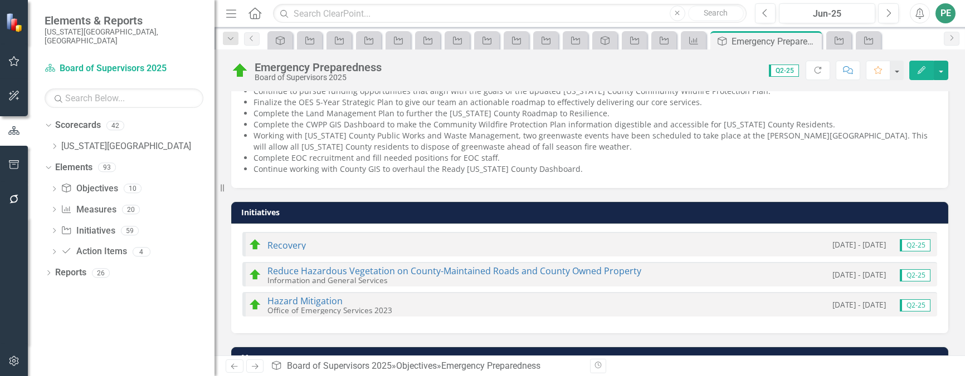
scroll to position [446, 0]
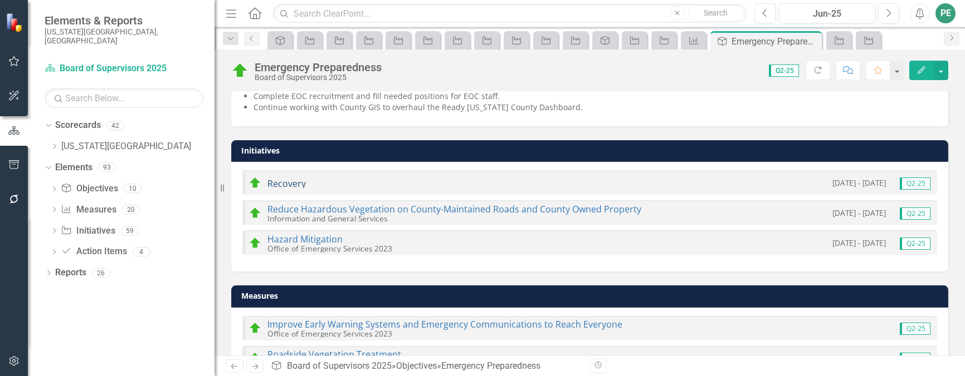
click at [292, 178] on link "Recovery" at bounding box center [286, 184] width 38 height 12
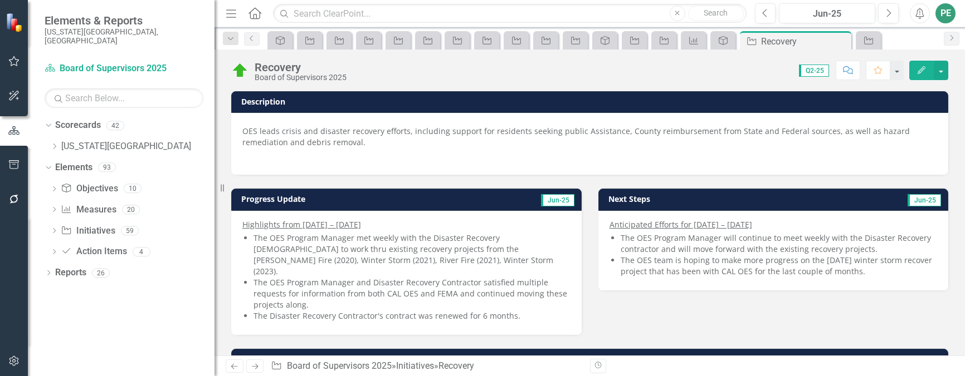
click at [914, 74] on button "Edit" at bounding box center [921, 70] width 25 height 19
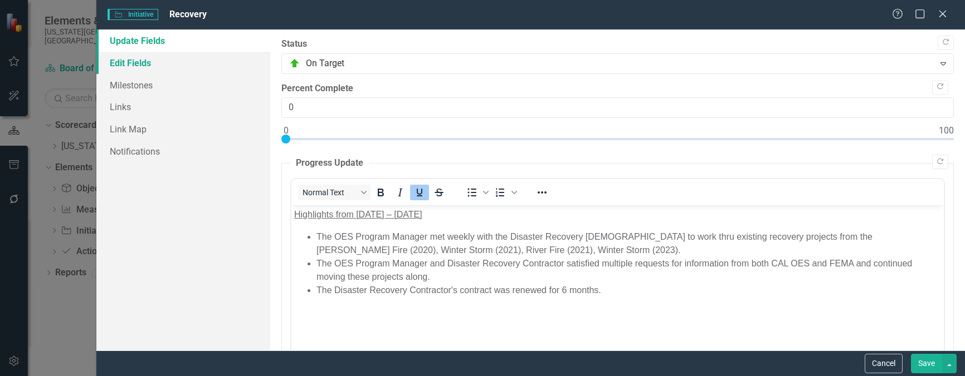
click at [136, 53] on link "Edit Fields" at bounding box center [183, 63] width 174 height 22
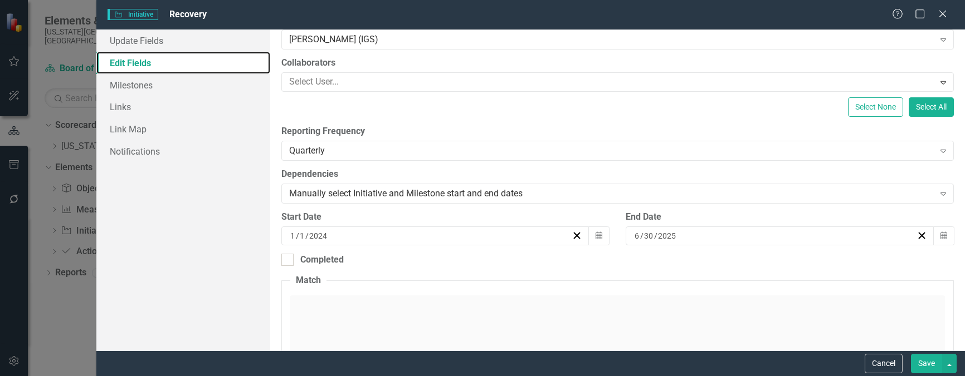
scroll to position [111, 0]
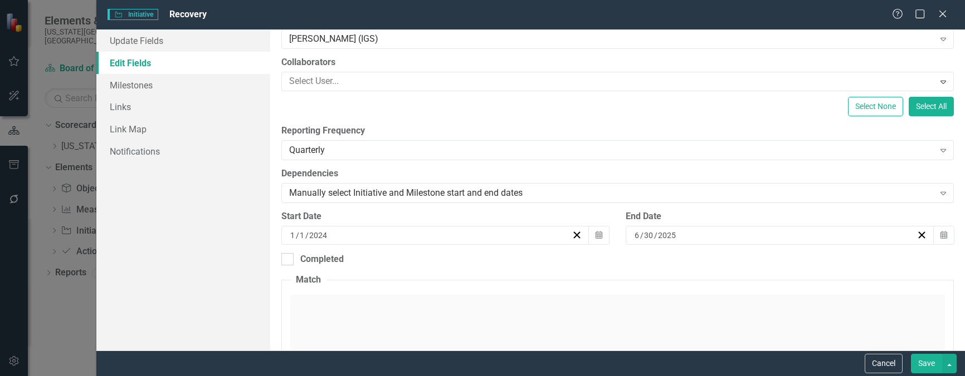
click at [937, 364] on button "Save" at bounding box center [926, 363] width 31 height 19
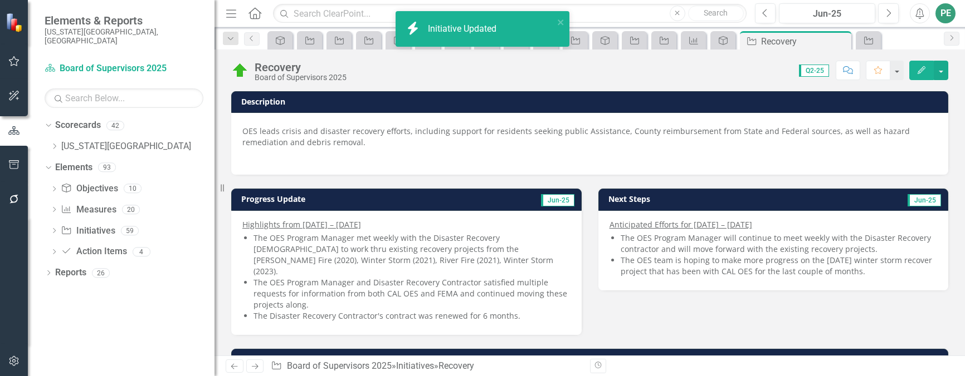
scroll to position [193, 0]
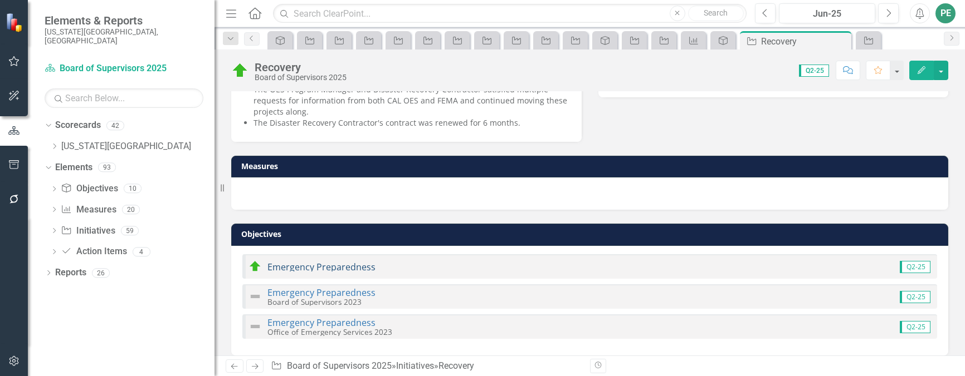
click at [340, 261] on link "Emergency Preparedness" at bounding box center [321, 267] width 108 height 12
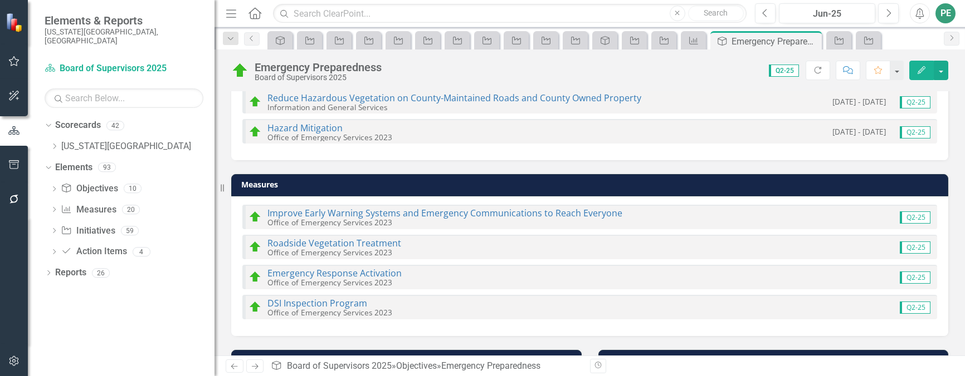
scroll to position [446, 0]
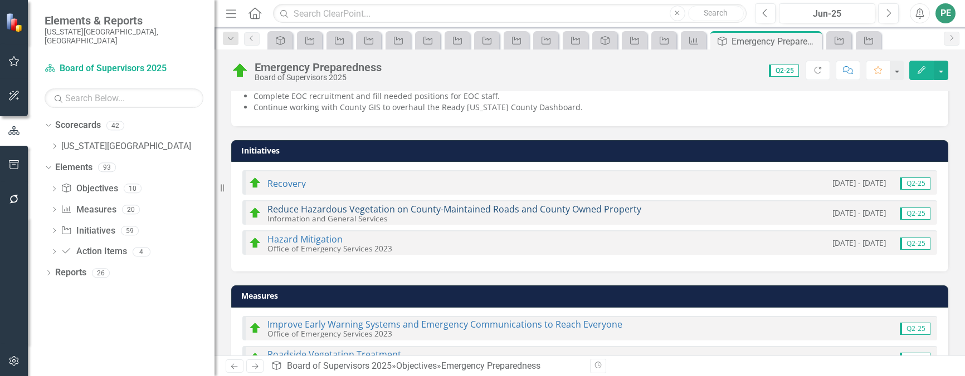
click at [335, 203] on link "Reduce Hazardous Vegetation on County-Maintained Roads and County Owned Property" at bounding box center [454, 209] width 374 height 12
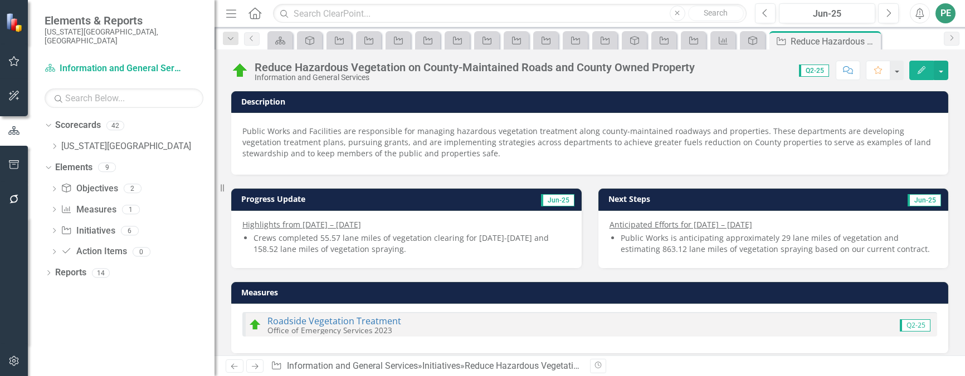
click at [923, 66] on icon "Edit" at bounding box center [921, 70] width 10 height 8
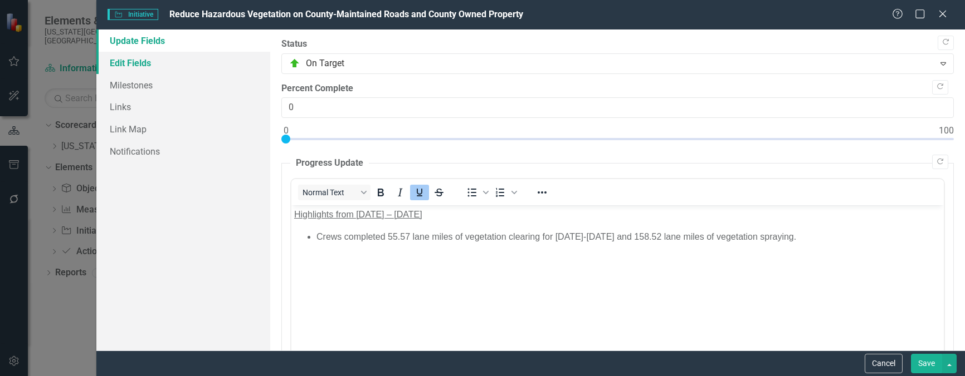
click at [141, 61] on link "Edit Fields" at bounding box center [183, 63] width 174 height 22
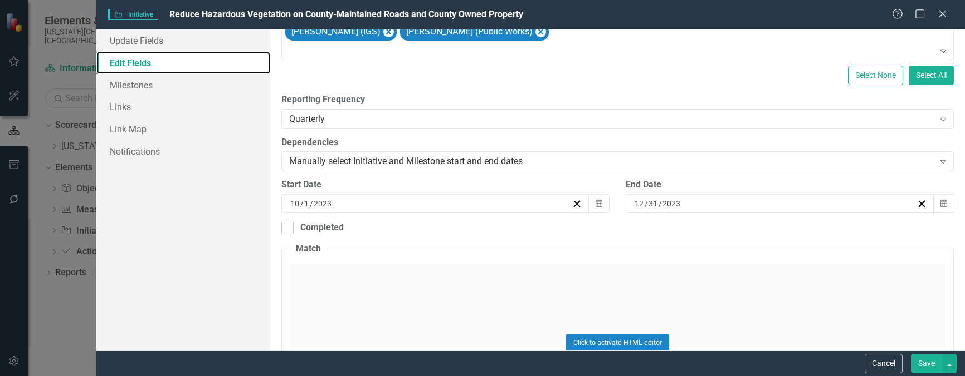
scroll to position [167, 0]
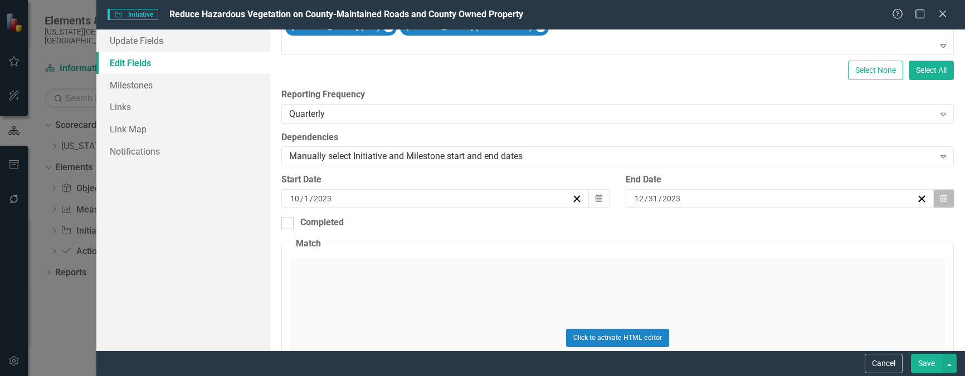
click at [937, 193] on button "Calendar" at bounding box center [943, 198] width 21 height 19
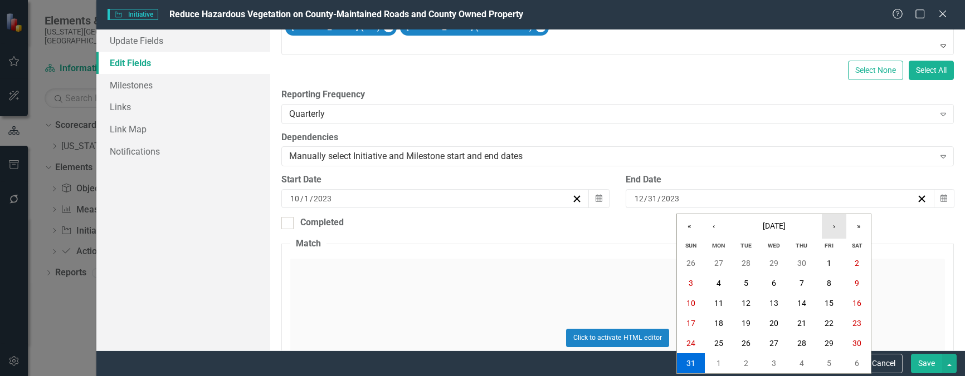
click at [839, 223] on button "›" at bounding box center [833, 226] width 25 height 25
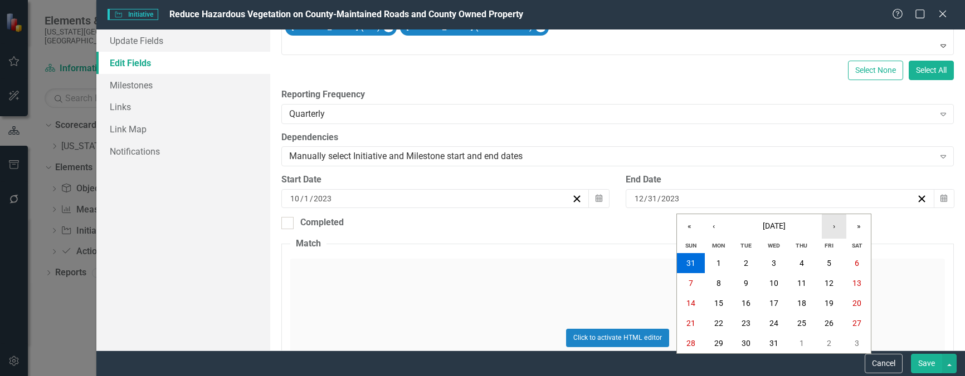
click at [839, 223] on button "›" at bounding box center [833, 226] width 25 height 25
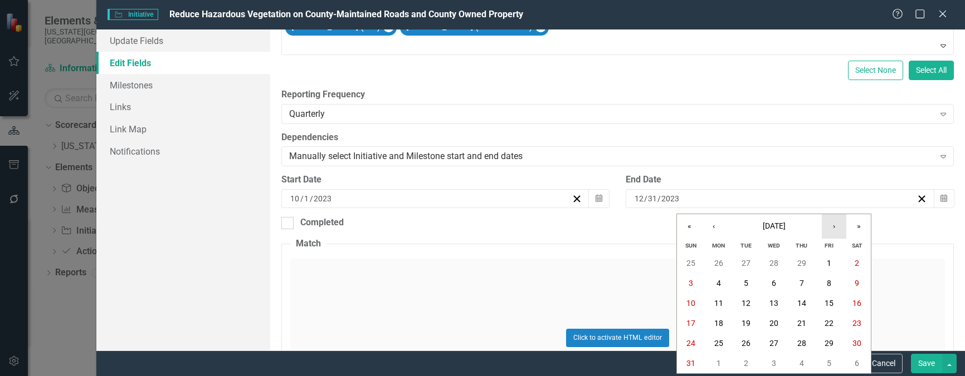
click at [839, 223] on button "›" at bounding box center [833, 226] width 25 height 25
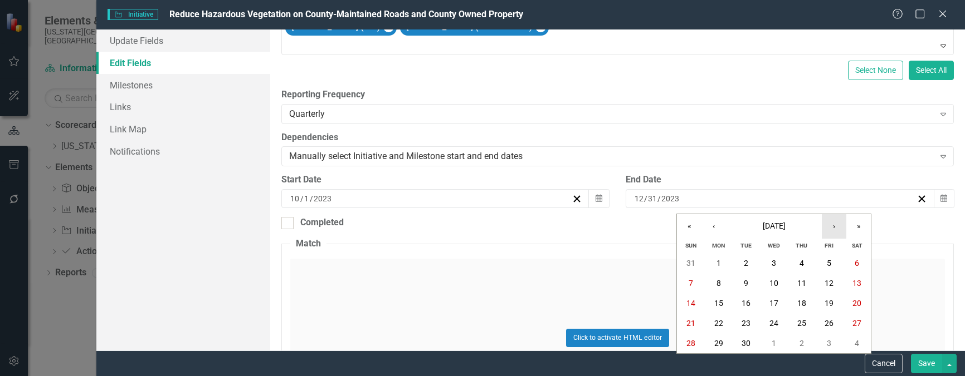
click at [839, 223] on button "›" at bounding box center [833, 226] width 25 height 25
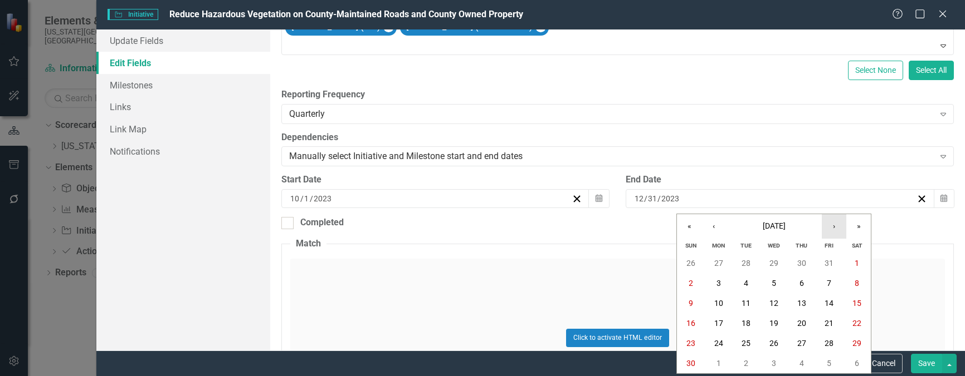
click at [839, 223] on button "›" at bounding box center [833, 226] width 25 height 25
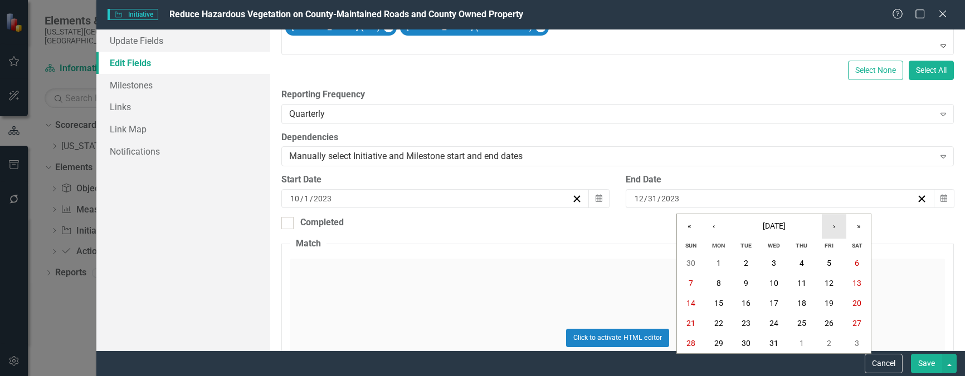
click at [839, 223] on button "›" at bounding box center [833, 226] width 25 height 25
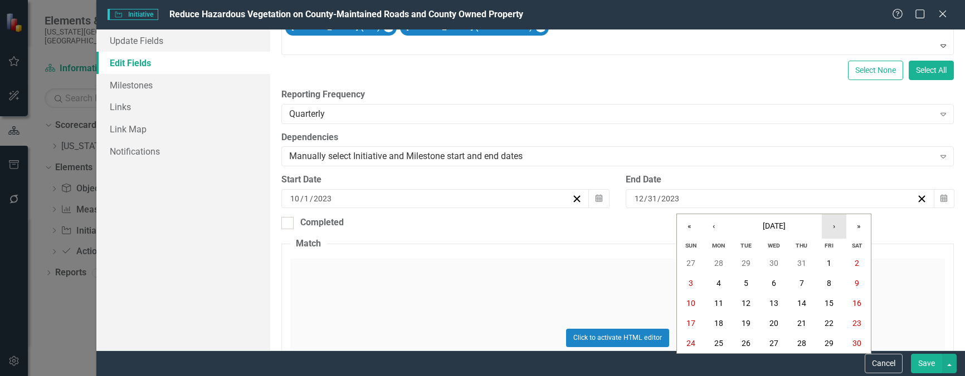
click at [839, 223] on button "›" at bounding box center [833, 226] width 25 height 25
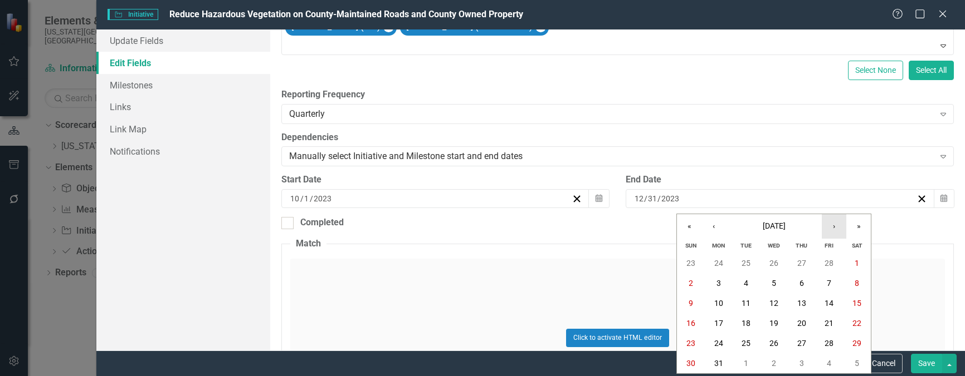
click at [839, 223] on button "›" at bounding box center [833, 226] width 25 height 25
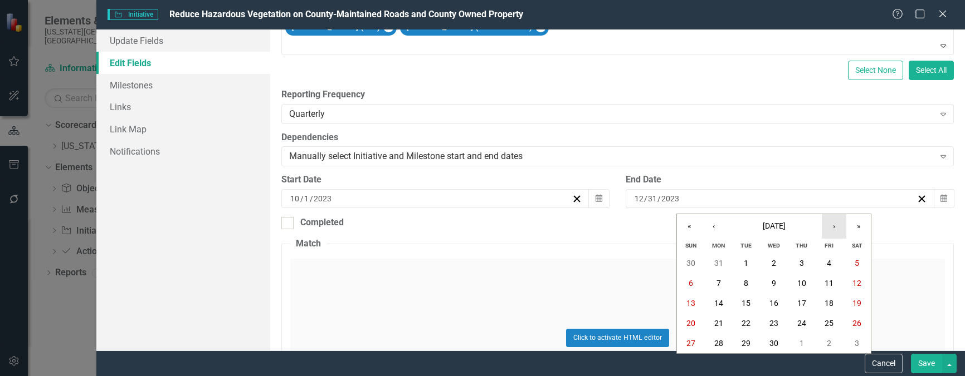
click at [839, 223] on button "›" at bounding box center [833, 226] width 25 height 25
click at [709, 222] on button "‹" at bounding box center [713, 226] width 25 height 25
click at [718, 339] on abbr "30" at bounding box center [718, 343] width 9 height 9
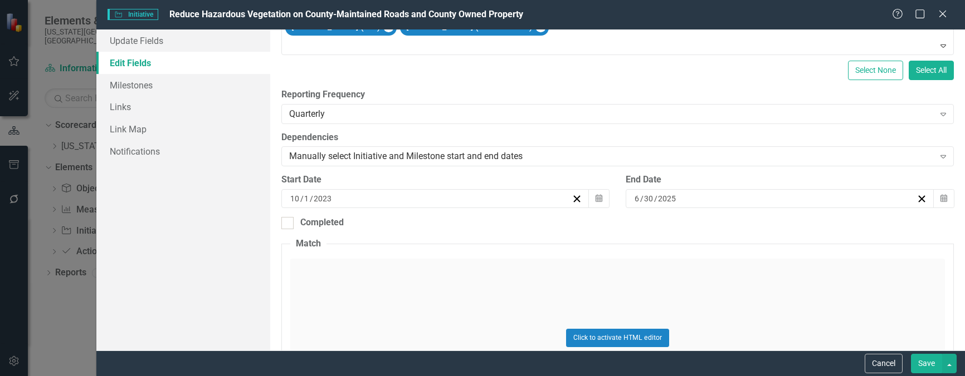
click at [924, 358] on button "Save" at bounding box center [926, 363] width 31 height 19
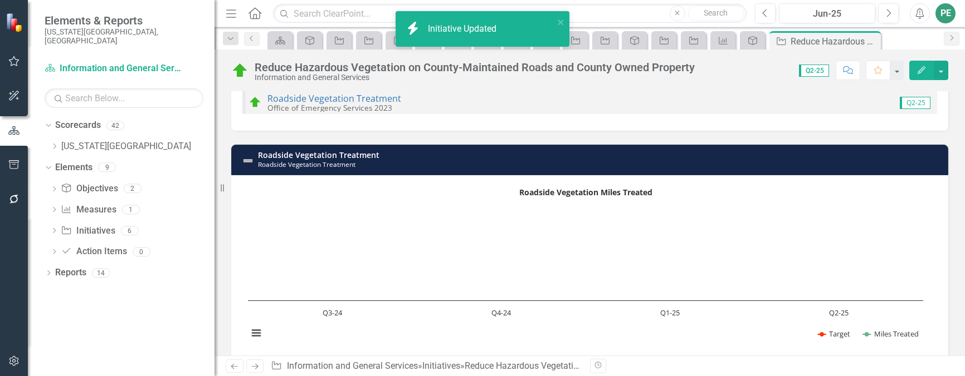
scroll to position [56, 0]
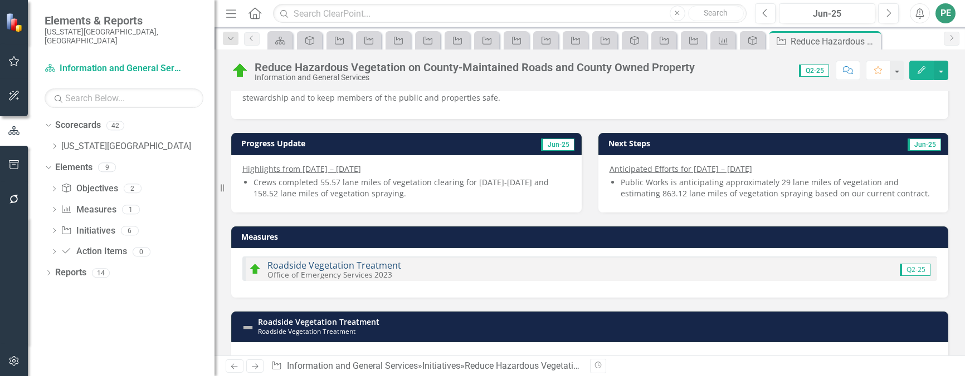
click at [354, 263] on link "Roadside Vegetation Treatment" at bounding box center [334, 266] width 134 height 12
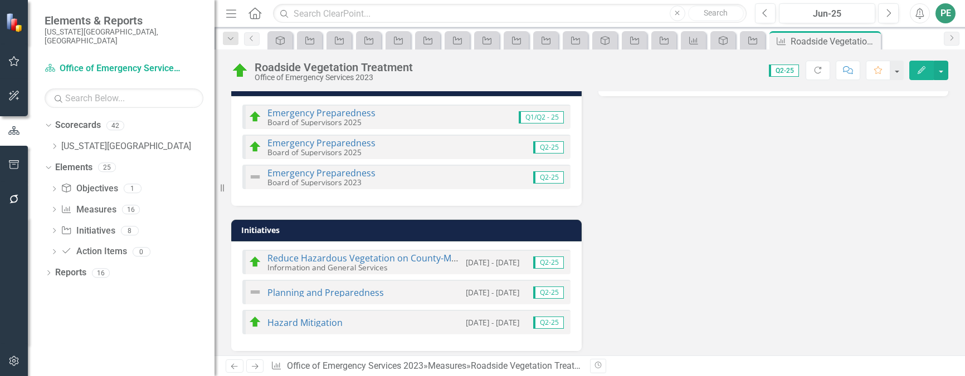
scroll to position [281, 0]
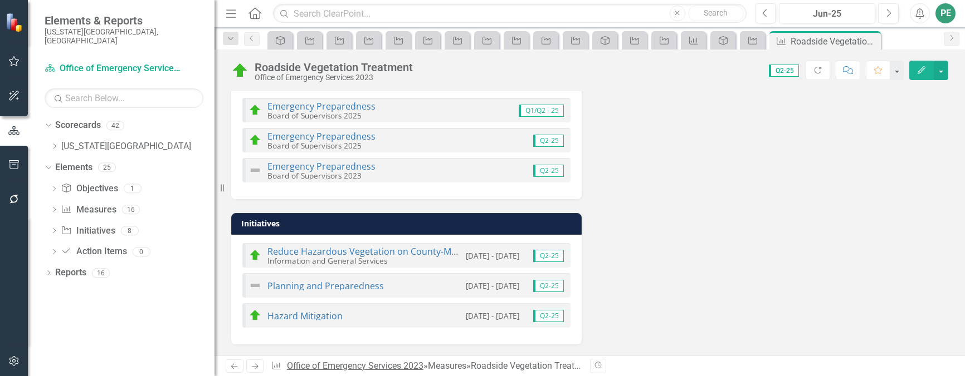
click at [397, 361] on link "Office of Emergency Services 2023" at bounding box center [355, 366] width 136 height 11
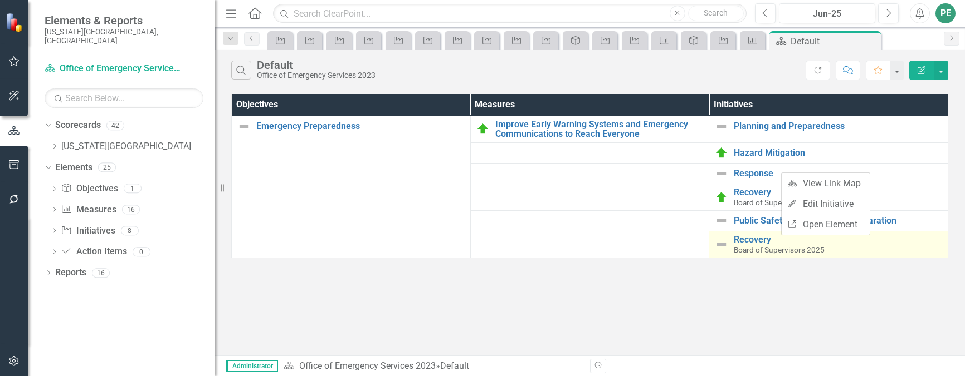
click at [773, 250] on span "Board of Supervisors 2025" at bounding box center [778, 250] width 91 height 9
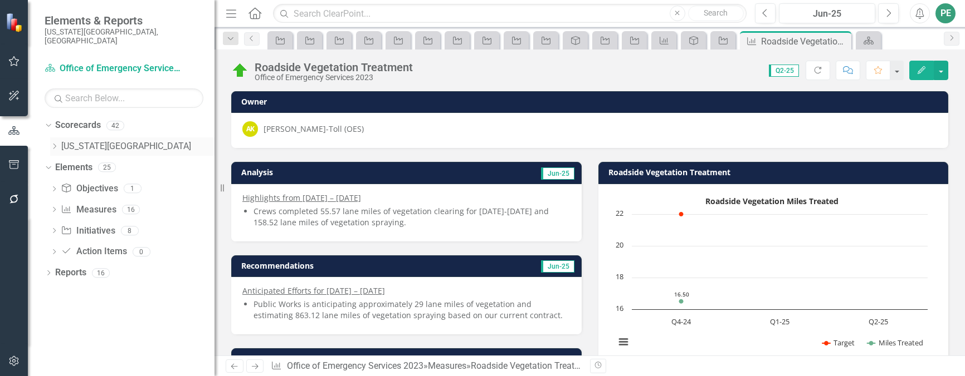
click at [83, 140] on link "[US_STATE][GEOGRAPHIC_DATA]" at bounding box center [137, 146] width 153 height 13
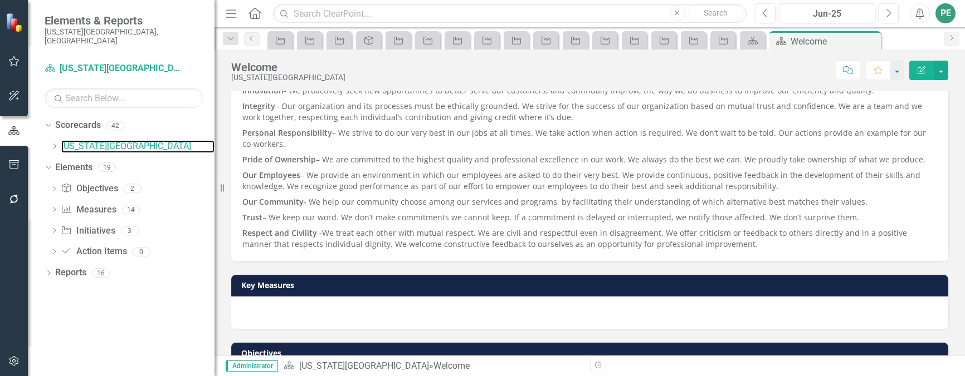
scroll to position [96, 0]
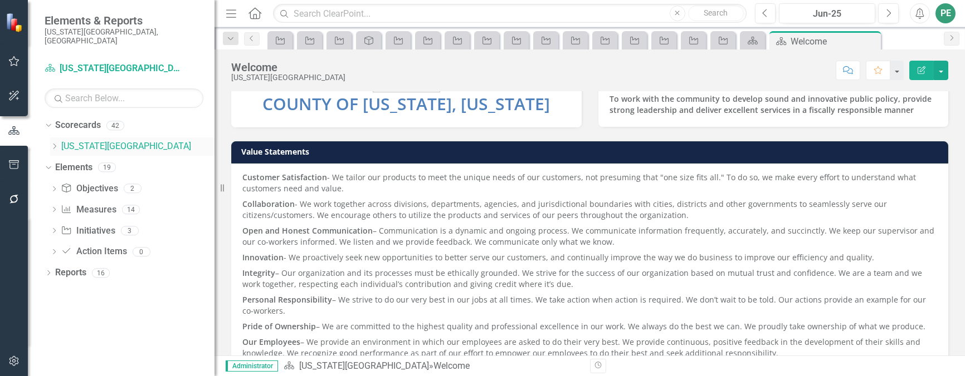
click at [55, 144] on icon at bounding box center [54, 147] width 3 height 6
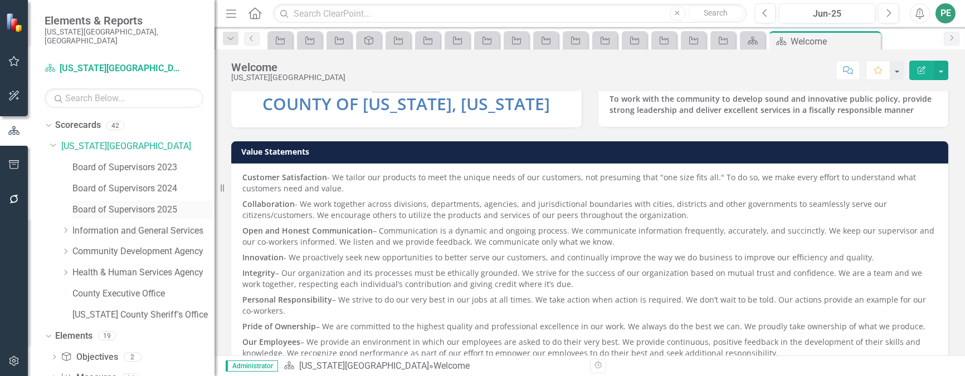
click at [128, 204] on link "Board of Supervisors 2025" at bounding box center [143, 210] width 142 height 13
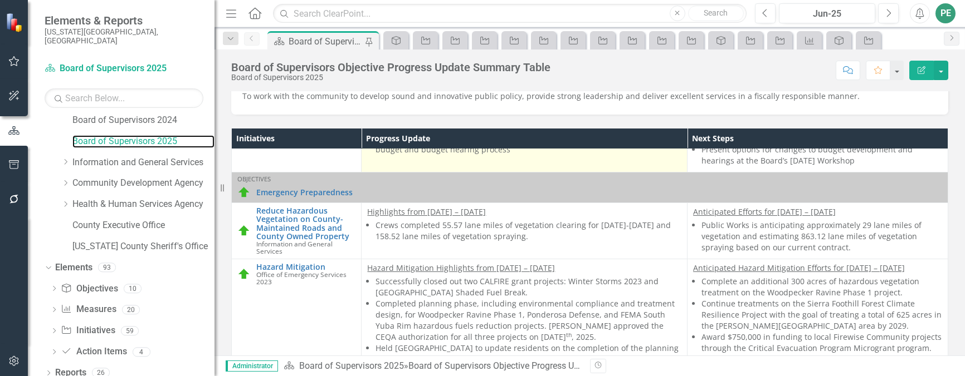
scroll to position [613, 0]
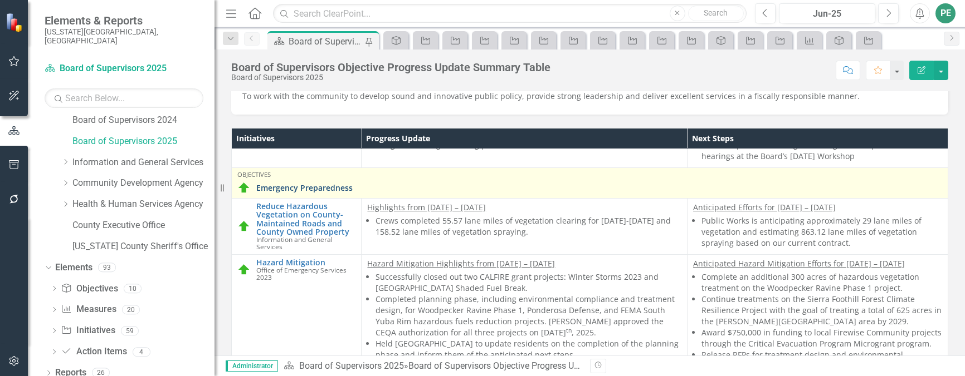
click at [300, 192] on link "Emergency Preparedness" at bounding box center [599, 188] width 686 height 8
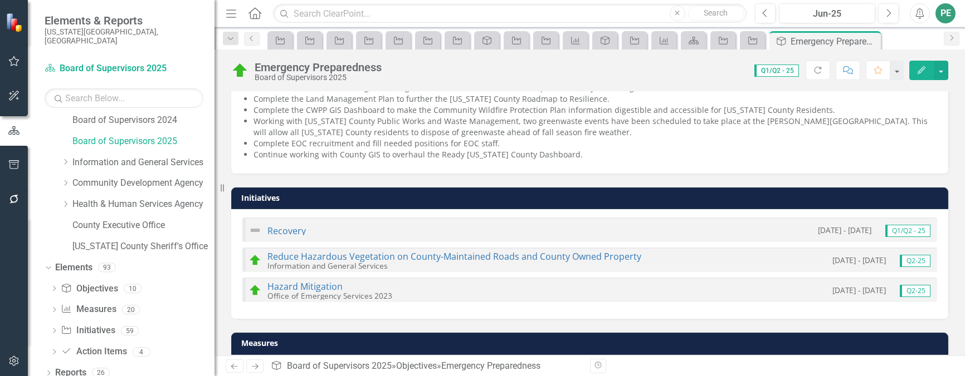
scroll to position [390, 0]
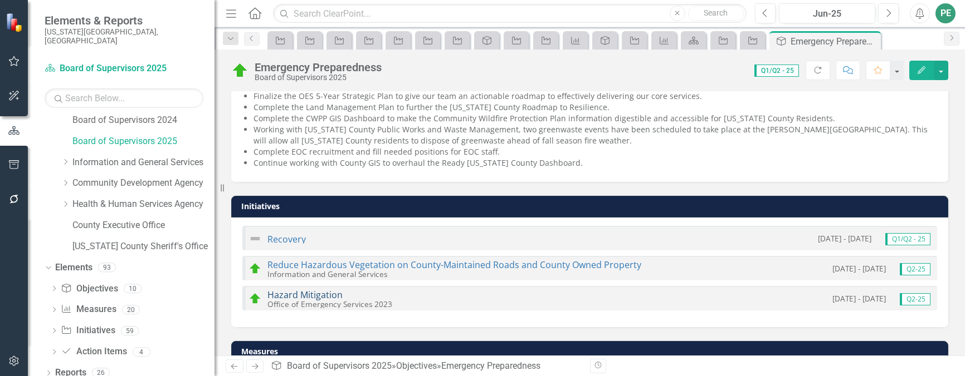
click at [310, 289] on link "Hazard Mitigation" at bounding box center [304, 295] width 75 height 12
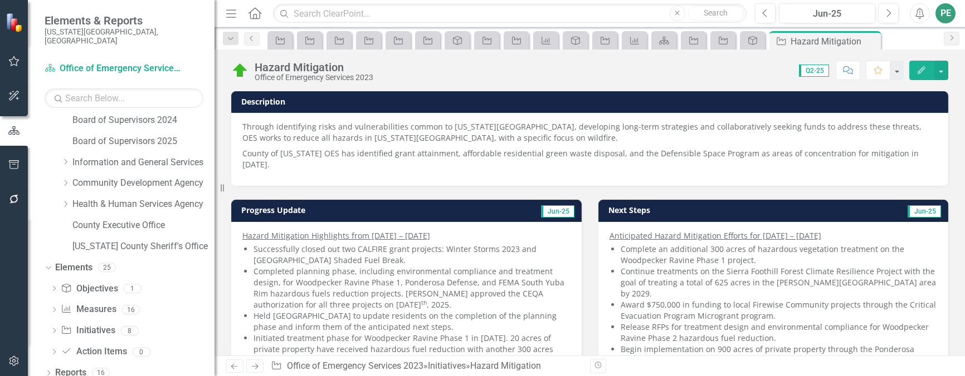
click at [920, 66] on icon "Edit" at bounding box center [921, 70] width 10 height 8
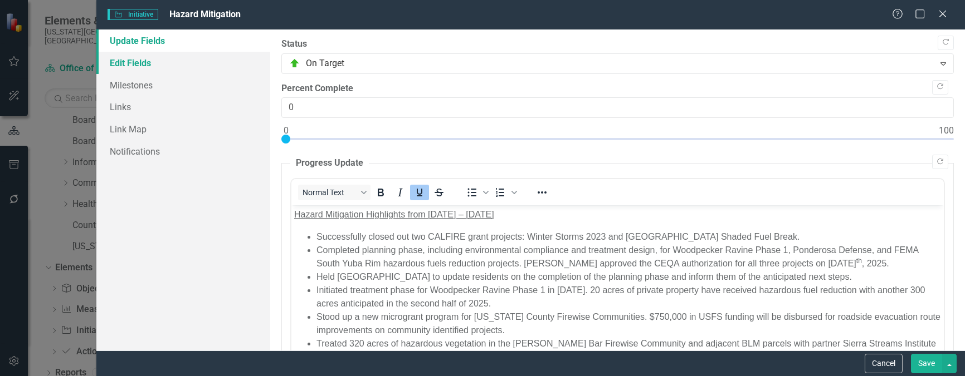
click at [145, 62] on link "Edit Fields" at bounding box center [183, 63] width 174 height 22
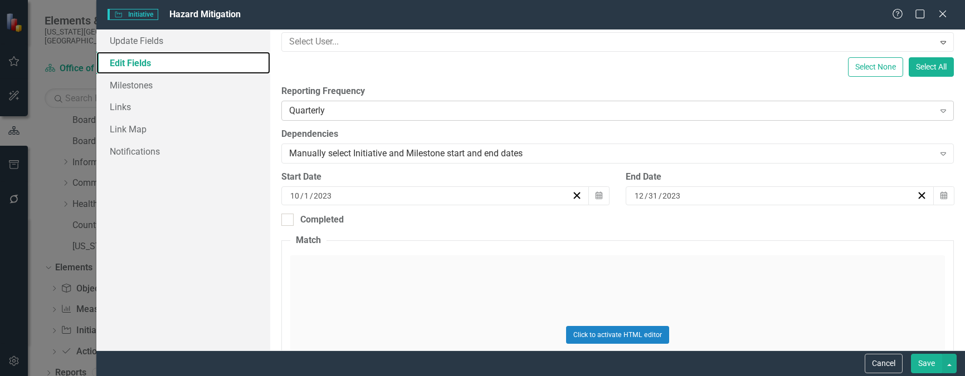
scroll to position [167, 0]
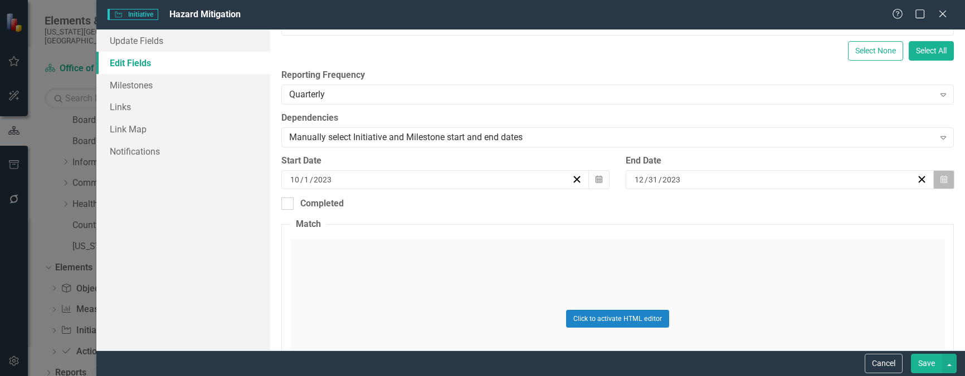
click at [940, 180] on icon "button" at bounding box center [943, 179] width 7 height 8
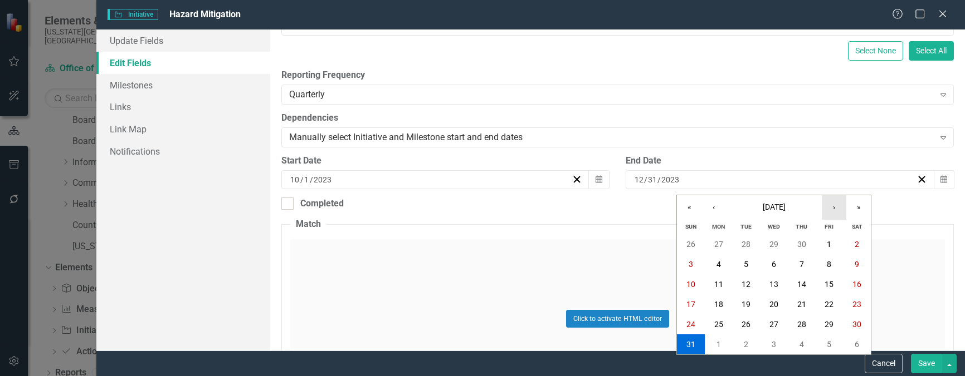
click at [837, 209] on button "›" at bounding box center [833, 207] width 25 height 25
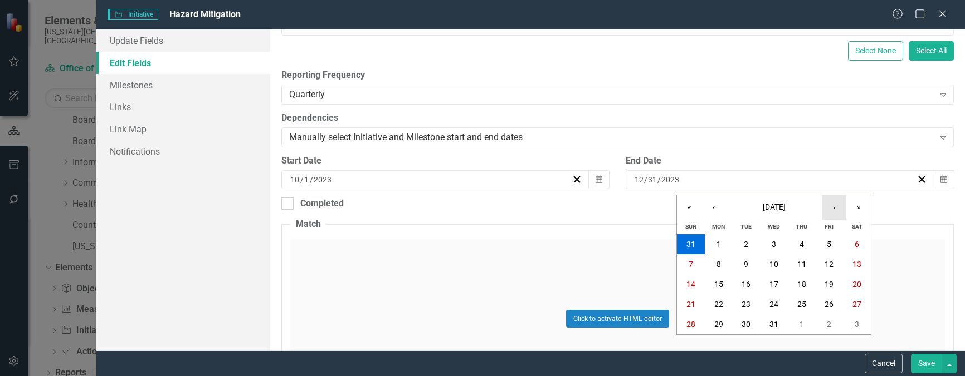
click at [837, 209] on button "›" at bounding box center [833, 207] width 25 height 25
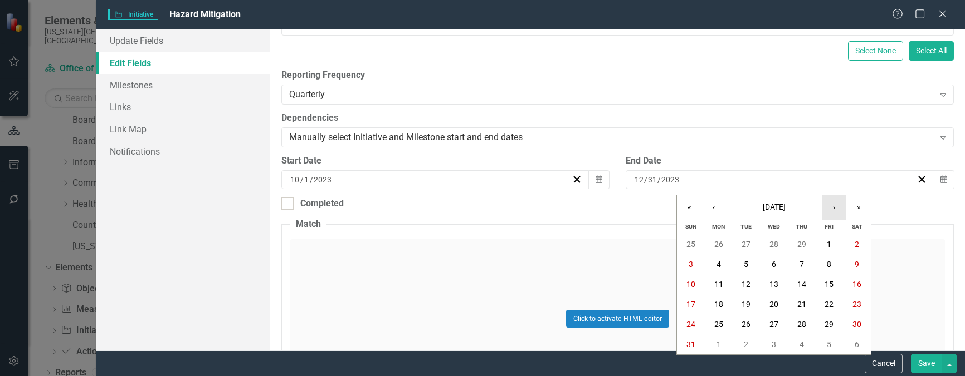
click at [837, 209] on button "›" at bounding box center [833, 207] width 25 height 25
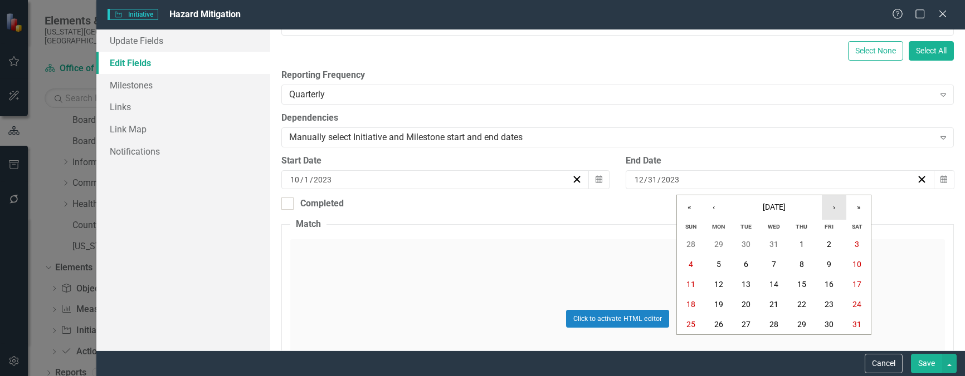
click at [837, 209] on button "›" at bounding box center [833, 207] width 25 height 25
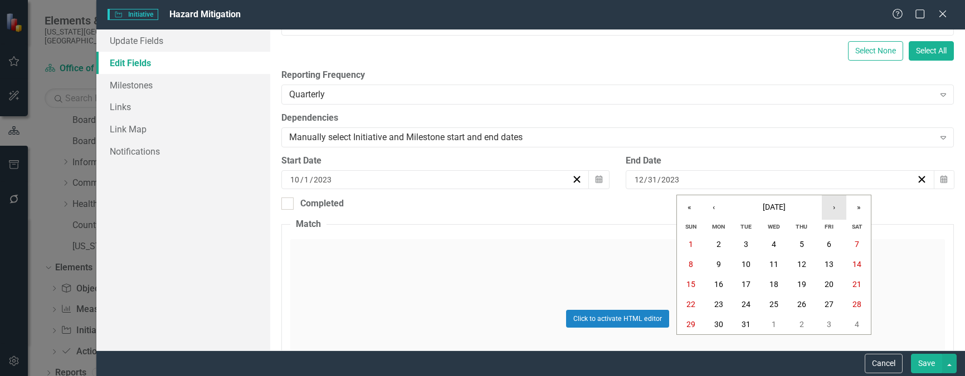
click at [837, 209] on button "›" at bounding box center [833, 207] width 25 height 25
click at [834, 207] on button "›" at bounding box center [833, 207] width 25 height 25
click at [834, 206] on button "›" at bounding box center [833, 207] width 25 height 25
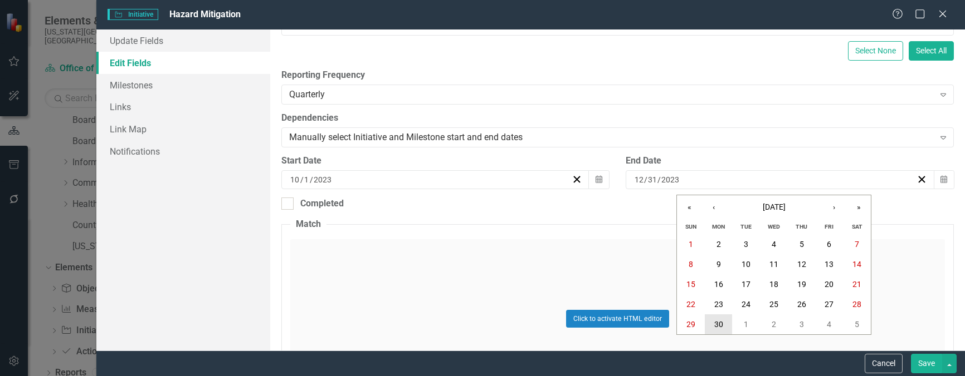
click at [719, 319] on button "30" at bounding box center [719, 325] width 28 height 20
click at [356, 94] on div "Quarterly" at bounding box center [611, 95] width 645 height 13
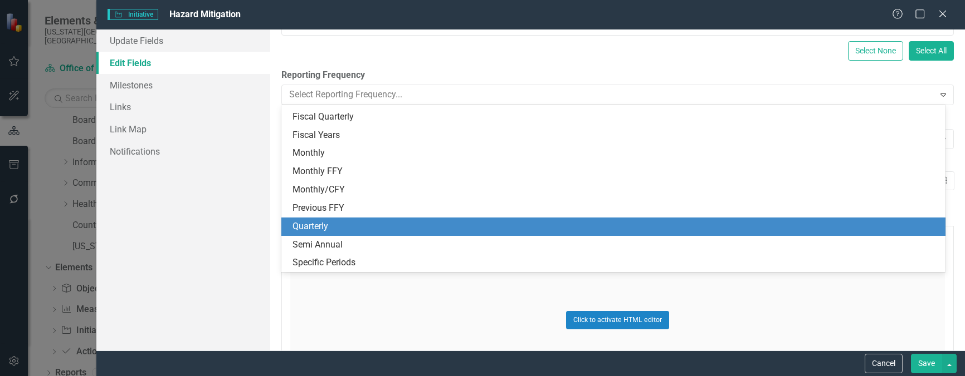
scroll to position [126, 0]
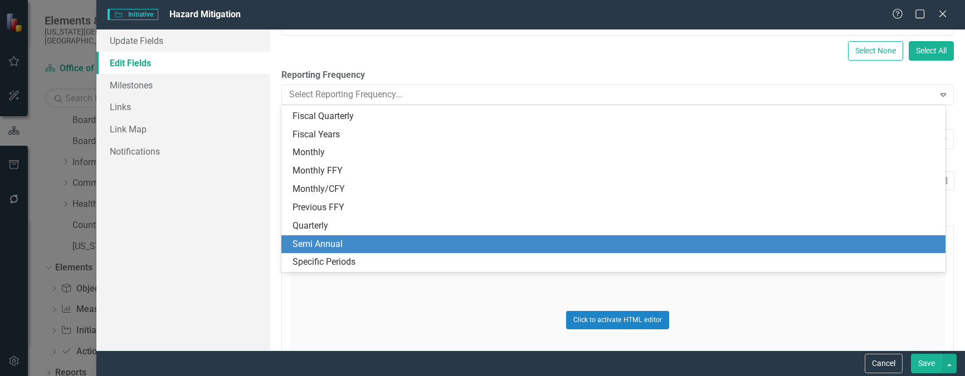
click at [337, 237] on div "Semi Annual" at bounding box center [613, 245] width 664 height 18
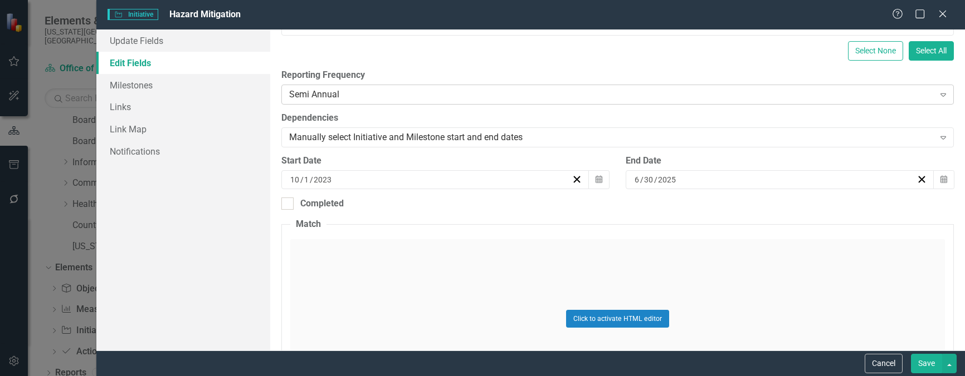
click at [372, 91] on div "Semi Annual" at bounding box center [611, 95] width 645 height 13
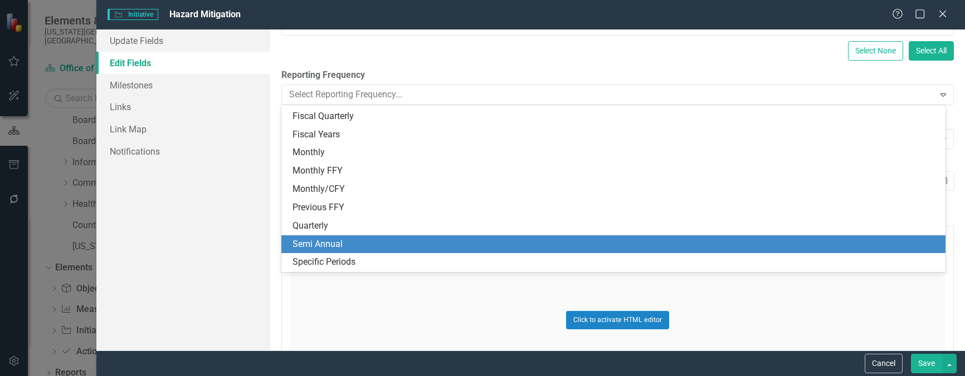
click at [338, 238] on div "Semi Annual" at bounding box center [615, 244] width 646 height 13
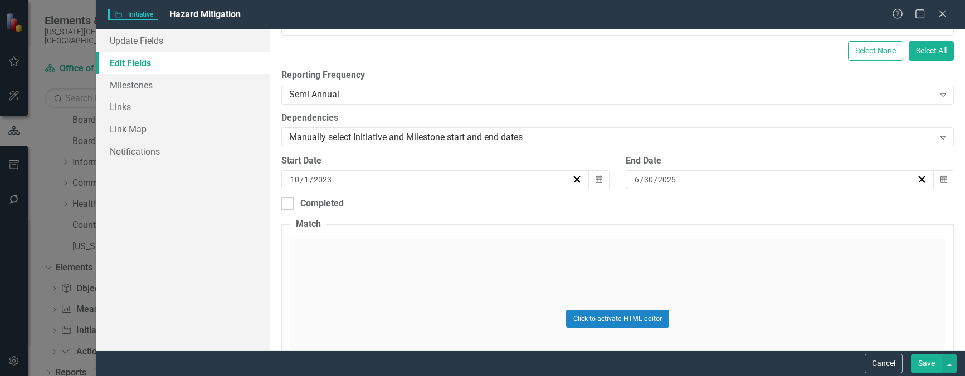
click at [928, 362] on button "Save" at bounding box center [926, 363] width 31 height 19
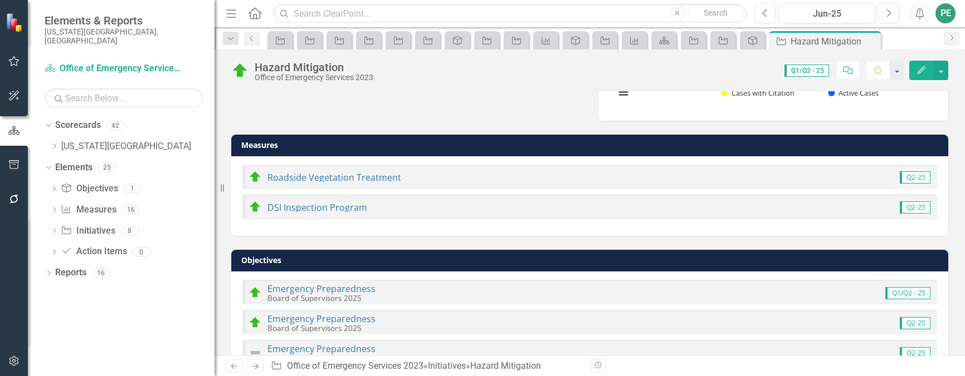
scroll to position [702, 0]
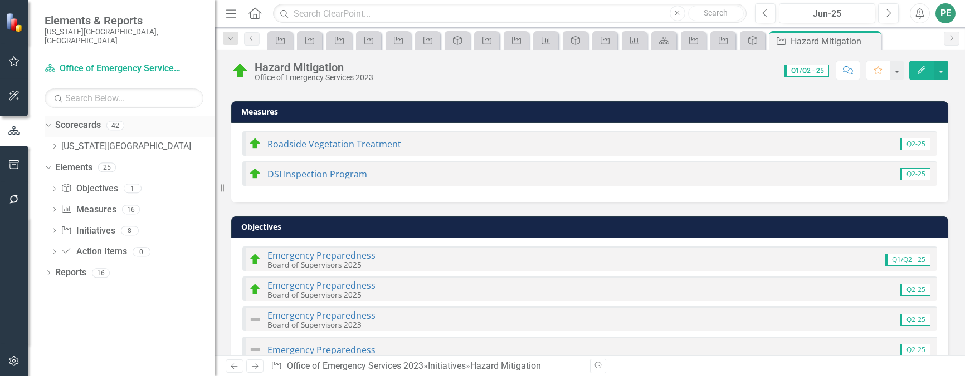
click at [78, 126] on div "Scorecards 42" at bounding box center [134, 126] width 159 height 21
click at [77, 140] on link "[US_STATE][GEOGRAPHIC_DATA]" at bounding box center [137, 146] width 153 height 13
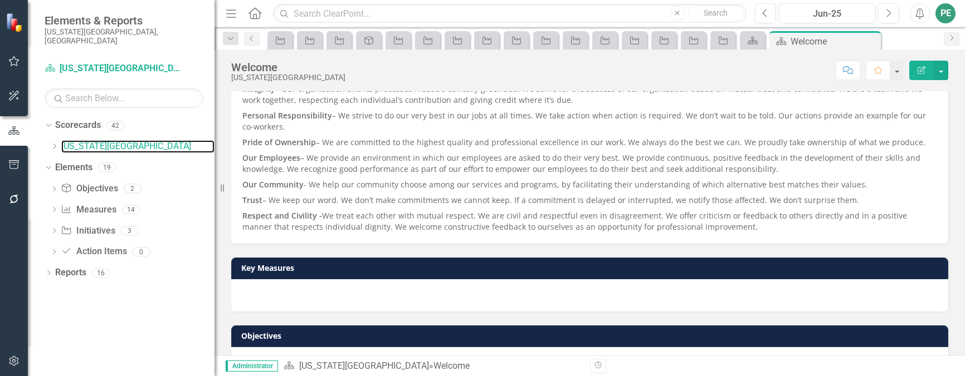
scroll to position [486, 0]
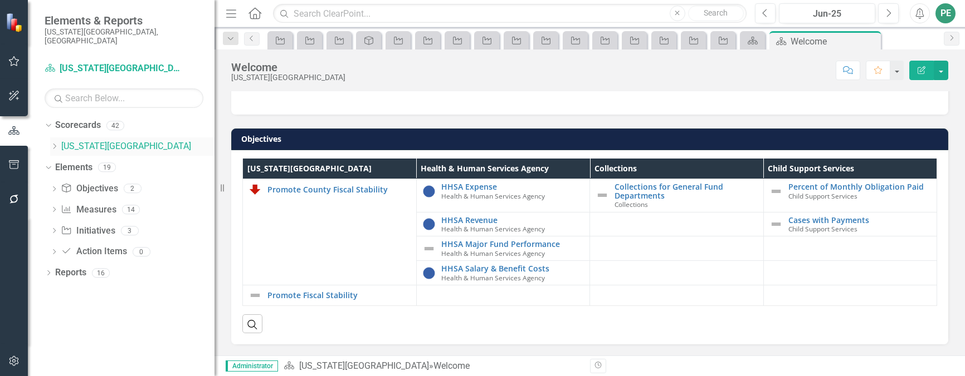
click at [57, 143] on icon "Dropdown" at bounding box center [54, 146] width 8 height 7
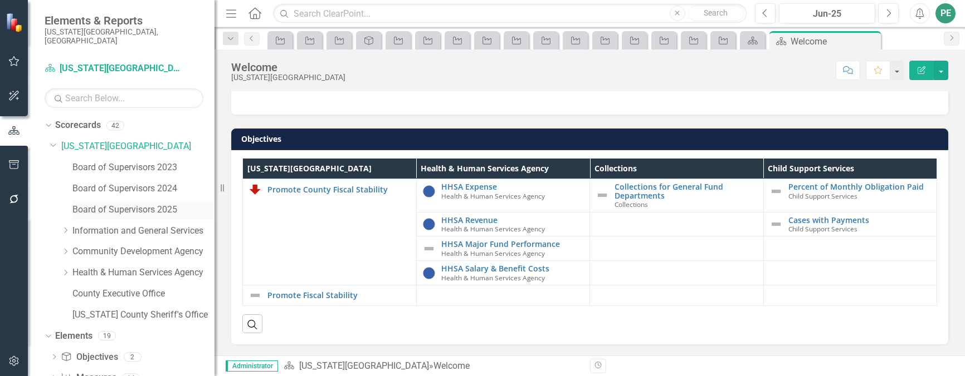
click at [139, 204] on link "Board of Supervisors 2025" at bounding box center [143, 210] width 142 height 13
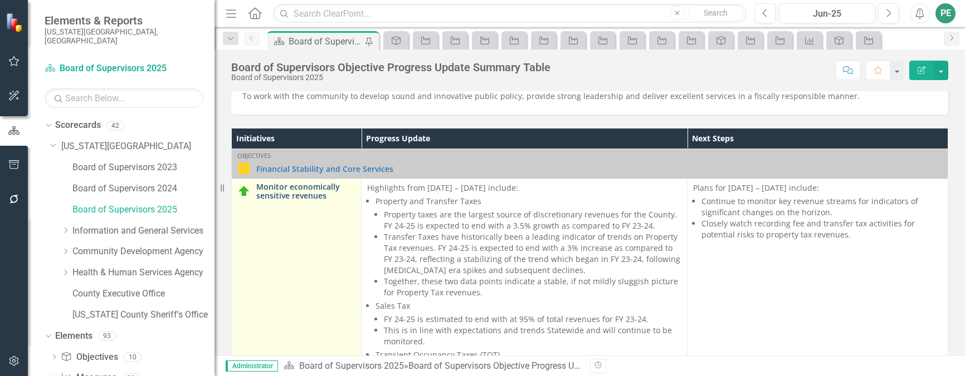
click at [303, 189] on link "Monitor economically sensitive revenues" at bounding box center [305, 191] width 99 height 17
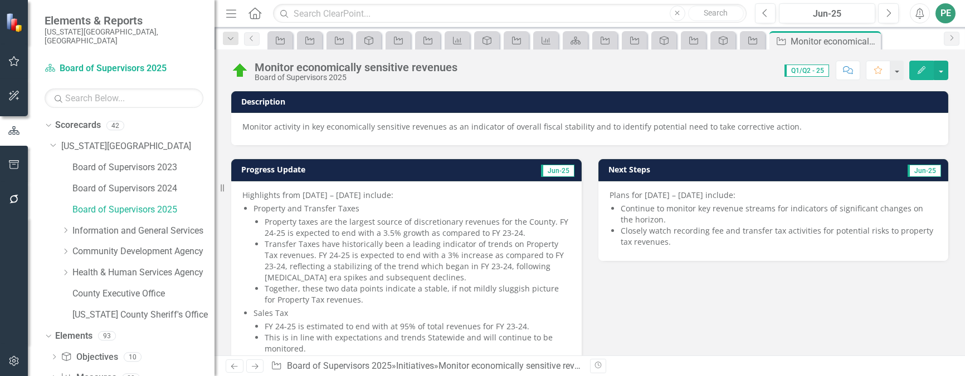
click at [918, 70] on icon "Edit" at bounding box center [921, 70] width 10 height 8
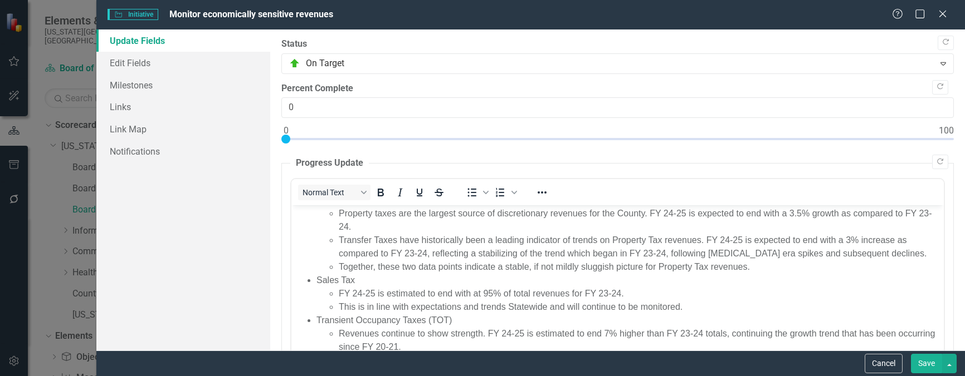
scroll to position [70, 0]
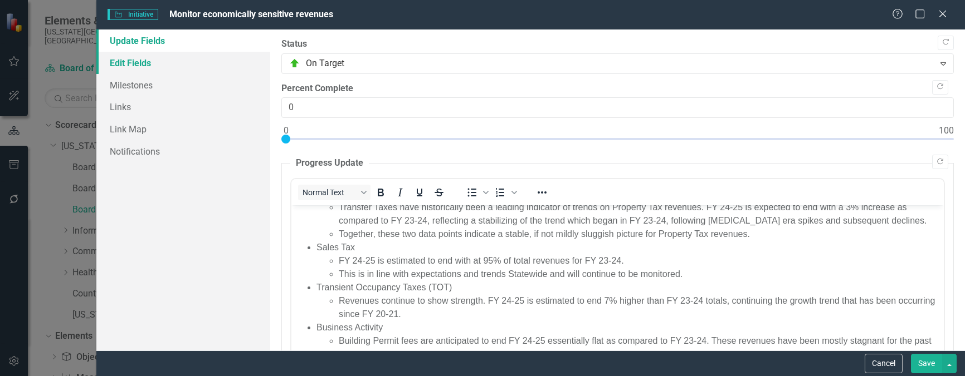
click at [136, 62] on link "Edit Fields" at bounding box center [183, 63] width 174 height 22
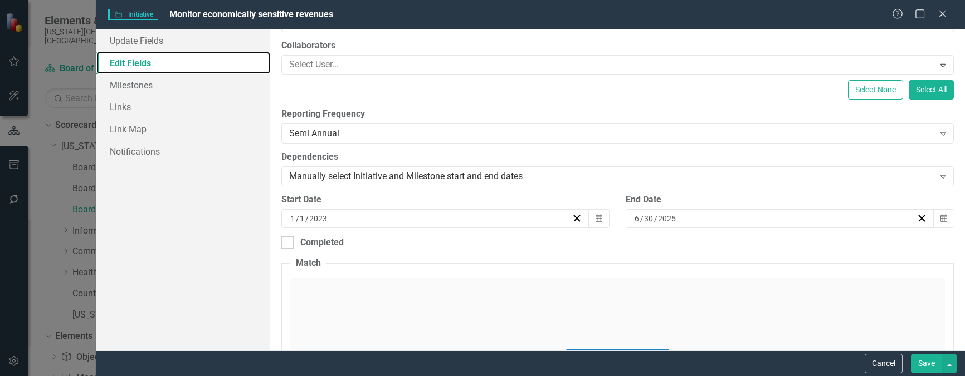
scroll to position [223, 0]
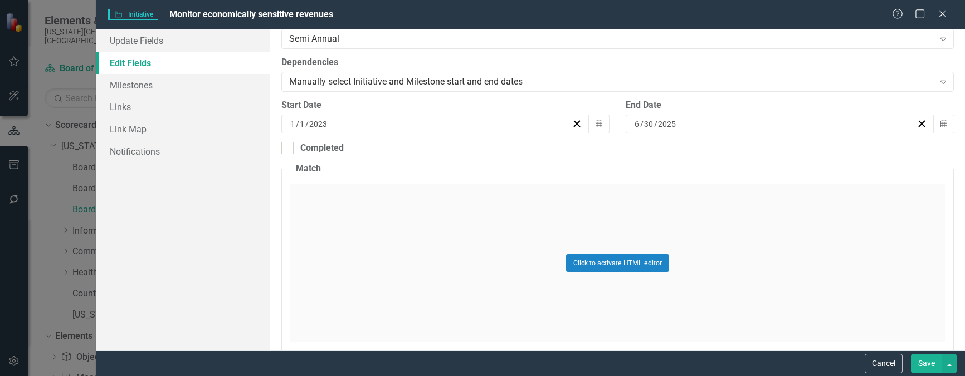
click at [928, 363] on button "Save" at bounding box center [926, 363] width 31 height 19
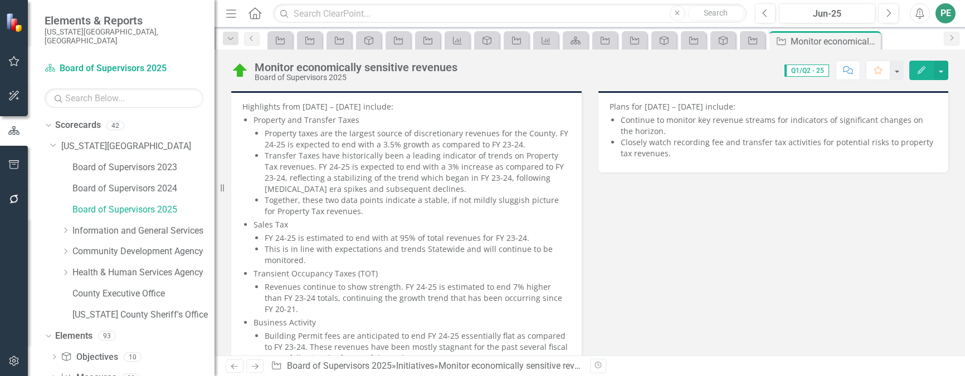
scroll to position [0, 0]
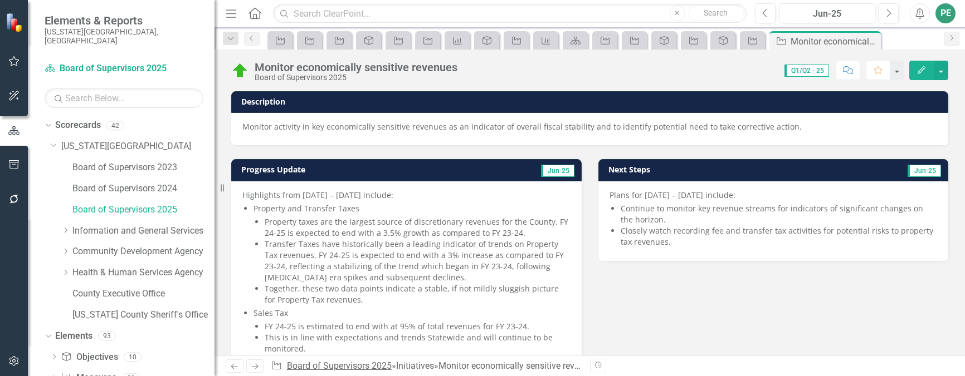
click at [340, 365] on link "Board of Supervisors 2025" at bounding box center [339, 366] width 105 height 11
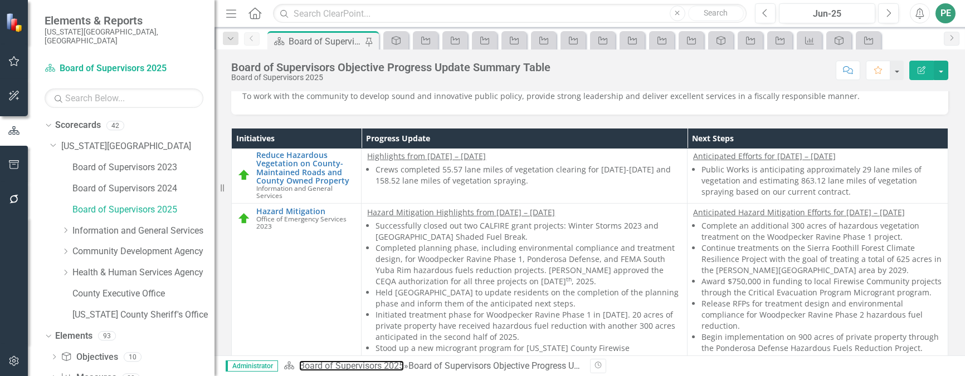
scroll to position [668, 0]
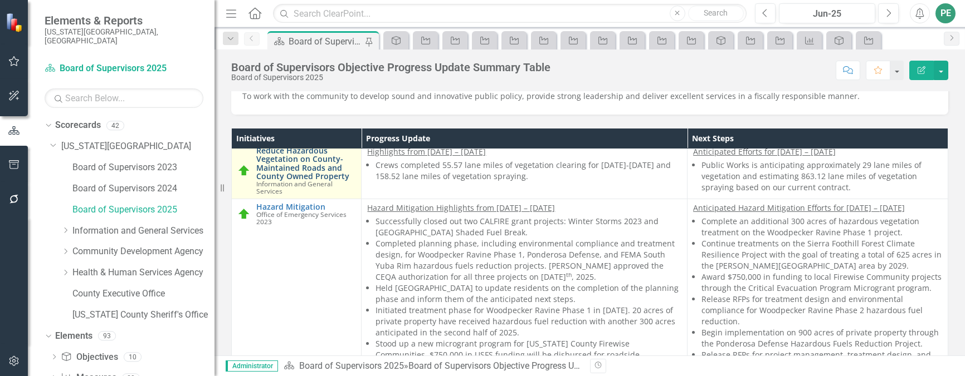
click at [301, 166] on link "Reduce Hazardous Vegetation on County-Maintained Roads and County Owned Property" at bounding box center [305, 163] width 99 height 35
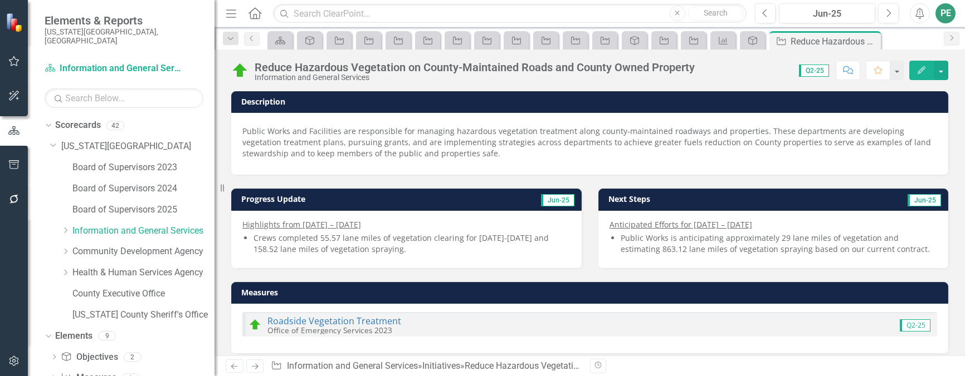
click at [922, 69] on icon "Edit" at bounding box center [921, 70] width 10 height 8
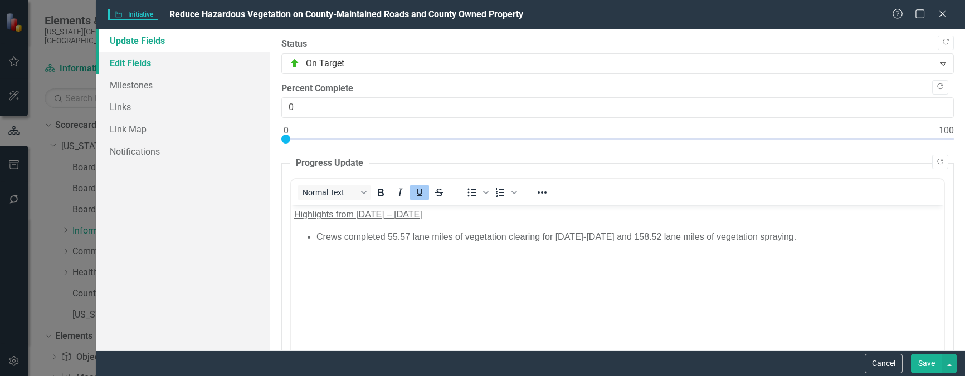
click at [131, 65] on link "Edit Fields" at bounding box center [183, 63] width 174 height 22
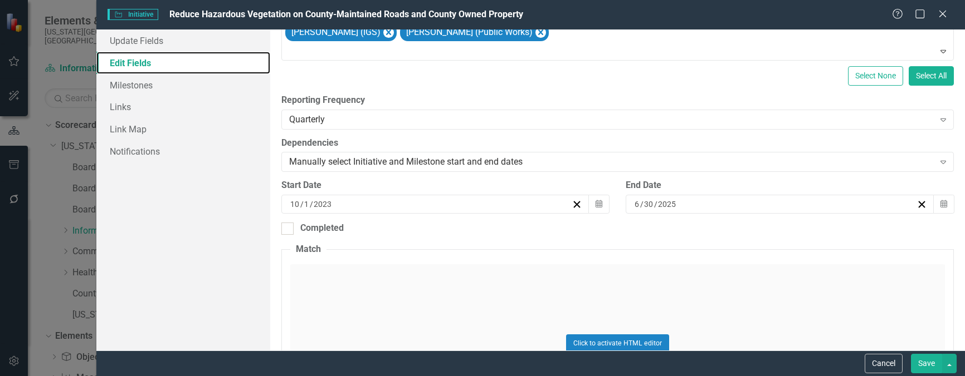
scroll to position [167, 0]
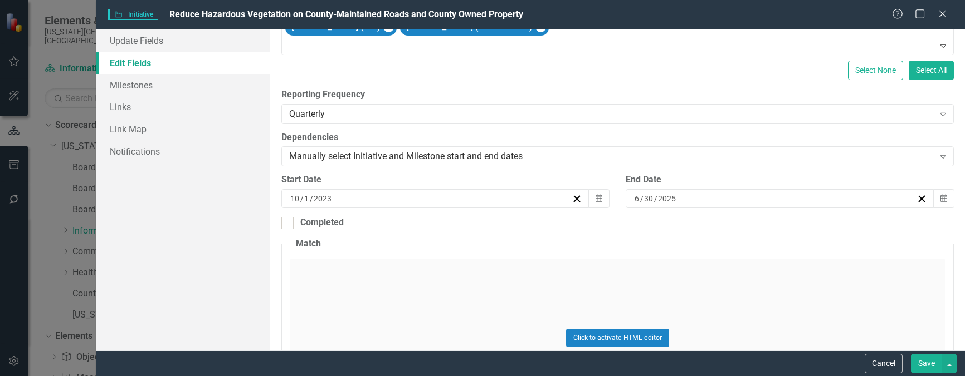
click at [924, 360] on button "Save" at bounding box center [926, 363] width 31 height 19
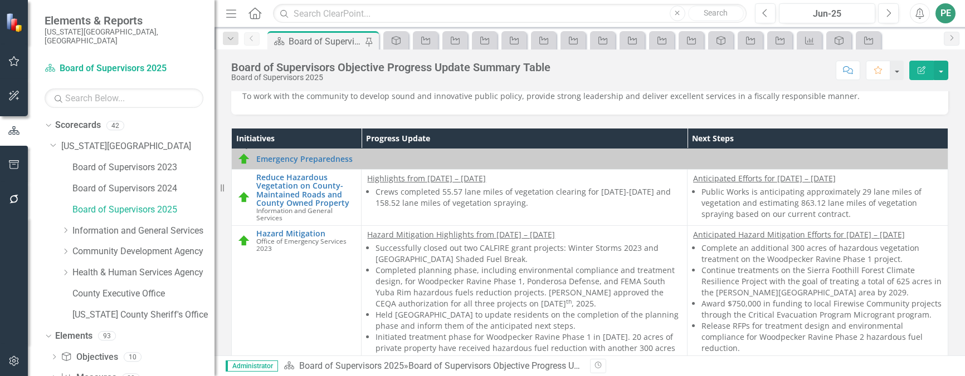
scroll to position [668, 0]
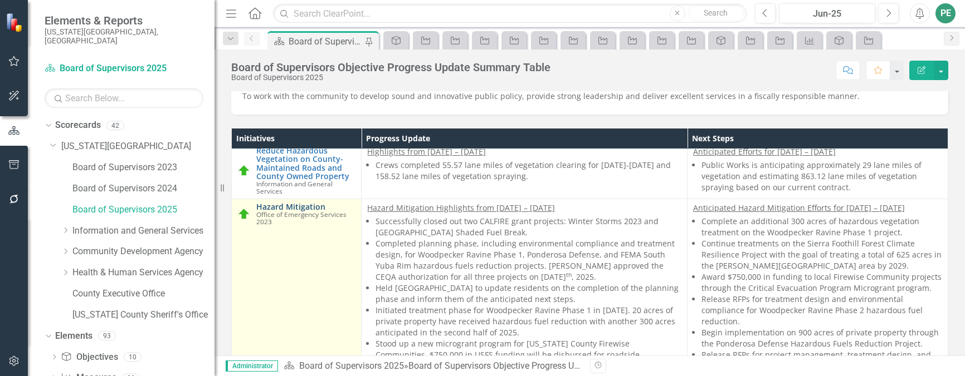
click at [294, 211] on link "Hazard Mitigation" at bounding box center [305, 207] width 99 height 8
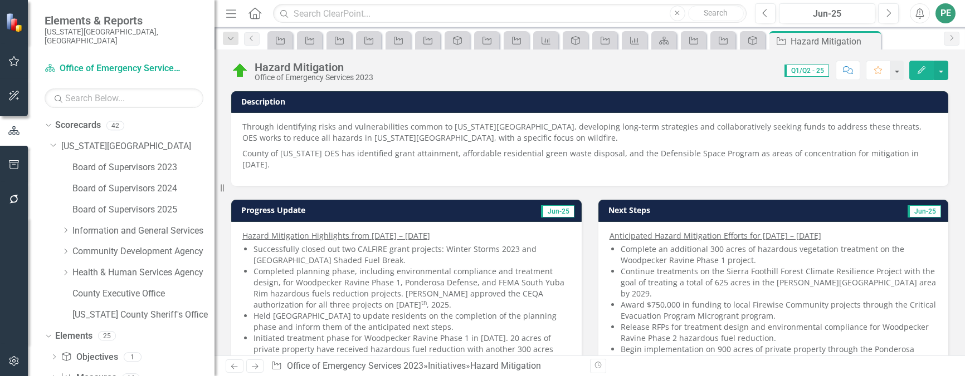
click at [924, 67] on icon "Edit" at bounding box center [921, 70] width 10 height 8
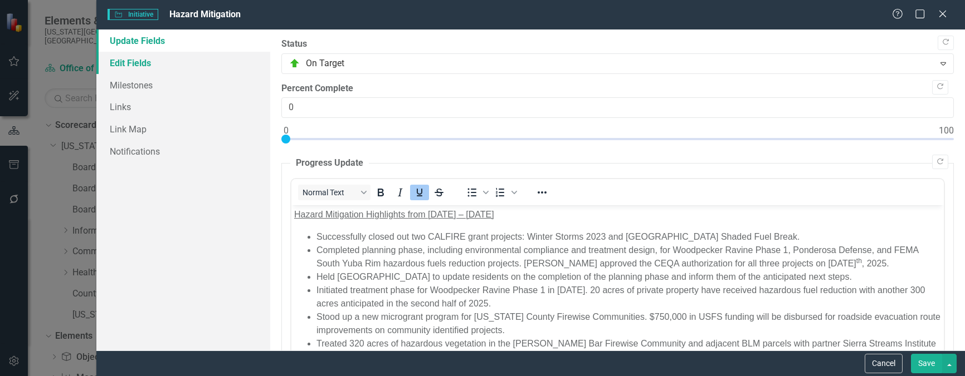
click at [136, 65] on link "Edit Fields" at bounding box center [183, 63] width 174 height 22
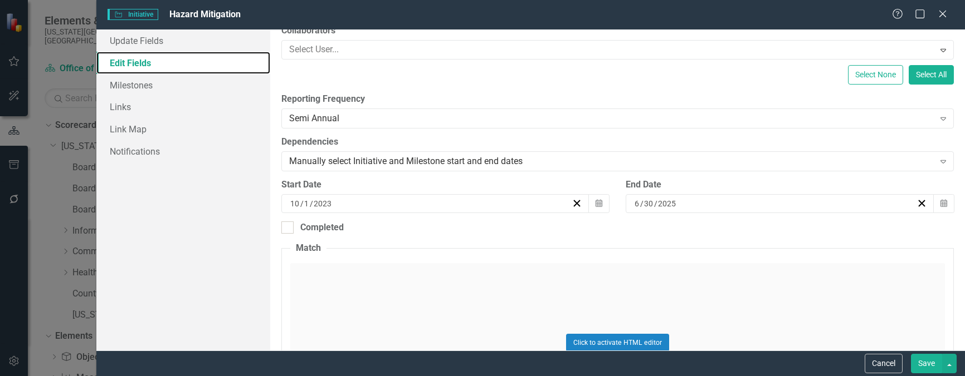
scroll to position [223, 0]
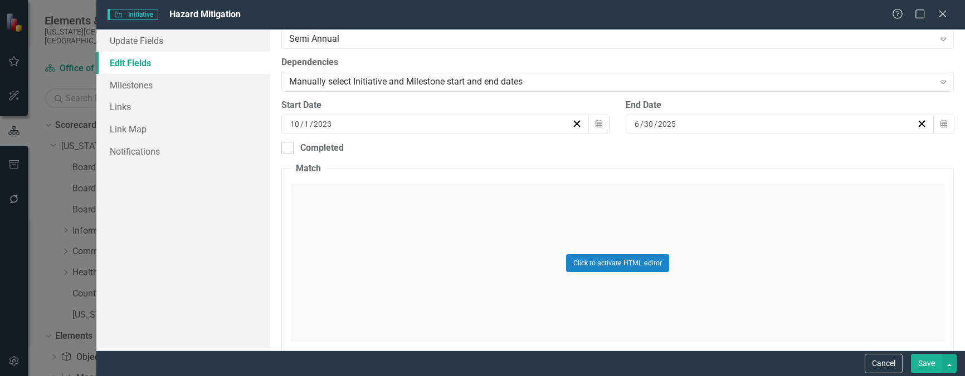
click at [922, 363] on button "Save" at bounding box center [926, 363] width 31 height 19
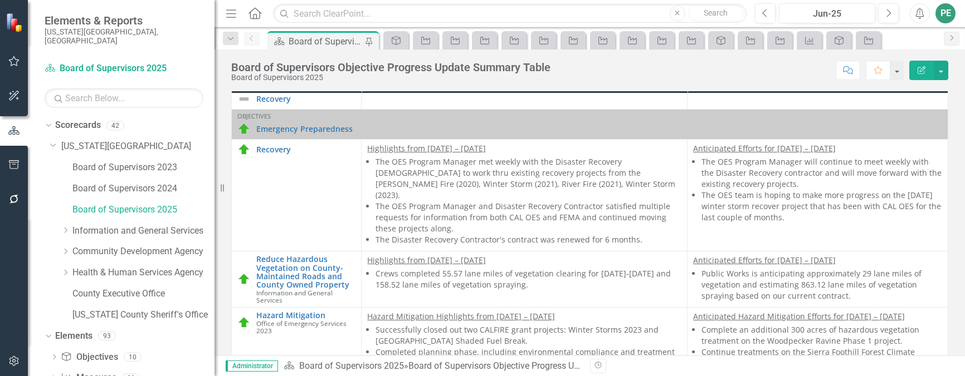
scroll to position [1170, 0]
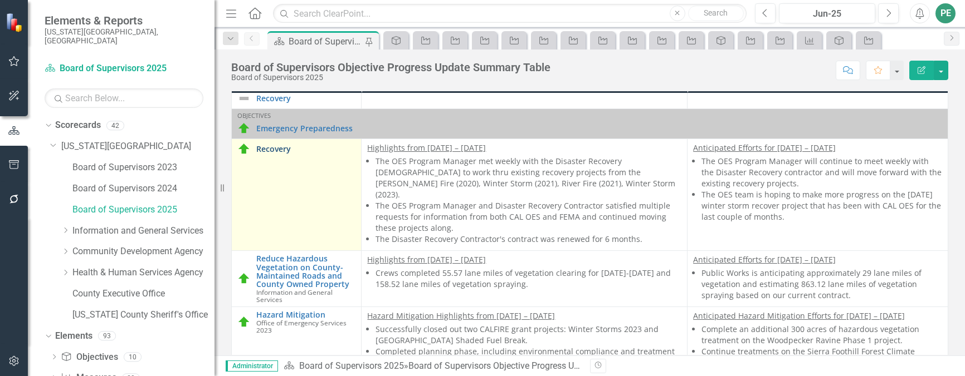
click at [271, 153] on link "Recovery" at bounding box center [305, 149] width 99 height 8
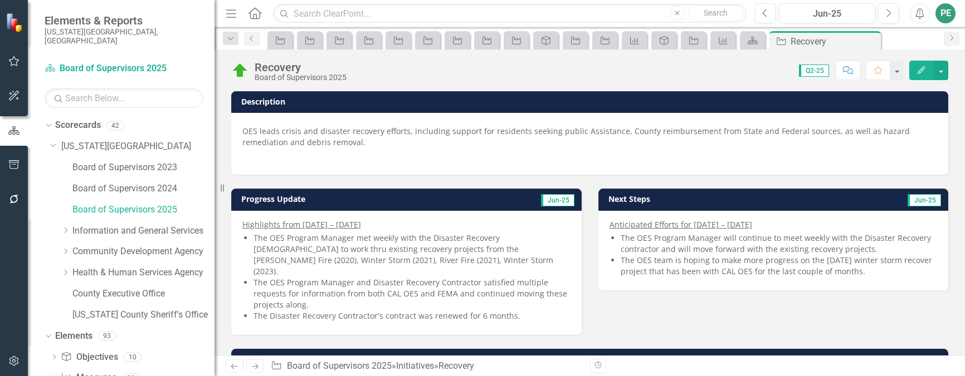
click at [929, 66] on button "Edit" at bounding box center [921, 70] width 25 height 19
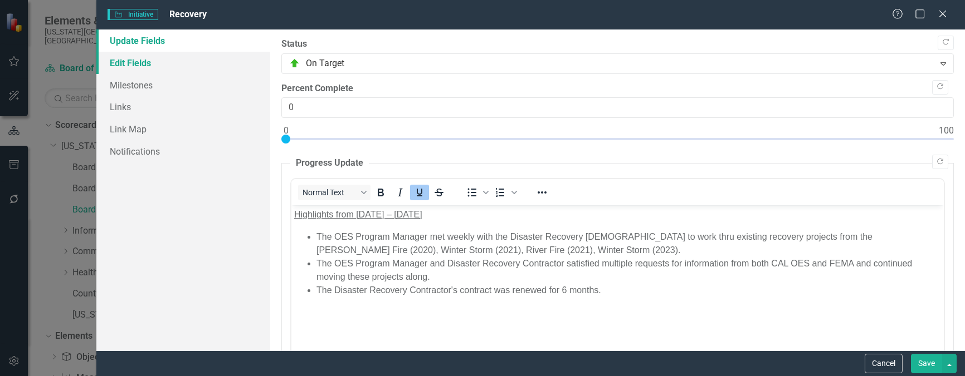
click at [140, 66] on link "Edit Fields" at bounding box center [183, 63] width 174 height 22
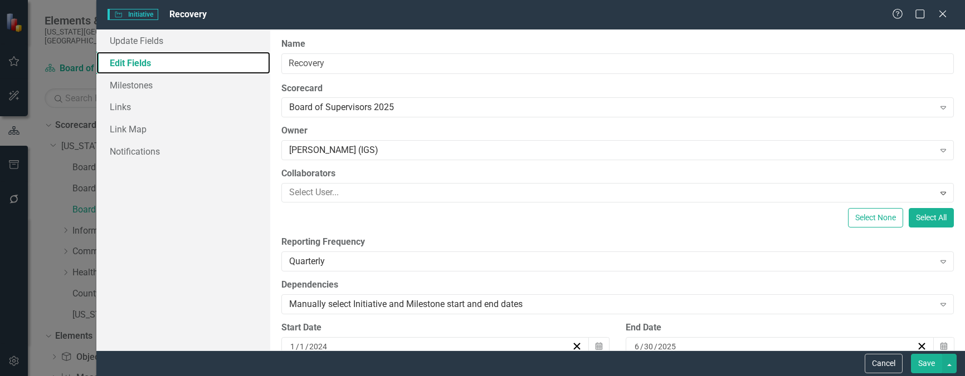
scroll to position [223, 0]
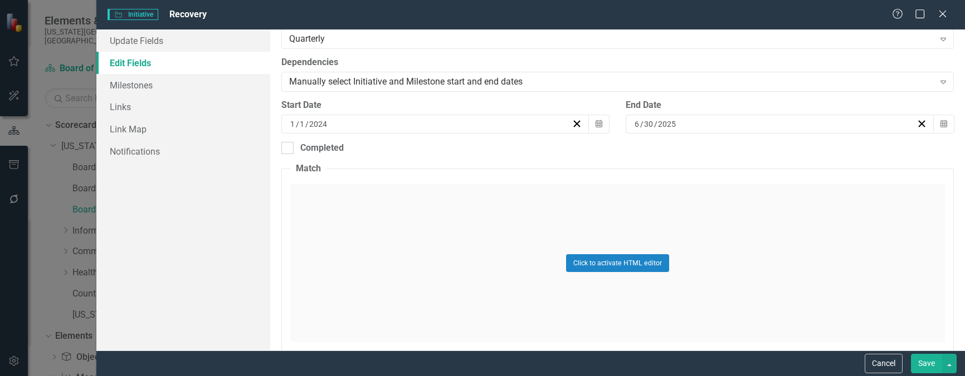
click at [932, 364] on button "Save" at bounding box center [926, 363] width 31 height 19
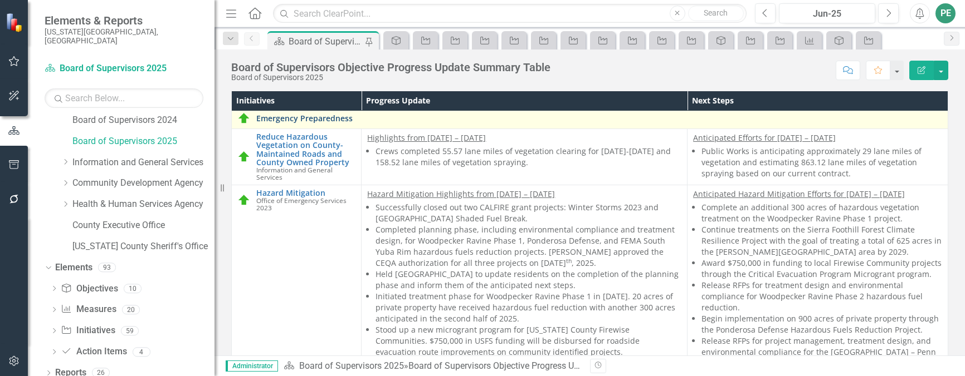
scroll to position [668, 0]
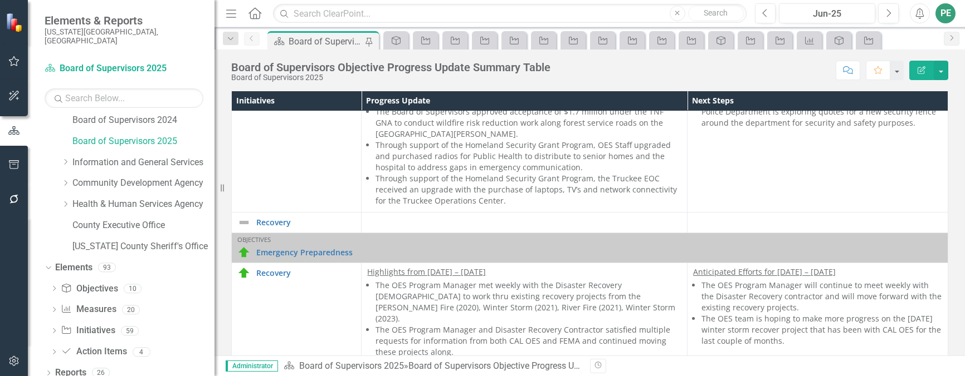
scroll to position [1170, 0]
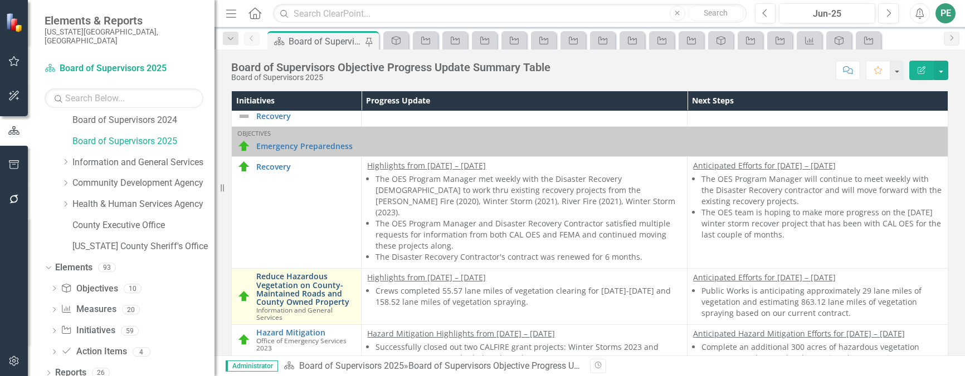
click at [293, 286] on link "Reduce Hazardous Vegetation on County-Maintained Roads and County Owned Property" at bounding box center [305, 289] width 99 height 35
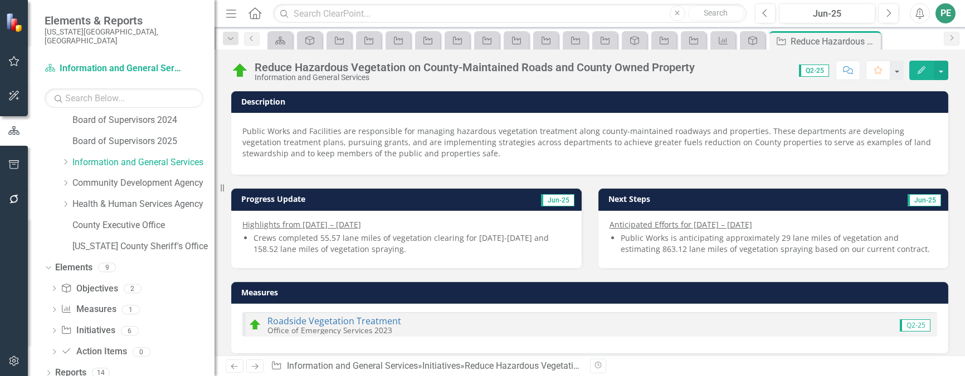
click at [920, 67] on icon "Edit" at bounding box center [921, 70] width 10 height 8
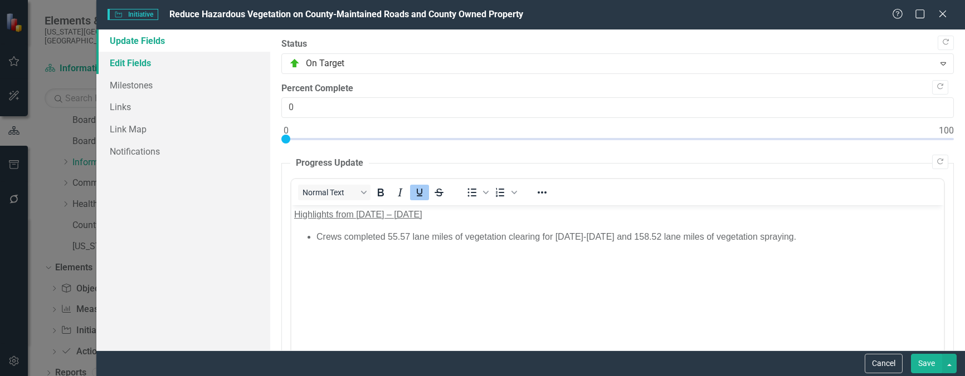
click at [150, 65] on link "Edit Fields" at bounding box center [183, 63] width 174 height 22
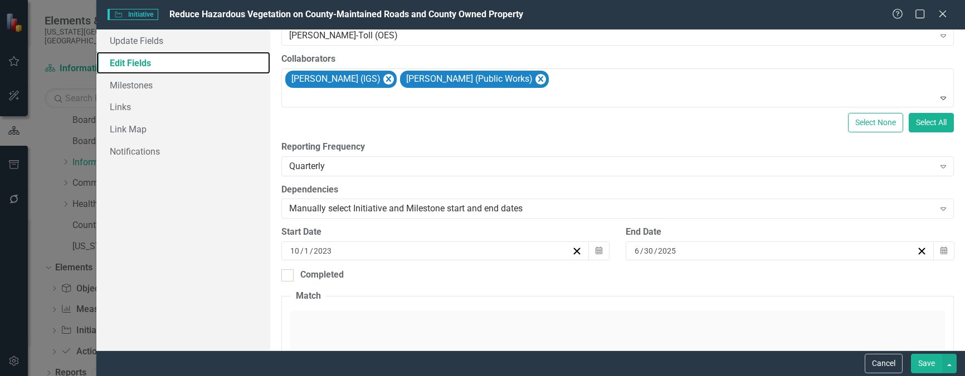
scroll to position [167, 0]
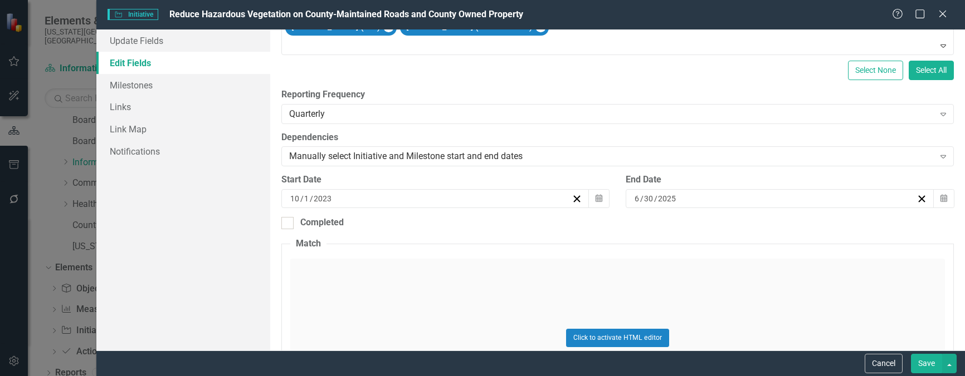
click at [930, 362] on button "Save" at bounding box center [926, 363] width 31 height 19
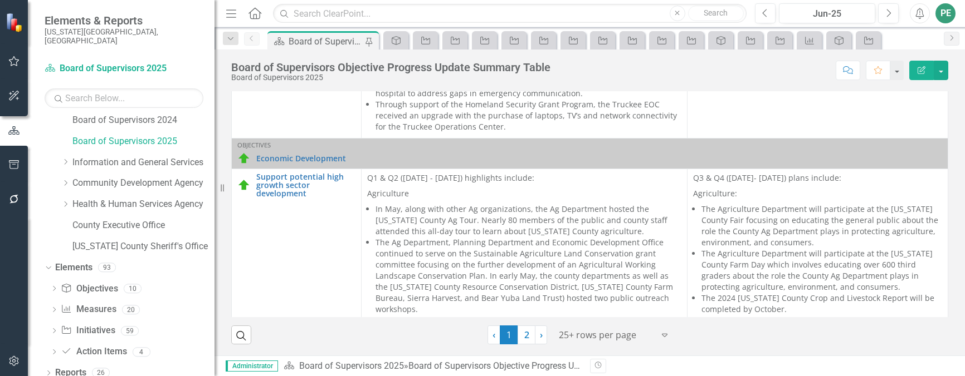
scroll to position [1782, 0]
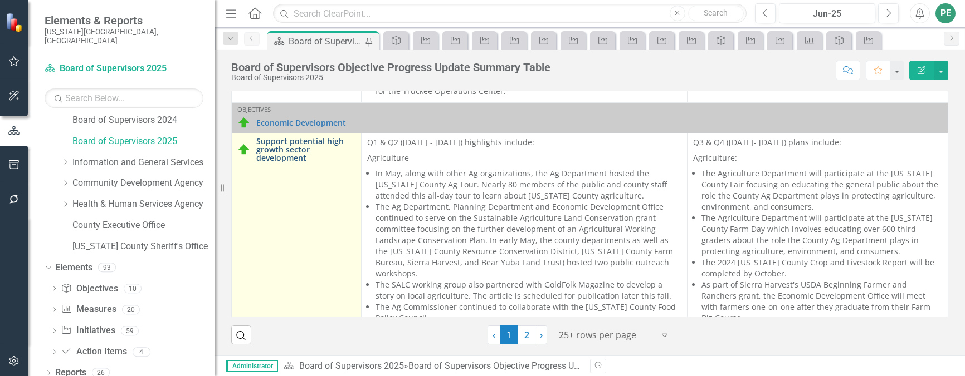
click at [276, 148] on link "Support potential high growth sector development" at bounding box center [305, 150] width 99 height 26
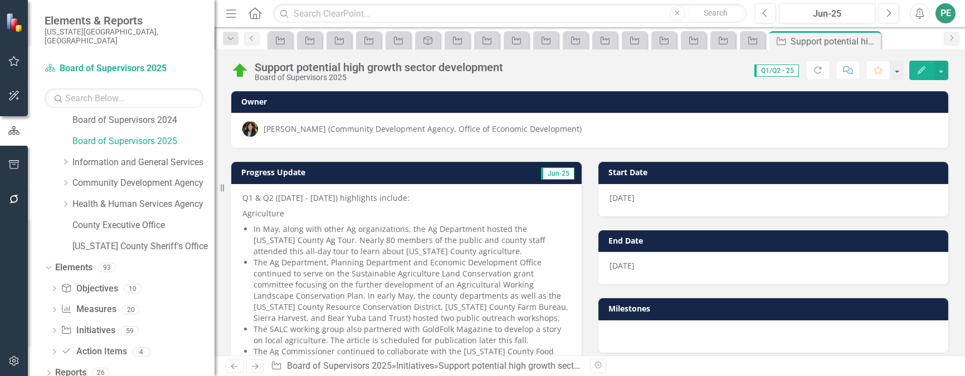
click at [921, 66] on icon "Edit" at bounding box center [921, 70] width 10 height 8
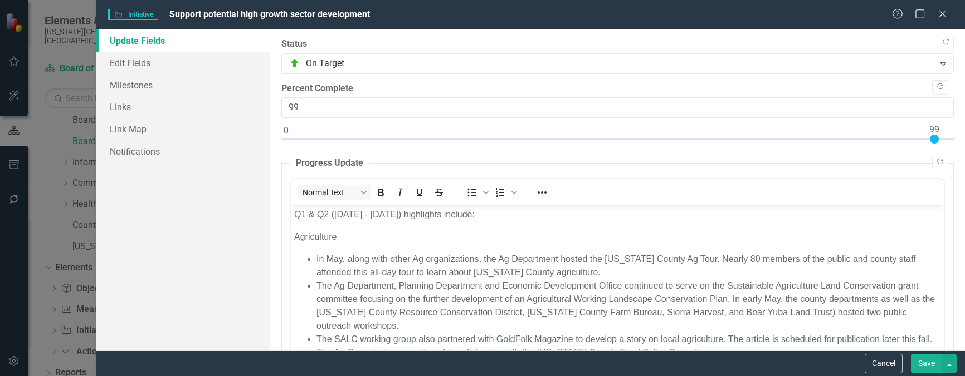
scroll to position [278, 0]
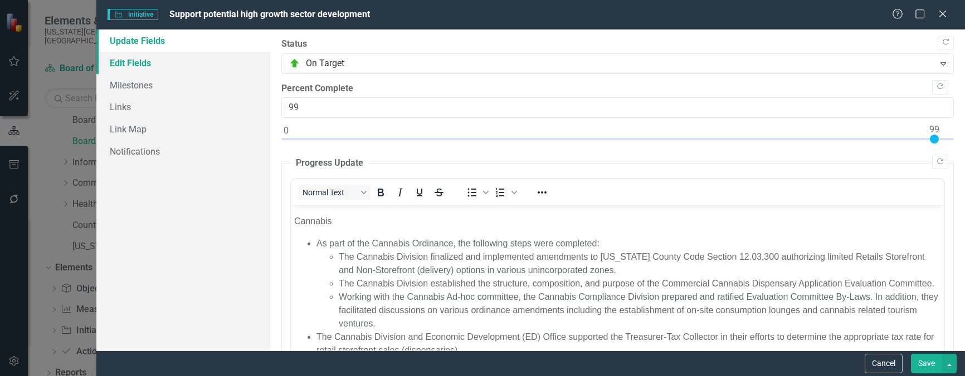
click at [145, 63] on link "Edit Fields" at bounding box center [183, 63] width 174 height 22
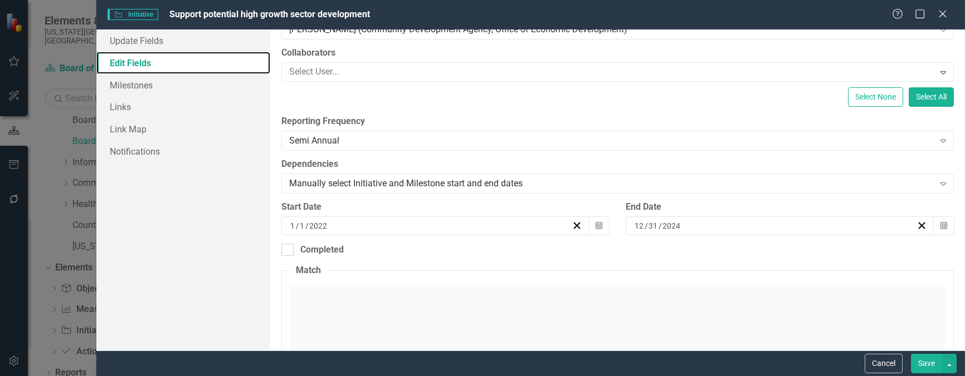
scroll to position [167, 0]
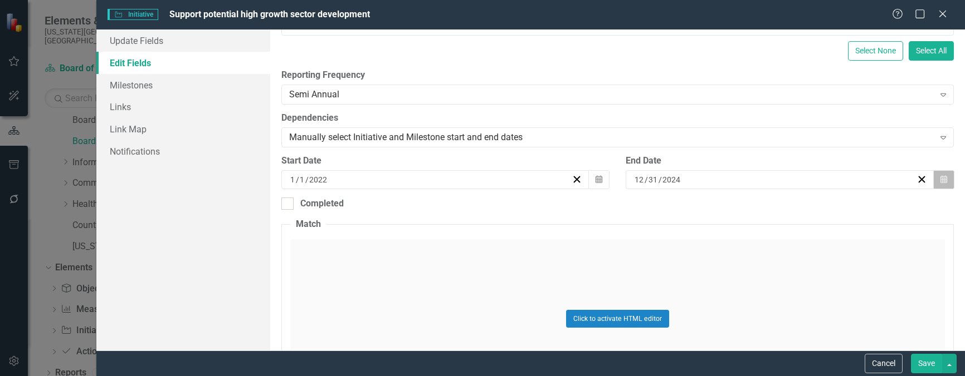
click at [940, 179] on icon "Calendar" at bounding box center [943, 180] width 7 height 8
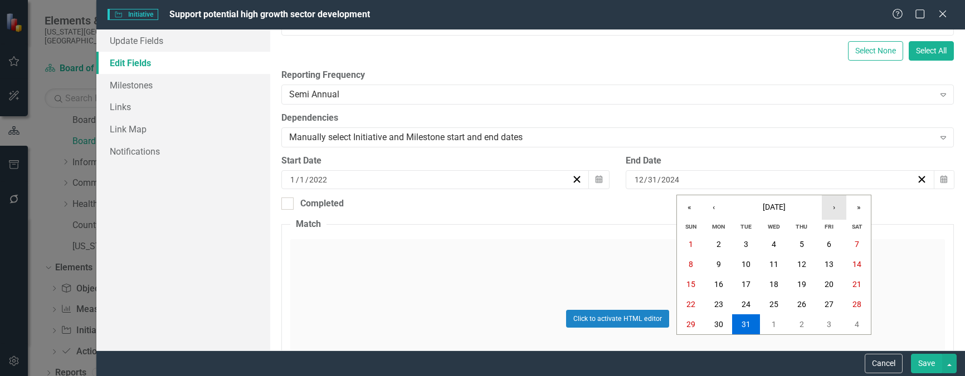
click at [835, 204] on button "›" at bounding box center [833, 207] width 25 height 25
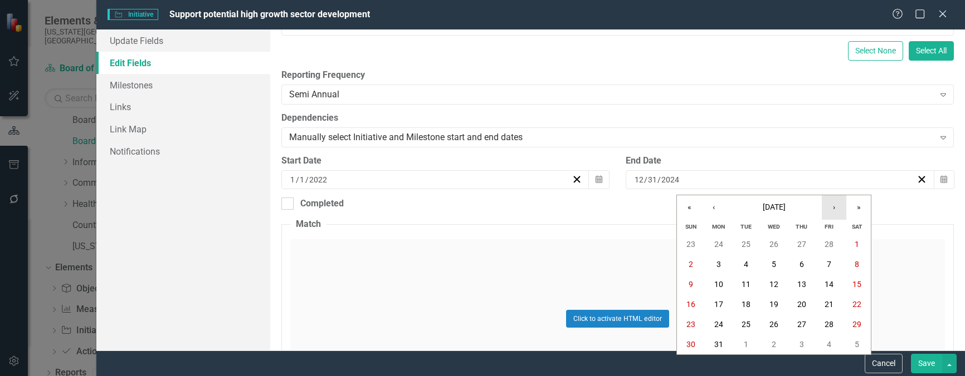
click at [835, 204] on button "›" at bounding box center [833, 207] width 25 height 25
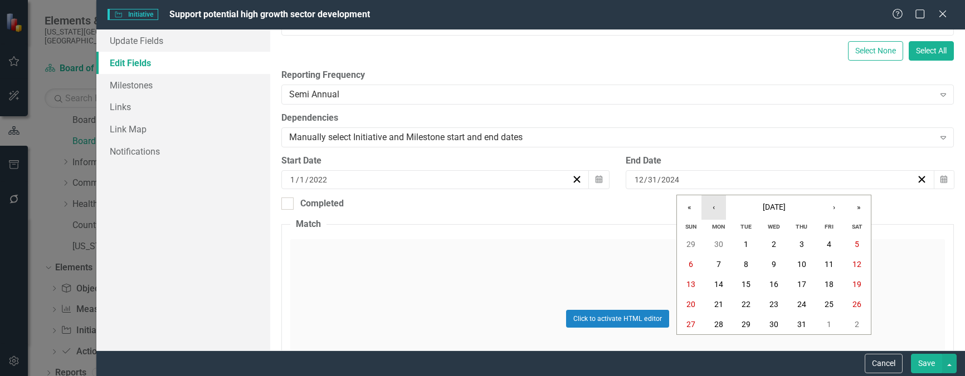
click at [718, 204] on button "‹" at bounding box center [713, 207] width 25 height 25
click at [717, 324] on abbr "30" at bounding box center [718, 324] width 9 height 9
click at [920, 365] on button "Save" at bounding box center [926, 363] width 31 height 19
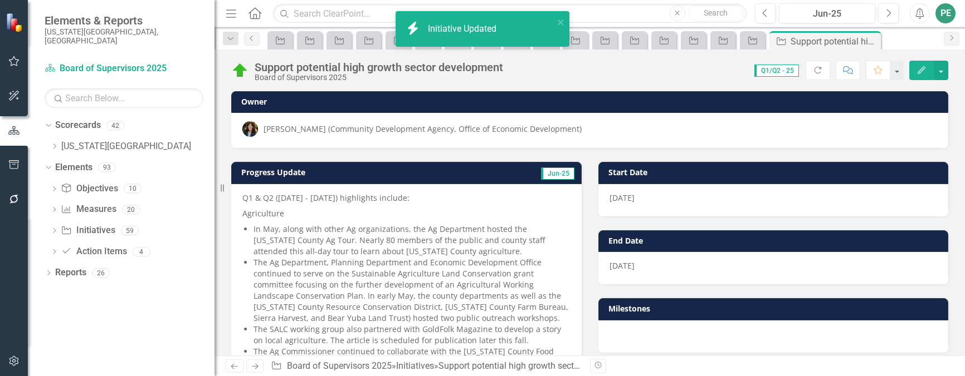
scroll to position [0, 0]
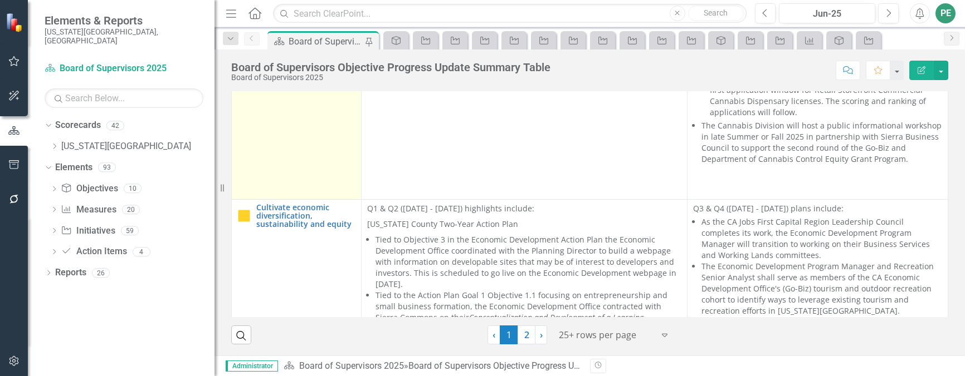
scroll to position [2395, 0]
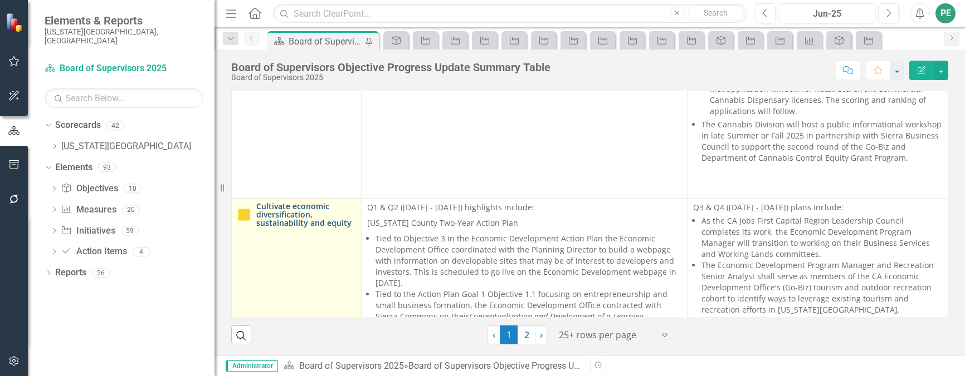
click at [288, 205] on link "Cultivate economic diversification, sustainability and equity" at bounding box center [305, 215] width 99 height 26
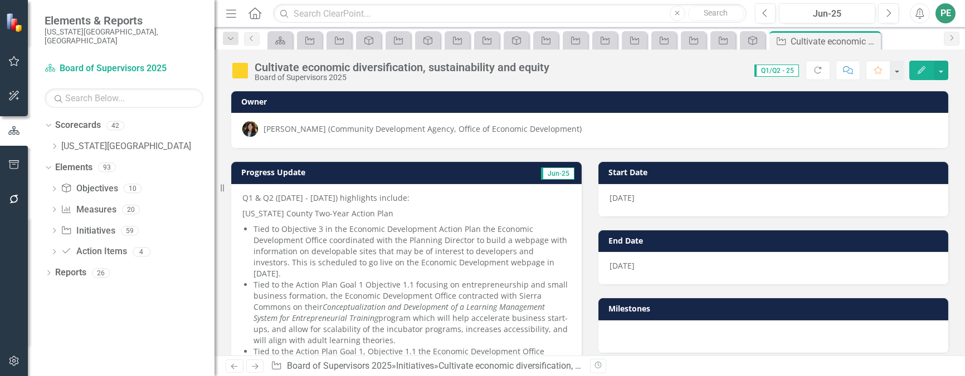
click at [926, 66] on icon "Edit" at bounding box center [921, 70] width 10 height 8
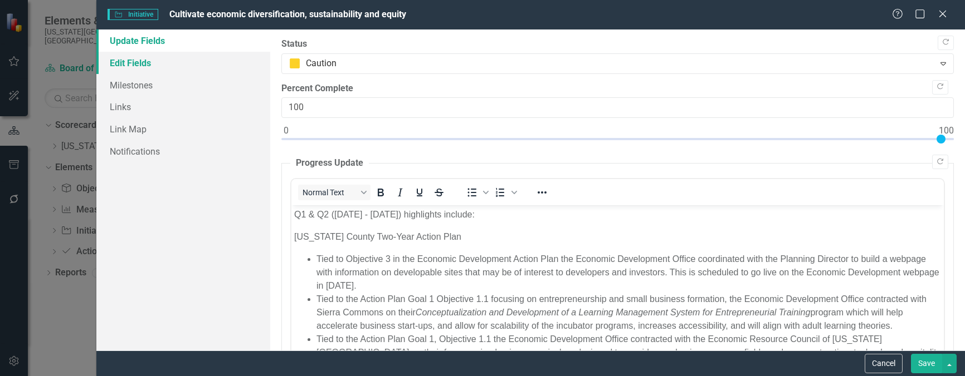
click at [136, 58] on link "Edit Fields" at bounding box center [183, 63] width 174 height 22
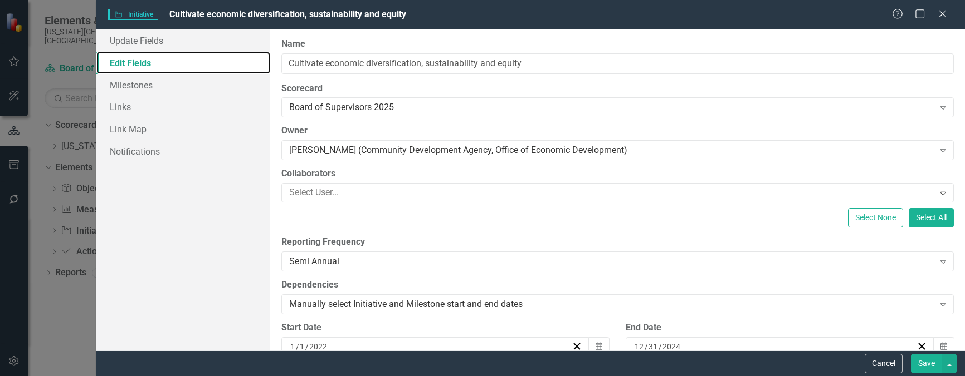
scroll to position [167, 0]
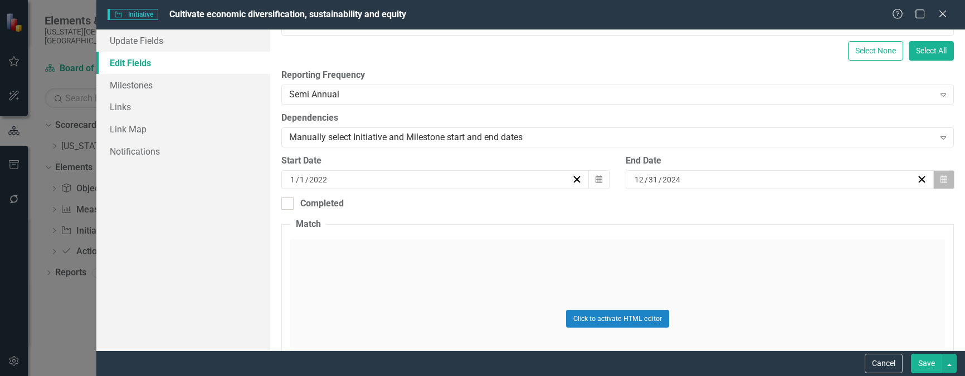
click at [940, 177] on icon "Calendar" at bounding box center [943, 180] width 7 height 8
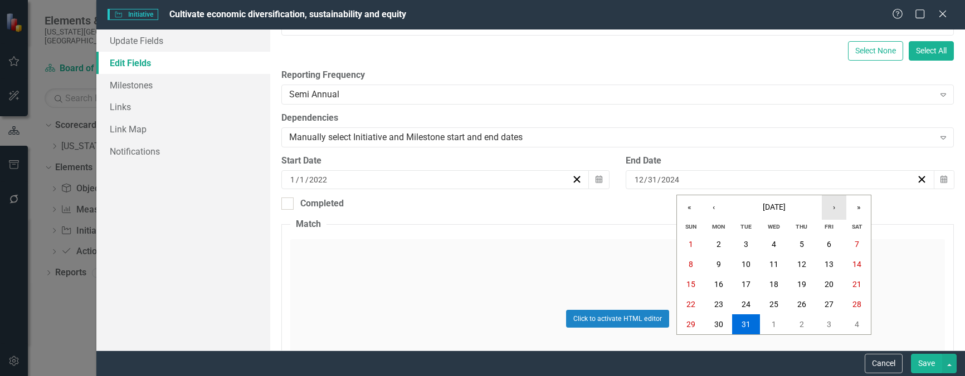
click at [838, 205] on button "›" at bounding box center [833, 207] width 25 height 25
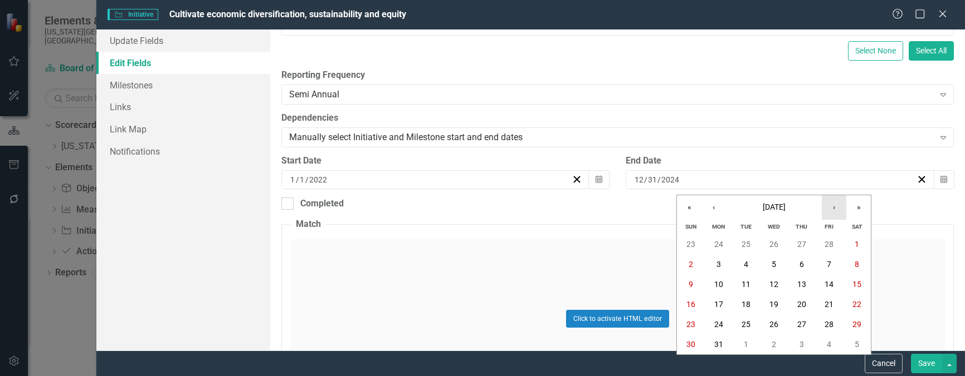
click at [838, 205] on button "›" at bounding box center [833, 207] width 25 height 25
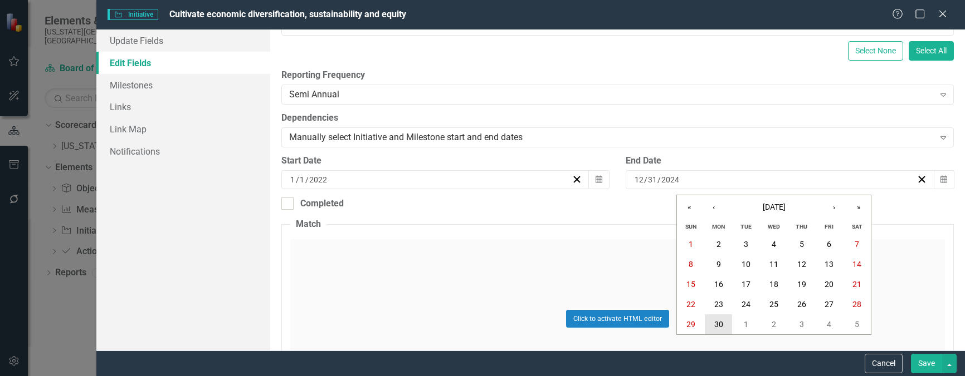
click at [711, 322] on button "30" at bounding box center [719, 325] width 28 height 20
click at [934, 359] on button "Save" at bounding box center [926, 363] width 31 height 19
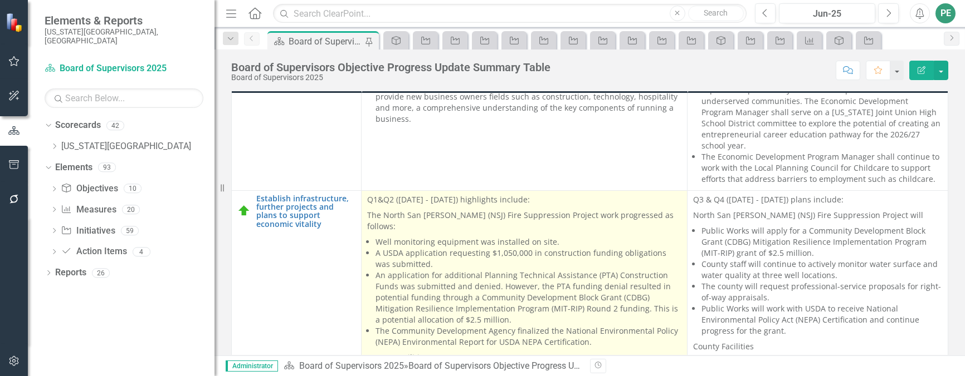
scroll to position [2729, 0]
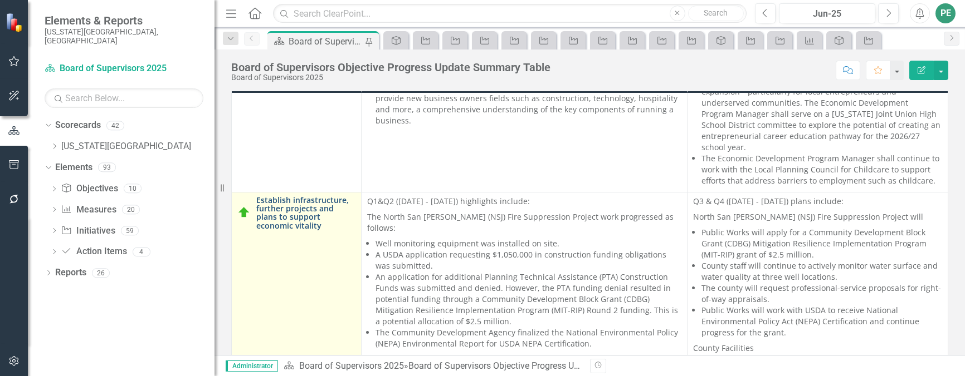
click at [312, 201] on link "Establish infrastructure, further projects and plans to support economic vitali…" at bounding box center [305, 213] width 99 height 35
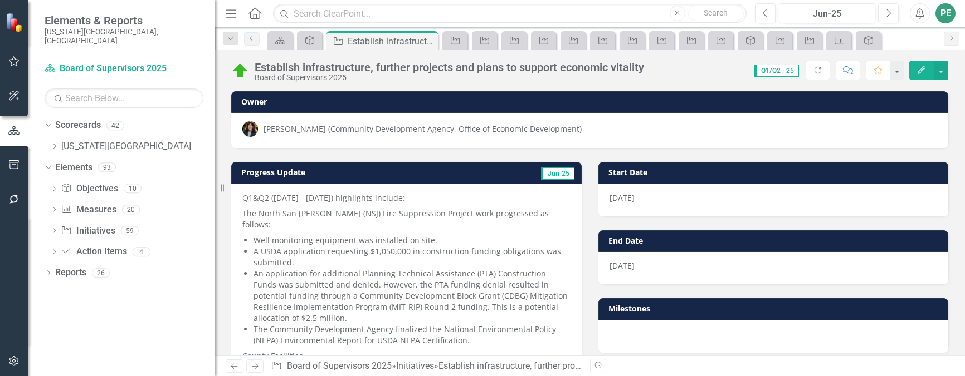
click at [925, 62] on button "Edit" at bounding box center [921, 70] width 25 height 19
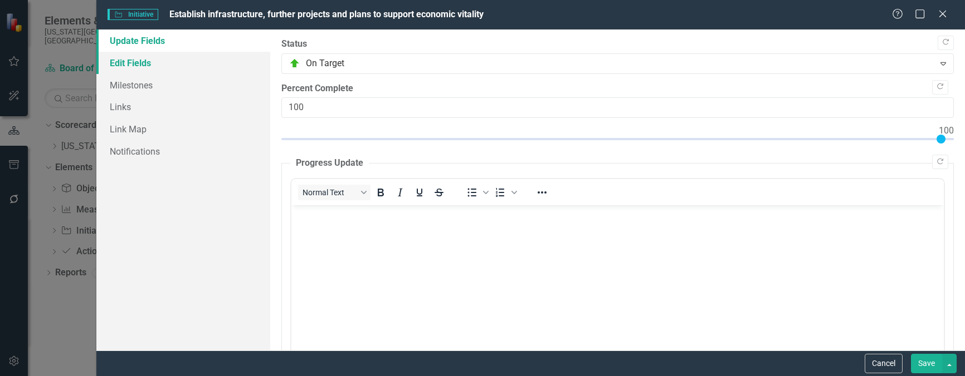
click at [138, 57] on link "Edit Fields" at bounding box center [183, 63] width 174 height 22
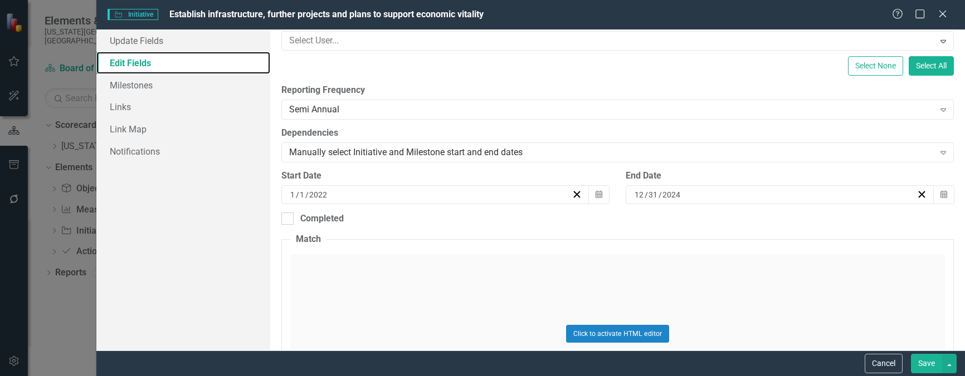
scroll to position [167, 0]
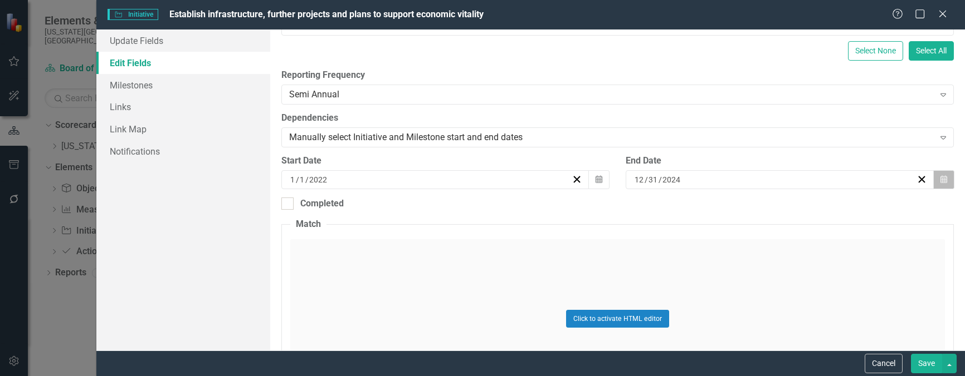
click at [940, 180] on icon "Calendar" at bounding box center [943, 180] width 7 height 8
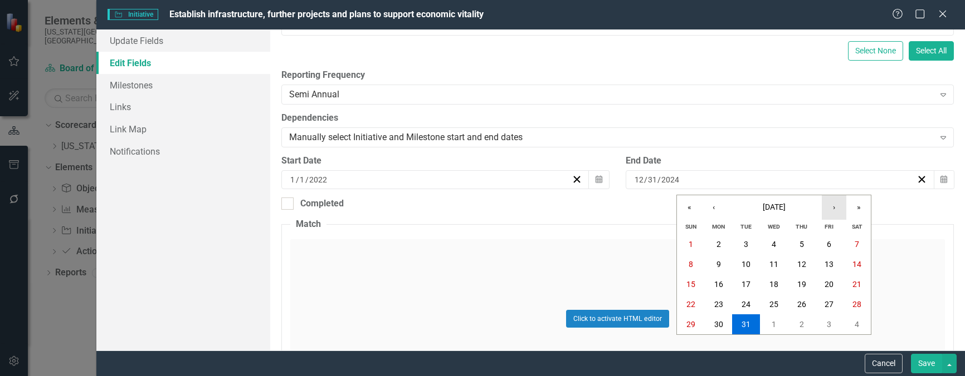
click at [838, 203] on button "›" at bounding box center [833, 207] width 25 height 25
click at [835, 203] on button "›" at bounding box center [833, 207] width 25 height 25
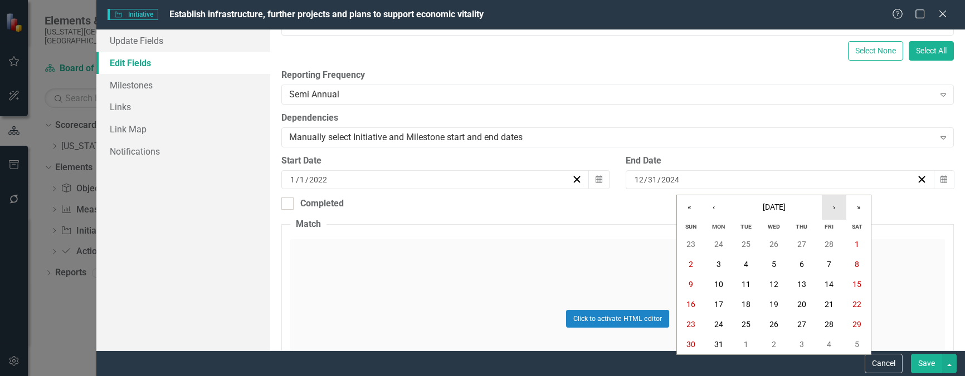
click at [835, 203] on button "›" at bounding box center [833, 207] width 25 height 25
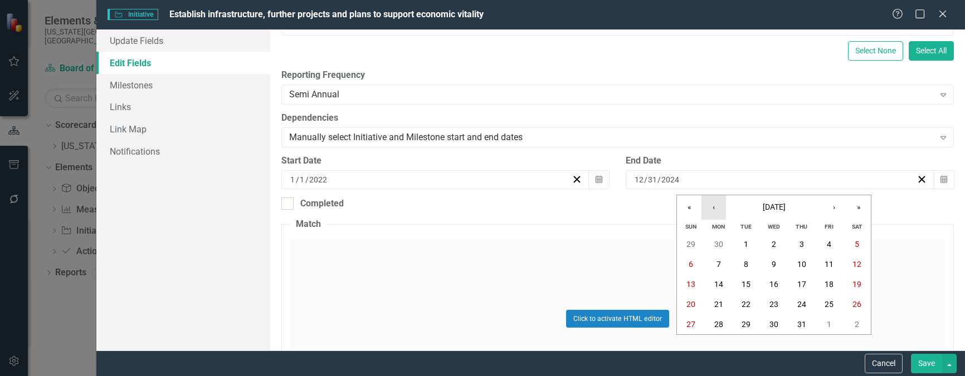
click at [712, 211] on button "‹" at bounding box center [713, 207] width 25 height 25
click at [717, 324] on abbr "30" at bounding box center [718, 324] width 9 height 9
click at [932, 356] on button "Save" at bounding box center [926, 363] width 31 height 19
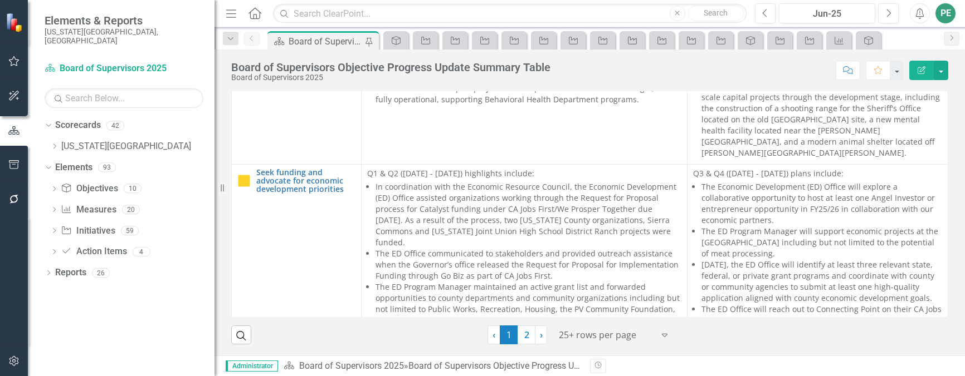
scroll to position [3175, 0]
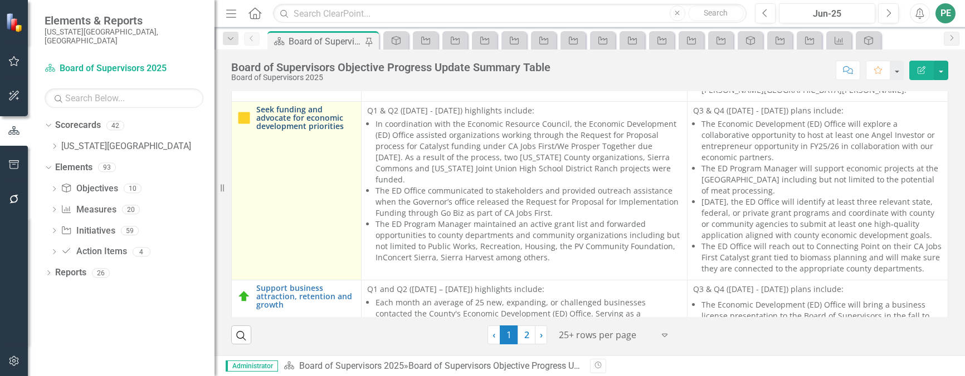
click at [304, 105] on link "Seek funding and advocate for economic development priorities" at bounding box center [305, 118] width 99 height 26
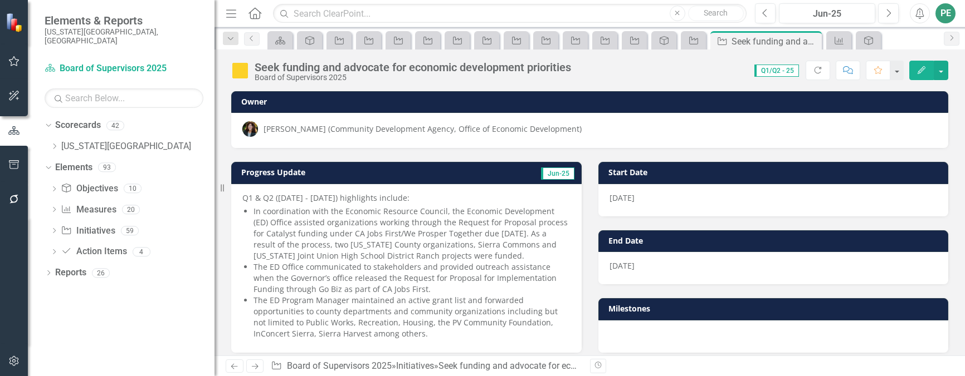
click at [918, 68] on icon "Edit" at bounding box center [921, 70] width 10 height 8
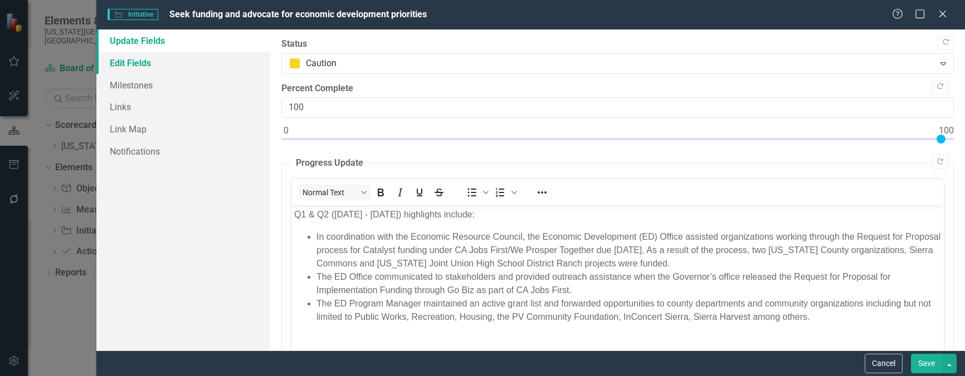
click at [145, 63] on link "Edit Fields" at bounding box center [183, 63] width 174 height 22
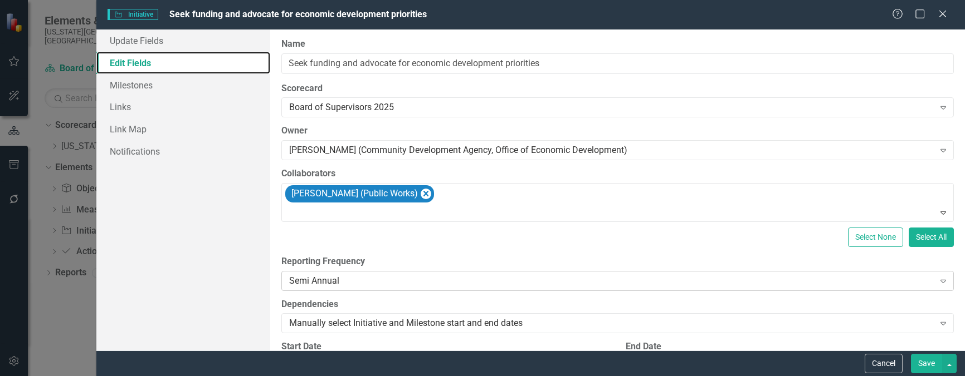
scroll to position [223, 0]
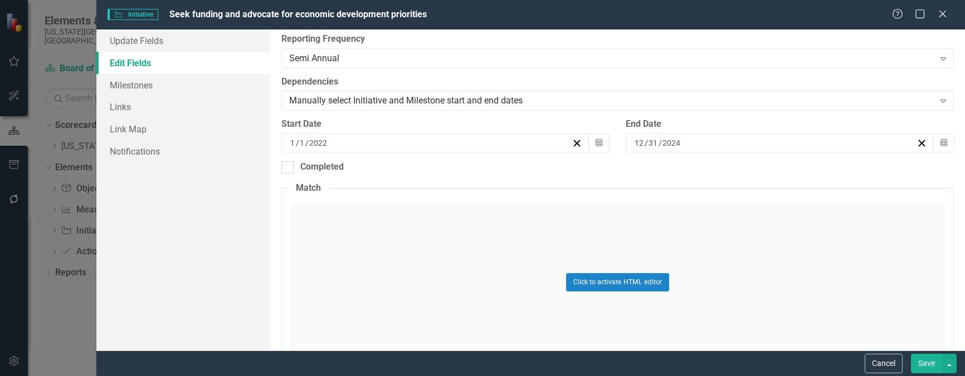
click at [767, 144] on div "12 / 31 / 2024" at bounding box center [774, 143] width 283 height 11
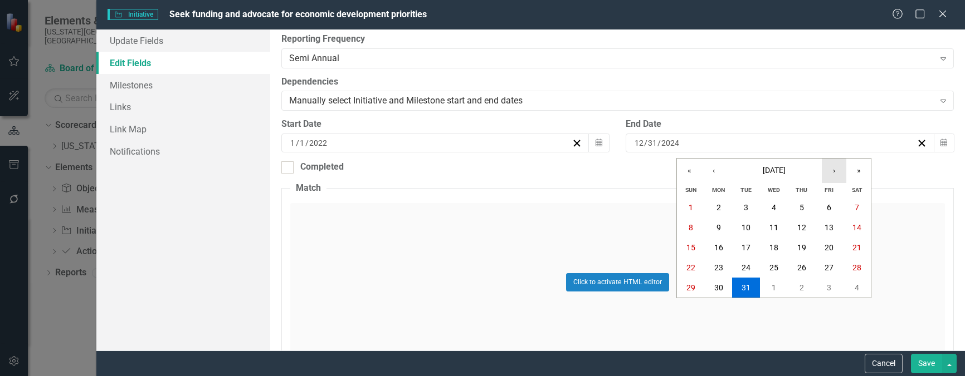
click at [832, 170] on button "›" at bounding box center [833, 171] width 25 height 25
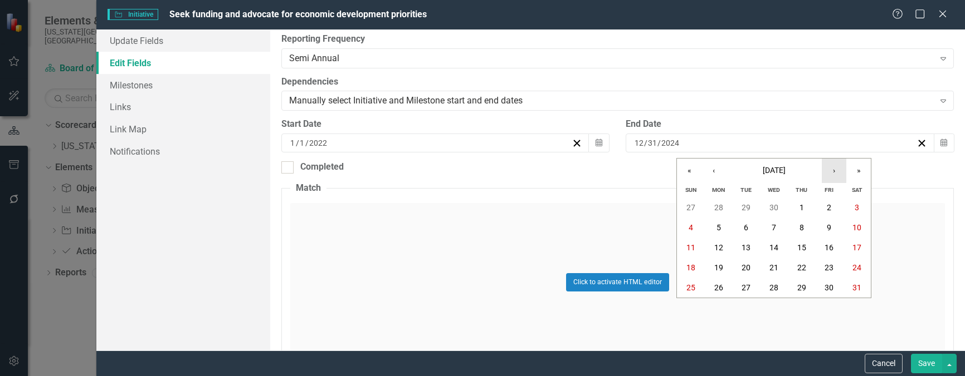
click at [832, 170] on button "›" at bounding box center [833, 171] width 25 height 25
click at [714, 285] on abbr "30" at bounding box center [718, 287] width 9 height 9
click at [920, 362] on button "Save" at bounding box center [926, 363] width 31 height 19
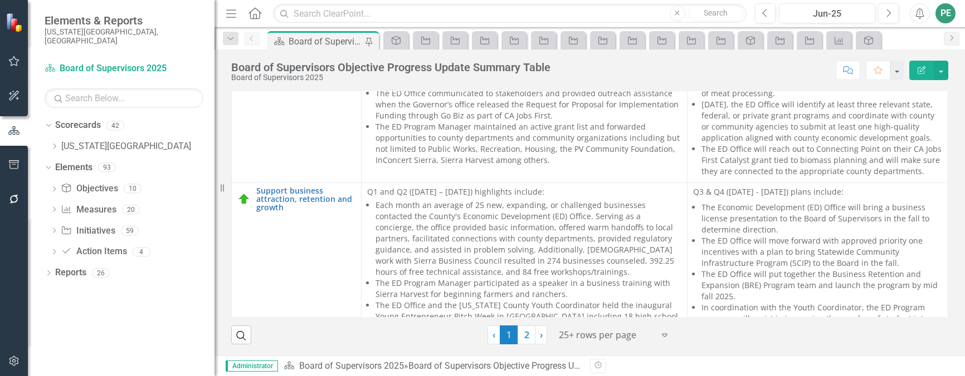
scroll to position [3286, 0]
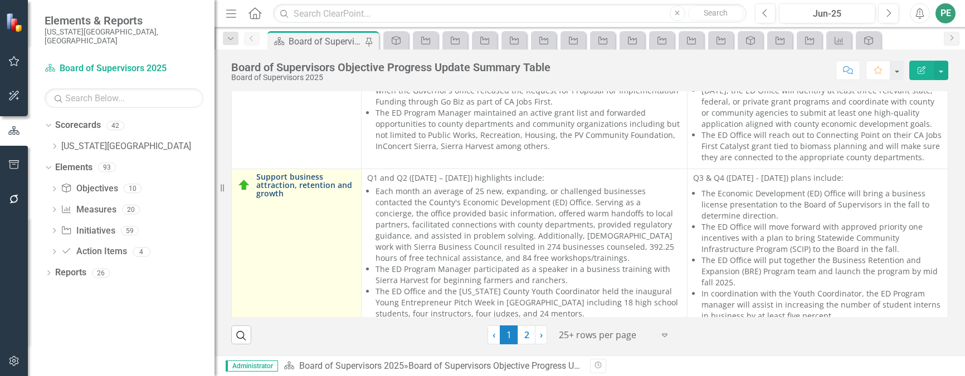
click at [298, 173] on link "Support business attraction, retention and growth" at bounding box center [305, 186] width 99 height 26
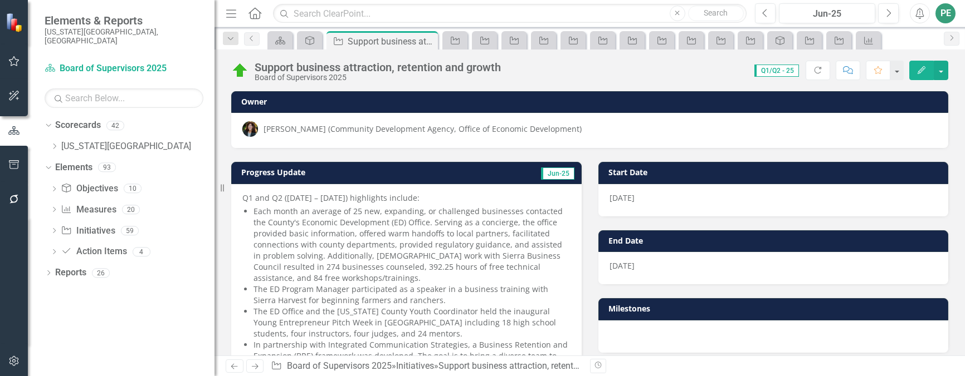
click at [917, 65] on button "Edit" at bounding box center [921, 70] width 25 height 19
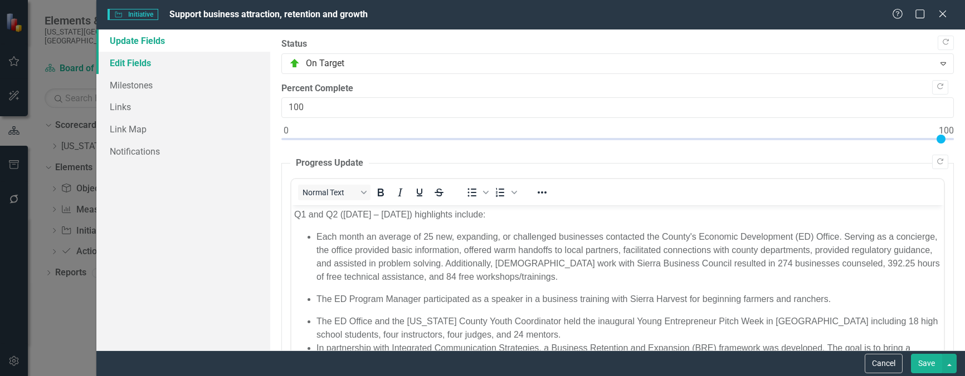
click at [124, 59] on link "Edit Fields" at bounding box center [183, 63] width 174 height 22
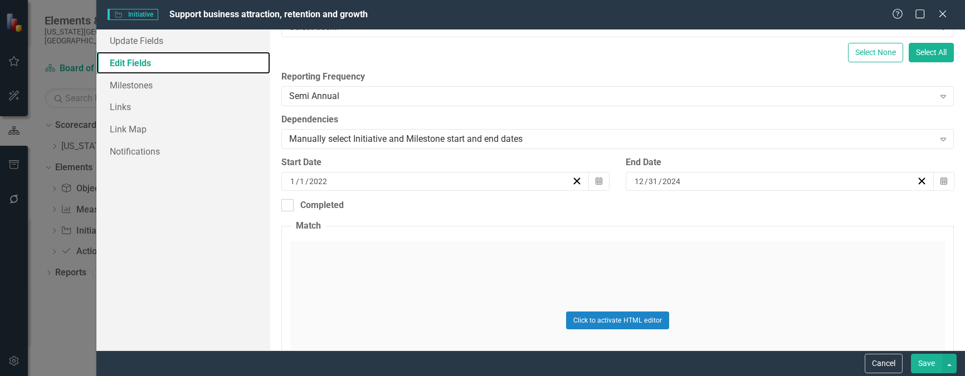
scroll to position [167, 0]
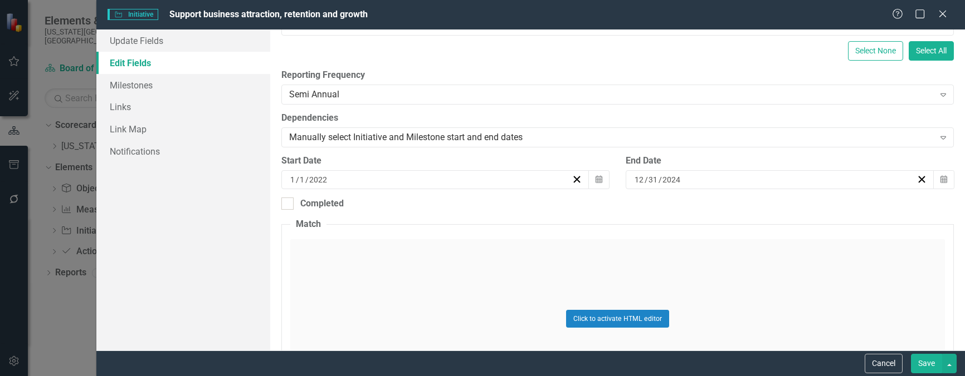
click at [844, 180] on div "12 / 31 / 2024" at bounding box center [774, 179] width 283 height 11
click at [839, 211] on button "›" at bounding box center [833, 207] width 25 height 25
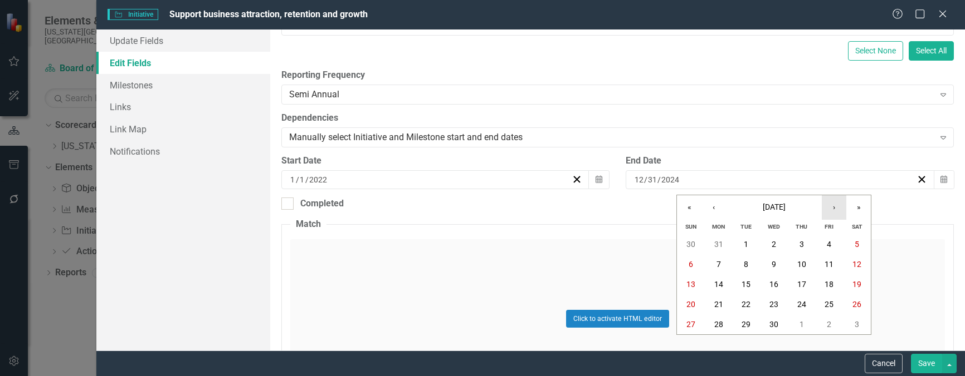
click at [839, 211] on button "›" at bounding box center [833, 207] width 25 height 25
click at [715, 323] on abbr "30" at bounding box center [718, 324] width 9 height 9
click at [923, 360] on button "Save" at bounding box center [926, 363] width 31 height 19
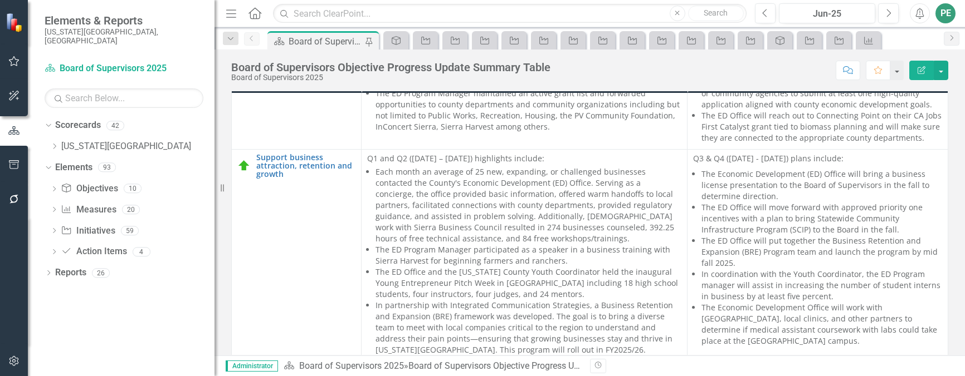
scroll to position [3342, 0]
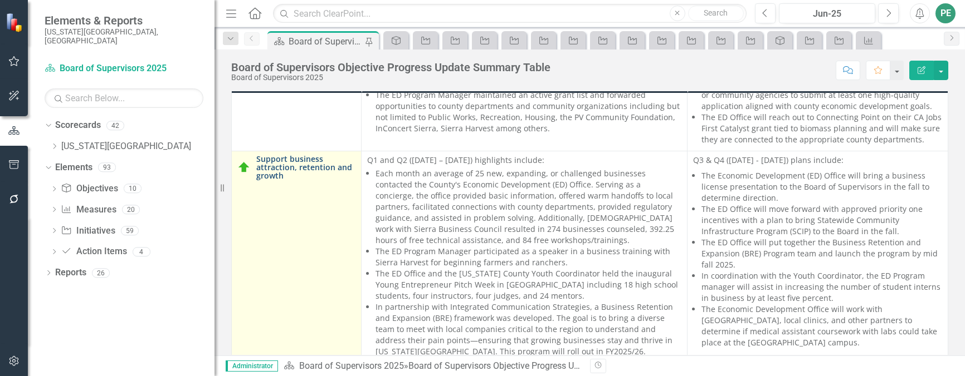
click at [292, 155] on link "Support business attraction, retention and growth" at bounding box center [305, 168] width 99 height 26
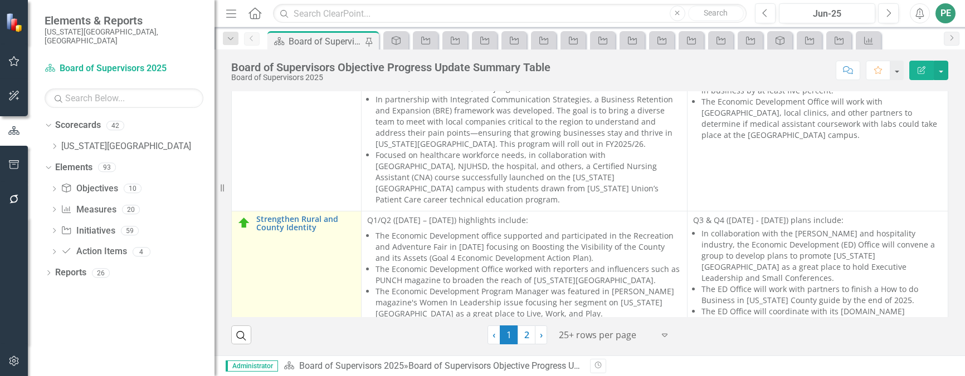
scroll to position [3509, 0]
click at [307, 218] on link "Strengthen Rural and County Identity" at bounding box center [305, 226] width 99 height 17
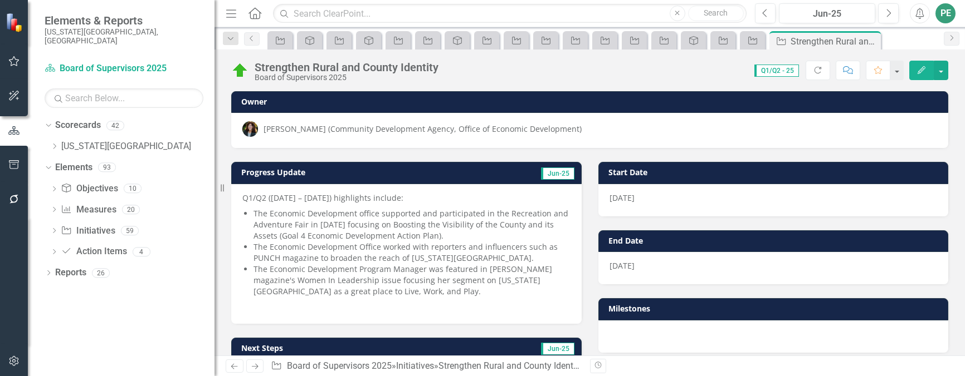
click at [927, 73] on button "Edit" at bounding box center [921, 70] width 25 height 19
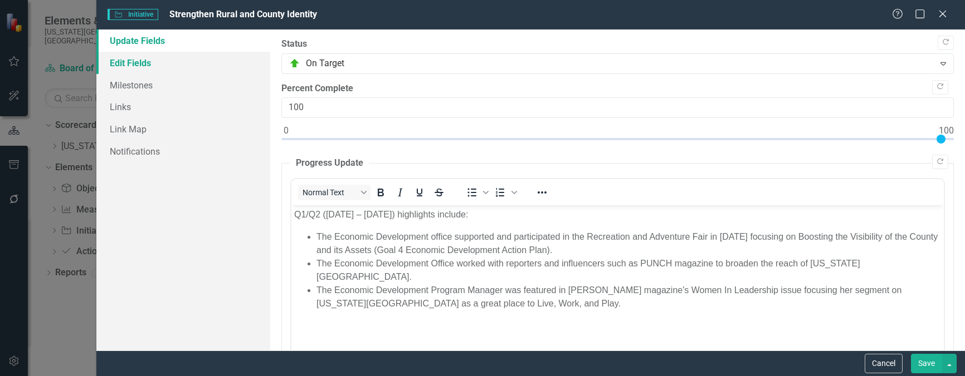
click at [123, 63] on link "Edit Fields" at bounding box center [183, 63] width 174 height 22
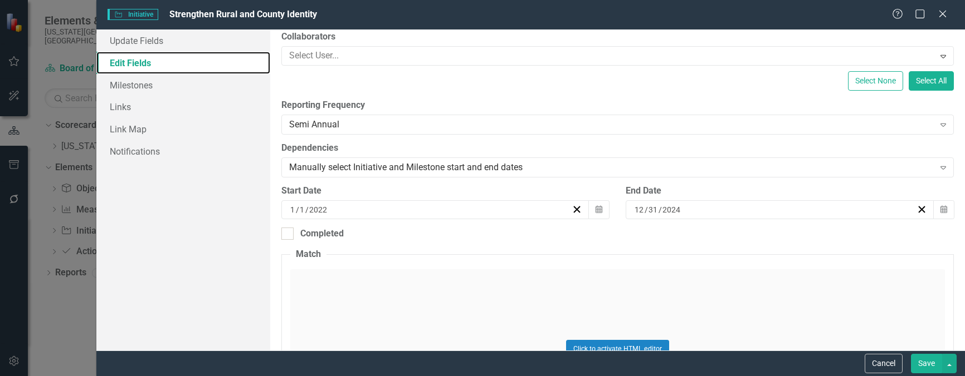
scroll to position [167, 0]
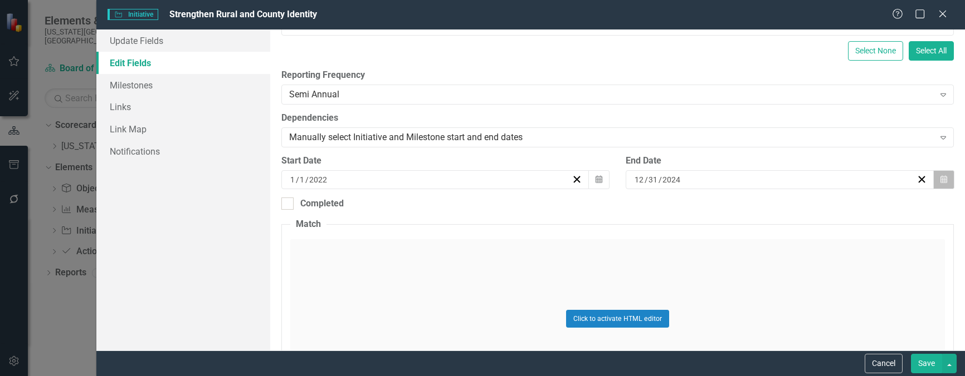
click at [940, 180] on icon "Calendar" at bounding box center [943, 180] width 7 height 8
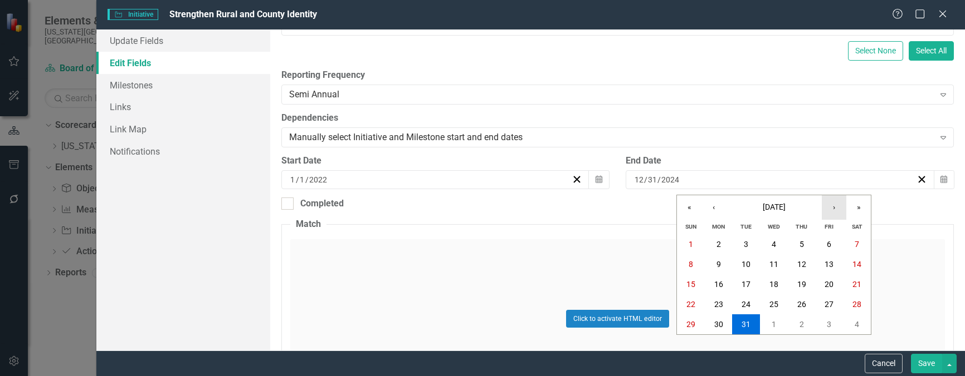
click at [834, 204] on button "›" at bounding box center [833, 207] width 25 height 25
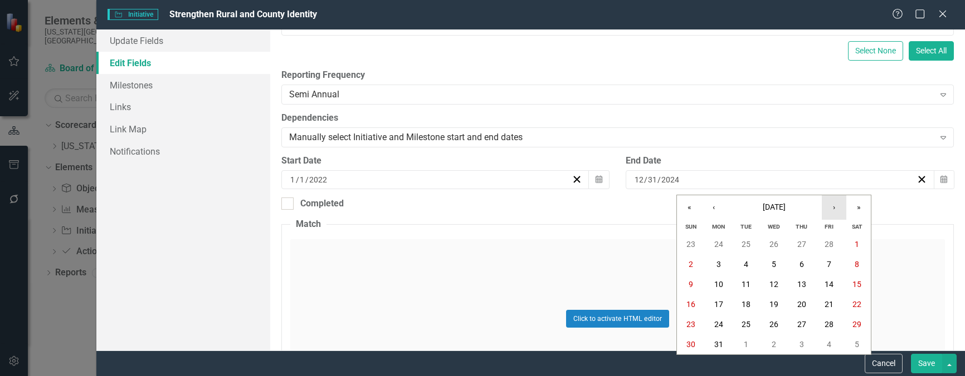
click at [834, 204] on button "›" at bounding box center [833, 207] width 25 height 25
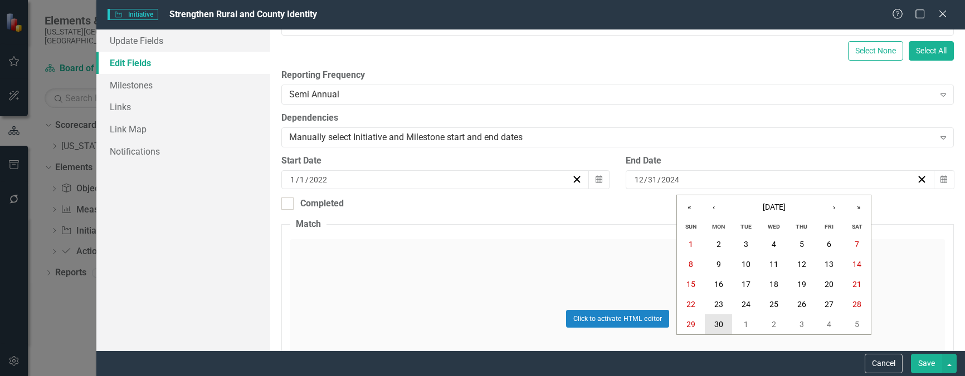
click at [711, 321] on button "30" at bounding box center [719, 325] width 28 height 20
click at [922, 366] on button "Save" at bounding box center [926, 363] width 31 height 19
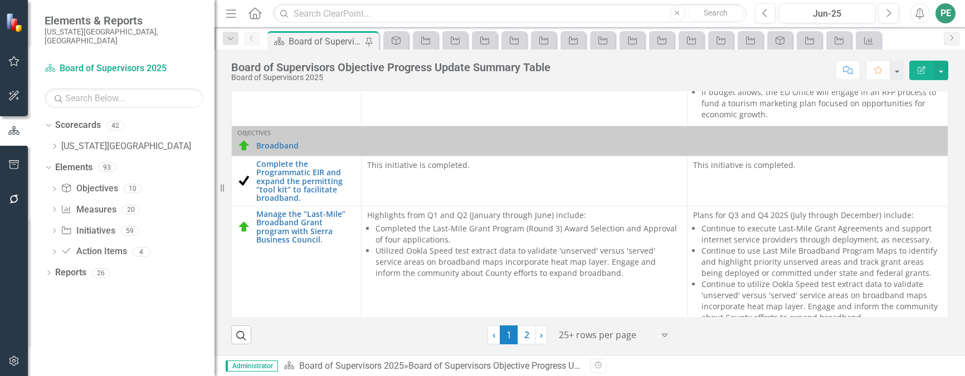
scroll to position [3795, 0]
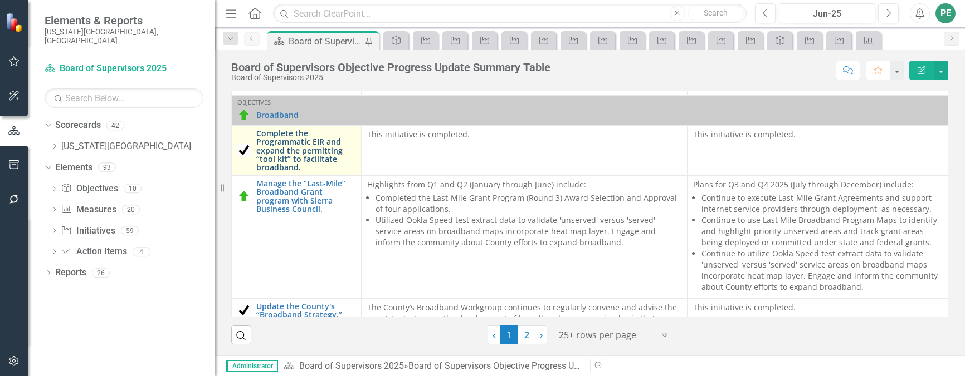
click at [309, 129] on link "Complete the Programmatic EIR and expand the permitting “tool kit” to facilitat…" at bounding box center [305, 150] width 99 height 43
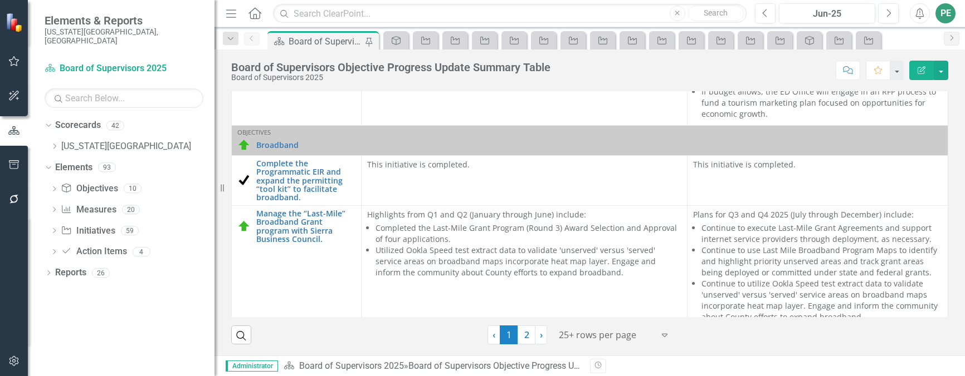
scroll to position [3787, 0]
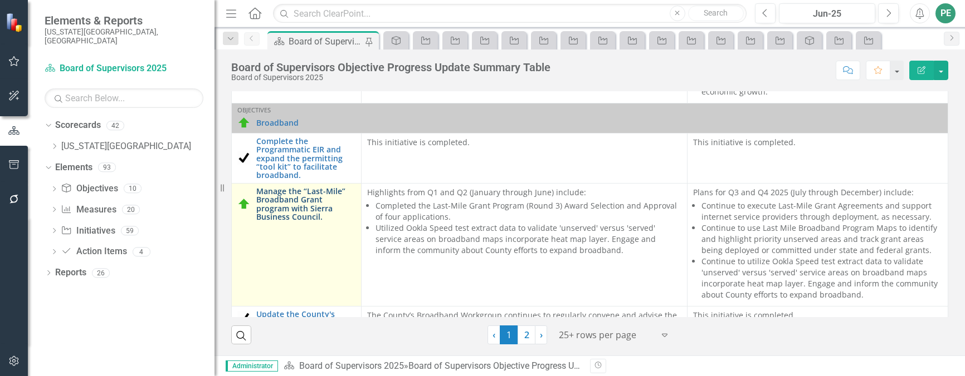
click at [299, 187] on link "Manage the “Last-Mile” Broadband Grant program with Sierra Business Council." at bounding box center [305, 204] width 99 height 35
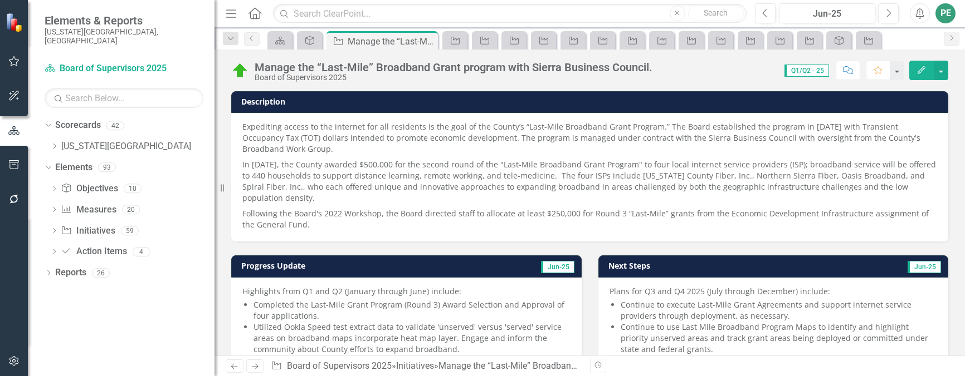
click at [918, 63] on button "Edit" at bounding box center [921, 70] width 25 height 19
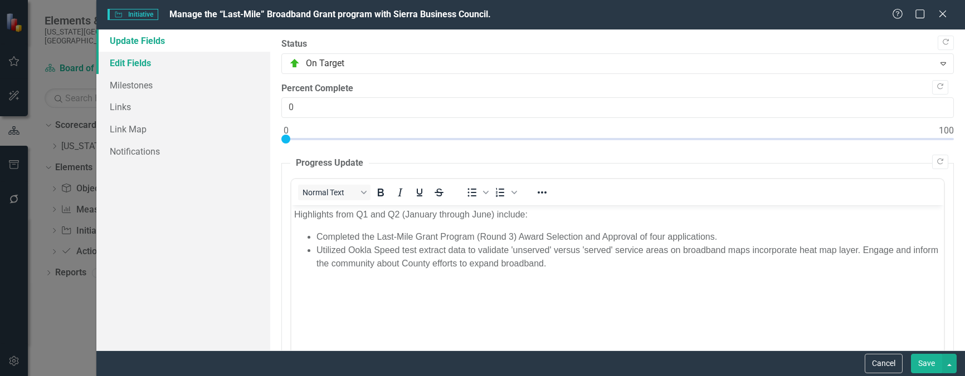
click at [133, 63] on link "Edit Fields" at bounding box center [183, 63] width 174 height 22
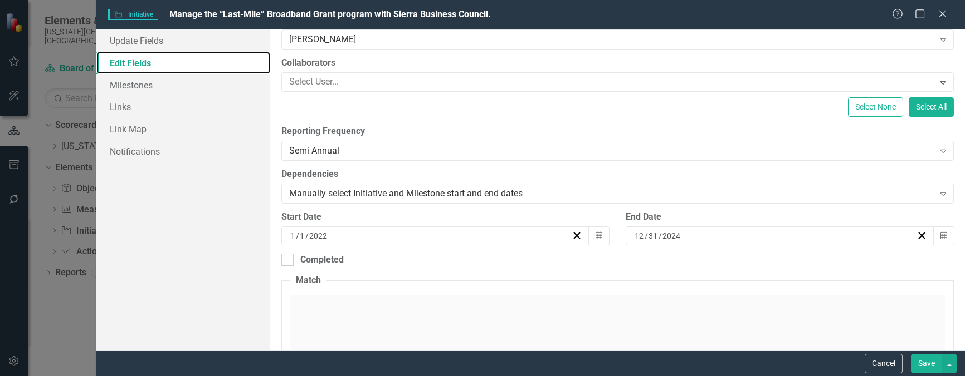
scroll to position [111, 0]
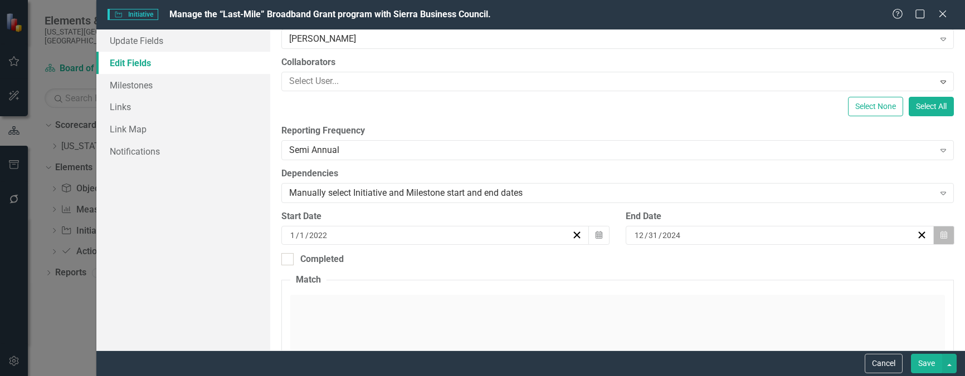
click at [940, 236] on icon "Calendar" at bounding box center [943, 236] width 7 height 8
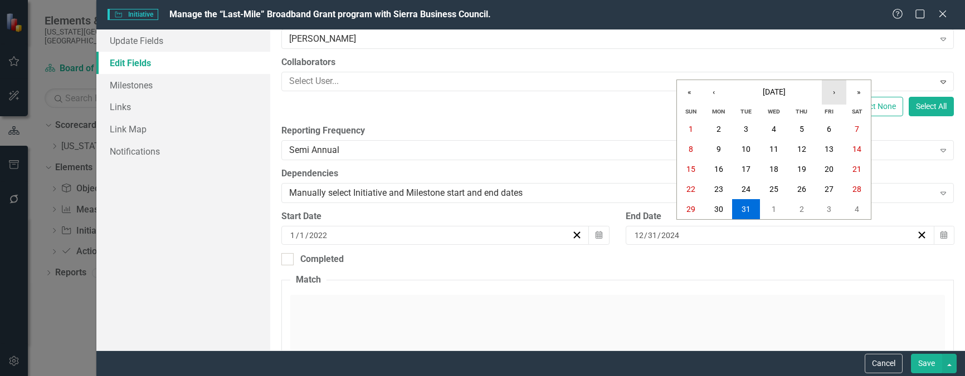
click at [833, 94] on button "›" at bounding box center [833, 92] width 25 height 25
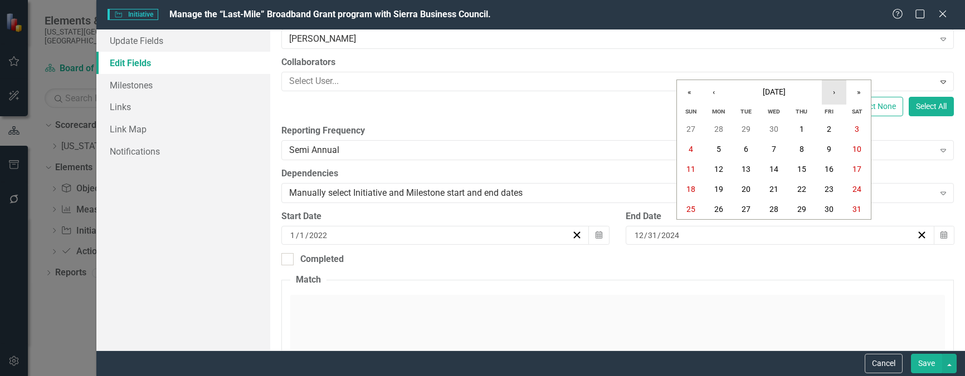
click at [833, 94] on button "›" at bounding box center [833, 92] width 25 height 25
click at [714, 93] on button "‹" at bounding box center [713, 92] width 25 height 25
click at [724, 212] on button "30" at bounding box center [719, 209] width 28 height 20
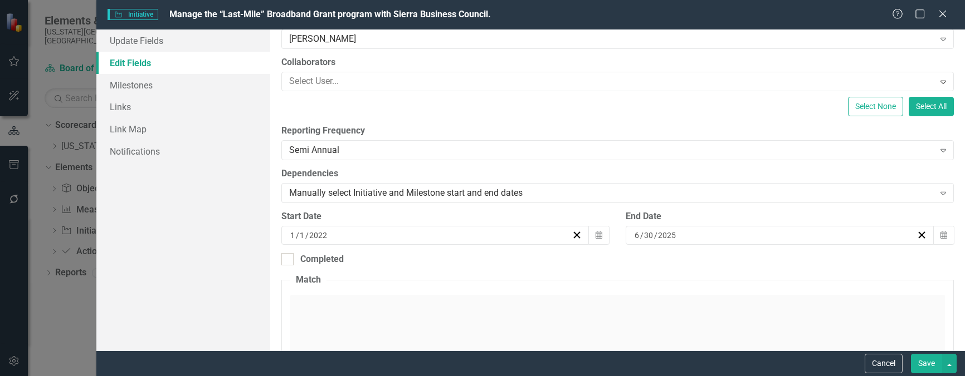
click at [927, 362] on button "Save" at bounding box center [926, 363] width 31 height 19
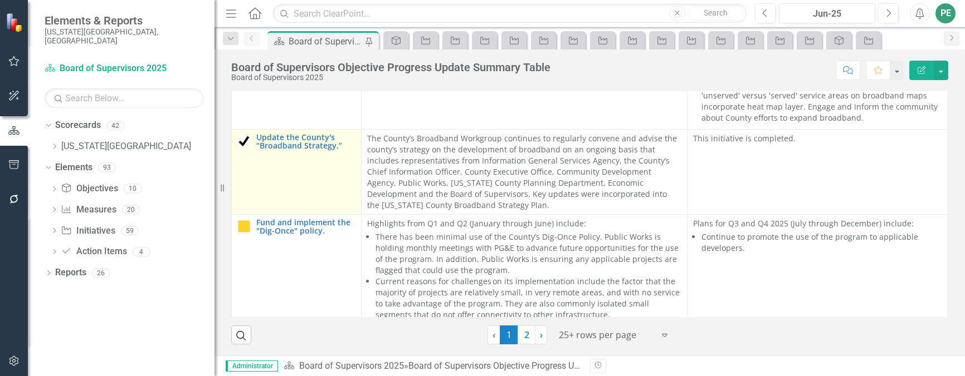
scroll to position [3954, 0]
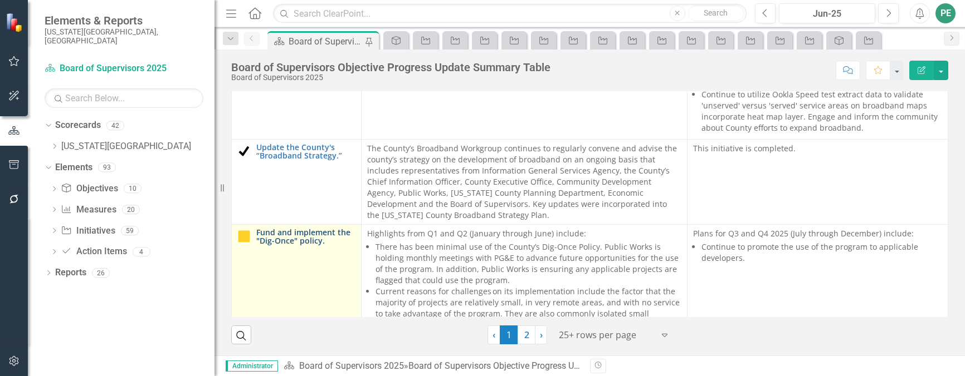
click at [288, 228] on link "Fund and implement the "Dig-Once" policy." at bounding box center [305, 236] width 99 height 17
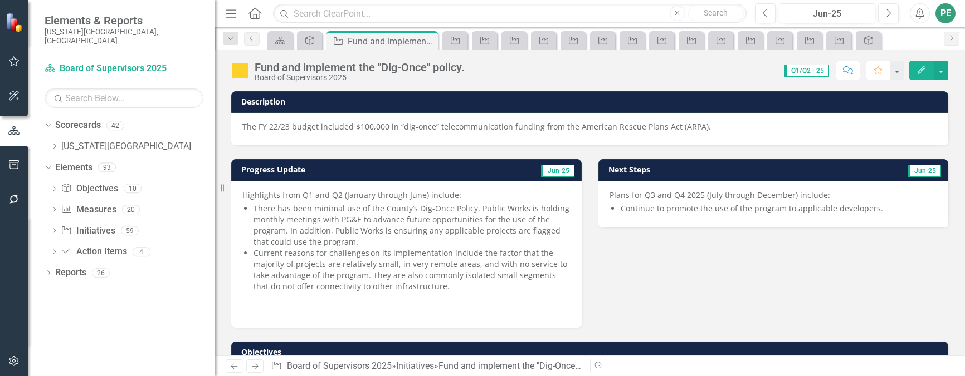
click at [919, 69] on icon "Edit" at bounding box center [921, 70] width 10 height 8
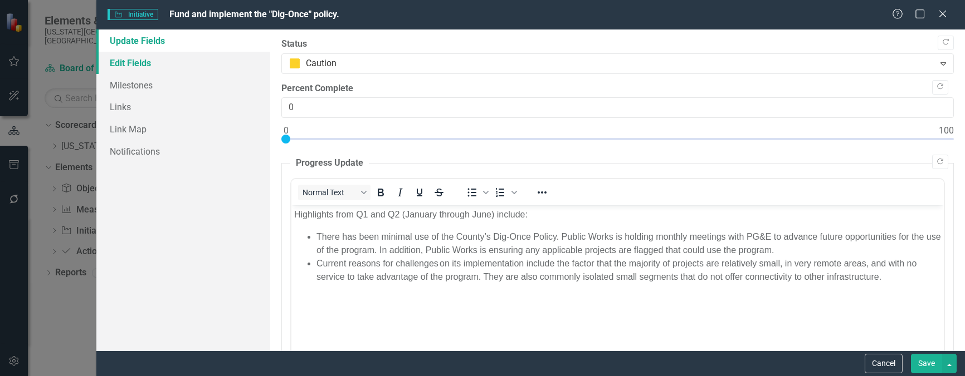
click at [118, 66] on link "Edit Fields" at bounding box center [183, 63] width 174 height 22
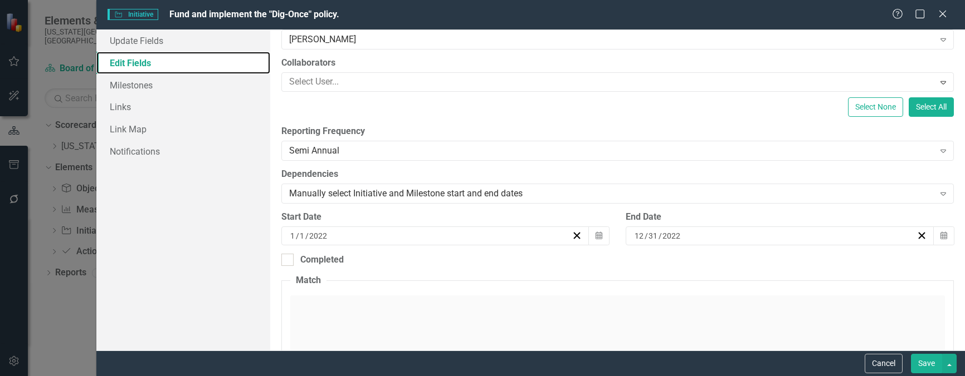
scroll to position [111, 0]
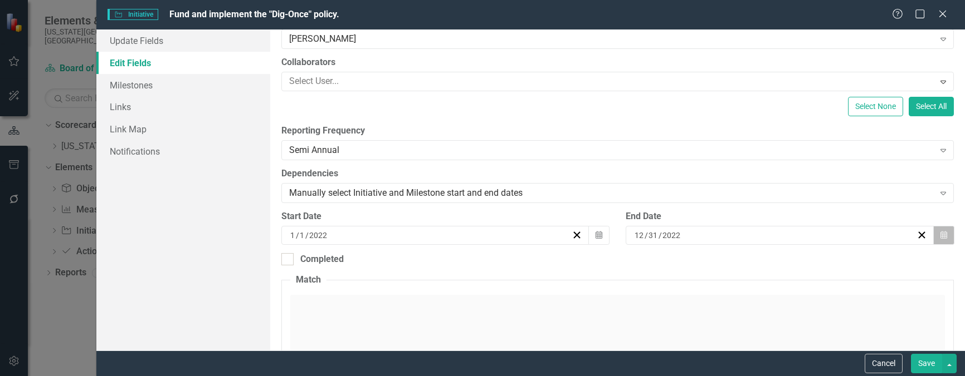
click at [940, 233] on icon "Calendar" at bounding box center [943, 236] width 7 height 8
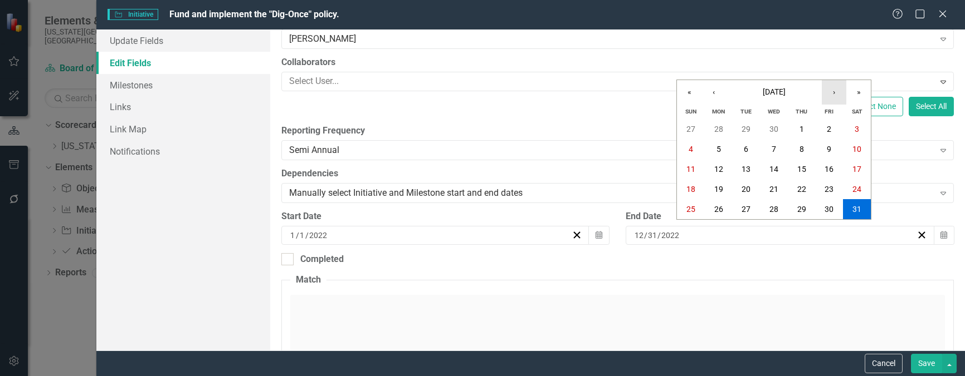
click at [832, 96] on button "›" at bounding box center [833, 92] width 25 height 25
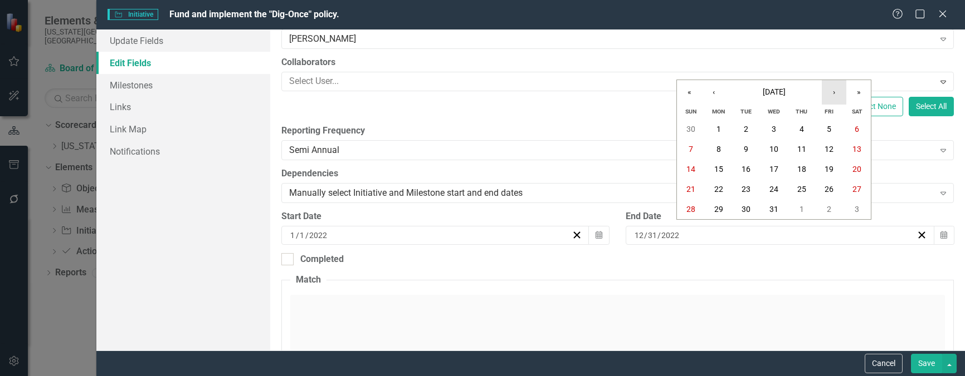
click at [832, 96] on button "›" at bounding box center [833, 92] width 25 height 25
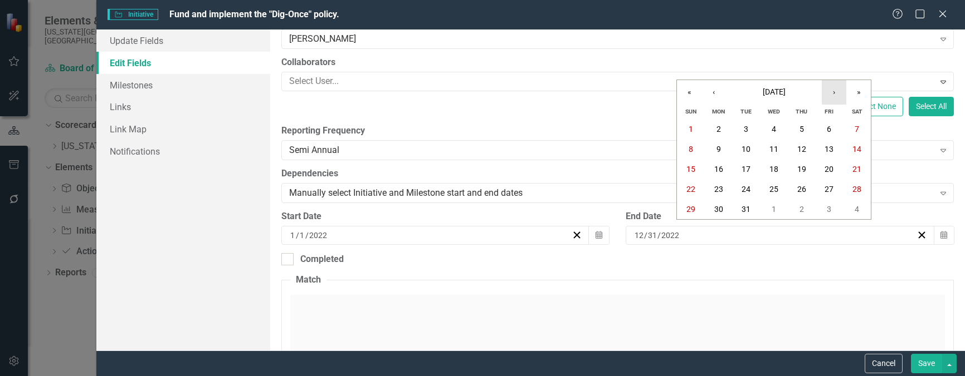
click at [832, 96] on button "›" at bounding box center [833, 92] width 25 height 25
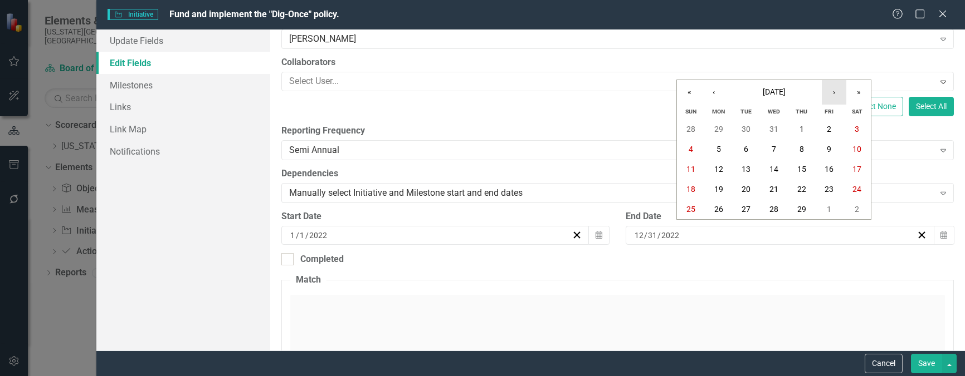
click at [832, 96] on button "›" at bounding box center [833, 92] width 25 height 25
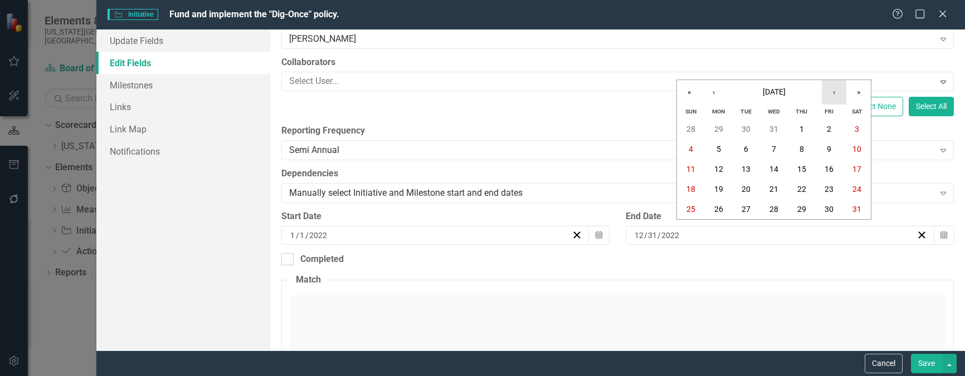
click at [832, 96] on button "›" at bounding box center [833, 92] width 25 height 25
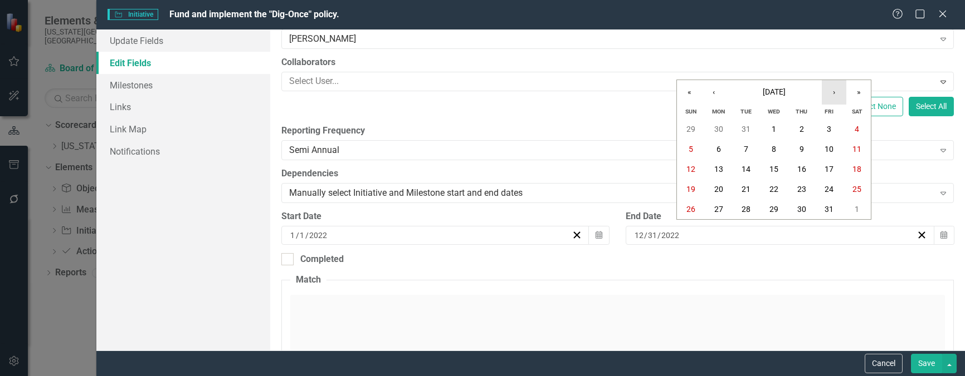
click at [832, 96] on button "›" at bounding box center [833, 92] width 25 height 25
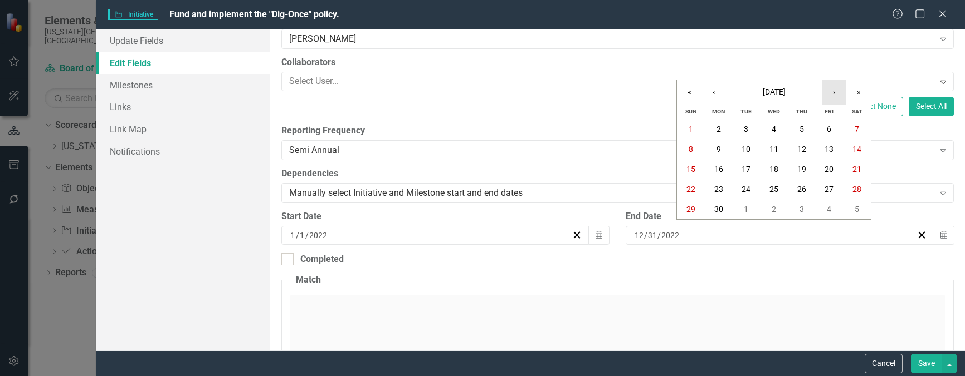
click at [832, 96] on button "›" at bounding box center [833, 92] width 25 height 25
click at [717, 94] on button "‹" at bounding box center [713, 92] width 25 height 25
click at [725, 208] on button "30" at bounding box center [719, 209] width 28 height 20
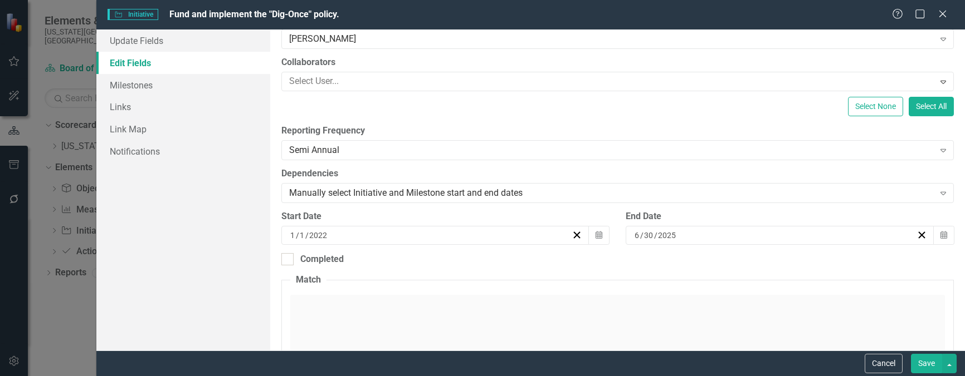
click at [920, 363] on button "Save" at bounding box center [926, 363] width 31 height 19
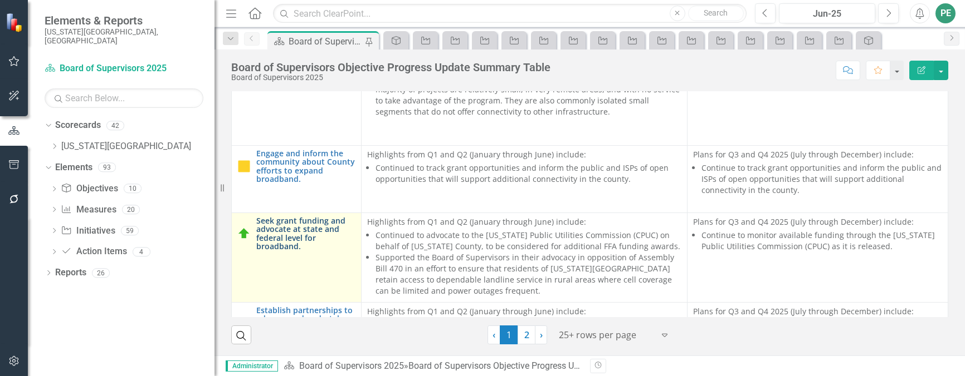
scroll to position [4177, 0]
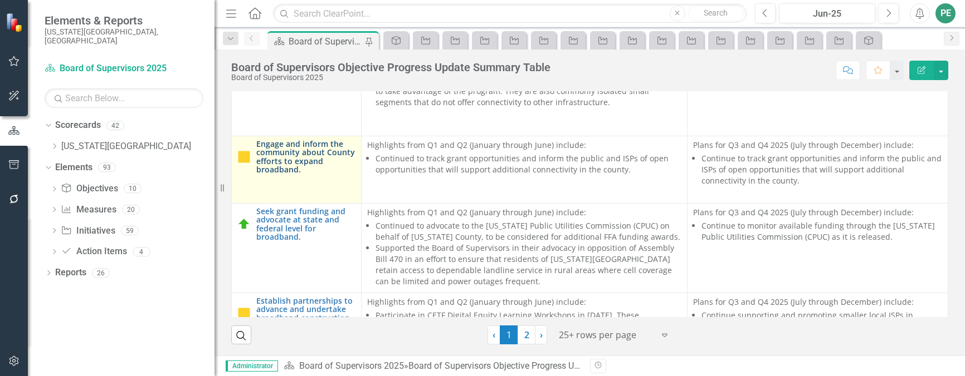
click at [288, 140] on link "Engage and inform the community about County efforts to expand broadband." at bounding box center [305, 157] width 99 height 35
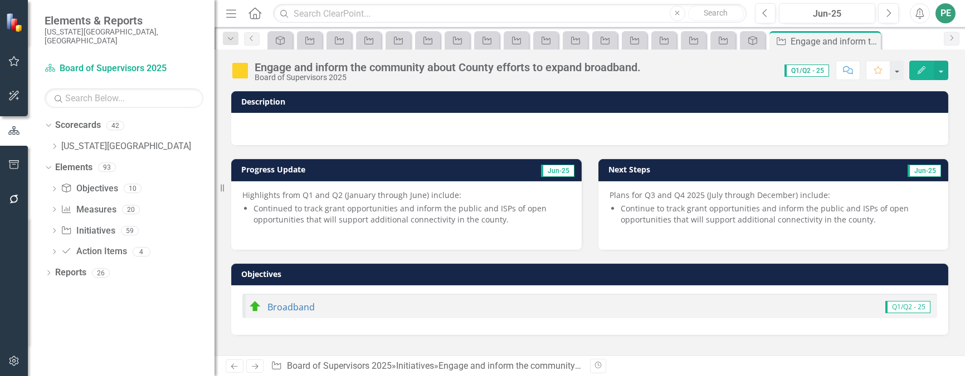
click at [926, 69] on icon "Edit" at bounding box center [921, 70] width 10 height 8
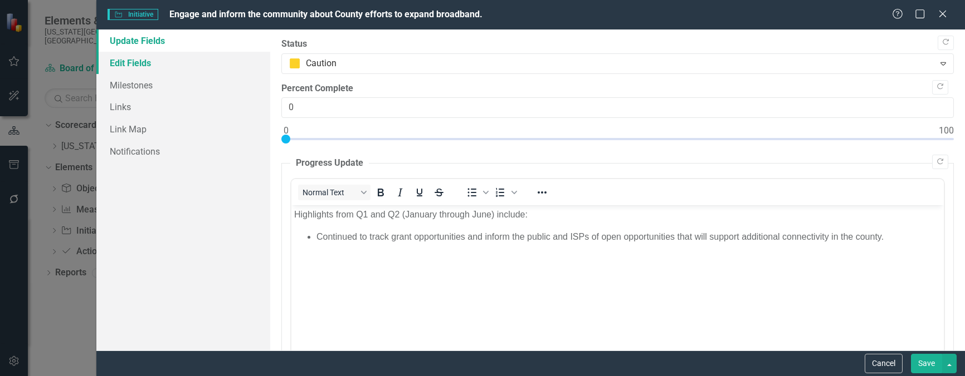
click at [140, 63] on link "Edit Fields" at bounding box center [183, 63] width 174 height 22
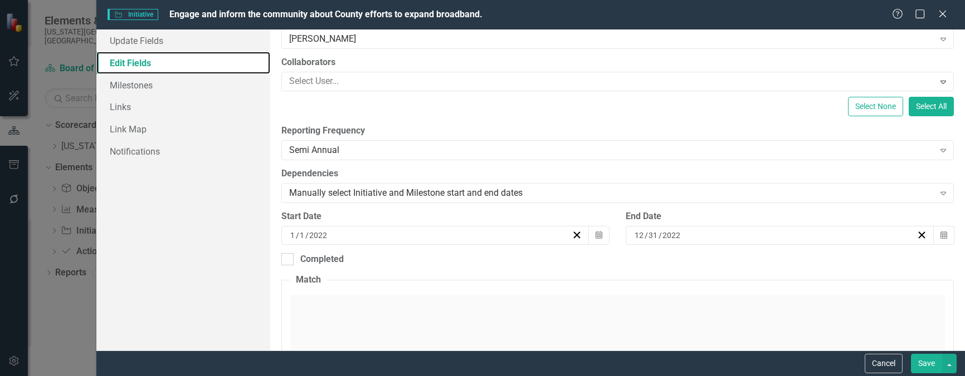
scroll to position [167, 0]
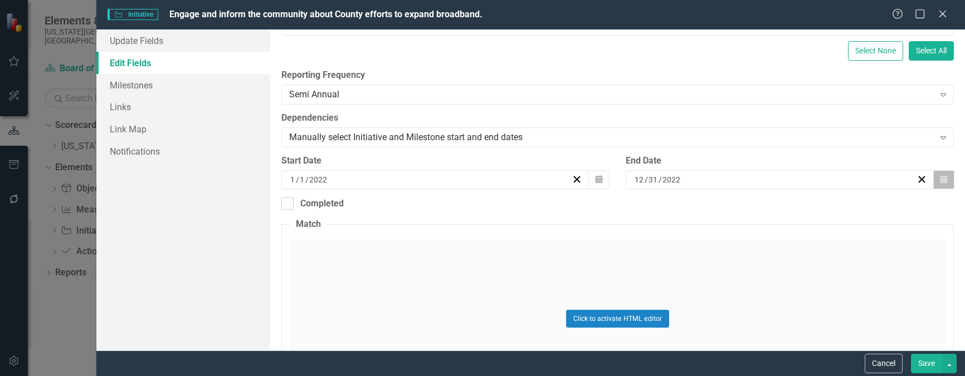
click at [940, 179] on icon "Calendar" at bounding box center [943, 180] width 7 height 8
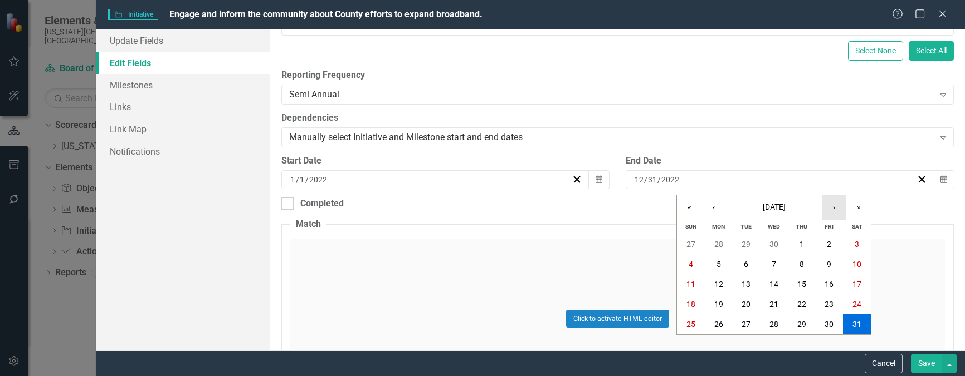
click at [839, 209] on button "›" at bounding box center [833, 207] width 25 height 25
click at [837, 209] on button "›" at bounding box center [833, 207] width 25 height 25
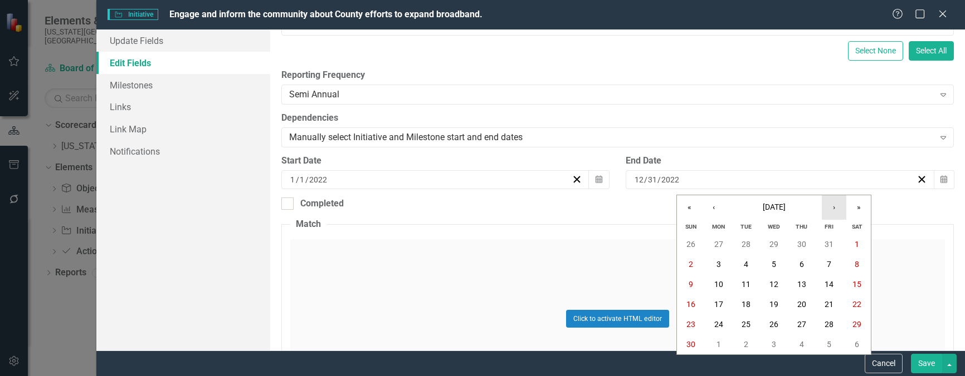
click at [837, 209] on button "›" at bounding box center [833, 207] width 25 height 25
click at [718, 208] on button "‹" at bounding box center [713, 207] width 25 height 25
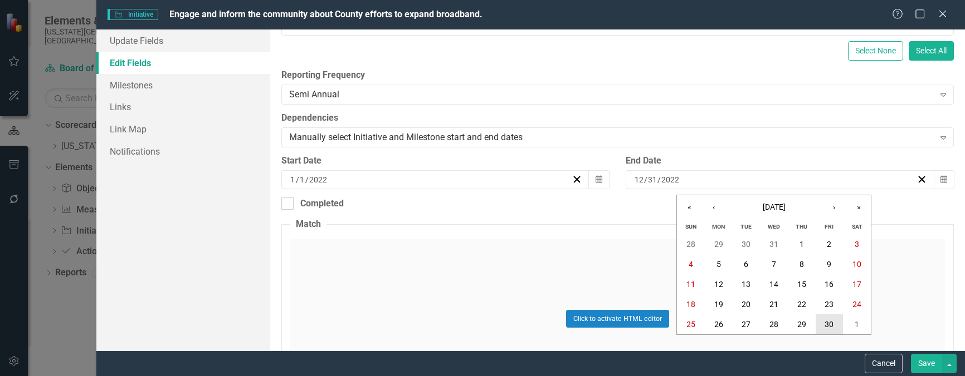
click at [829, 322] on abbr "30" at bounding box center [828, 324] width 9 height 9
click at [940, 178] on icon "Calendar" at bounding box center [943, 180] width 7 height 8
click at [844, 207] on button "›" at bounding box center [833, 207] width 25 height 25
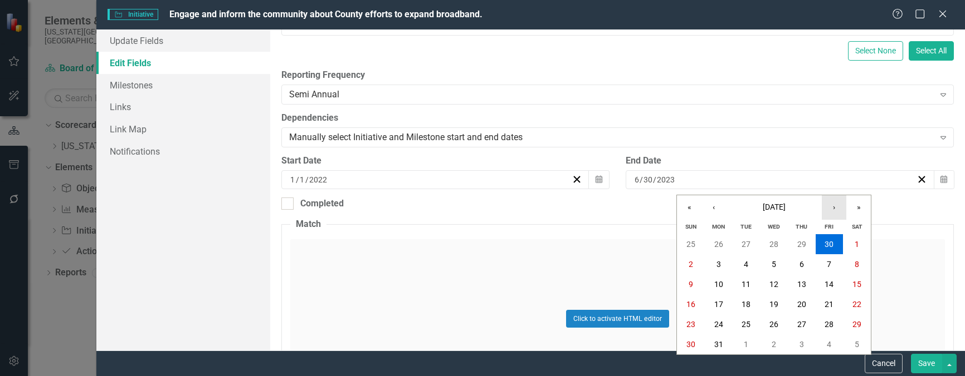
click at [836, 207] on button "›" at bounding box center [833, 207] width 25 height 25
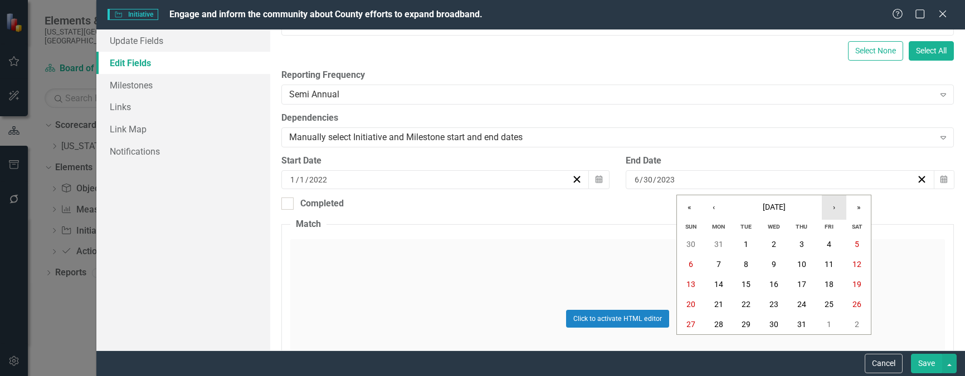
click at [836, 207] on button "›" at bounding box center [833, 207] width 25 height 25
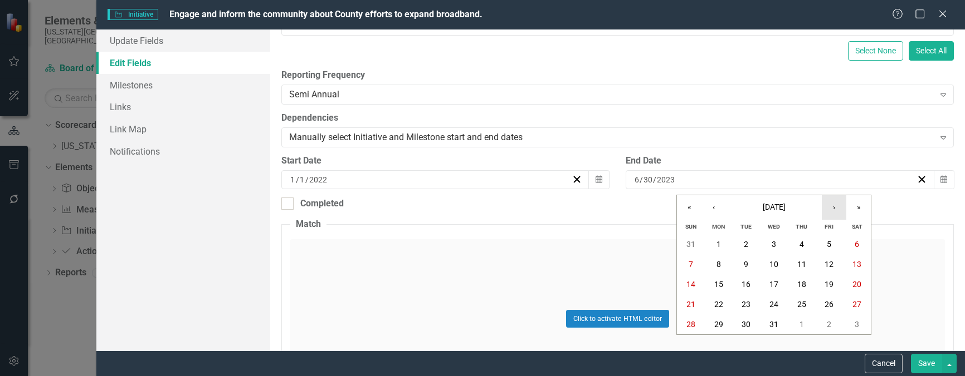
click at [836, 207] on button "›" at bounding box center [833, 207] width 25 height 25
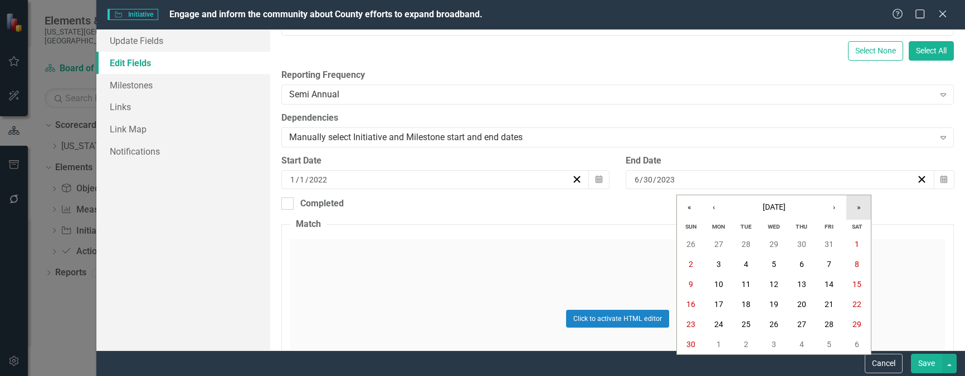
click at [863, 206] on button "»" at bounding box center [858, 207] width 25 height 25
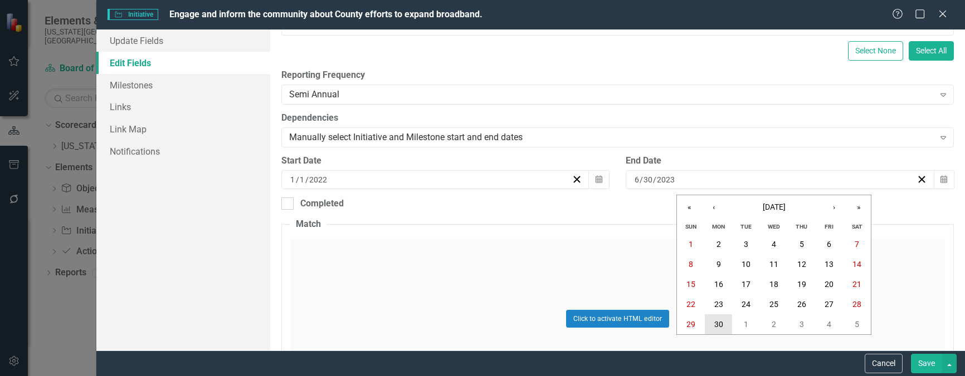
click at [718, 326] on abbr "30" at bounding box center [718, 324] width 9 height 9
click at [928, 357] on button "Save" at bounding box center [926, 363] width 31 height 19
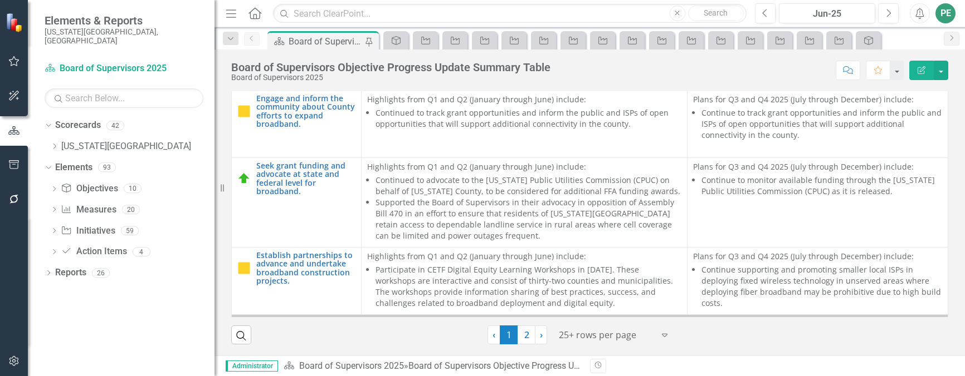
scroll to position [4233, 0]
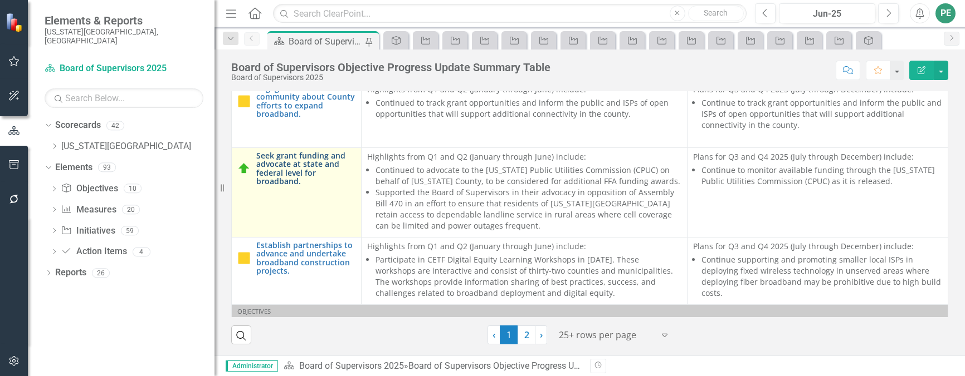
click at [286, 151] on link "Seek grant funding and advocate at state and federal level for broadband." at bounding box center [305, 168] width 99 height 35
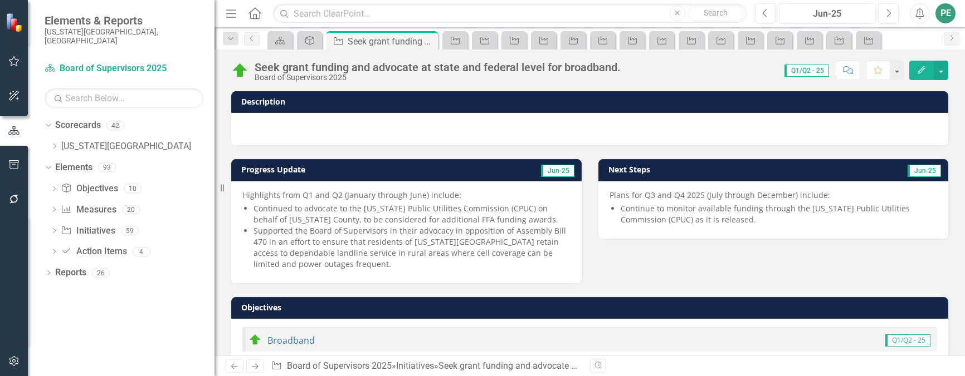
click at [917, 75] on button "Edit" at bounding box center [921, 70] width 25 height 19
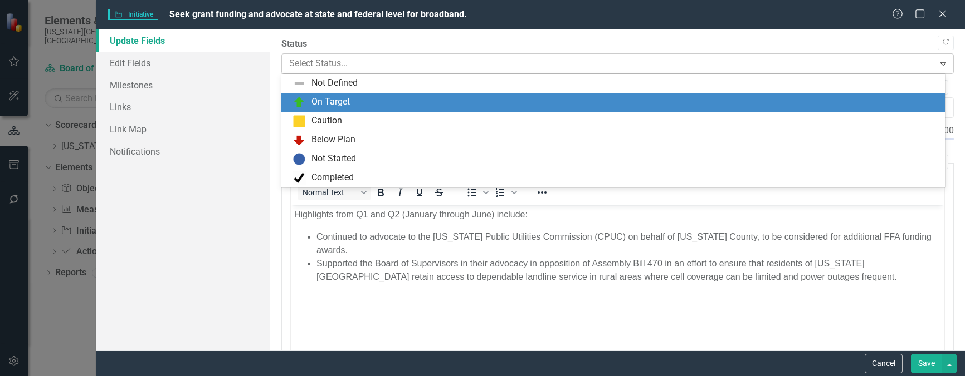
click at [348, 66] on div at bounding box center [608, 63] width 638 height 15
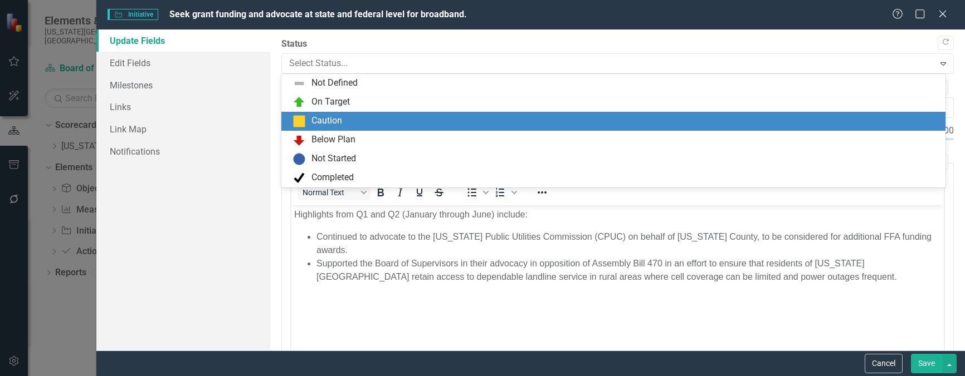
click at [339, 115] on div "Caution" at bounding box center [326, 121] width 31 height 13
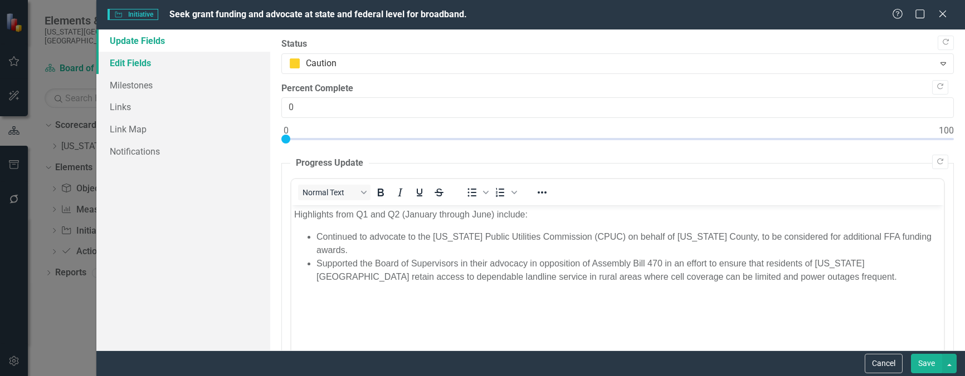
click at [167, 64] on link "Edit Fields" at bounding box center [183, 63] width 174 height 22
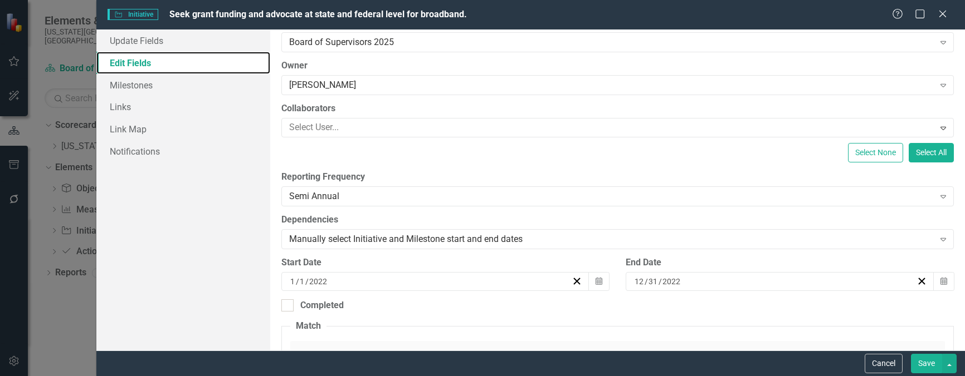
scroll to position [167, 0]
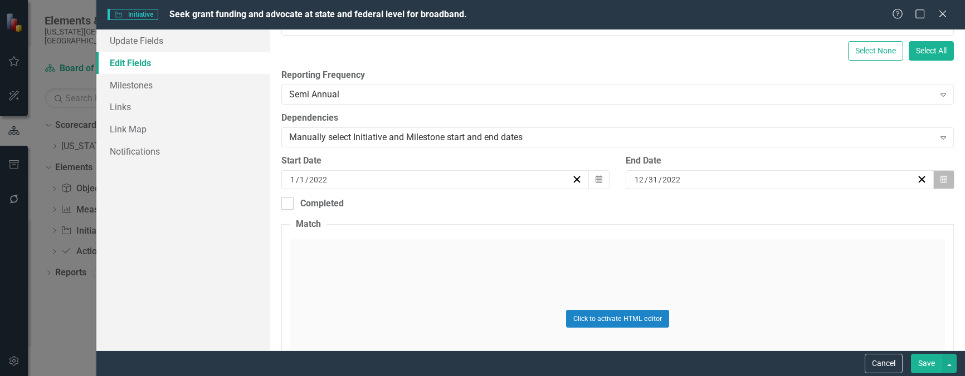
click at [934, 174] on button "Calendar" at bounding box center [943, 179] width 21 height 19
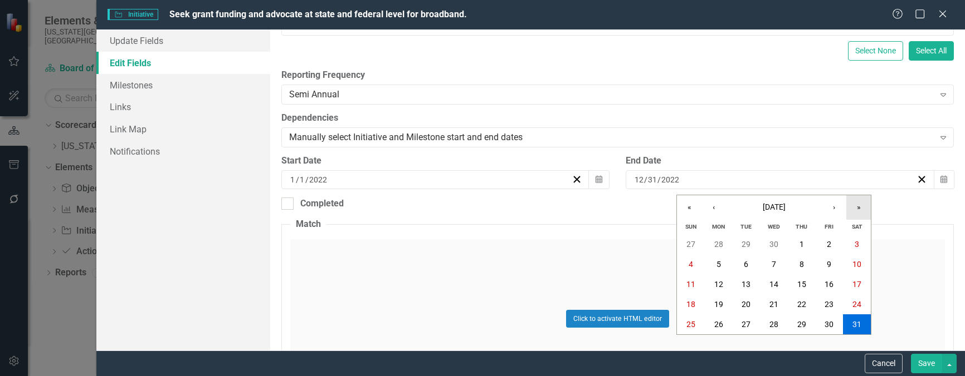
click at [857, 206] on button "»" at bounding box center [858, 207] width 25 height 25
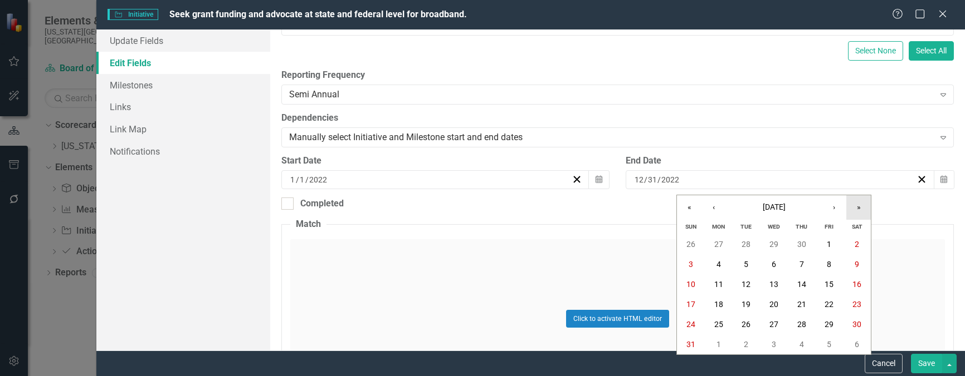
click at [857, 206] on button "»" at bounding box center [858, 207] width 25 height 25
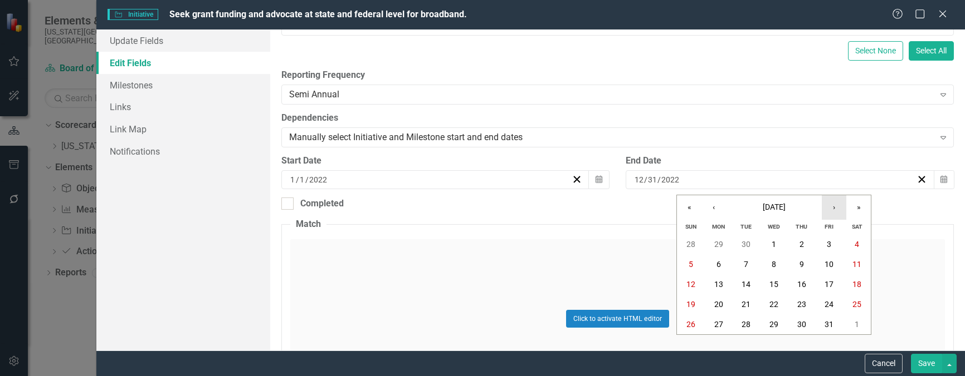
click at [834, 204] on button "›" at bounding box center [833, 207] width 25 height 25
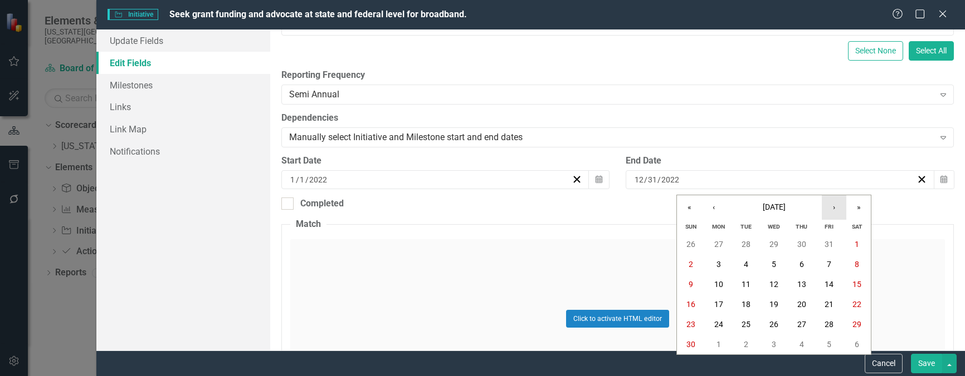
click at [834, 204] on button "›" at bounding box center [833, 207] width 25 height 25
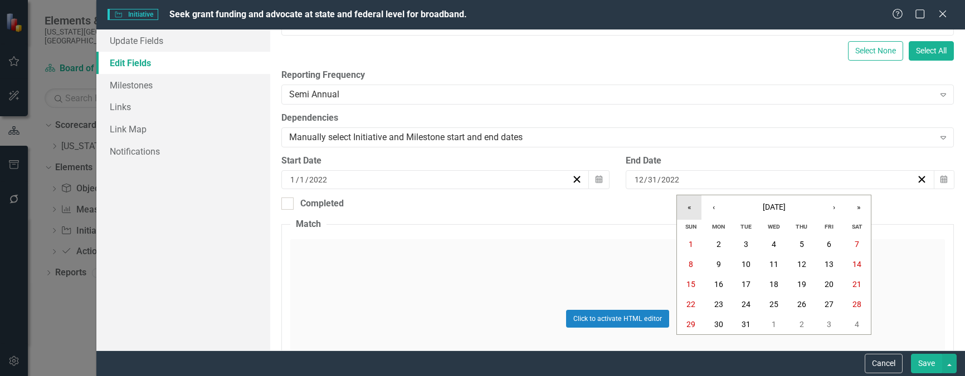
click at [686, 207] on button "«" at bounding box center [689, 207] width 25 height 25
click at [686, 206] on button "«" at bounding box center [689, 207] width 25 height 25
click at [687, 206] on button "«" at bounding box center [689, 207] width 25 height 25
click at [712, 205] on button "‹" at bounding box center [713, 207] width 25 height 25
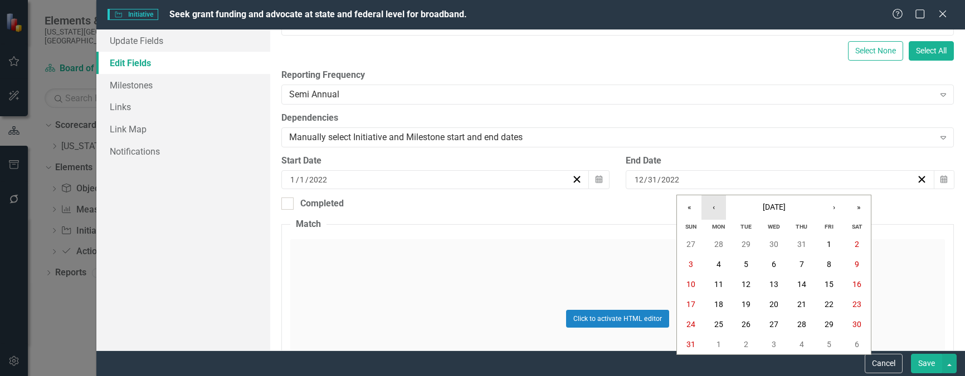
click at [712, 205] on button "‹" at bounding box center [713, 207] width 25 height 25
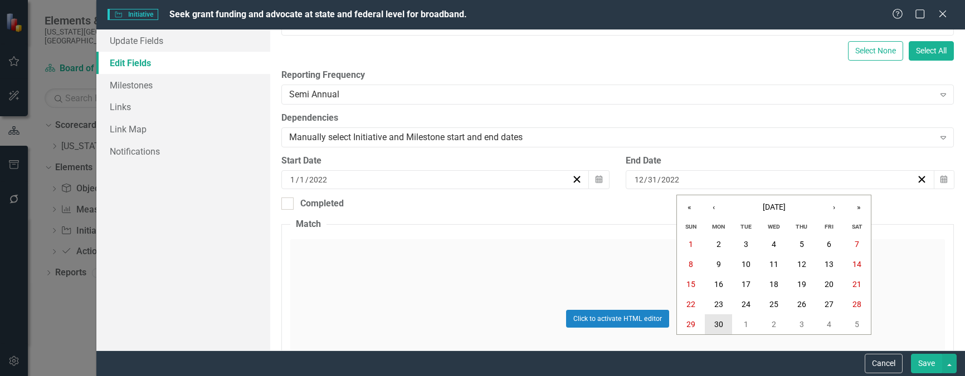
click at [722, 322] on abbr "30" at bounding box center [718, 324] width 9 height 9
click at [922, 363] on button "Save" at bounding box center [926, 363] width 31 height 19
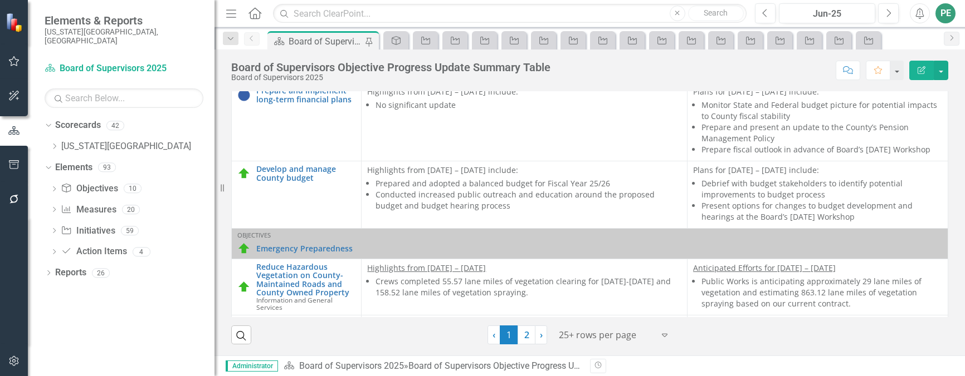
scroll to position [557, 0]
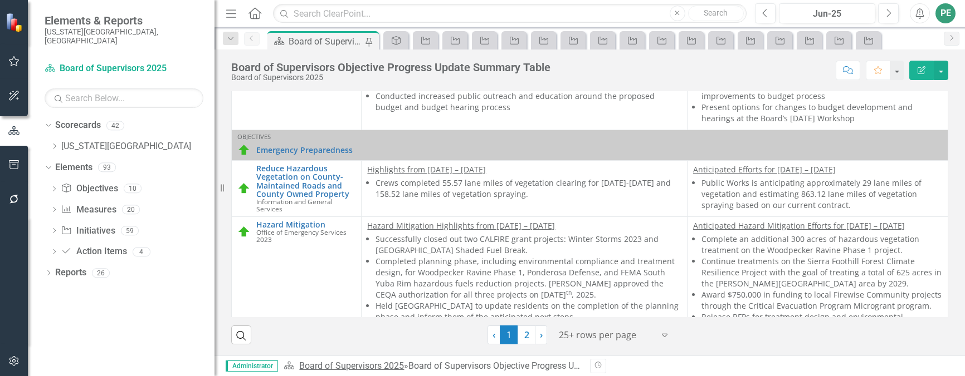
click at [396, 365] on link "Board of Supervisors 2025" at bounding box center [351, 366] width 105 height 11
click at [383, 365] on link "Board of Supervisors 2025" at bounding box center [351, 366] width 105 height 11
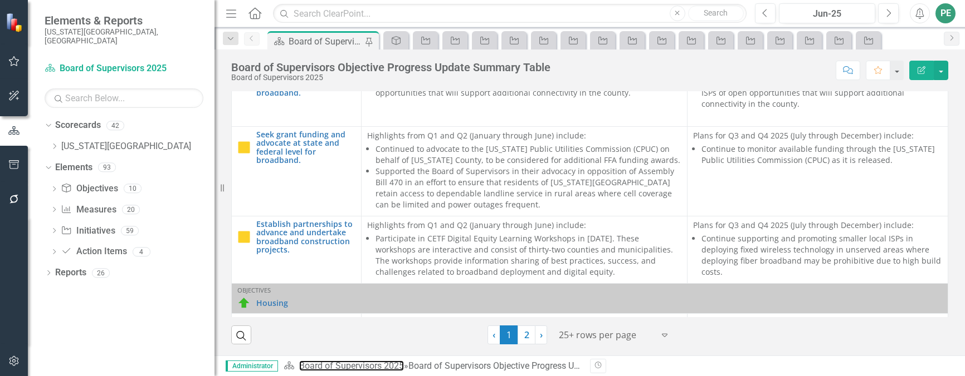
scroll to position [4296, 0]
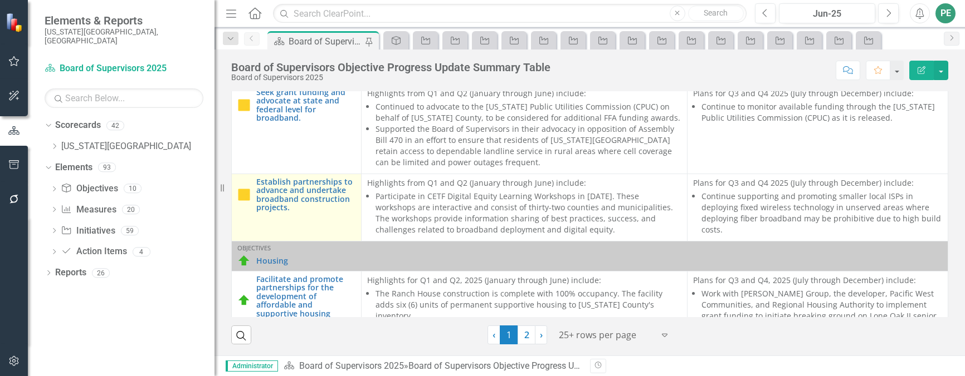
click at [305, 174] on td "Establish partnerships to advance and undertake broadband construction projects…" at bounding box center [297, 207] width 130 height 67
click at [302, 178] on link "Establish partnerships to advance and undertake broadband construction projects." at bounding box center [305, 195] width 99 height 35
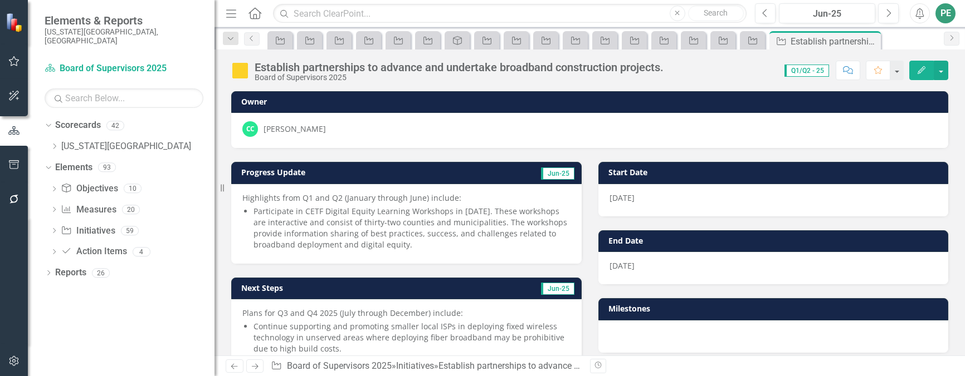
click at [920, 68] on icon "Edit" at bounding box center [921, 70] width 10 height 8
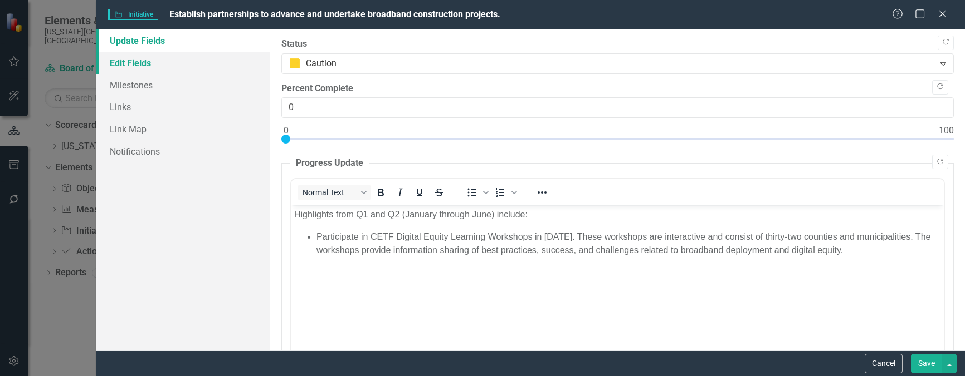
click at [158, 61] on link "Edit Fields" at bounding box center [183, 63] width 174 height 22
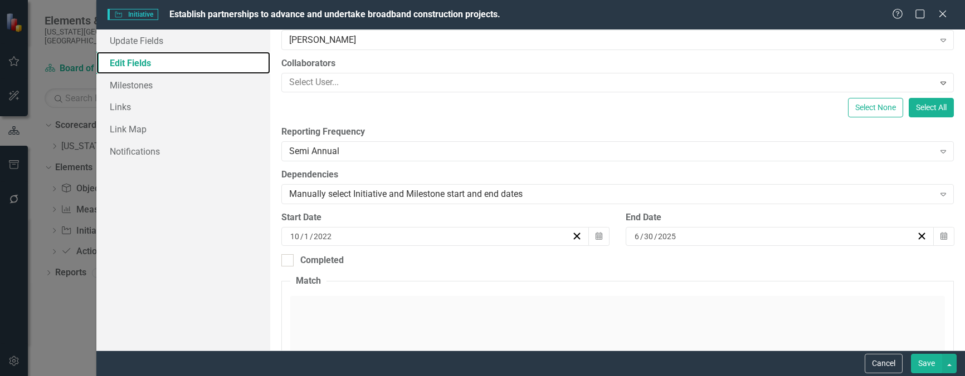
scroll to position [111, 0]
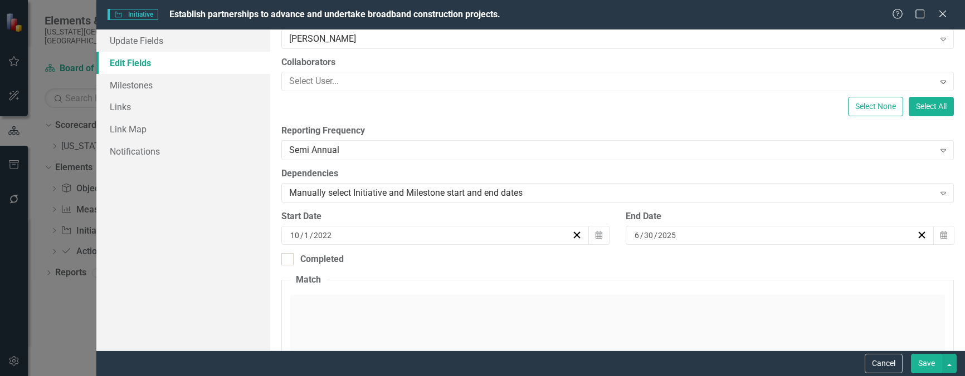
click at [933, 366] on button "Save" at bounding box center [926, 363] width 31 height 19
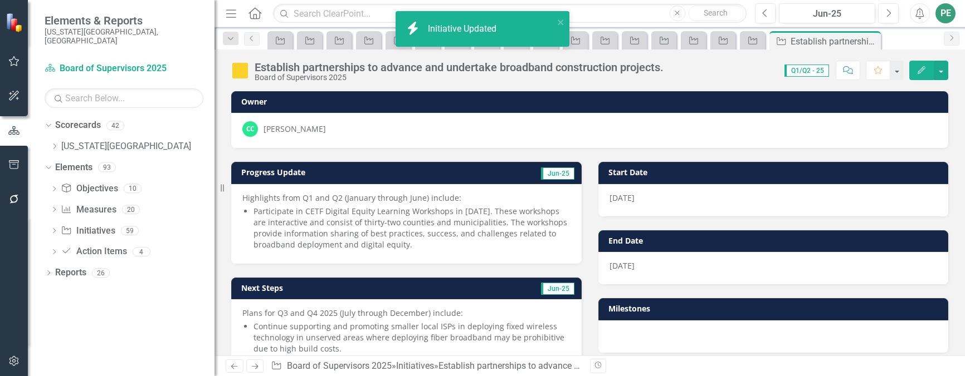
scroll to position [222, 0]
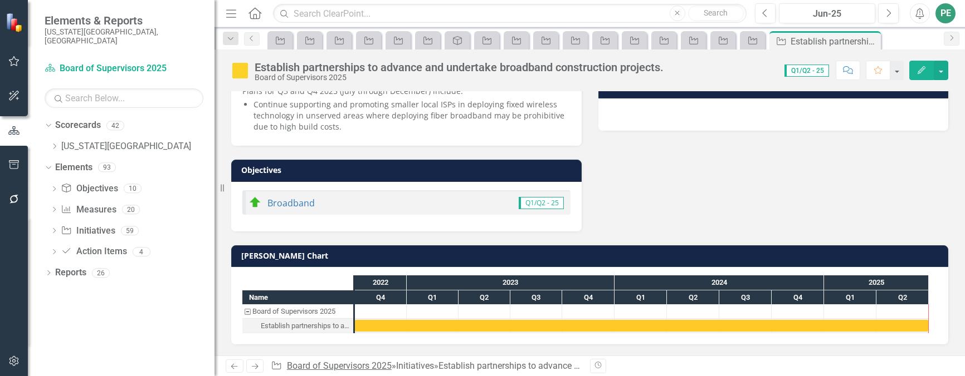
click at [364, 364] on link "Board of Supervisors 2025" at bounding box center [339, 366] width 105 height 11
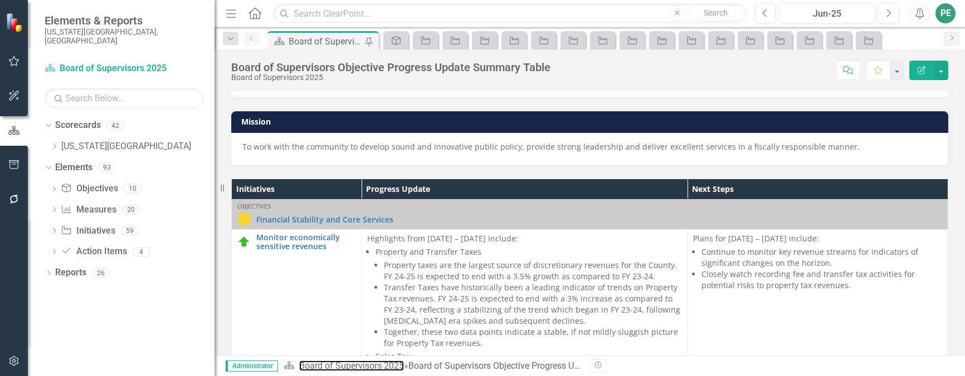
scroll to position [261, 0]
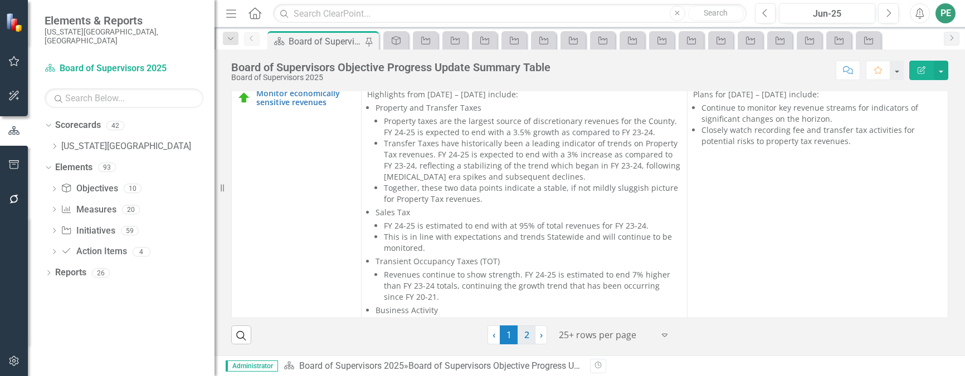
click at [522, 335] on link "2" at bounding box center [526, 335] width 18 height 19
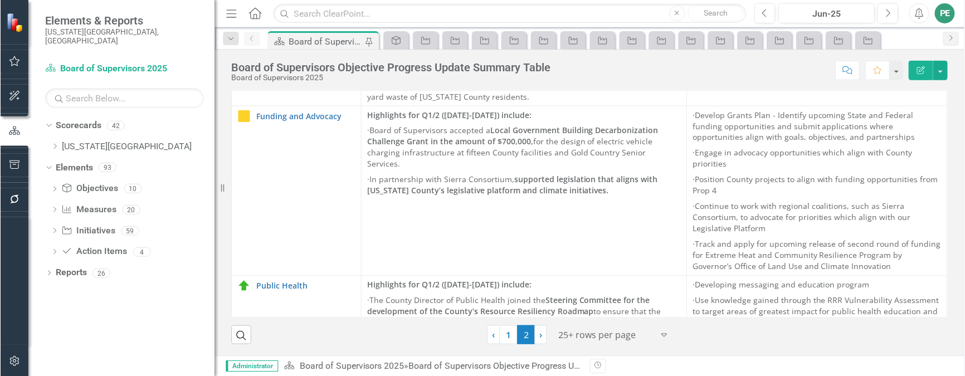
scroll to position [4332, 0]
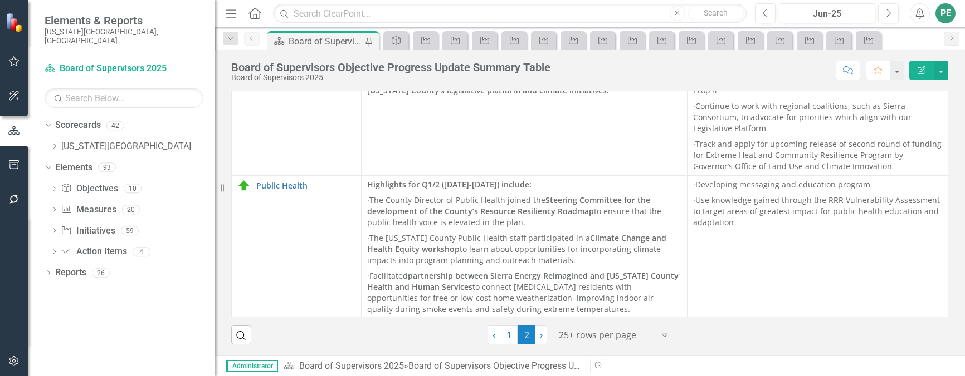
click at [252, 15] on icon "Home" at bounding box center [254, 13] width 14 height 12
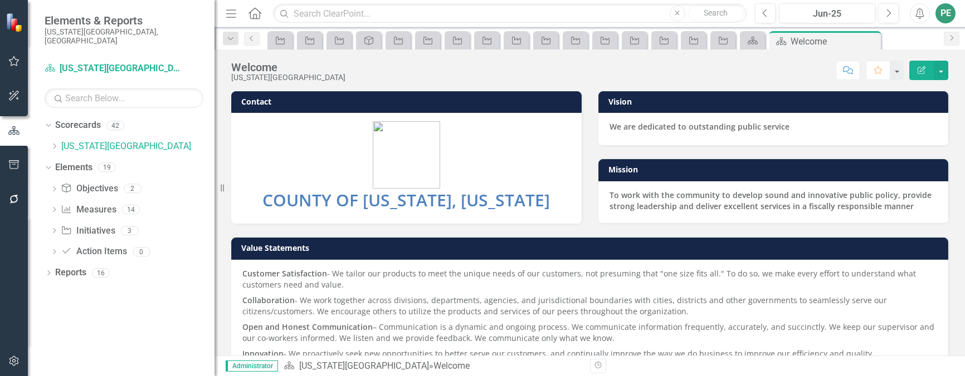
click at [9, 164] on icon "button" at bounding box center [14, 164] width 12 height 9
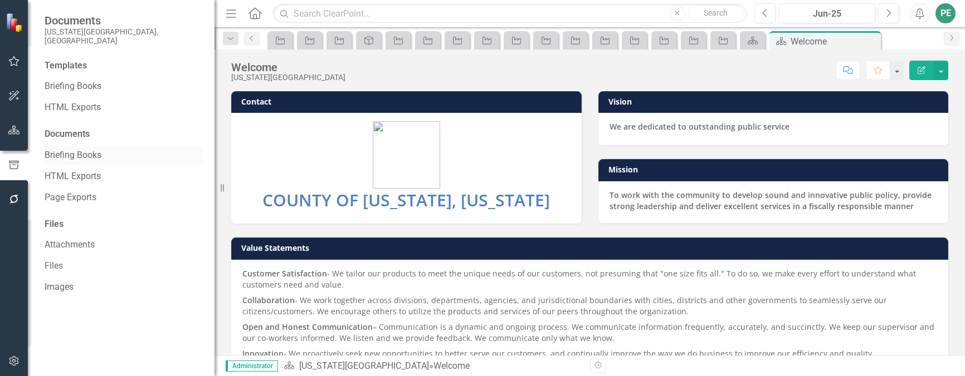
click at [81, 149] on link "Briefing Books" at bounding box center [124, 155] width 159 height 13
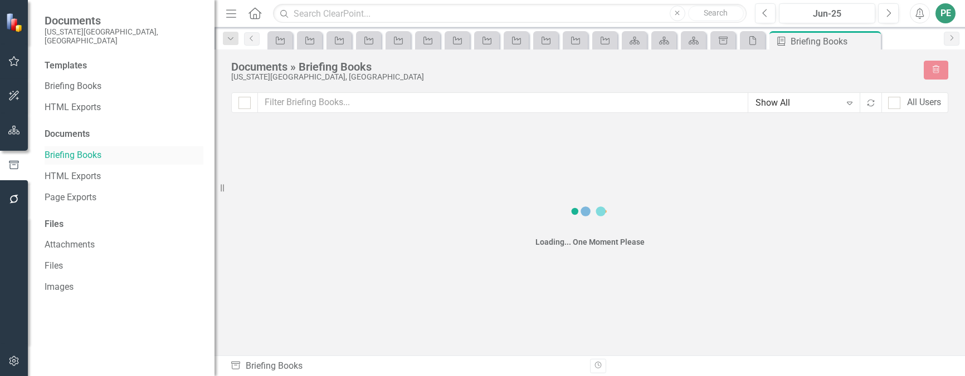
checkbox input "false"
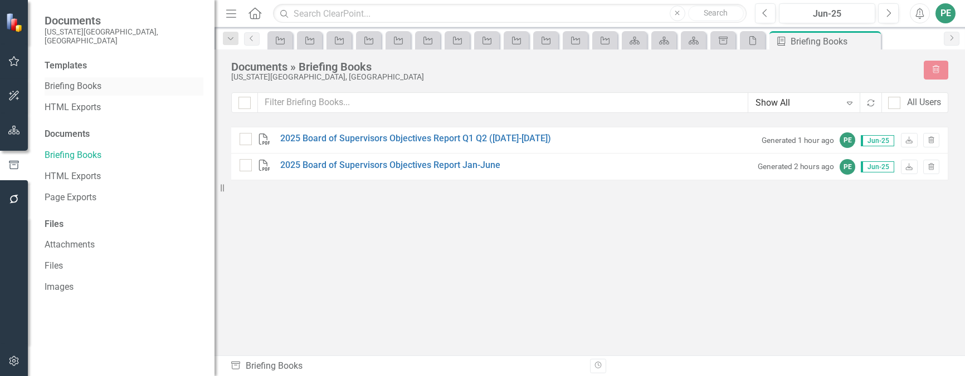
click at [85, 80] on link "Briefing Books" at bounding box center [124, 86] width 159 height 13
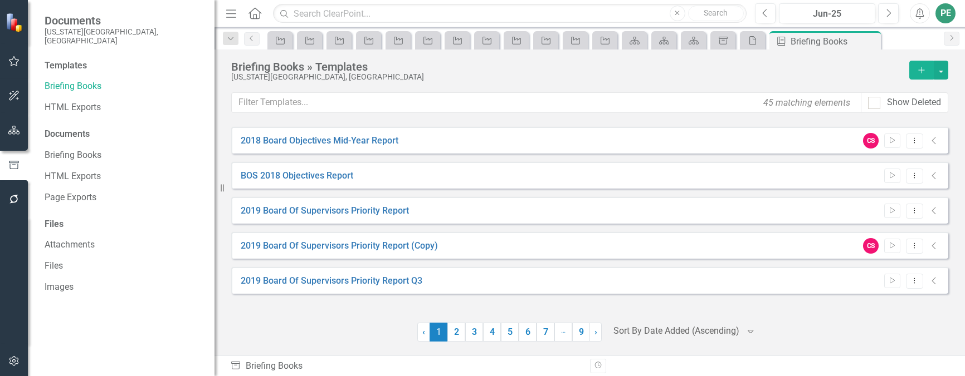
click at [645, 332] on div at bounding box center [676, 331] width 126 height 15
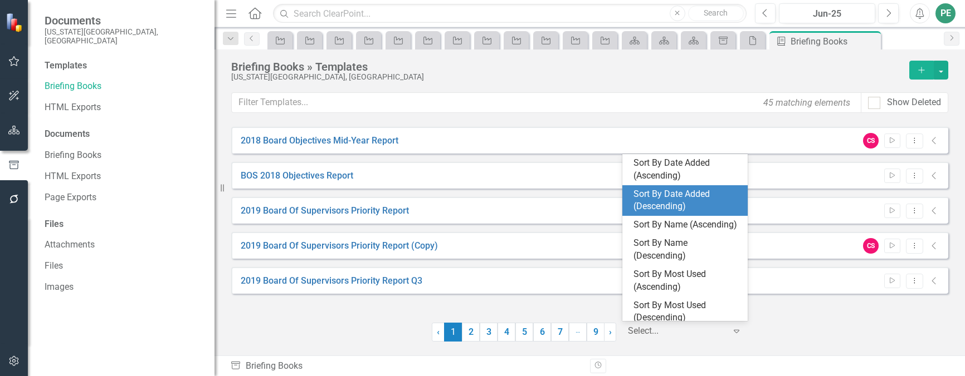
click at [654, 199] on div "Sort By Date Added (Descending)" at bounding box center [686, 201] width 107 height 26
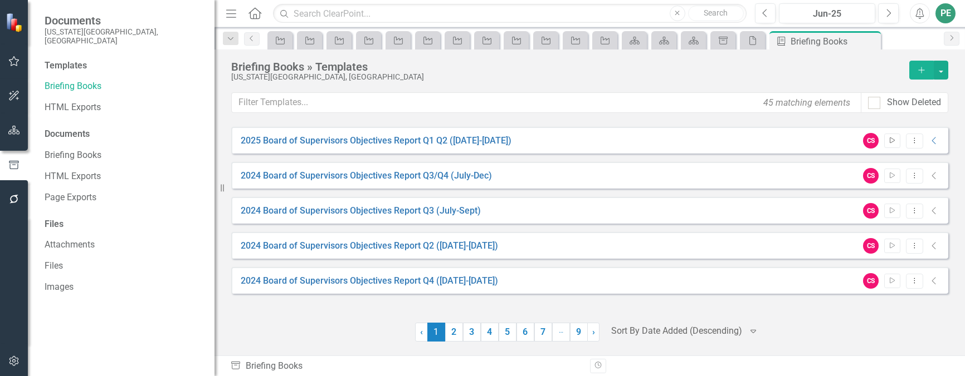
click at [890, 143] on icon "Start" at bounding box center [892, 141] width 8 height 7
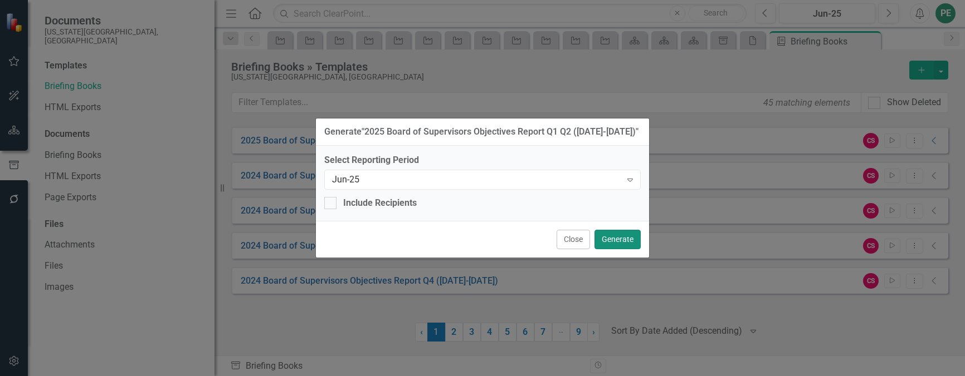
click at [623, 241] on button "Generate" at bounding box center [617, 239] width 46 height 19
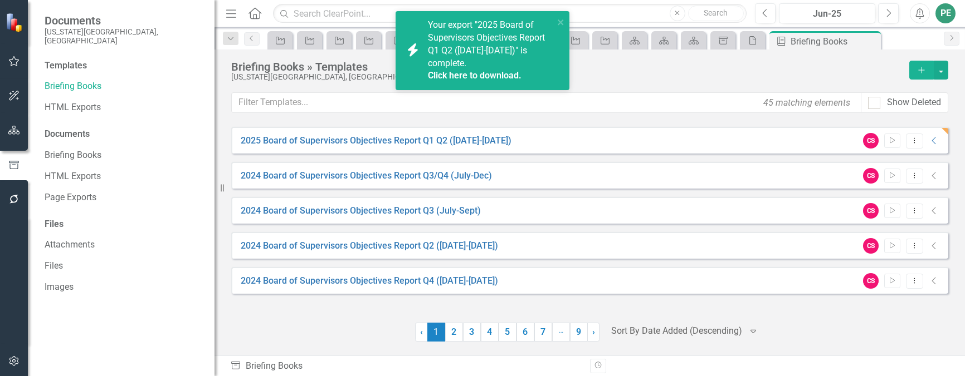
click at [485, 70] on div "Click here to download." at bounding box center [489, 76] width 123 height 13
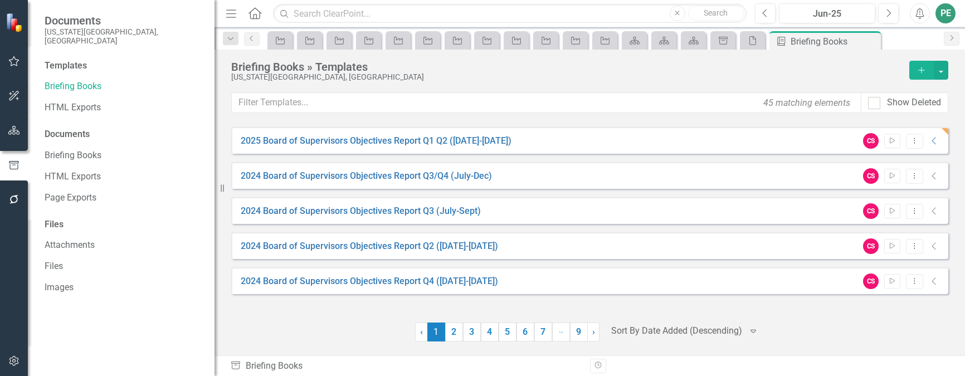
click at [256, 17] on icon at bounding box center [254, 13] width 13 height 12
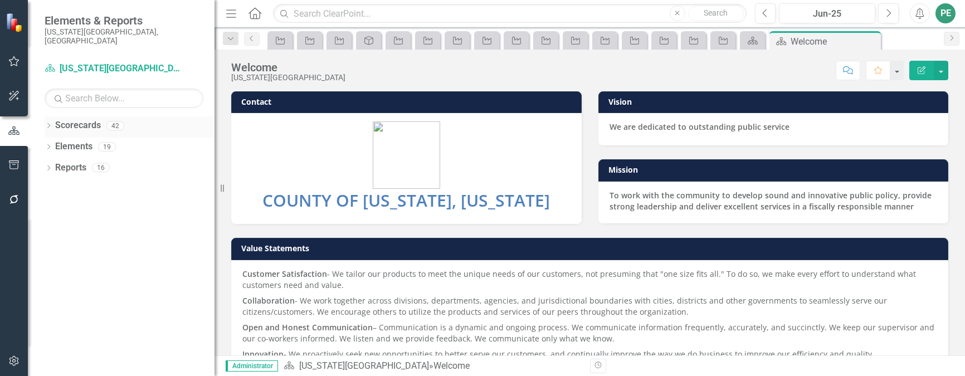
click at [84, 121] on link "Scorecards" at bounding box center [78, 125] width 46 height 13
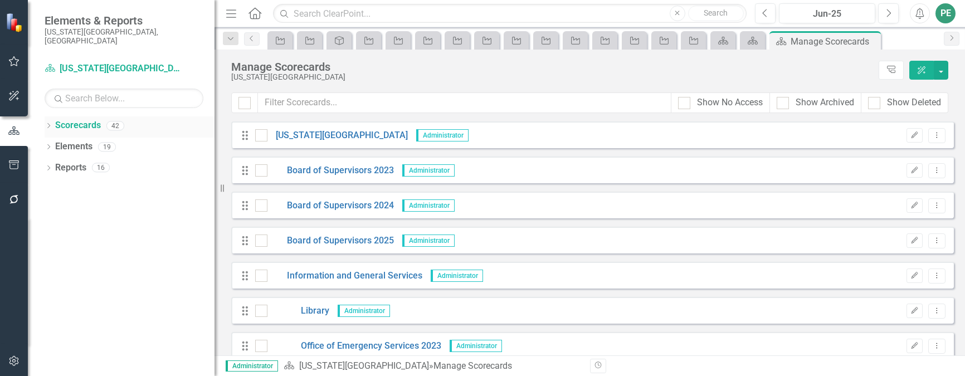
click at [49, 124] on icon "Dropdown" at bounding box center [49, 127] width 8 height 6
click at [87, 140] on link "[US_STATE][GEOGRAPHIC_DATA]" at bounding box center [137, 146] width 153 height 13
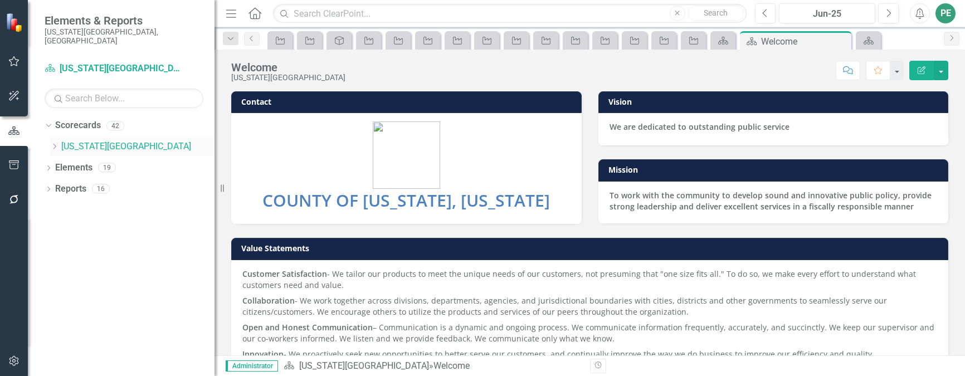
click at [56, 143] on icon "Dropdown" at bounding box center [54, 146] width 8 height 7
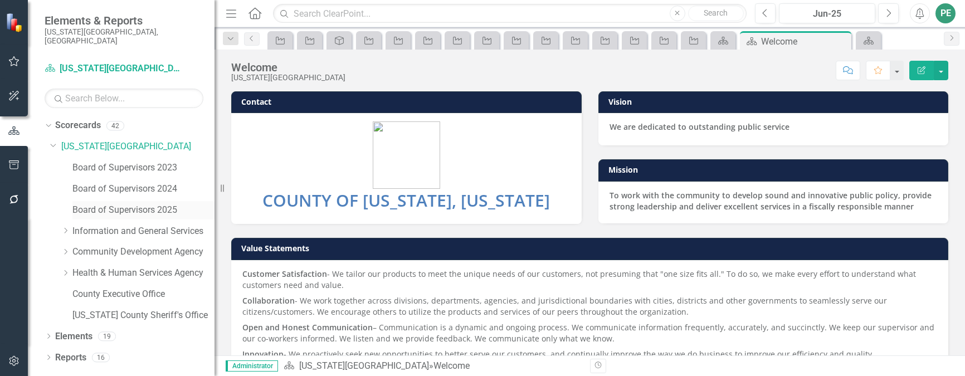
click at [111, 204] on link "Board of Supervisors 2025" at bounding box center [143, 210] width 142 height 13
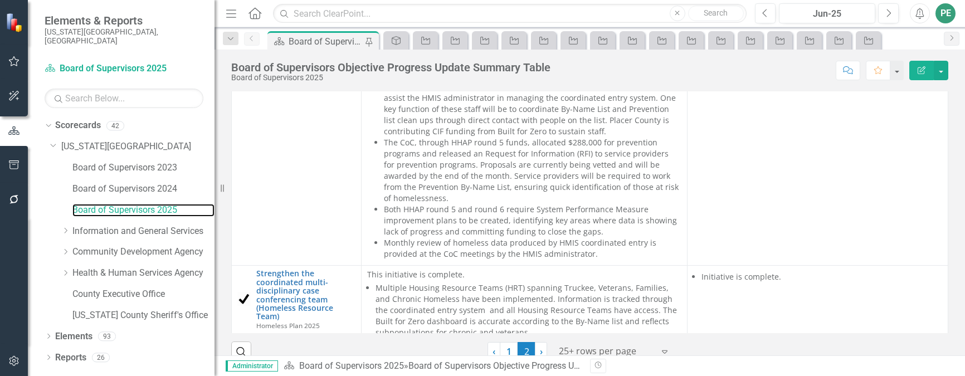
scroll to position [261, 0]
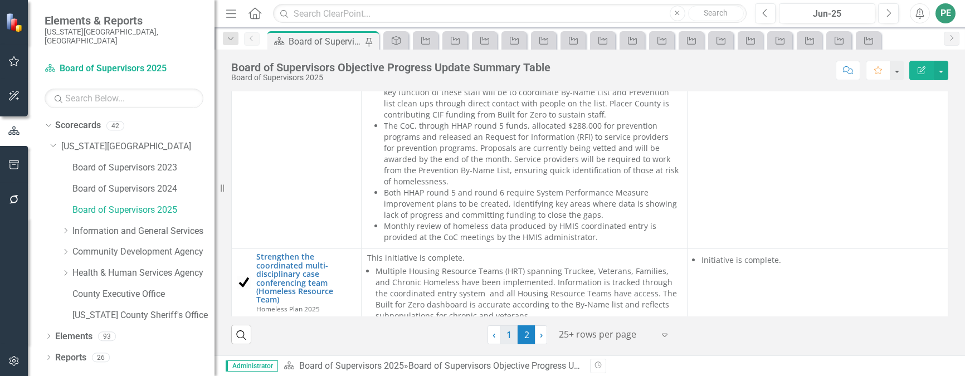
click at [500, 340] on link "1" at bounding box center [509, 334] width 18 height 19
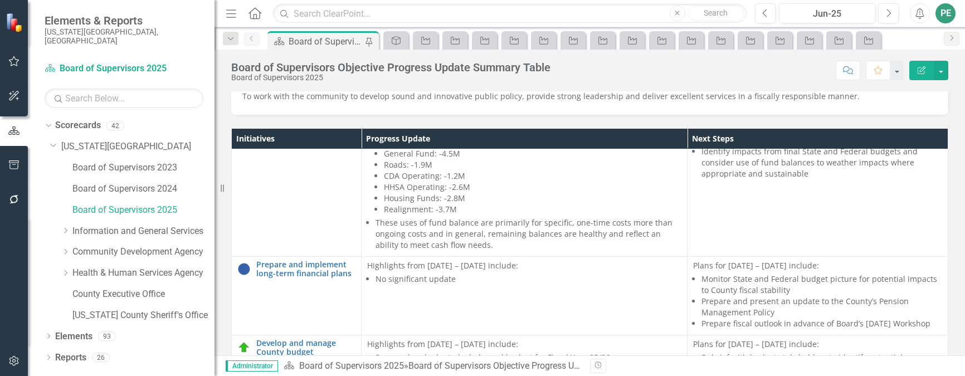
scroll to position [278, 0]
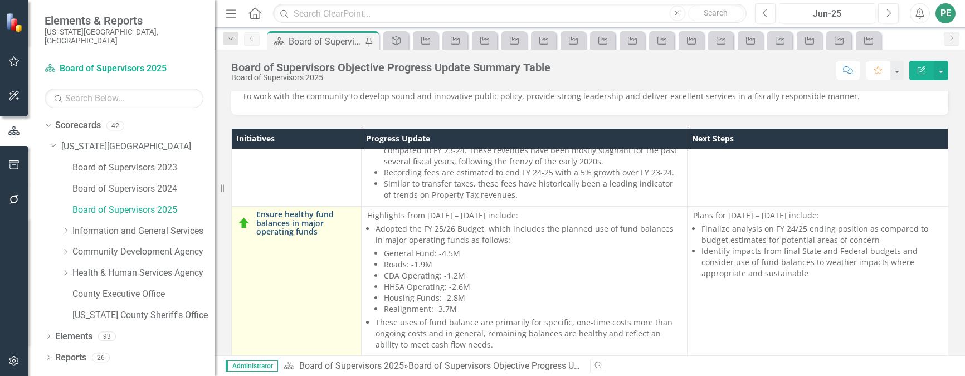
click at [302, 227] on link "Ensure healthy fund balances in major operating funds" at bounding box center [305, 223] width 99 height 26
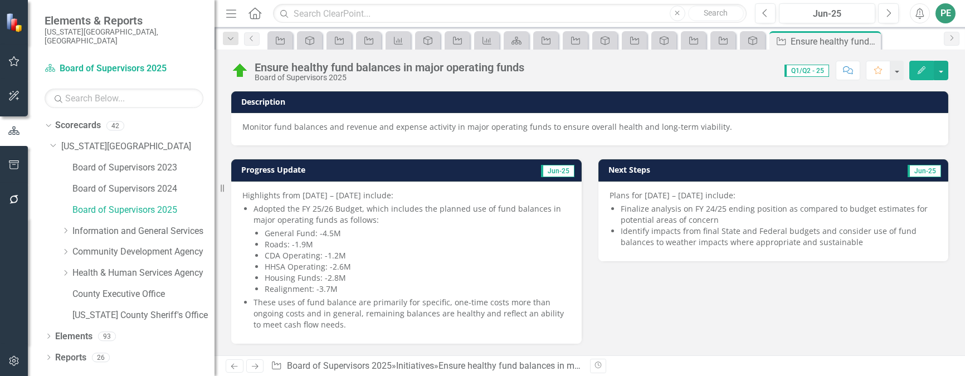
click at [918, 73] on icon "Edit" at bounding box center [921, 70] width 10 height 8
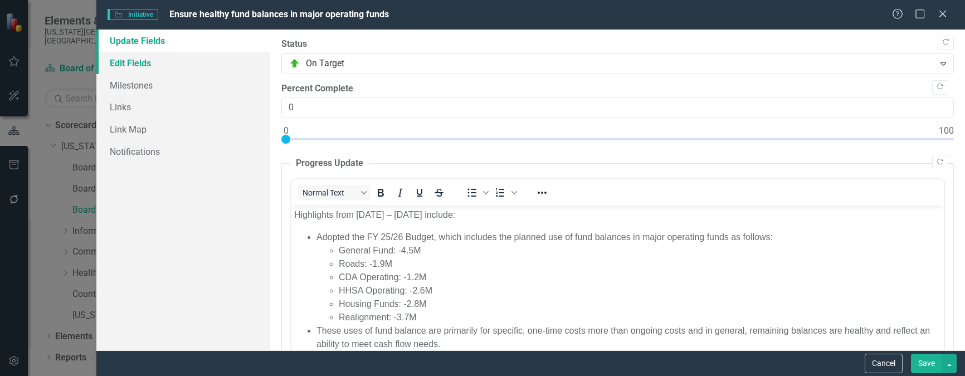
click at [153, 61] on link "Edit Fields" at bounding box center [183, 63] width 174 height 22
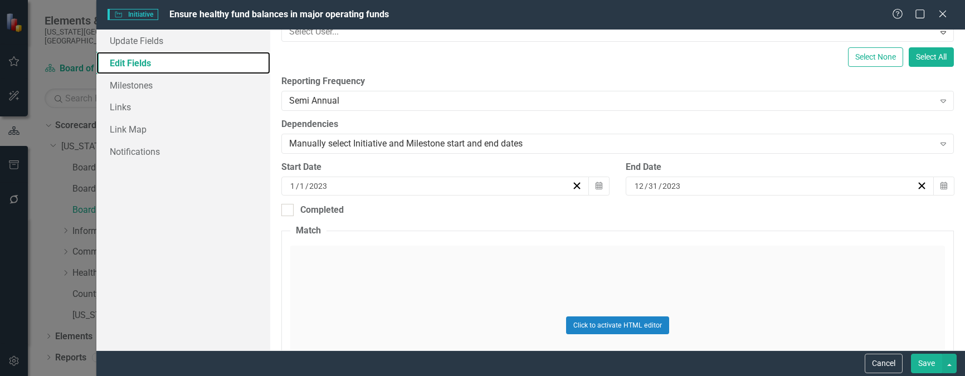
scroll to position [167, 0]
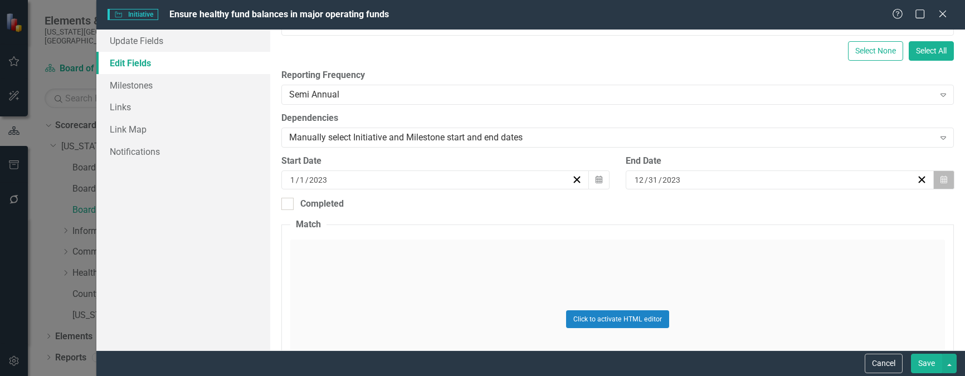
click at [940, 179] on icon "button" at bounding box center [943, 179] width 7 height 8
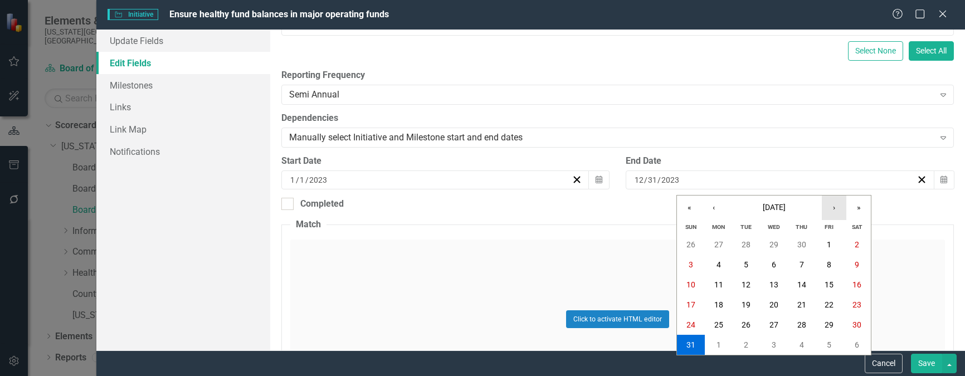
click at [840, 207] on button "›" at bounding box center [833, 207] width 25 height 25
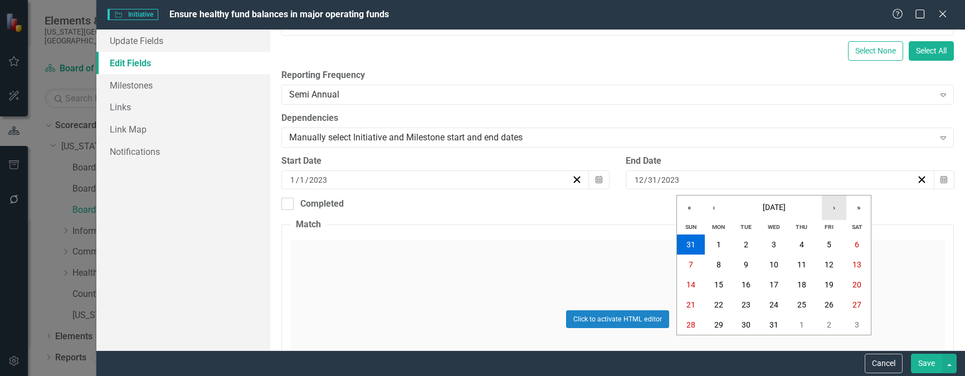
click at [840, 207] on button "›" at bounding box center [833, 207] width 25 height 25
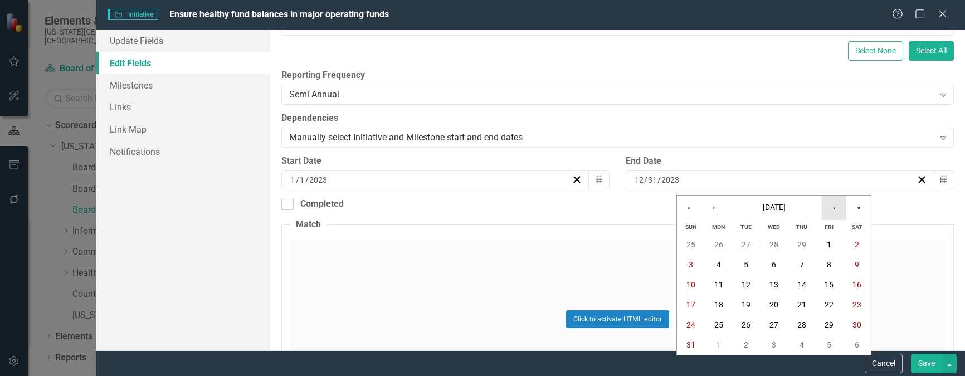
click at [840, 207] on button "›" at bounding box center [833, 207] width 25 height 25
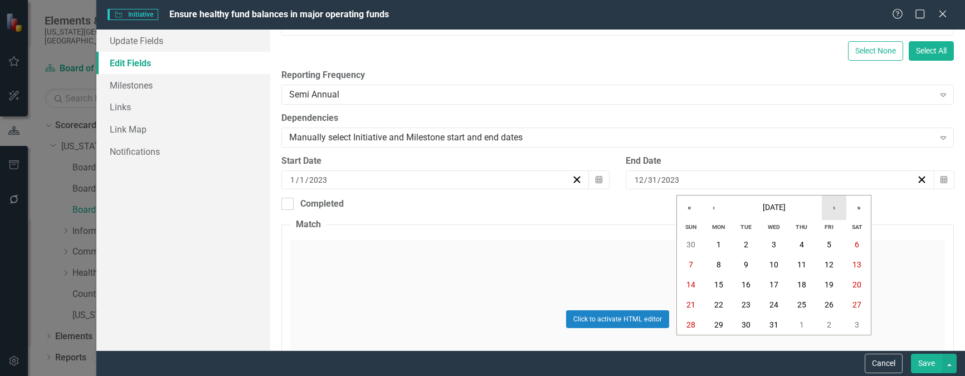
click at [840, 207] on button "›" at bounding box center [833, 207] width 25 height 25
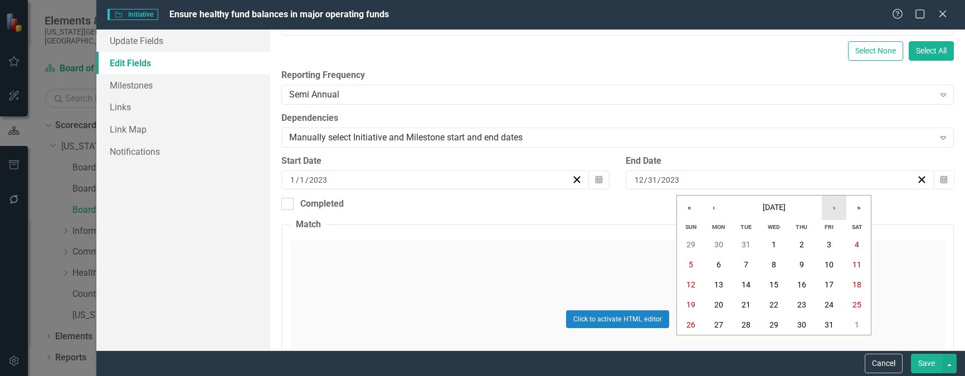
click at [840, 207] on button "›" at bounding box center [833, 207] width 25 height 25
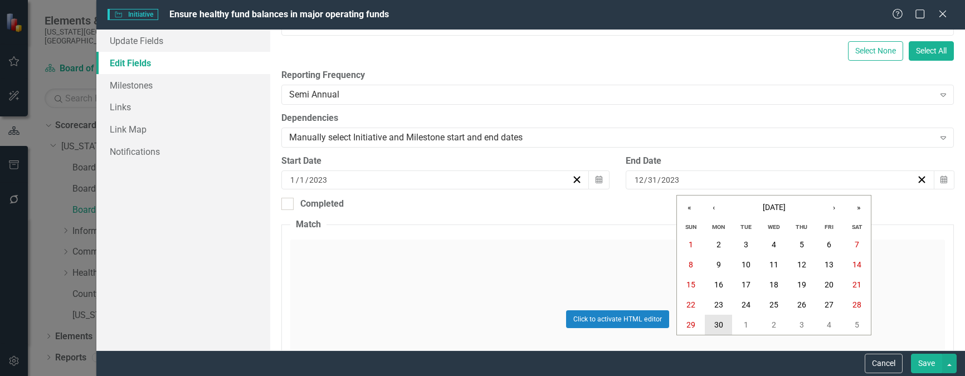
click at [717, 324] on abbr "30" at bounding box center [718, 324] width 9 height 9
click at [919, 362] on button "Save" at bounding box center [926, 363] width 31 height 19
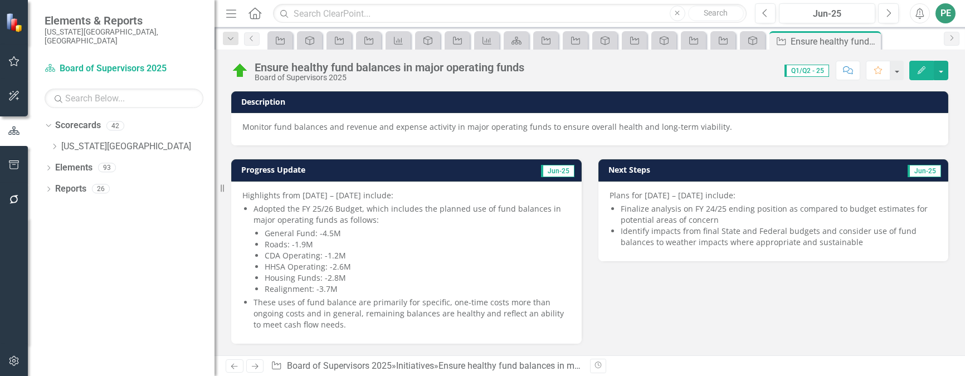
click at [258, 365] on icon "Next" at bounding box center [254, 366] width 9 height 7
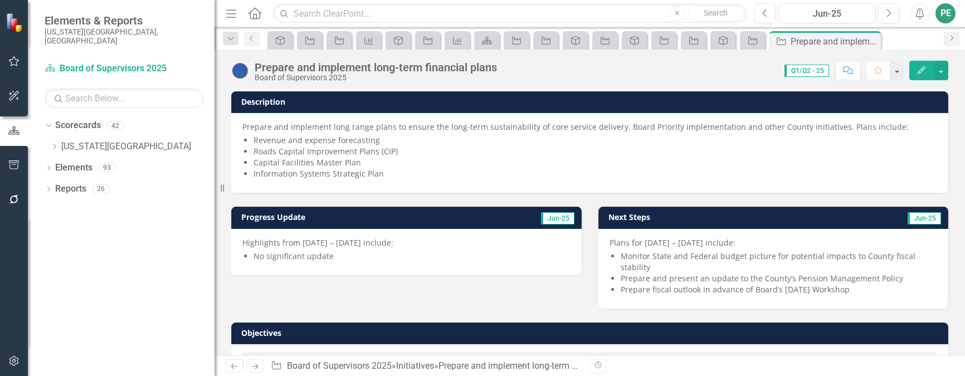
click at [925, 74] on button "Edit" at bounding box center [921, 70] width 25 height 19
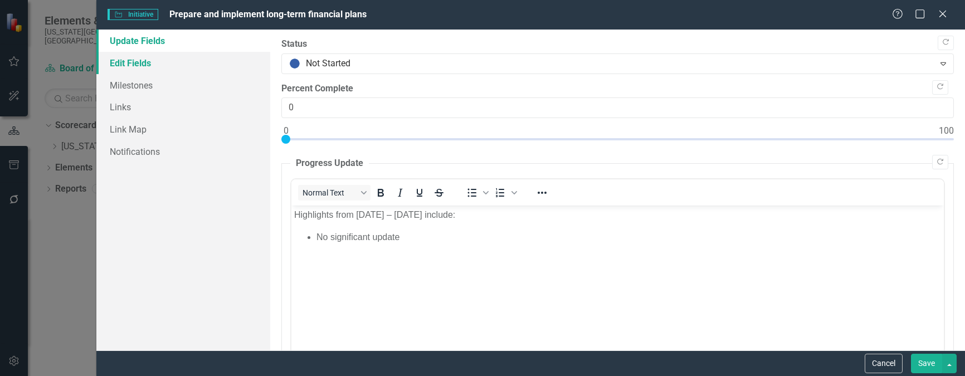
click at [135, 58] on link "Edit Fields" at bounding box center [183, 63] width 174 height 22
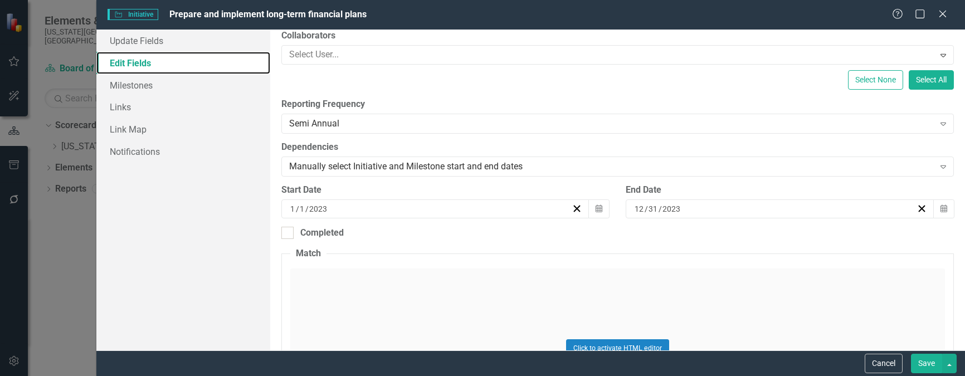
scroll to position [167, 0]
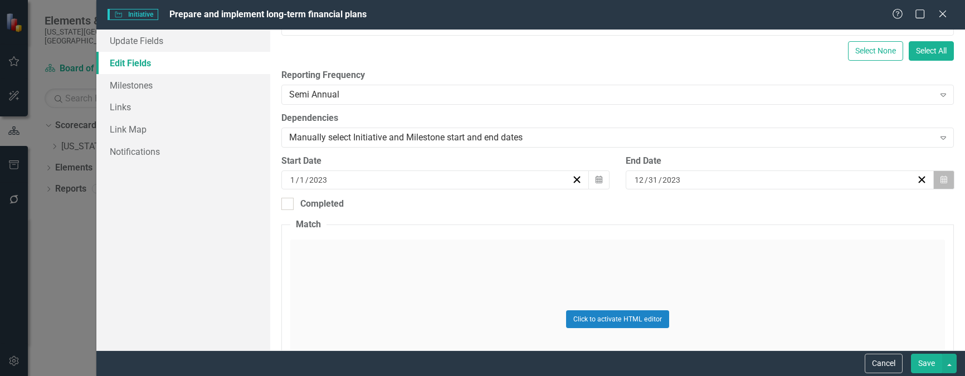
click at [940, 179] on icon "button" at bounding box center [943, 179] width 7 height 8
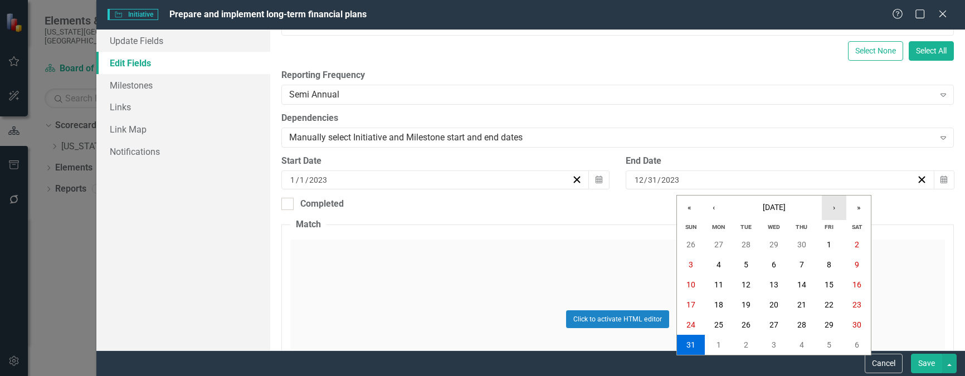
click at [835, 207] on button "›" at bounding box center [833, 207] width 25 height 25
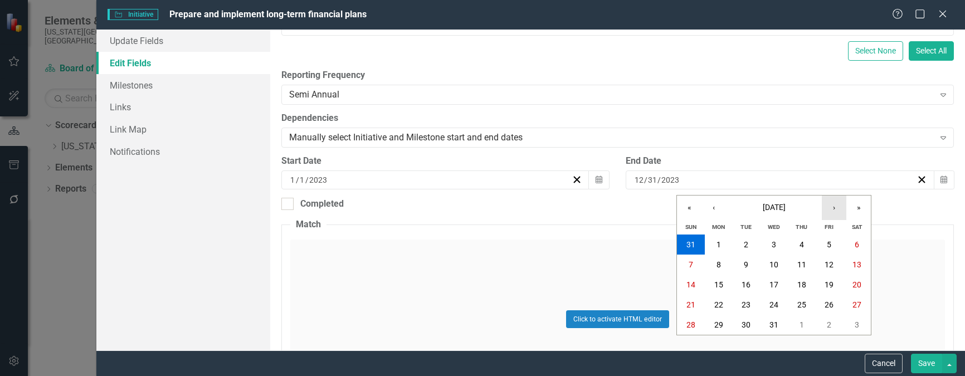
click at [835, 207] on button "›" at bounding box center [833, 207] width 25 height 25
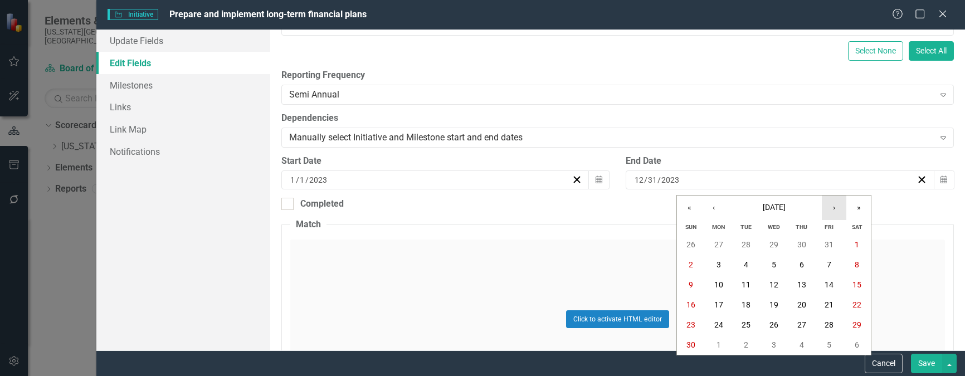
click at [835, 207] on button "›" at bounding box center [833, 207] width 25 height 25
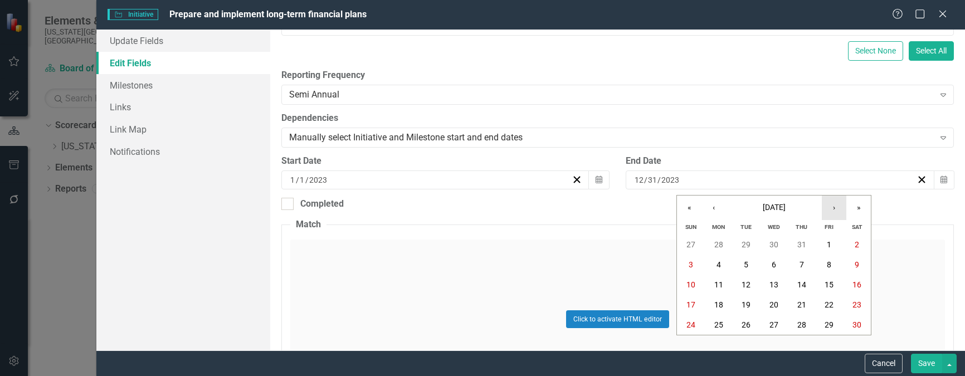
click at [835, 207] on button "›" at bounding box center [833, 207] width 25 height 25
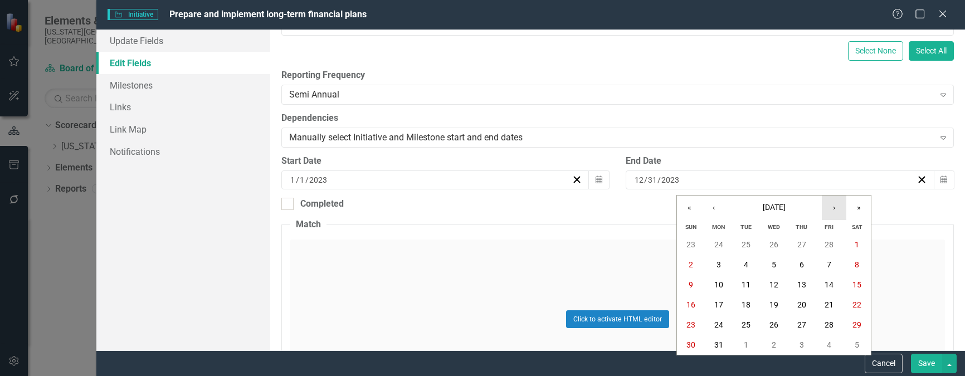
click at [835, 207] on button "›" at bounding box center [833, 207] width 25 height 25
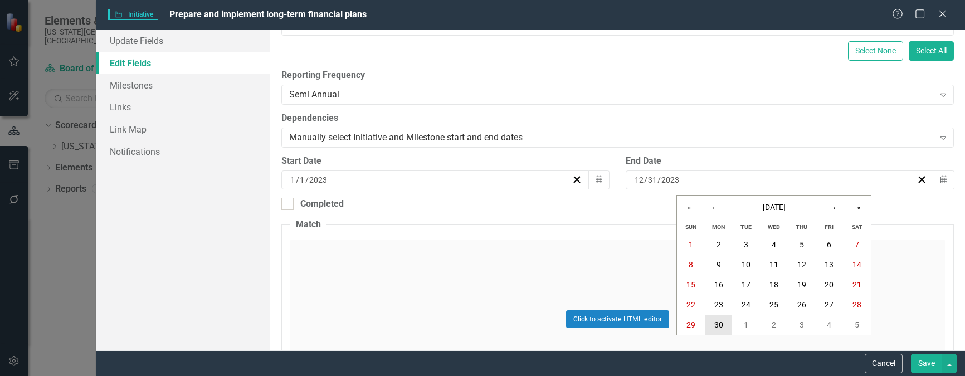
click at [717, 320] on abbr "30" at bounding box center [718, 324] width 9 height 9
click at [925, 365] on button "Save" at bounding box center [926, 363] width 31 height 19
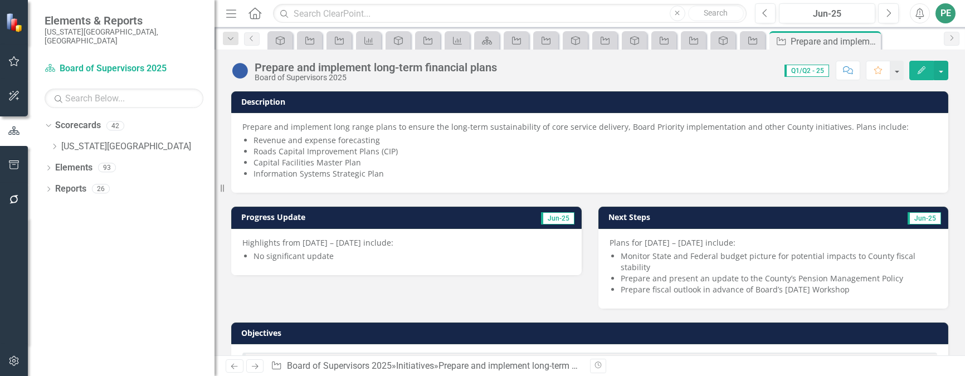
click at [257, 365] on icon "Next" at bounding box center [254, 366] width 9 height 7
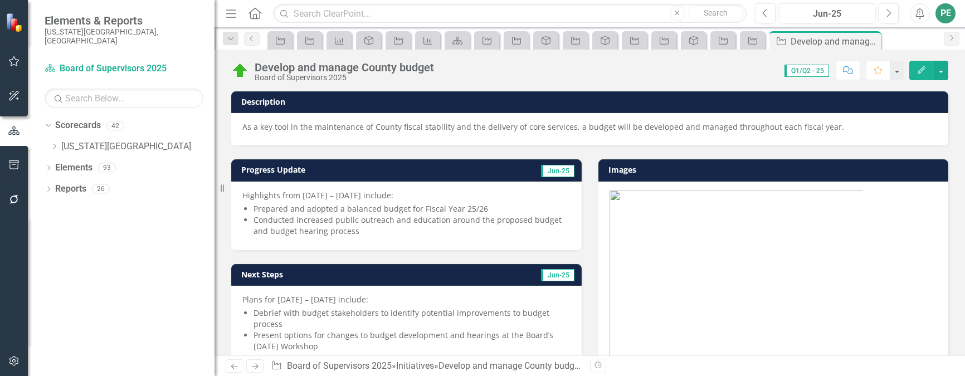
click at [922, 73] on icon "Edit" at bounding box center [921, 70] width 10 height 8
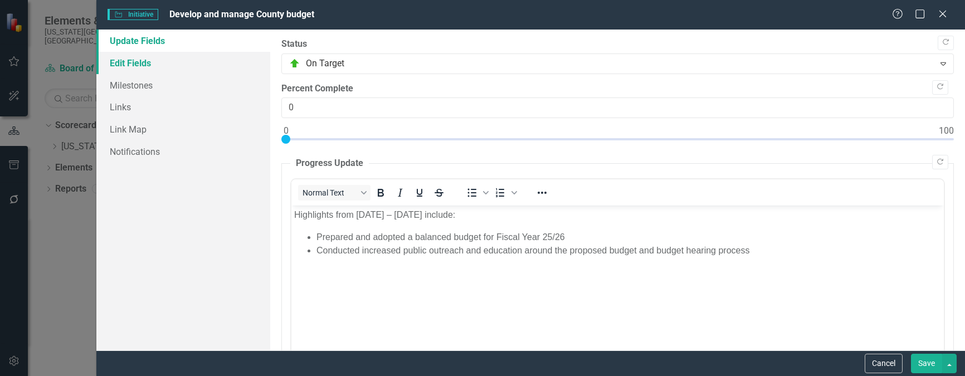
click at [121, 61] on link "Edit Fields" at bounding box center [183, 63] width 174 height 22
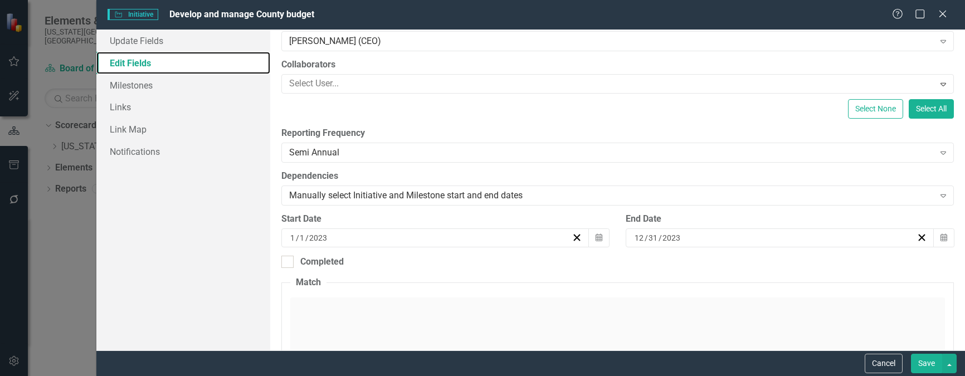
scroll to position [111, 0]
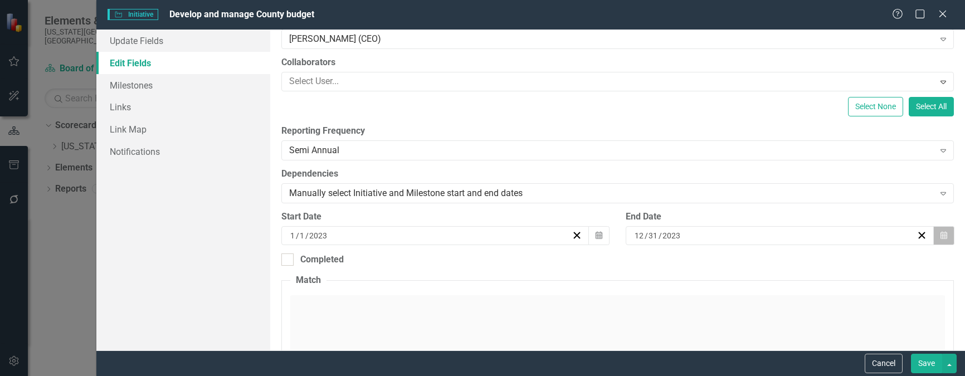
click at [938, 234] on button "Calendar" at bounding box center [943, 235] width 21 height 19
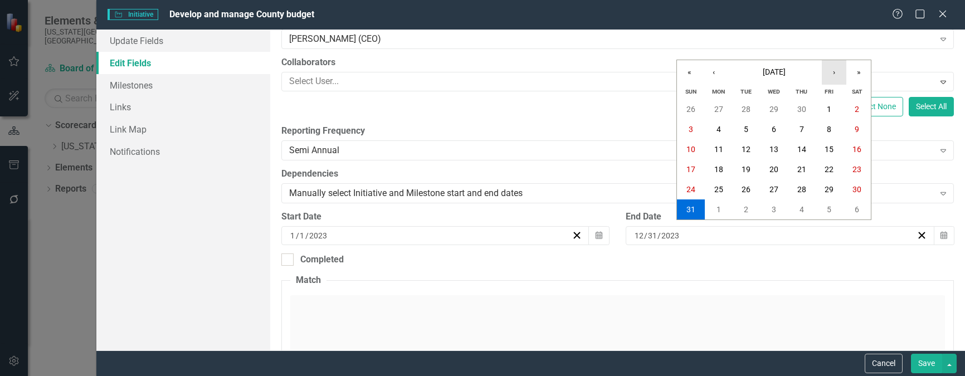
click at [833, 70] on button "›" at bounding box center [833, 72] width 25 height 25
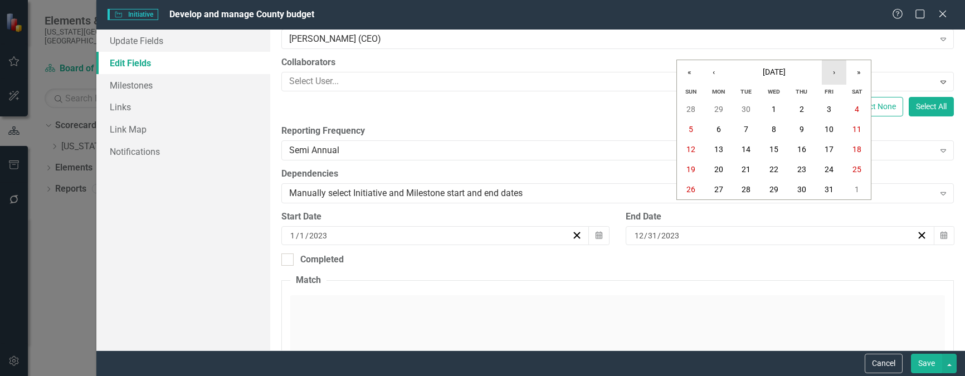
click at [833, 70] on button "›" at bounding box center [833, 72] width 25 height 25
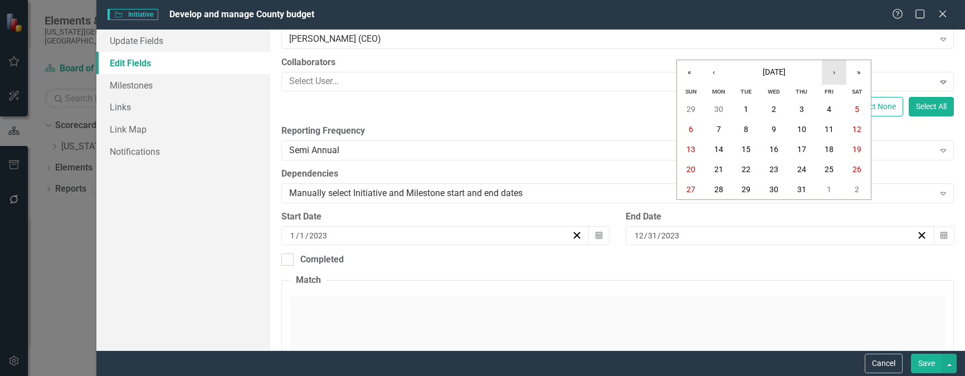
click at [833, 70] on button "›" at bounding box center [833, 72] width 25 height 25
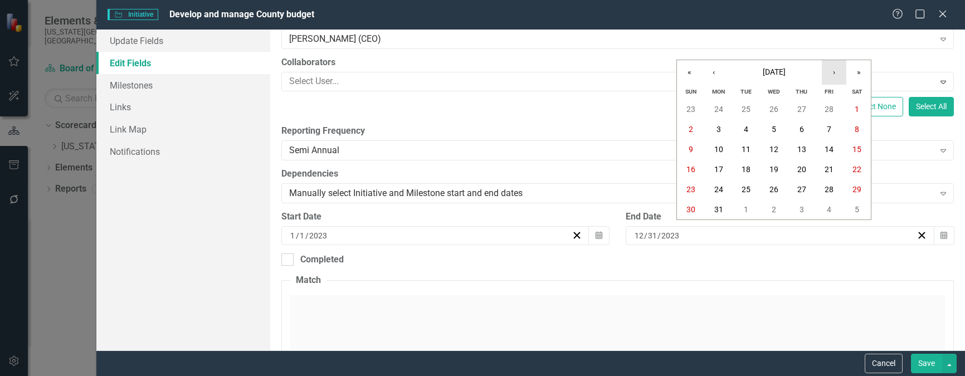
click at [833, 70] on button "›" at bounding box center [833, 72] width 25 height 25
click at [724, 69] on button "‹" at bounding box center [713, 72] width 25 height 25
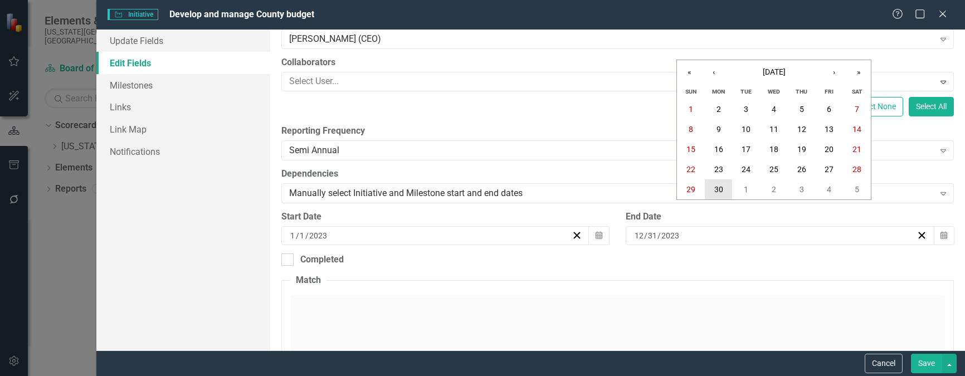
click at [716, 187] on abbr "30" at bounding box center [718, 189] width 9 height 9
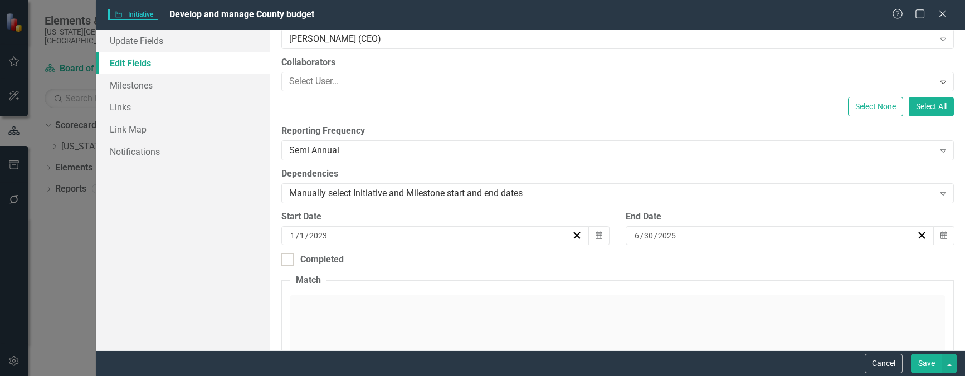
click at [927, 364] on button "Save" at bounding box center [926, 363] width 31 height 19
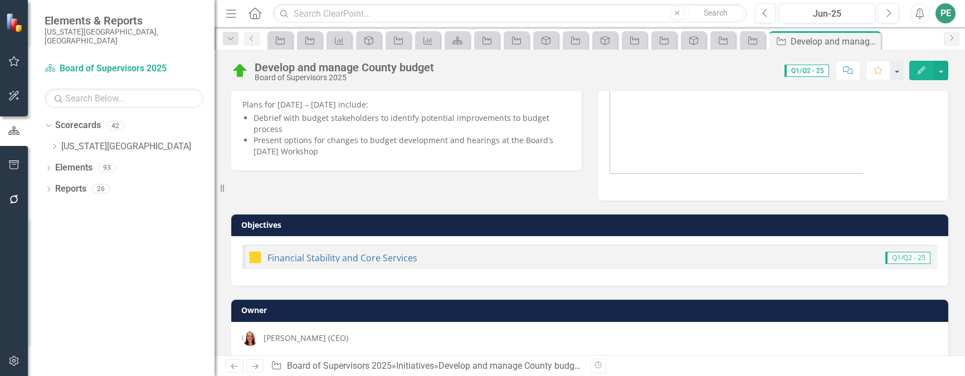
scroll to position [208, 0]
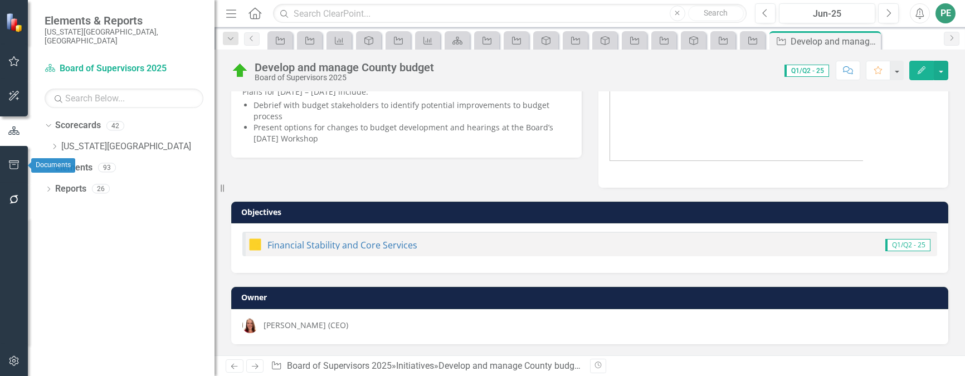
click at [11, 173] on button "button" at bounding box center [14, 165] width 25 height 23
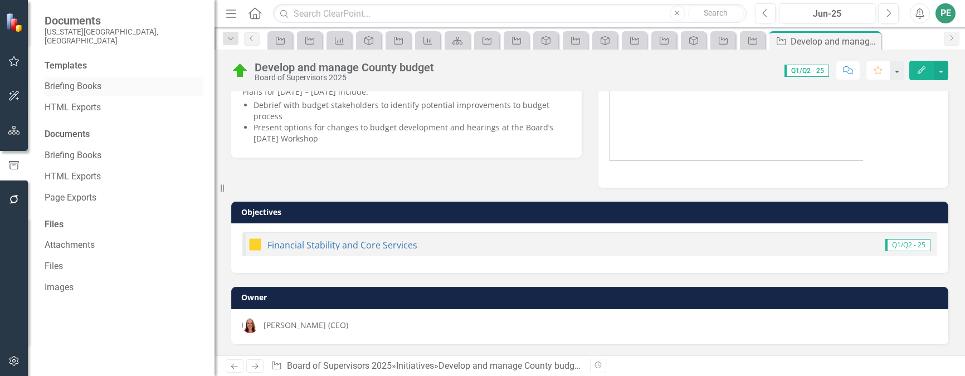
click at [62, 80] on link "Briefing Books" at bounding box center [124, 86] width 159 height 13
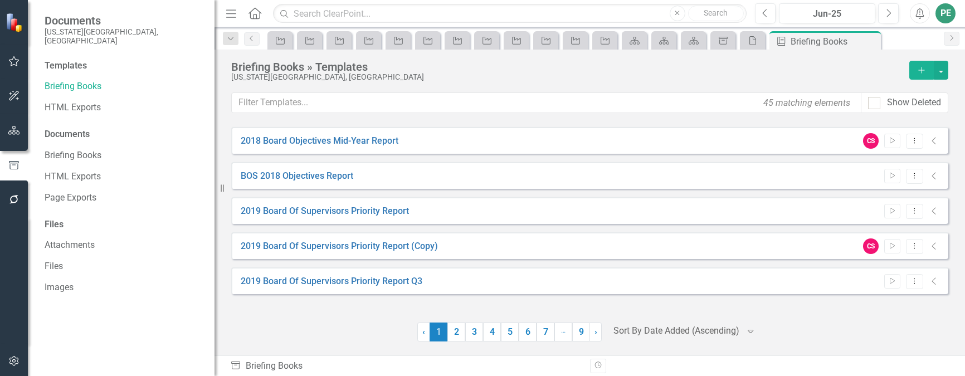
click at [659, 330] on div at bounding box center [676, 331] width 126 height 15
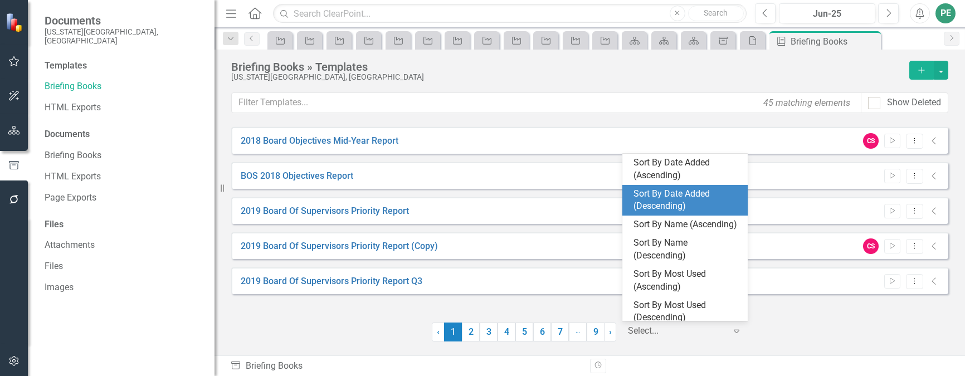
click at [687, 195] on div "Sort By Date Added (Descending)" at bounding box center [686, 201] width 107 height 26
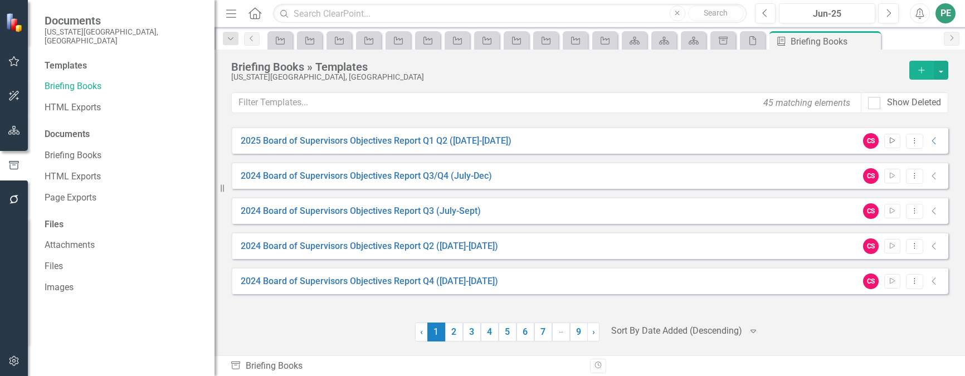
click at [895, 135] on button "Start" at bounding box center [892, 141] width 16 height 14
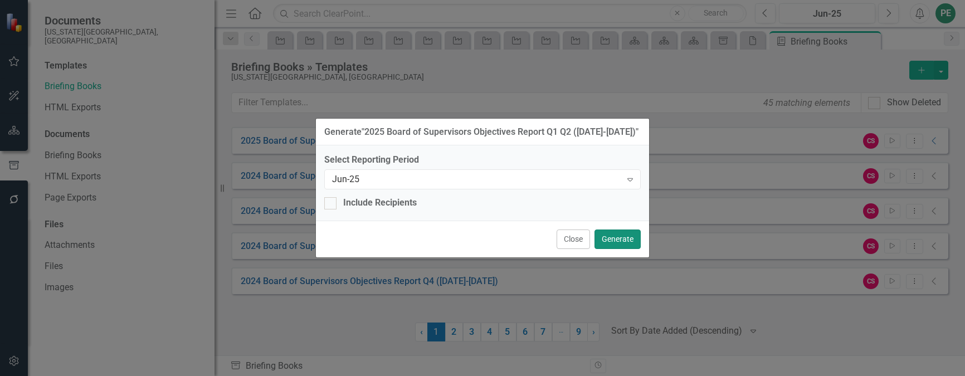
click at [615, 243] on button "Generate" at bounding box center [617, 238] width 46 height 19
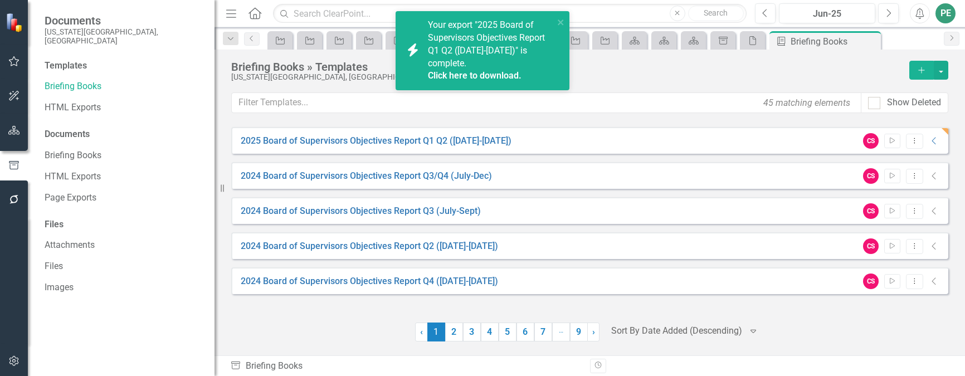
click at [478, 73] on link "Click here to download." at bounding box center [475, 75] width 94 height 11
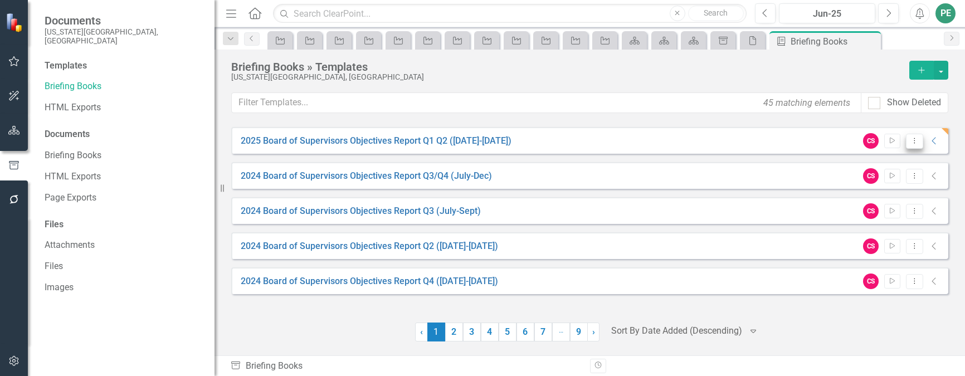
click at [914, 138] on icon at bounding box center [913, 141] width 1 height 6
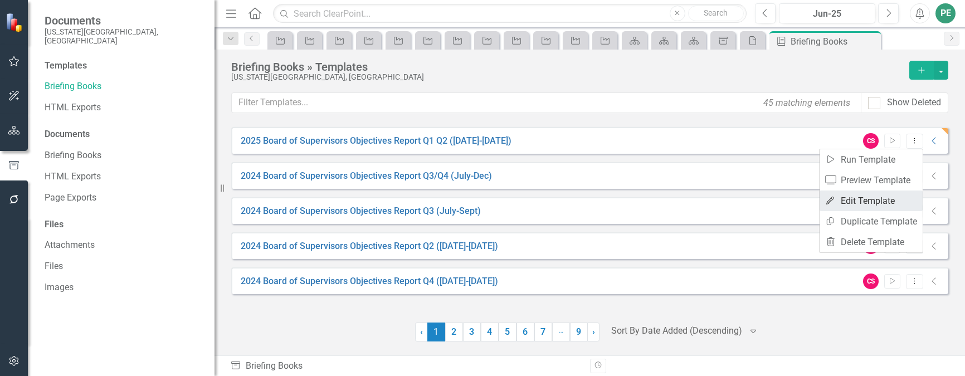
click at [862, 197] on link "Edit Edit Template" at bounding box center [870, 200] width 103 height 21
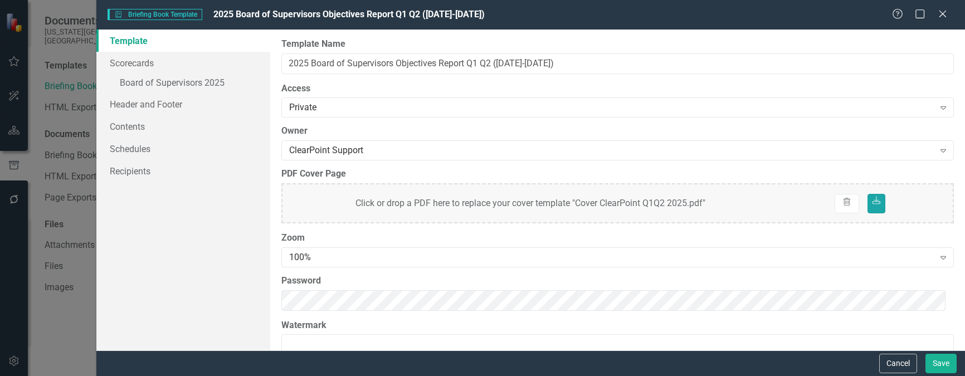
click at [871, 201] on icon "Download" at bounding box center [876, 201] width 10 height 8
click at [847, 202] on button "Trash" at bounding box center [846, 203] width 25 height 19
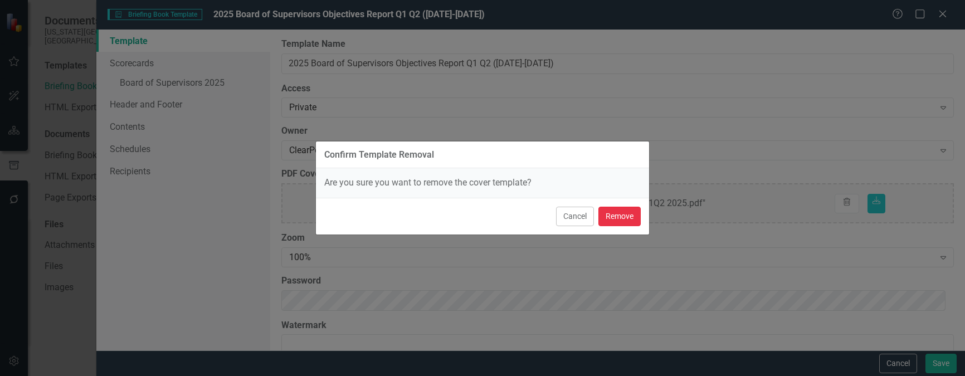
click at [617, 218] on button "Remove" at bounding box center [619, 216] width 42 height 19
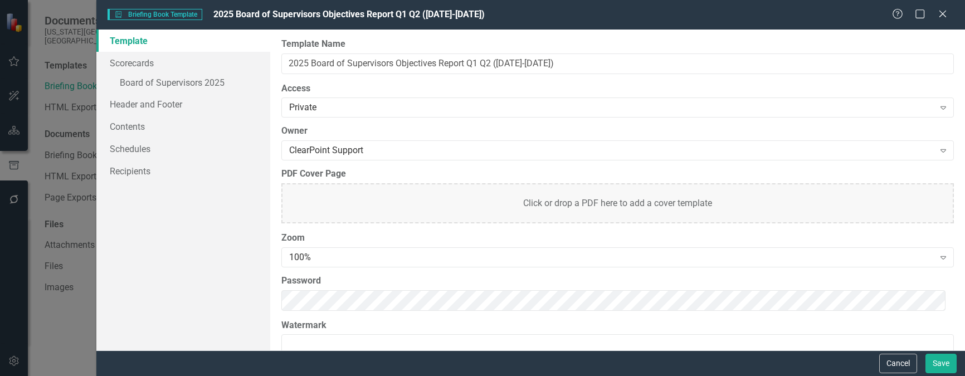
click at [620, 206] on div "Click or drop a PDF here to add a cover template" at bounding box center [617, 203] width 672 height 40
click at [774, 210] on div "Click or drop a PDF here to replace your cover template "Working Draft 2025 Cle…" at bounding box center [617, 203] width 672 height 40
click at [951, 361] on button "Save" at bounding box center [940, 363] width 31 height 19
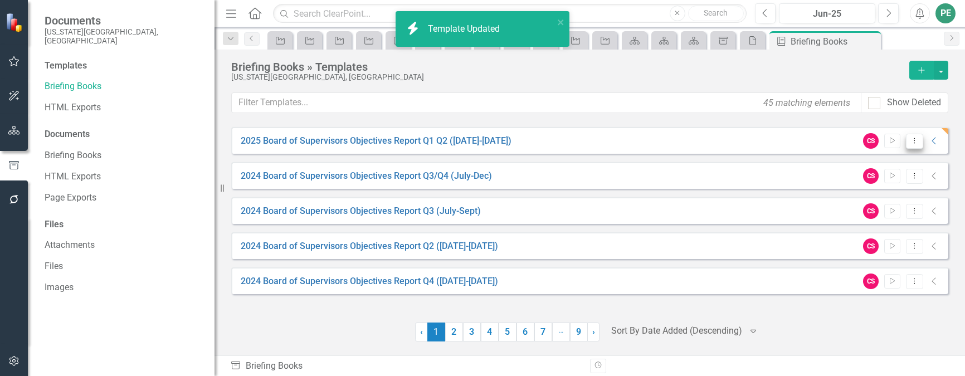
click at [913, 135] on button "Dropdown Menu" at bounding box center [914, 141] width 17 height 15
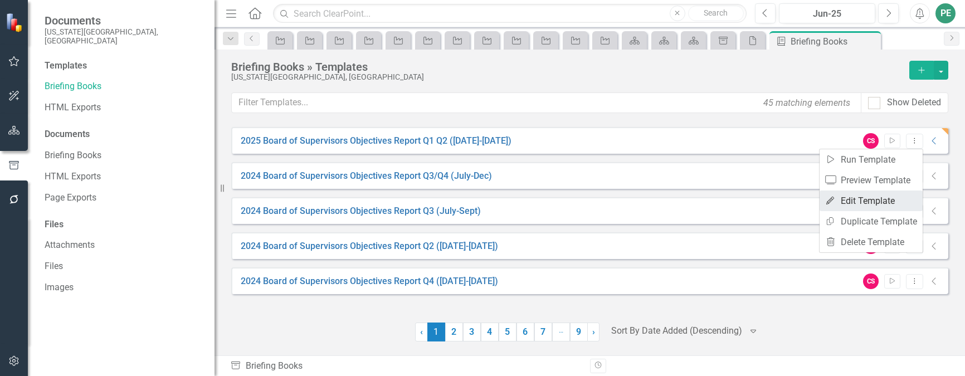
click at [857, 196] on link "Edit Edit Template" at bounding box center [870, 200] width 103 height 21
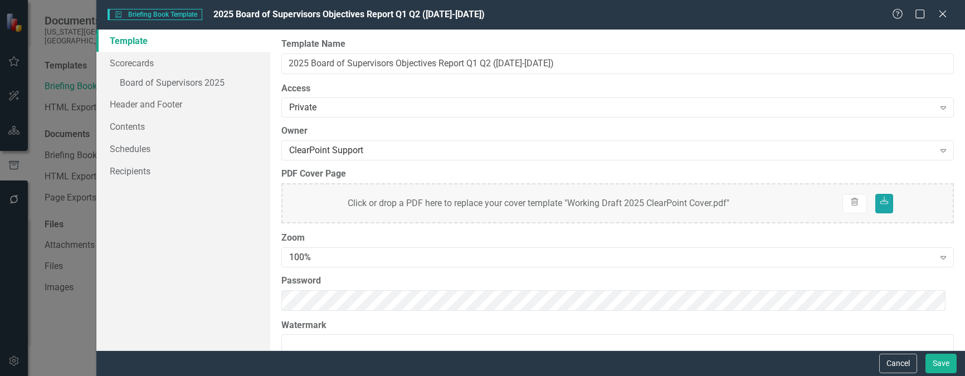
click at [879, 205] on icon "Download" at bounding box center [884, 201] width 10 height 8
click at [850, 200] on icon "Trash" at bounding box center [854, 203] width 10 height 8
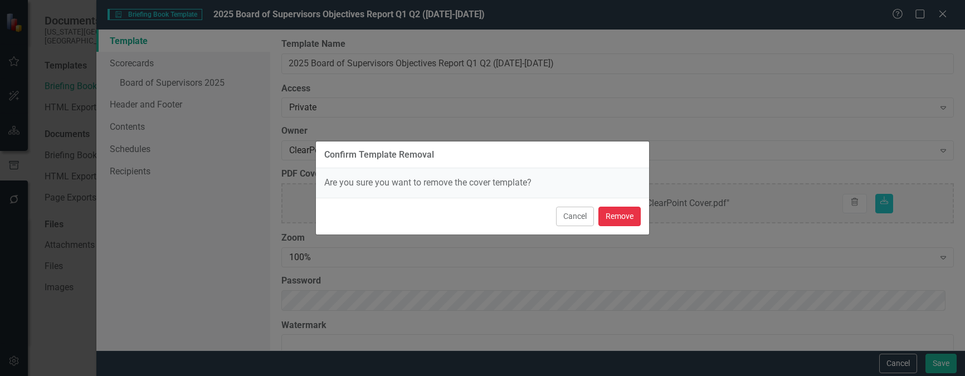
click at [618, 211] on button "Remove" at bounding box center [619, 216] width 42 height 19
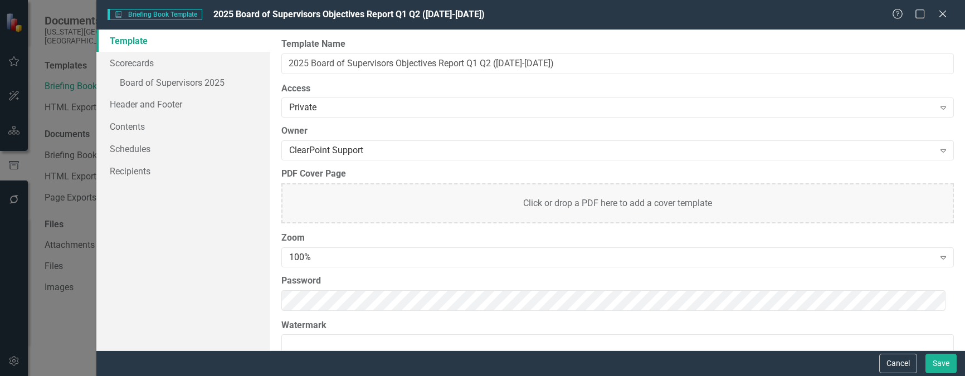
click at [751, 207] on div "Click or drop a PDF here to add a cover template" at bounding box center [617, 203] width 672 height 40
click at [942, 361] on button "Save" at bounding box center [940, 363] width 31 height 19
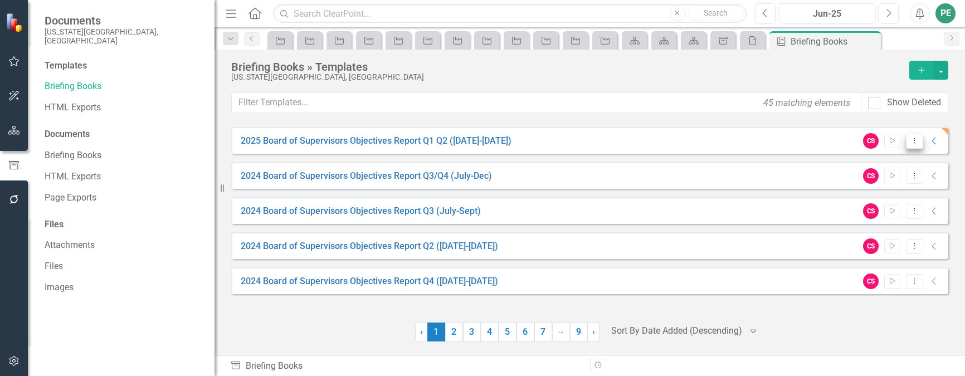
click at [913, 138] on icon "Dropdown Menu" at bounding box center [913, 140] width 9 height 7
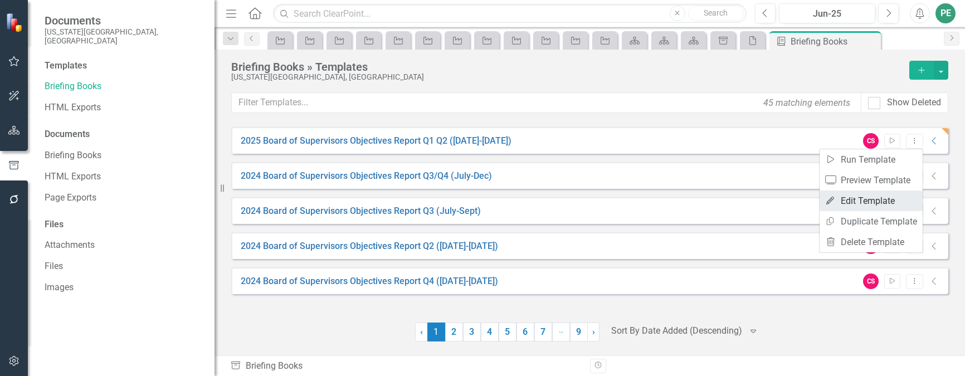
click at [867, 199] on link "Edit Edit Template" at bounding box center [870, 200] width 103 height 21
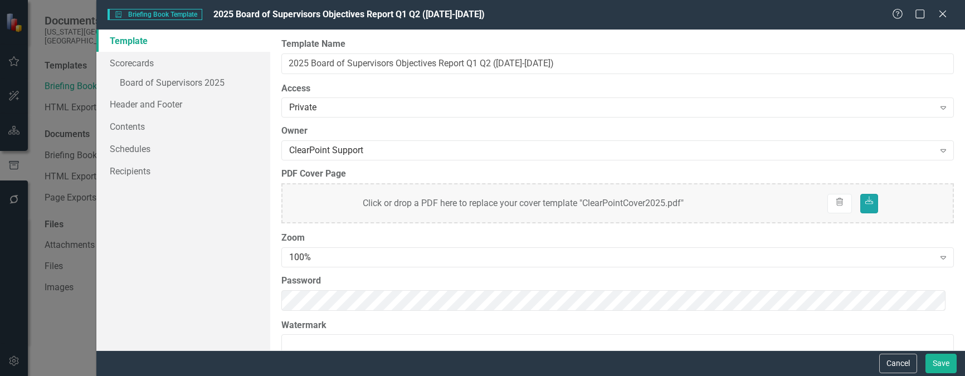
click at [865, 200] on icon at bounding box center [869, 201] width 8 height 8
click at [943, 370] on button "Save" at bounding box center [940, 363] width 31 height 19
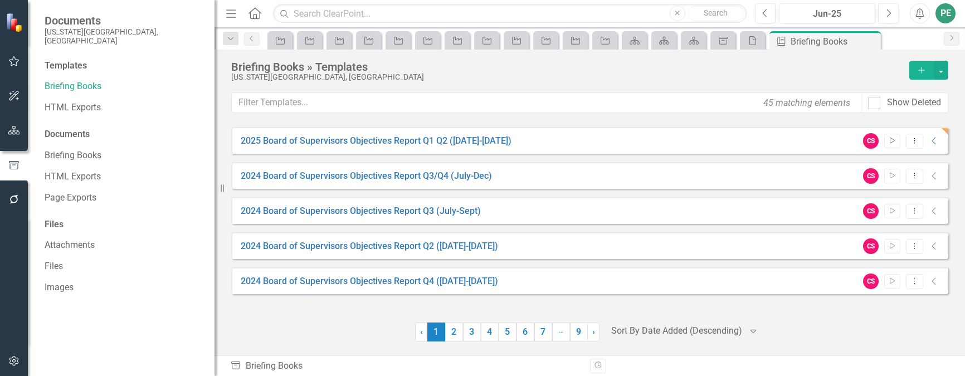
click at [893, 136] on button "Start" at bounding box center [892, 141] width 16 height 14
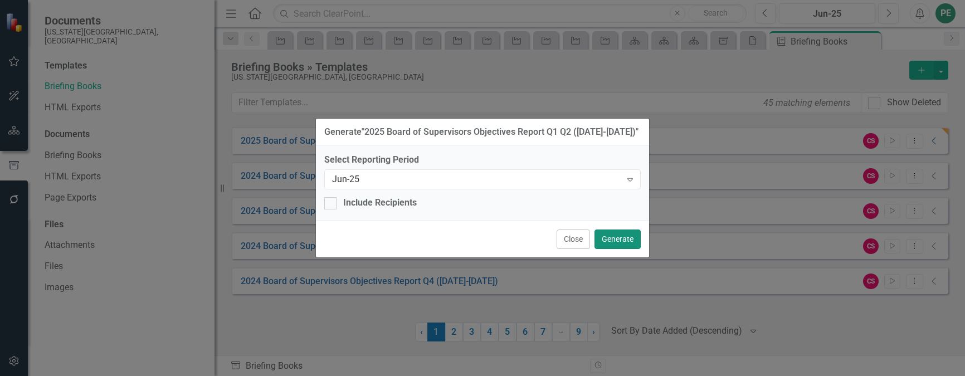
click at [636, 243] on button "Generate" at bounding box center [617, 238] width 46 height 19
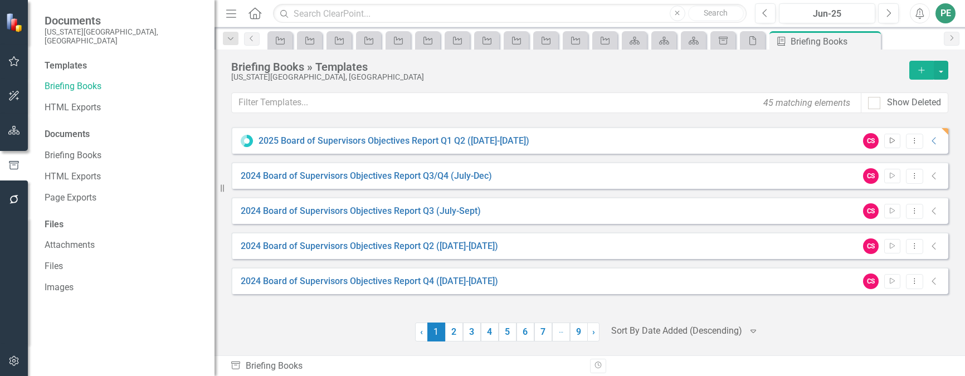
click at [892, 139] on icon "button" at bounding box center [891, 141] width 5 height 6
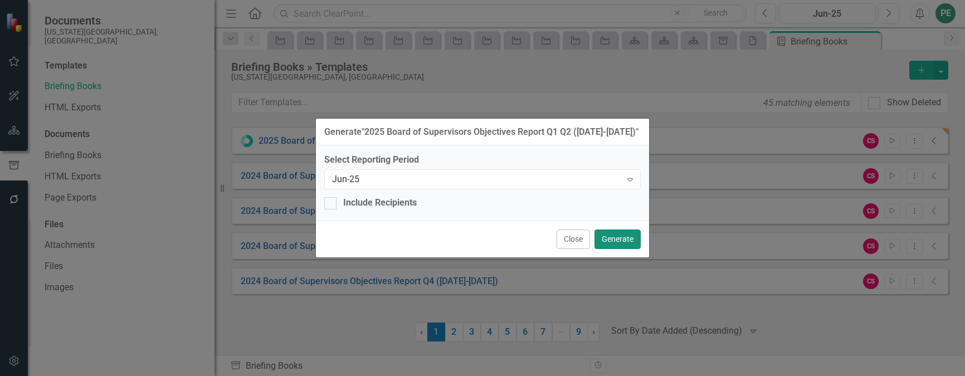
click at [618, 244] on button "Generate" at bounding box center [617, 238] width 46 height 19
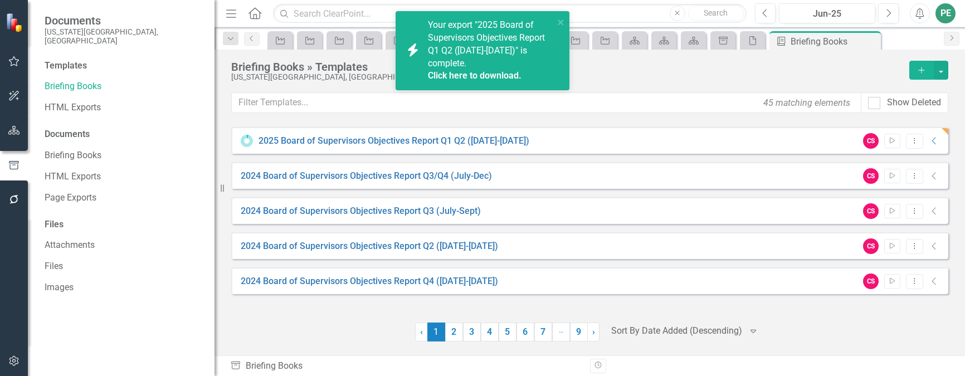
click at [483, 72] on link "Click here to download." at bounding box center [475, 75] width 94 height 11
